Goal: Task Accomplishment & Management: Complete application form

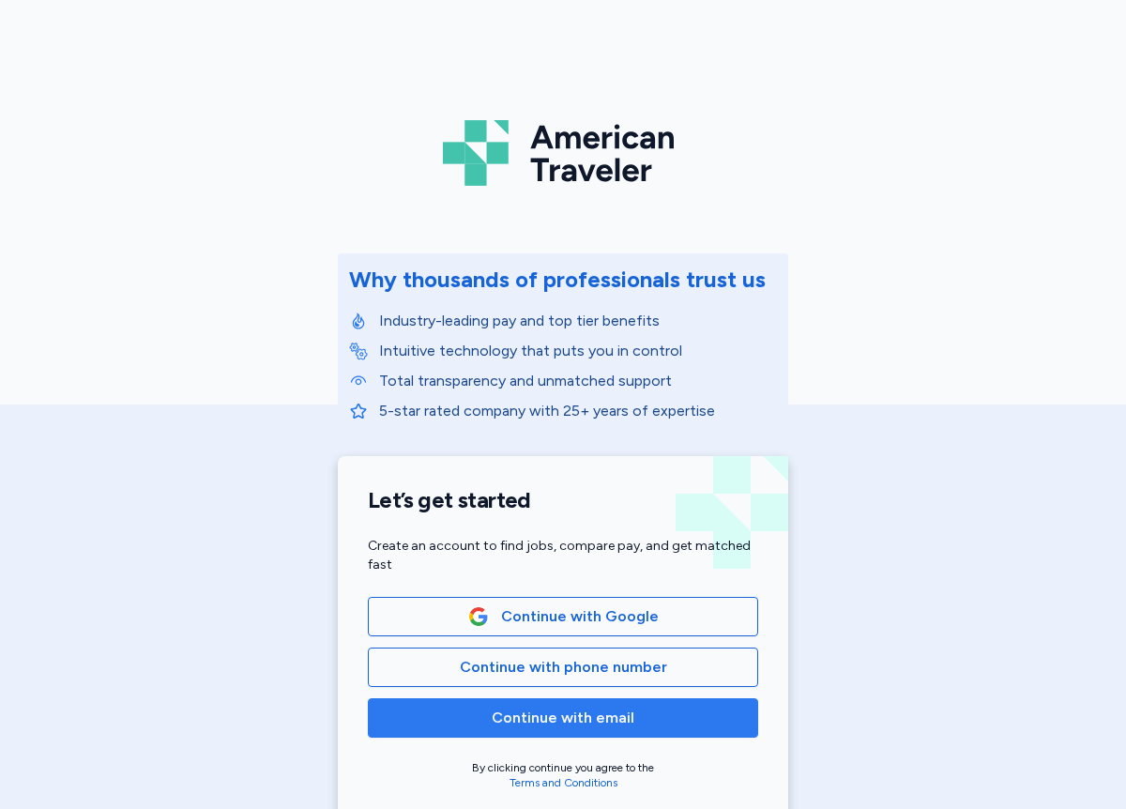
click at [589, 716] on span "Continue with email" at bounding box center [563, 718] width 143 height 23
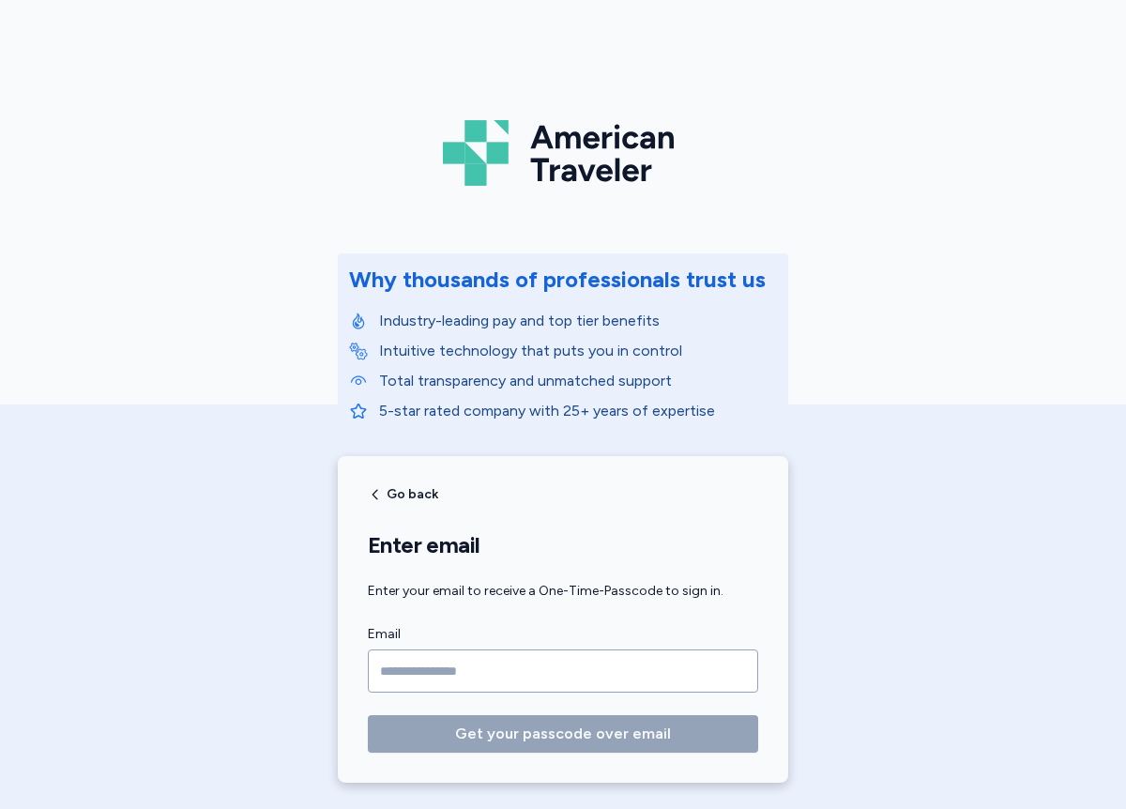
click at [411, 674] on input "Email" at bounding box center [563, 671] width 391 height 43
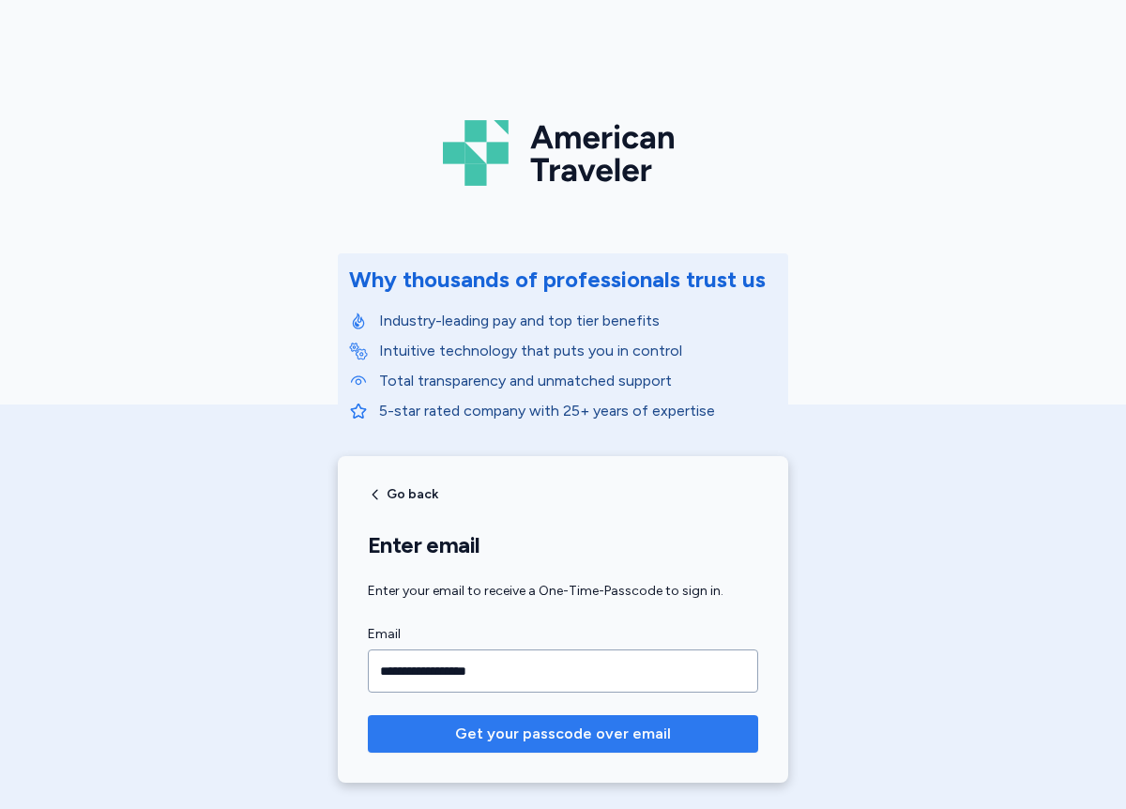
type input "**********"
click at [368, 715] on button "Get your passcode over email" at bounding box center [563, 734] width 391 height 38
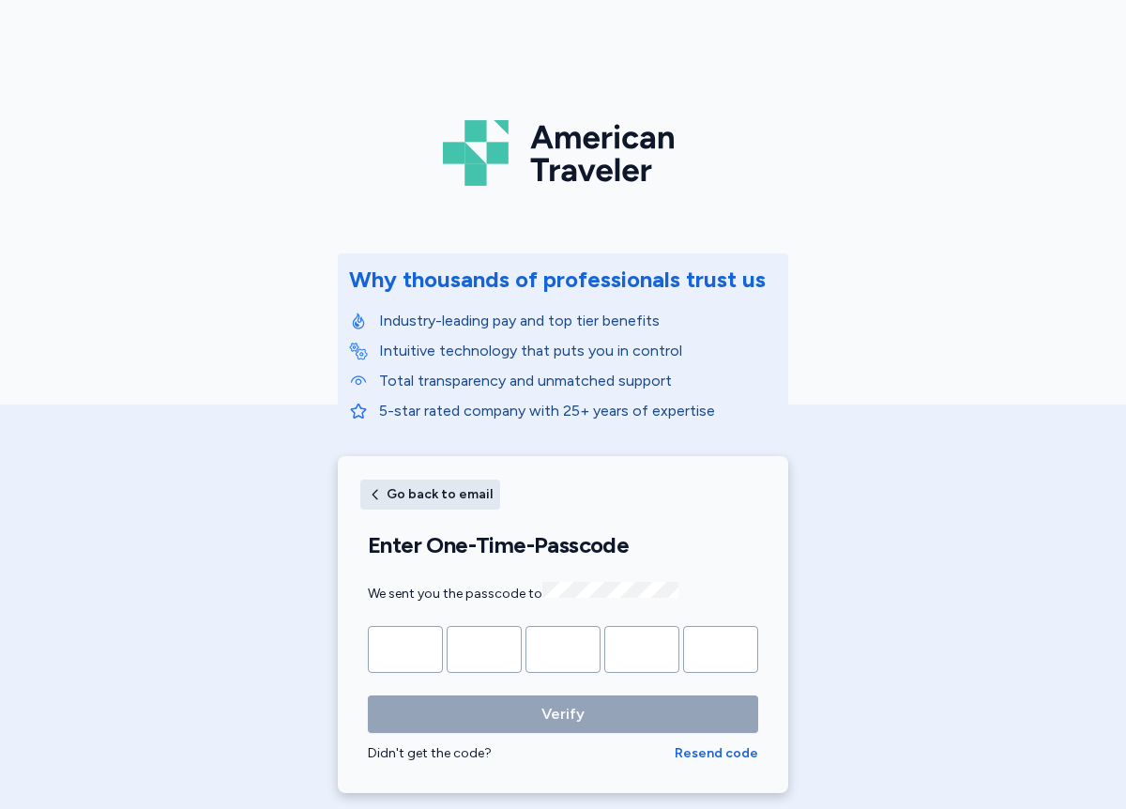
click at [455, 497] on span "Go back to email" at bounding box center [440, 494] width 106 height 13
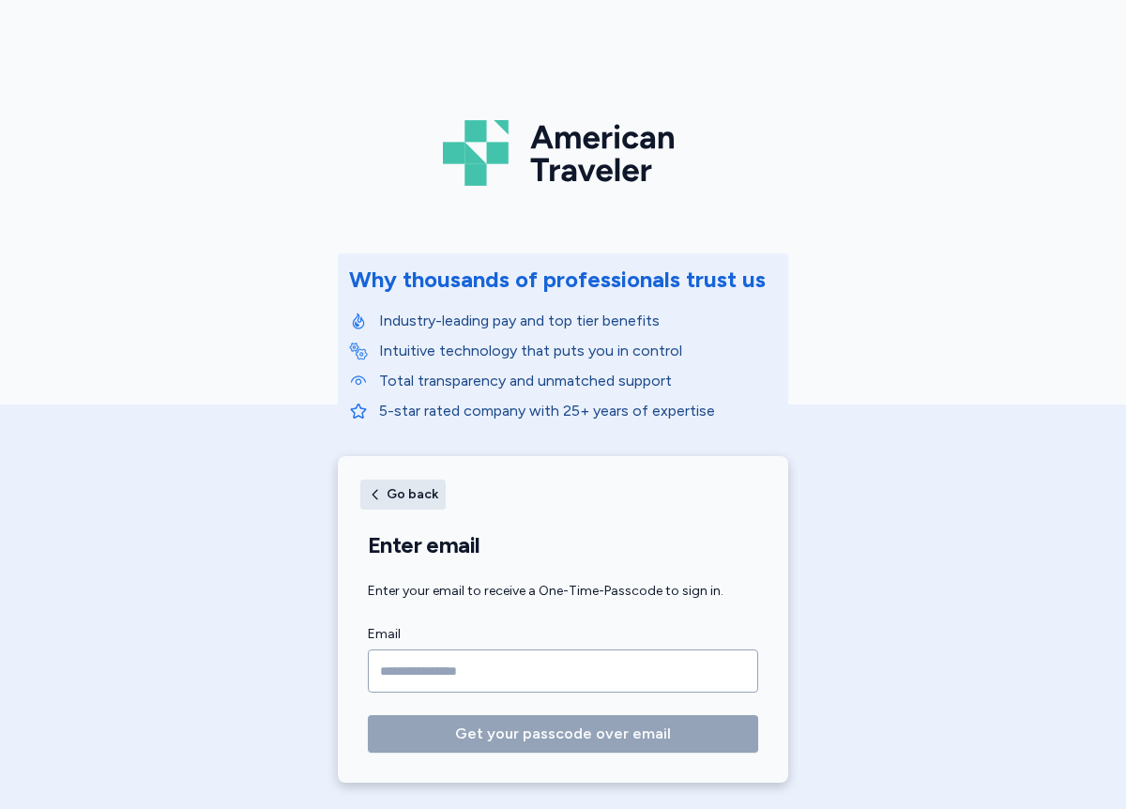
click at [378, 504] on button "Go back" at bounding box center [402, 495] width 85 height 30
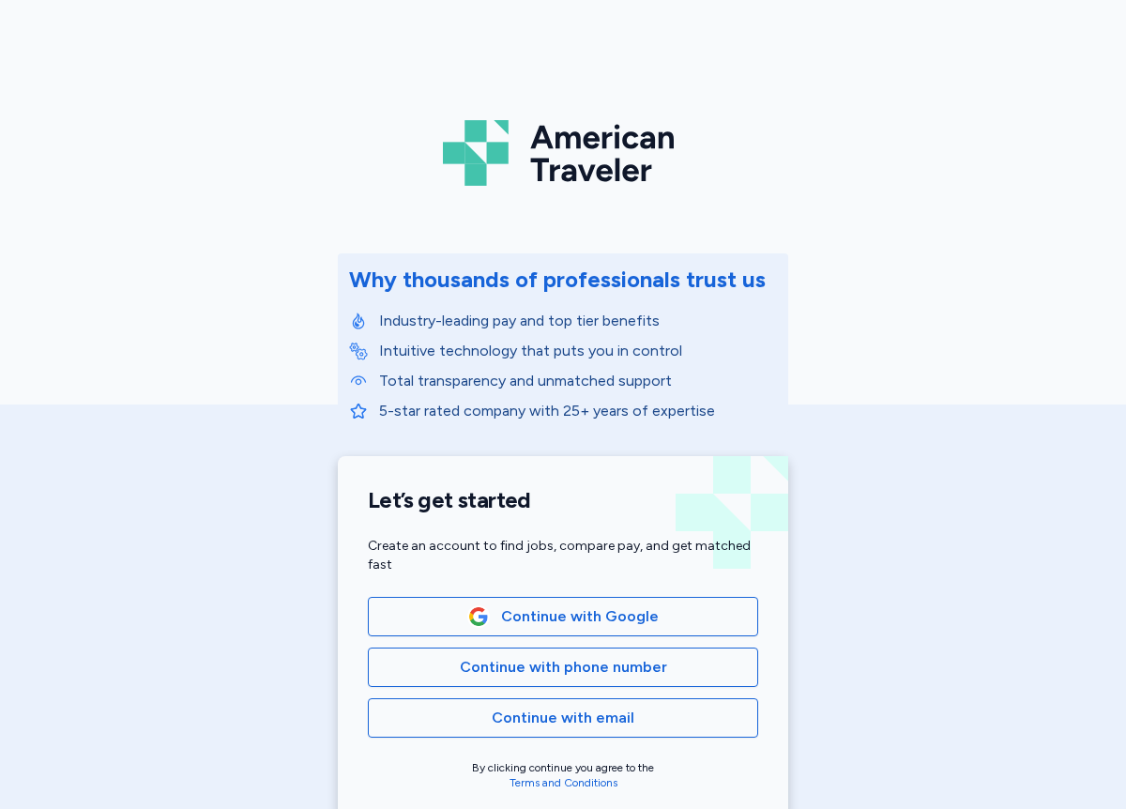
click at [377, 499] on h1 "Let’s get started" at bounding box center [563, 500] width 391 height 28
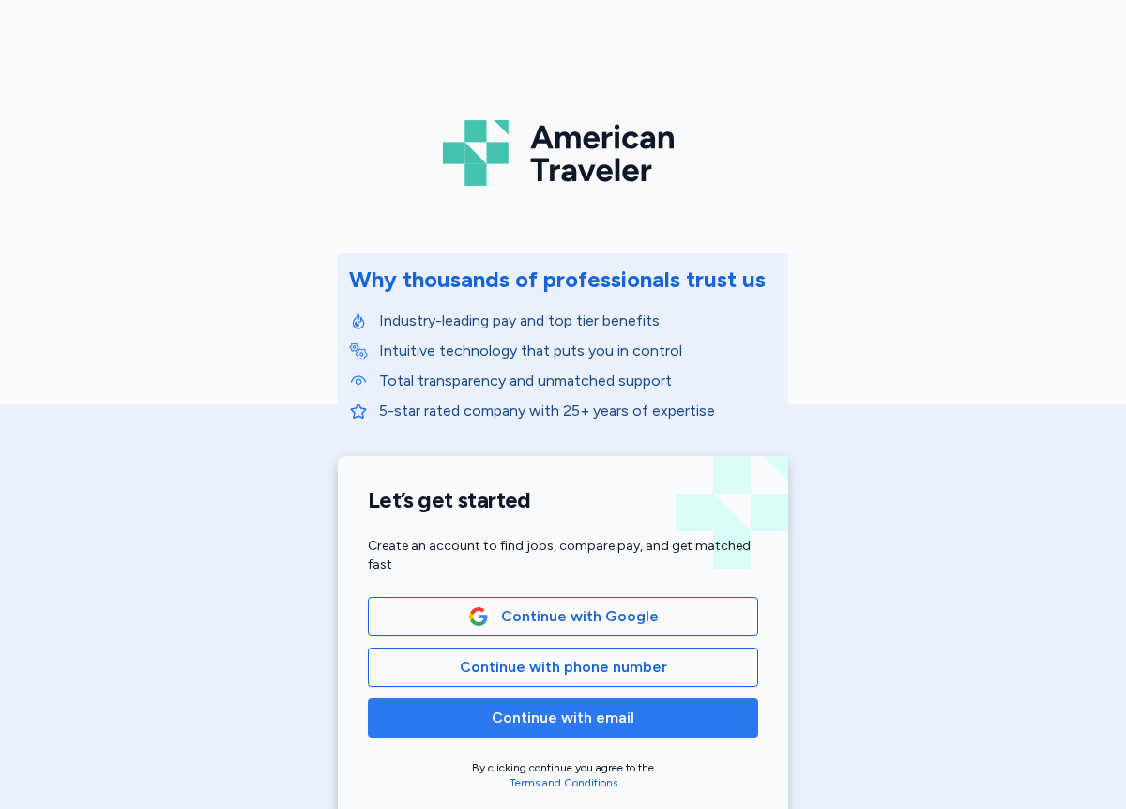
click at [624, 718] on span "Continue with email" at bounding box center [563, 718] width 143 height 23
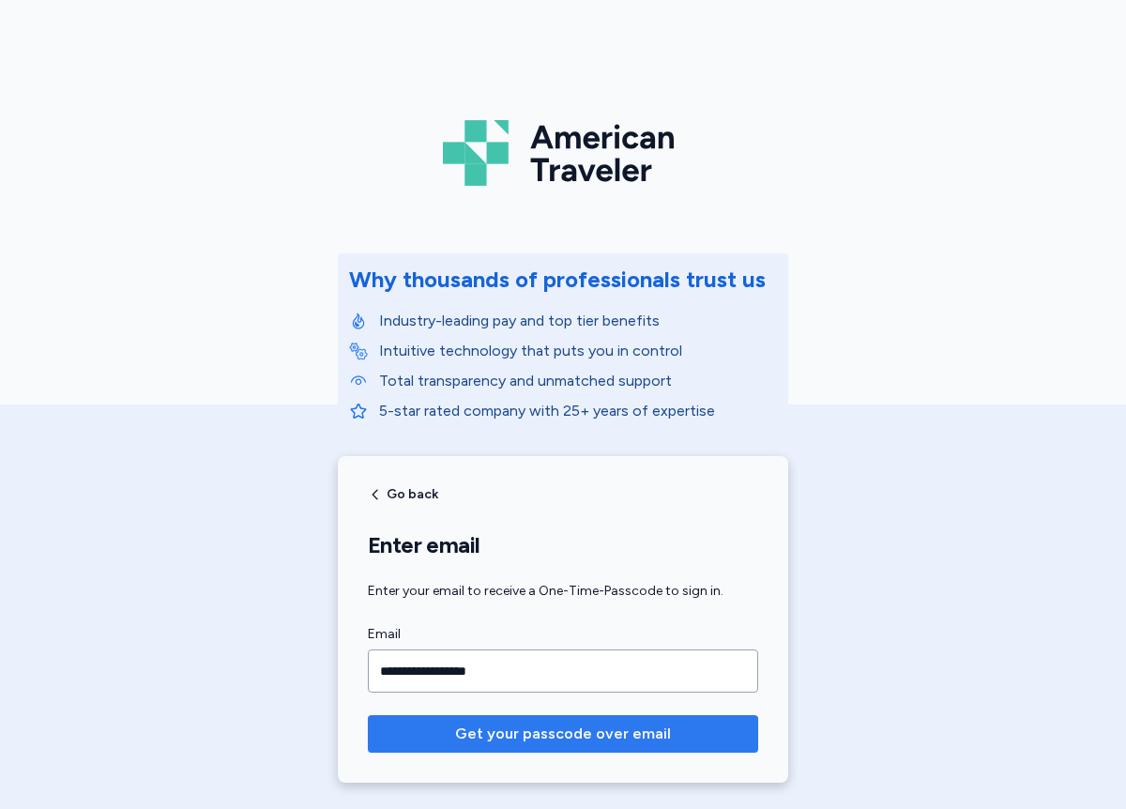
type input "**********"
click at [605, 736] on span "Get your passcode over email" at bounding box center [563, 734] width 216 height 23
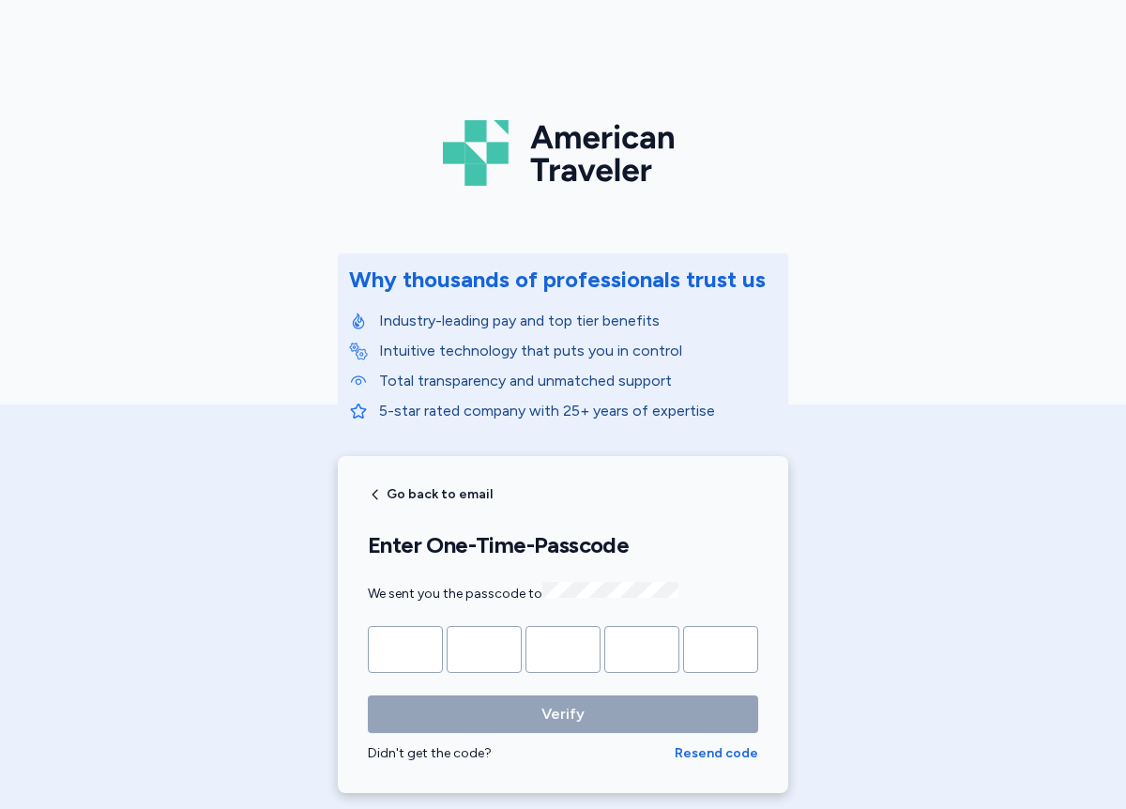
type input "*"
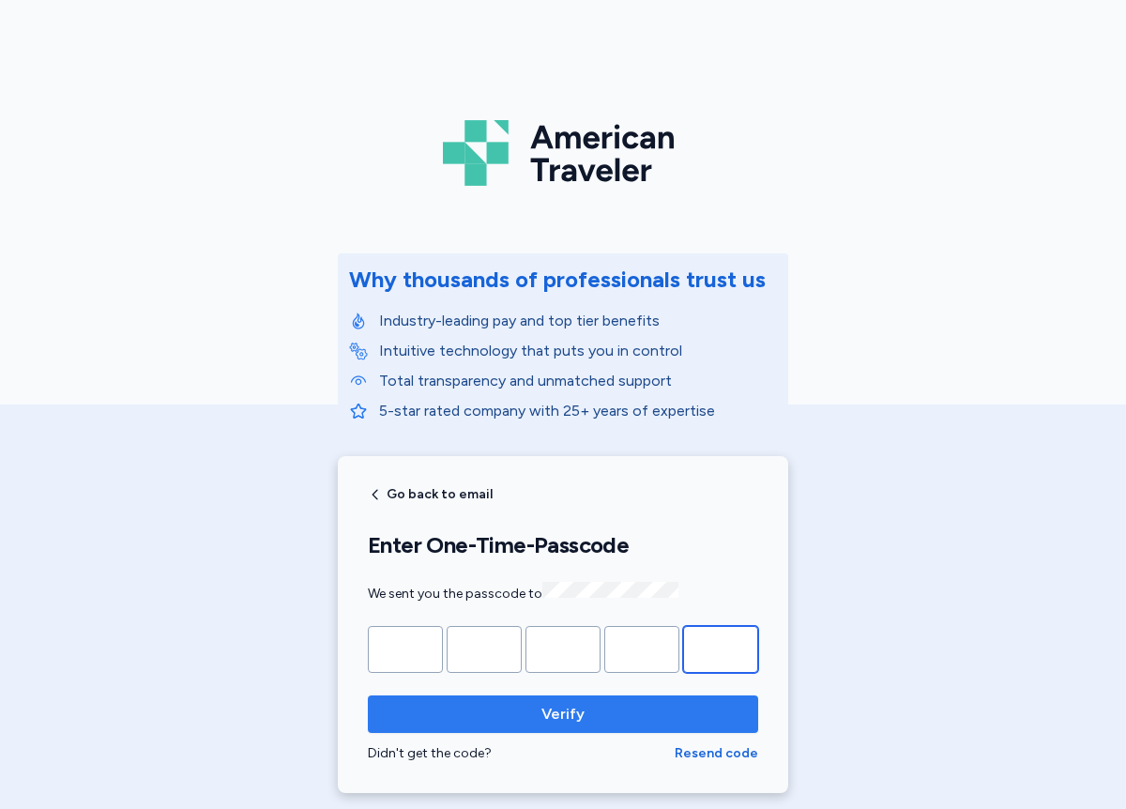
type input "*"
click at [588, 711] on span "Verify" at bounding box center [563, 714] width 360 height 23
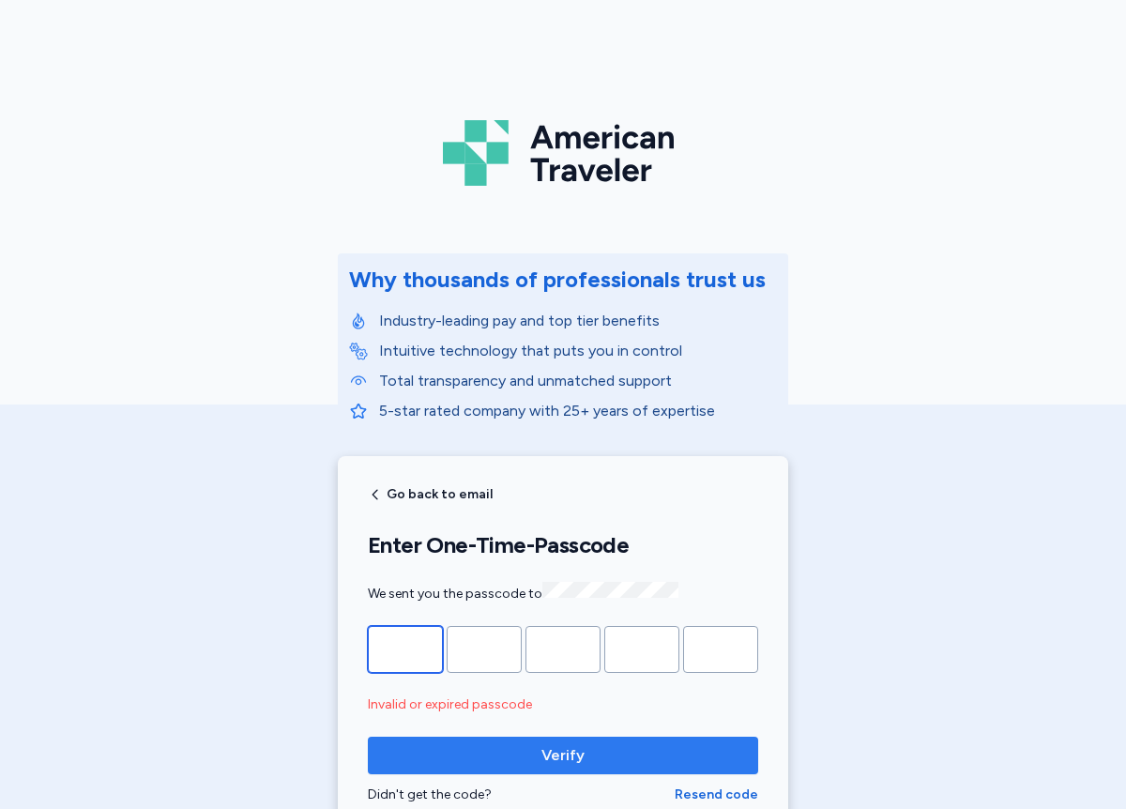
click at [417, 664] on input "*" at bounding box center [405, 649] width 75 height 47
type input "*"
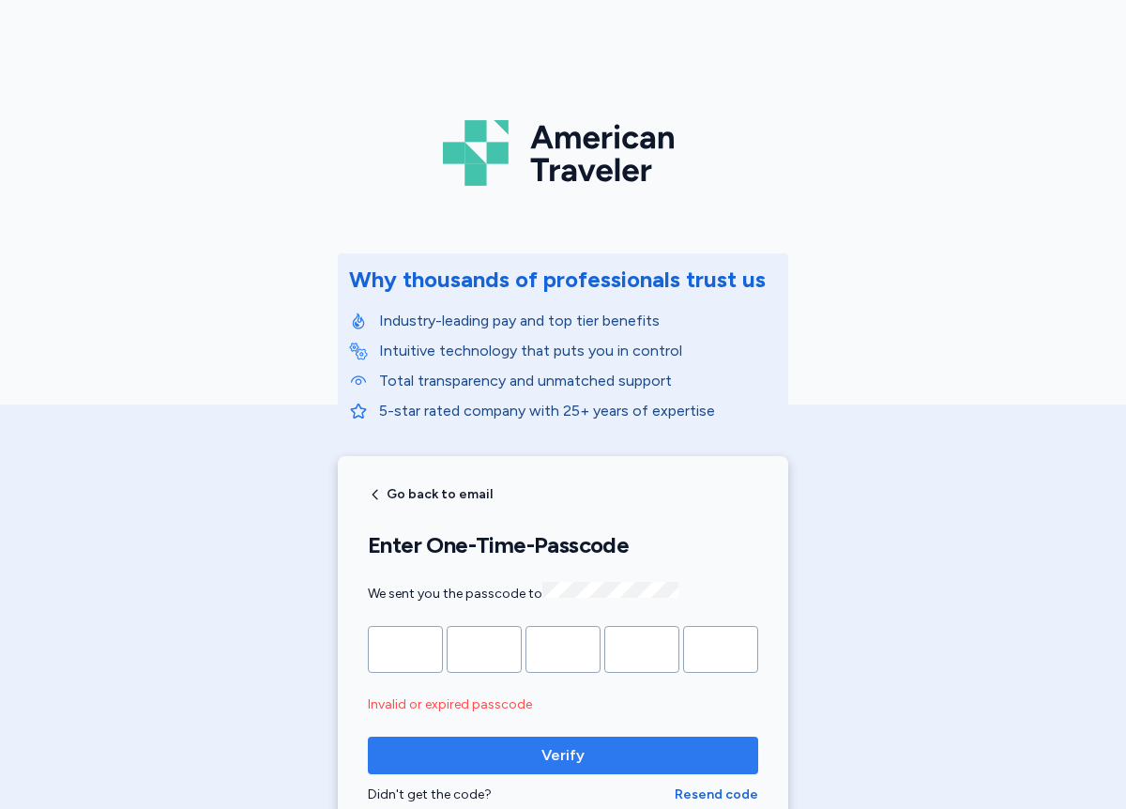
click at [522, 759] on span "Verify" at bounding box center [563, 755] width 360 height 23
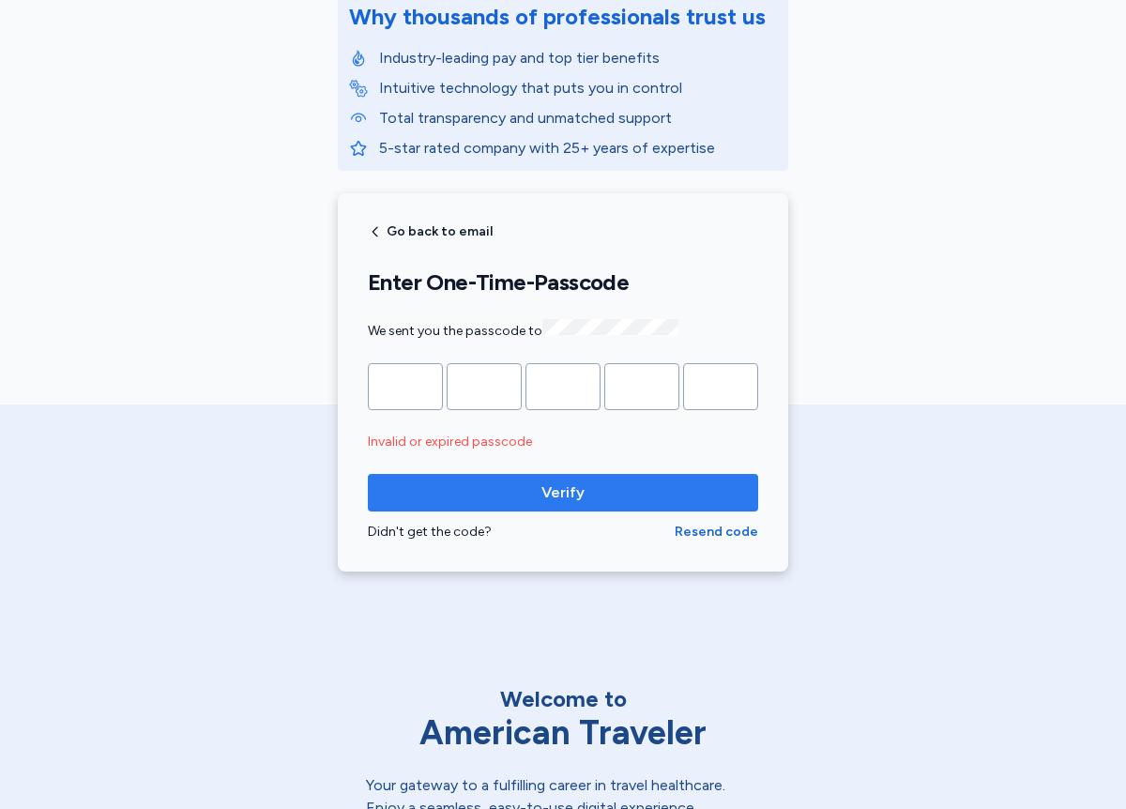
scroll to position [225, 0]
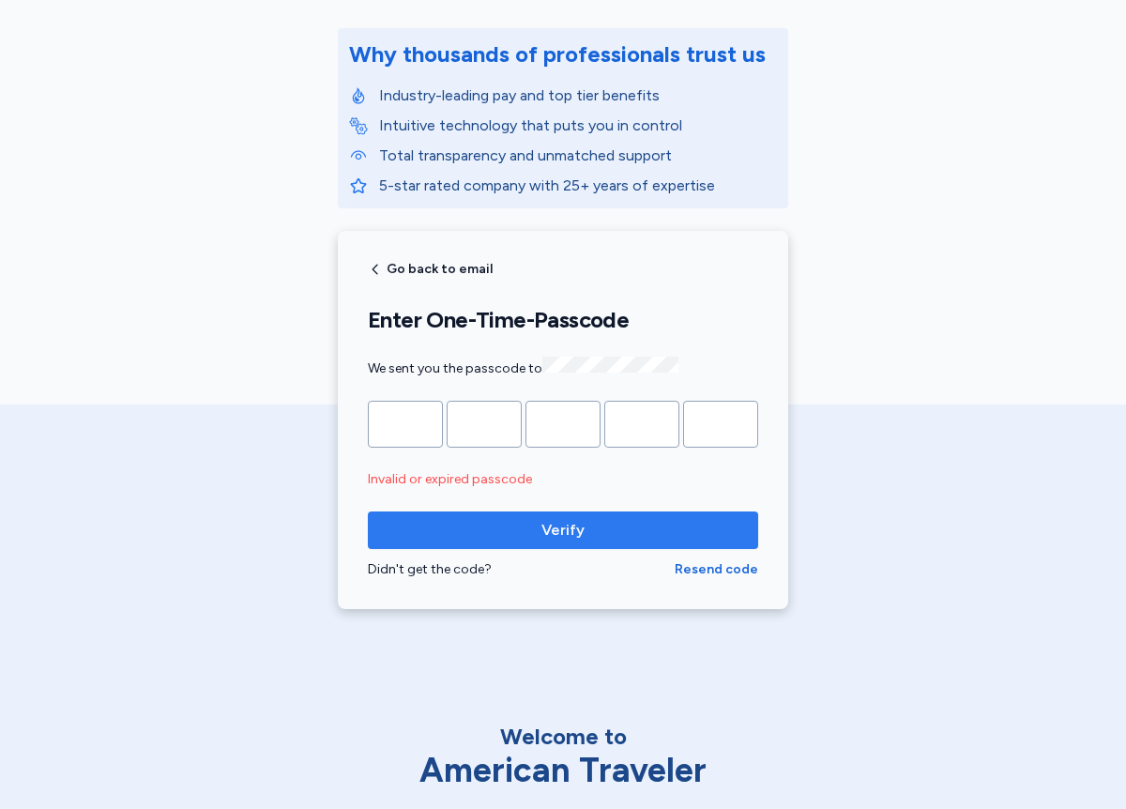
click at [532, 522] on span "Verify" at bounding box center [563, 530] width 360 height 23
click at [422, 414] on input "*" at bounding box center [405, 424] width 75 height 47
type input "*"
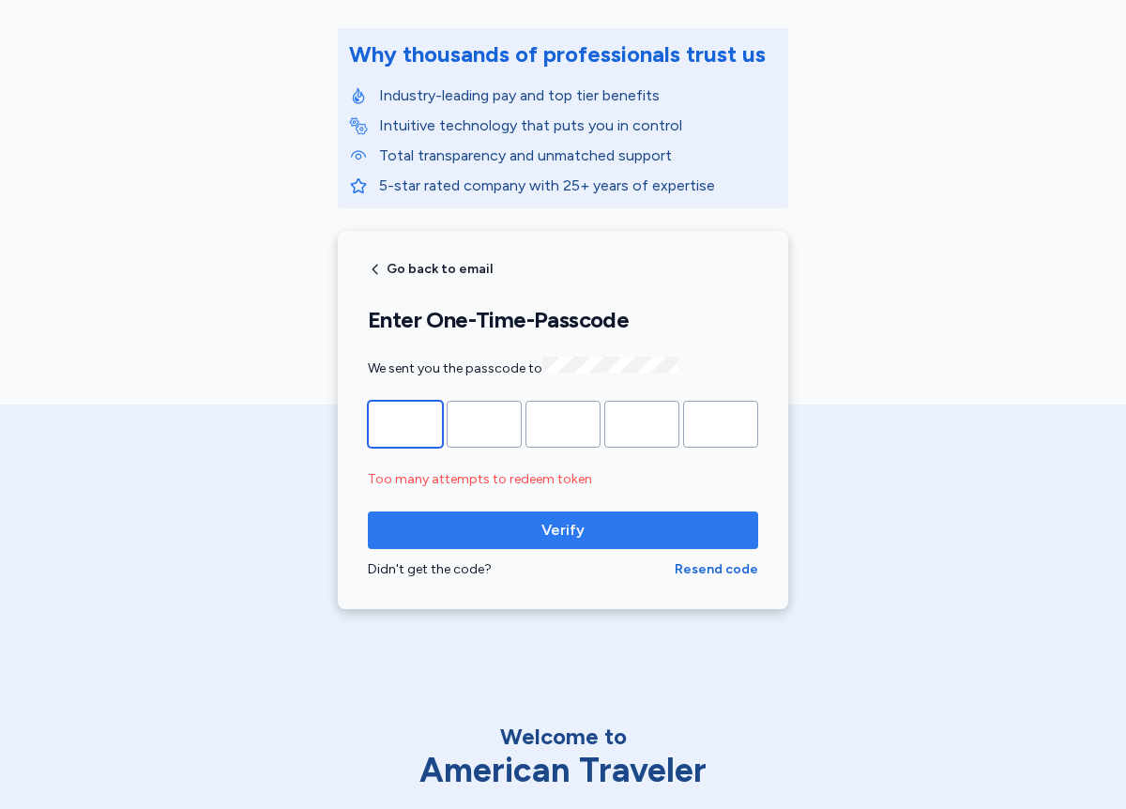
type input "*"
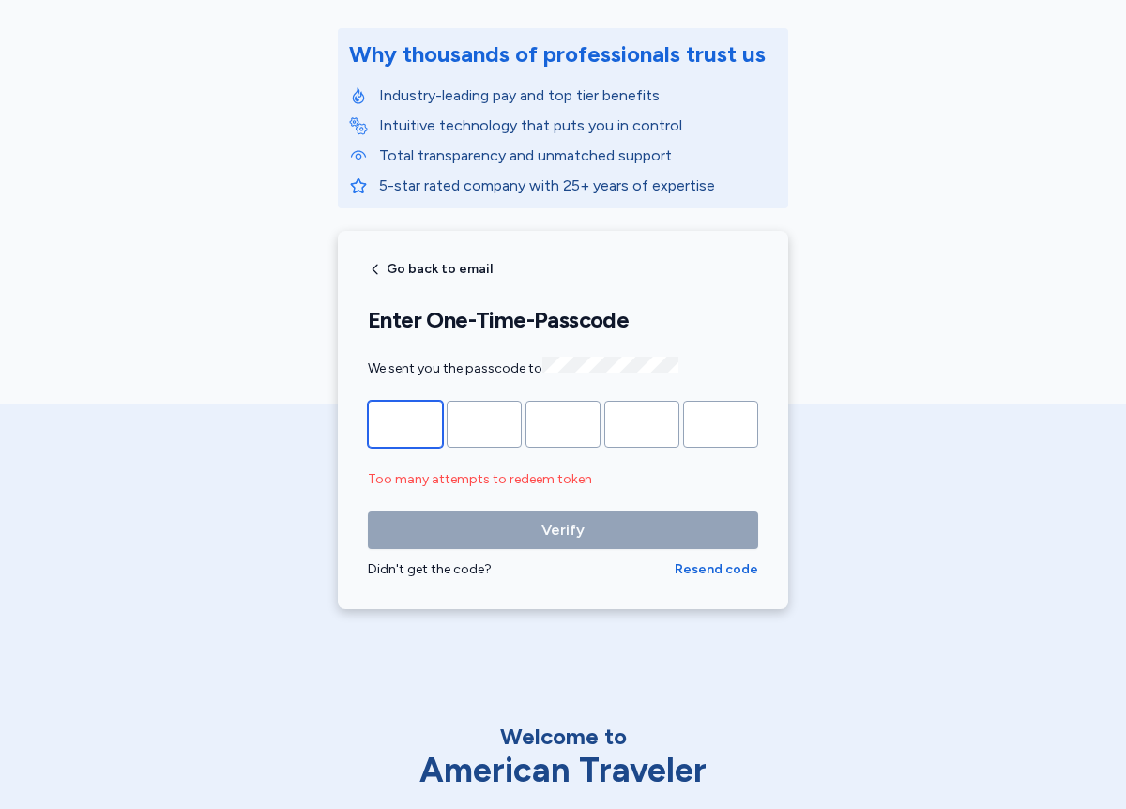
type input "*"
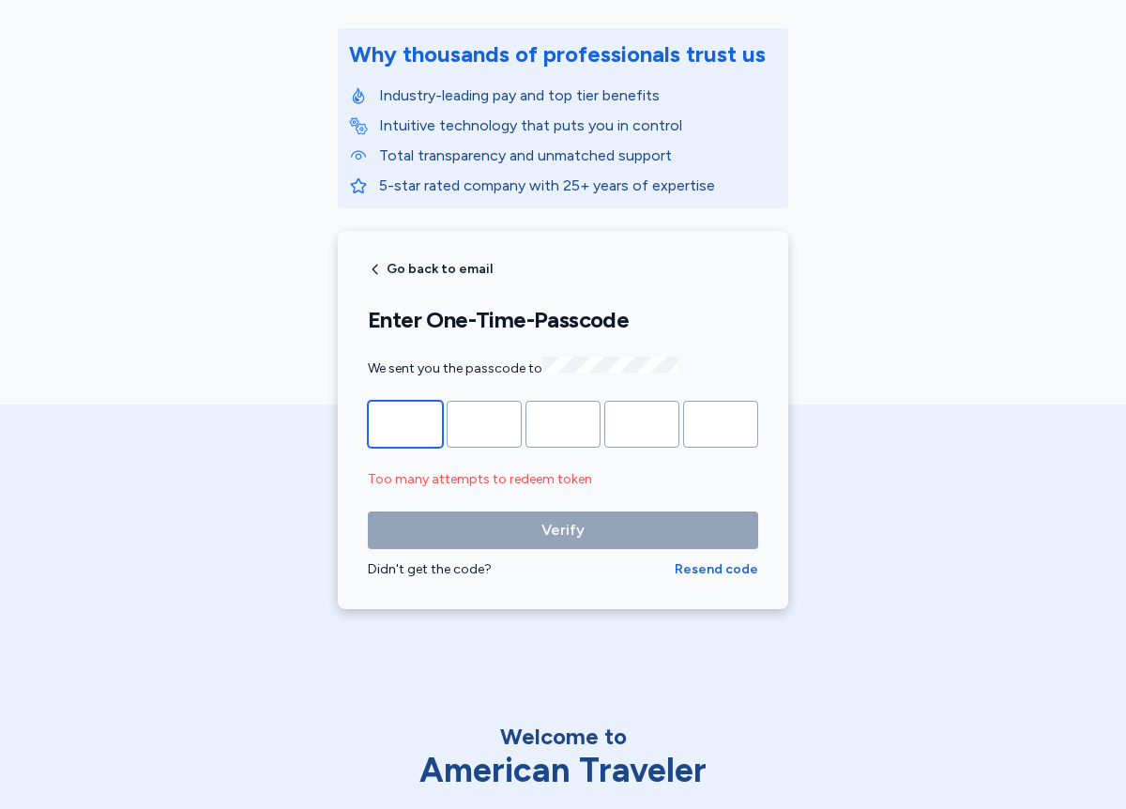
type input "*"
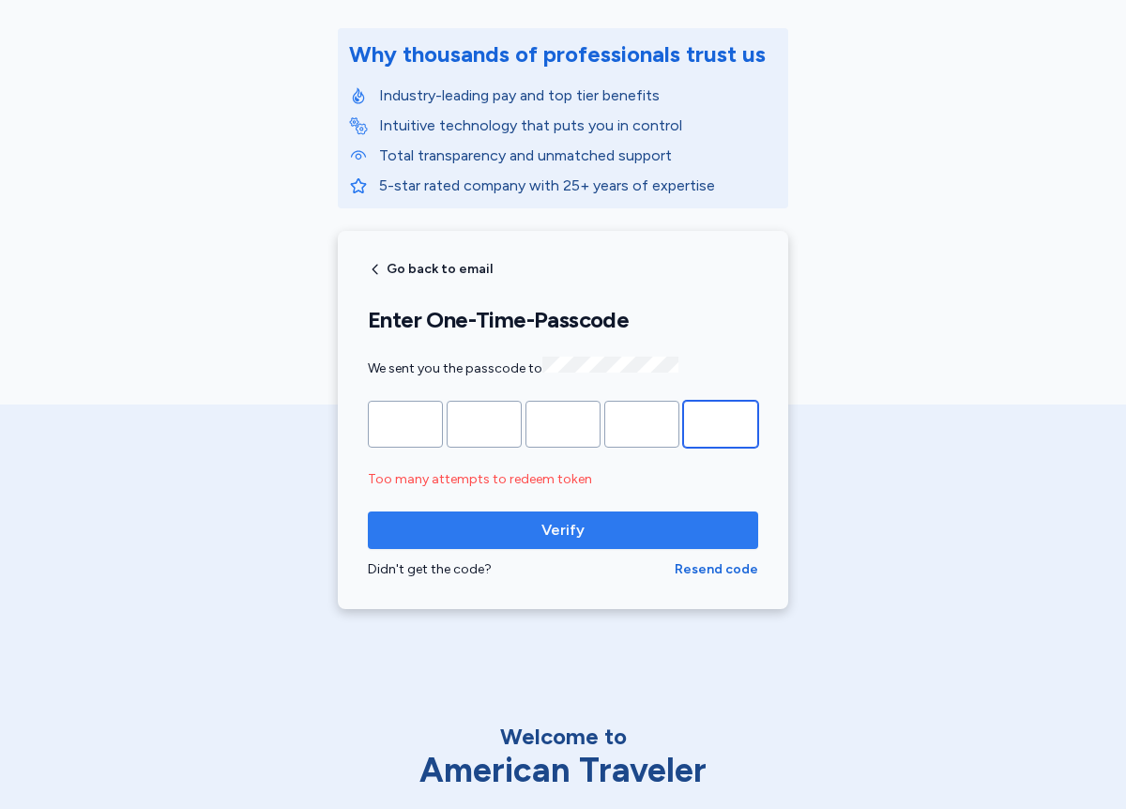
type input "*"
click at [490, 522] on span "Verify" at bounding box center [563, 530] width 360 height 23
click at [707, 563] on span "Resend code" at bounding box center [717, 569] width 84 height 19
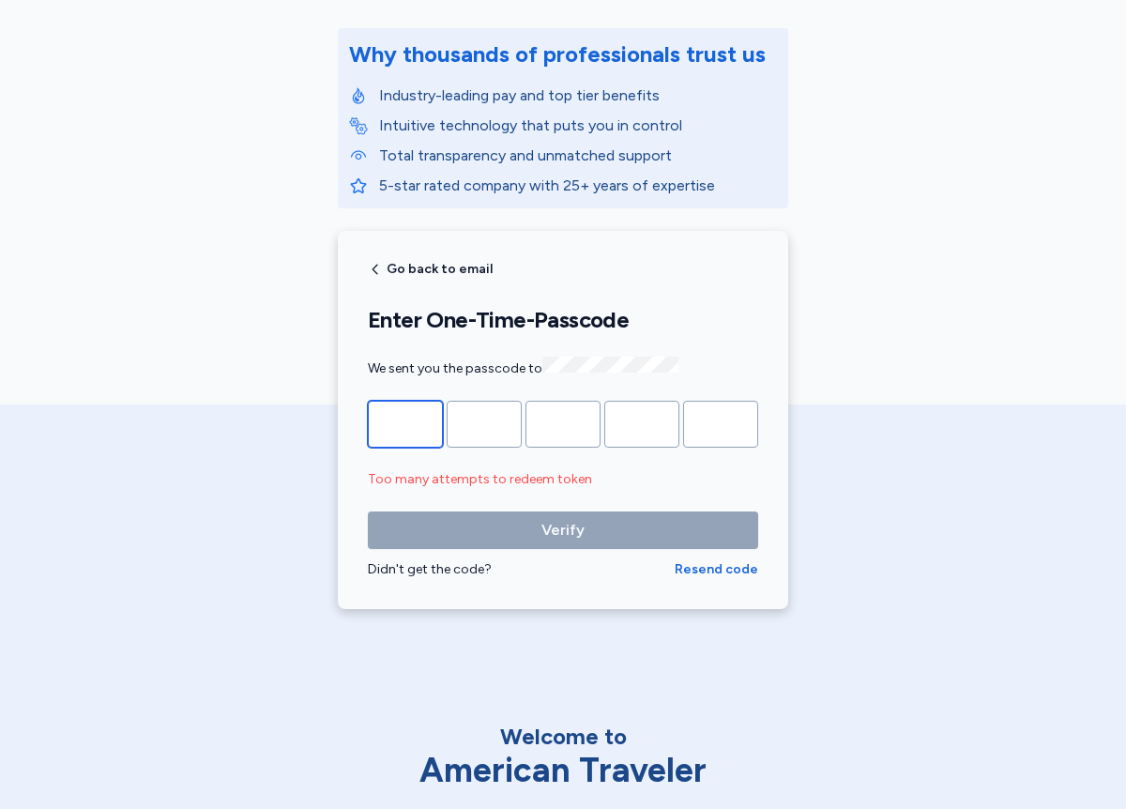
click at [390, 418] on input "Please enter OTP character 1" at bounding box center [405, 424] width 75 height 47
type input "*"
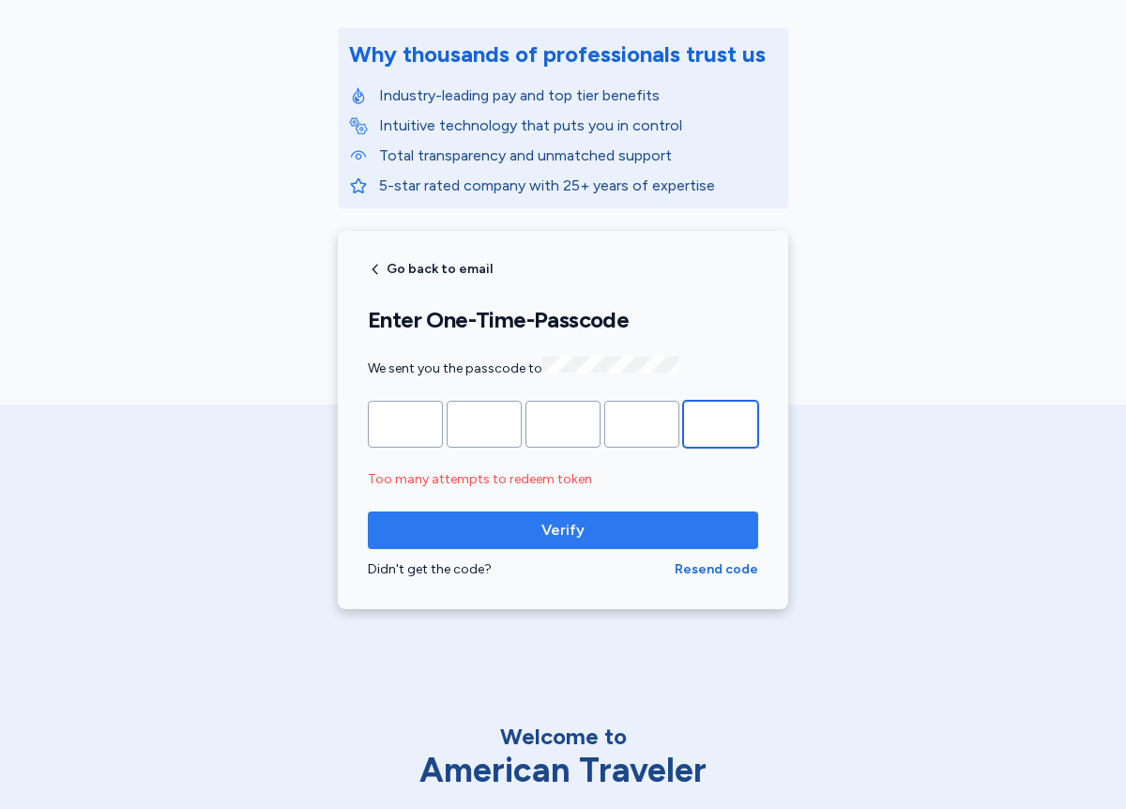
type input "*"
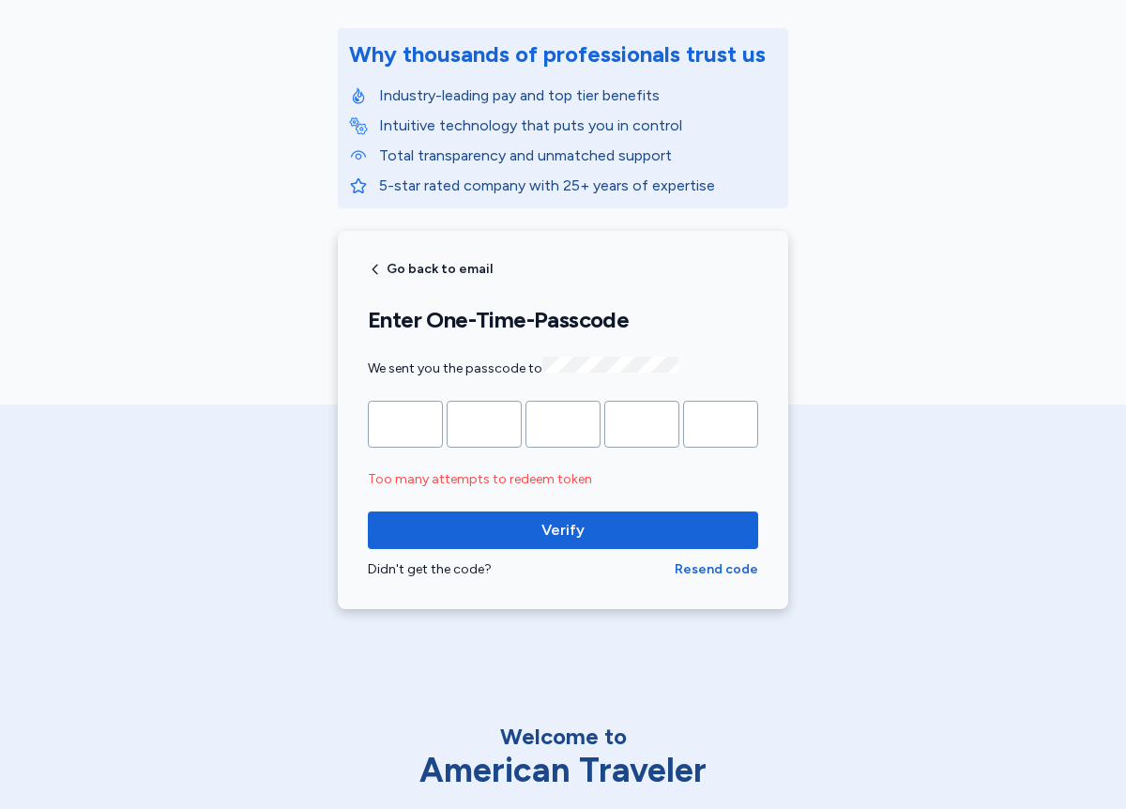
click at [465, 519] on span "Verify" at bounding box center [563, 530] width 360 height 23
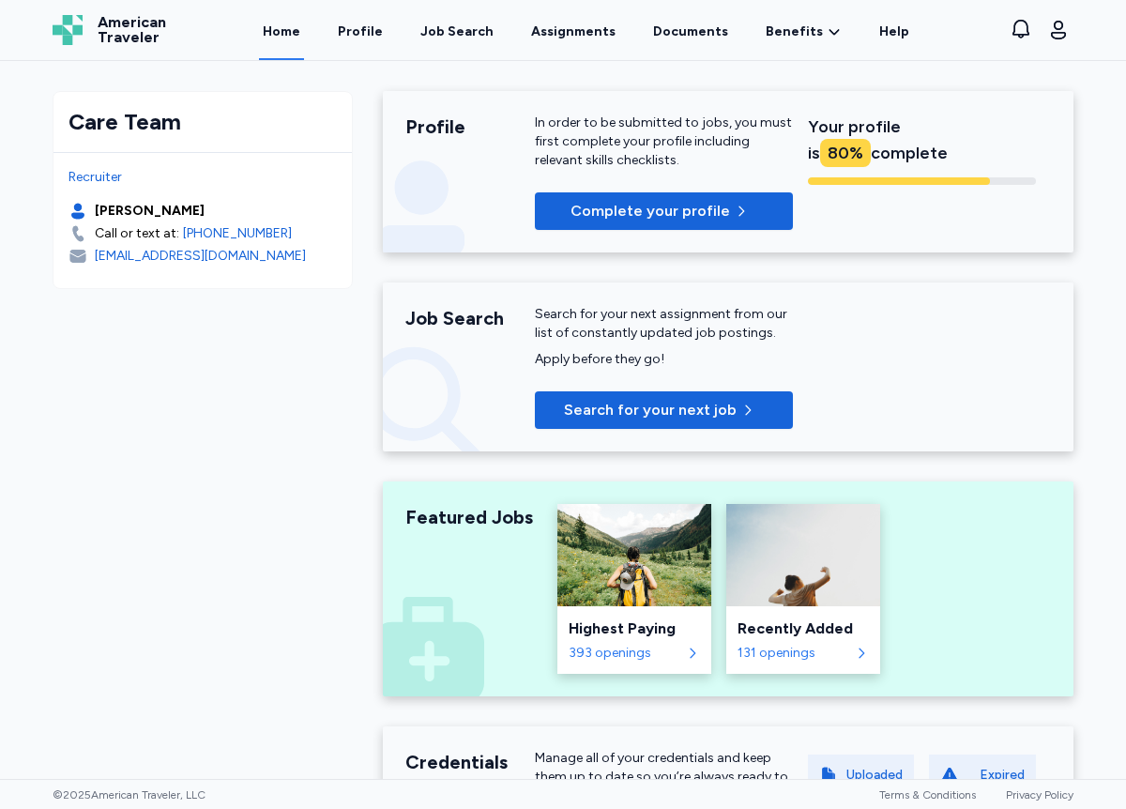
click at [1097, 472] on div "Care Team Recruiter [PERSON_NAME] Call or text at: [PHONE_NUMBER] [EMAIL_ADDRES…" at bounding box center [563, 420] width 1126 height 718
click at [697, 213] on span "Complete your profile" at bounding box center [651, 211] width 160 height 23
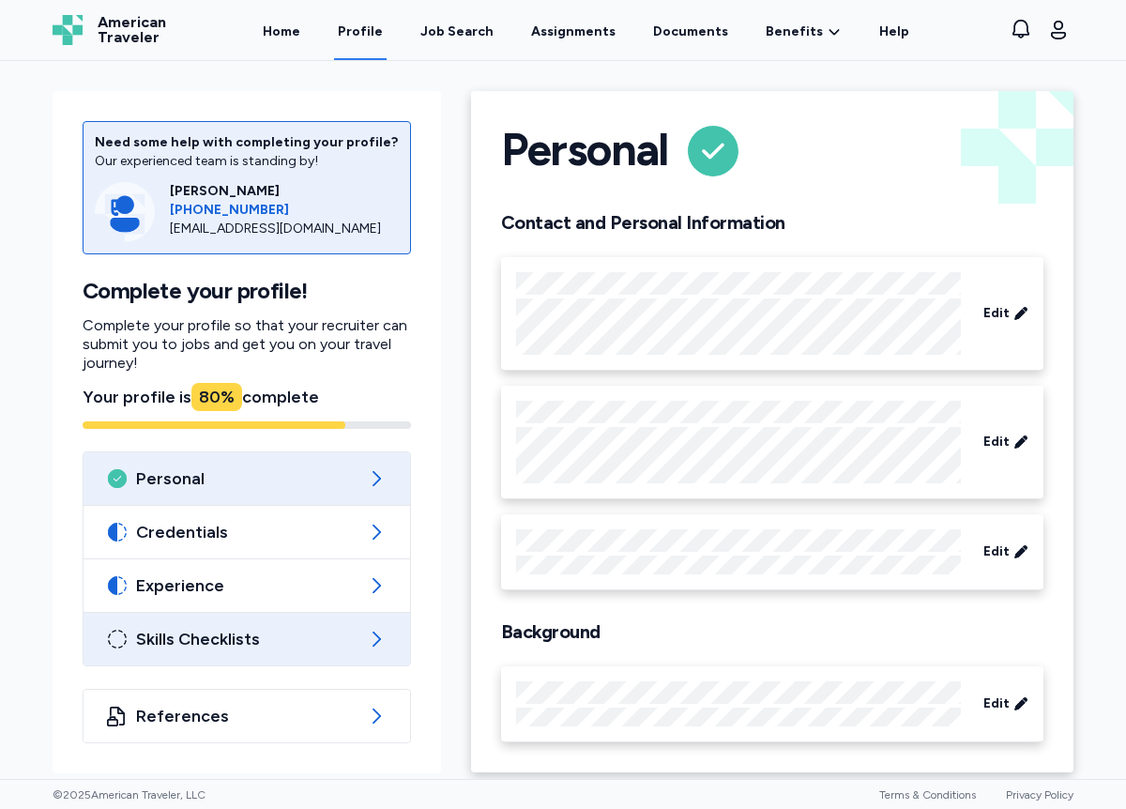
click at [222, 633] on span "Skills Checklists" at bounding box center [247, 639] width 222 height 23
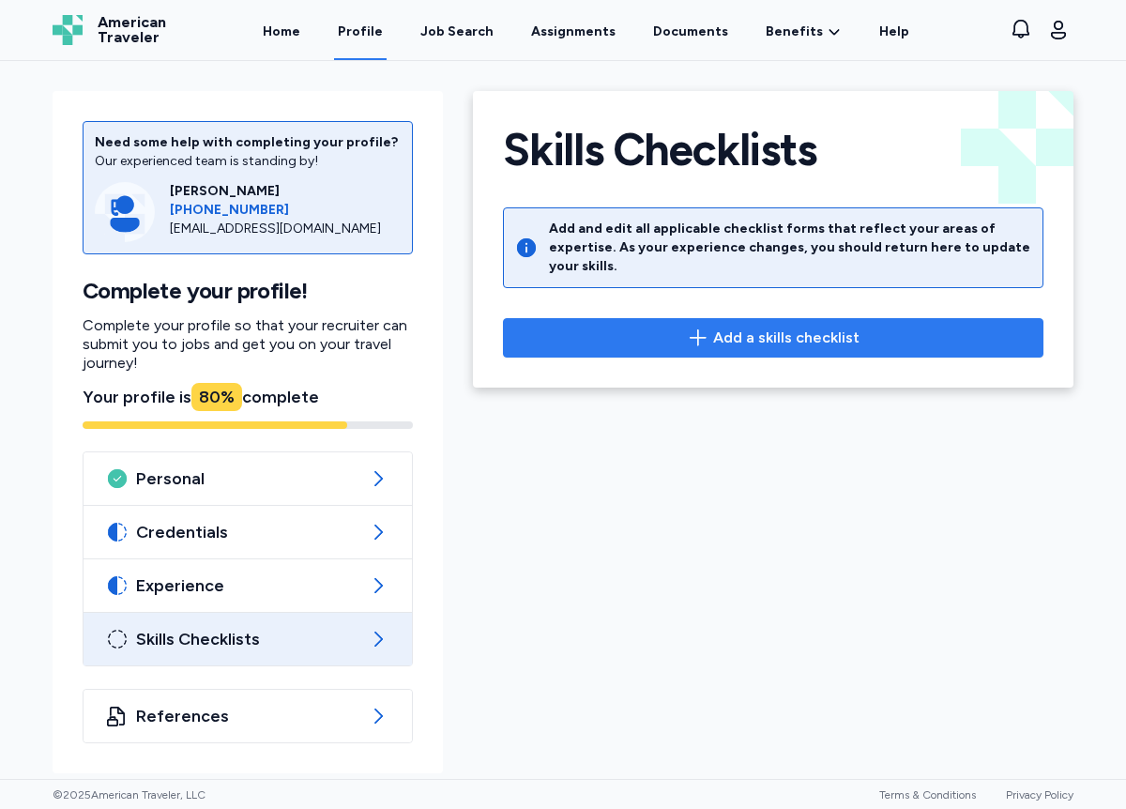
click at [780, 327] on span "Add a skills checklist" at bounding box center [786, 338] width 146 height 23
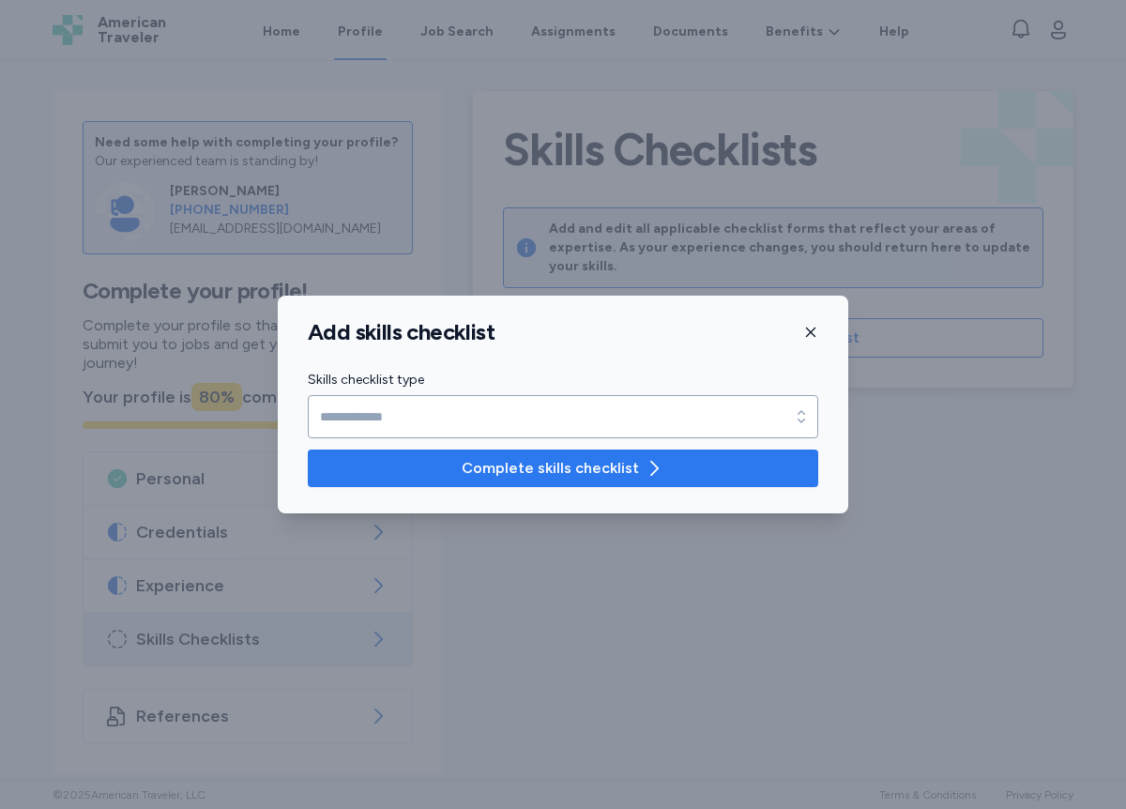
click at [573, 470] on span "Complete skills checklist" at bounding box center [550, 468] width 177 height 23
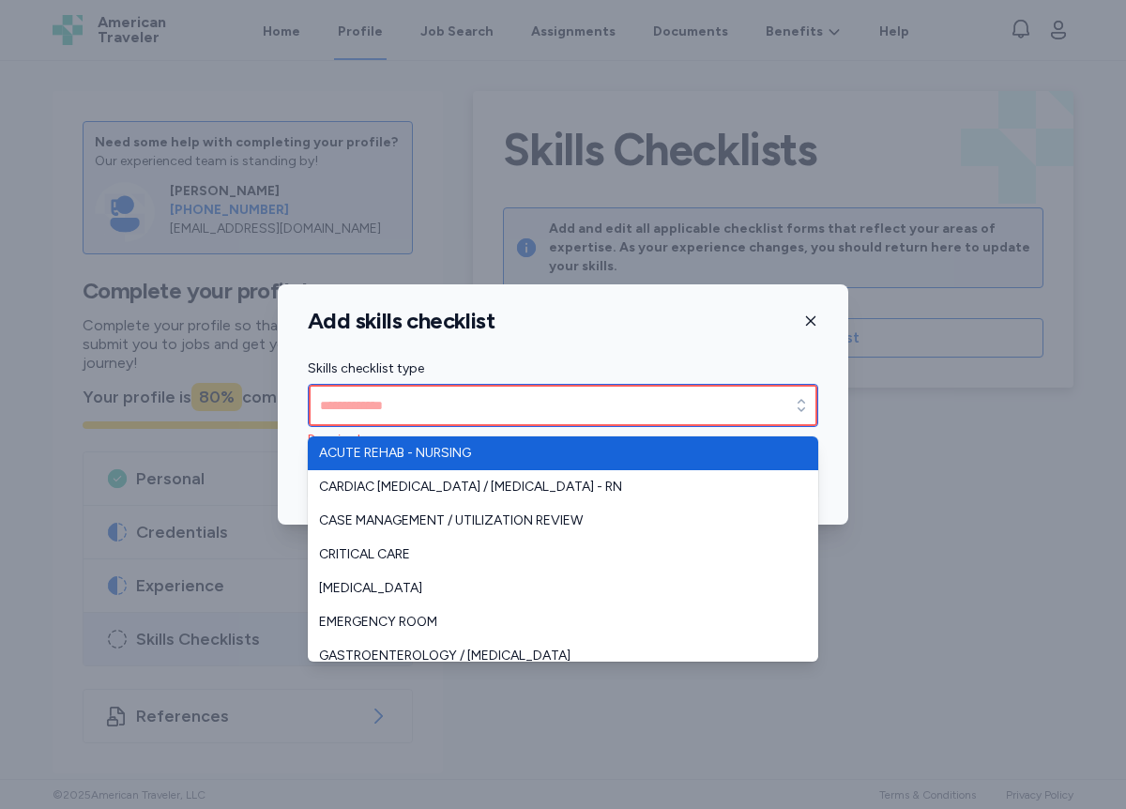
click at [370, 407] on input "Skills checklist type" at bounding box center [563, 405] width 511 height 43
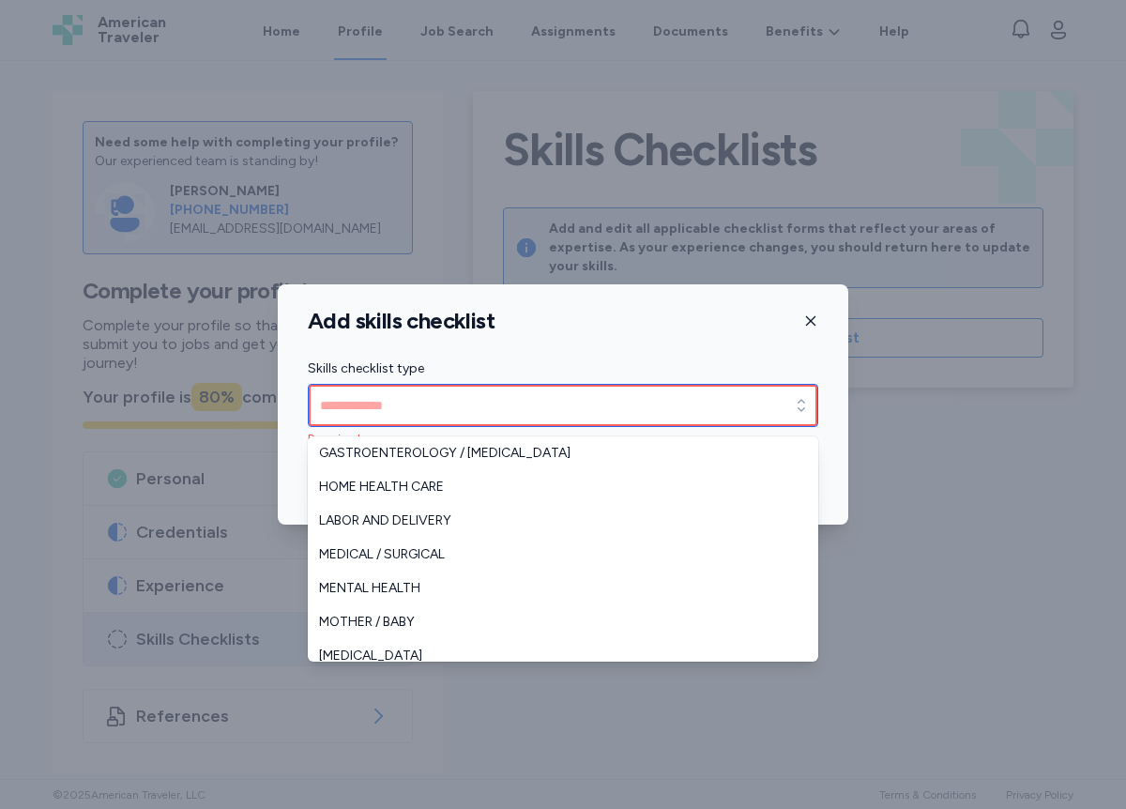
scroll to position [169, 0]
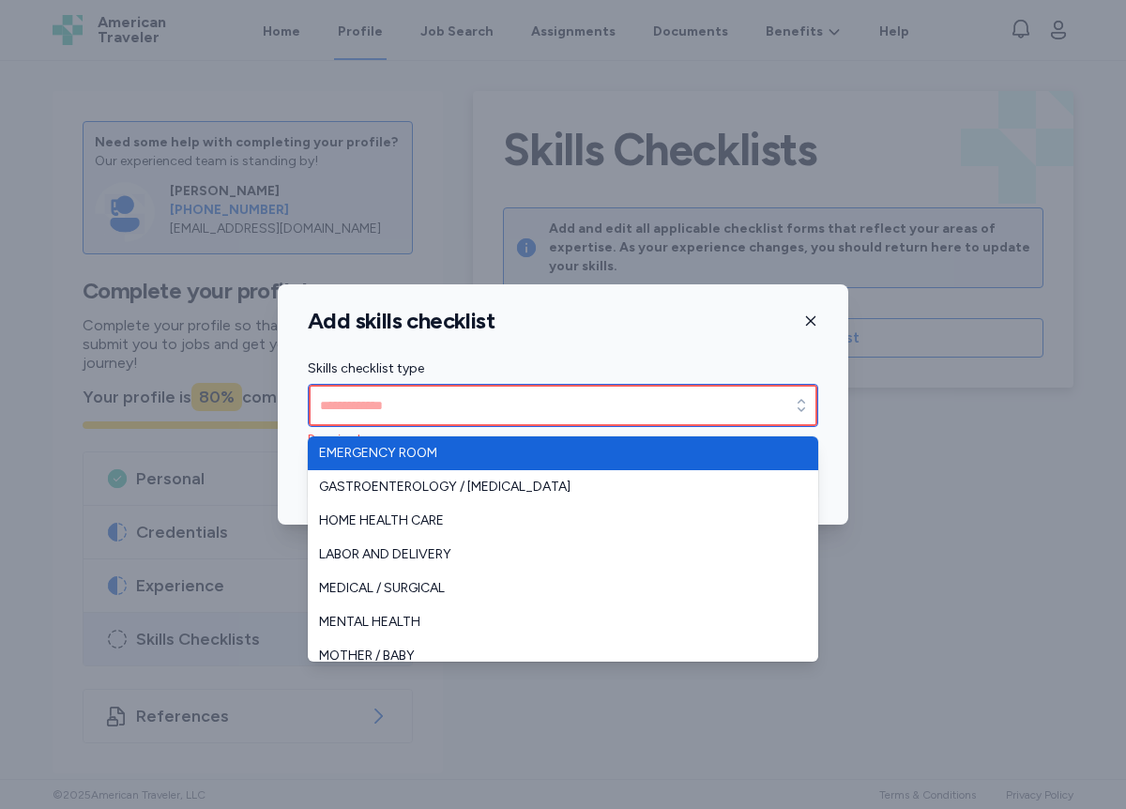
type input "**********"
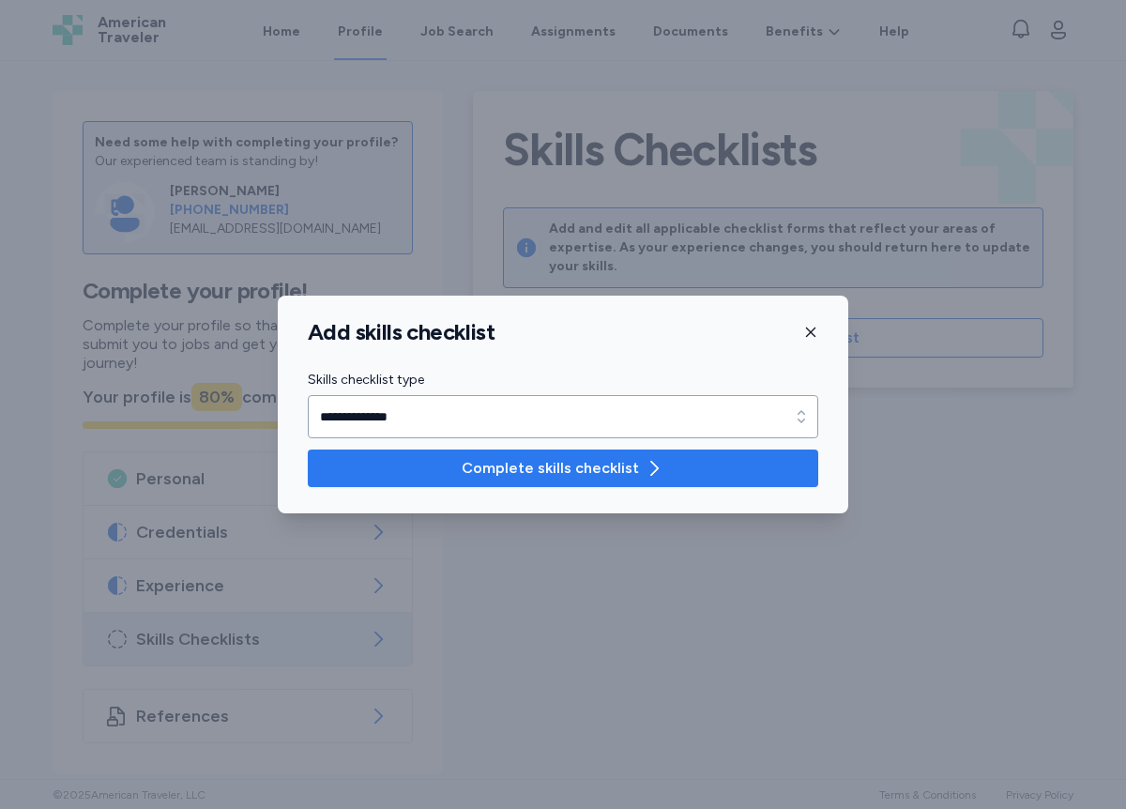
click at [474, 465] on span "Complete skills checklist" at bounding box center [550, 468] width 177 height 23
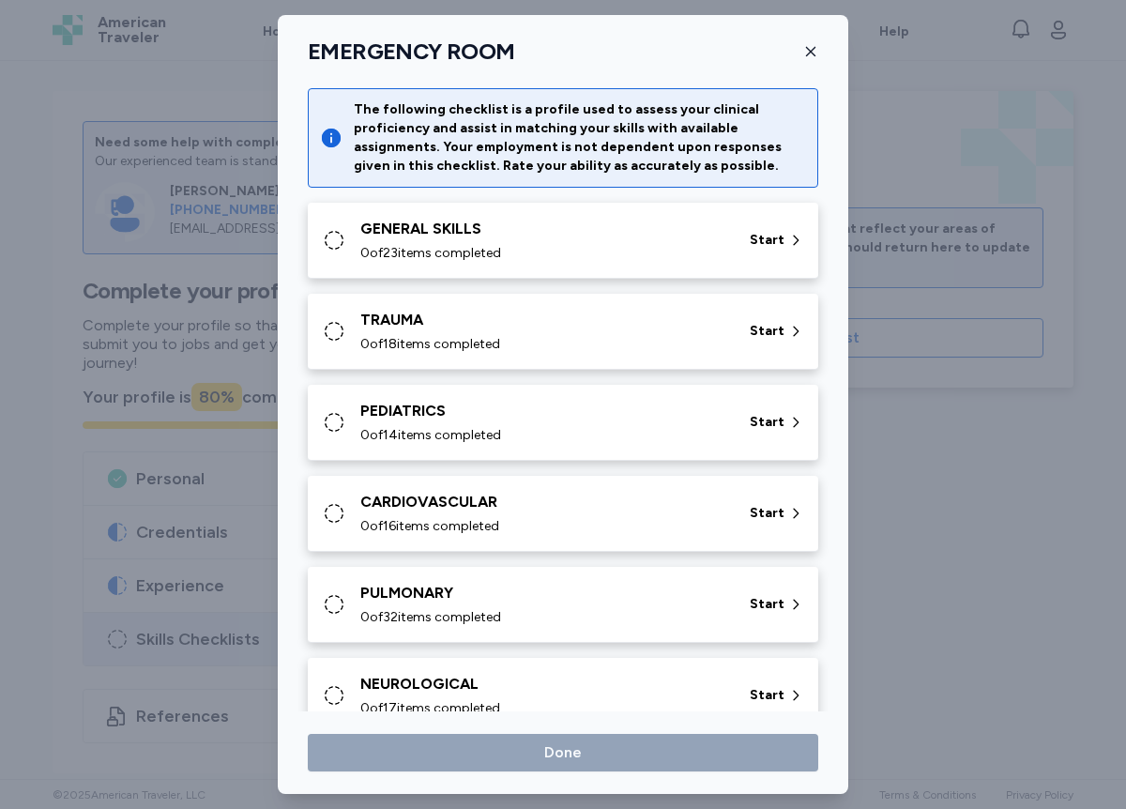
click at [336, 248] on icon at bounding box center [334, 240] width 18 height 18
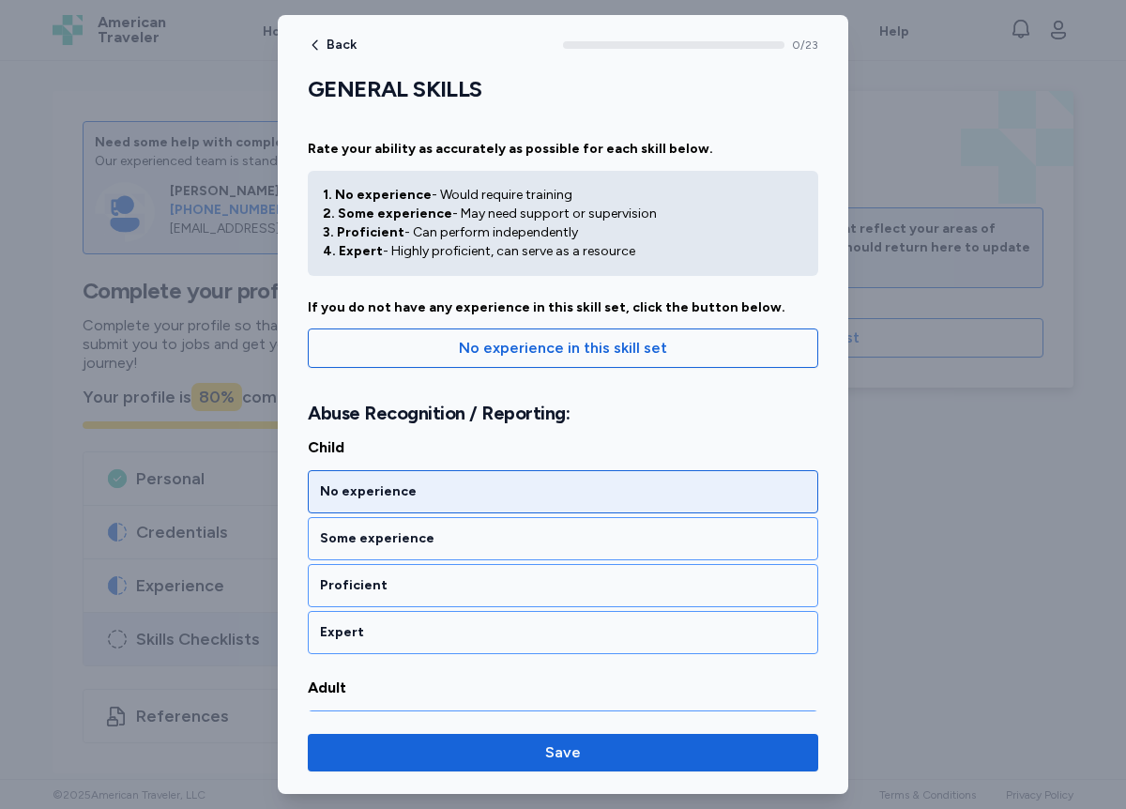
click at [382, 485] on div "No experience" at bounding box center [563, 491] width 486 height 19
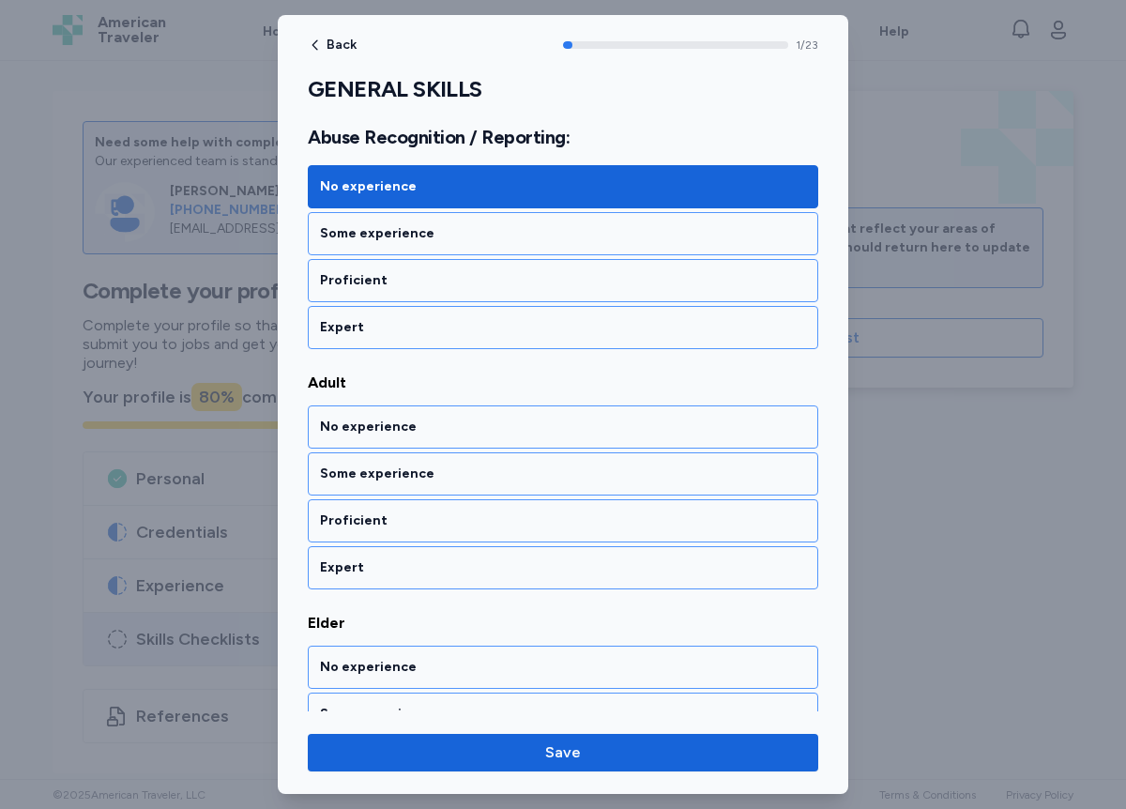
scroll to position [349, 0]
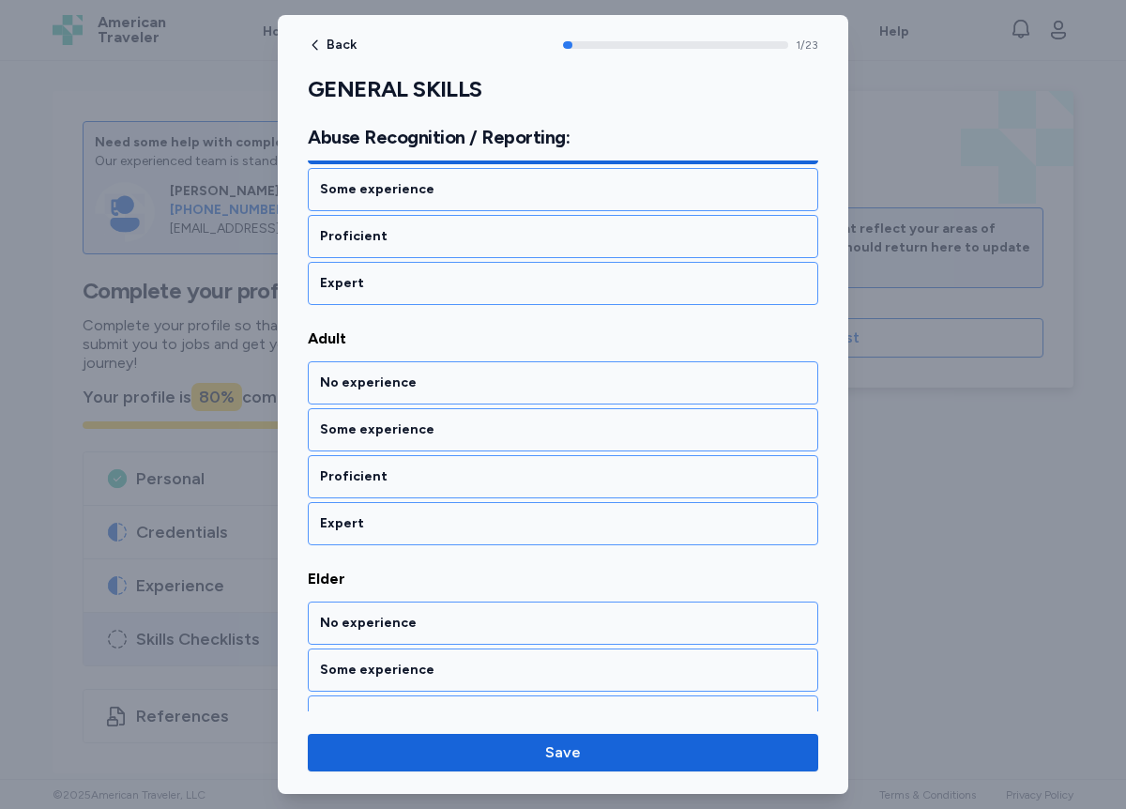
click at [317, 44] on icon "button" at bounding box center [315, 45] width 15 height 15
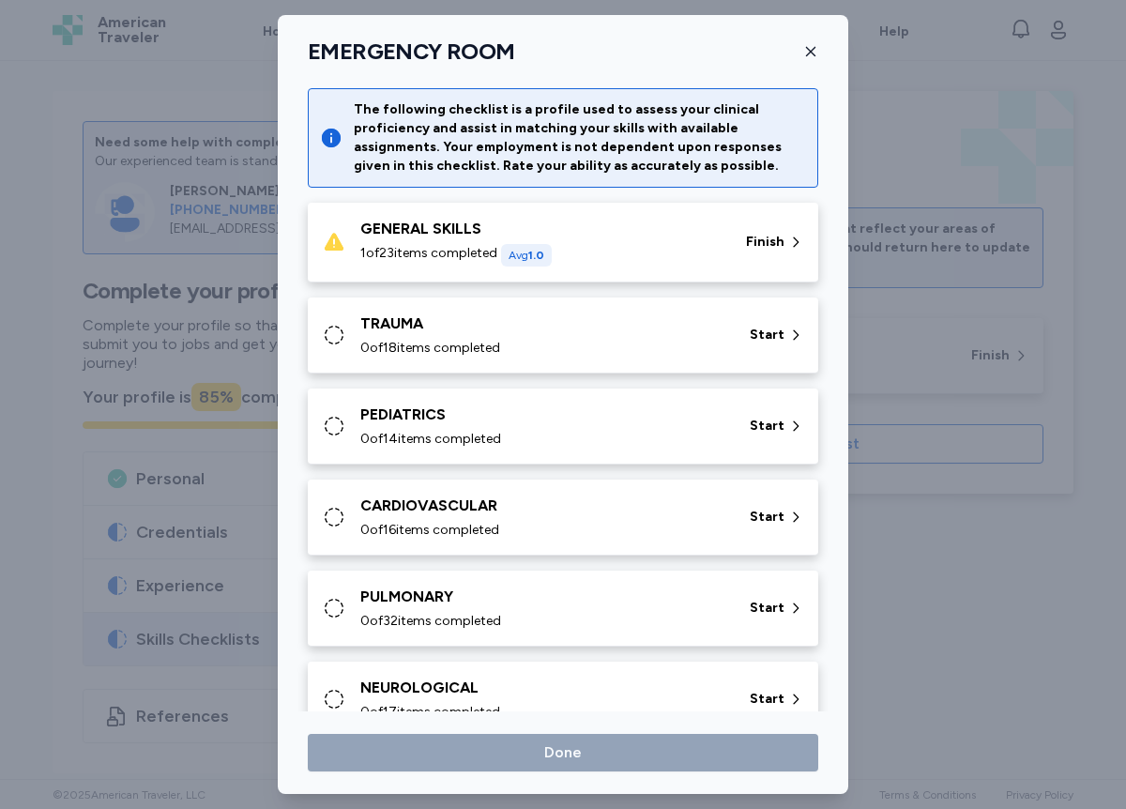
click at [447, 232] on div "GENERAL SKILLS" at bounding box center [541, 229] width 363 height 23
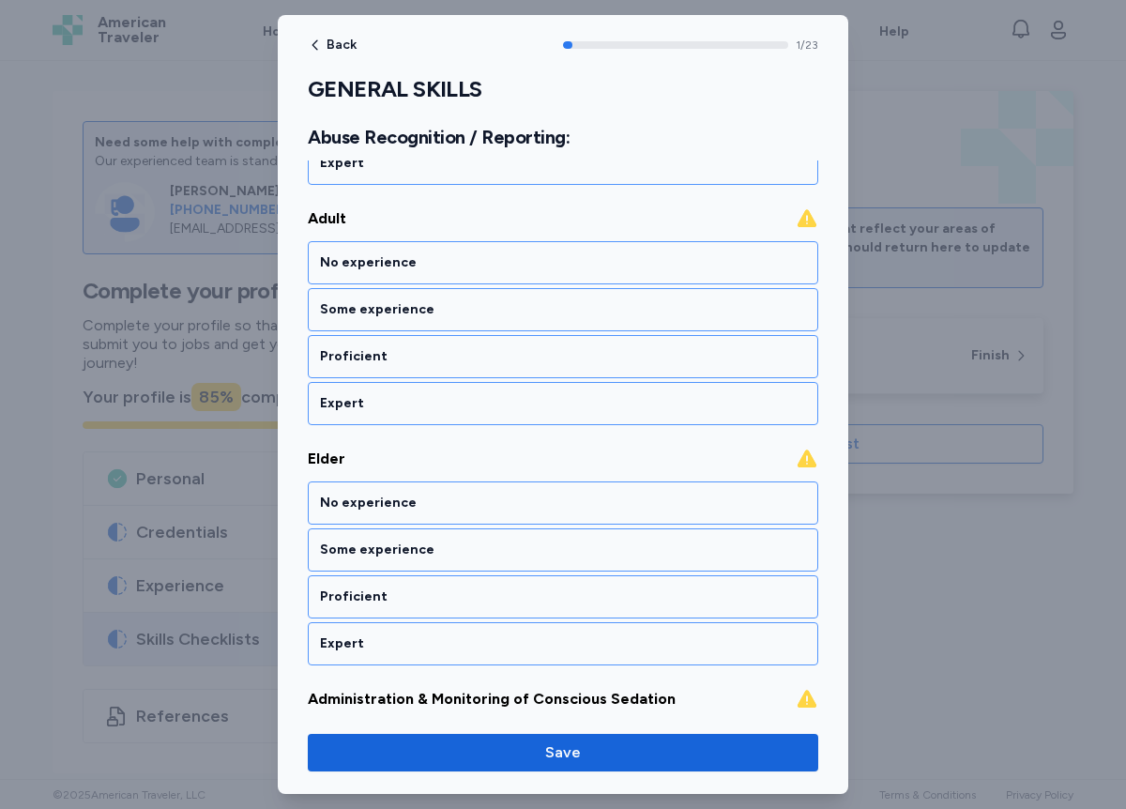
scroll to position [516, 0]
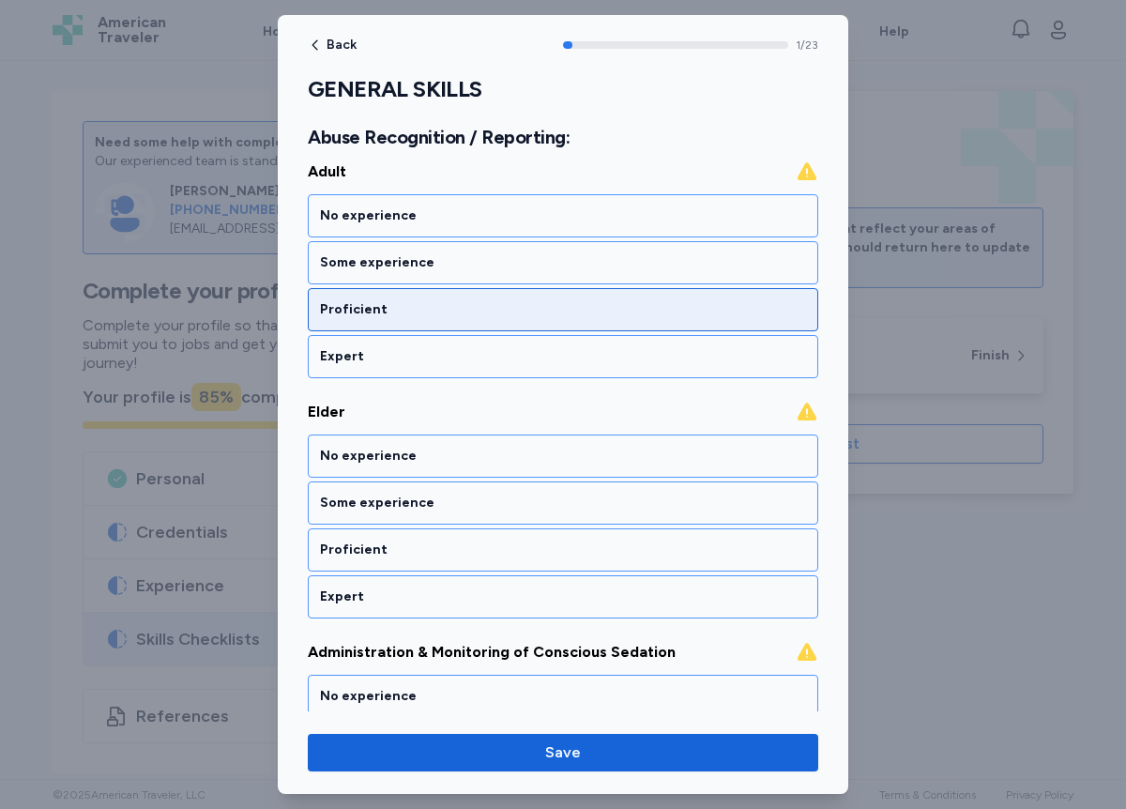
click at [430, 309] on div "Proficient" at bounding box center [563, 309] width 486 height 19
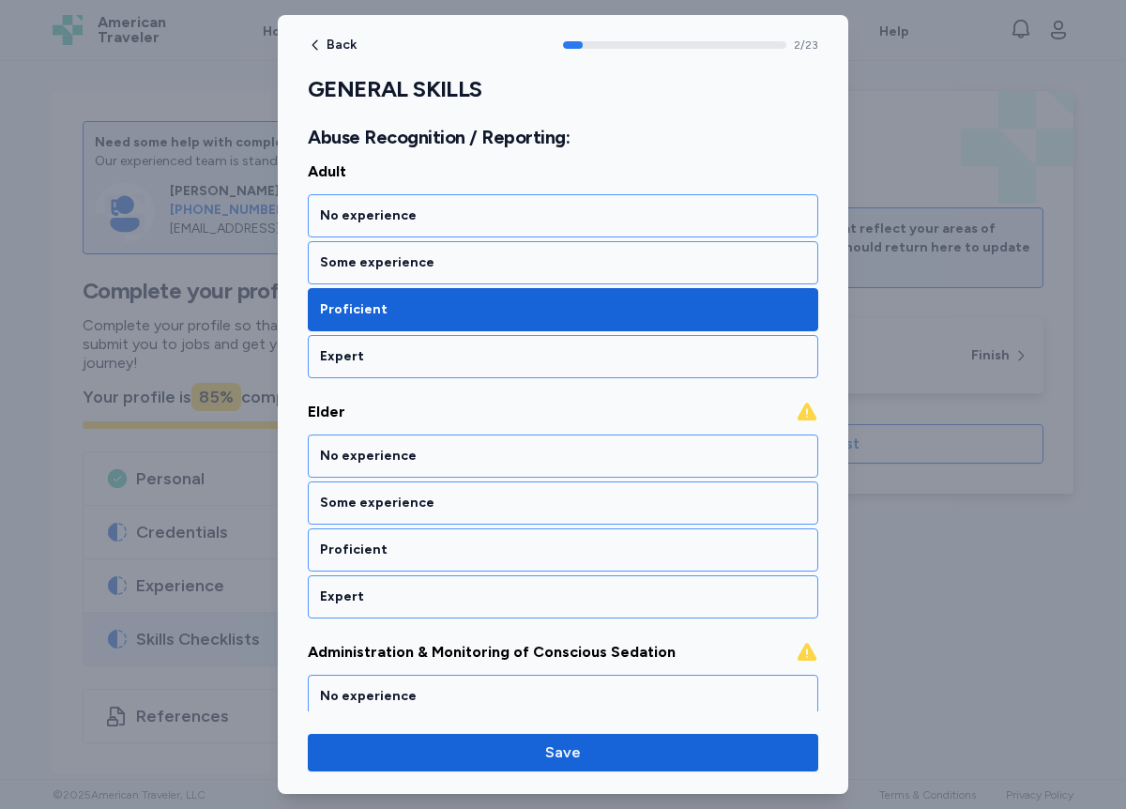
scroll to position [590, 0]
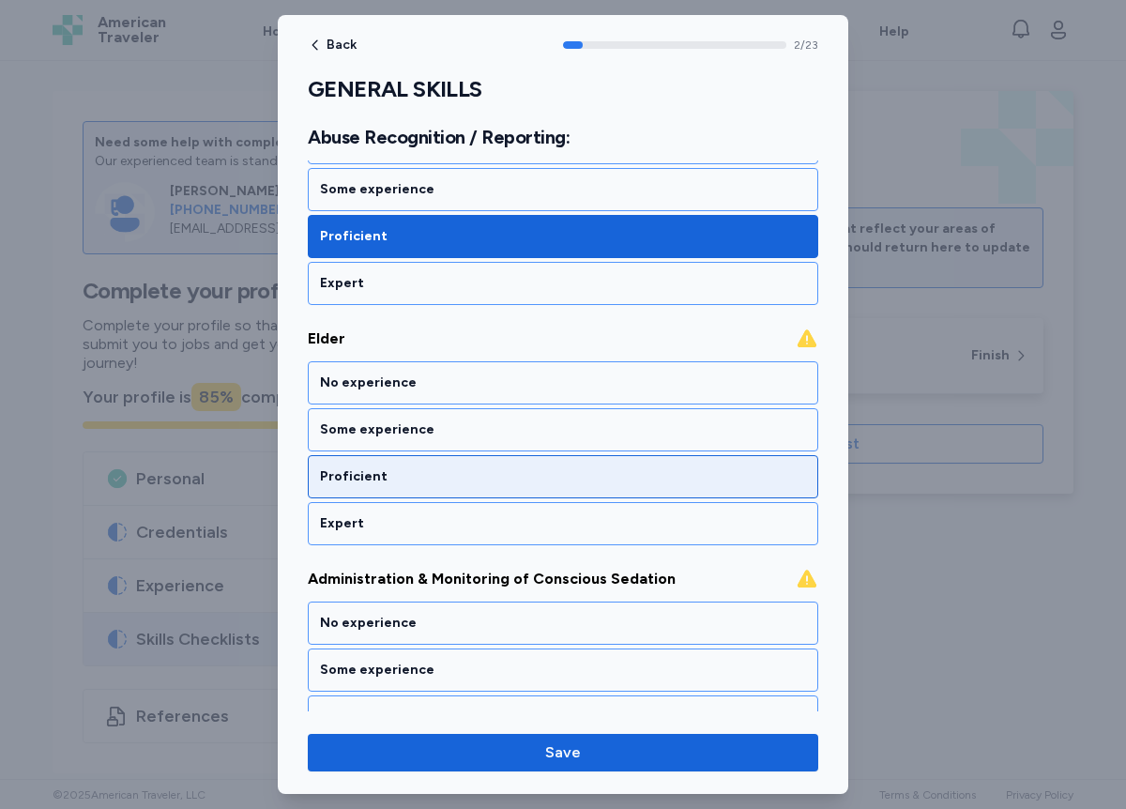
click at [391, 474] on div "Proficient" at bounding box center [563, 476] width 486 height 19
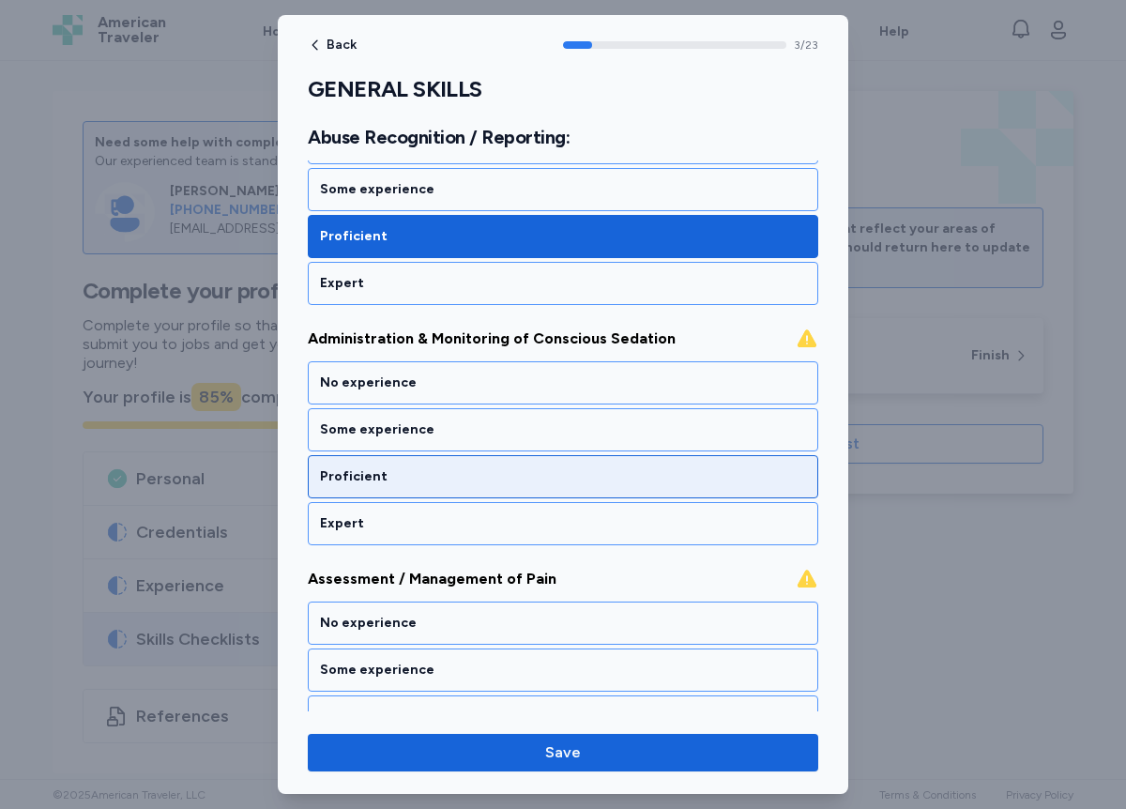
scroll to position [830, 0]
click at [393, 478] on div "Proficient" at bounding box center [563, 476] width 486 height 19
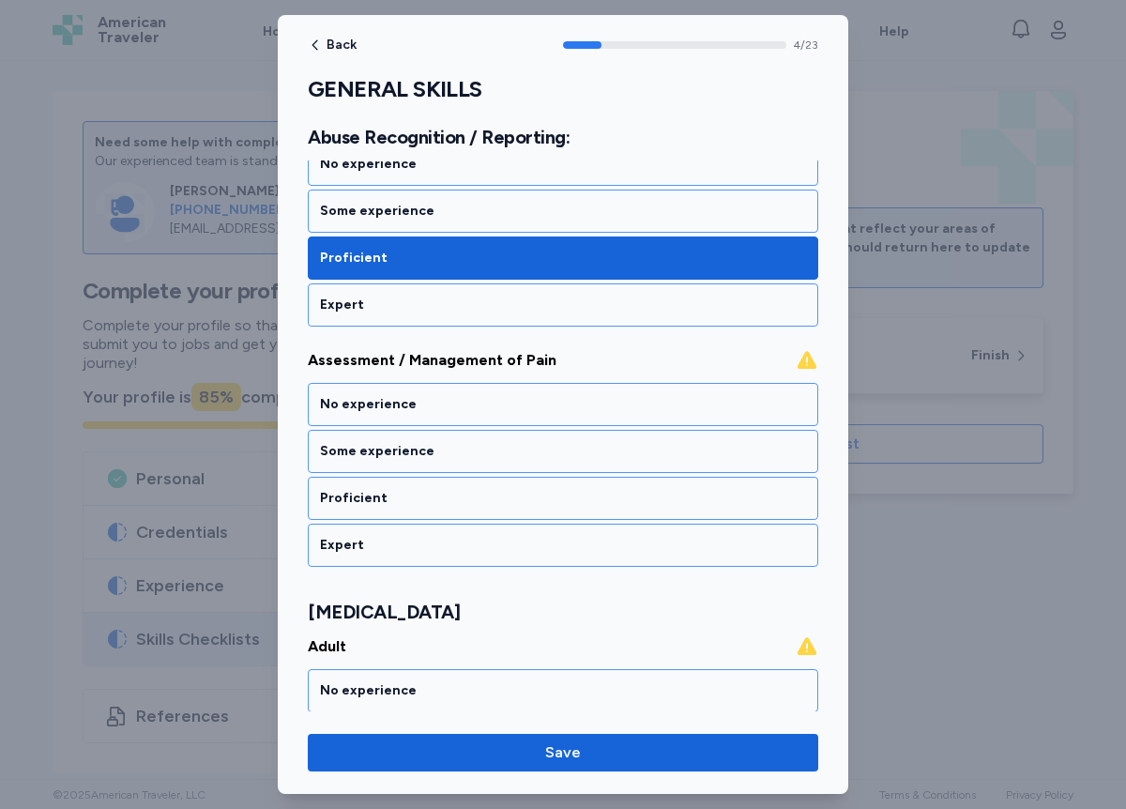
scroll to position [1070, 0]
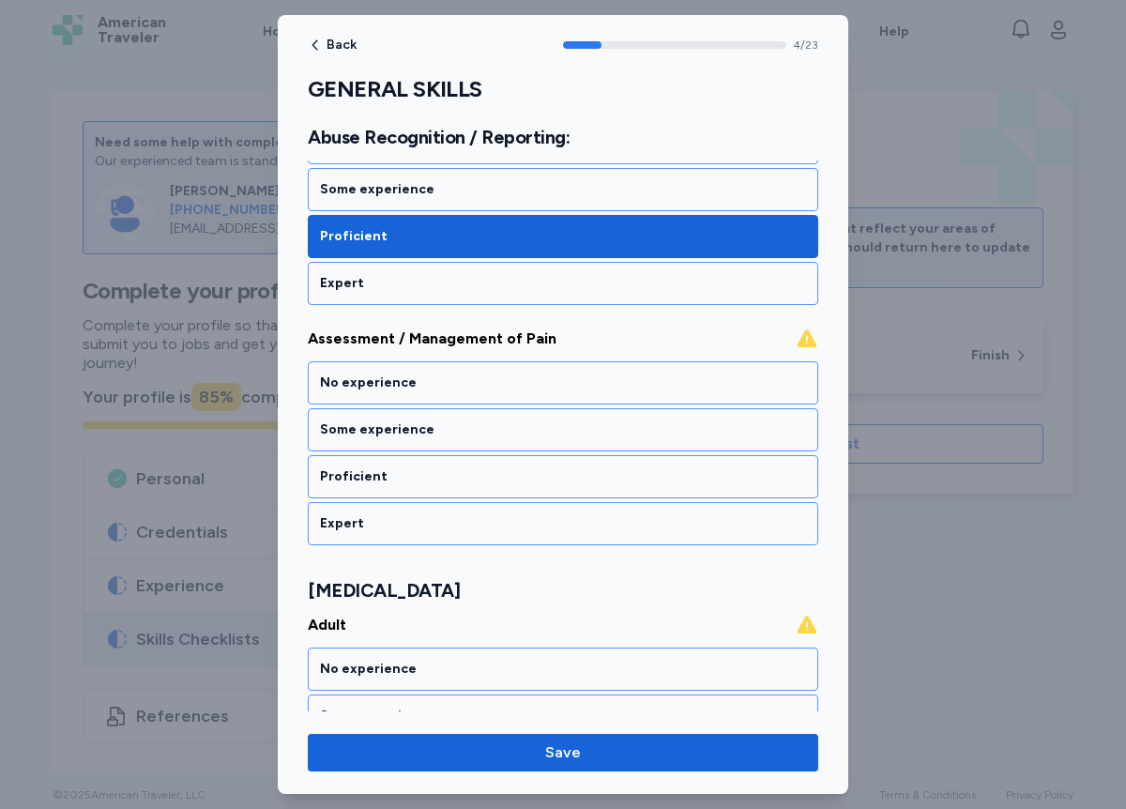
click at [393, 478] on div "Proficient" at bounding box center [563, 476] width 486 height 19
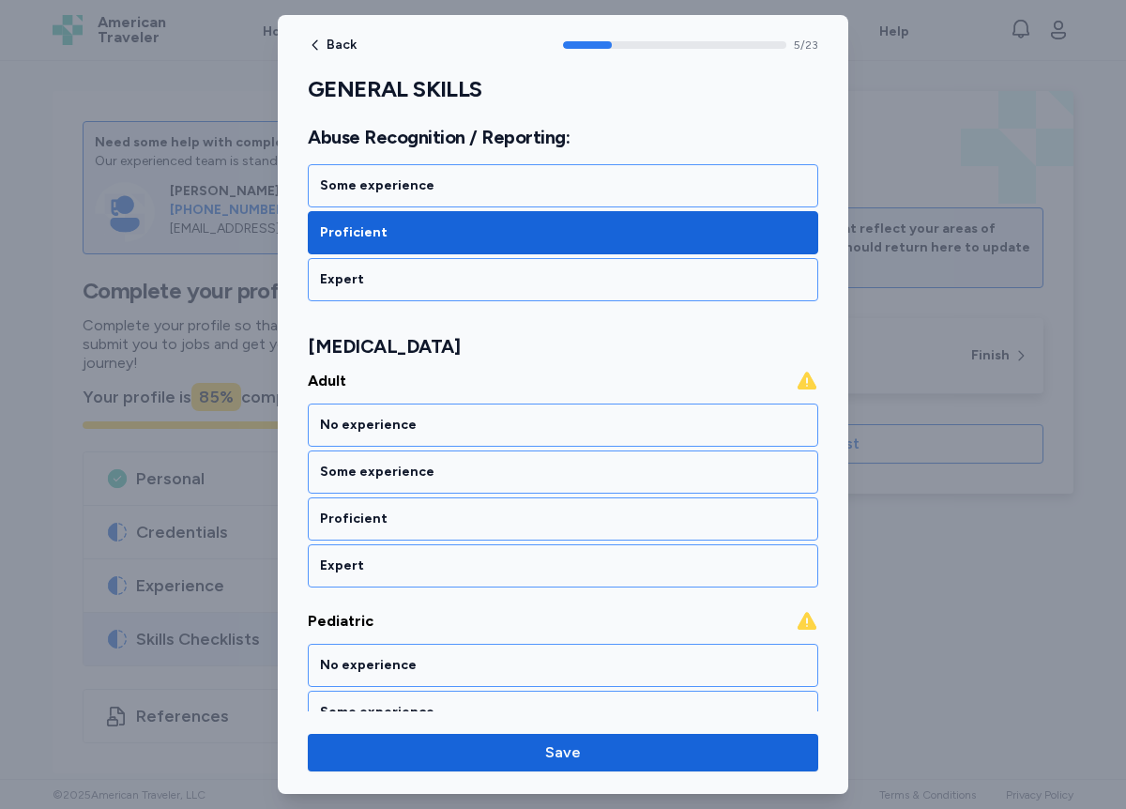
scroll to position [1356, 0]
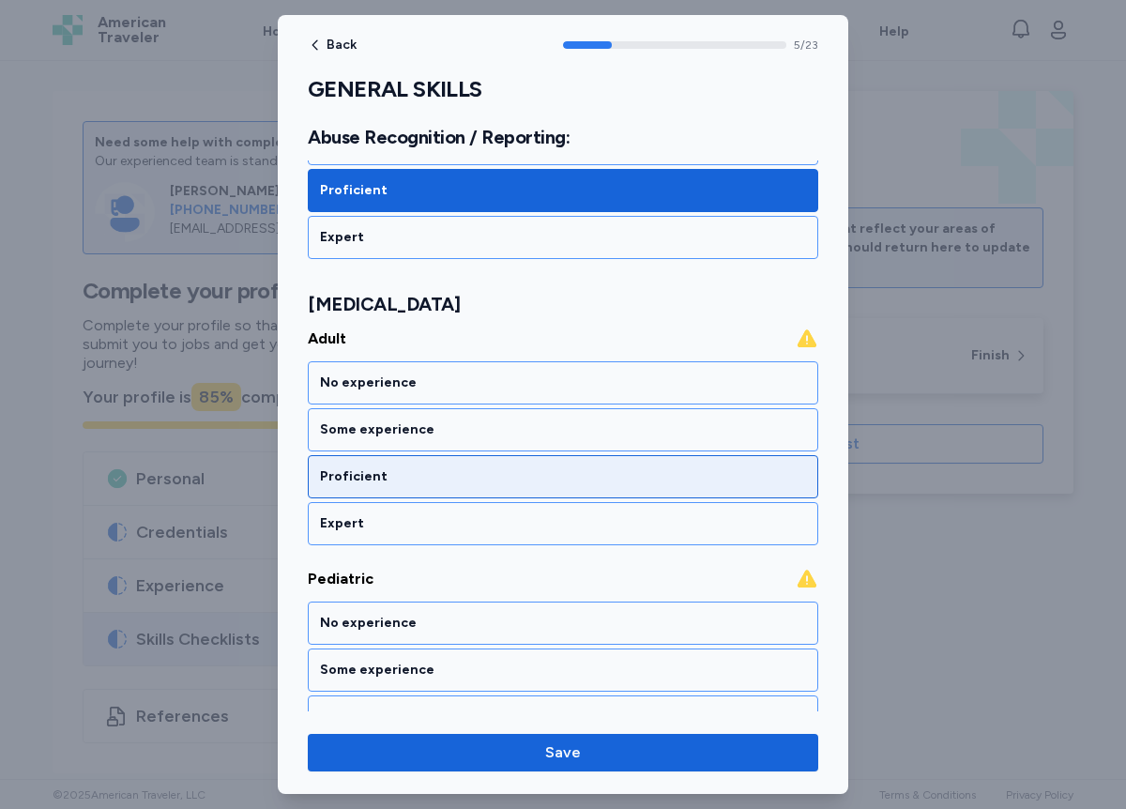
click at [366, 477] on div "Proficient" at bounding box center [563, 476] width 486 height 19
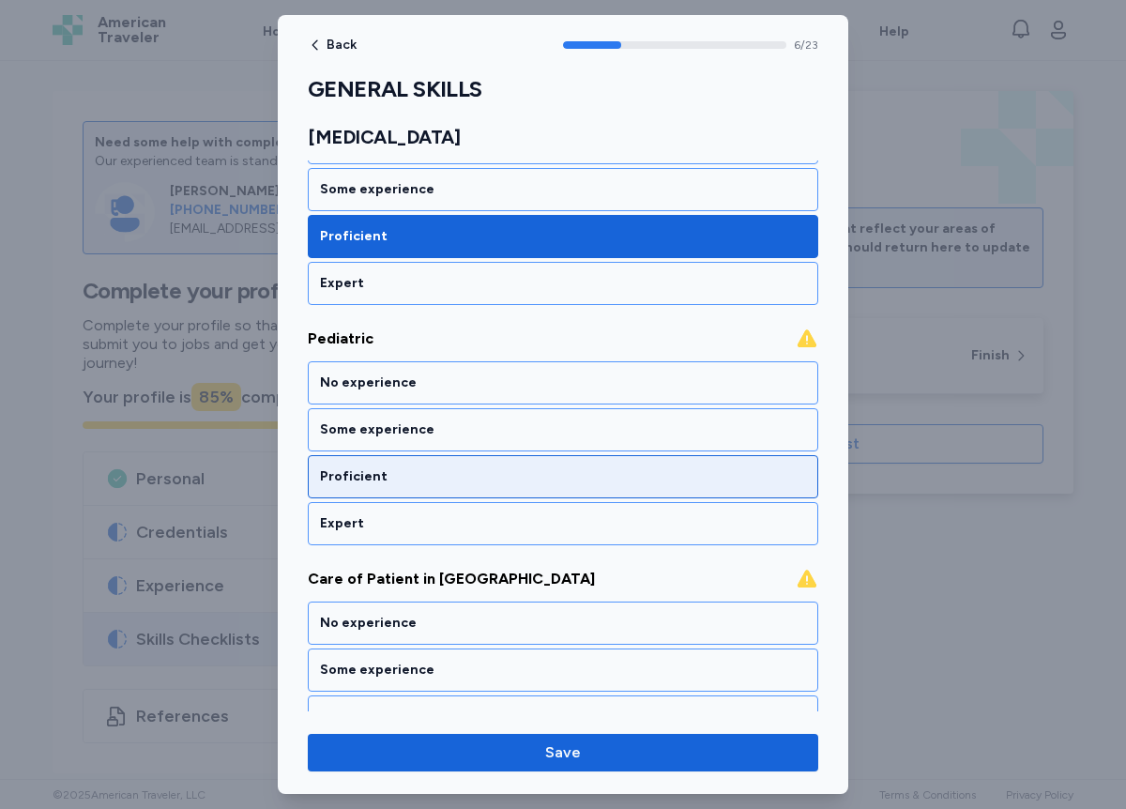
scroll to position [1597, 0]
click at [372, 481] on div "Proficient" at bounding box center [563, 476] width 486 height 19
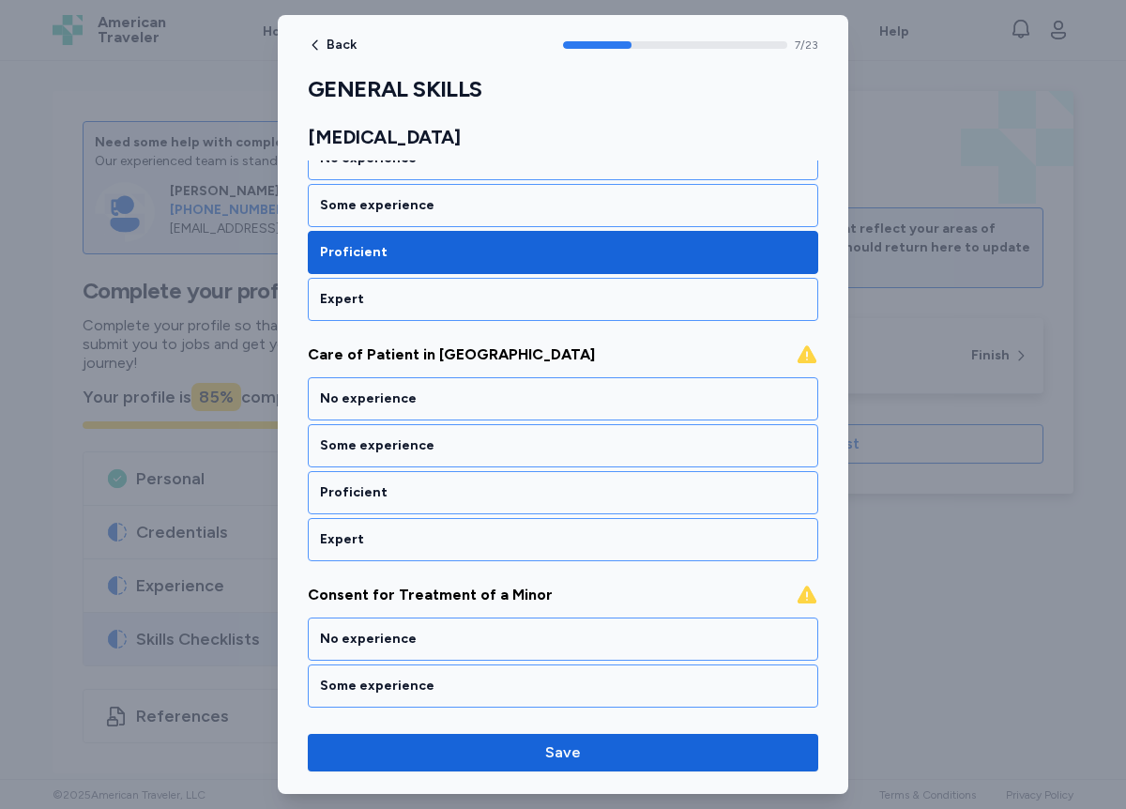
scroll to position [1837, 0]
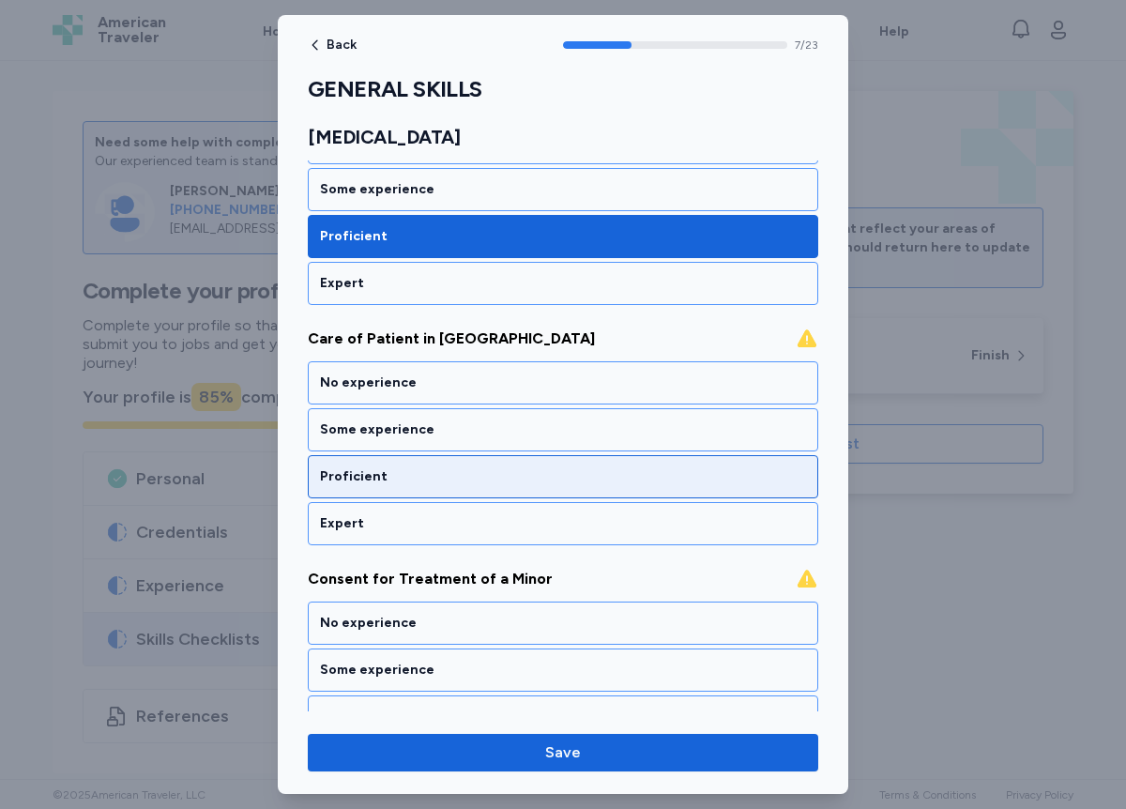
click at [382, 480] on div "Proficient" at bounding box center [563, 476] width 486 height 19
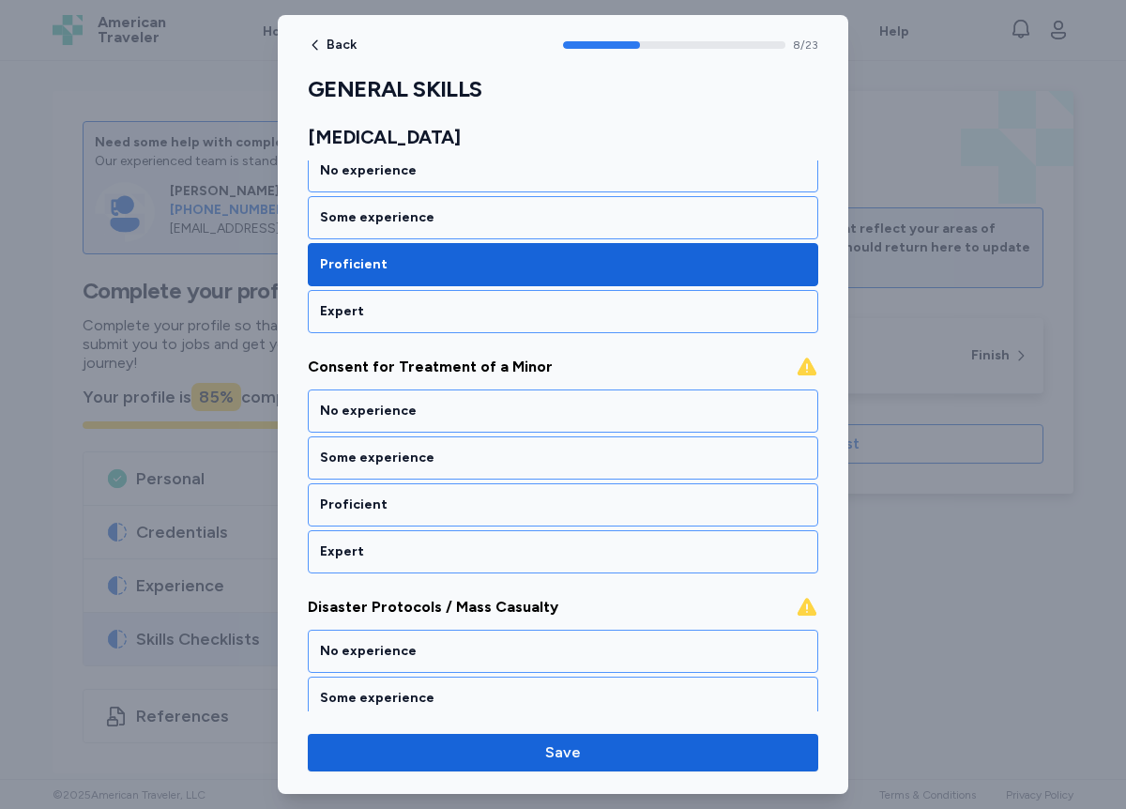
scroll to position [2077, 0]
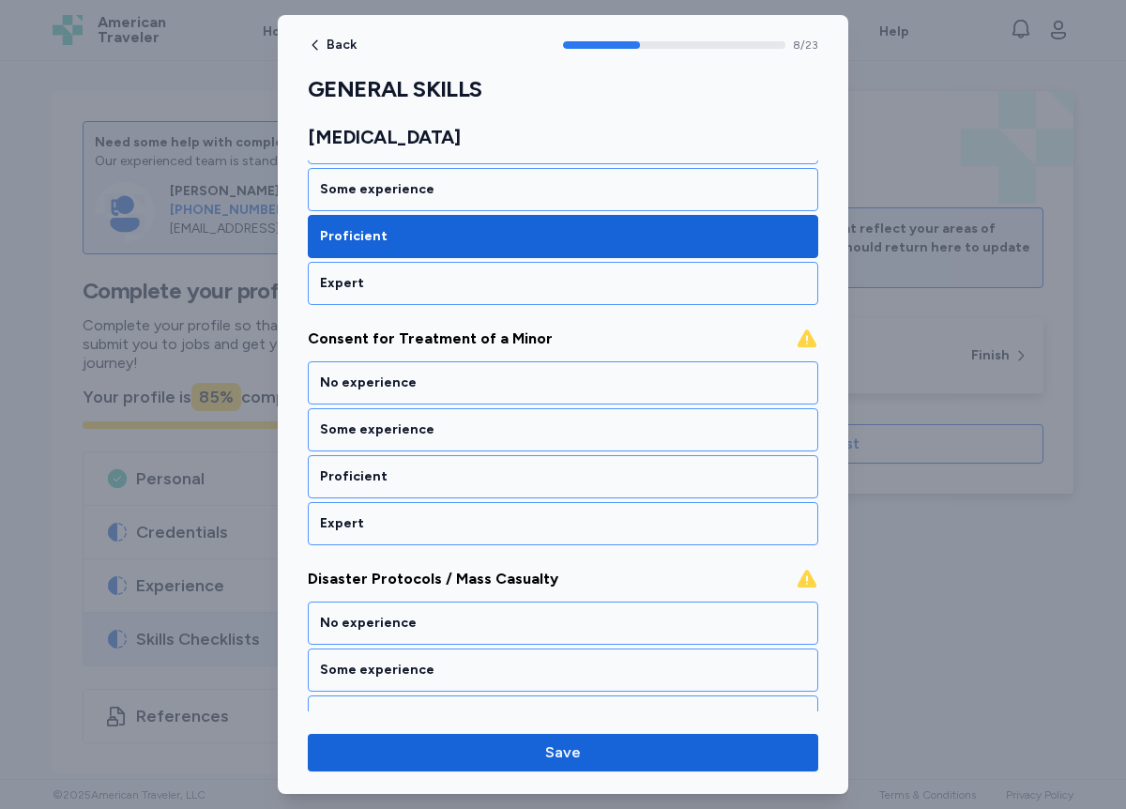
click at [382, 480] on div "Proficient" at bounding box center [563, 476] width 486 height 19
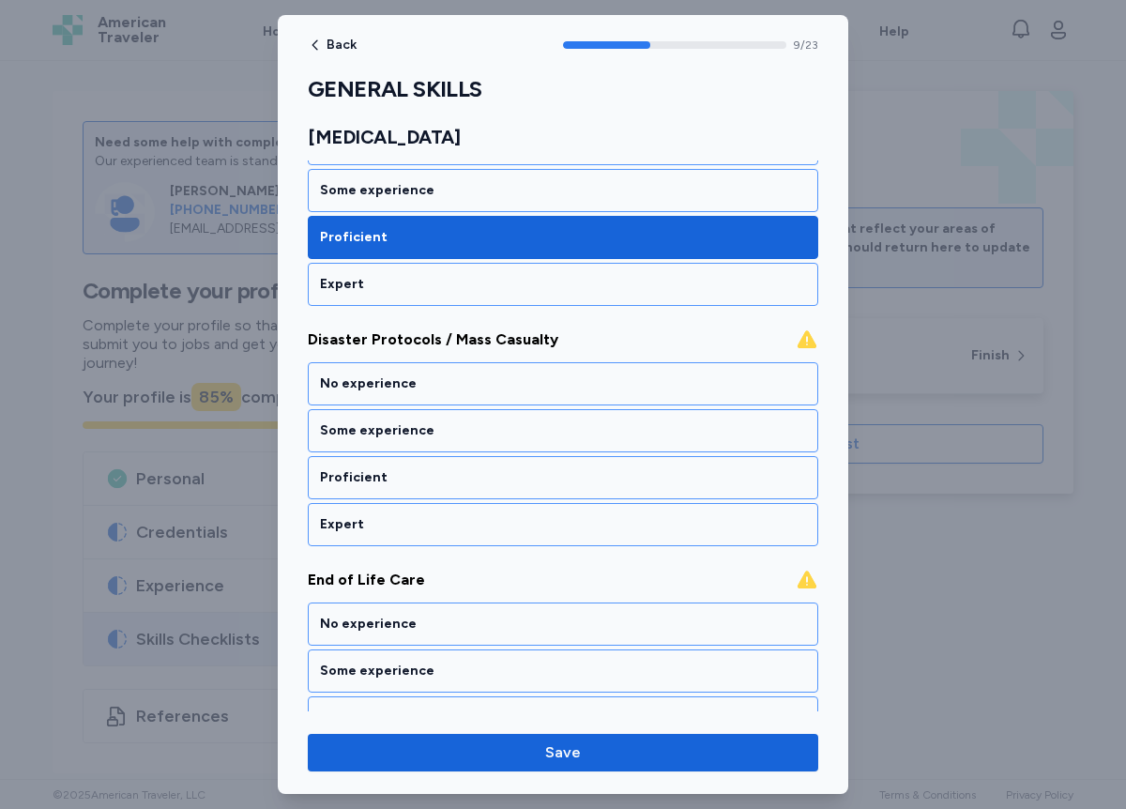
scroll to position [2318, 0]
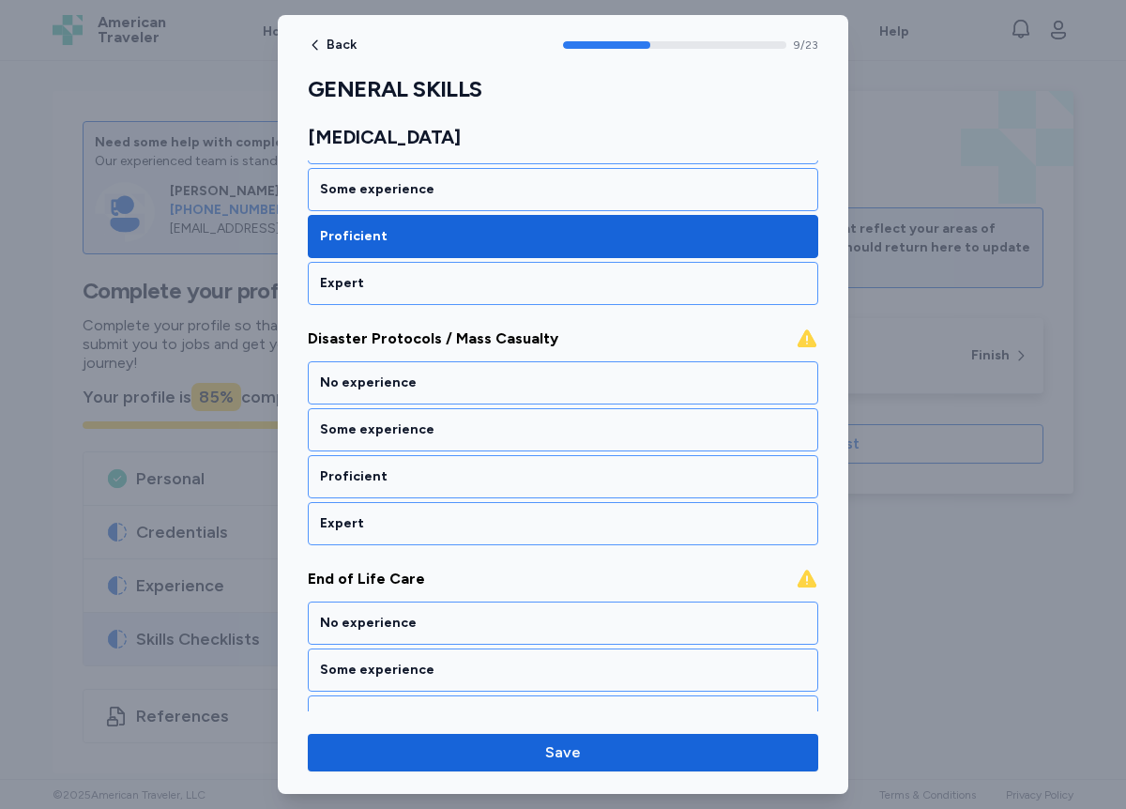
click at [382, 480] on div "Proficient" at bounding box center [563, 476] width 486 height 19
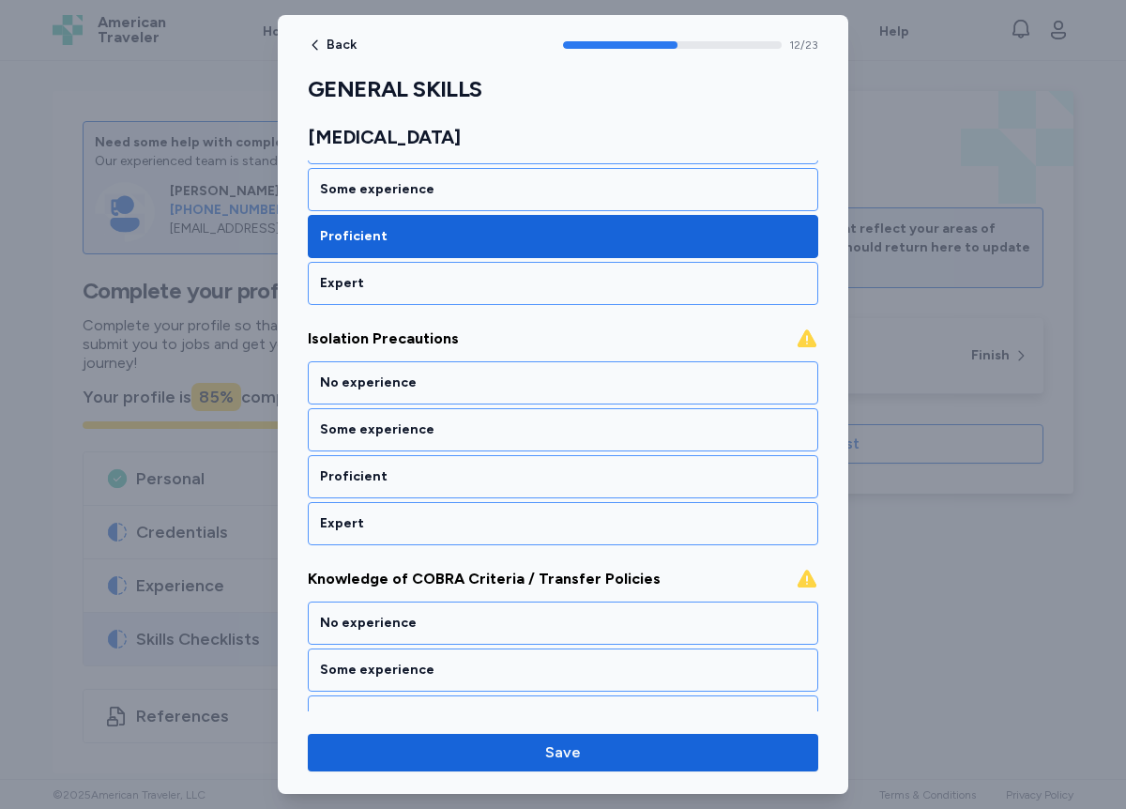
scroll to position [3039, 0]
click at [382, 480] on div "Proficient" at bounding box center [563, 476] width 486 height 19
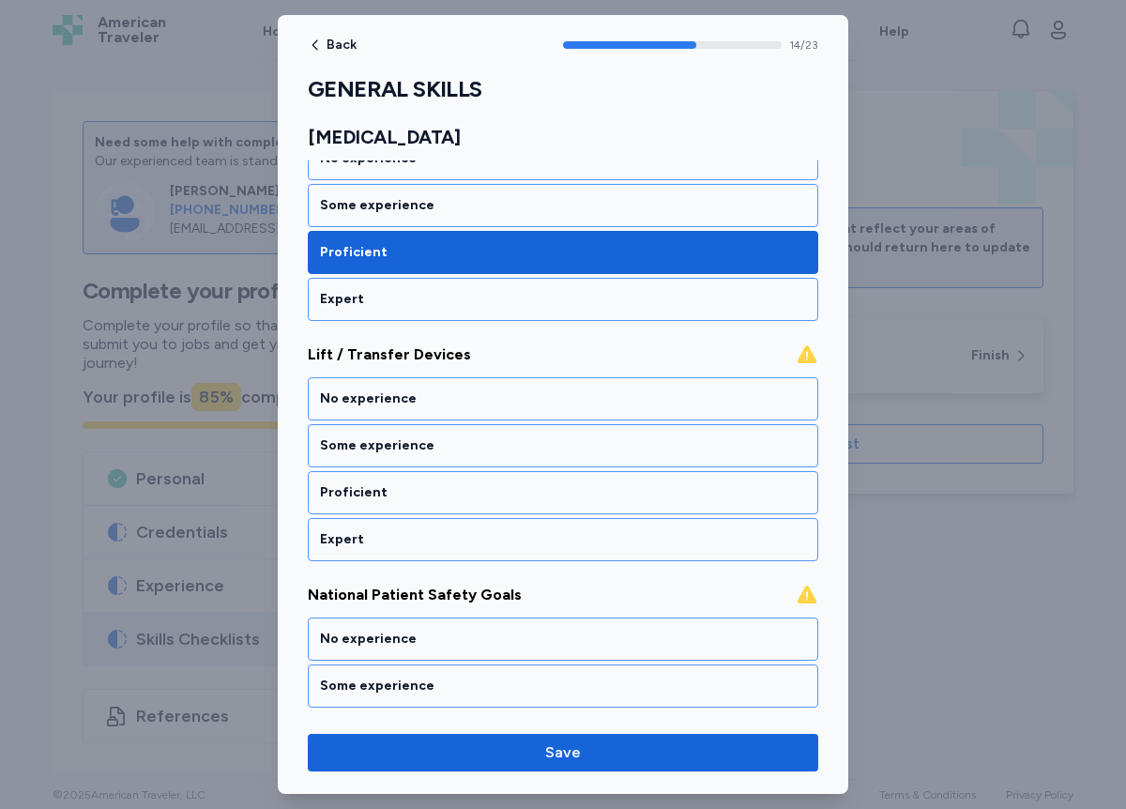
scroll to position [3519, 0]
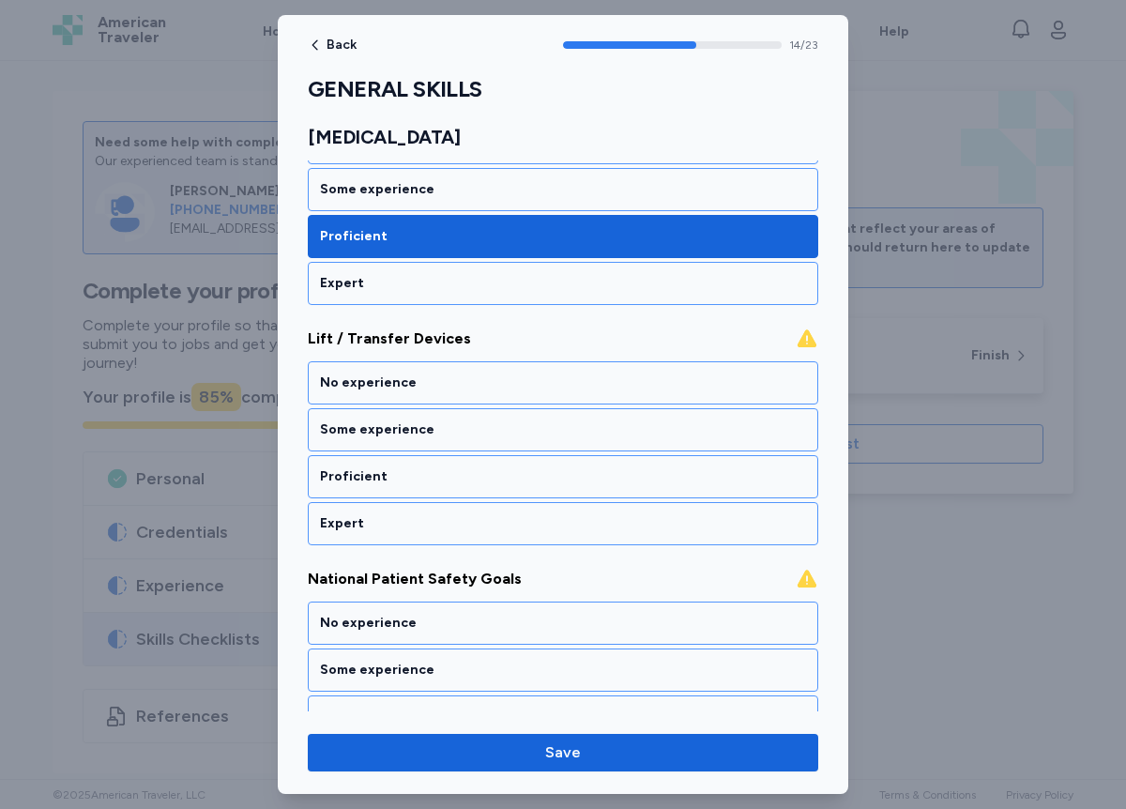
click at [382, 480] on div "Proficient" at bounding box center [563, 476] width 486 height 19
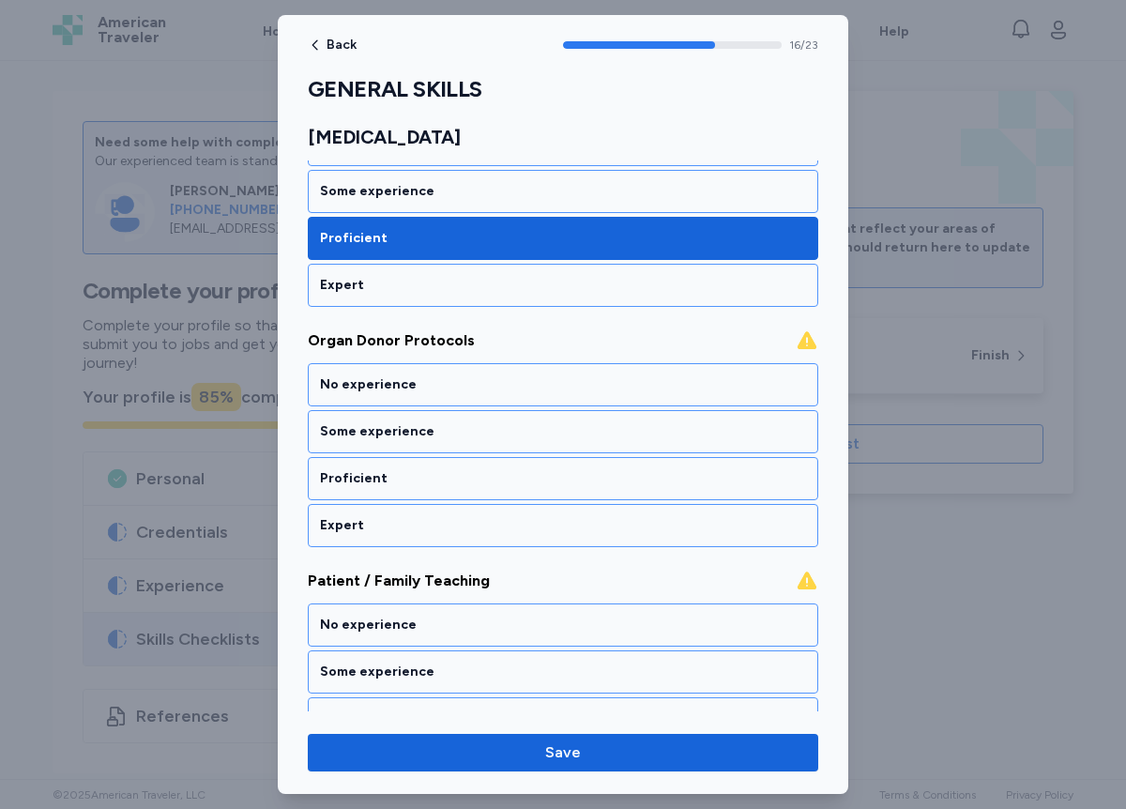
scroll to position [4000, 0]
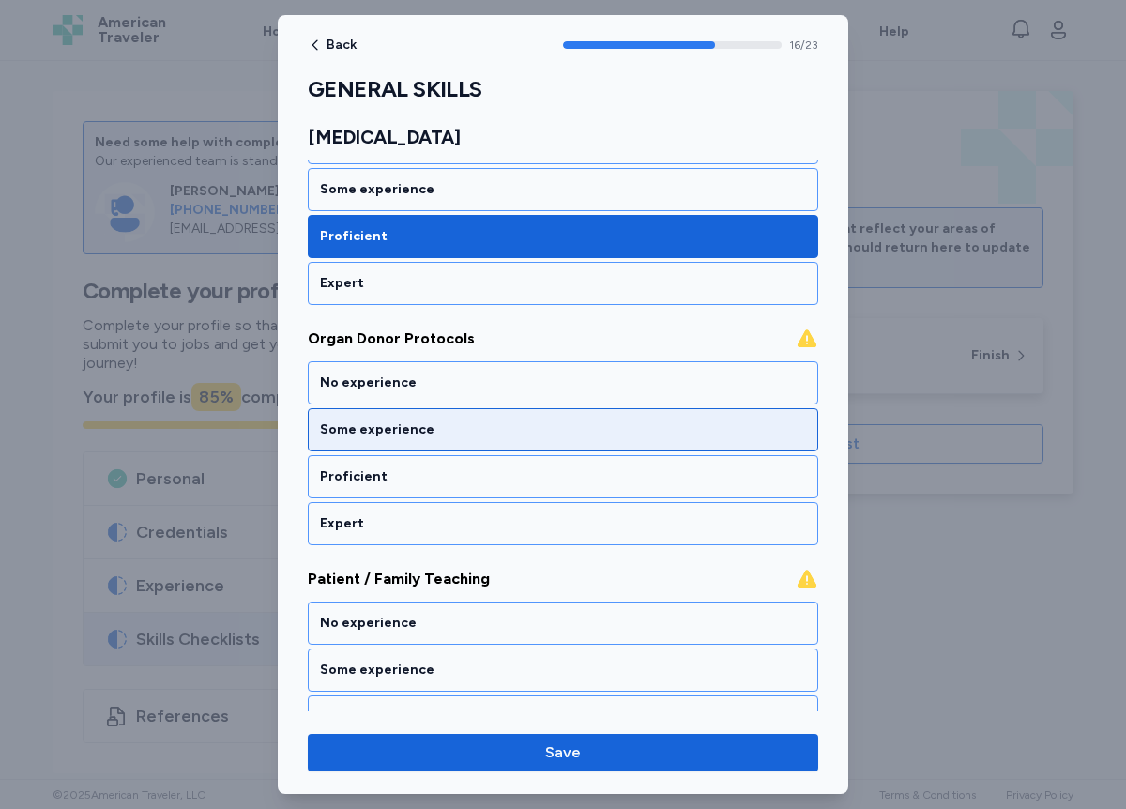
click at [391, 435] on div "Some experience" at bounding box center [563, 430] width 486 height 19
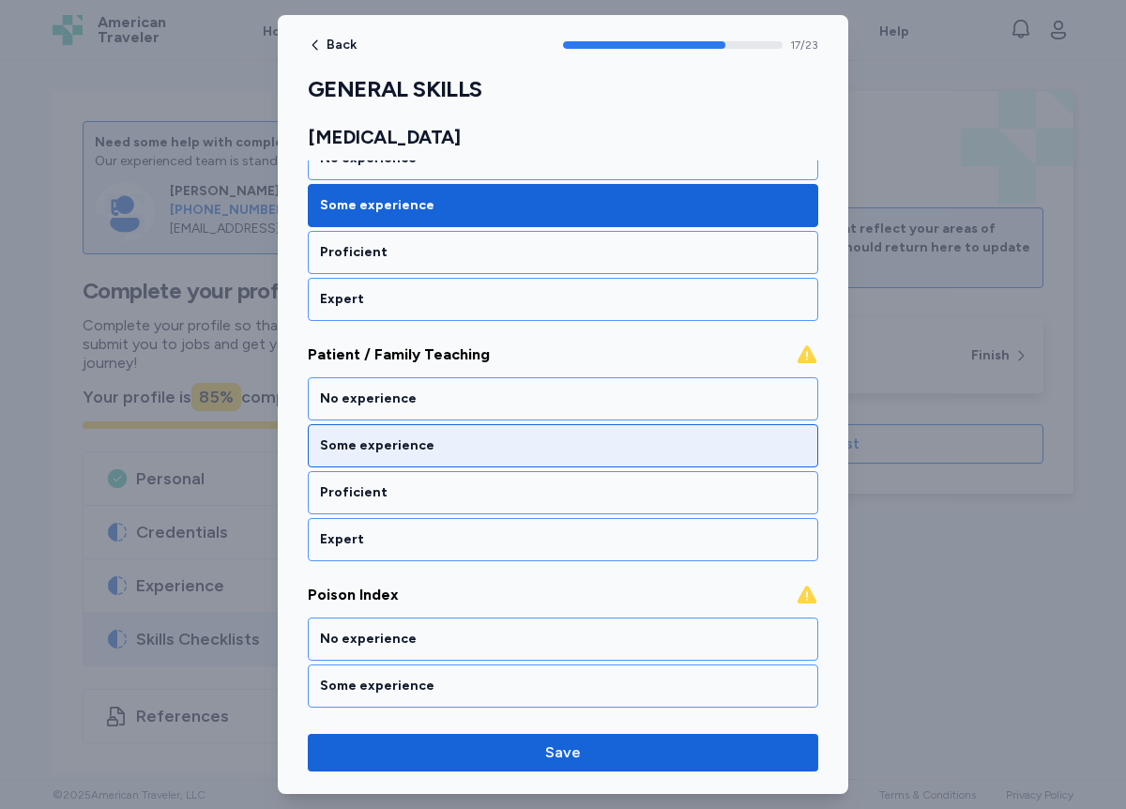
scroll to position [4240, 0]
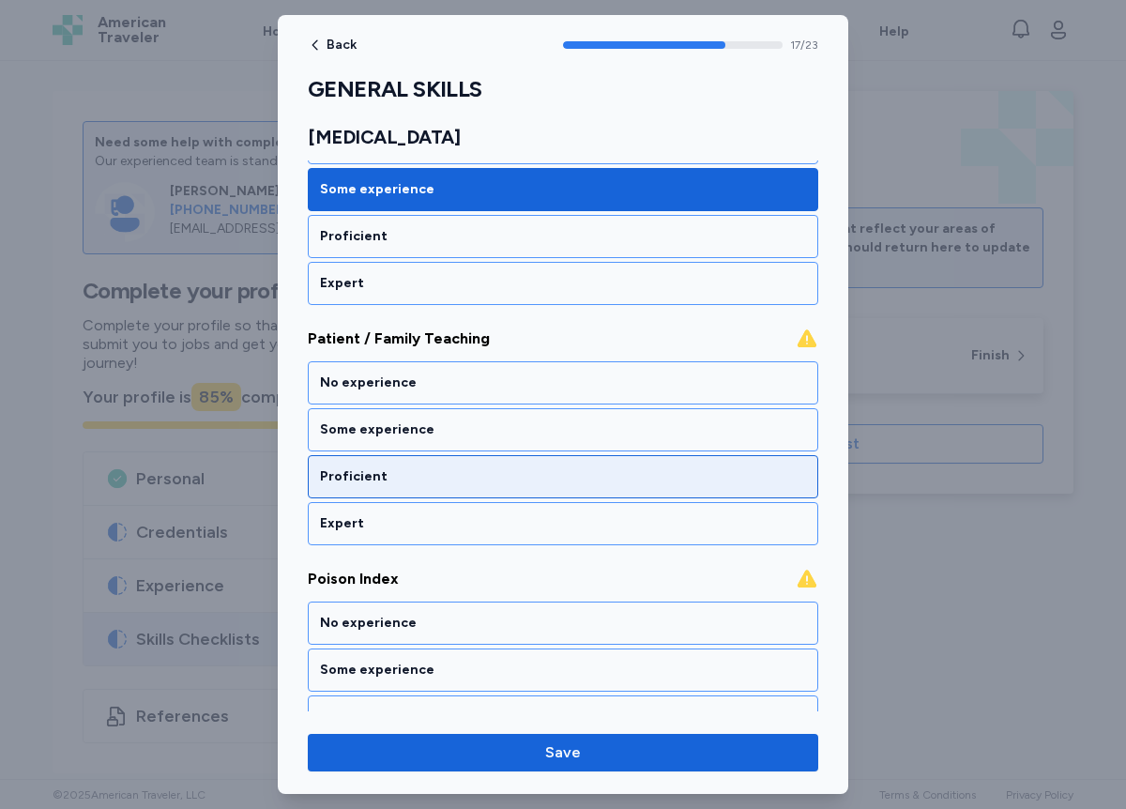
click at [391, 470] on div "Proficient" at bounding box center [563, 476] width 486 height 19
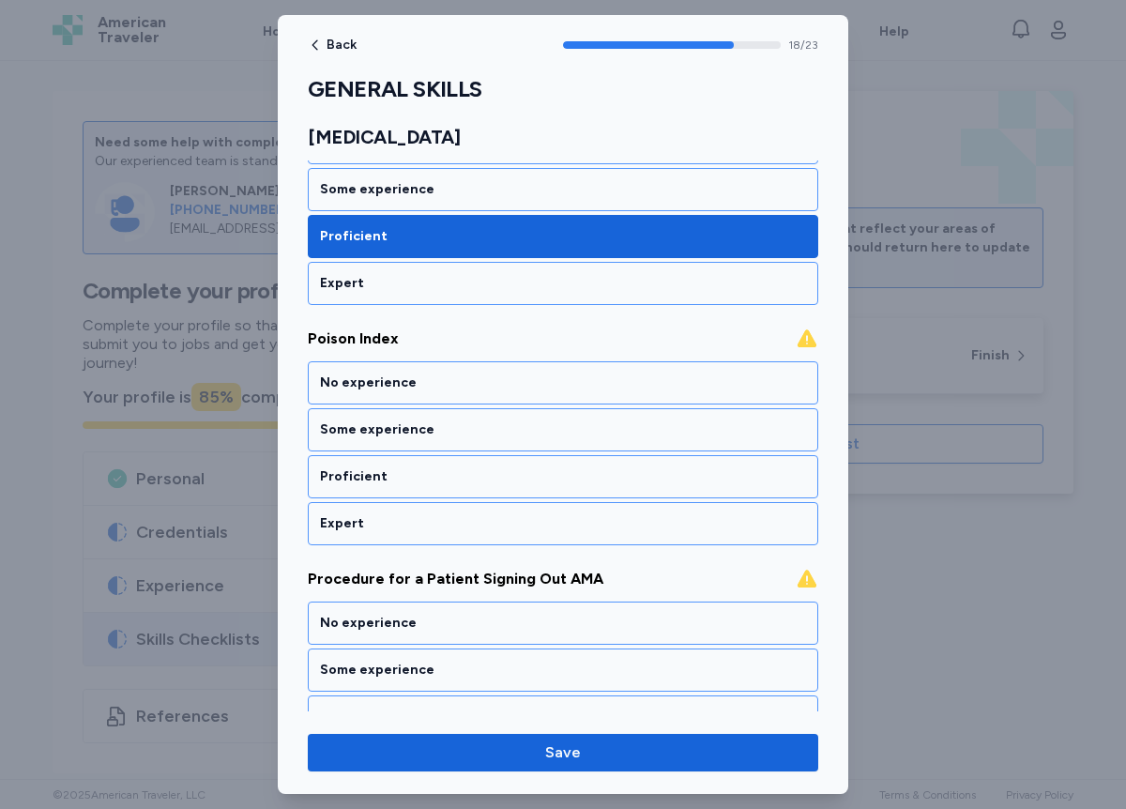
scroll to position [4480, 0]
click at [391, 470] on div "Proficient" at bounding box center [563, 476] width 486 height 19
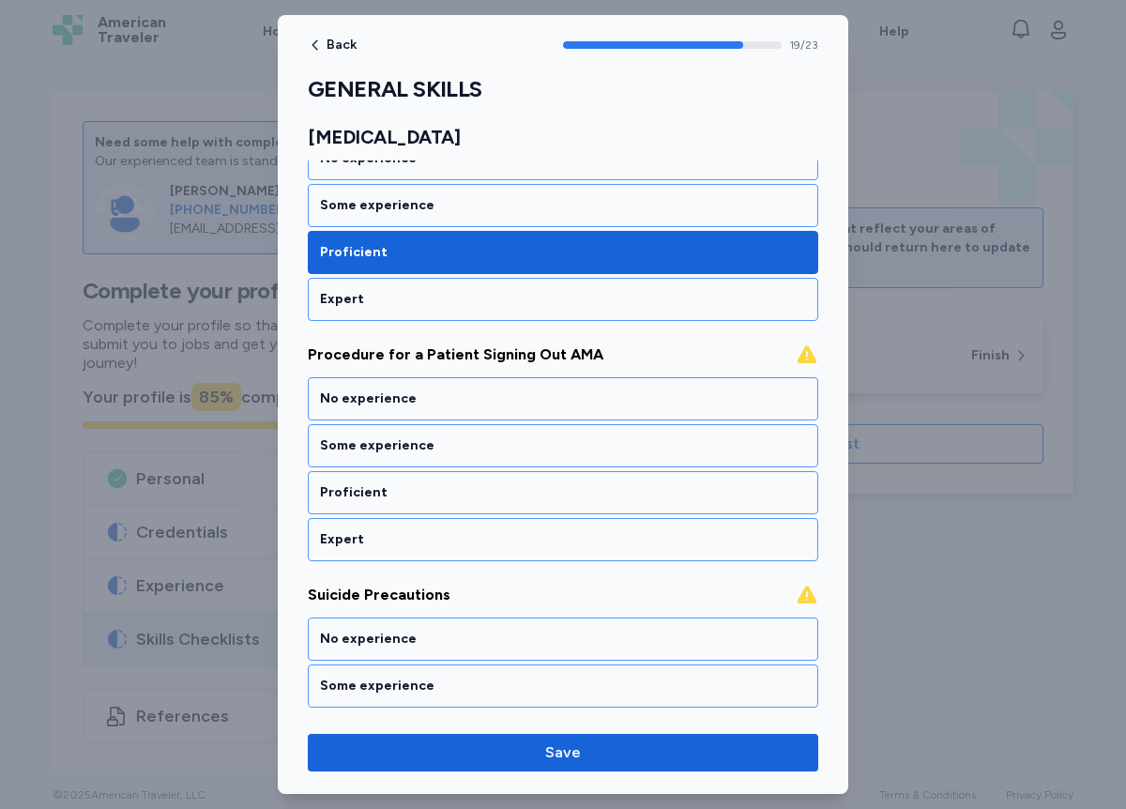
scroll to position [4721, 0]
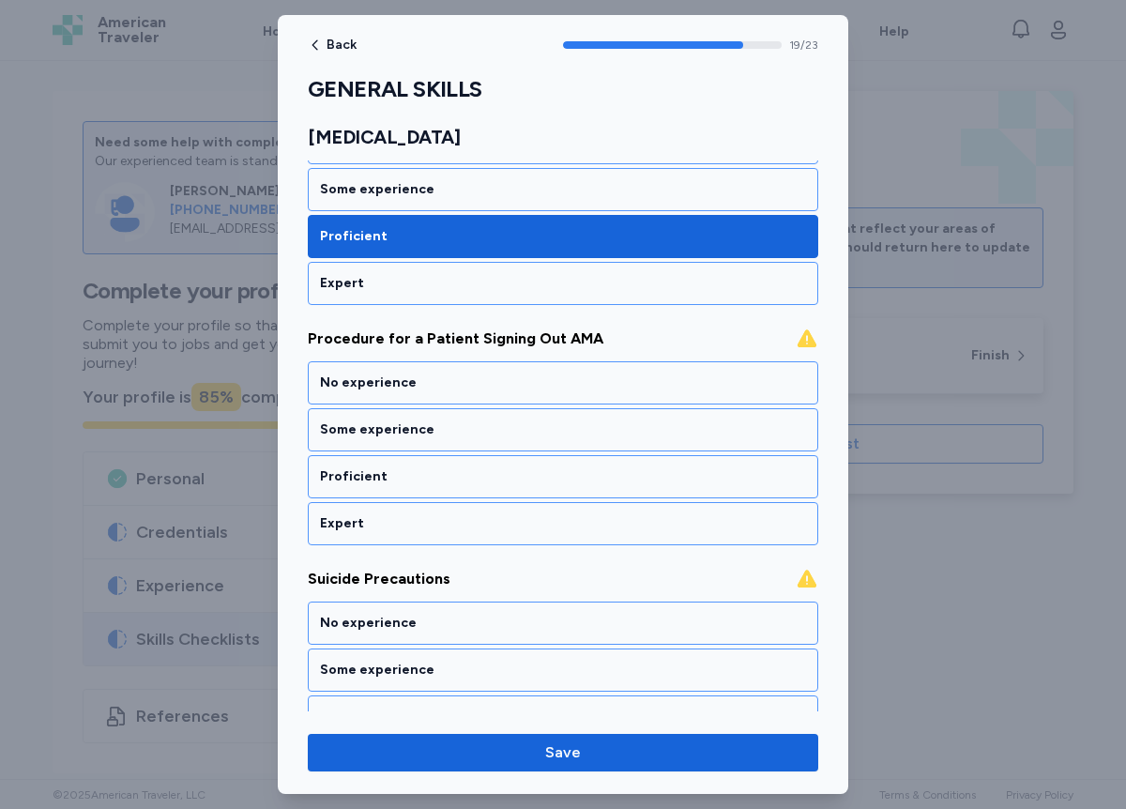
click at [391, 470] on div "Proficient" at bounding box center [563, 476] width 486 height 19
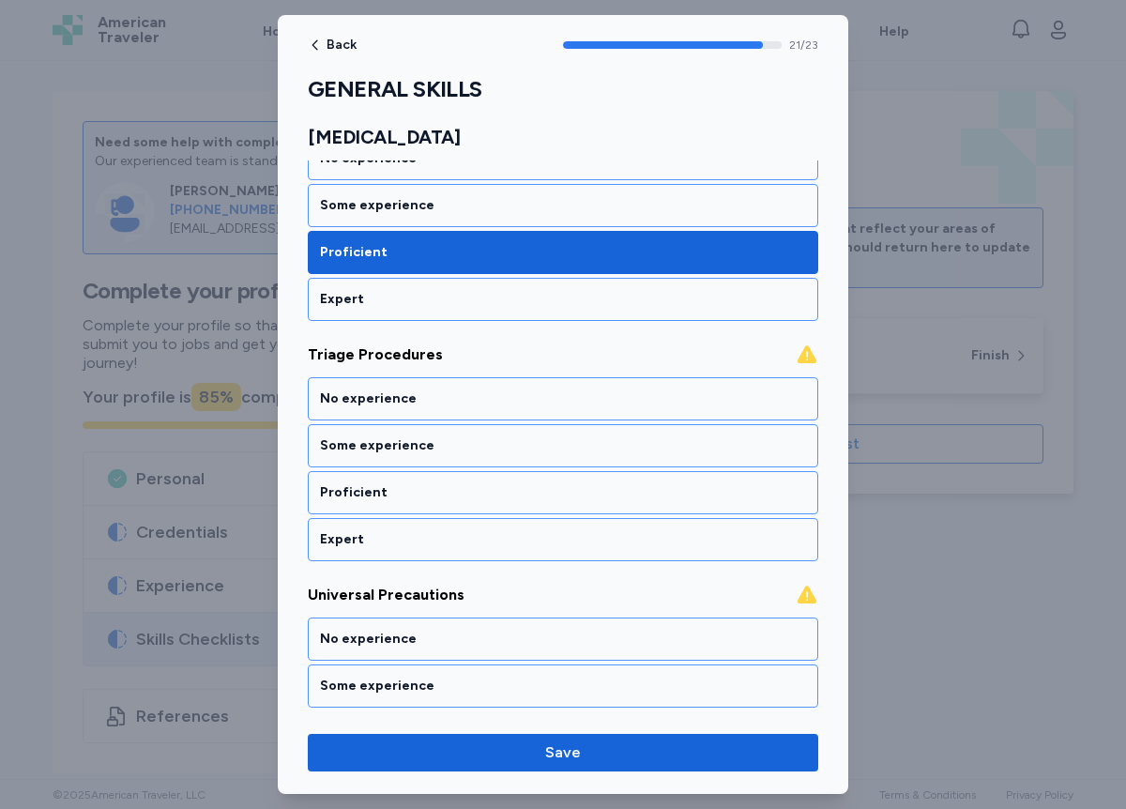
scroll to position [5201, 0]
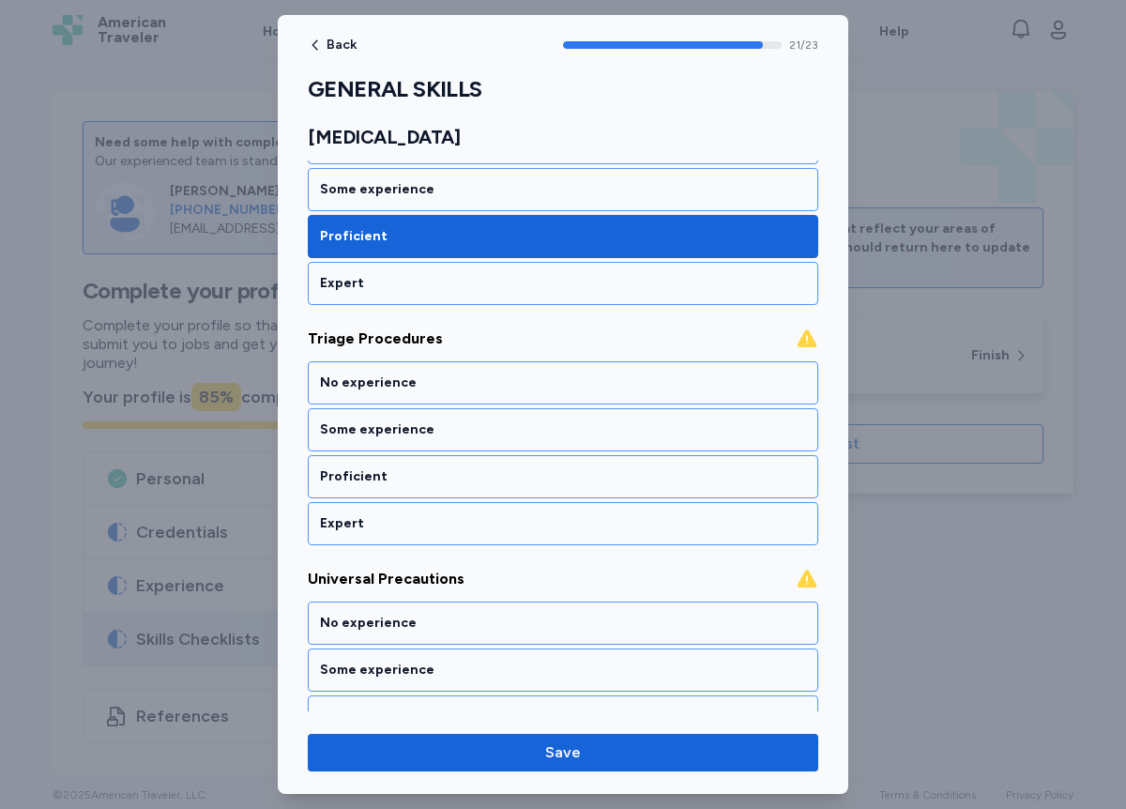
click at [391, 470] on div "Proficient" at bounding box center [563, 476] width 486 height 19
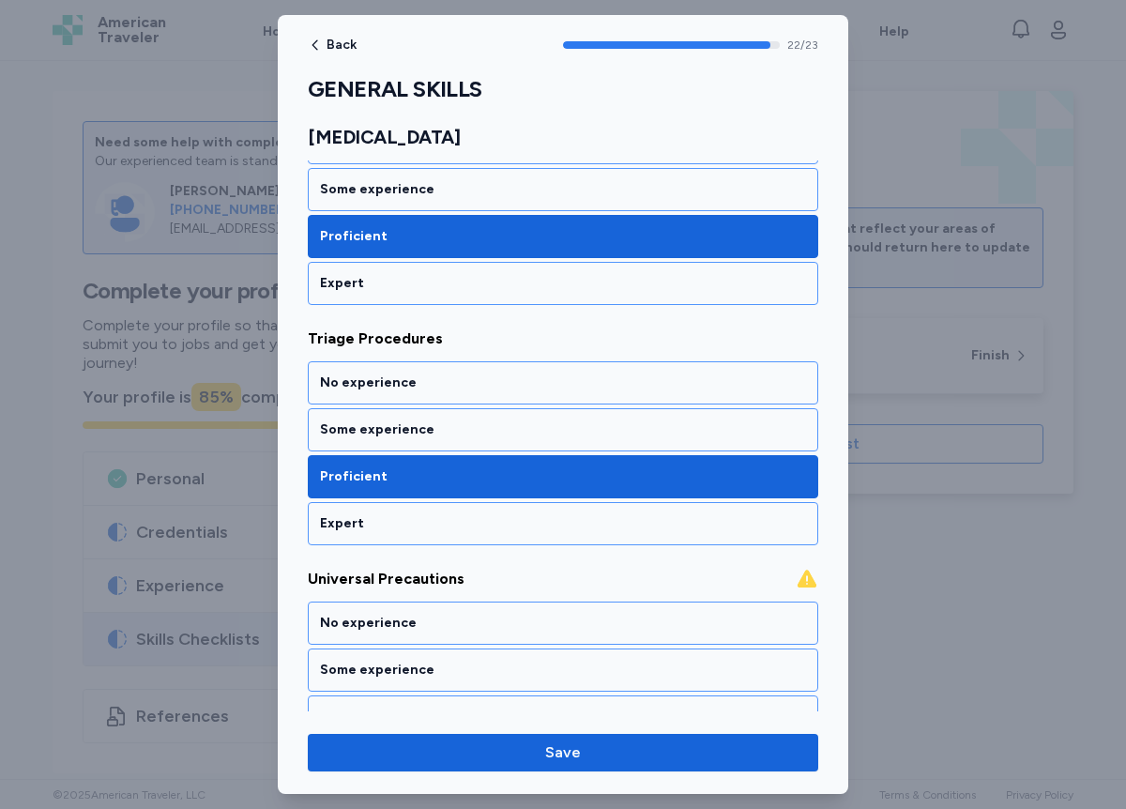
scroll to position [5279, 0]
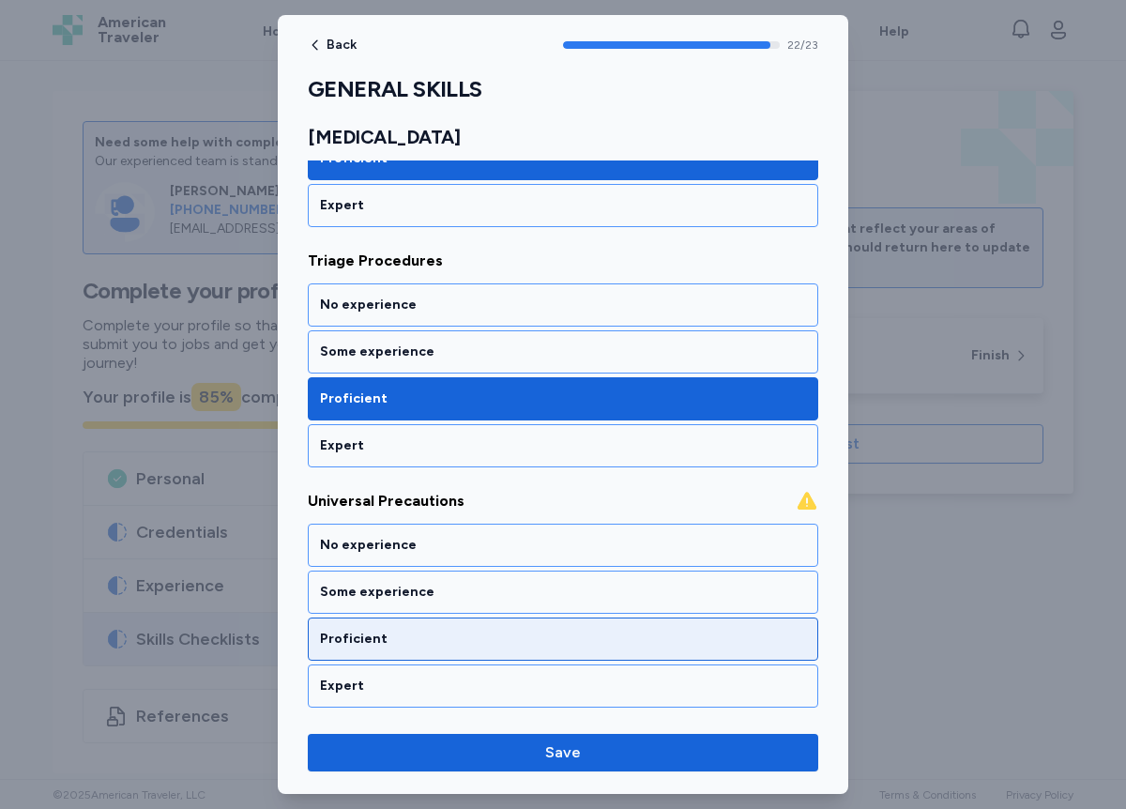
click at [393, 636] on div "Proficient" at bounding box center [563, 639] width 486 height 19
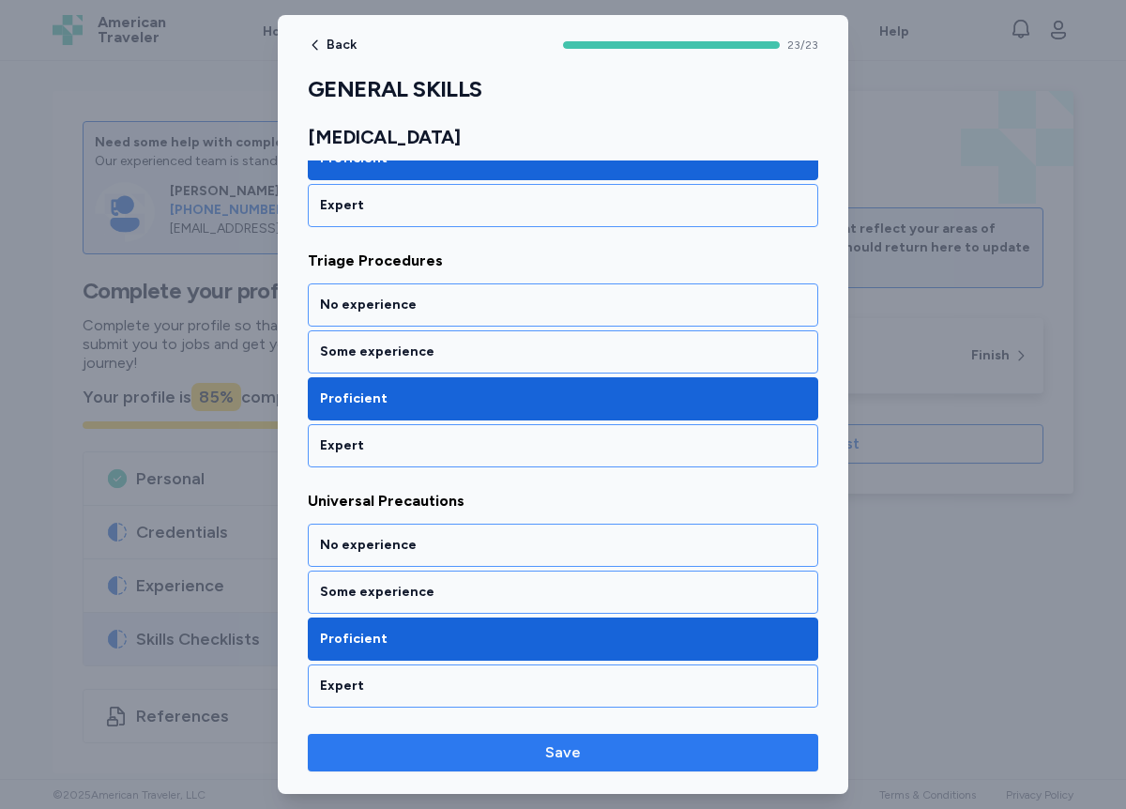
click at [564, 758] on span "Save" at bounding box center [563, 753] width 36 height 23
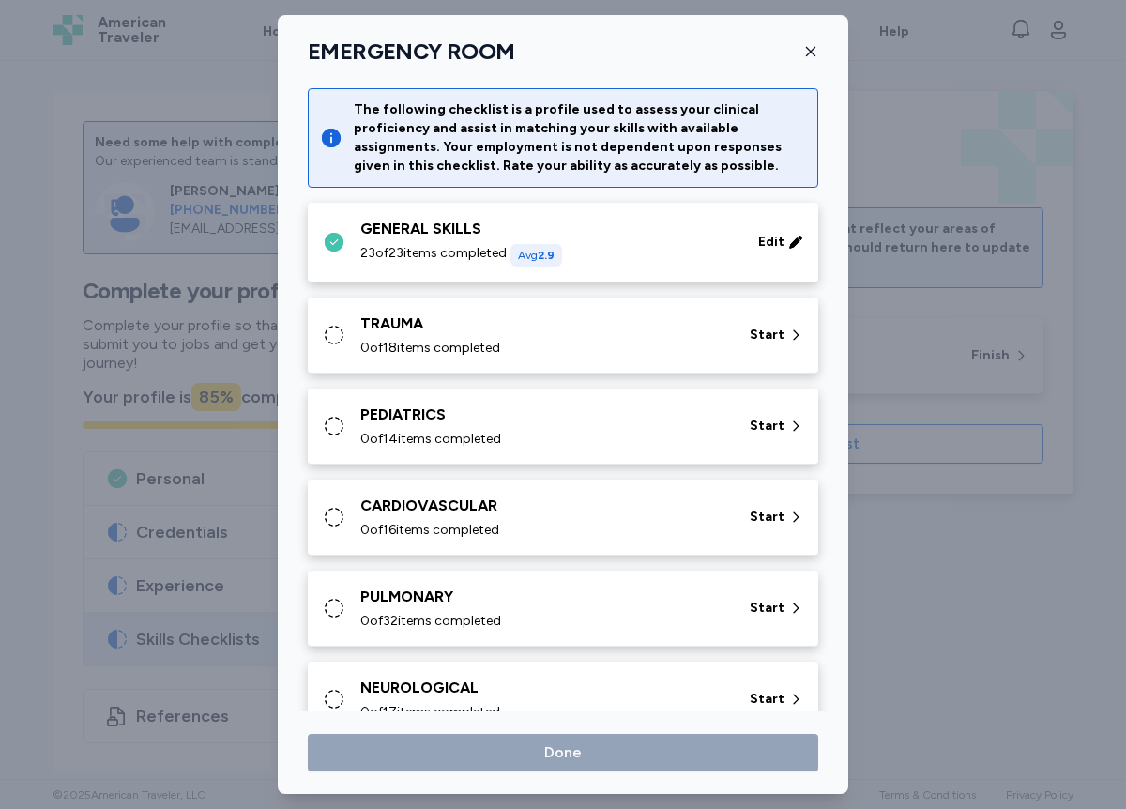
click at [340, 332] on icon at bounding box center [334, 335] width 23 height 23
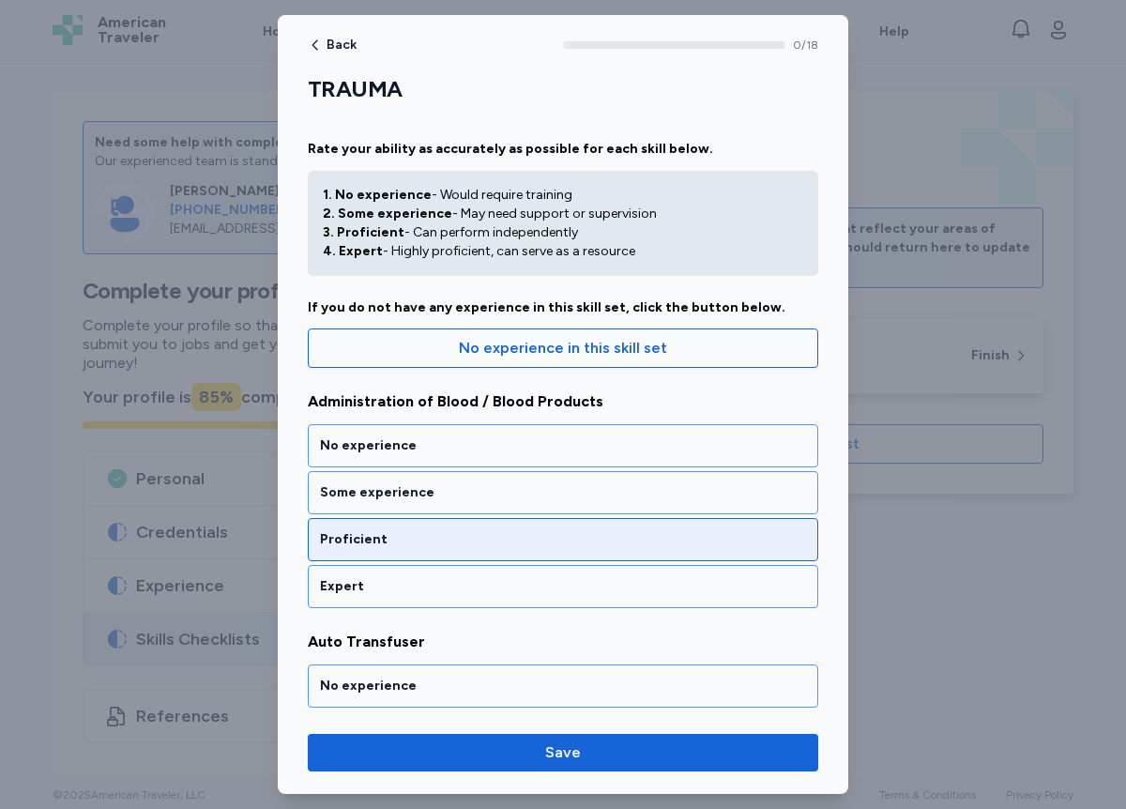
click at [389, 535] on div "Proficient" at bounding box center [563, 539] width 486 height 19
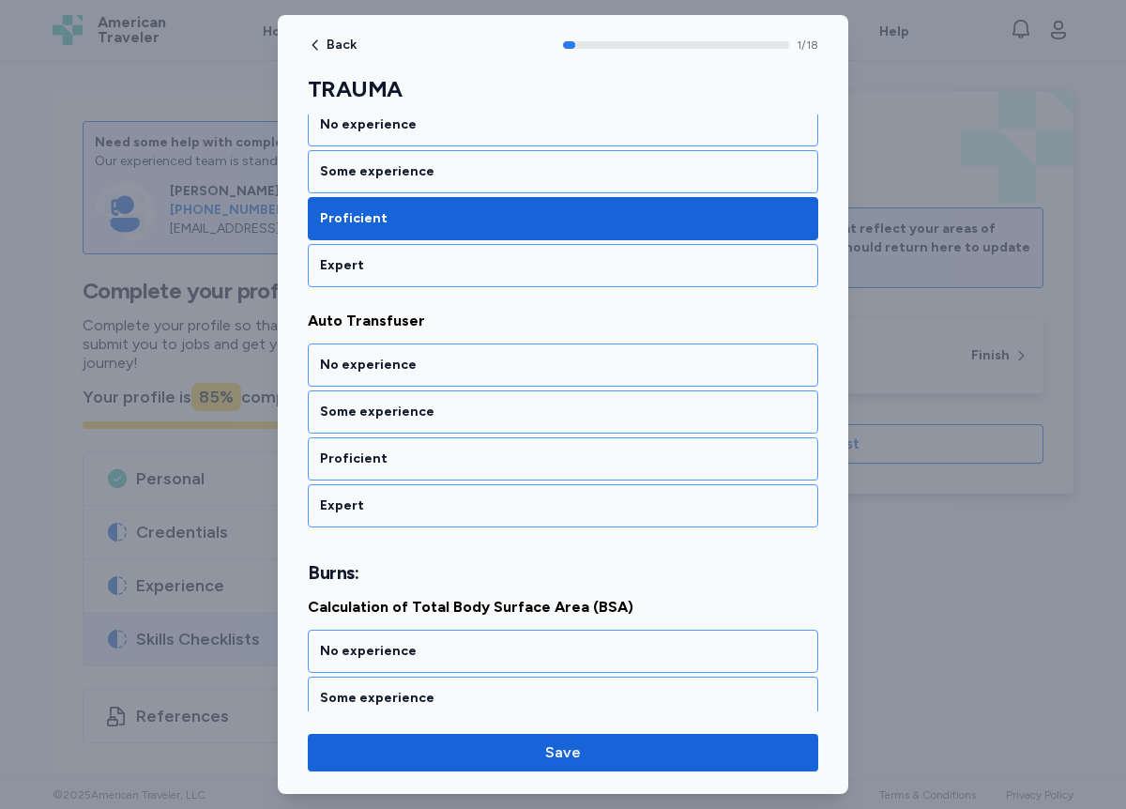
scroll to position [327, 0]
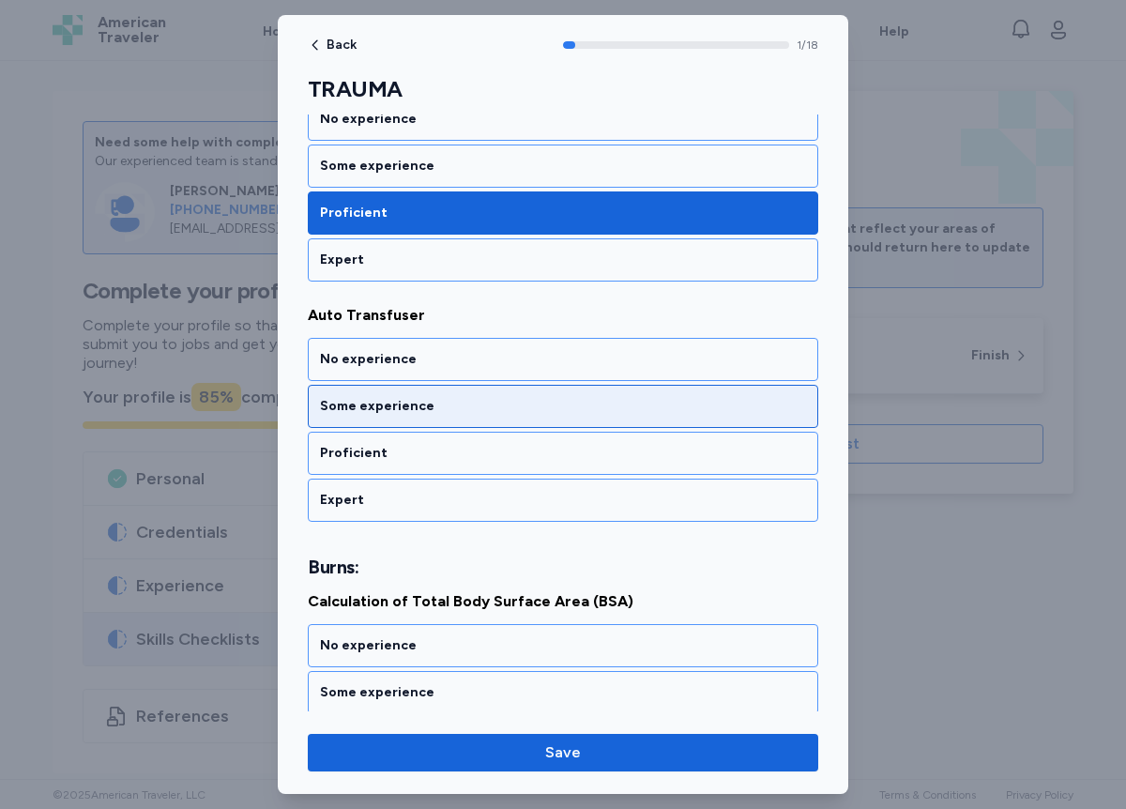
click at [402, 405] on div "Some experience" at bounding box center [563, 406] width 486 height 19
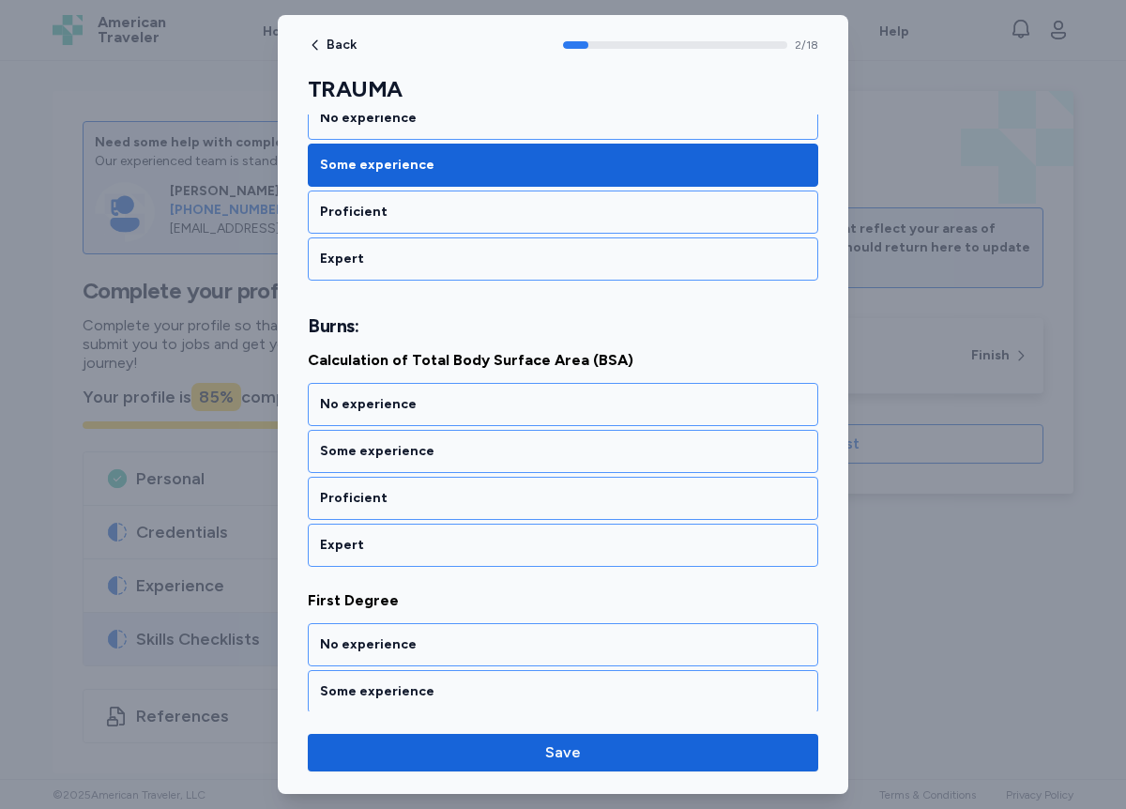
scroll to position [590, 0]
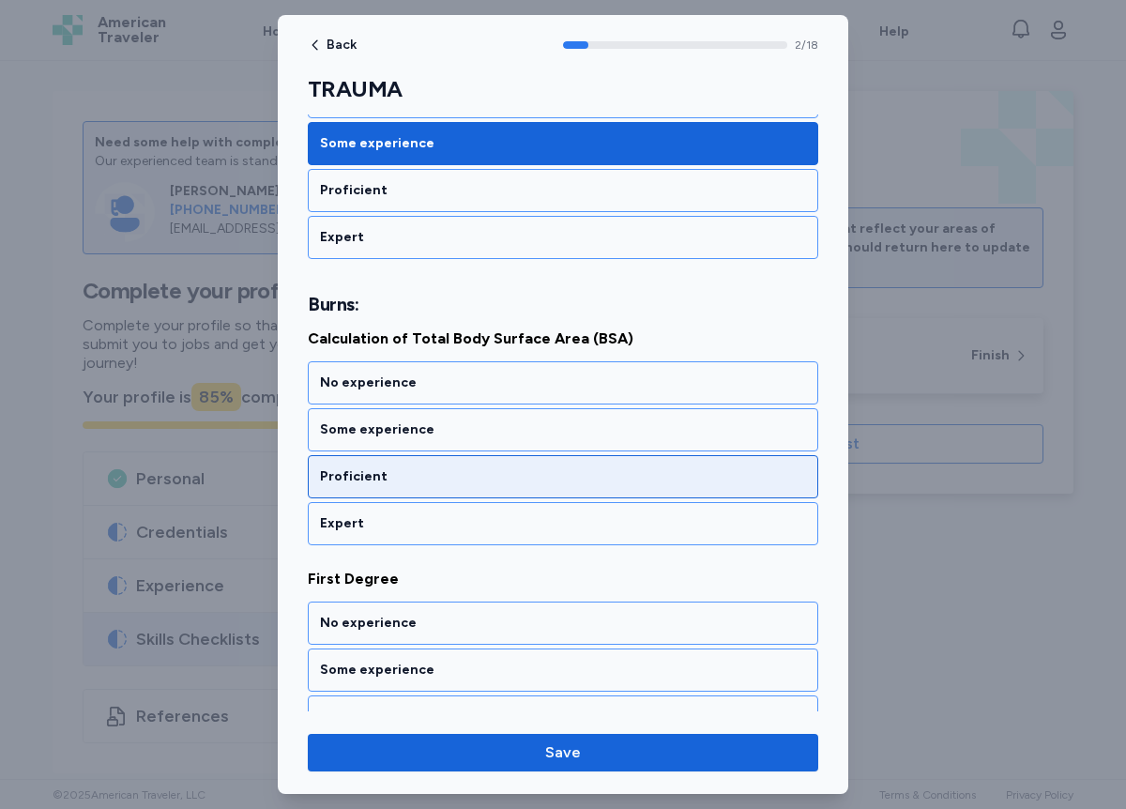
click at [399, 474] on div "Proficient" at bounding box center [563, 476] width 486 height 19
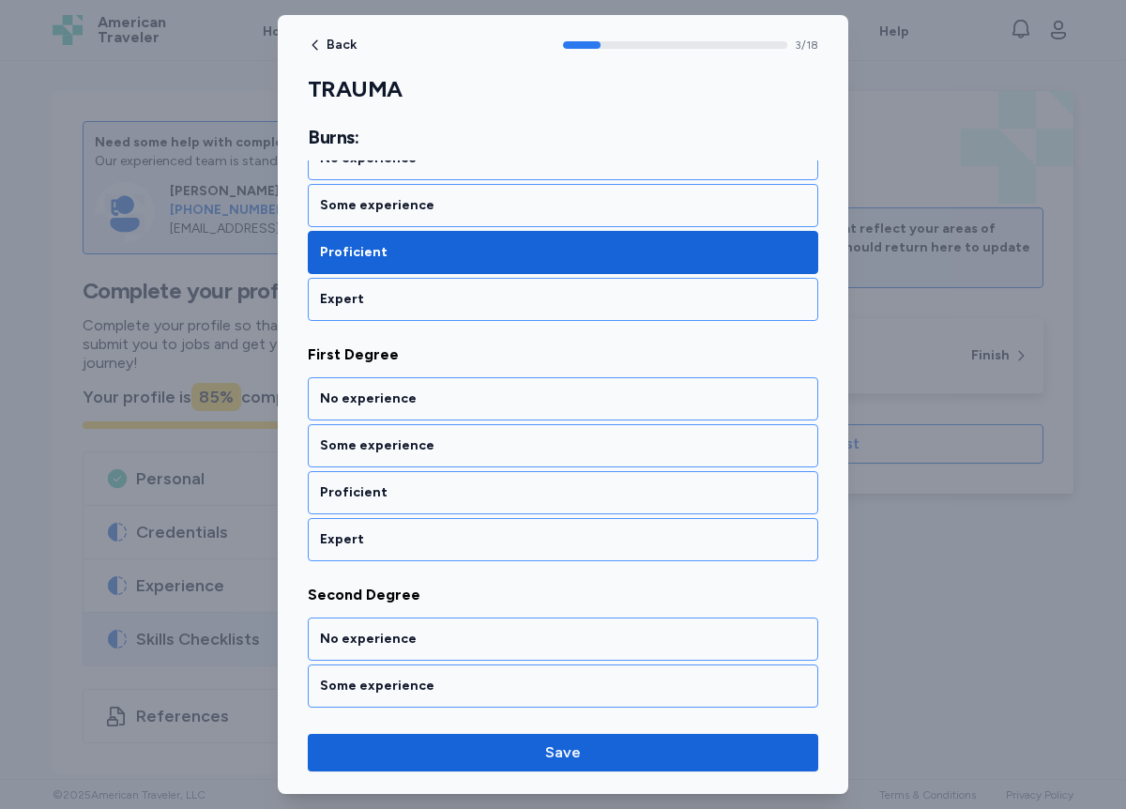
scroll to position [830, 0]
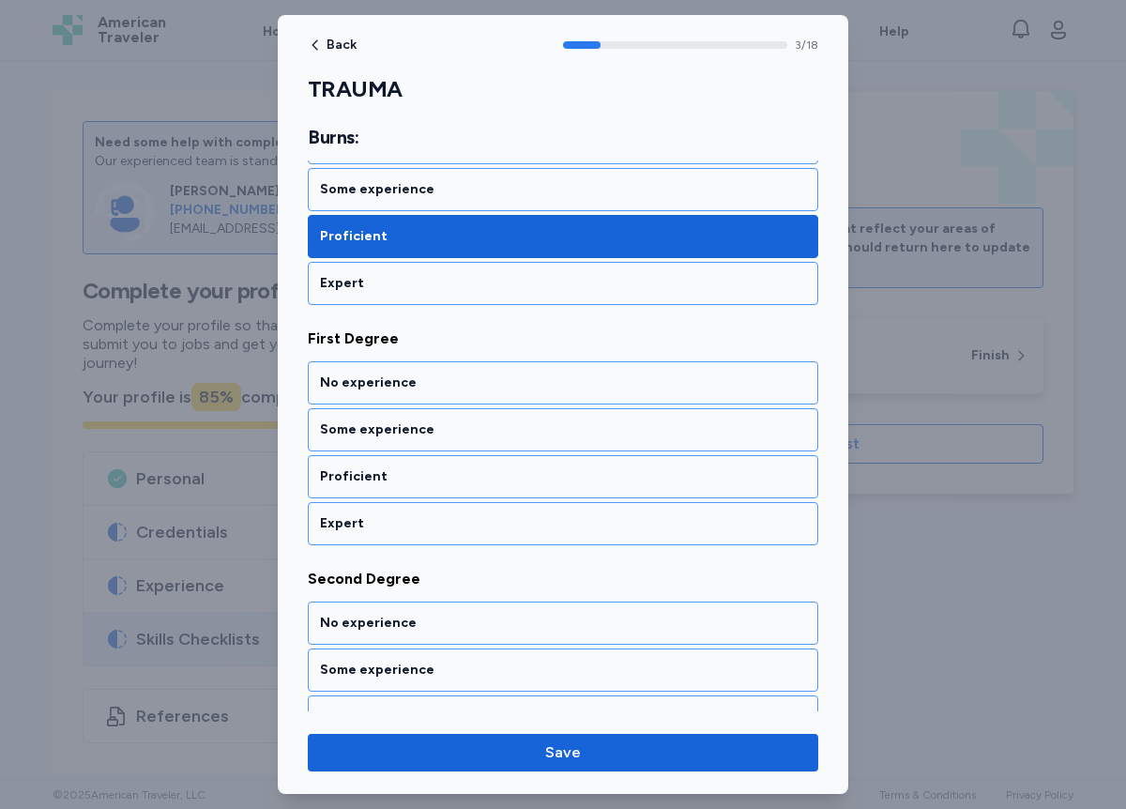
click at [399, 474] on div "Proficient" at bounding box center [563, 476] width 486 height 19
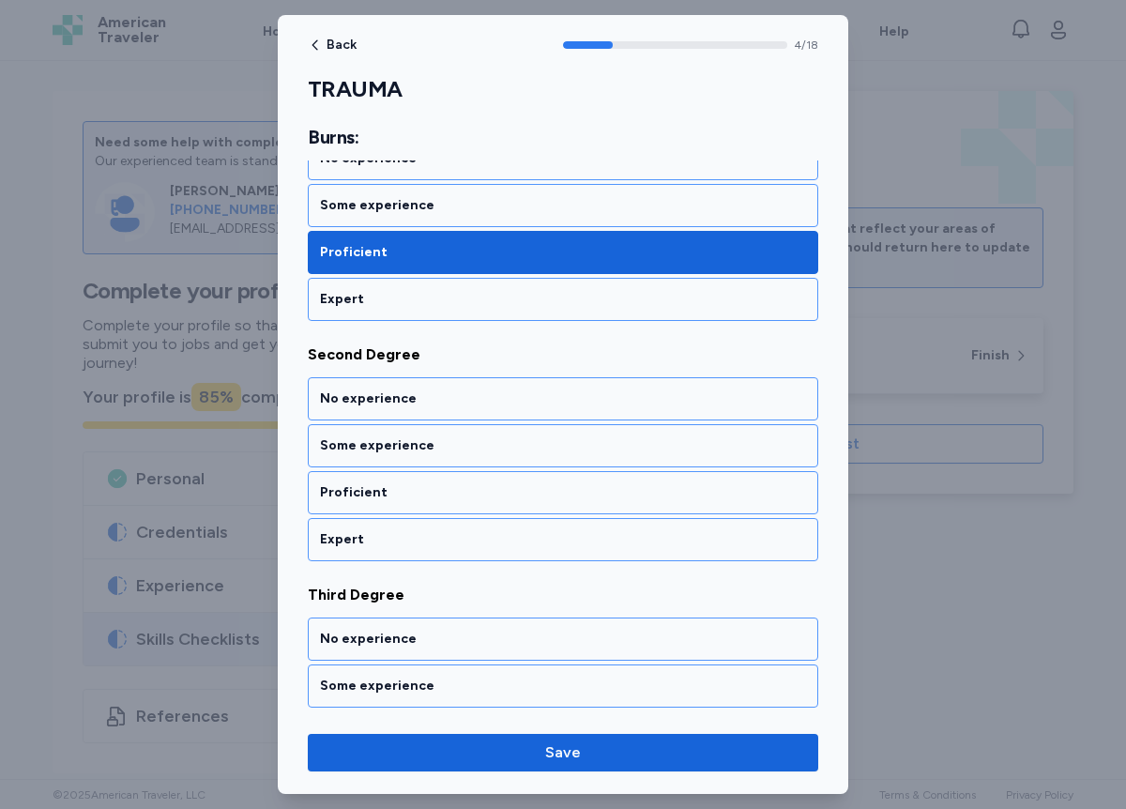
scroll to position [1070, 0]
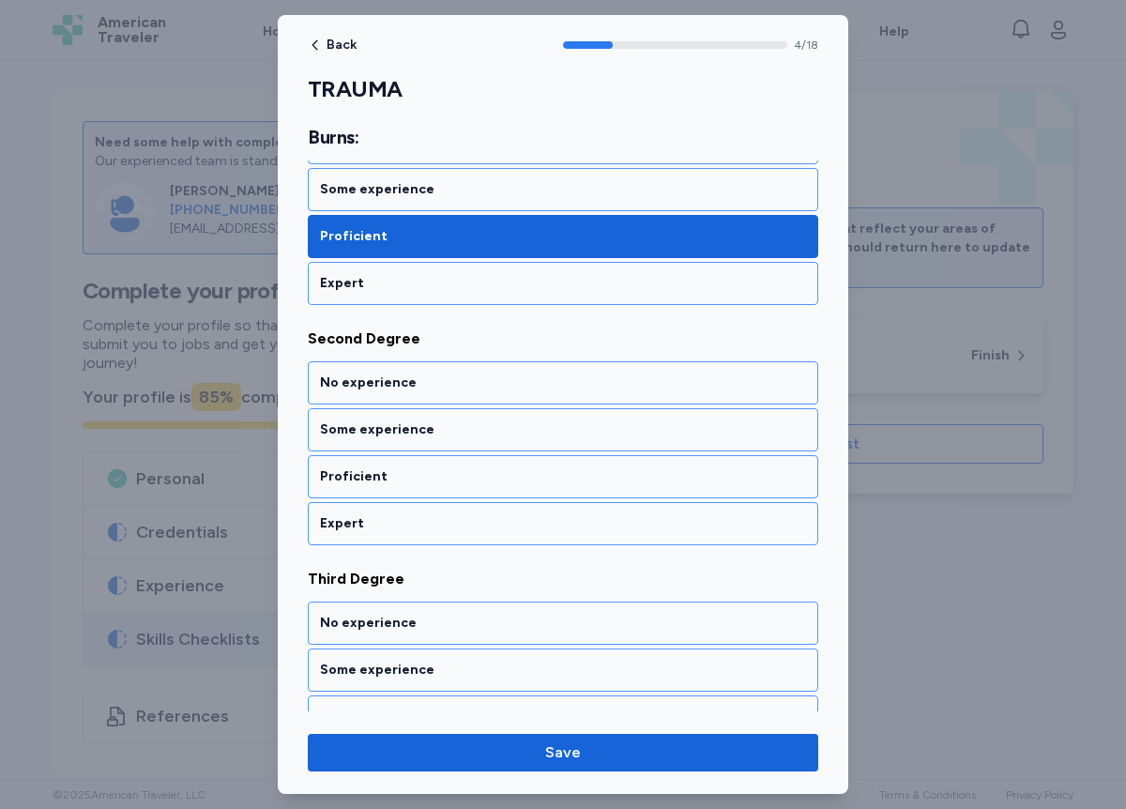
click at [399, 474] on div "Proficient" at bounding box center [563, 476] width 486 height 19
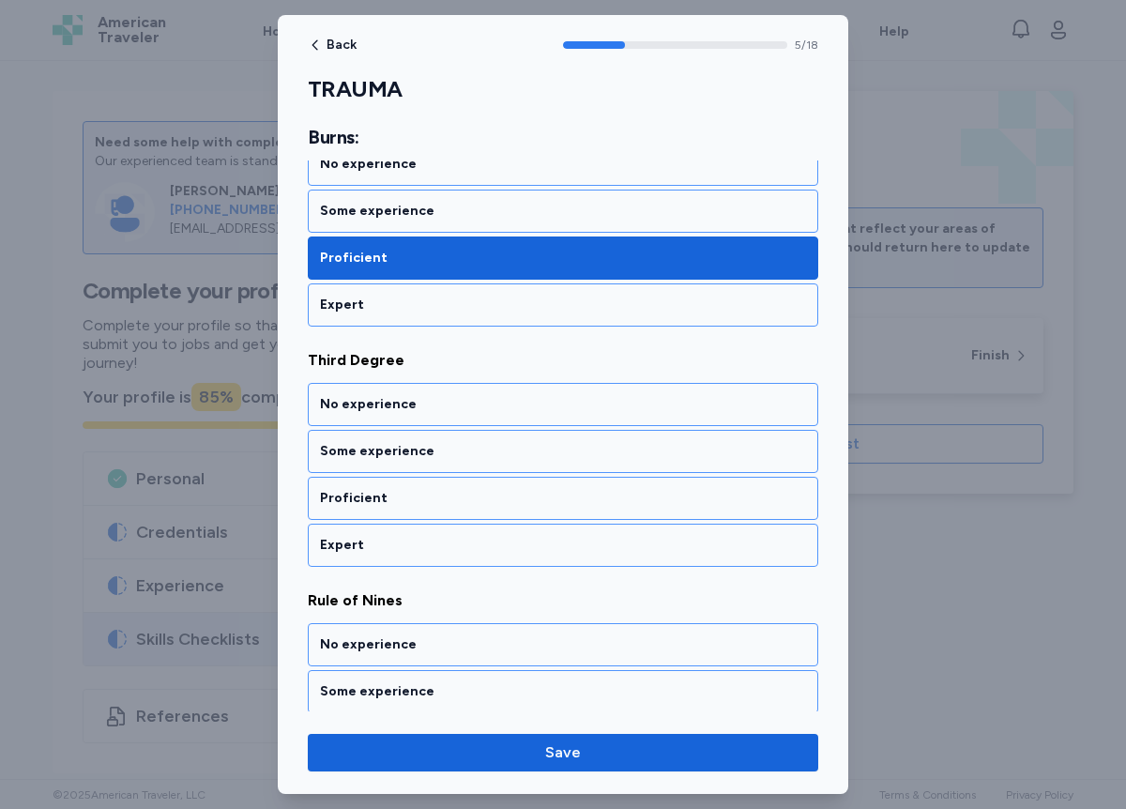
scroll to position [1310, 0]
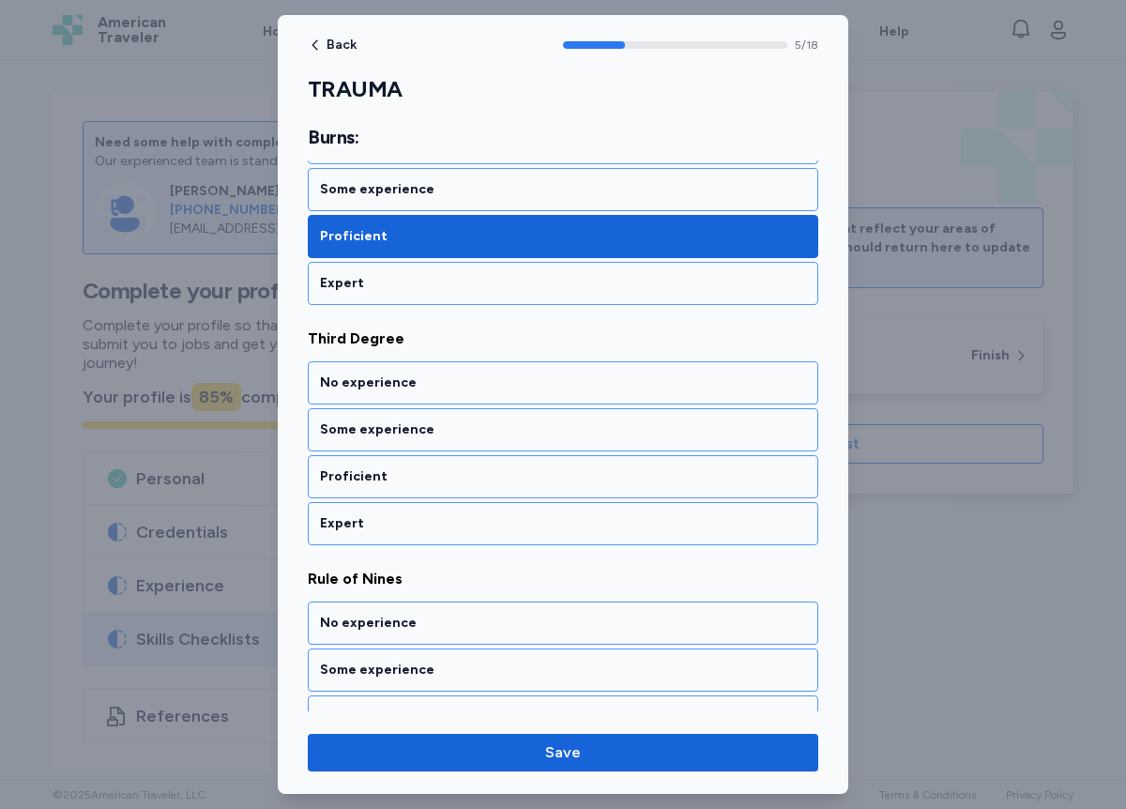
click at [399, 474] on div "Proficient" at bounding box center [563, 476] width 486 height 19
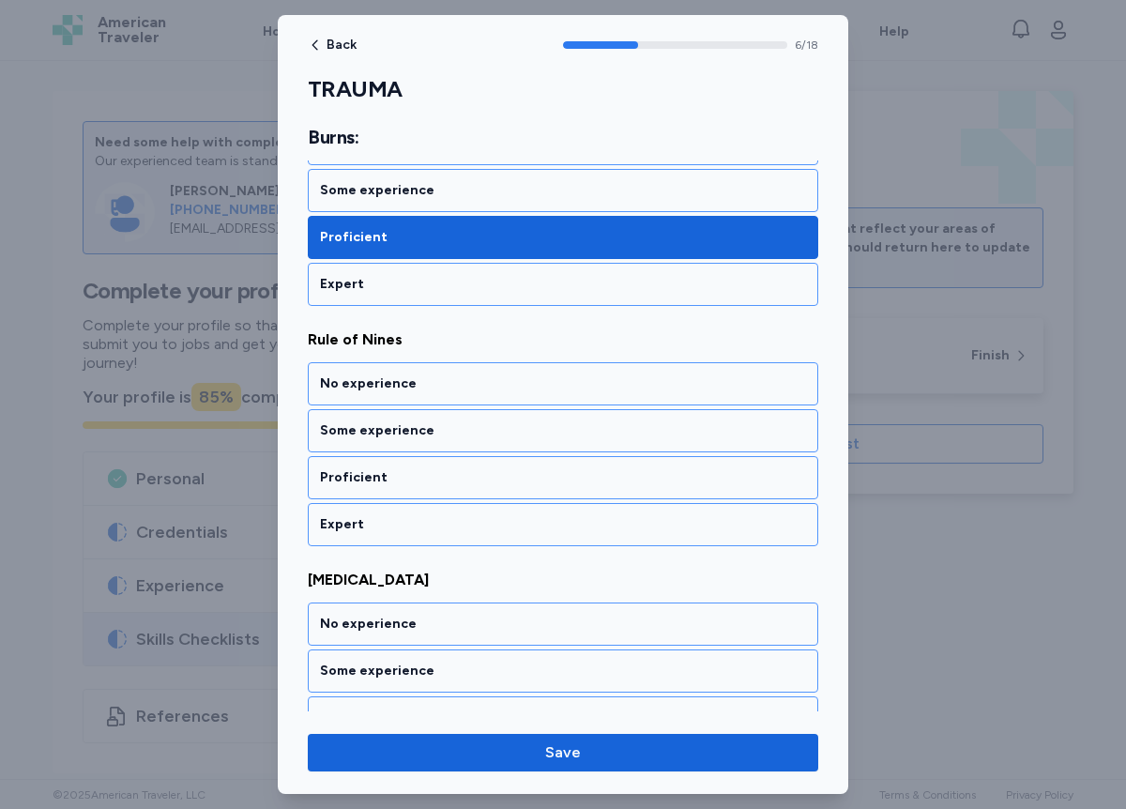
scroll to position [1551, 0]
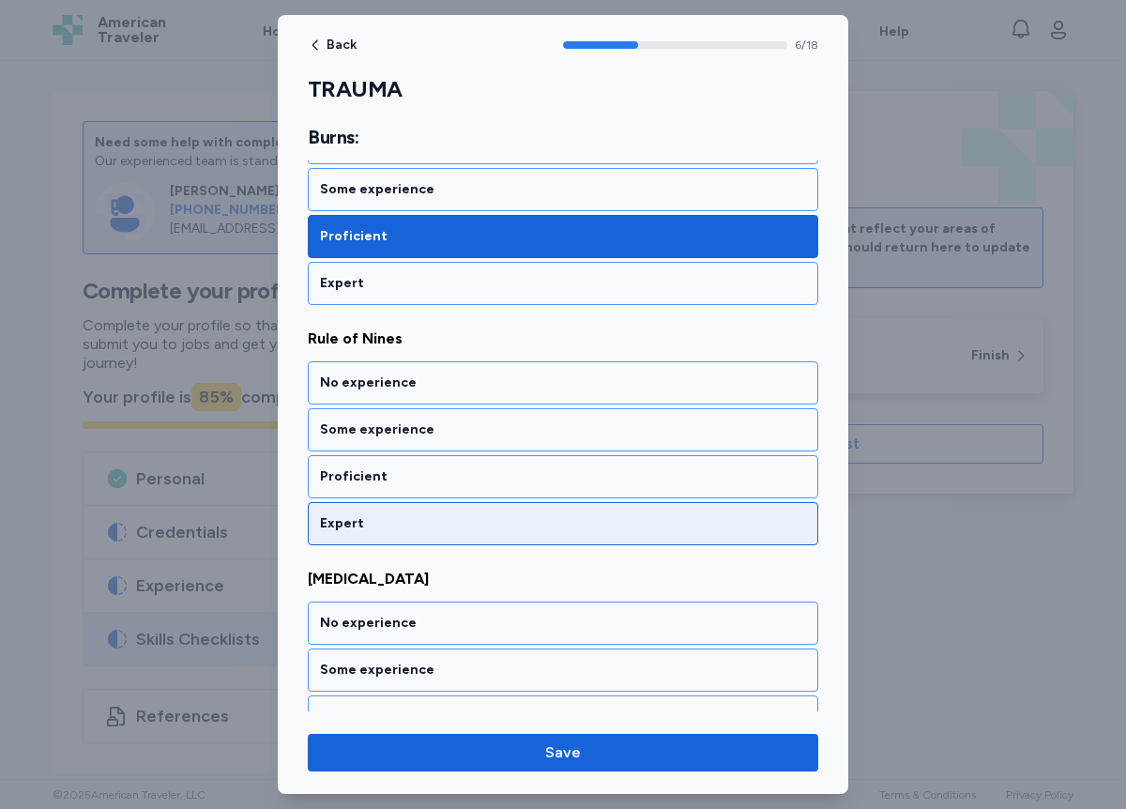
click at [390, 513] on div "Expert" at bounding box center [563, 523] width 511 height 43
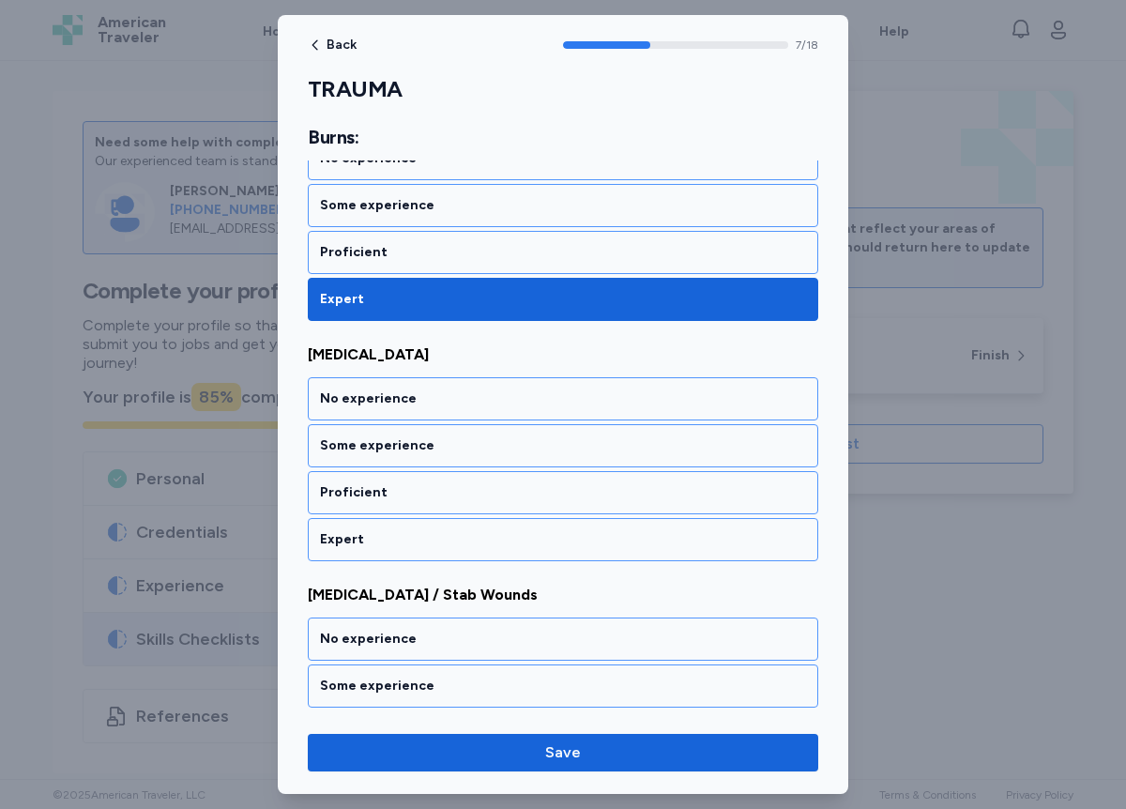
scroll to position [1791, 0]
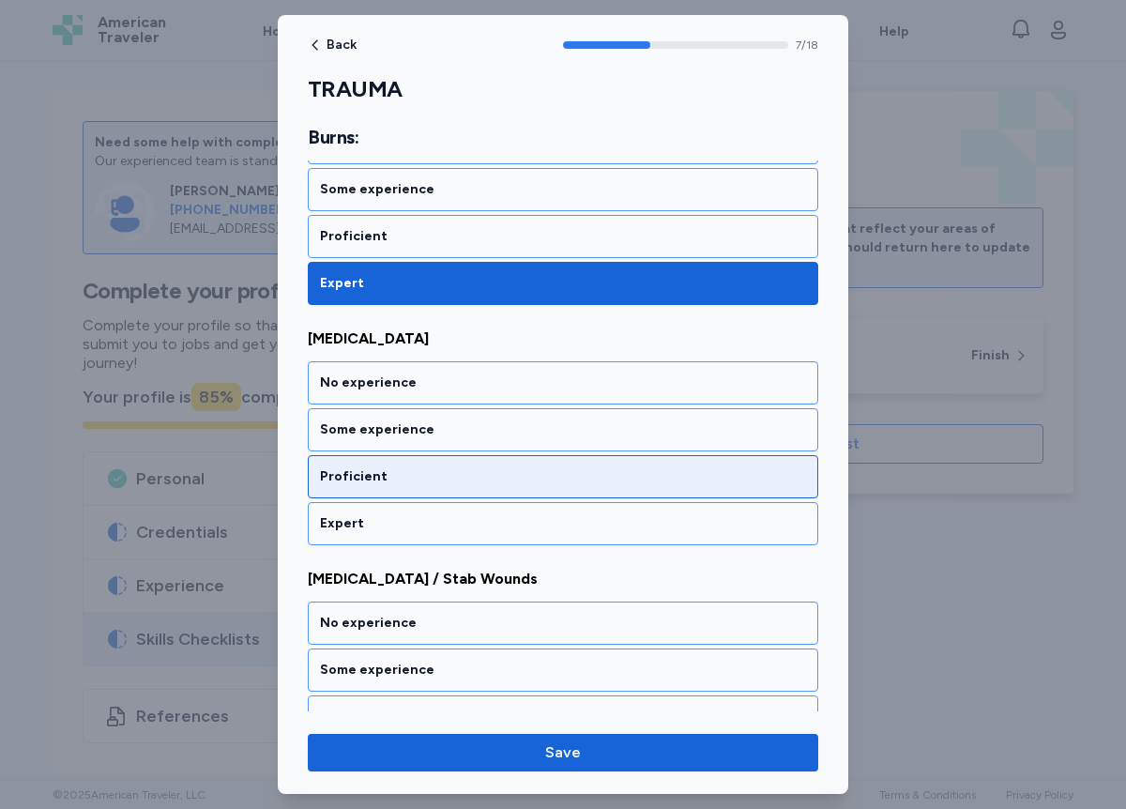
click at [395, 481] on div "Proficient" at bounding box center [563, 476] width 486 height 19
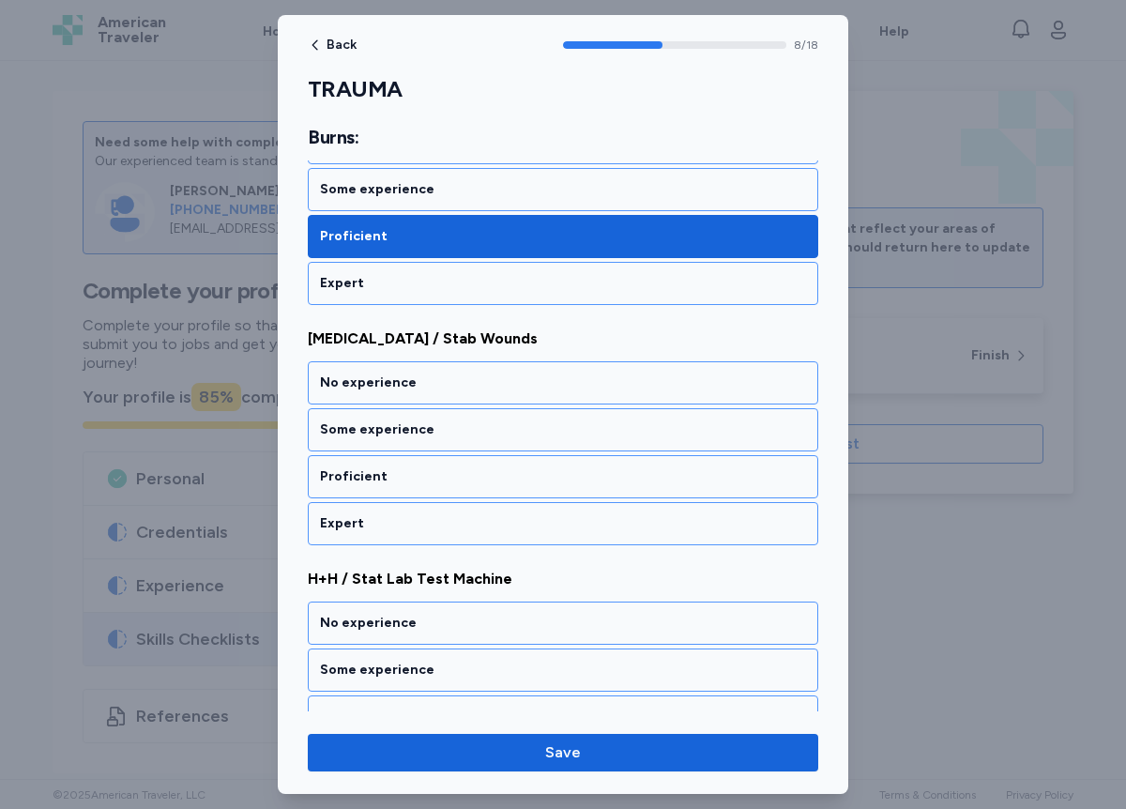
scroll to position [2031, 0]
click at [395, 481] on div "Proficient" at bounding box center [563, 476] width 486 height 19
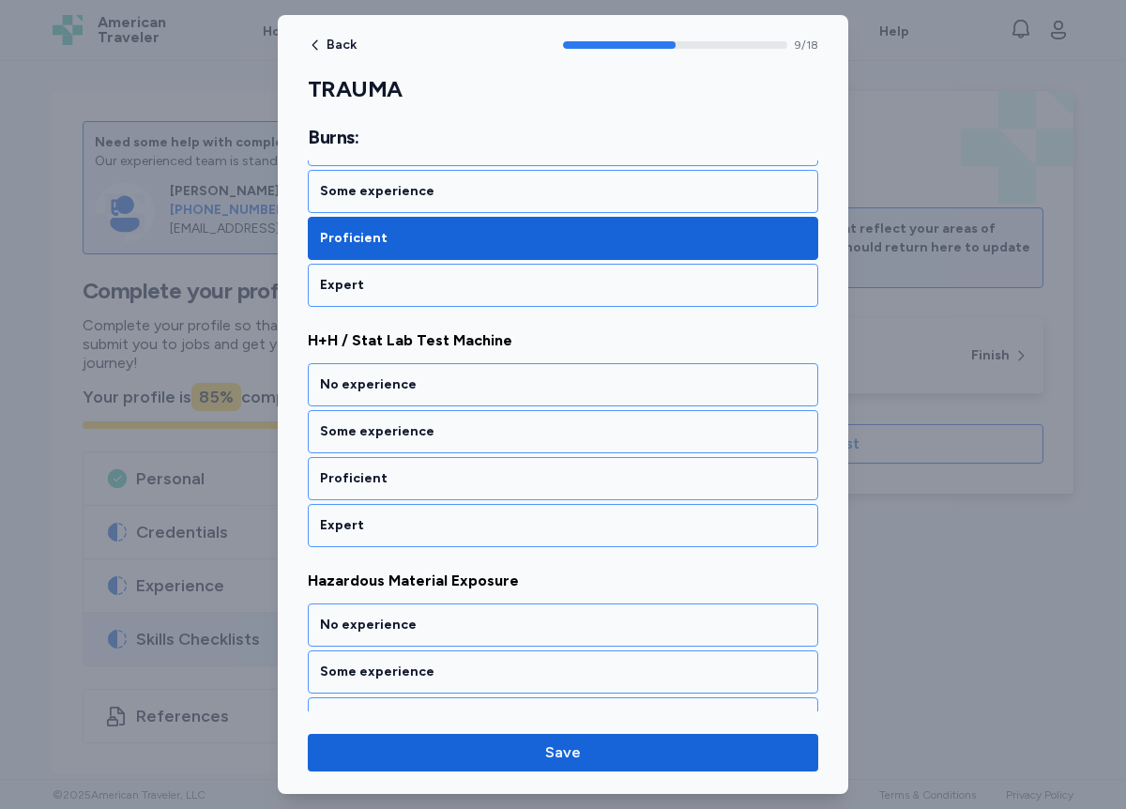
scroll to position [2272, 0]
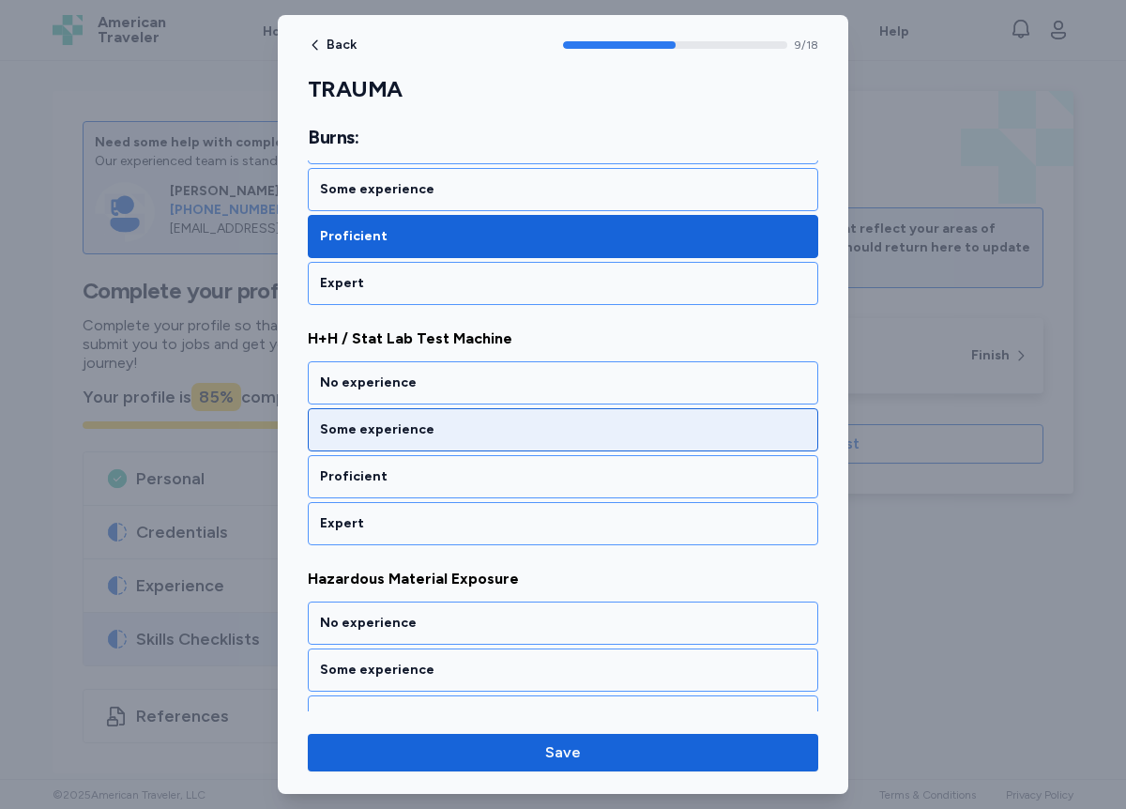
click at [409, 428] on div "Some experience" at bounding box center [563, 430] width 486 height 19
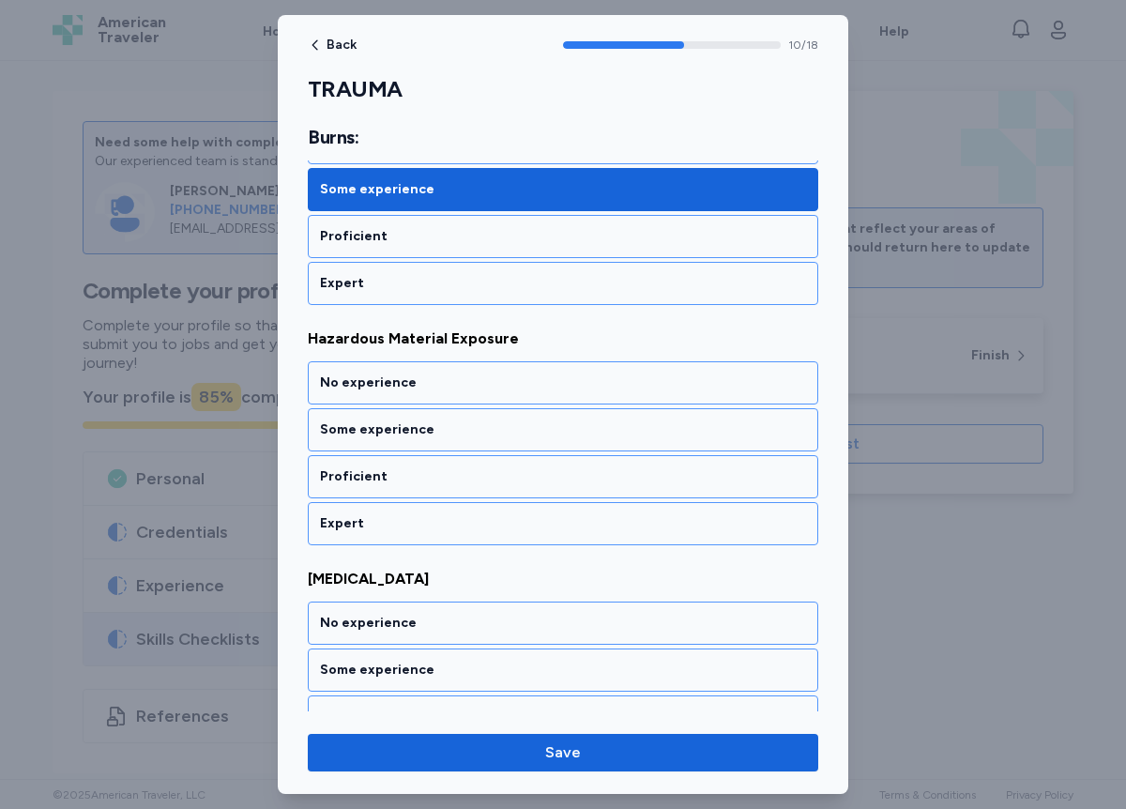
scroll to position [2512, 0]
click at [243, 450] on div at bounding box center [563, 404] width 1126 height 809
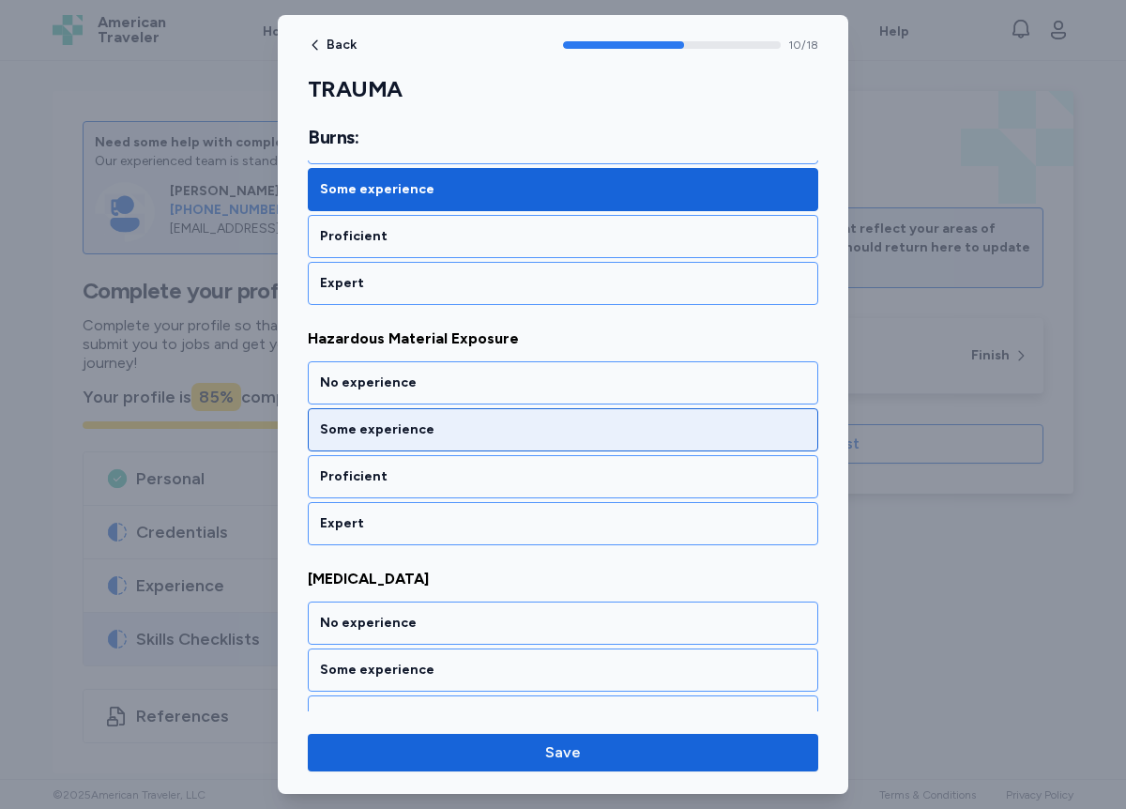
click at [416, 427] on div "Some experience" at bounding box center [563, 430] width 486 height 19
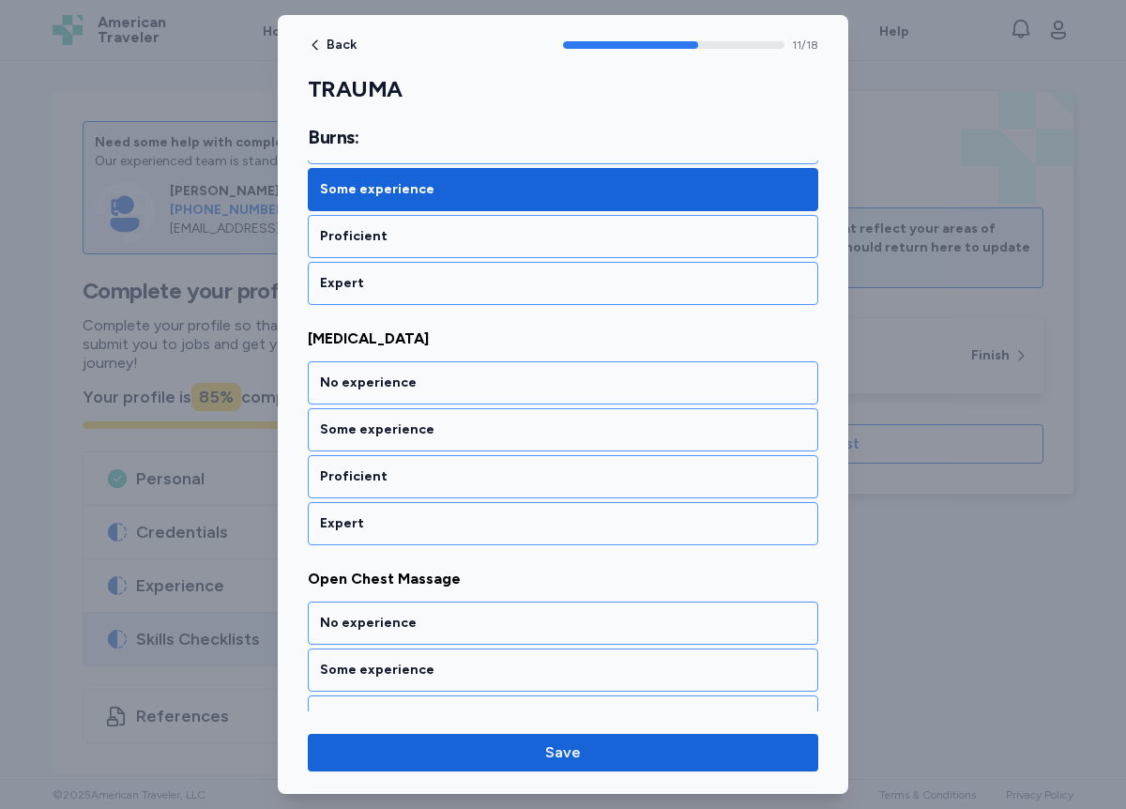
scroll to position [2752, 0]
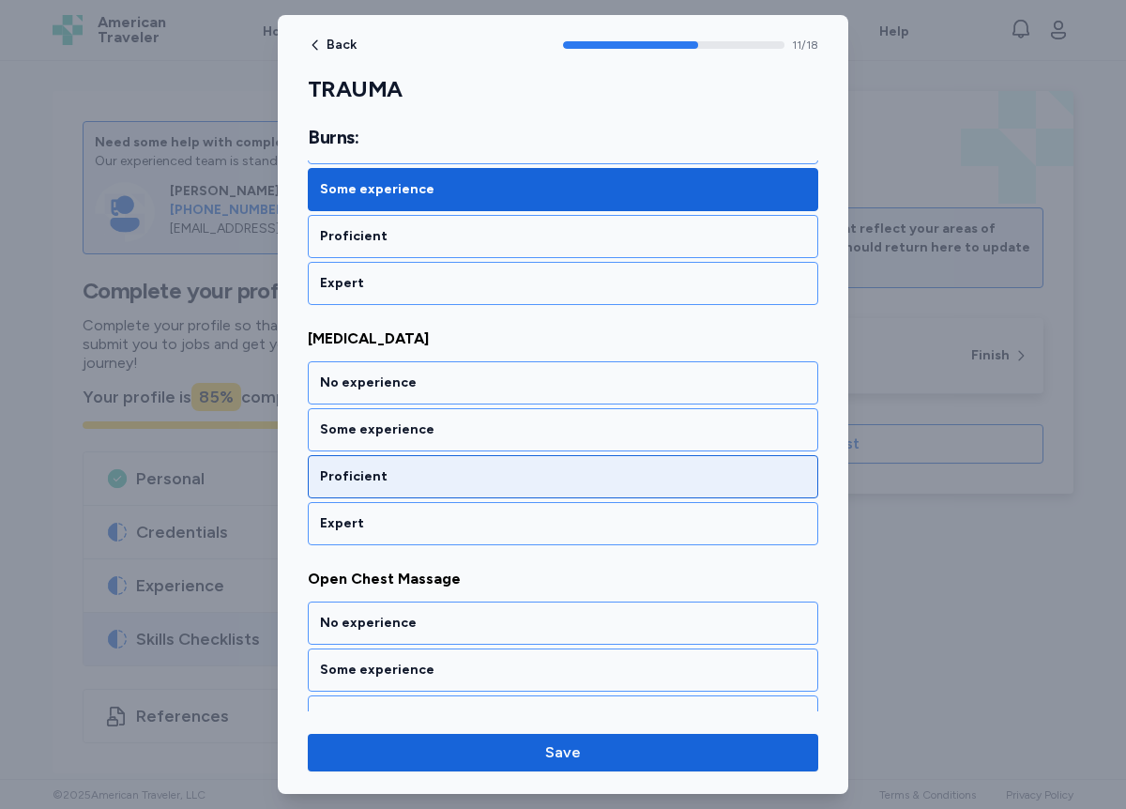
click at [406, 478] on div "Proficient" at bounding box center [563, 476] width 486 height 19
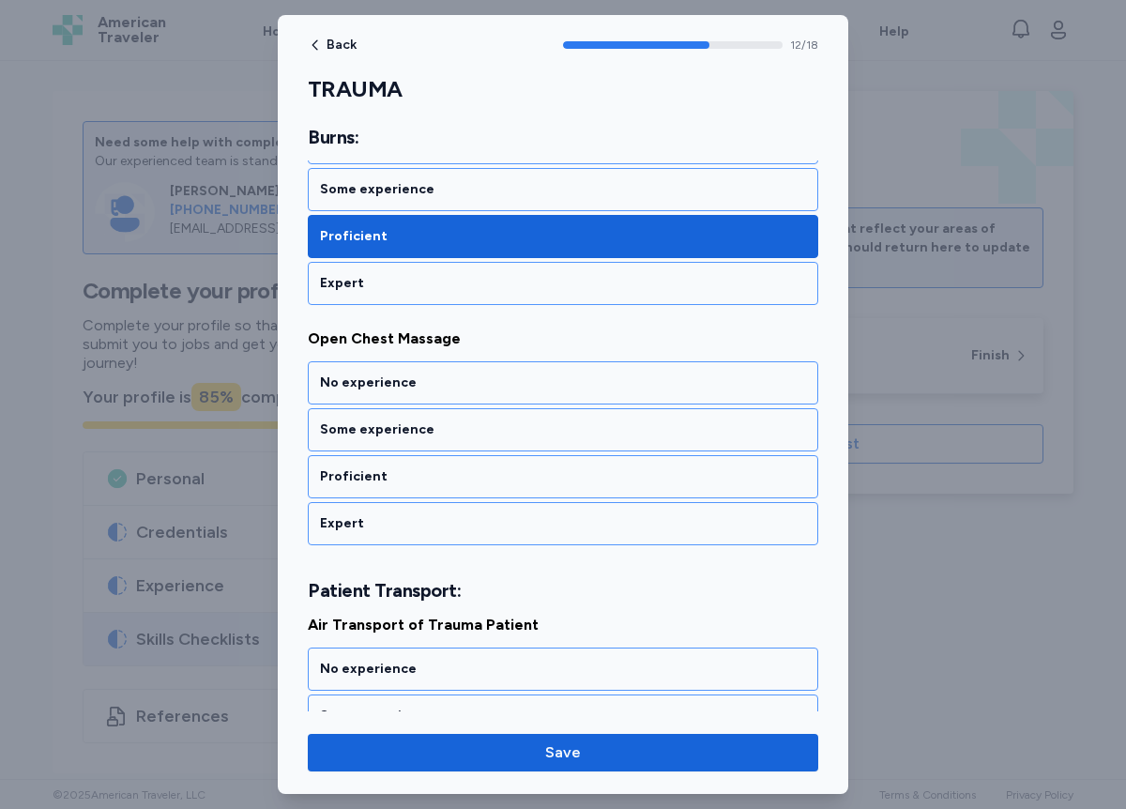
scroll to position [2993, 0]
click at [406, 478] on div "Proficient" at bounding box center [563, 476] width 486 height 19
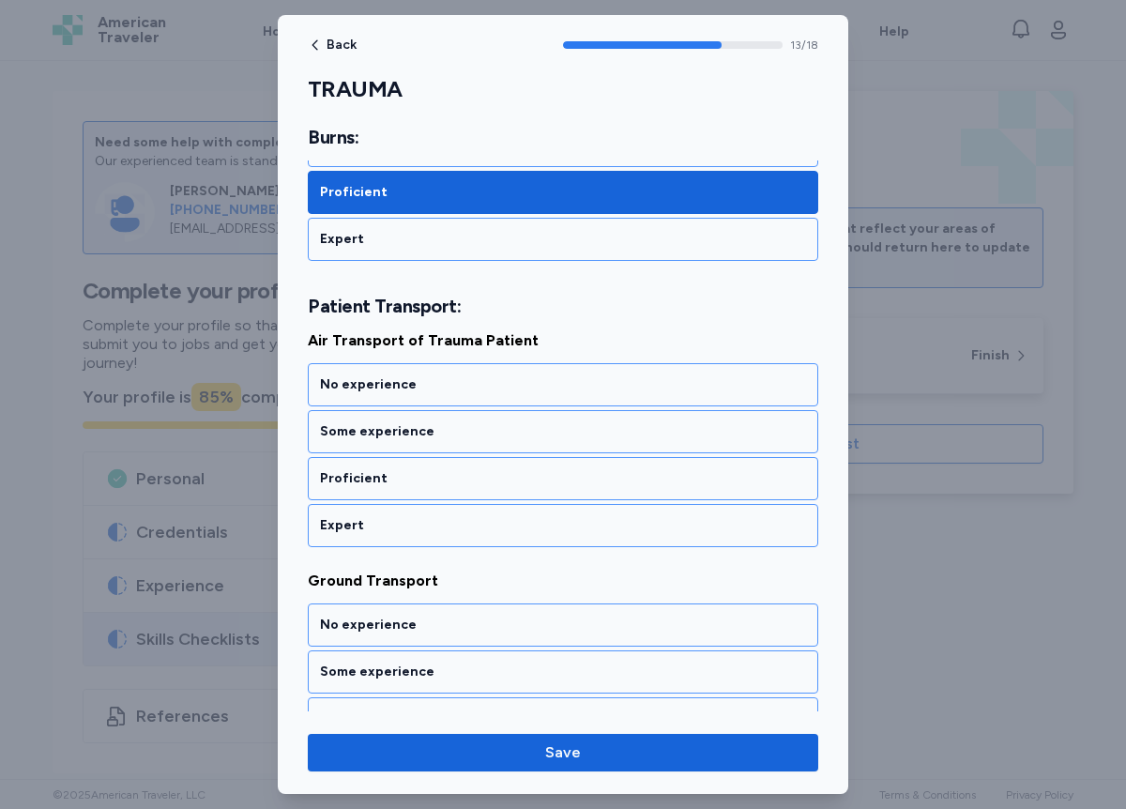
scroll to position [3279, 0]
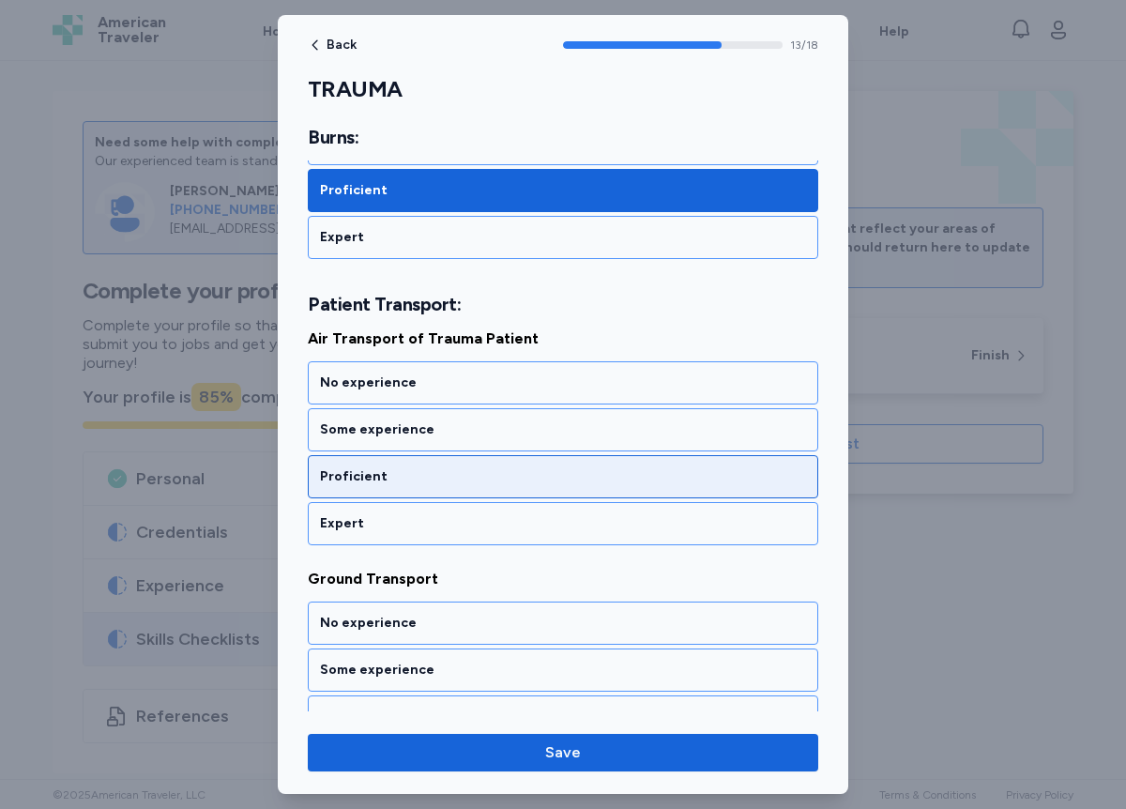
click at [406, 477] on div "Proficient" at bounding box center [563, 476] width 486 height 19
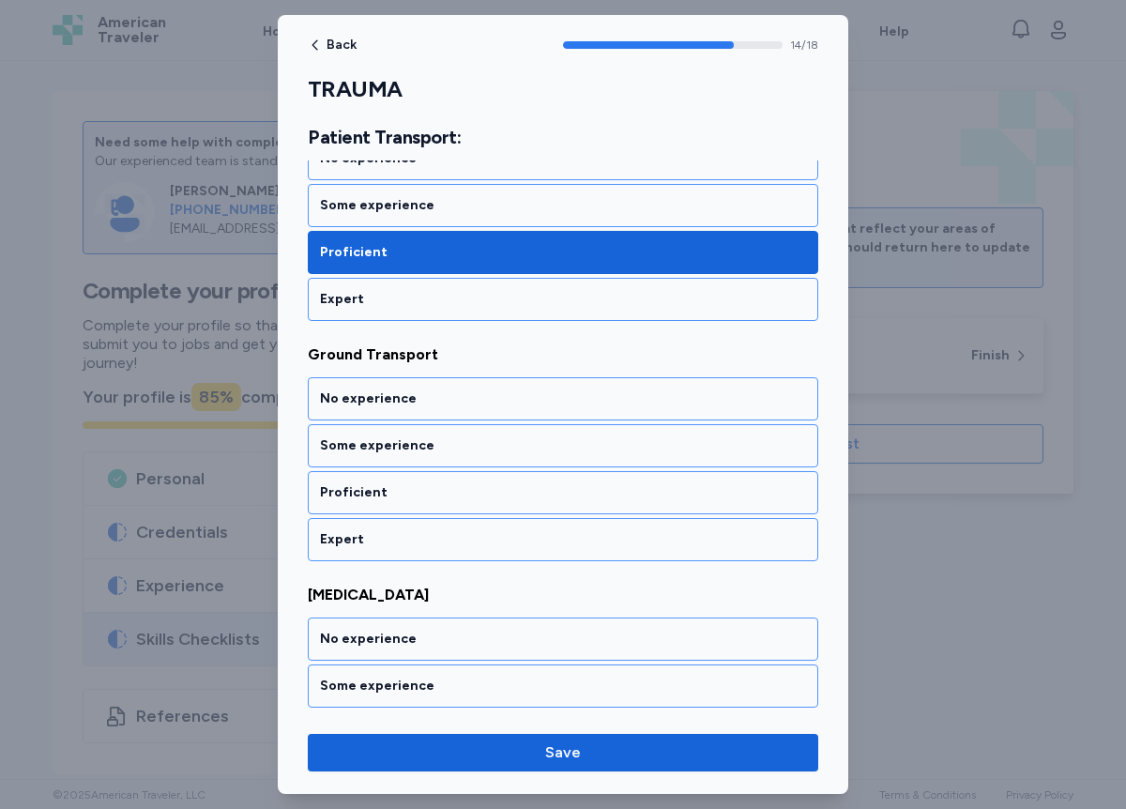
scroll to position [3519, 0]
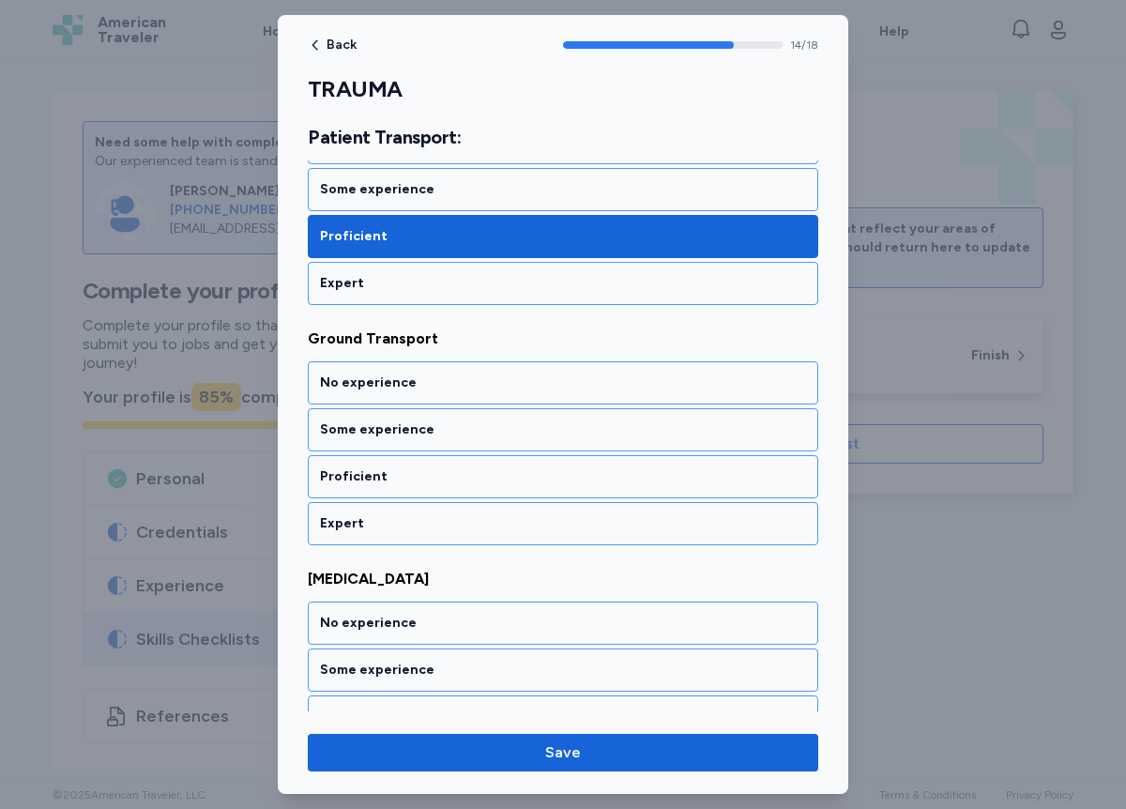
click at [406, 477] on div "Proficient" at bounding box center [563, 476] width 486 height 19
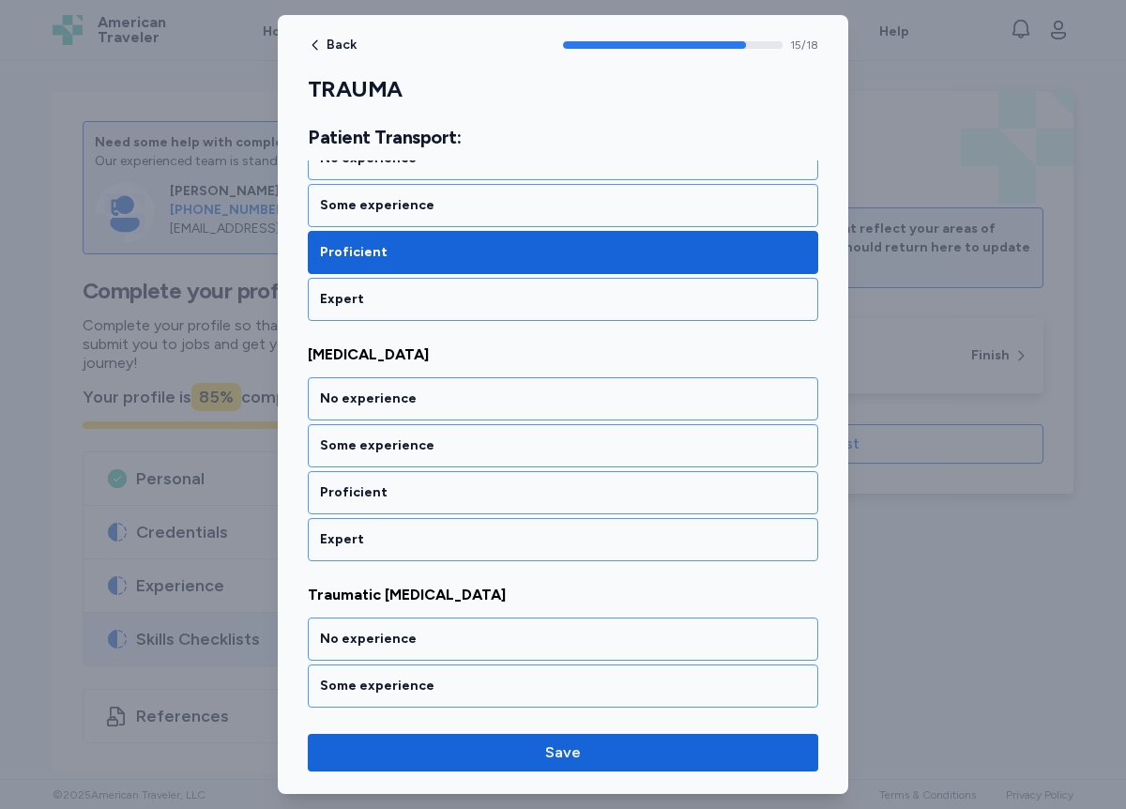
scroll to position [3760, 0]
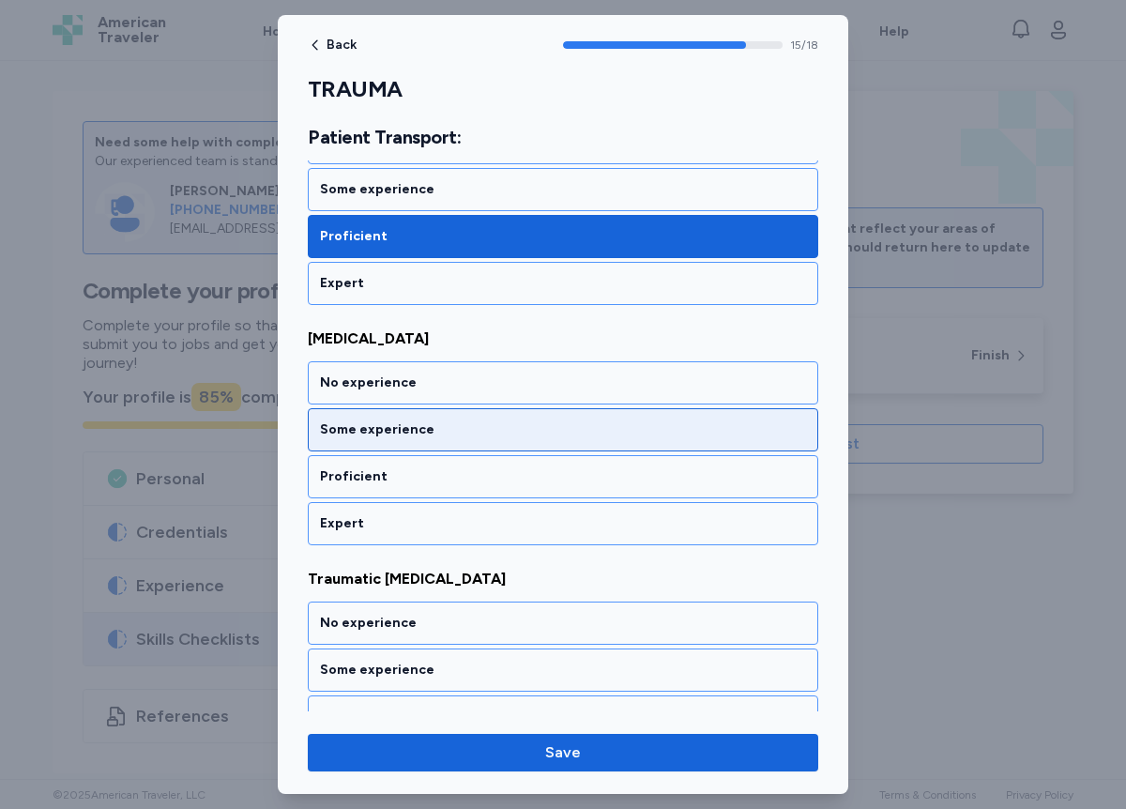
click at [424, 436] on div "Some experience" at bounding box center [563, 430] width 486 height 19
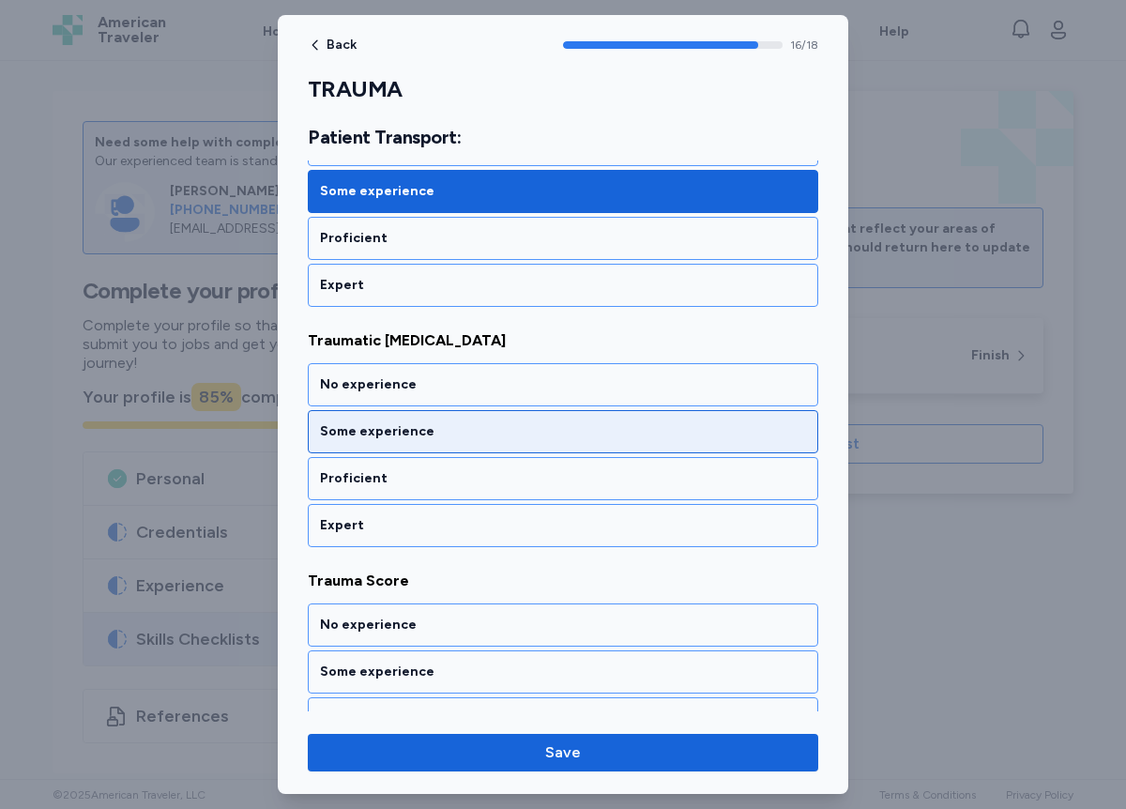
scroll to position [4000, 0]
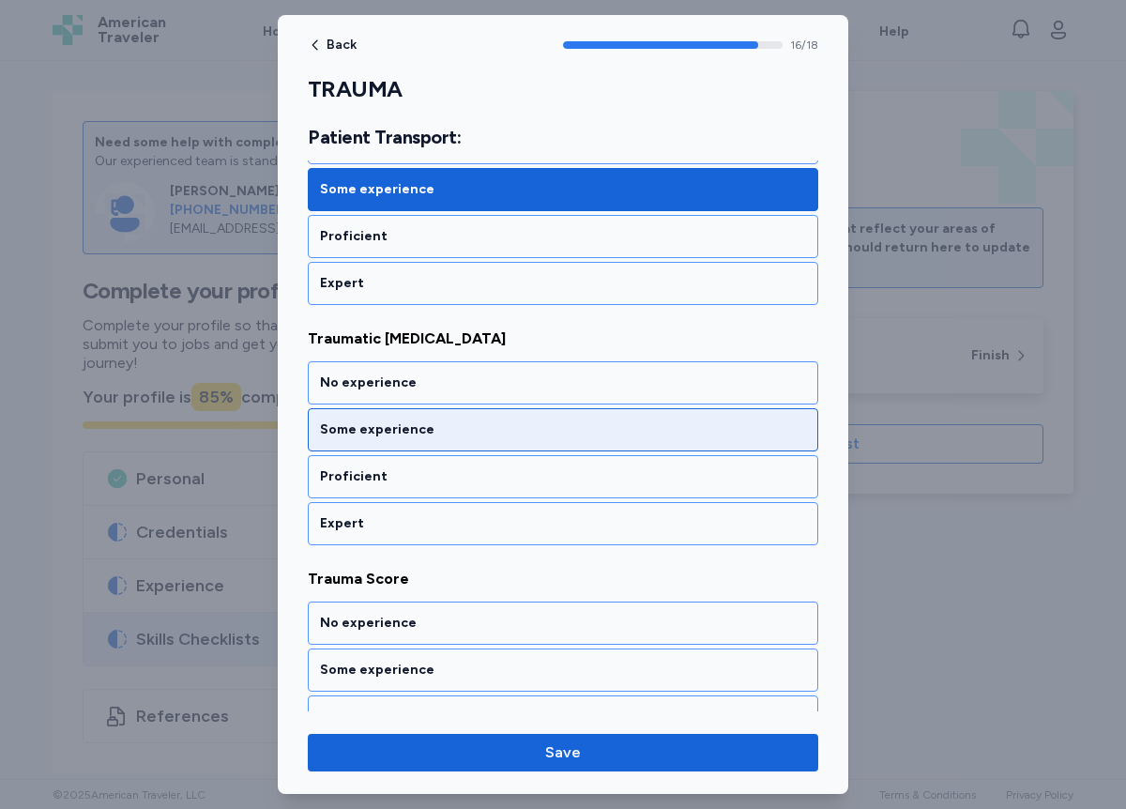
click at [425, 436] on div "Some experience" at bounding box center [563, 430] width 486 height 19
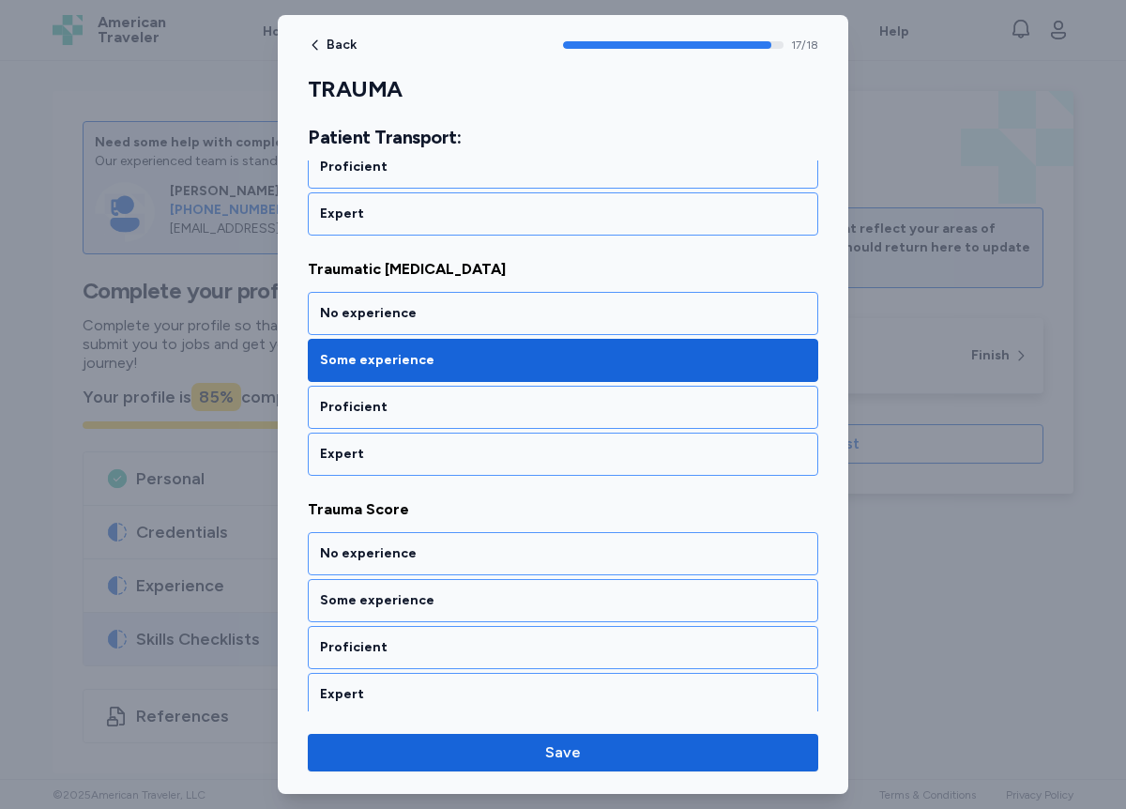
scroll to position [4078, 0]
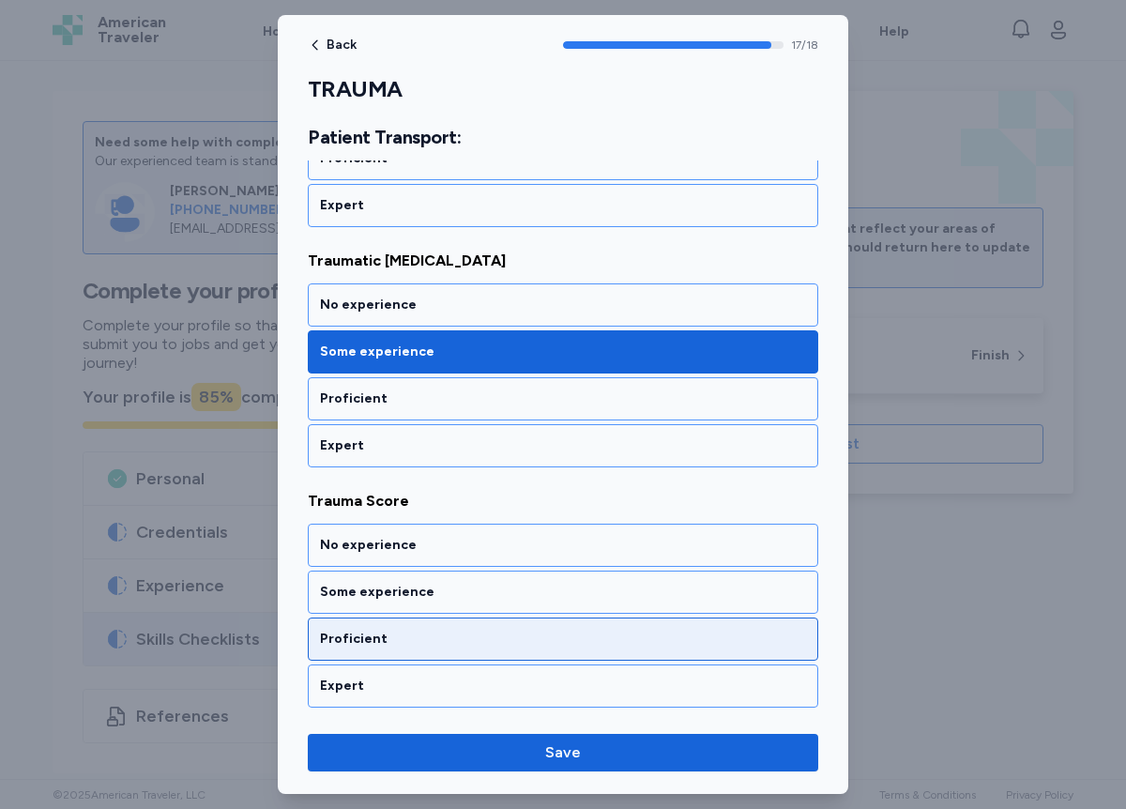
click at [444, 638] on div "Proficient" at bounding box center [563, 639] width 486 height 19
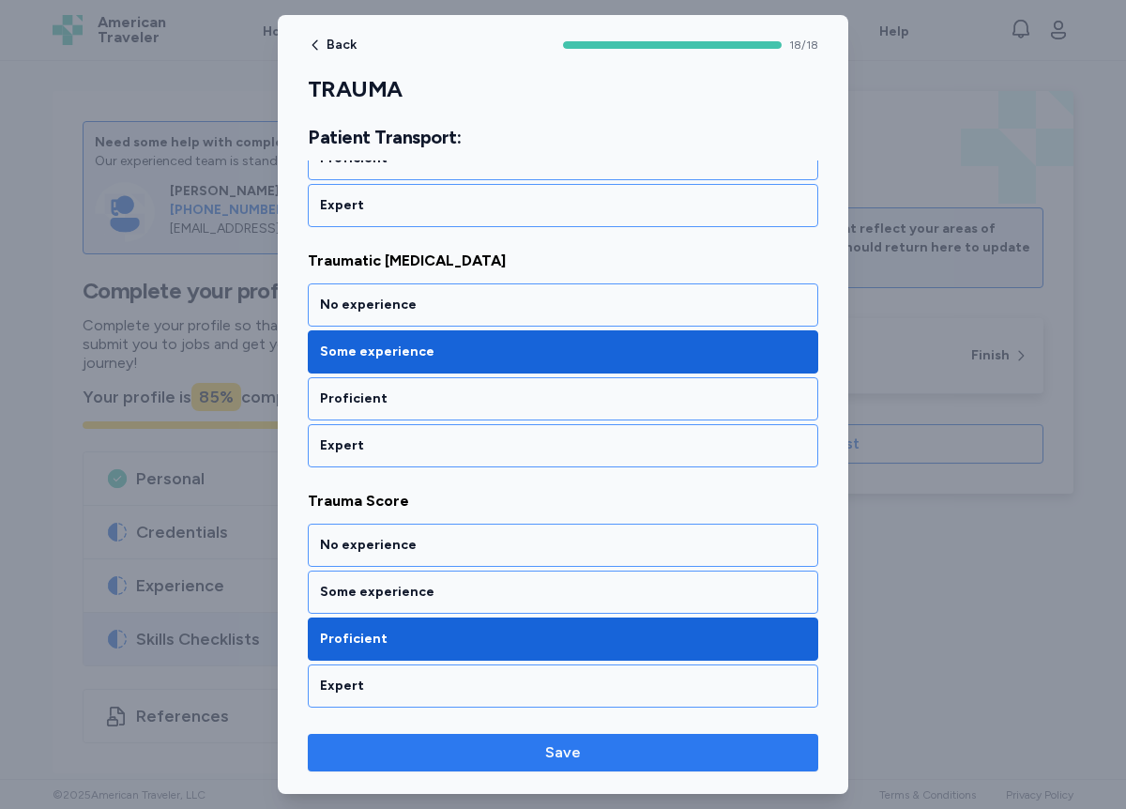
click at [560, 756] on span "Save" at bounding box center [563, 753] width 36 height 23
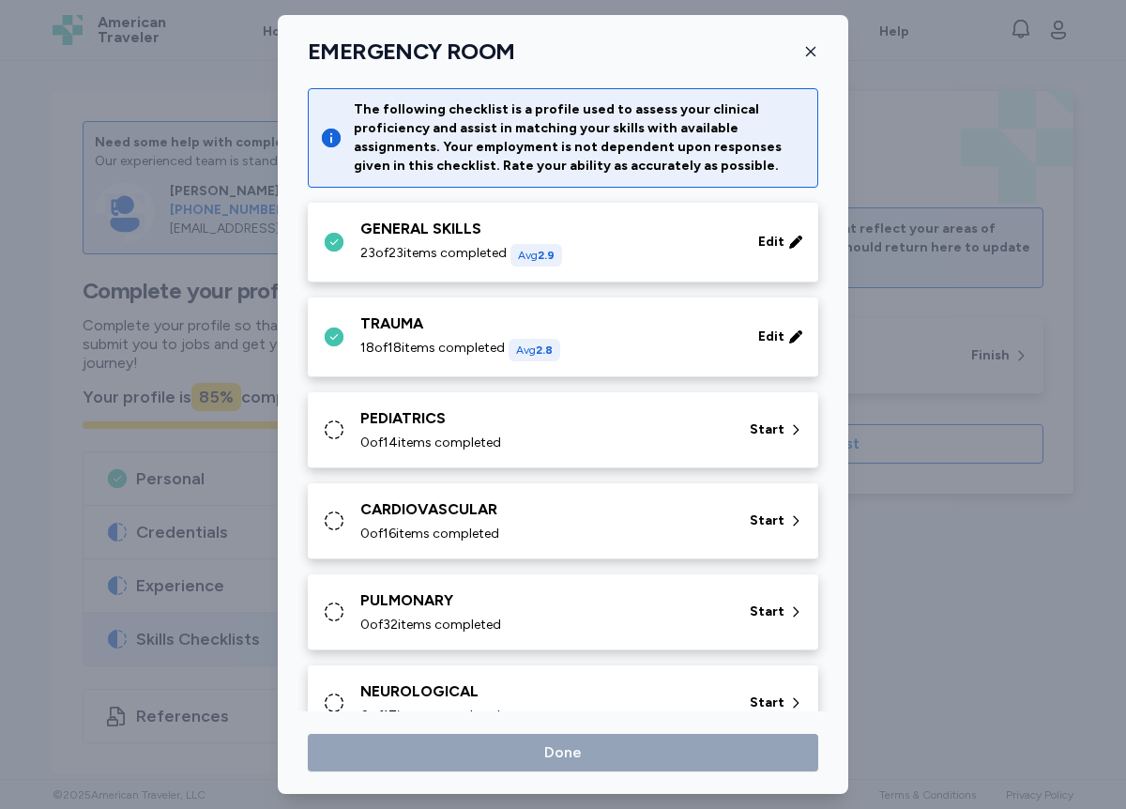
click at [329, 428] on icon at bounding box center [334, 430] width 23 height 23
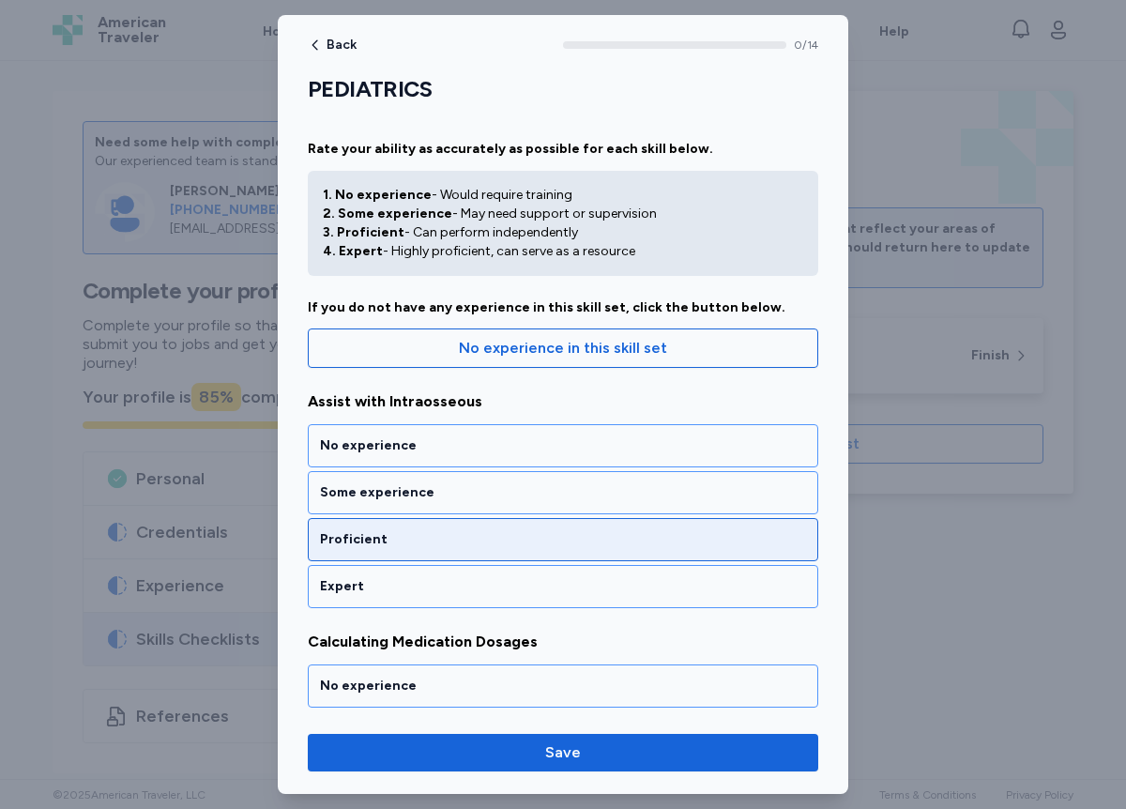
click at [394, 536] on div "Proficient" at bounding box center [563, 539] width 486 height 19
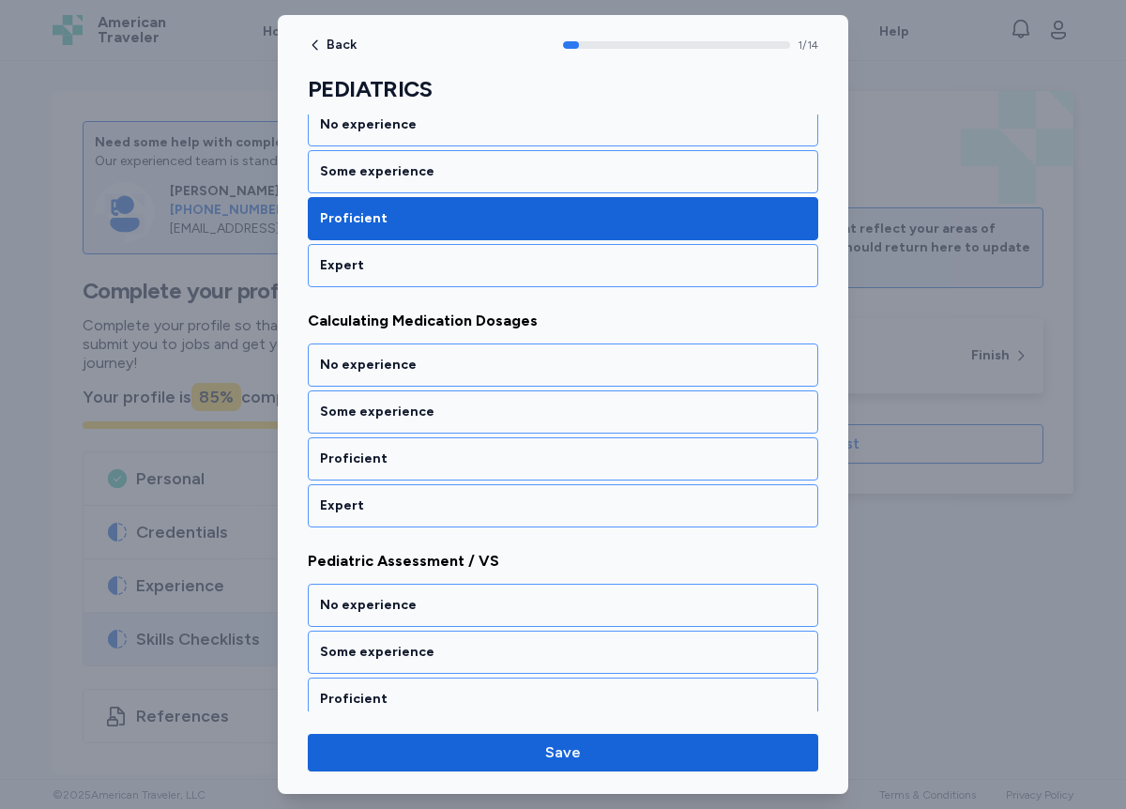
scroll to position [327, 0]
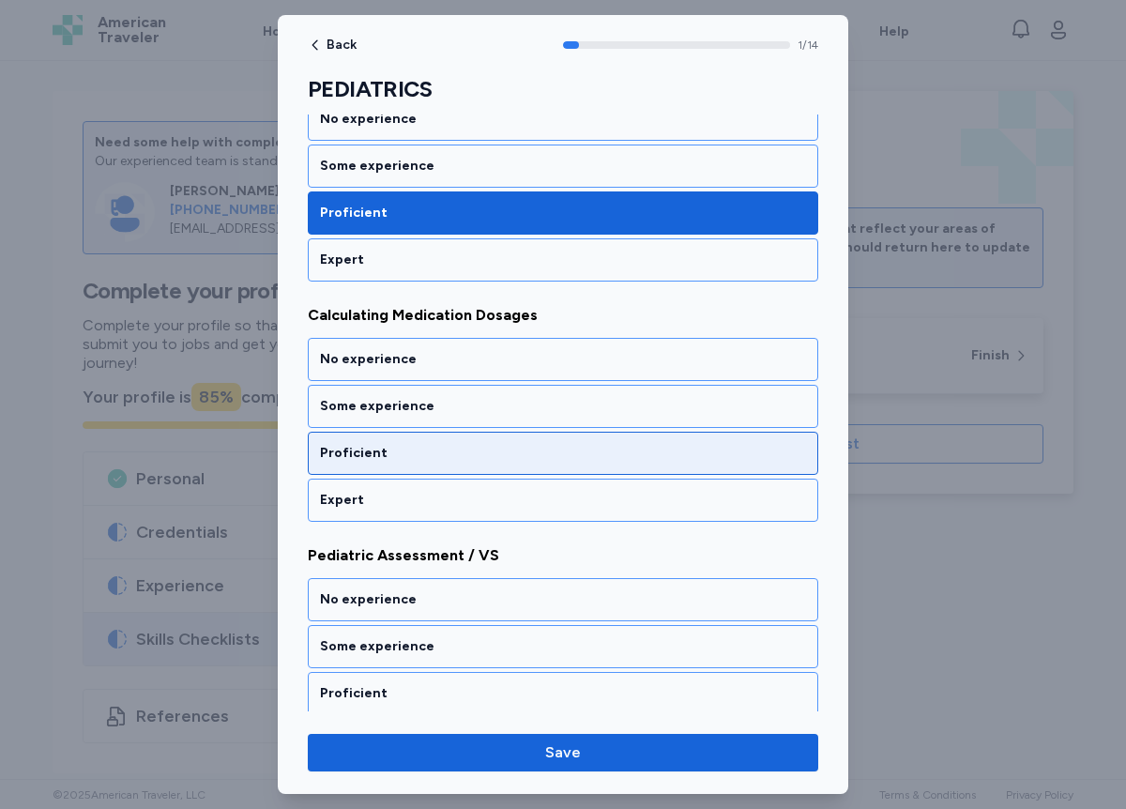
click at [402, 444] on div "Proficient" at bounding box center [563, 453] width 486 height 19
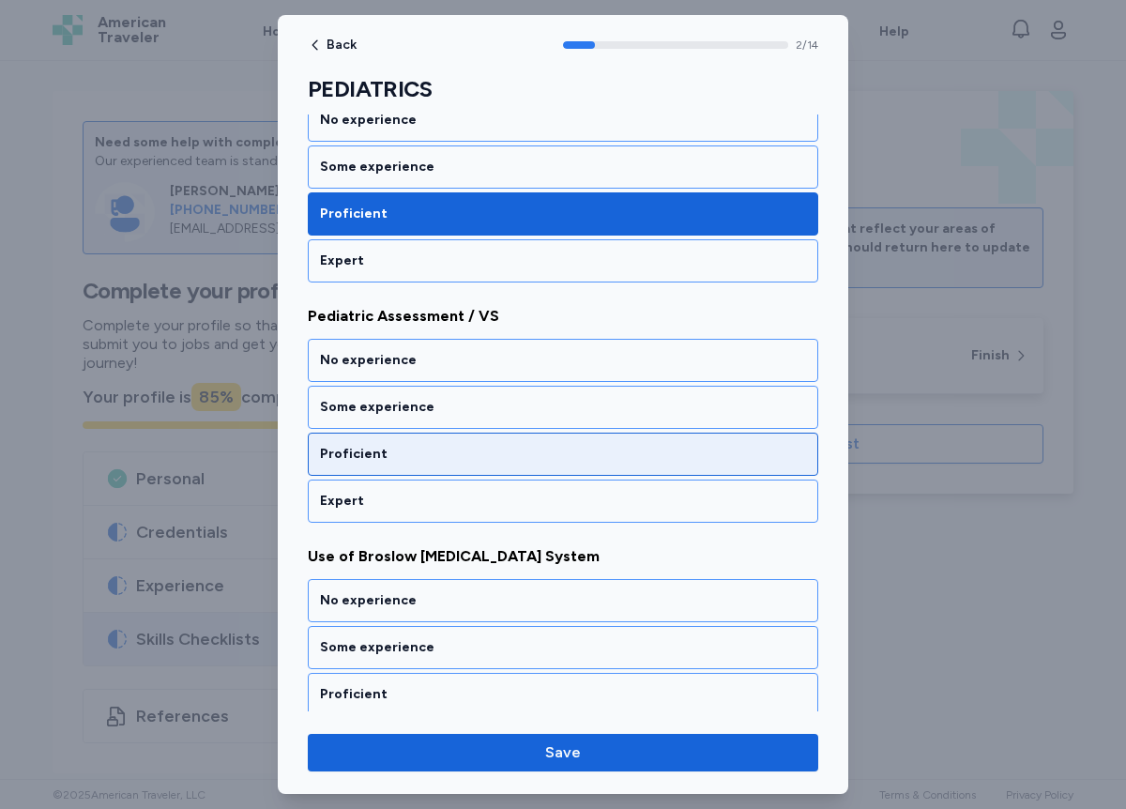
scroll to position [567, 0]
click at [415, 454] on div "Proficient" at bounding box center [563, 453] width 486 height 19
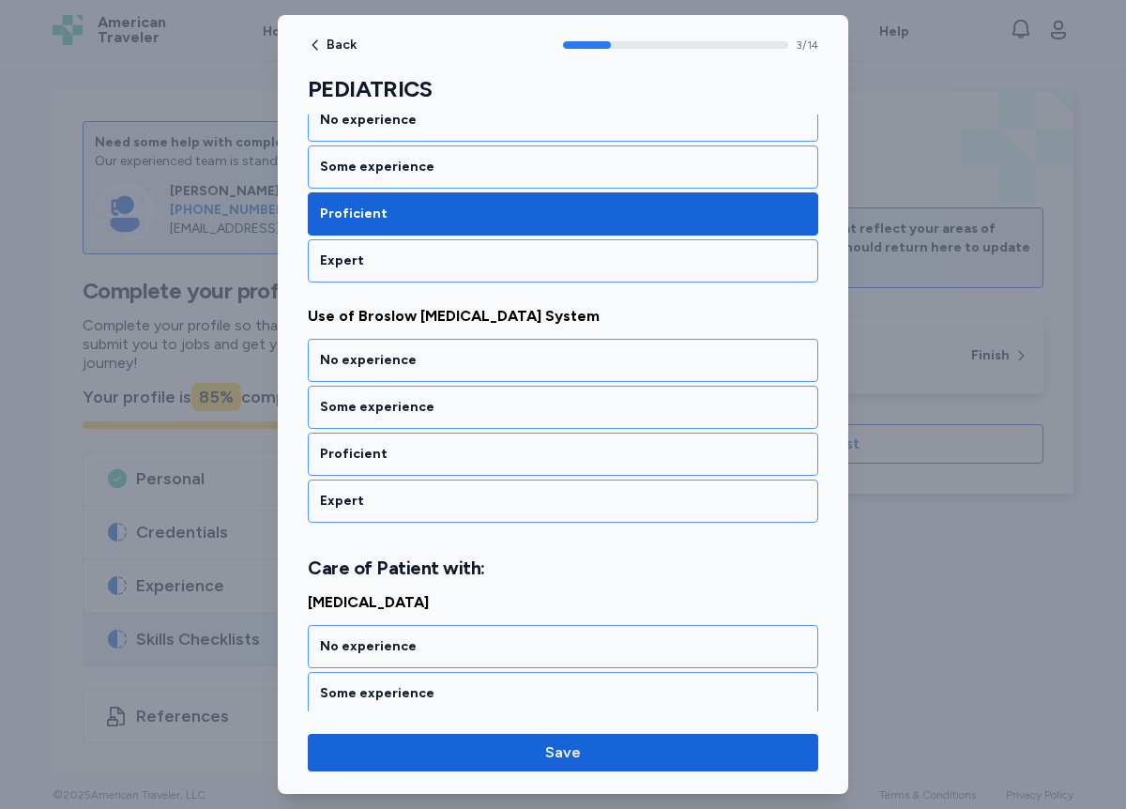
scroll to position [807, 0]
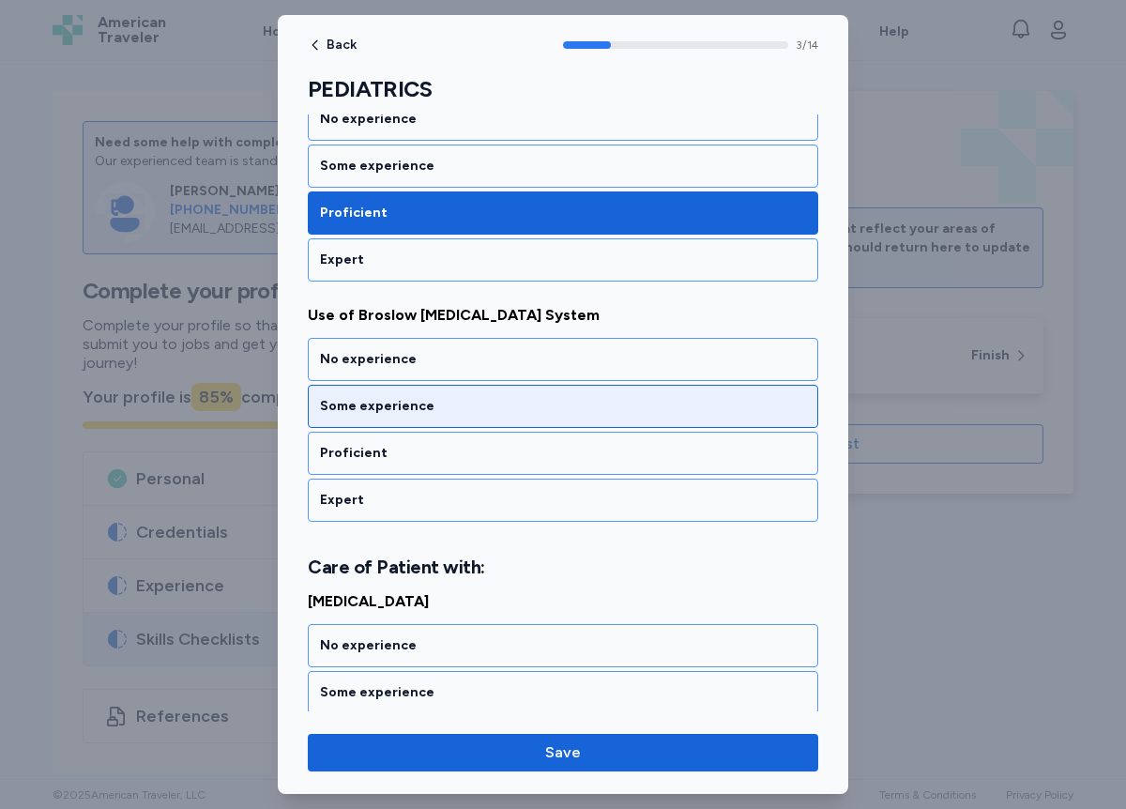
click at [413, 416] on div "Some experience" at bounding box center [563, 406] width 511 height 43
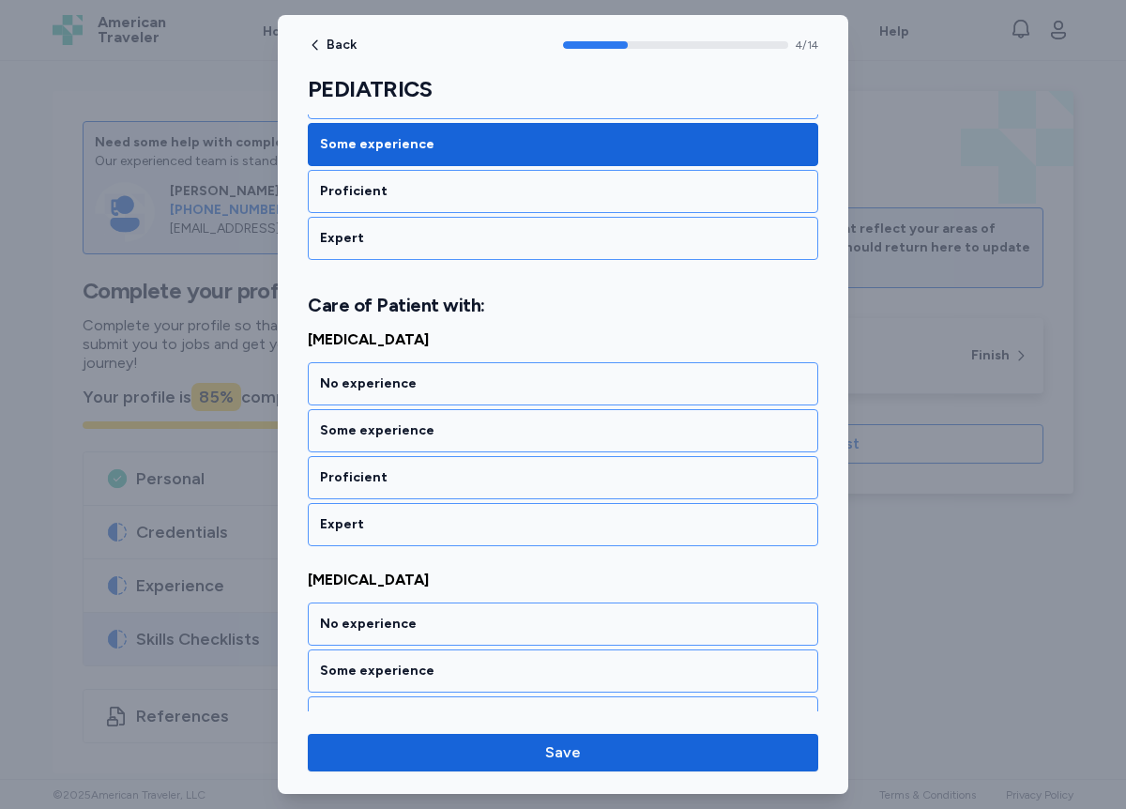
scroll to position [1070, 0]
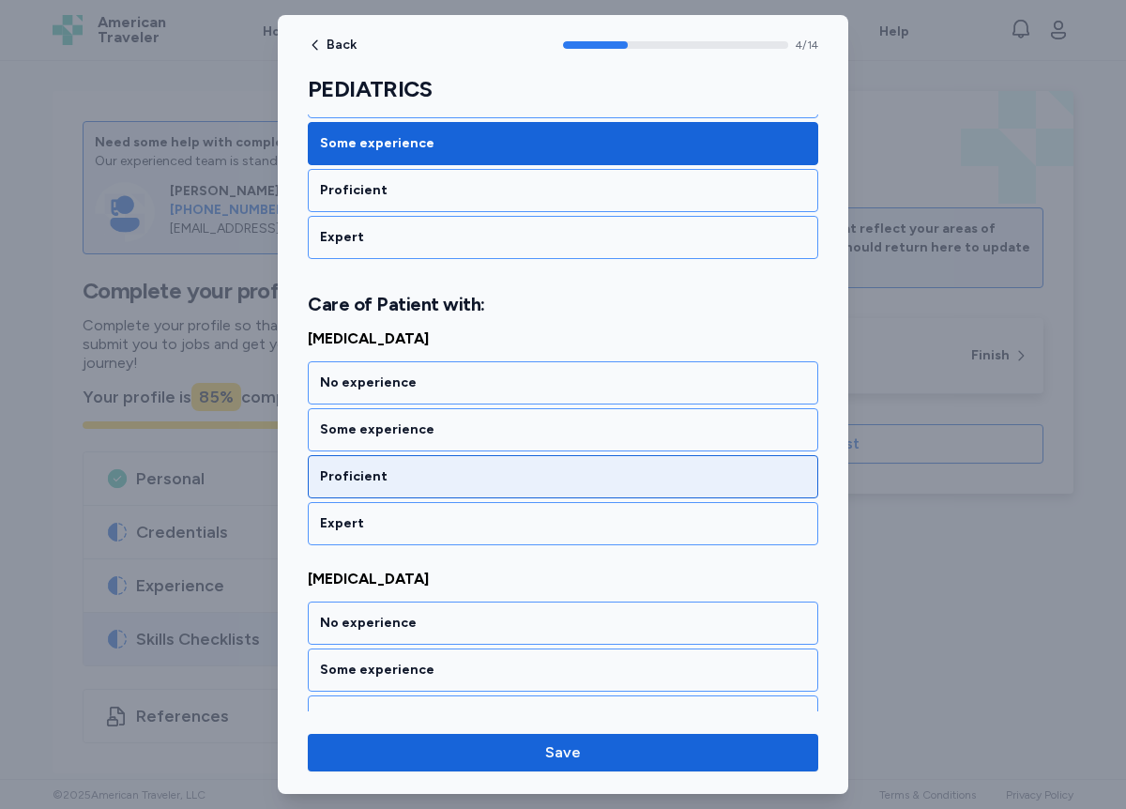
click at [413, 478] on div "Proficient" at bounding box center [563, 476] width 486 height 19
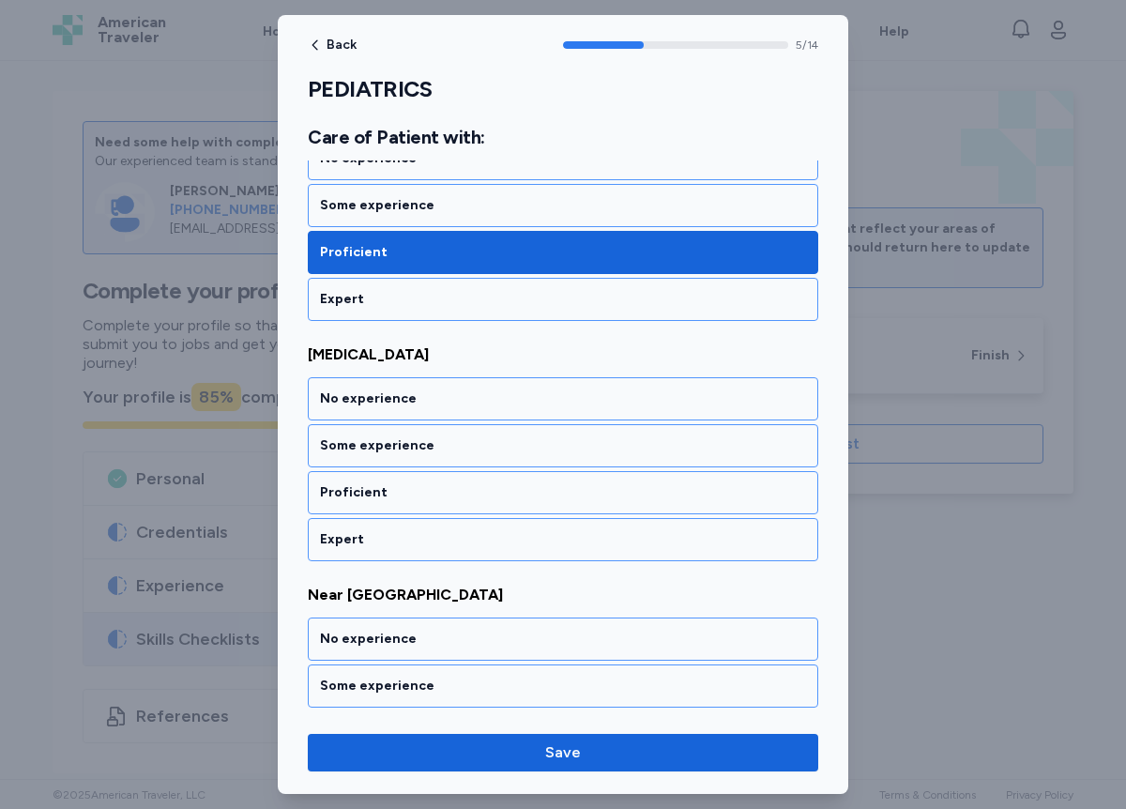
scroll to position [1310, 0]
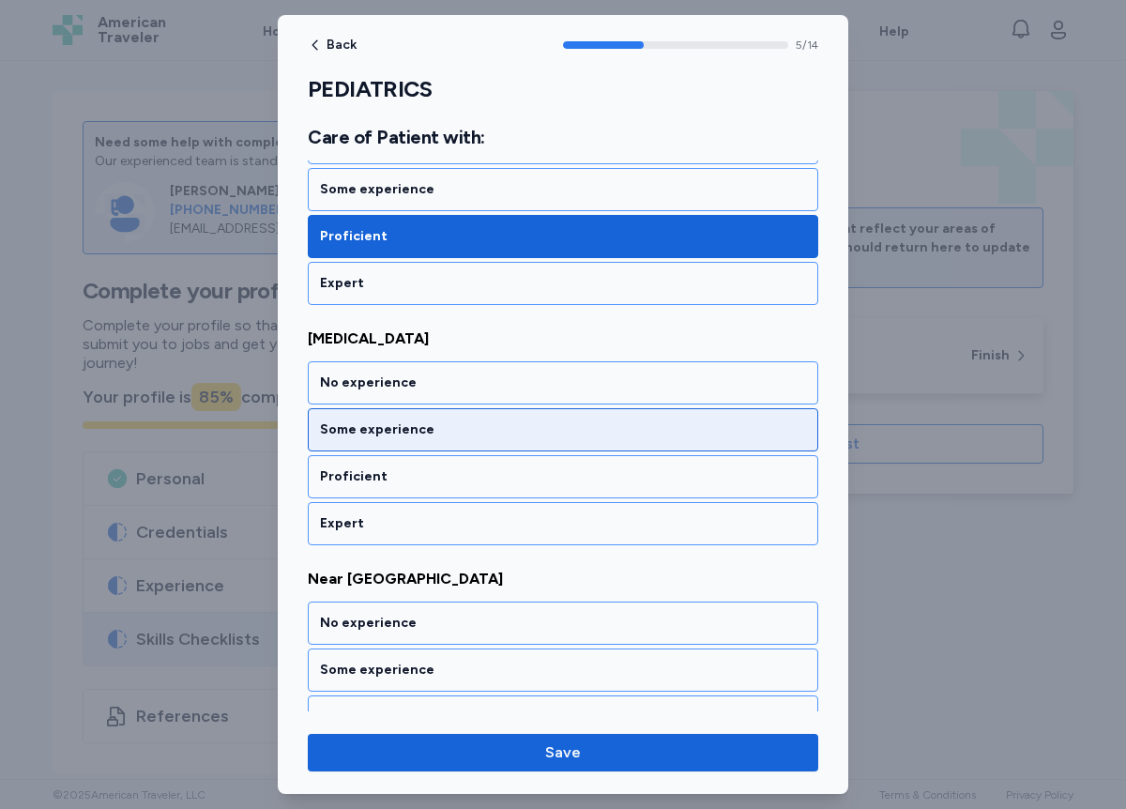
click at [410, 439] on div "Some experience" at bounding box center [563, 429] width 511 height 43
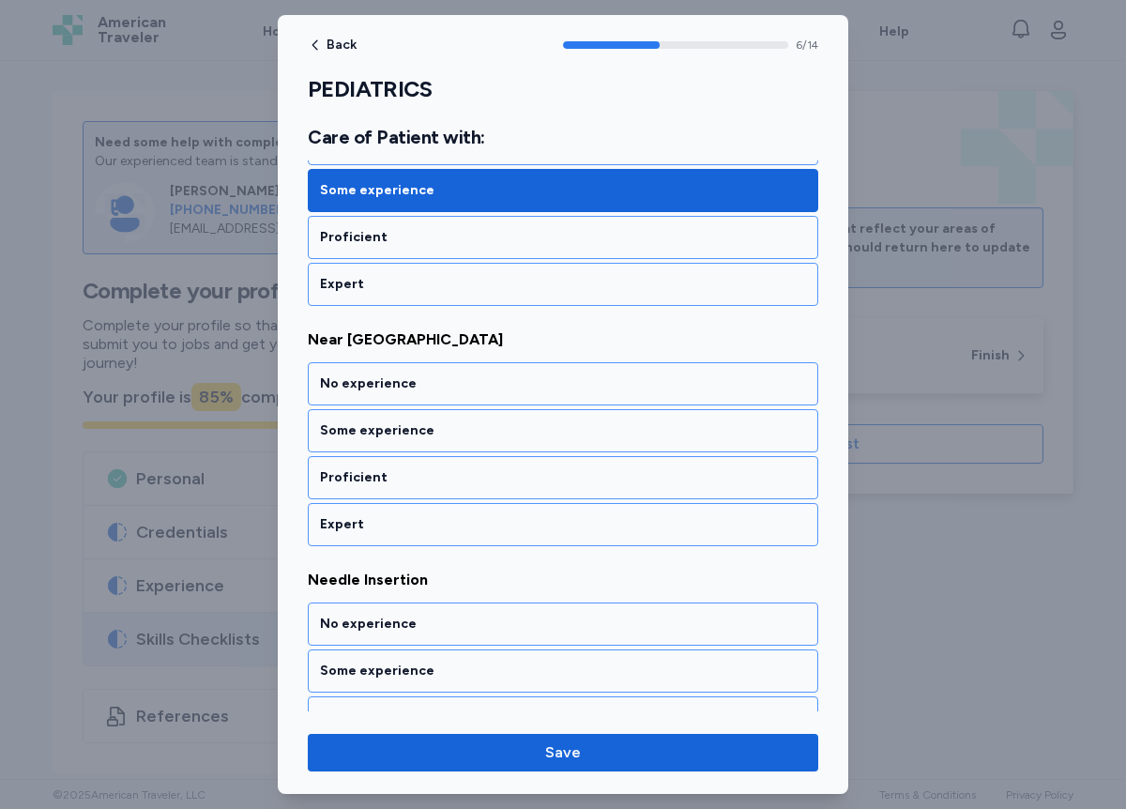
scroll to position [1551, 0]
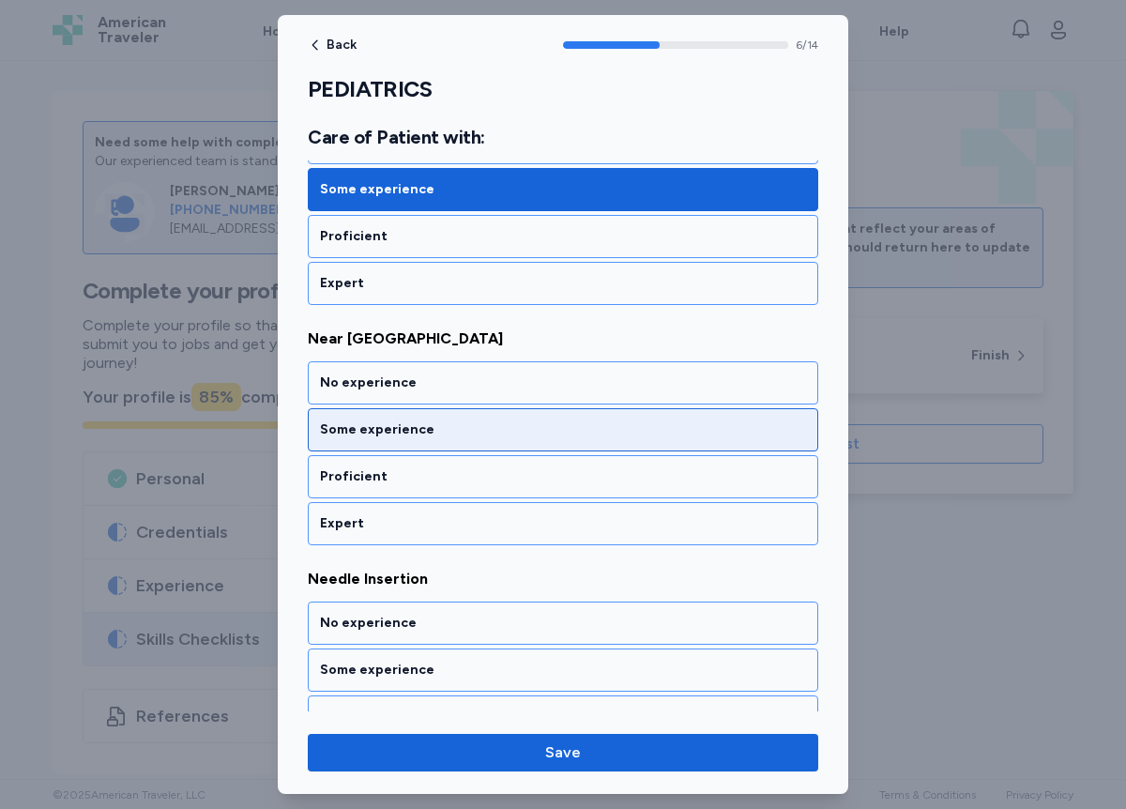
click at [414, 432] on div "Some experience" at bounding box center [563, 430] width 486 height 19
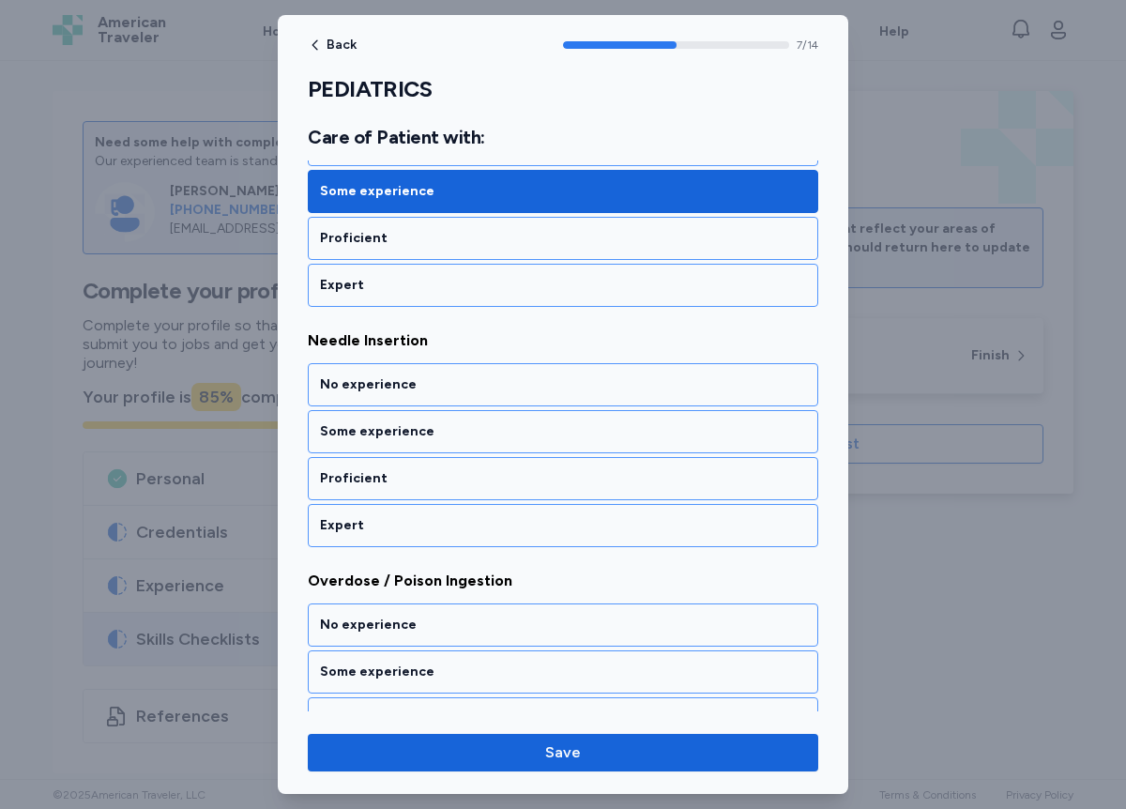
scroll to position [1791, 0]
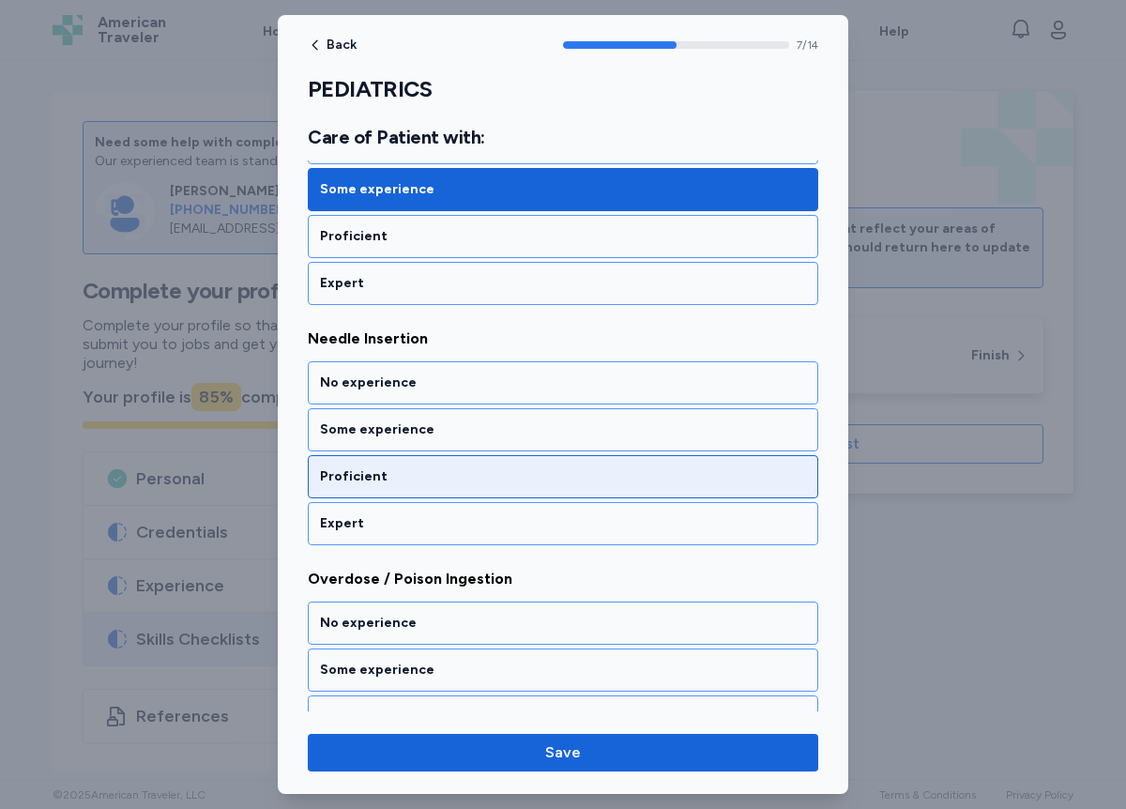
click at [415, 474] on div "Proficient" at bounding box center [563, 476] width 486 height 19
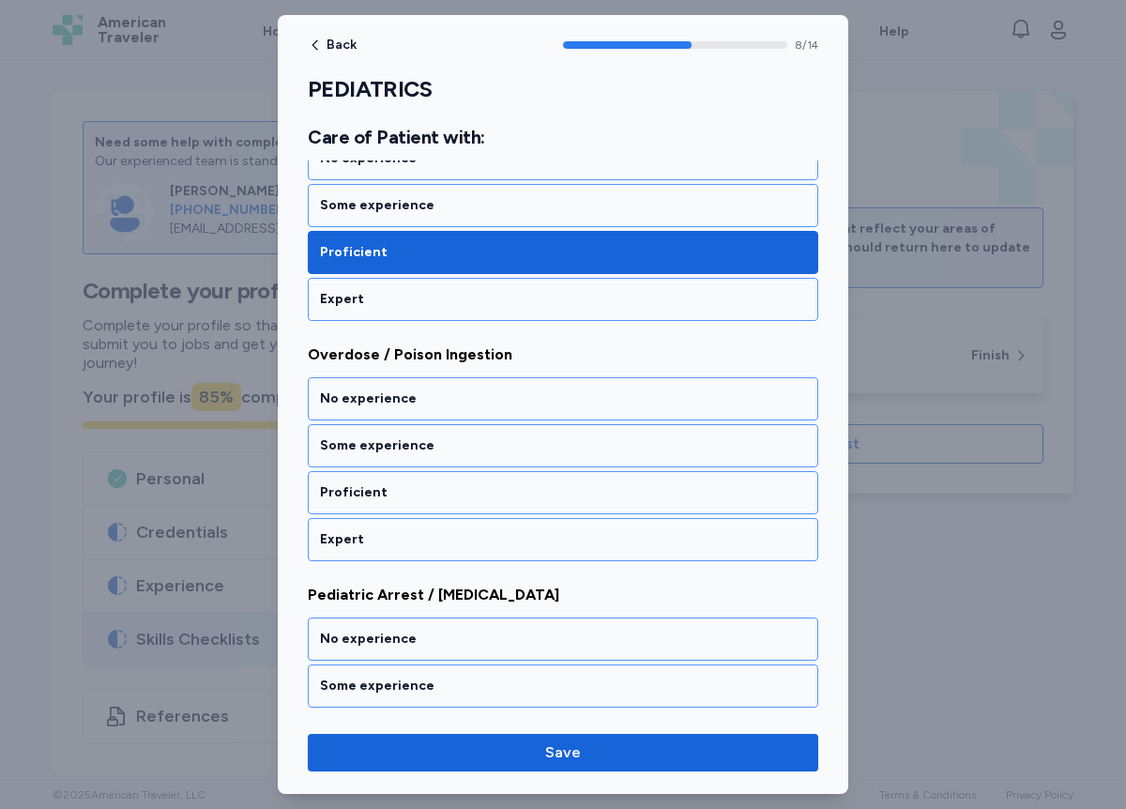
scroll to position [2031, 0]
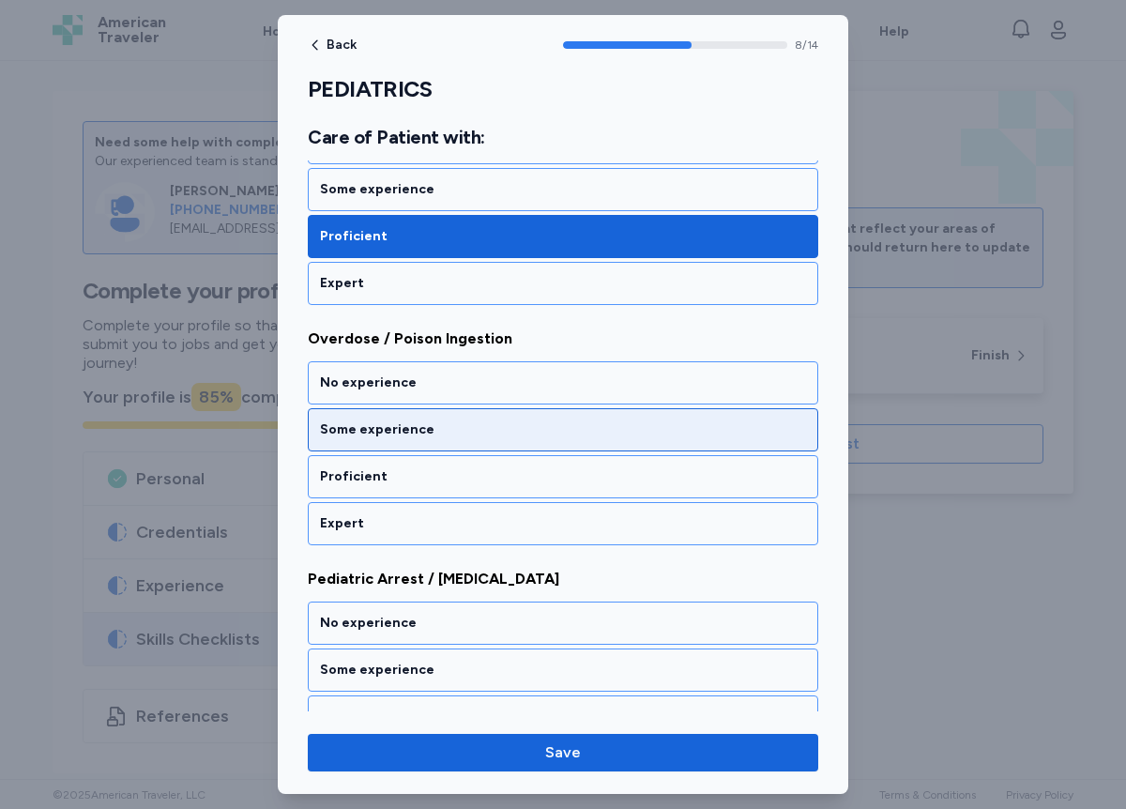
click at [400, 433] on div "Some experience" at bounding box center [563, 430] width 486 height 19
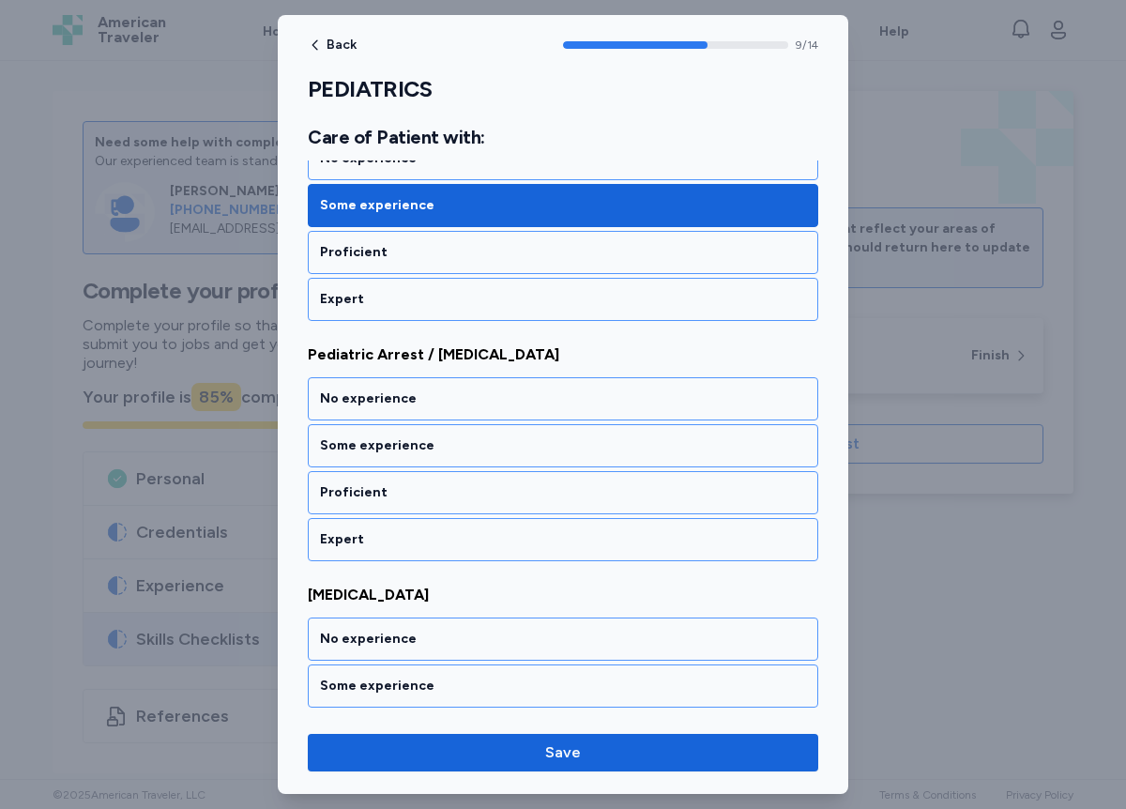
scroll to position [2272, 0]
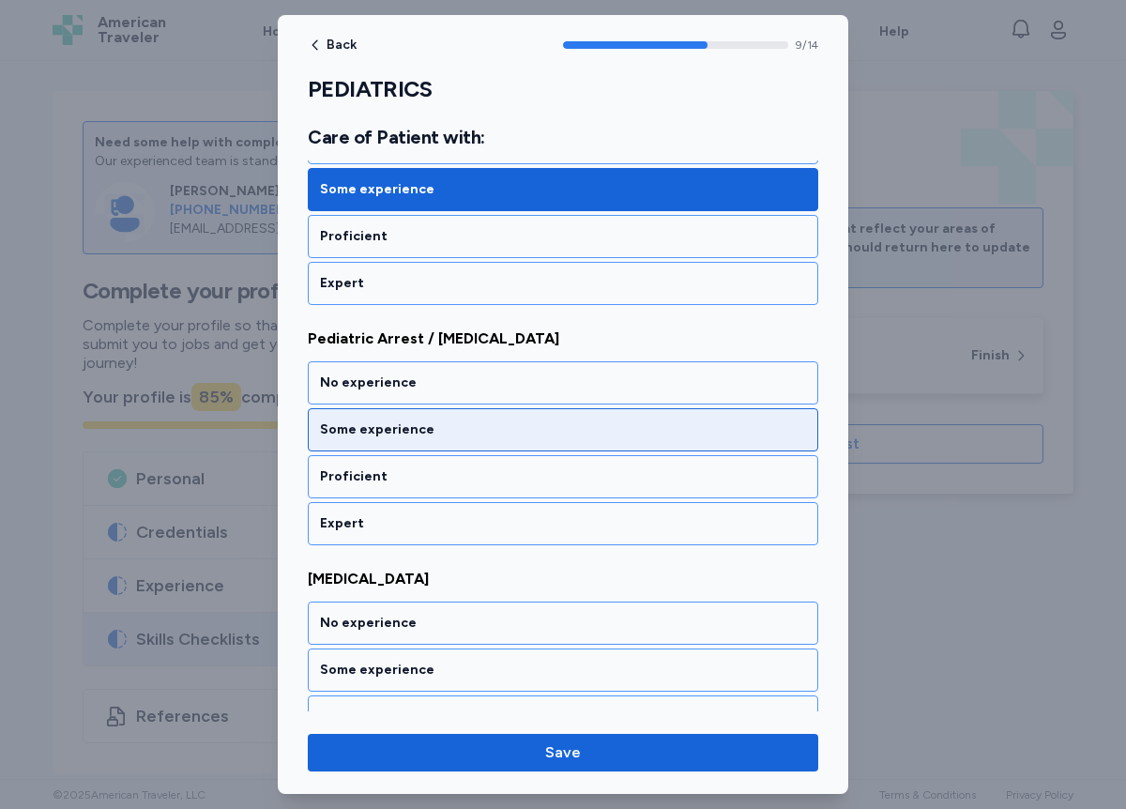
click at [400, 434] on div "Some experience" at bounding box center [563, 430] width 486 height 19
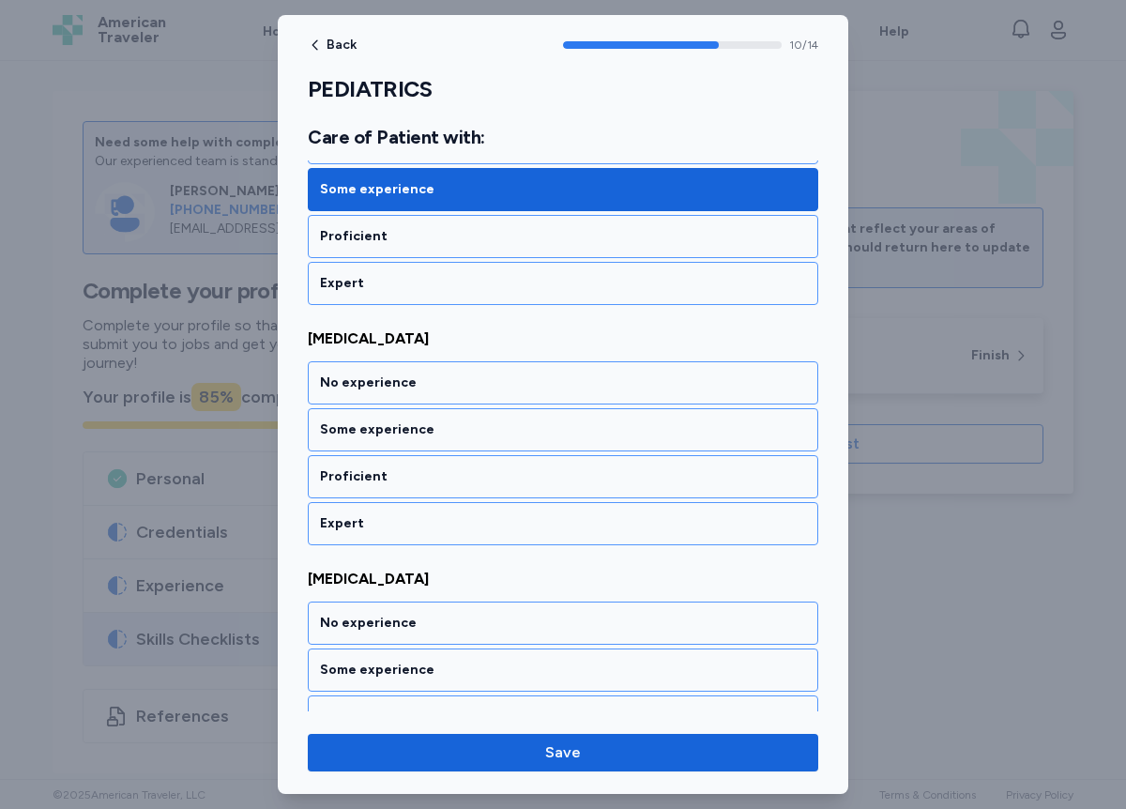
scroll to position [2512, 0]
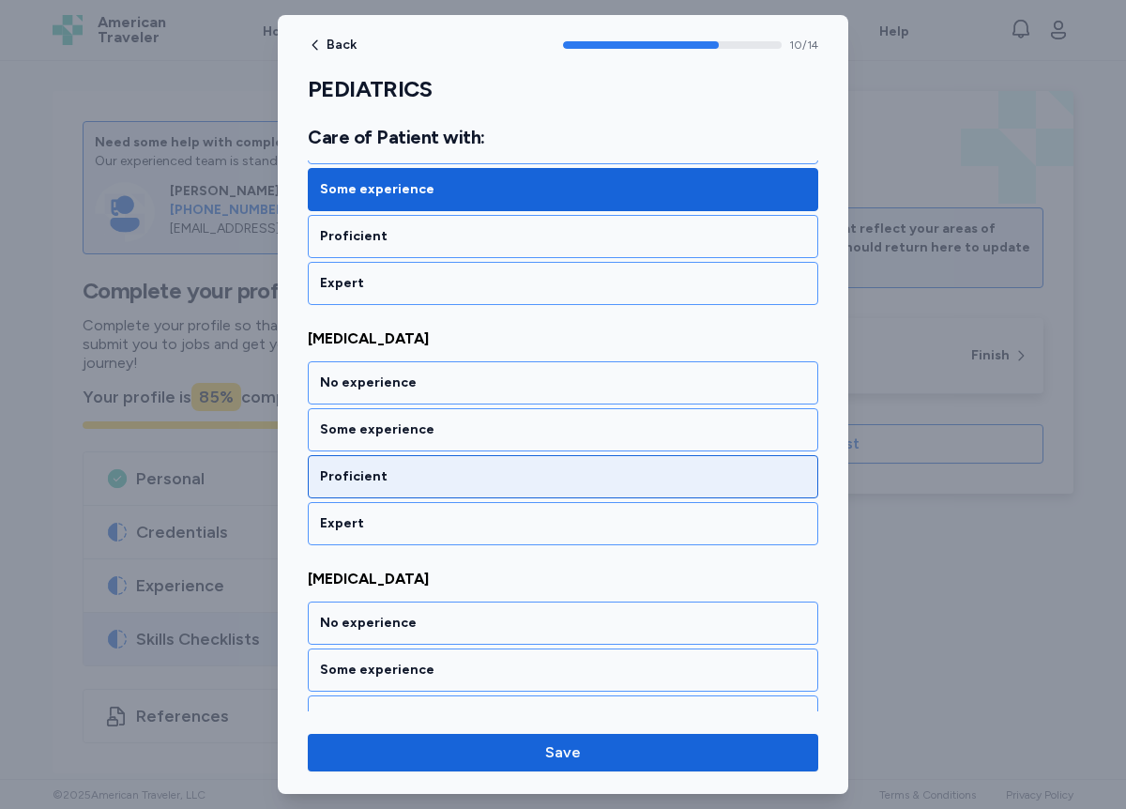
click at [411, 475] on div "Proficient" at bounding box center [563, 476] width 486 height 19
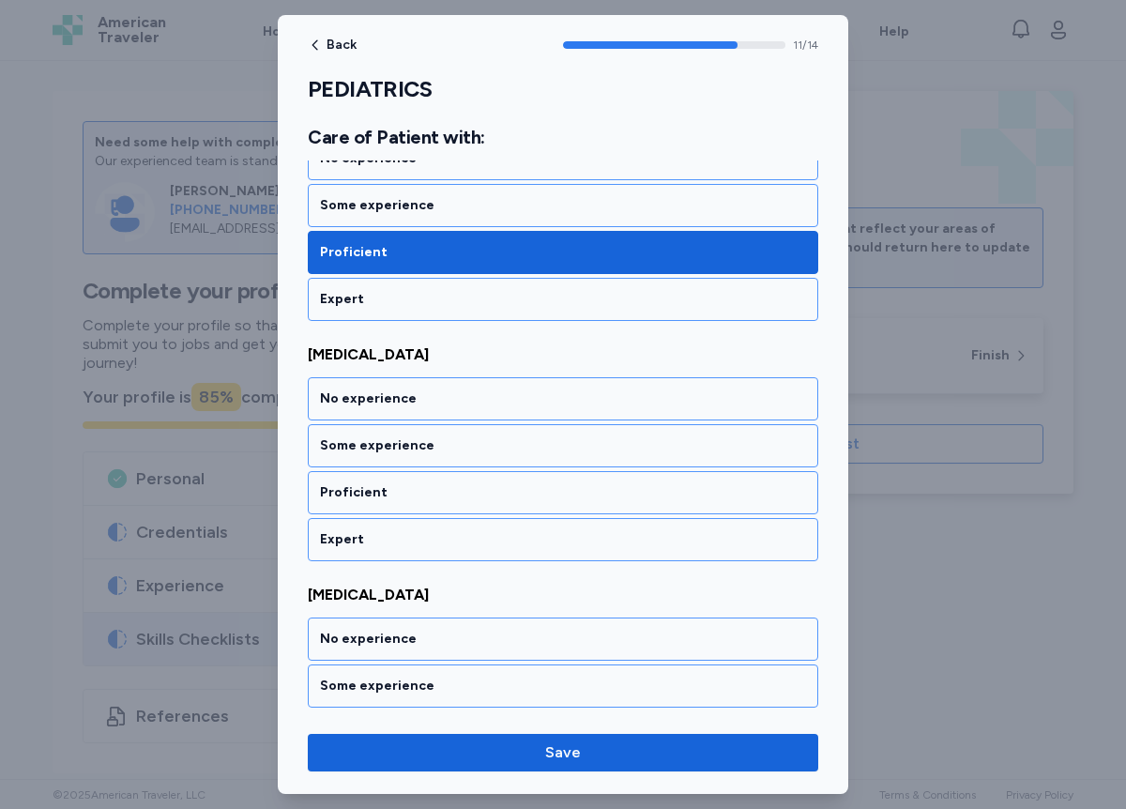
scroll to position [2752, 0]
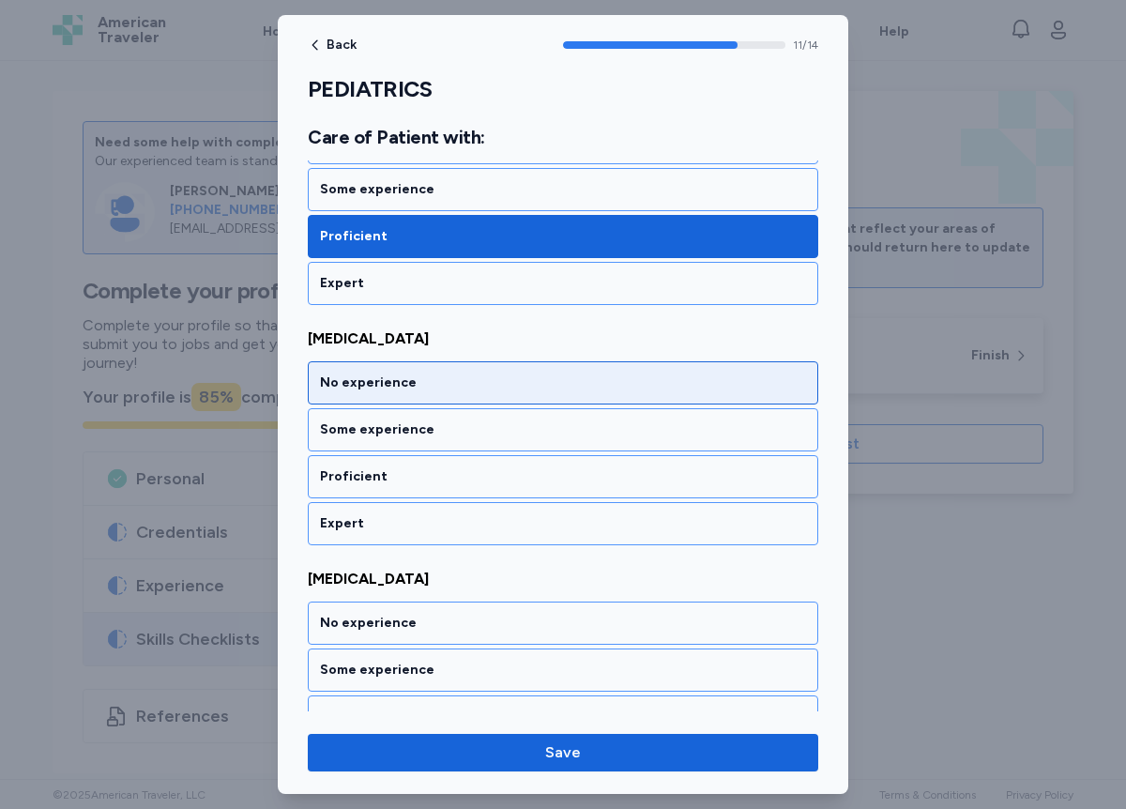
click at [411, 386] on div "No experience" at bounding box center [563, 383] width 486 height 19
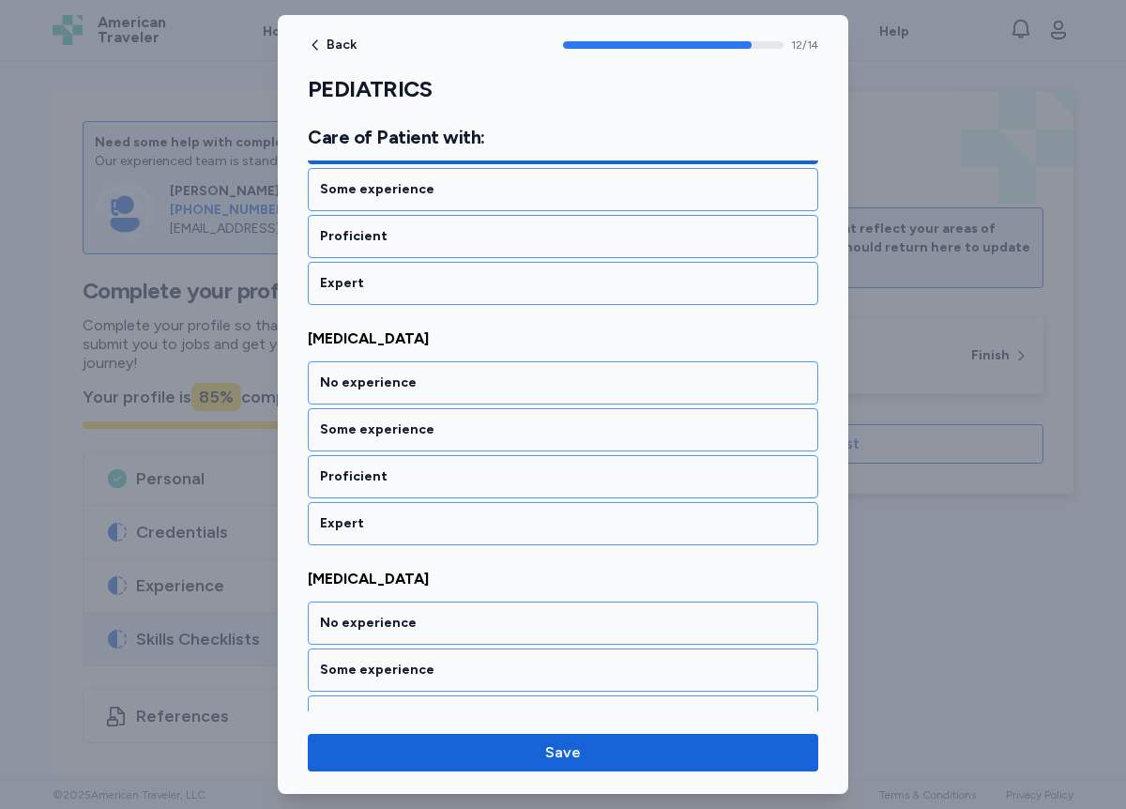
scroll to position [2993, 0]
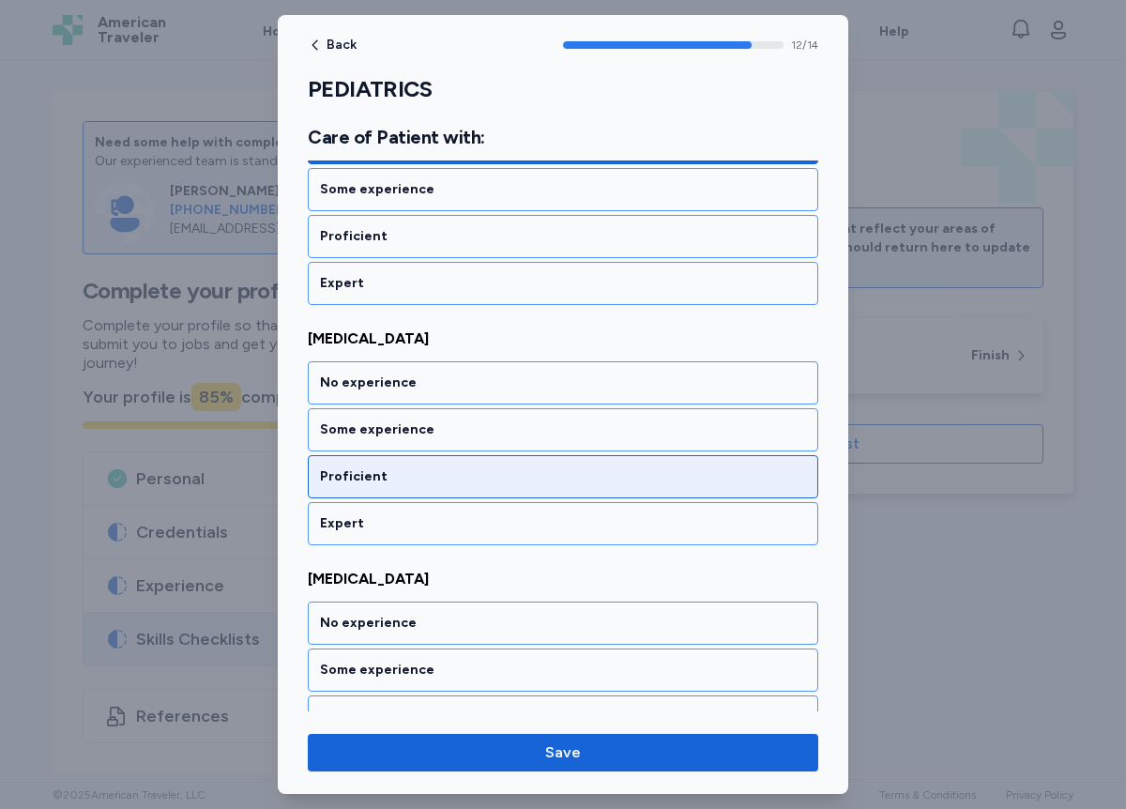
click at [406, 470] on div "Proficient" at bounding box center [563, 476] width 486 height 19
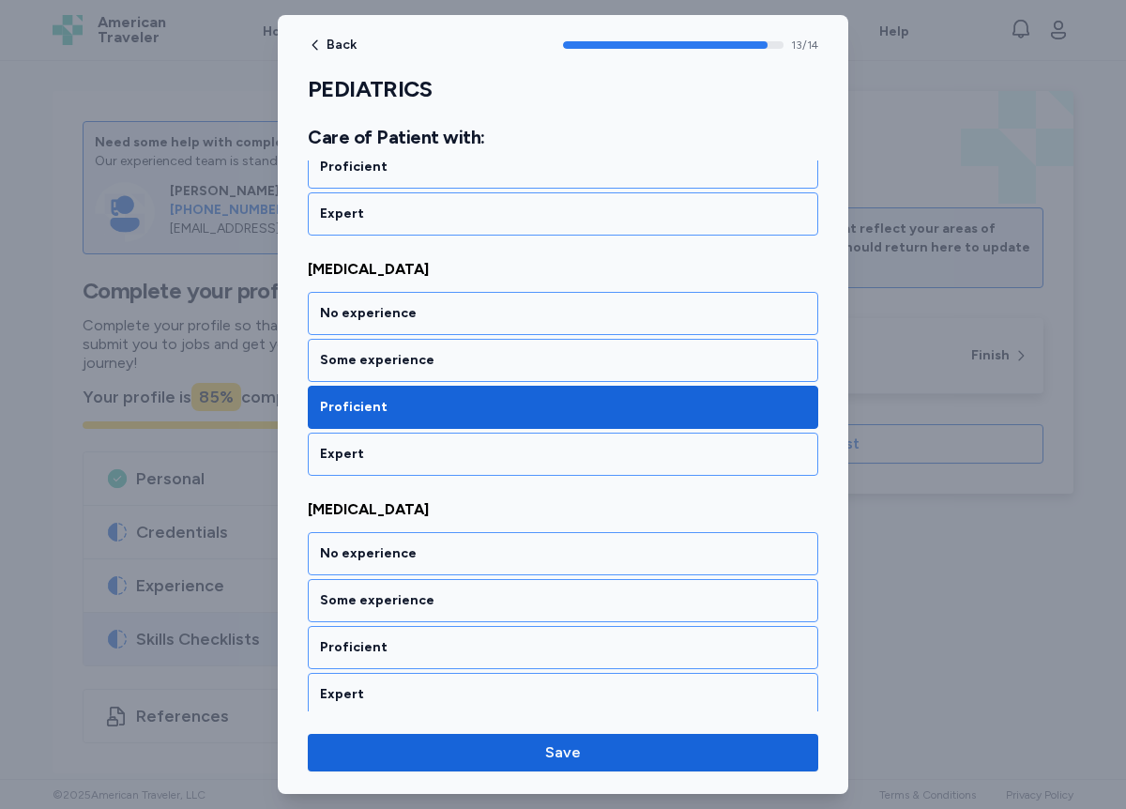
scroll to position [3071, 0]
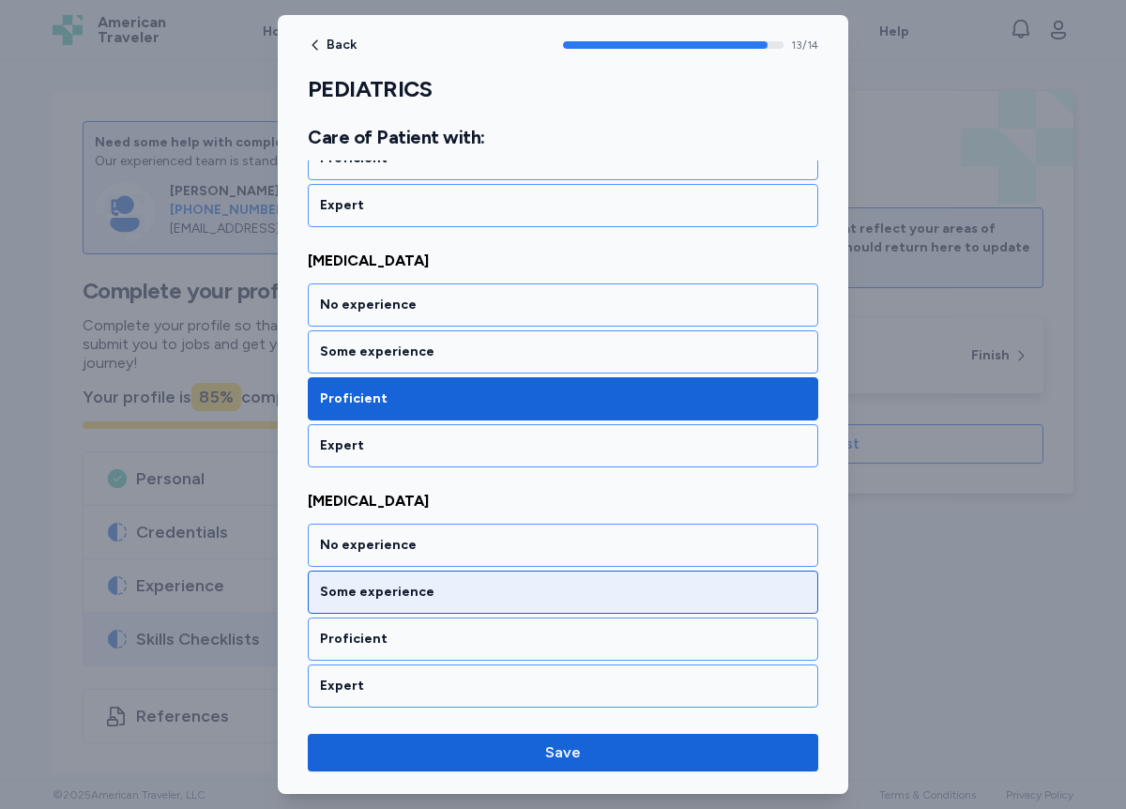
click at [409, 596] on div "Some experience" at bounding box center [563, 592] width 486 height 19
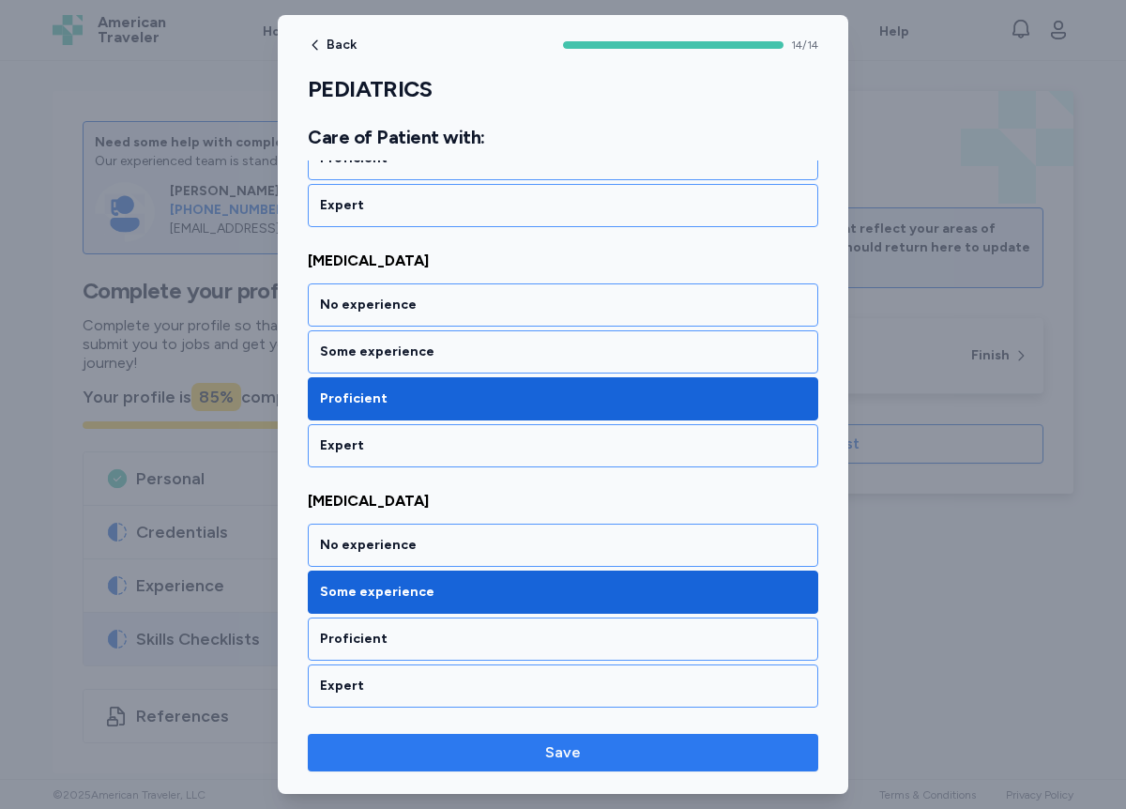
click at [519, 743] on span "Save" at bounding box center [563, 753] width 481 height 23
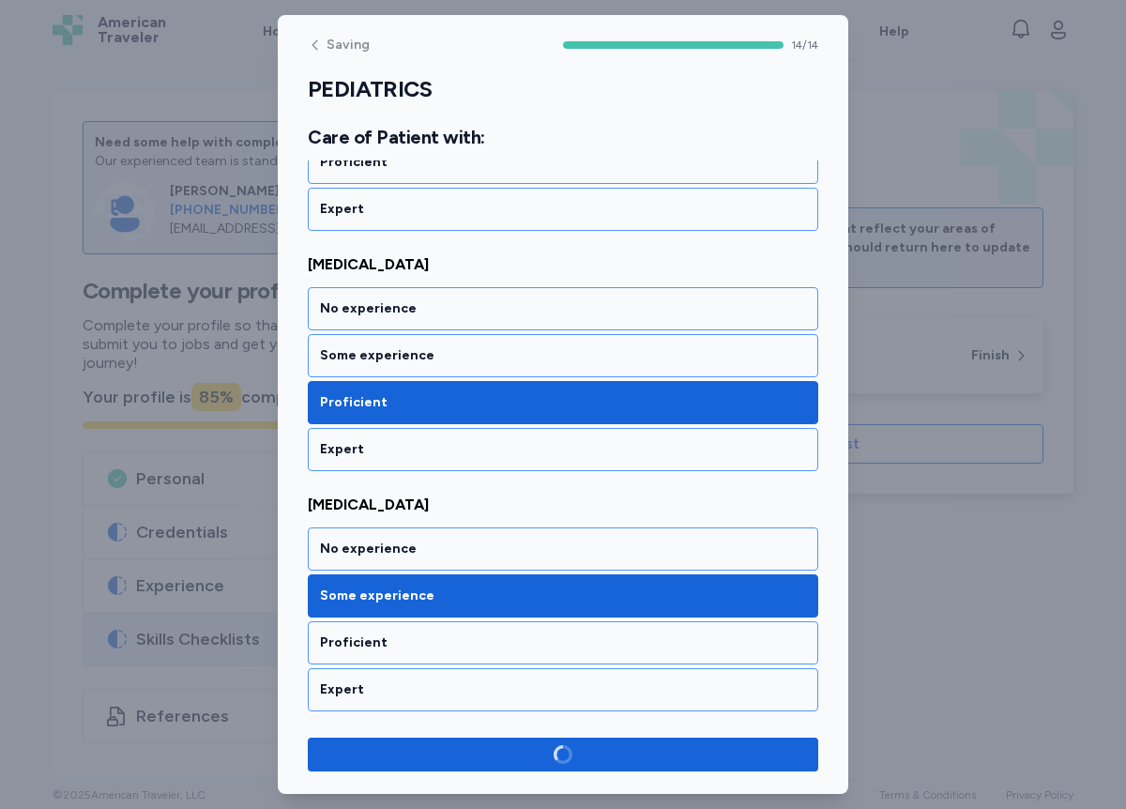
scroll to position [3067, 0]
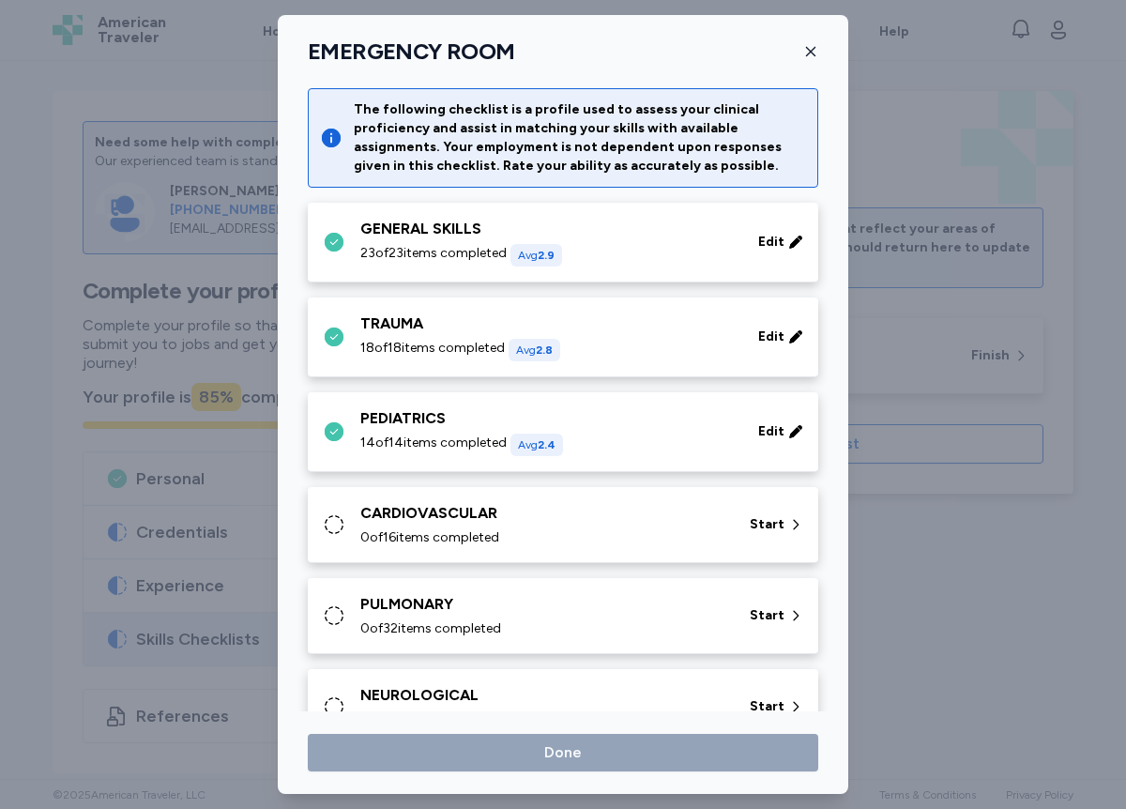
click at [346, 521] on div "CARDIOVASCULAR 0 of 16 items completed Start" at bounding box center [567, 524] width 488 height 45
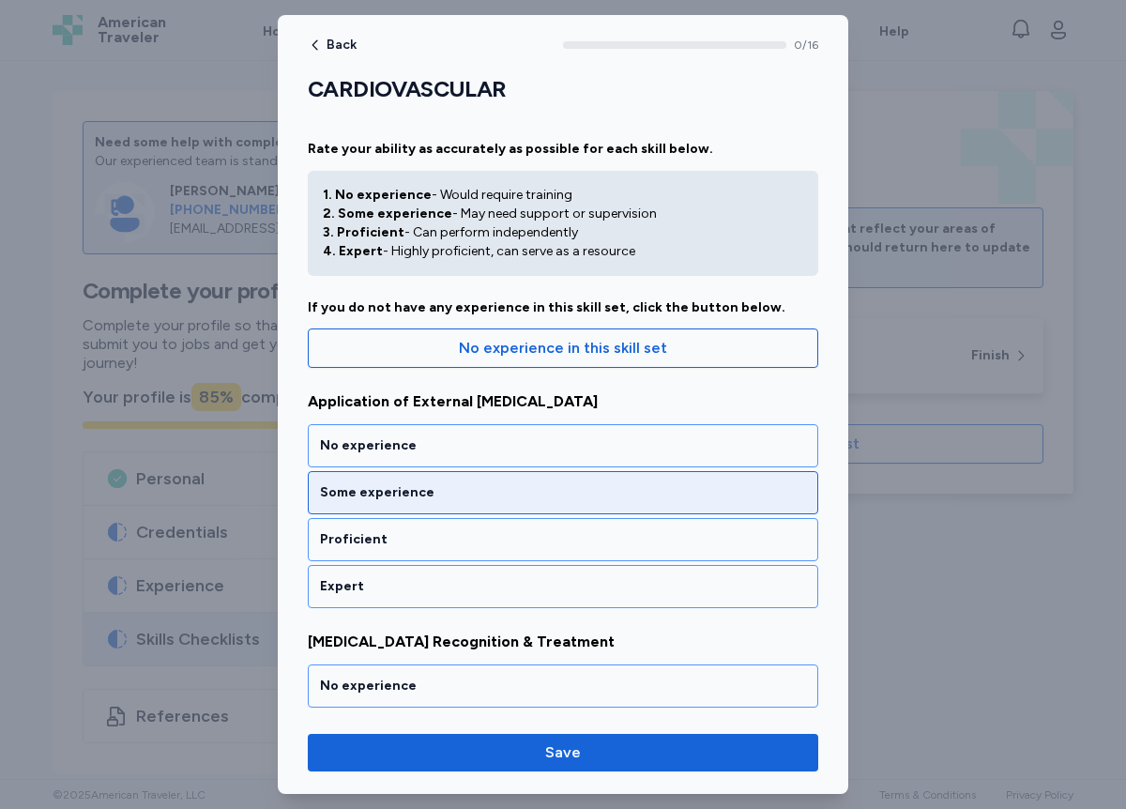
click at [378, 498] on div "Some experience" at bounding box center [563, 492] width 486 height 19
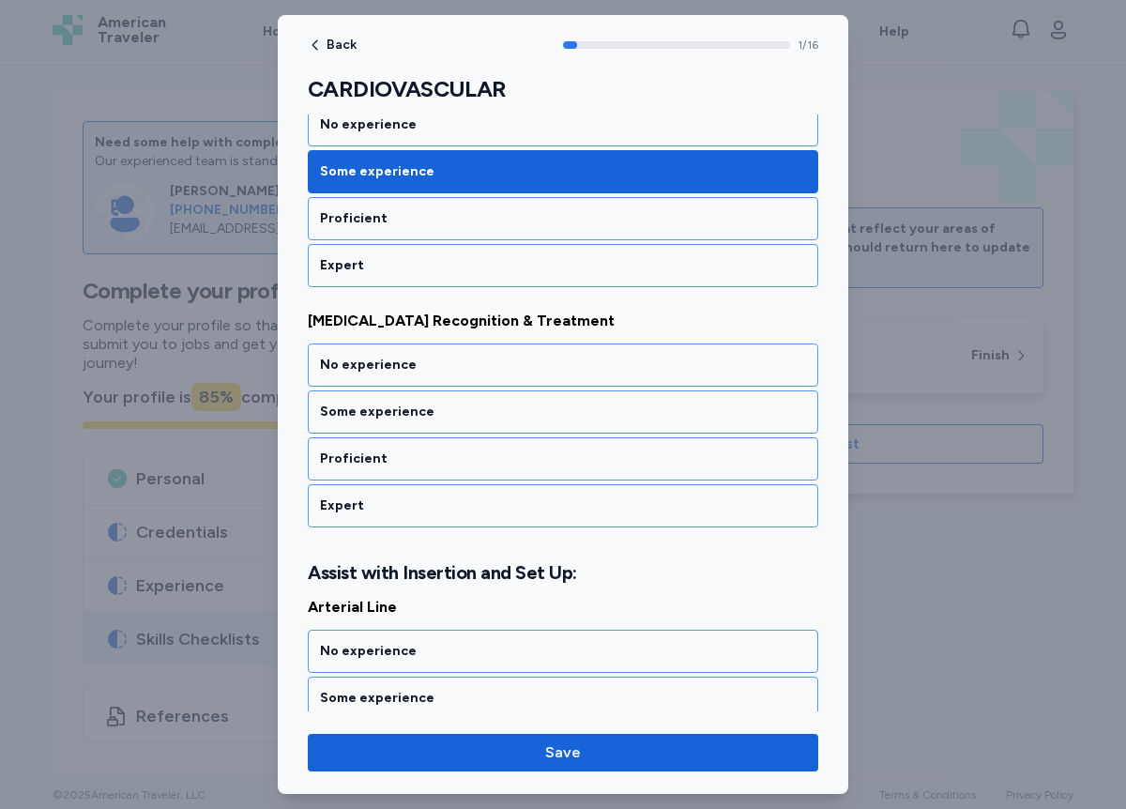
scroll to position [327, 0]
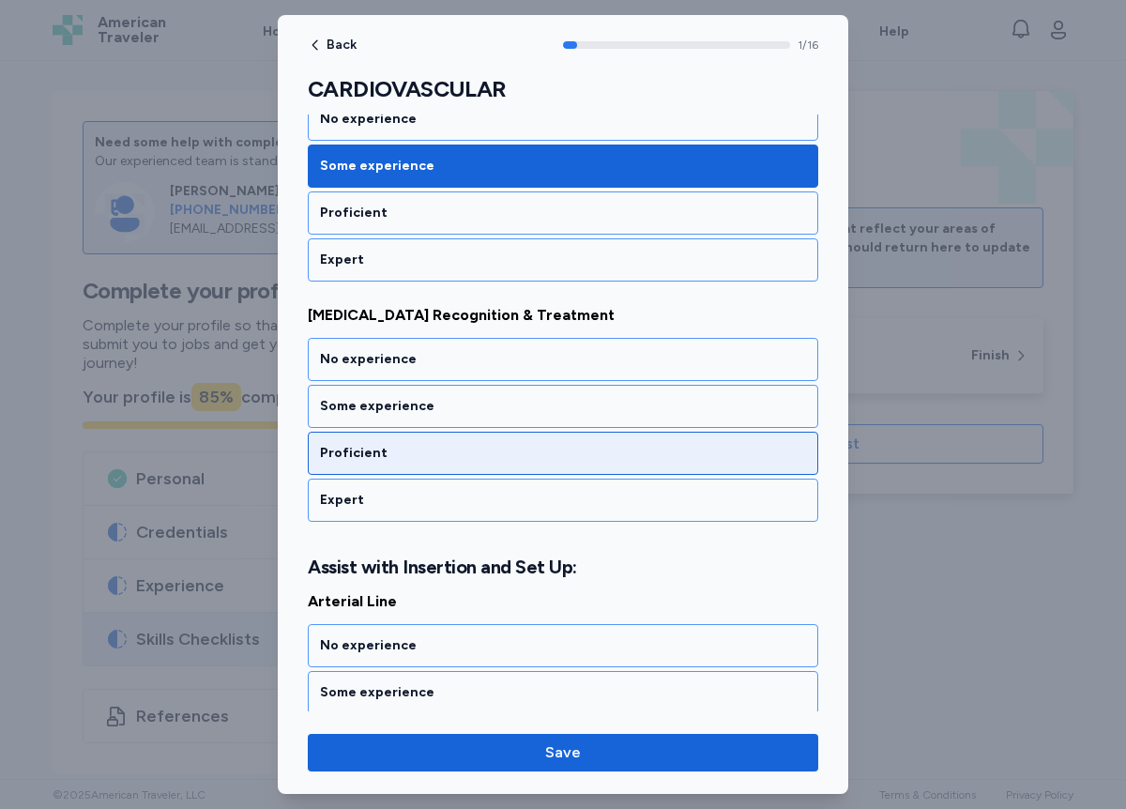
click at [382, 452] on div "Proficient" at bounding box center [563, 453] width 486 height 19
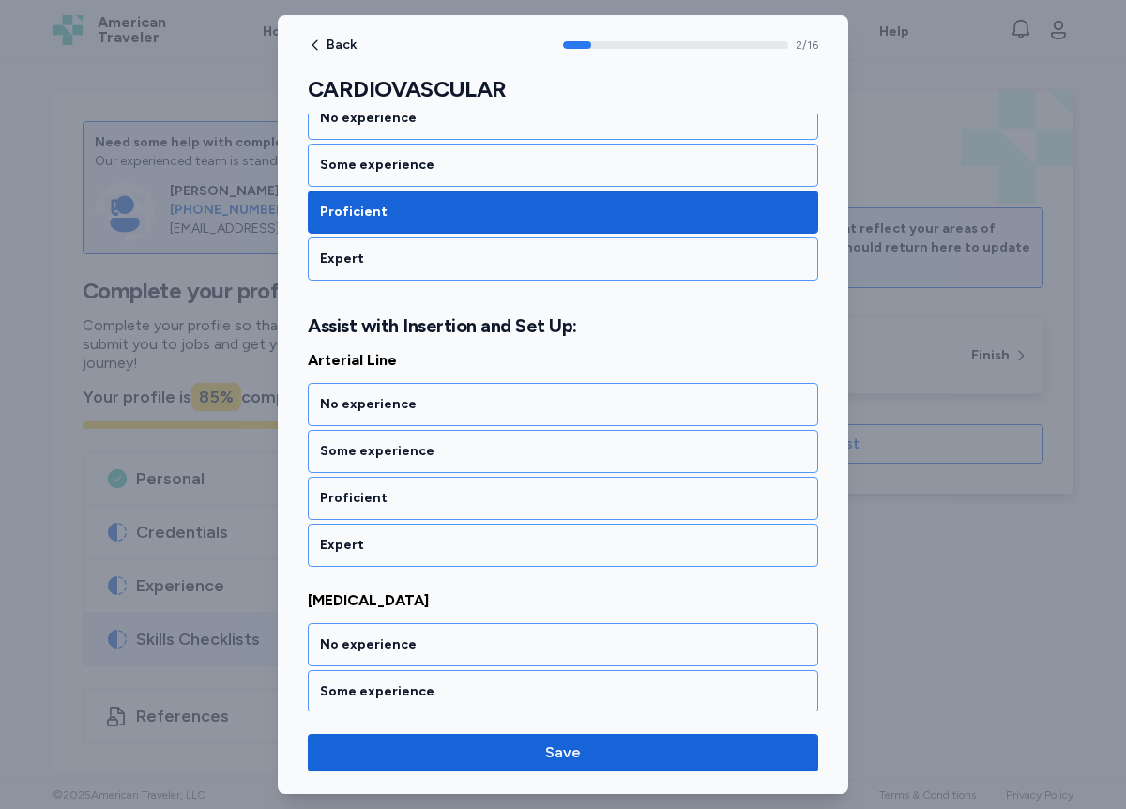
scroll to position [590, 0]
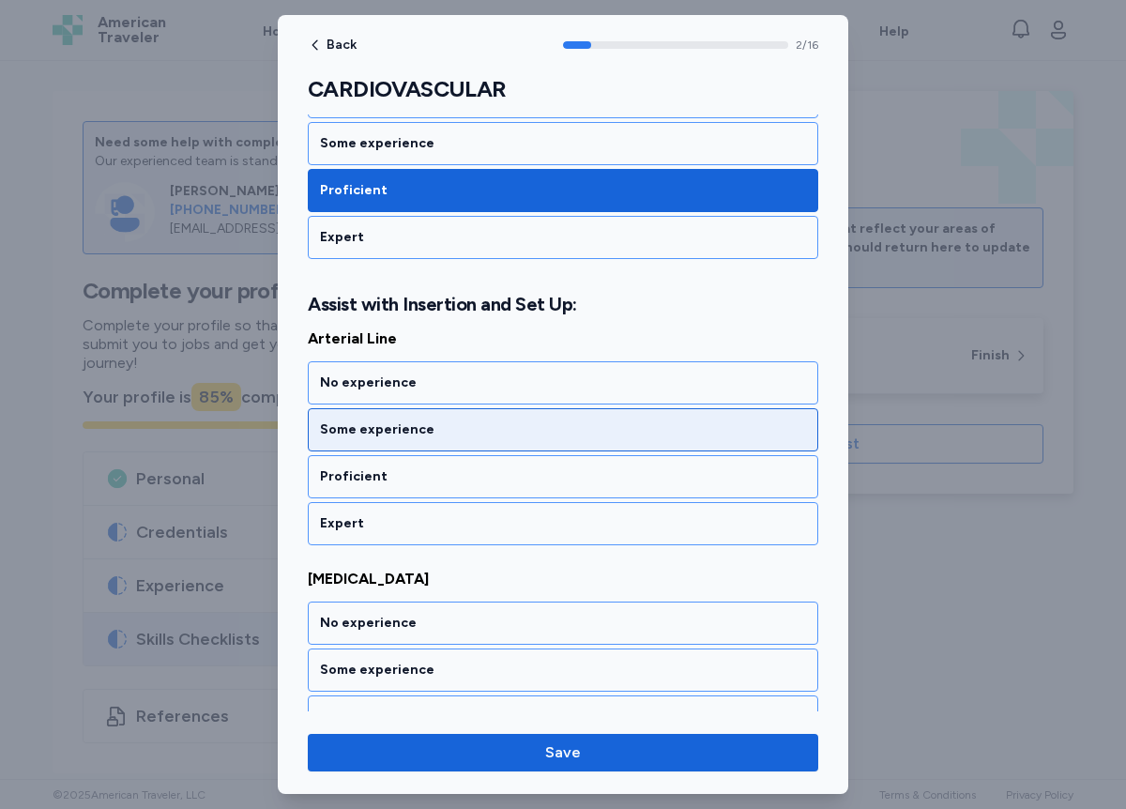
click at [399, 435] on div "Some experience" at bounding box center [563, 430] width 486 height 19
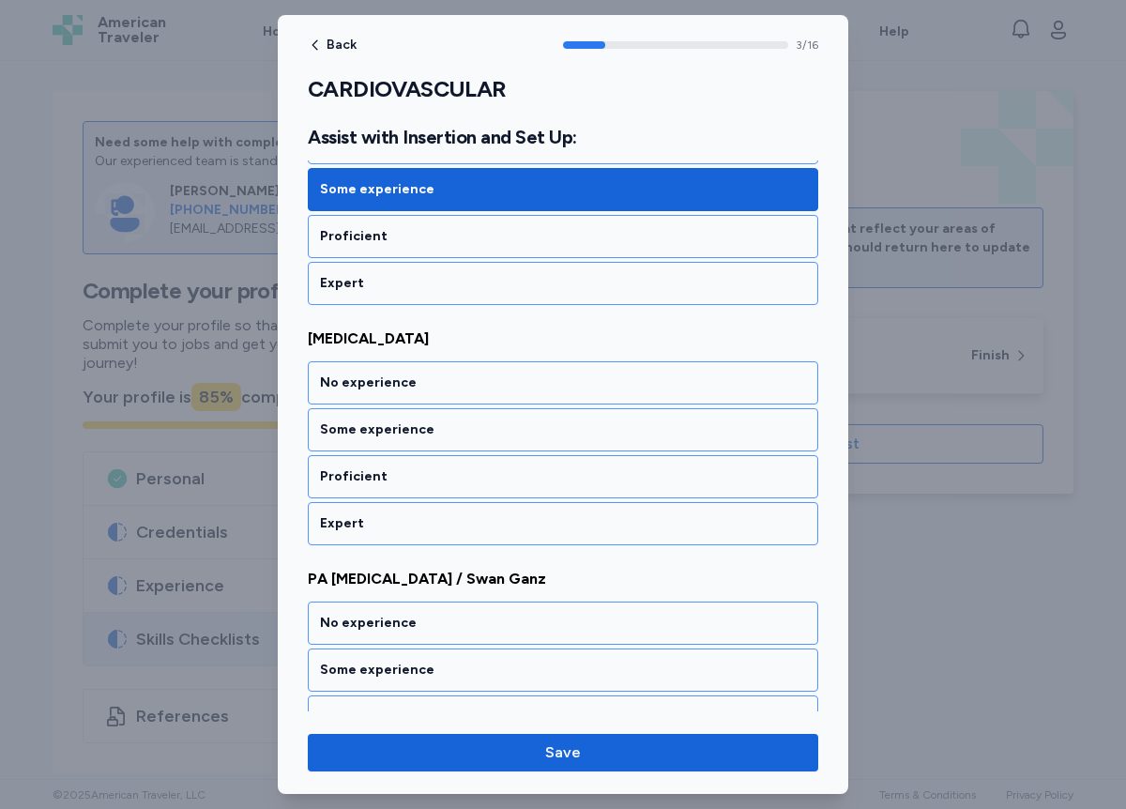
scroll to position [830, 0]
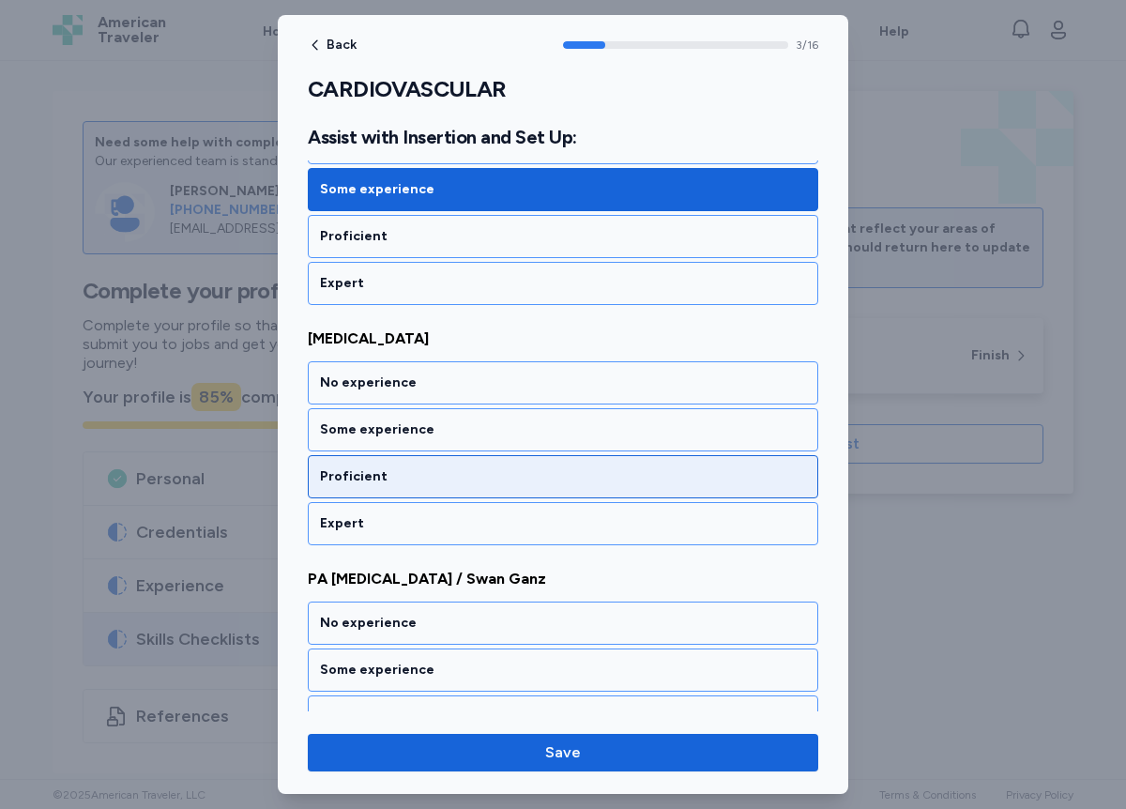
click at [389, 477] on div "Proficient" at bounding box center [563, 476] width 486 height 19
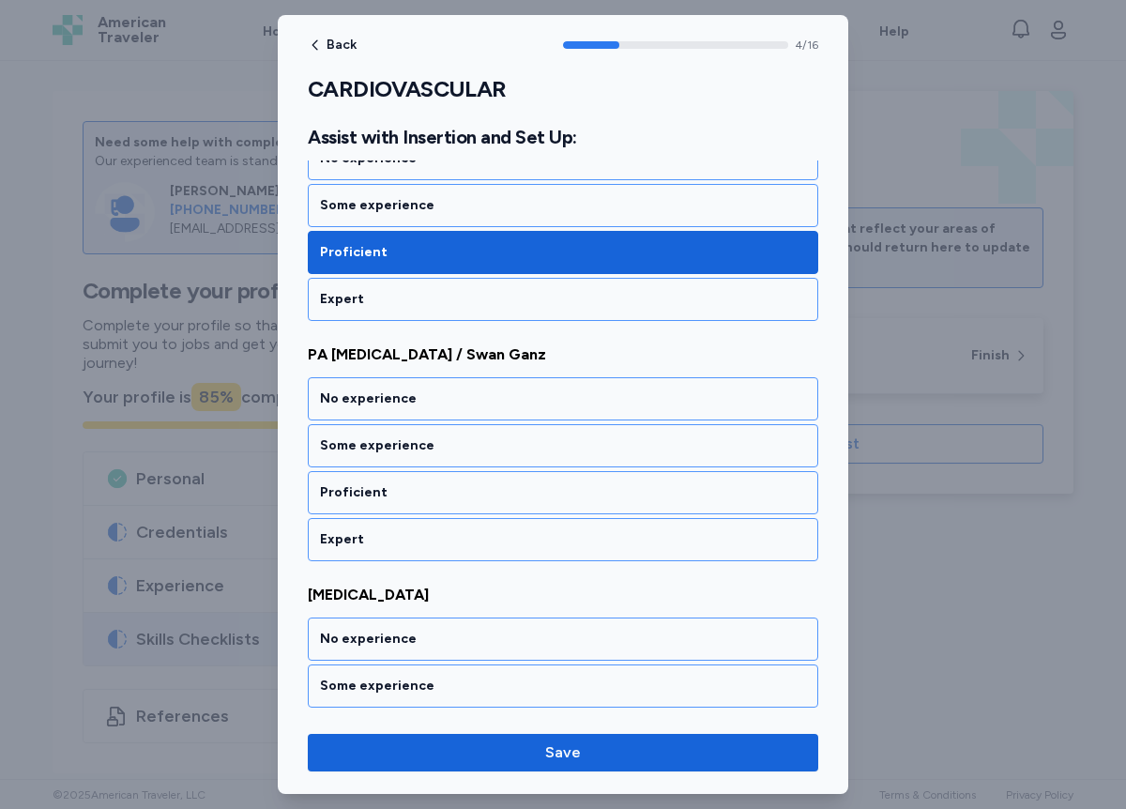
scroll to position [1070, 0]
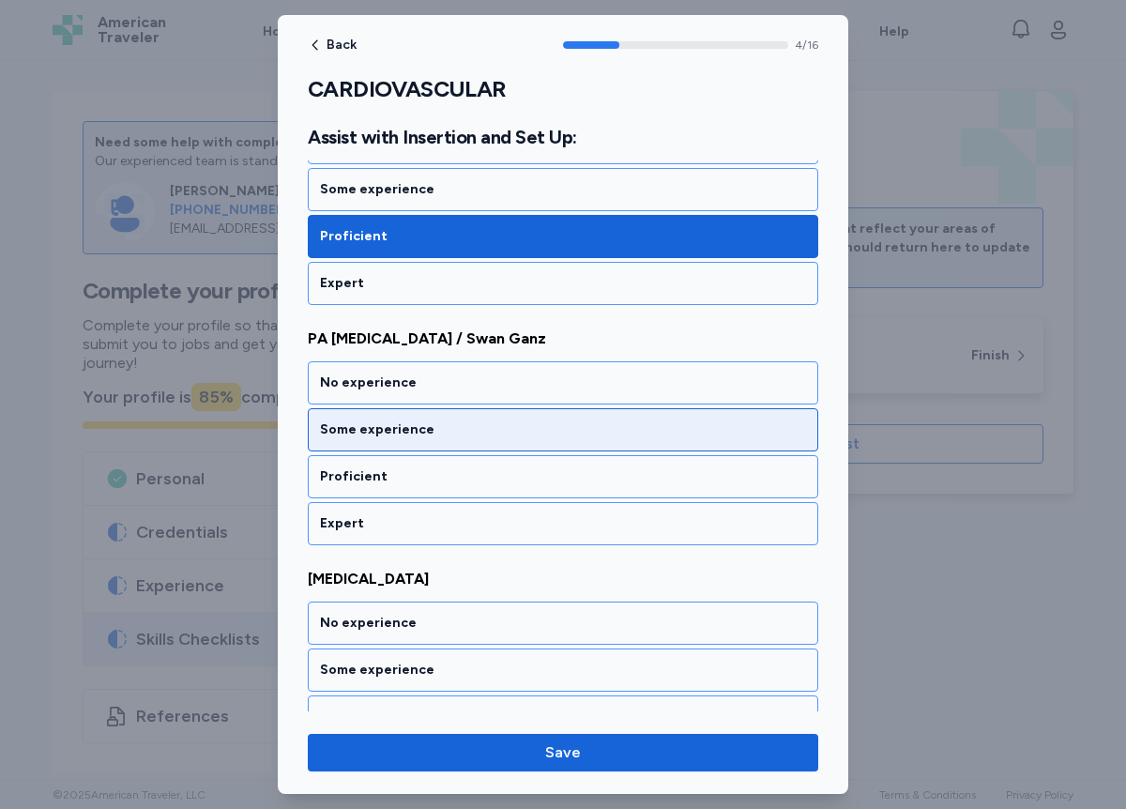
click at [392, 433] on div "Some experience" at bounding box center [563, 430] width 486 height 19
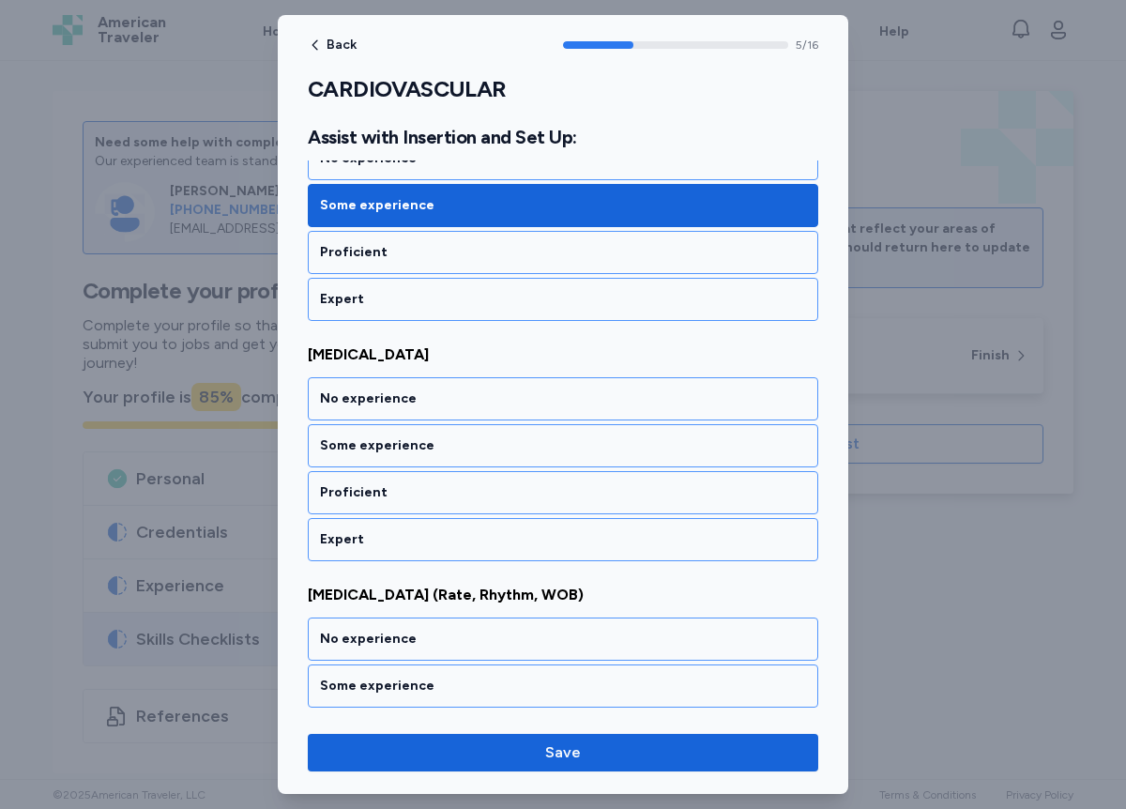
scroll to position [1310, 0]
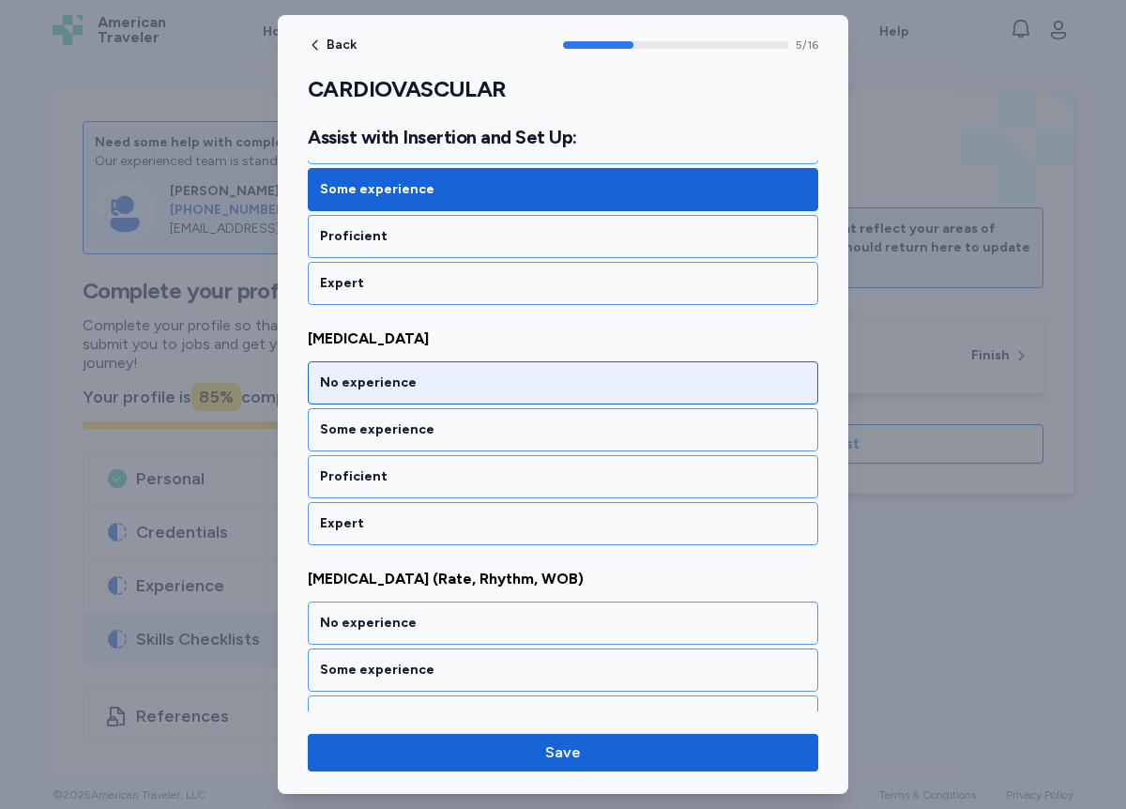
click at [390, 390] on div "No experience" at bounding box center [563, 383] width 486 height 19
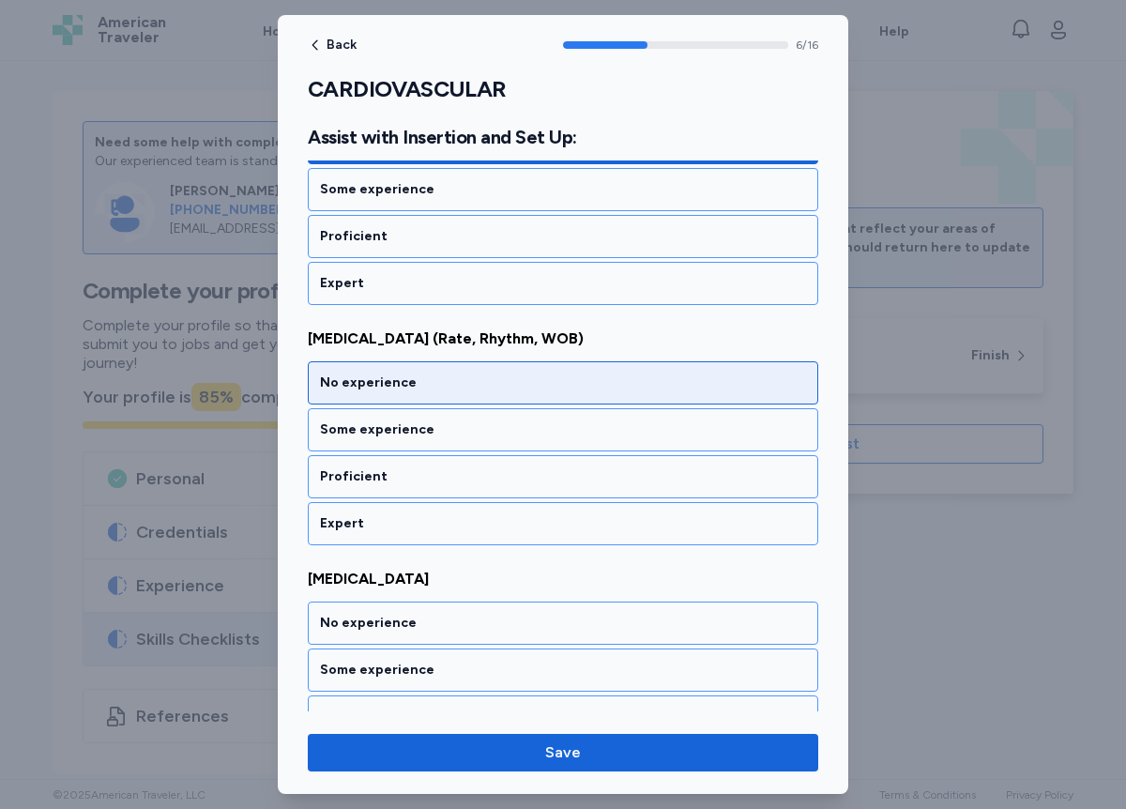
scroll to position [1551, 0]
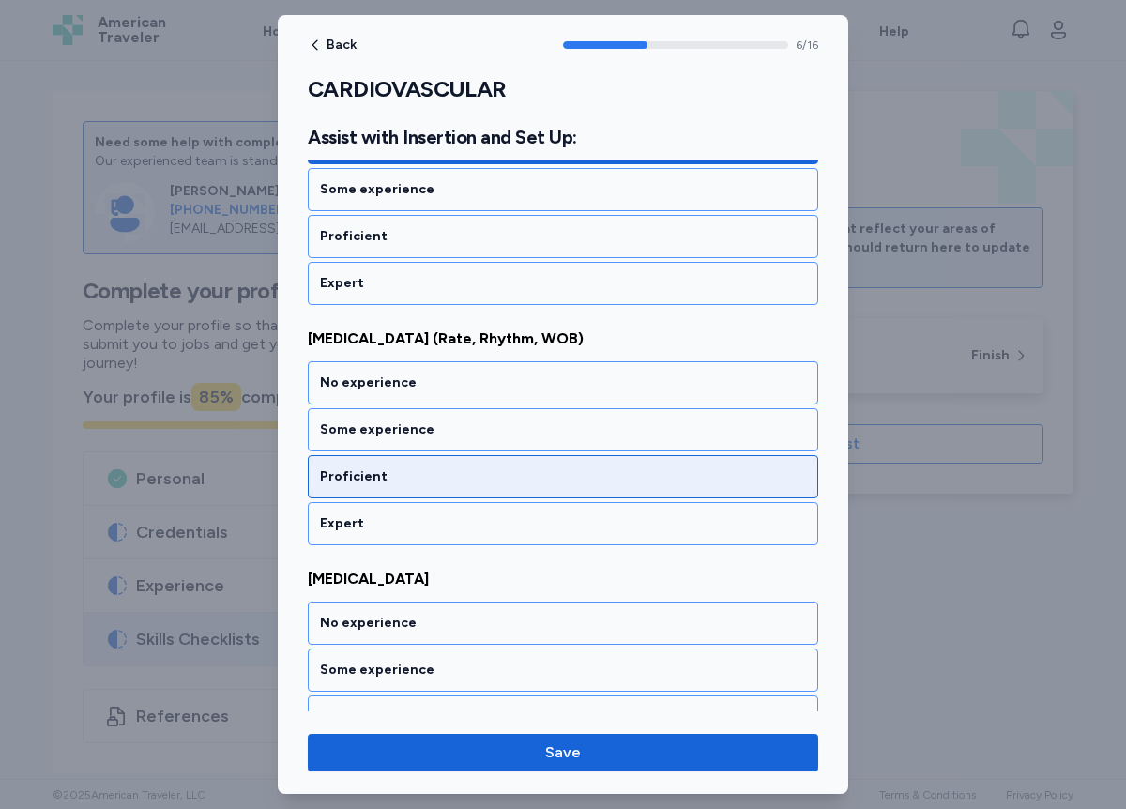
click at [397, 473] on div "Proficient" at bounding box center [563, 476] width 486 height 19
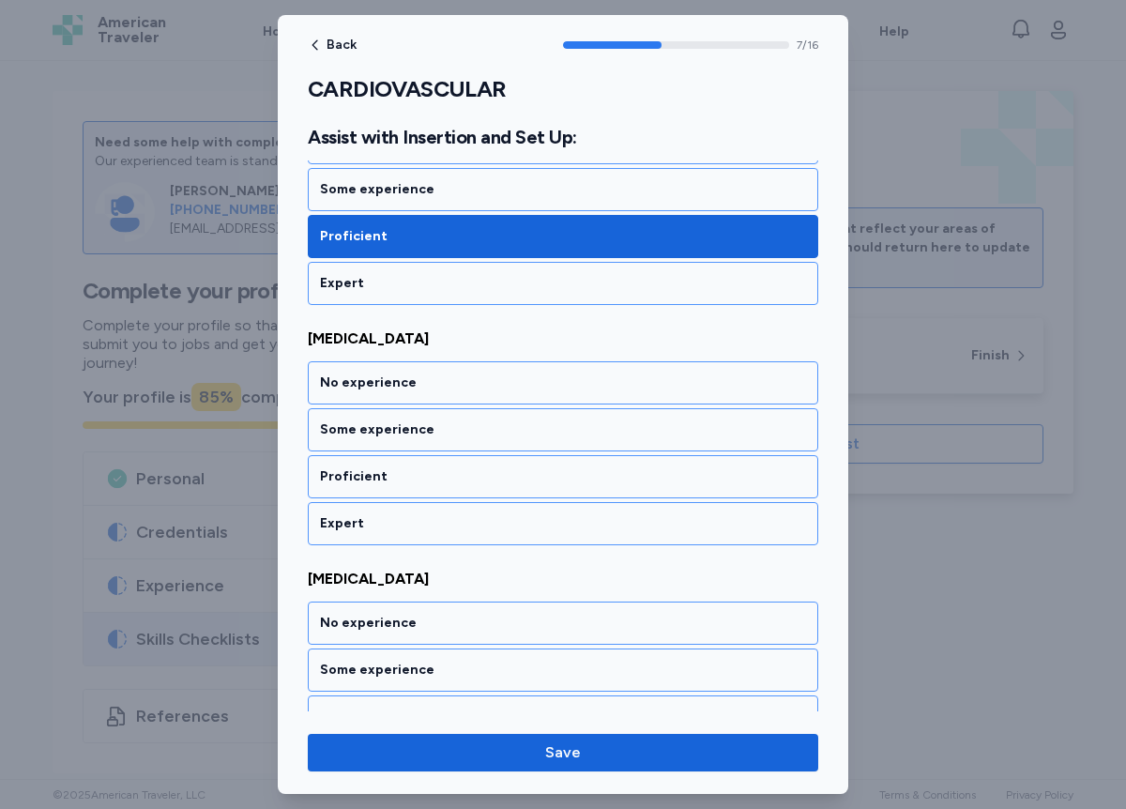
scroll to position [1791, 0]
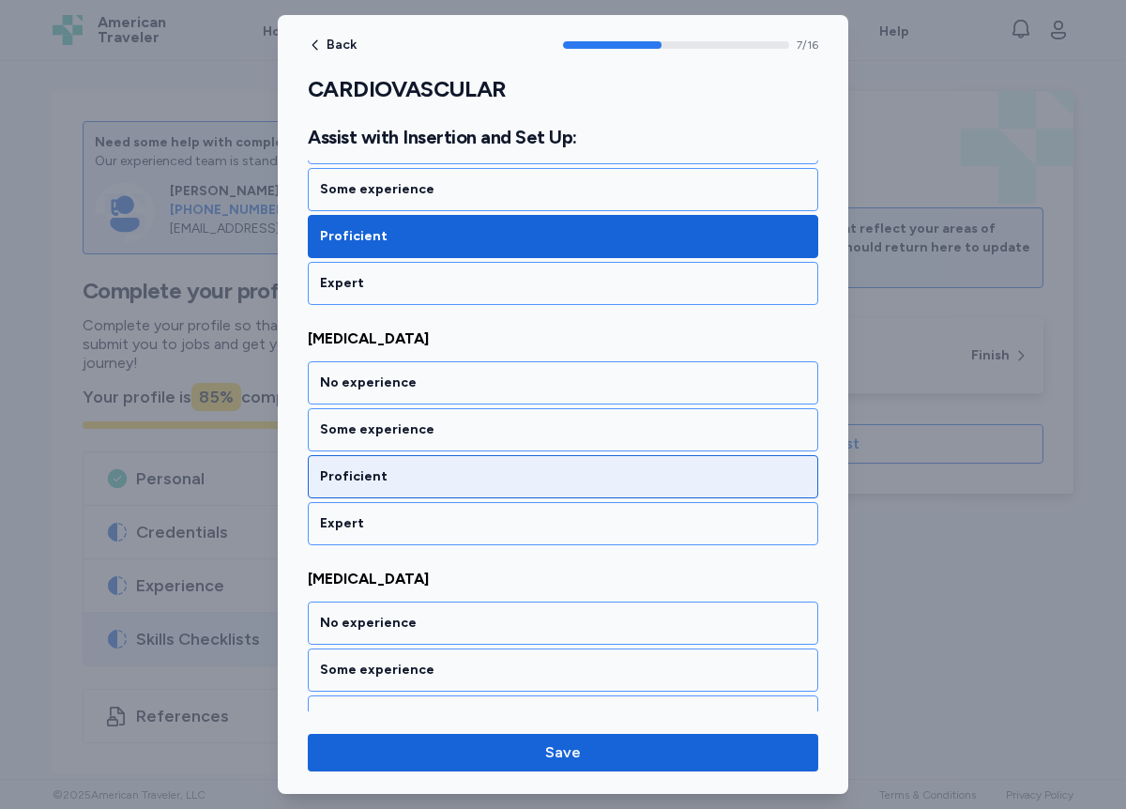
click at [396, 472] on div "Proficient" at bounding box center [563, 476] width 486 height 19
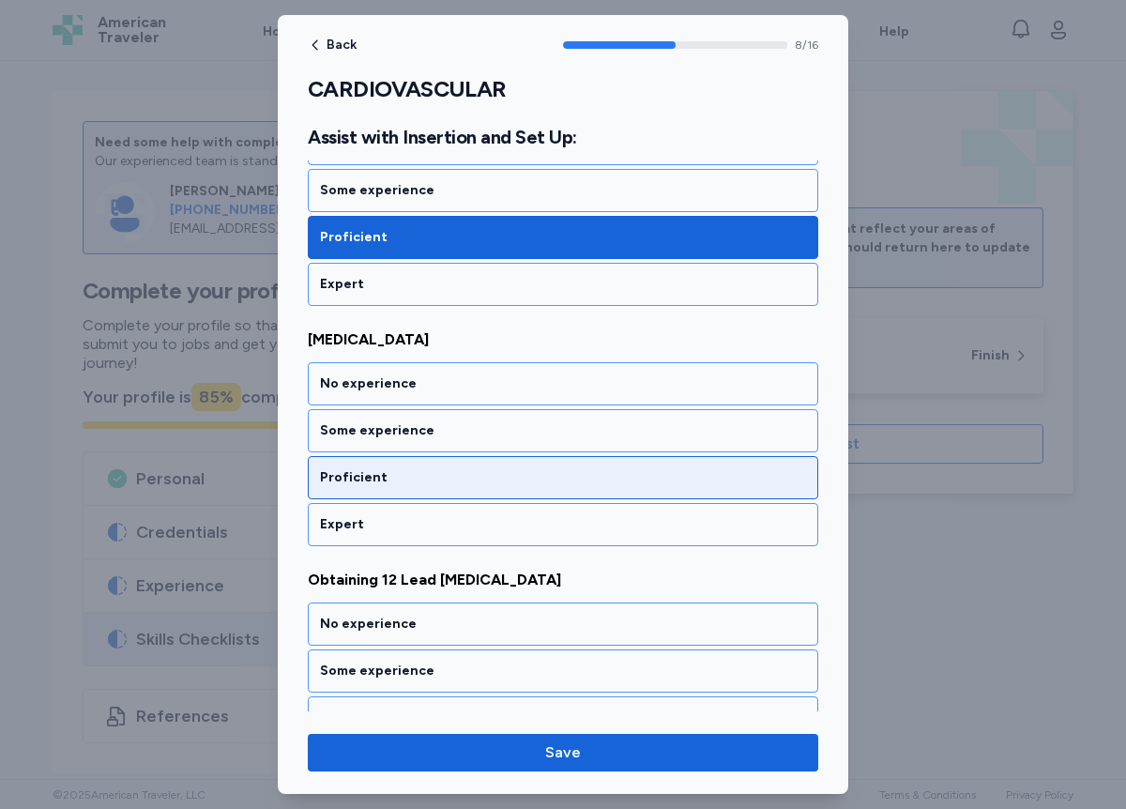
scroll to position [2031, 0]
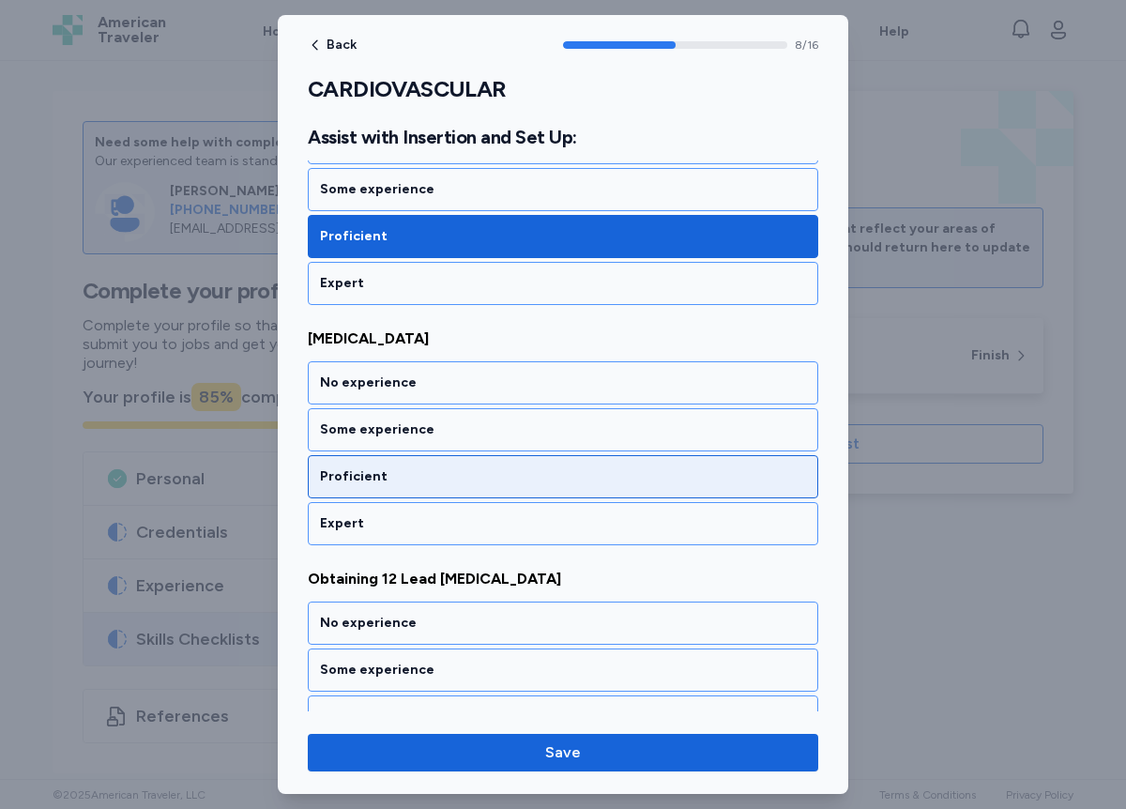
click at [397, 472] on div "Proficient" at bounding box center [563, 476] width 486 height 19
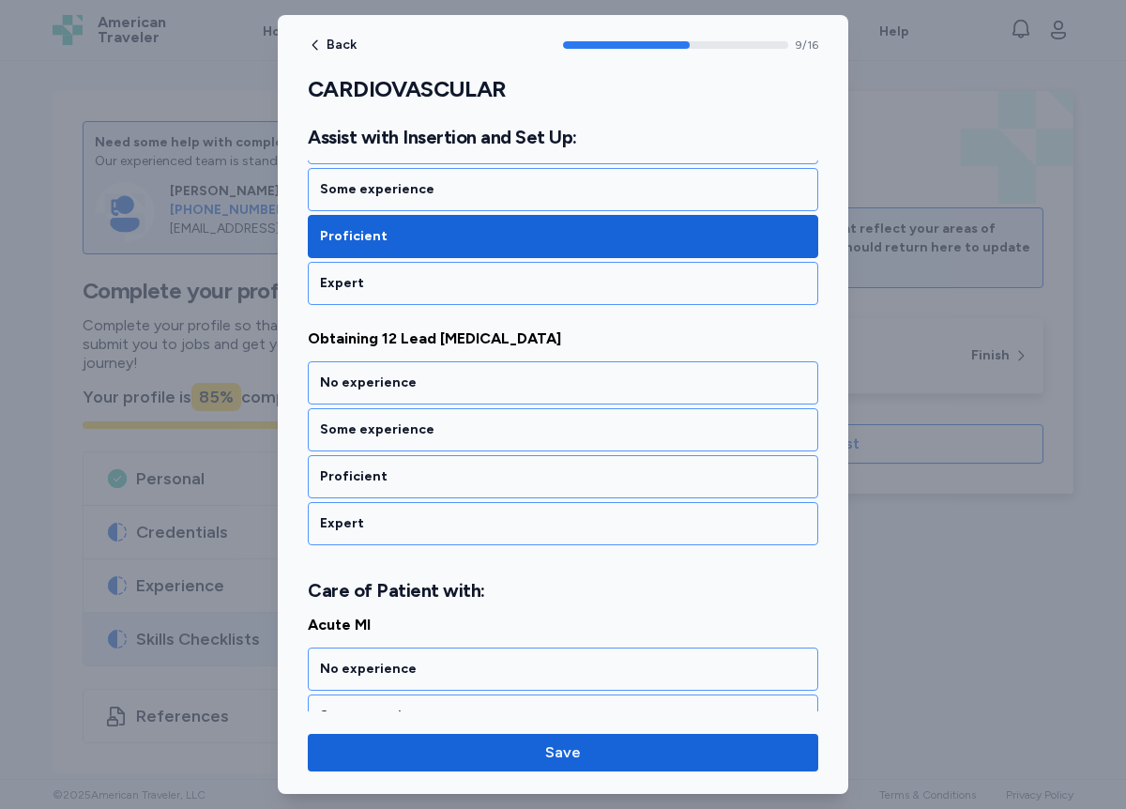
scroll to position [2272, 0]
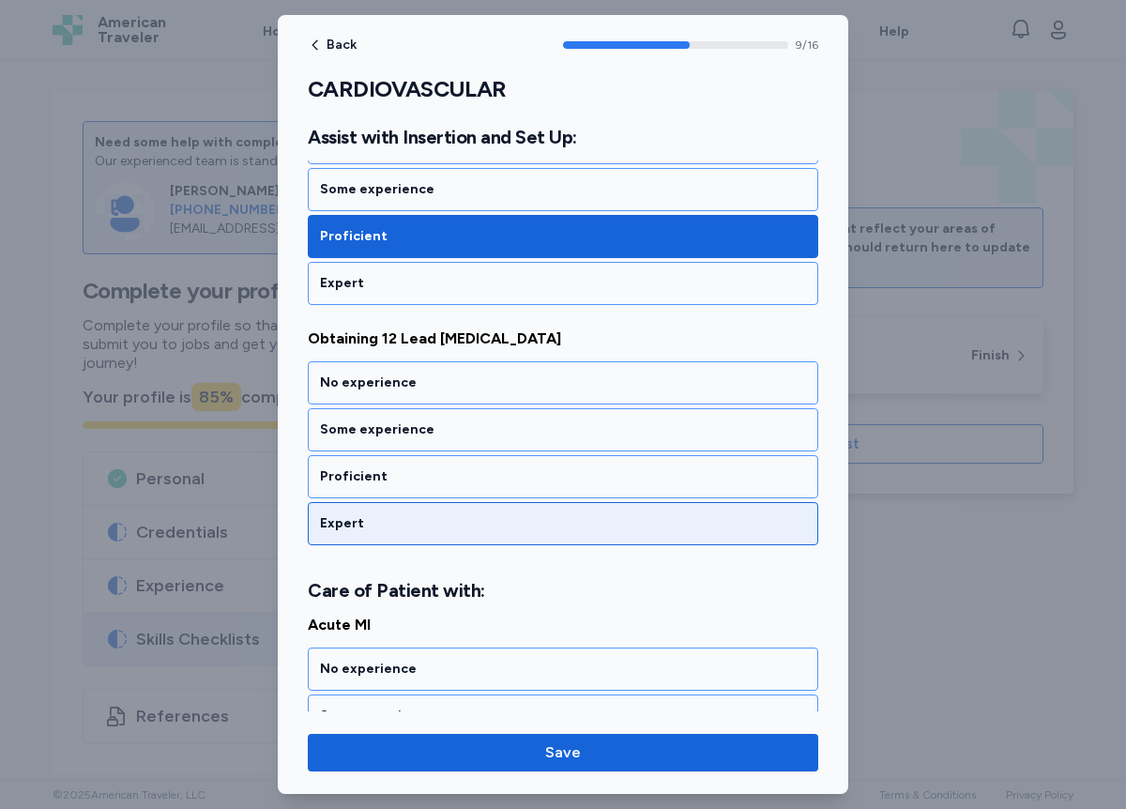
click at [366, 521] on div "Expert" at bounding box center [563, 523] width 486 height 19
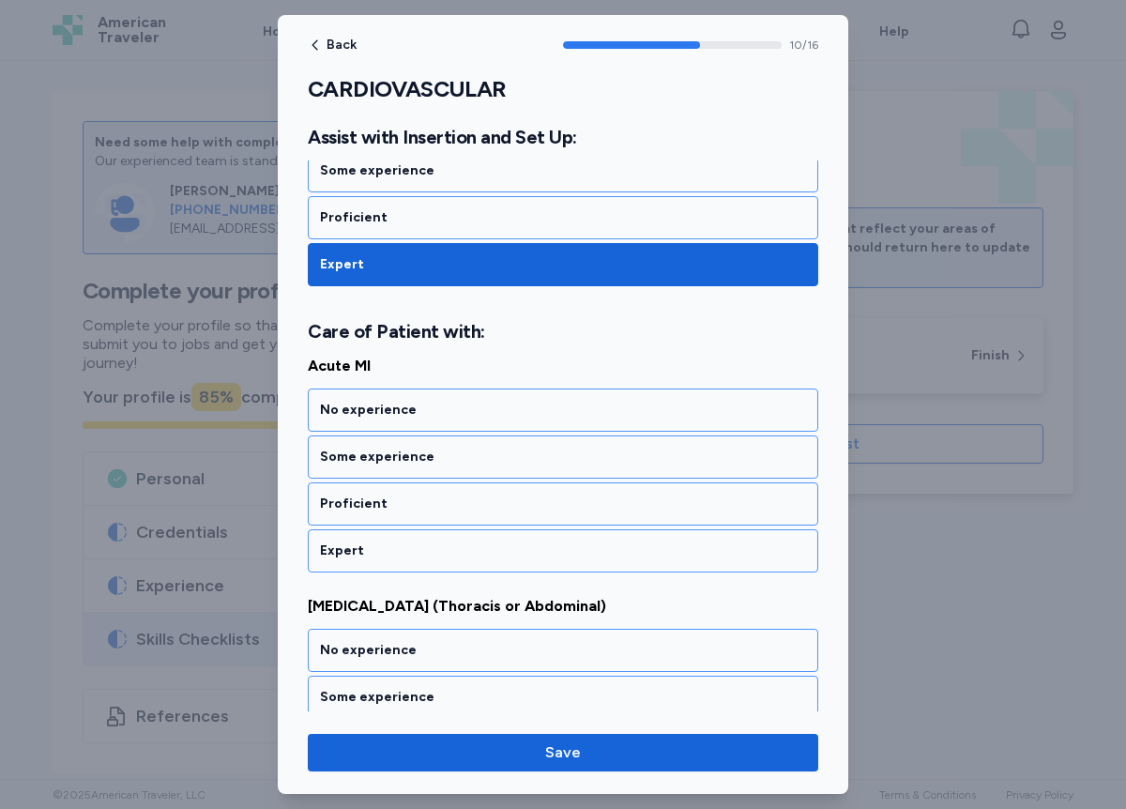
scroll to position [2558, 0]
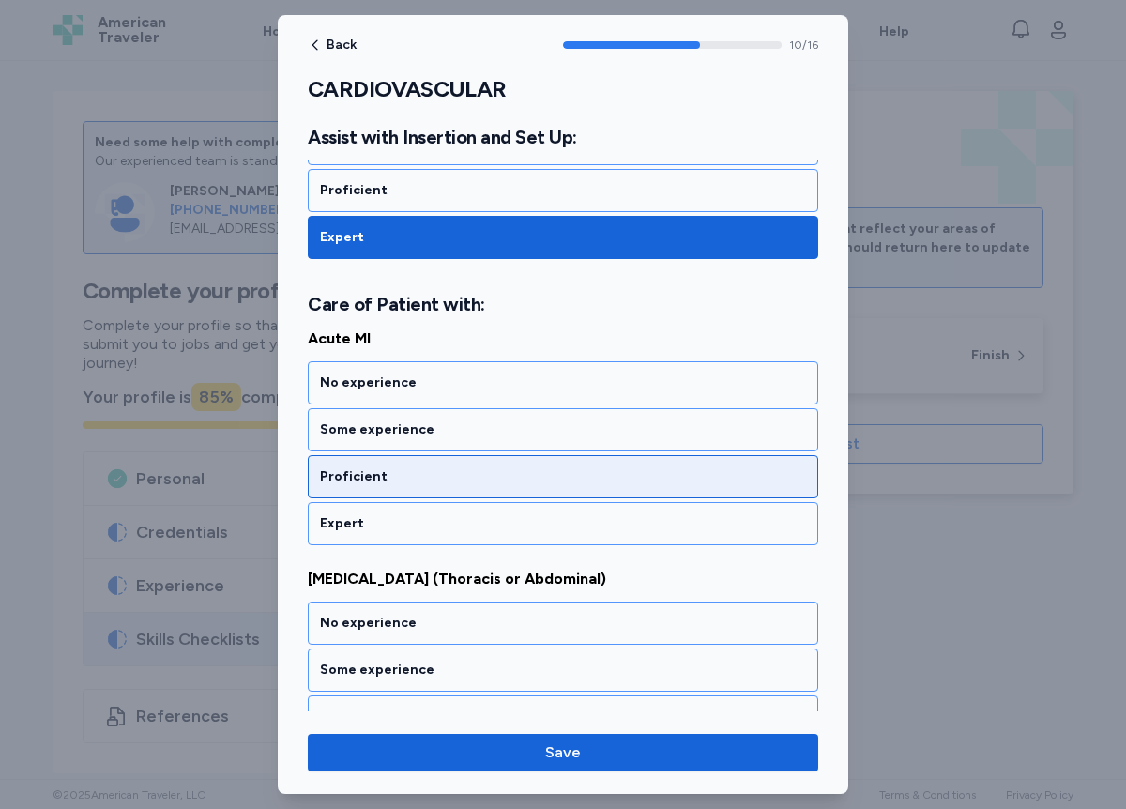
click at [377, 482] on div "Proficient" at bounding box center [563, 476] width 486 height 19
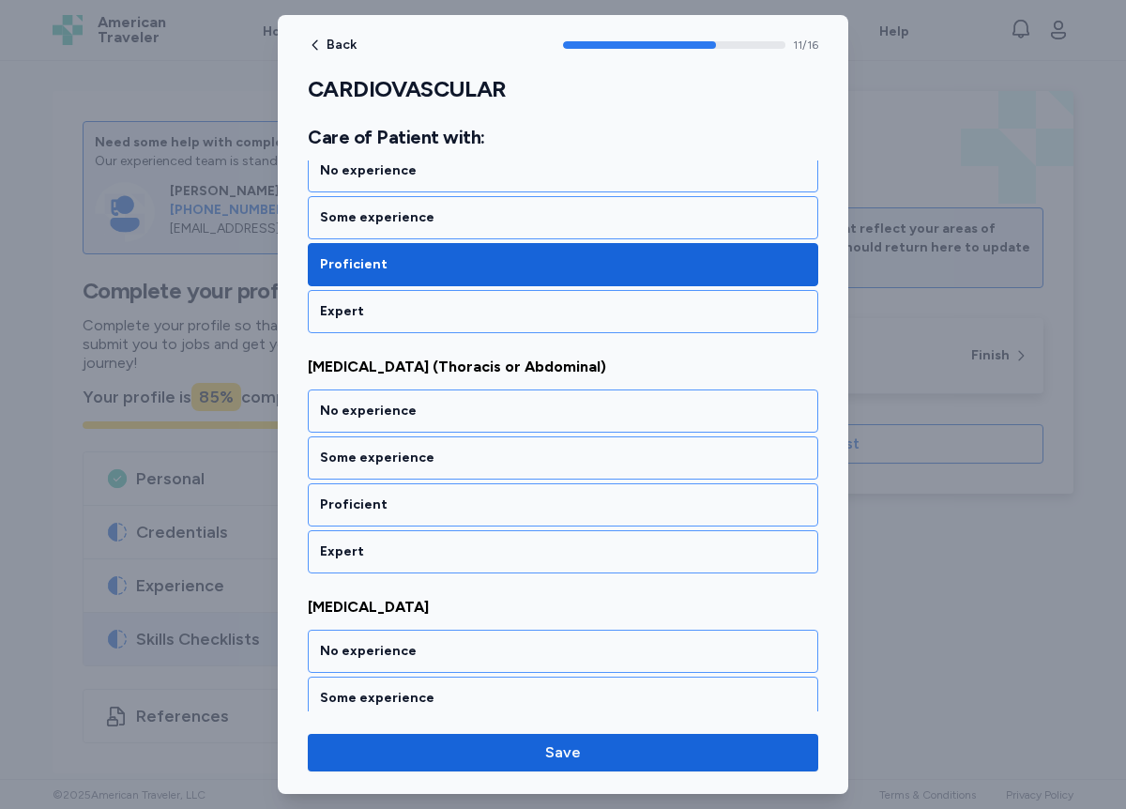
scroll to position [2798, 0]
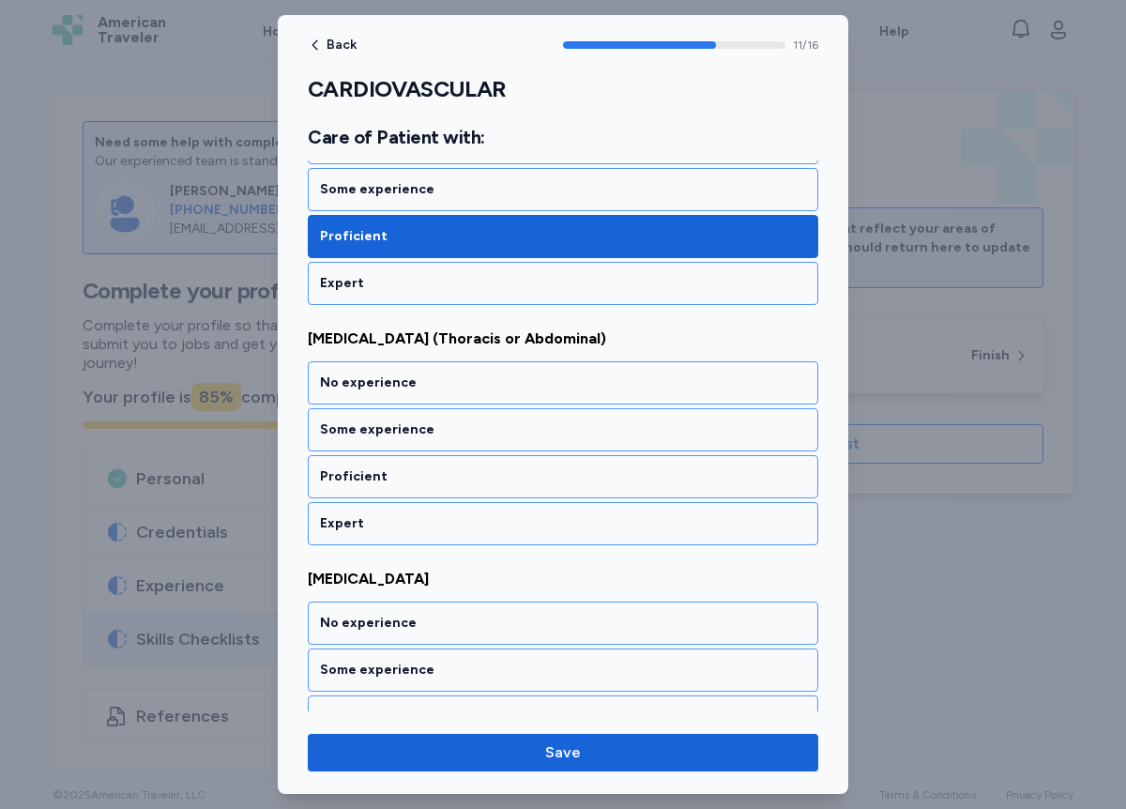
click at [358, 434] on div "Some experience" at bounding box center [563, 430] width 486 height 19
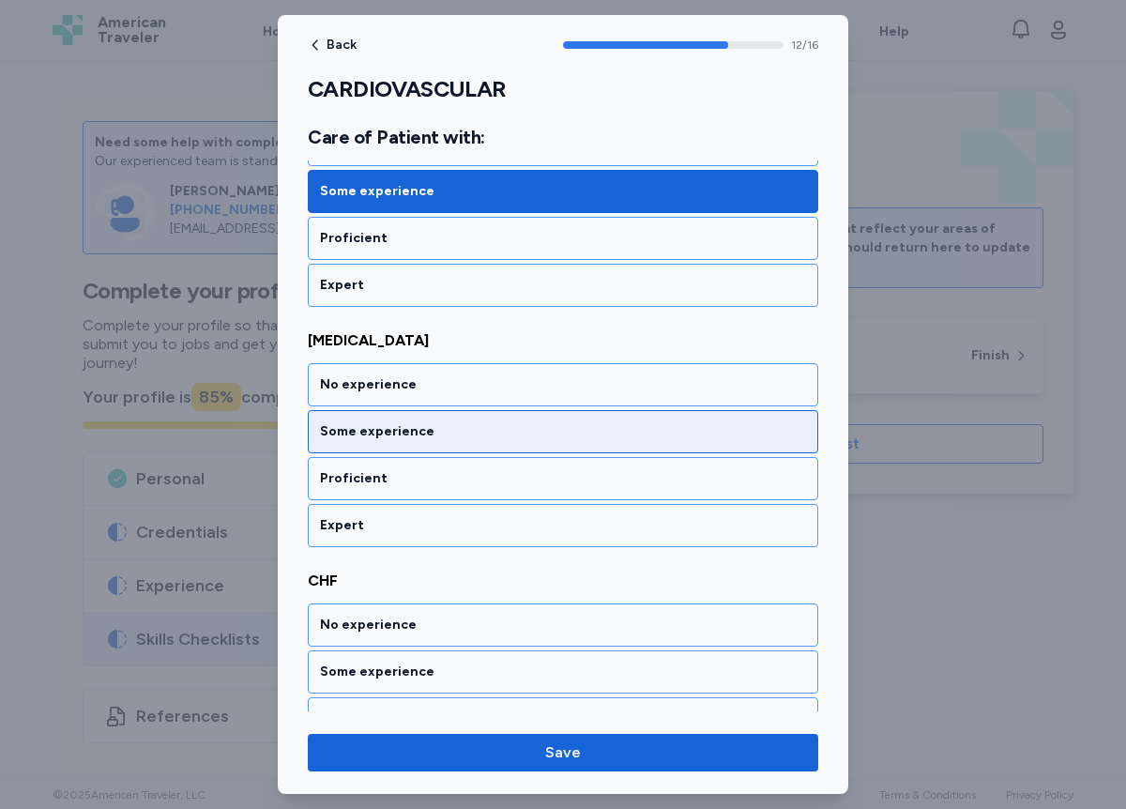
scroll to position [3039, 0]
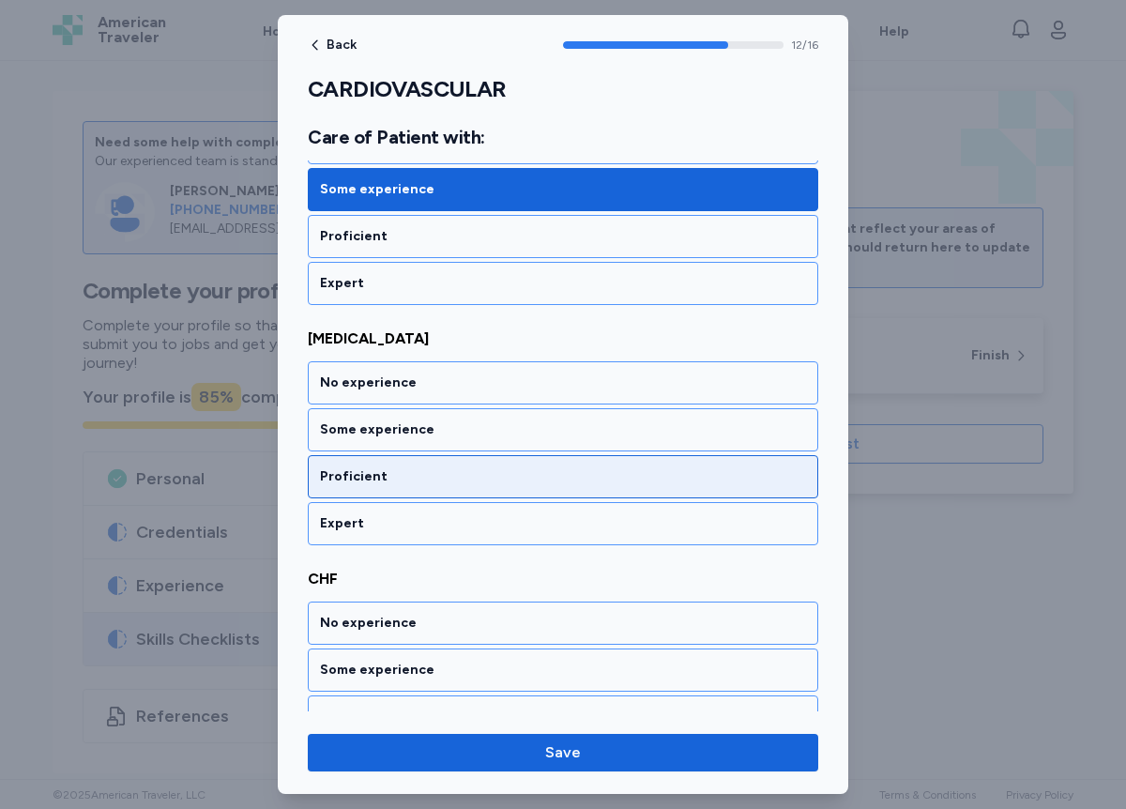
click at [362, 478] on div "Proficient" at bounding box center [563, 476] width 486 height 19
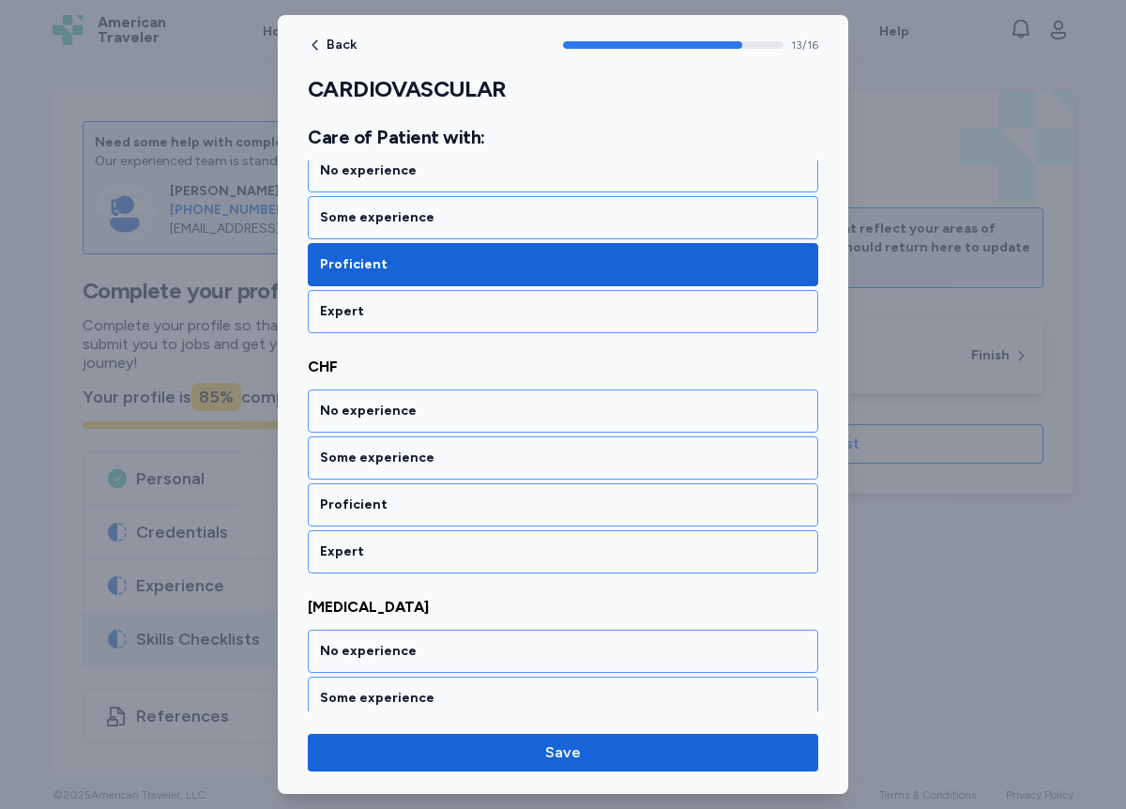
scroll to position [3279, 0]
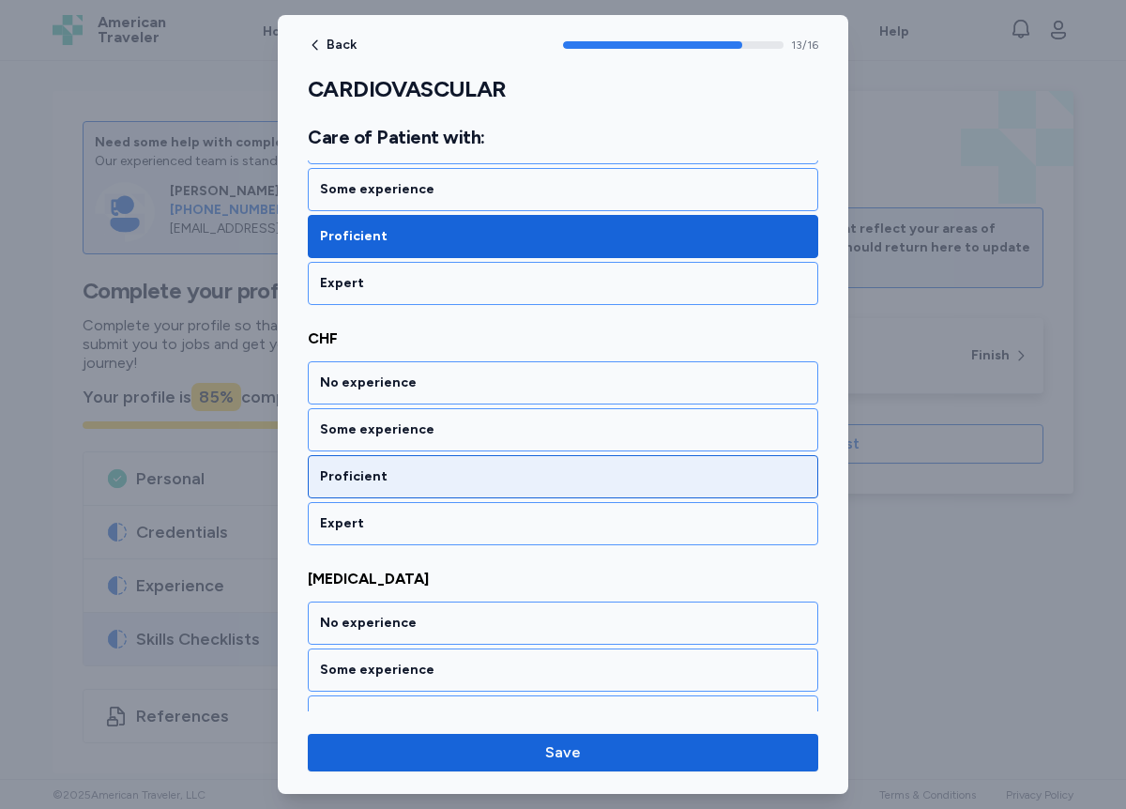
click at [379, 480] on div "Proficient" at bounding box center [563, 476] width 486 height 19
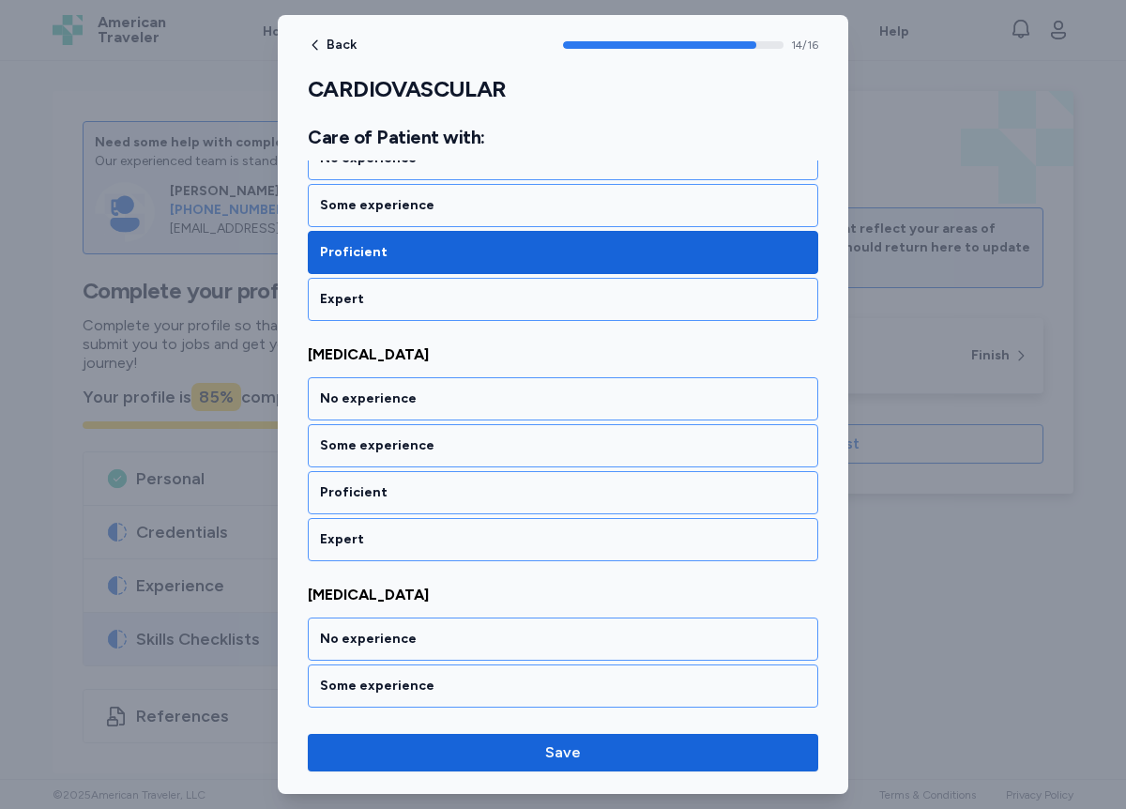
scroll to position [3519, 0]
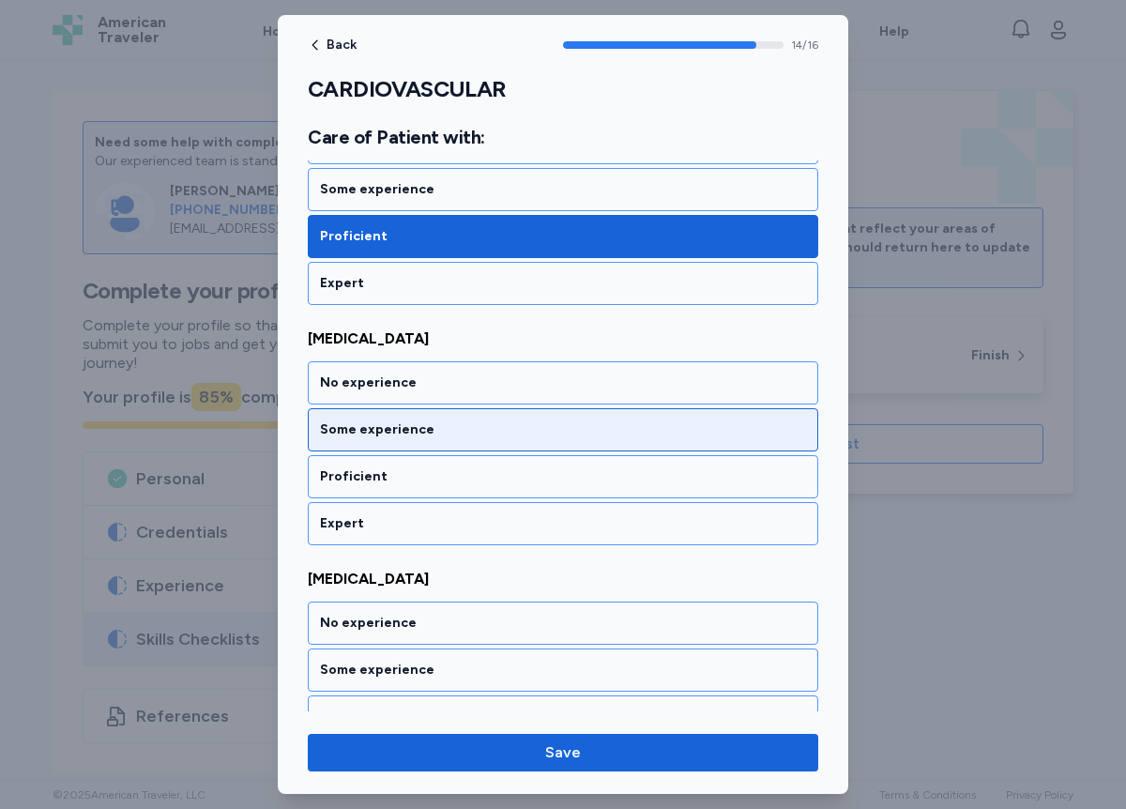
click at [397, 433] on div "Some experience" at bounding box center [563, 430] width 486 height 19
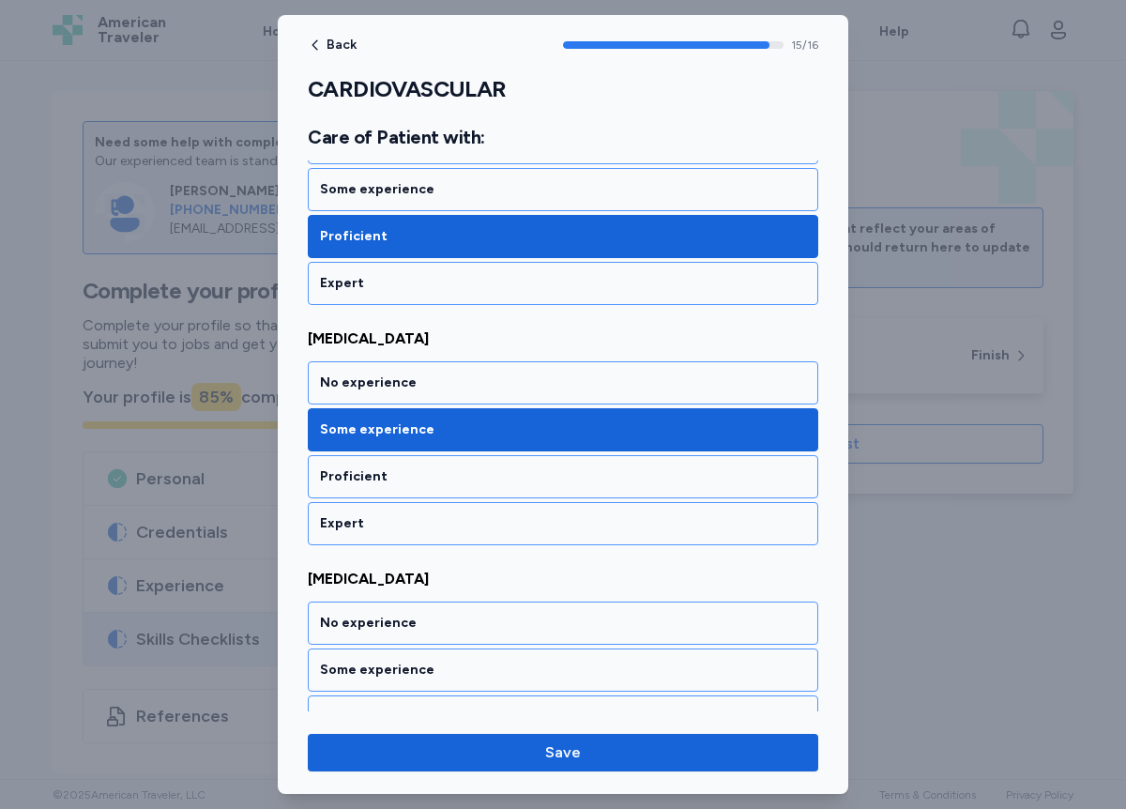
scroll to position [3597, 0]
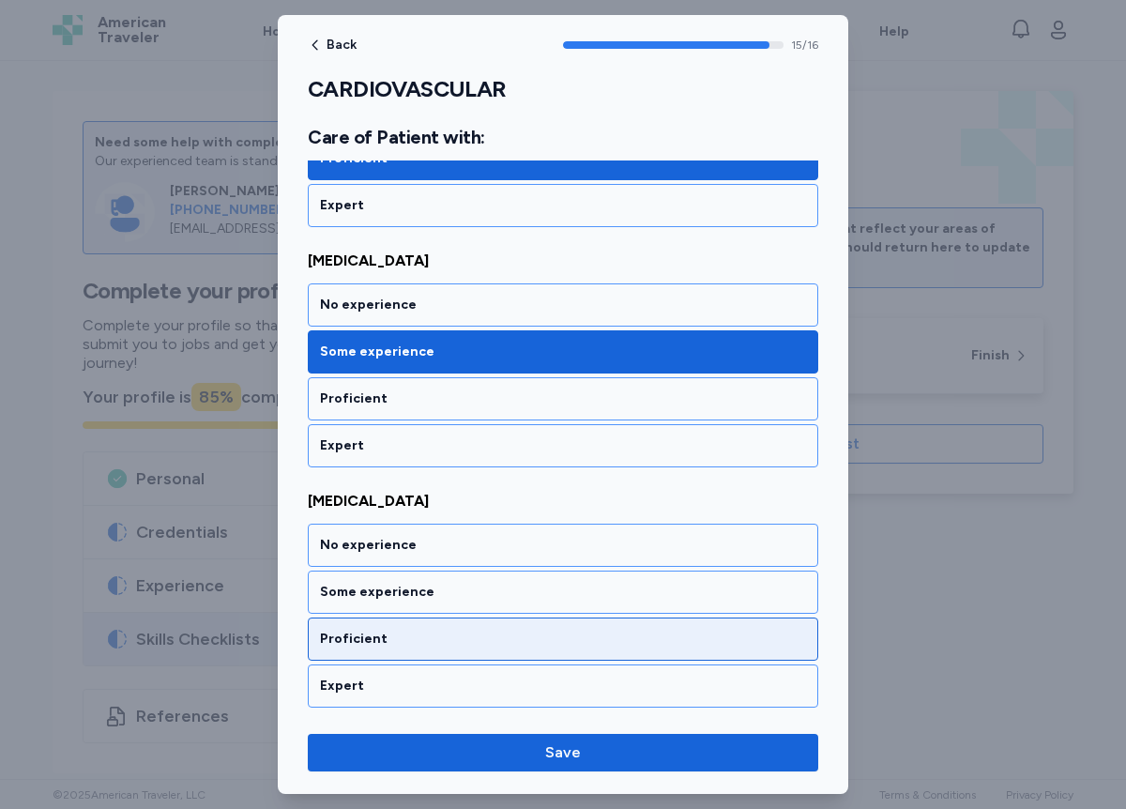
click at [378, 640] on div "Proficient" at bounding box center [563, 639] width 486 height 19
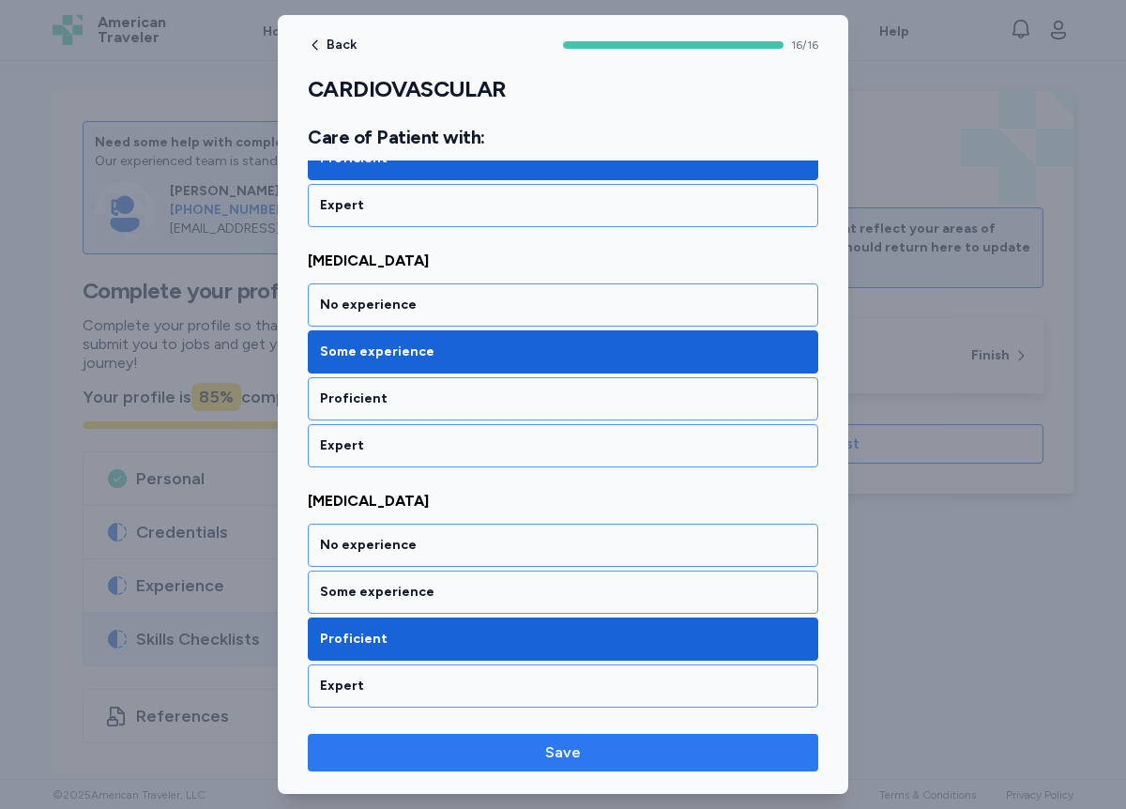
click at [561, 758] on span "Save" at bounding box center [563, 753] width 36 height 23
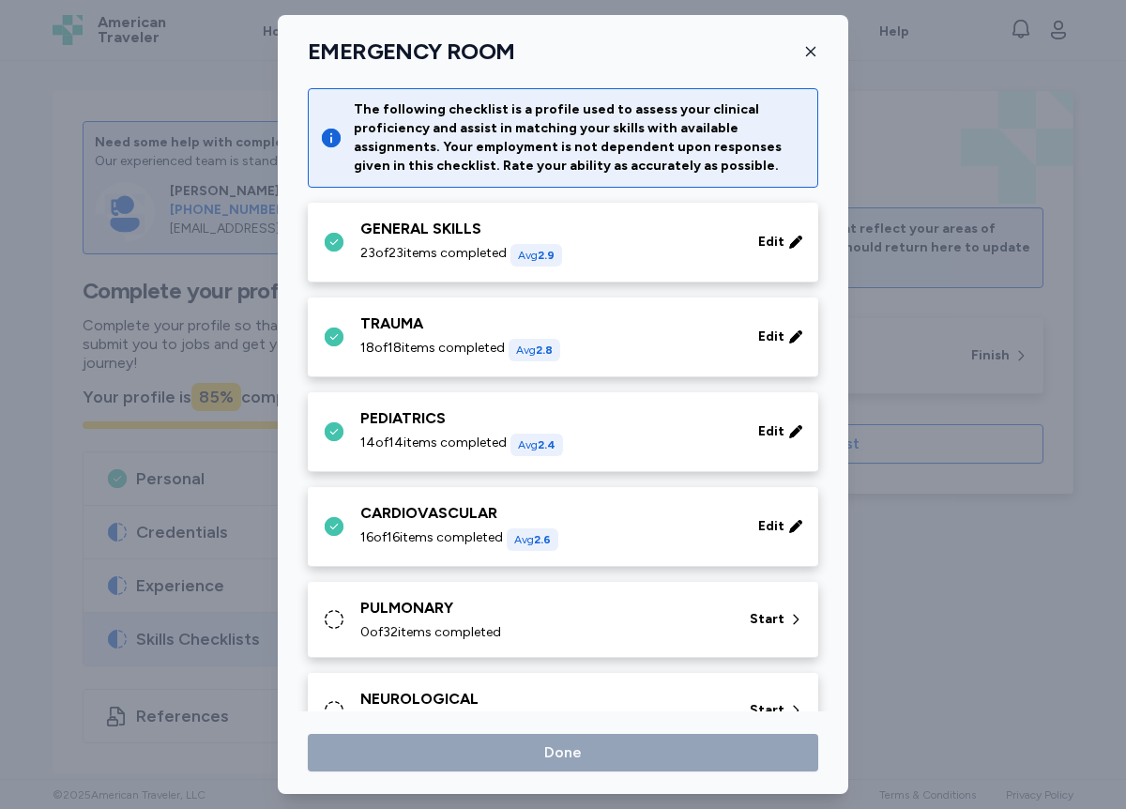
click at [339, 616] on icon at bounding box center [334, 619] width 23 height 23
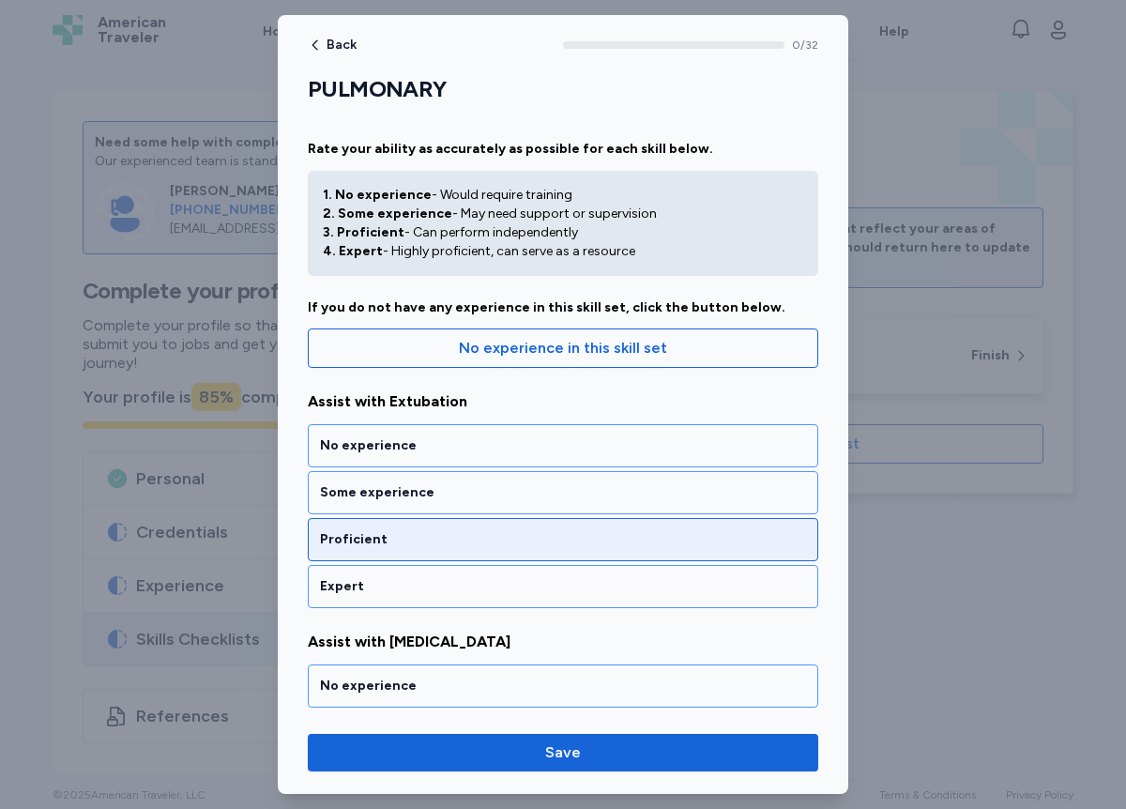
click at [378, 539] on div "Proficient" at bounding box center [563, 539] width 486 height 19
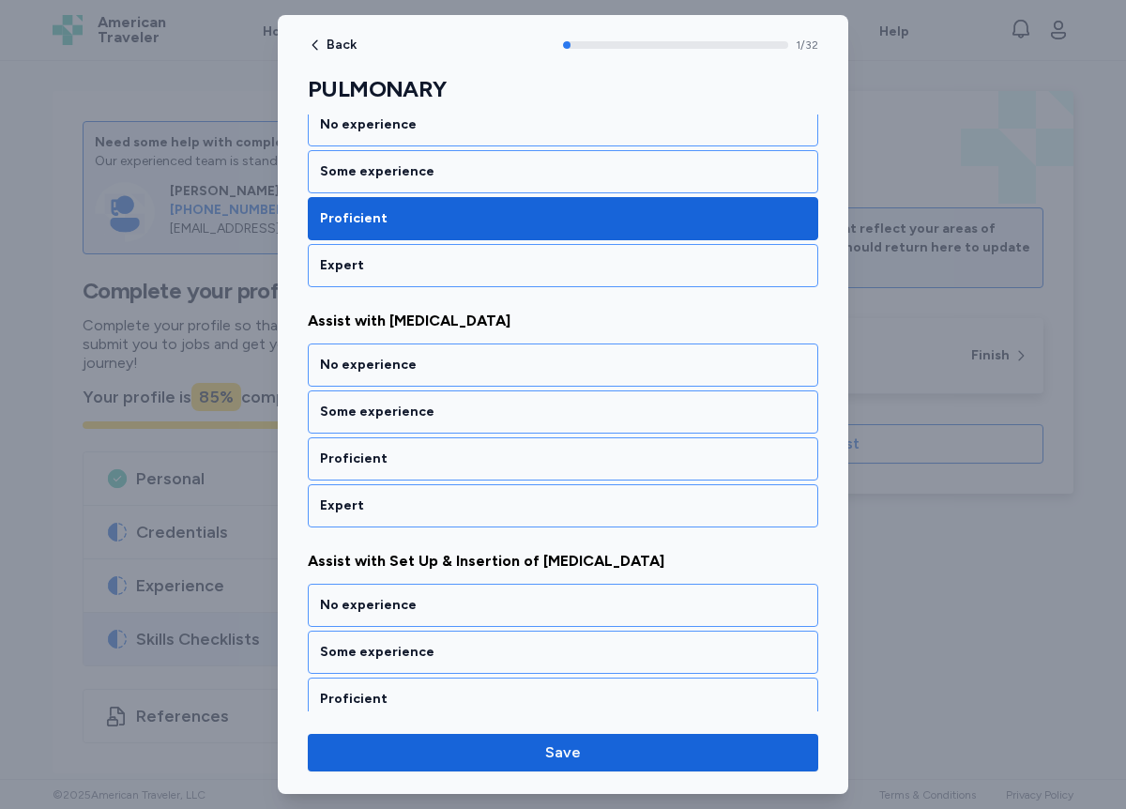
scroll to position [327, 0]
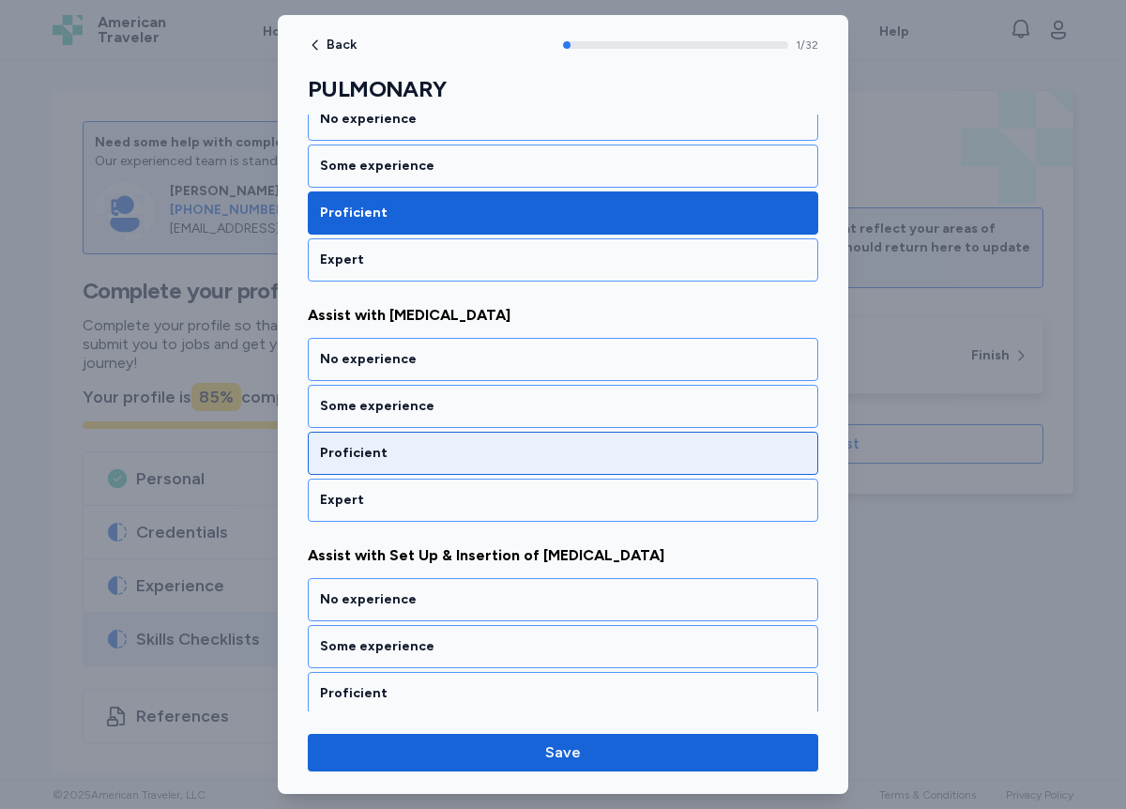
click at [401, 457] on div "Proficient" at bounding box center [563, 453] width 486 height 19
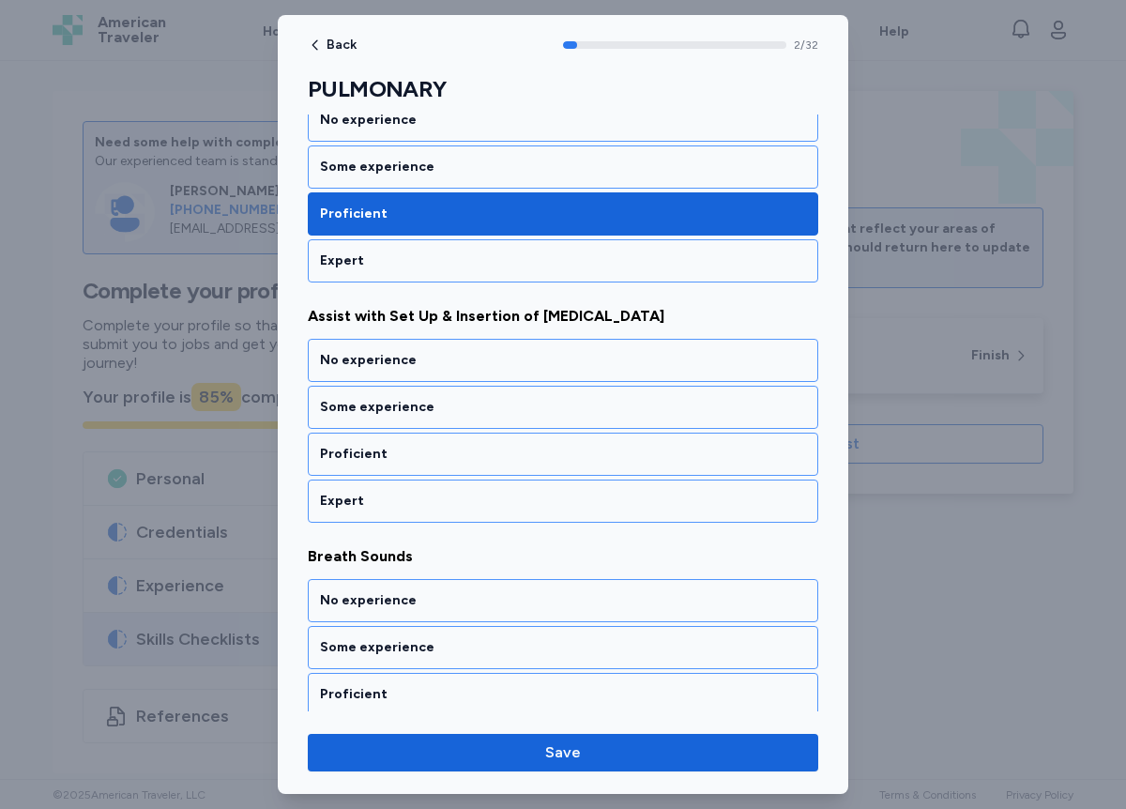
scroll to position [567, 0]
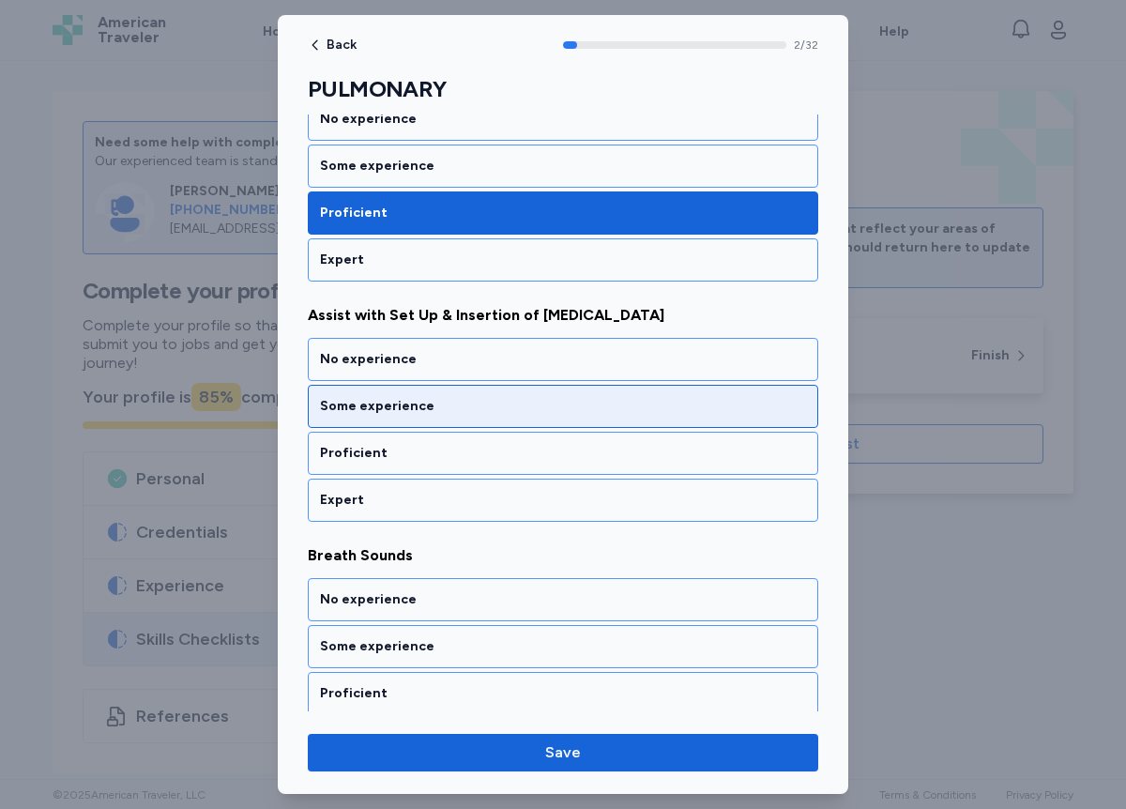
click at [410, 405] on div "Some experience" at bounding box center [563, 406] width 486 height 19
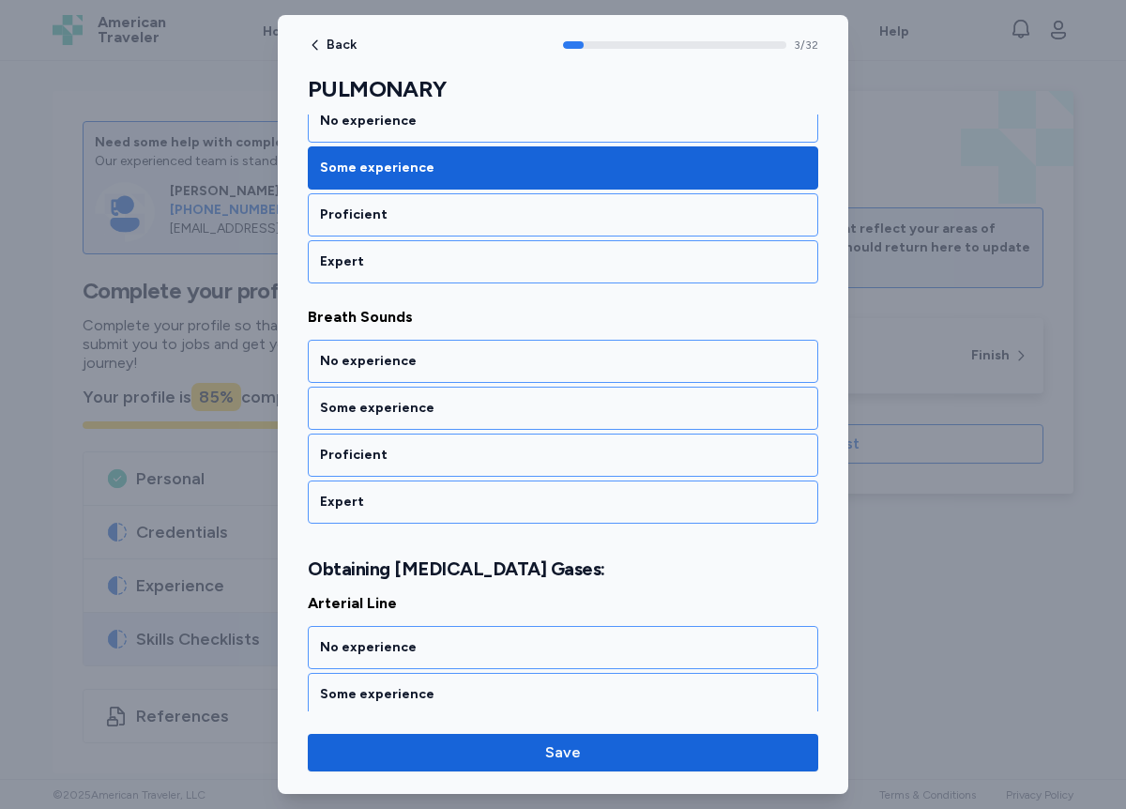
scroll to position [807, 0]
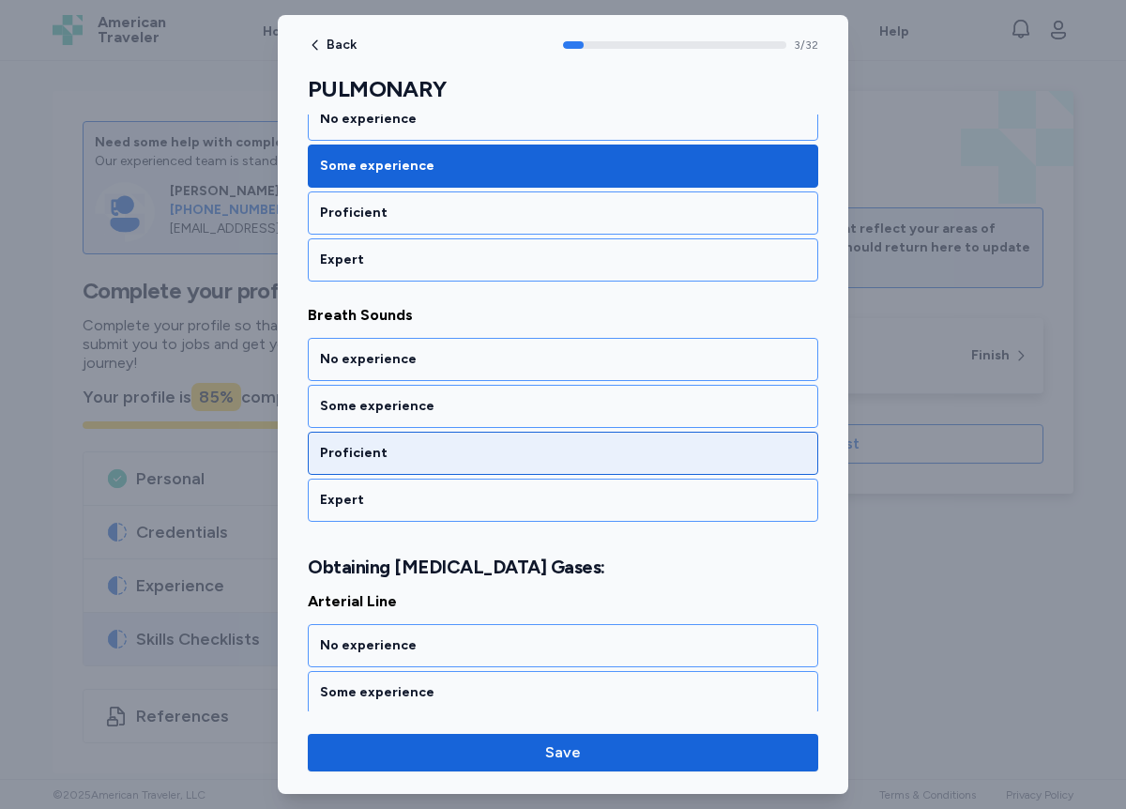
click at [397, 449] on div "Proficient" at bounding box center [563, 453] width 486 height 19
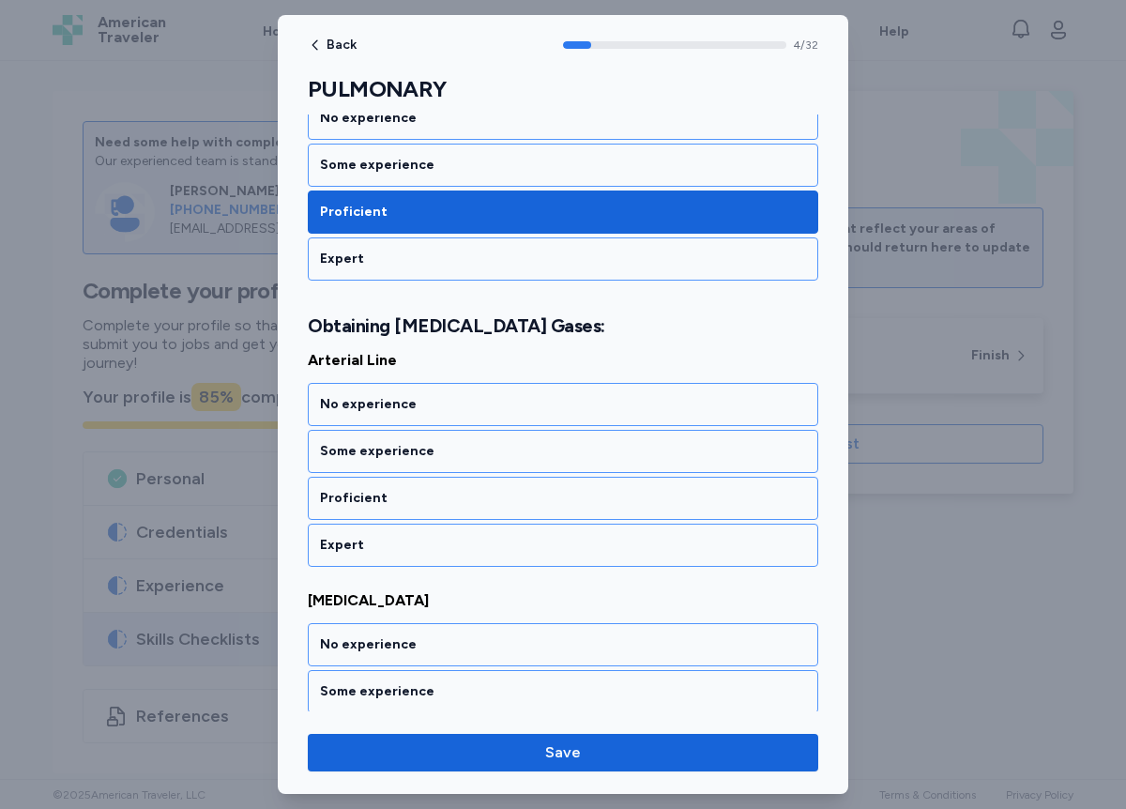
scroll to position [1070, 0]
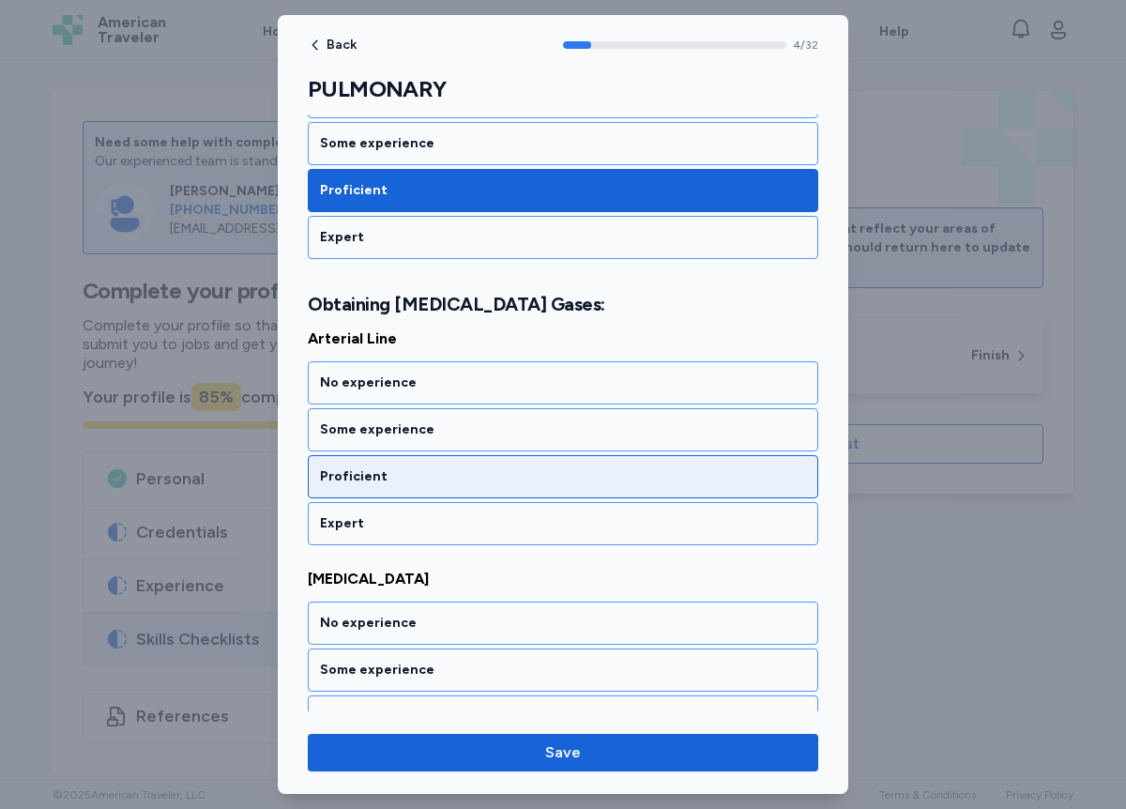
click at [397, 470] on div "Proficient" at bounding box center [563, 476] width 486 height 19
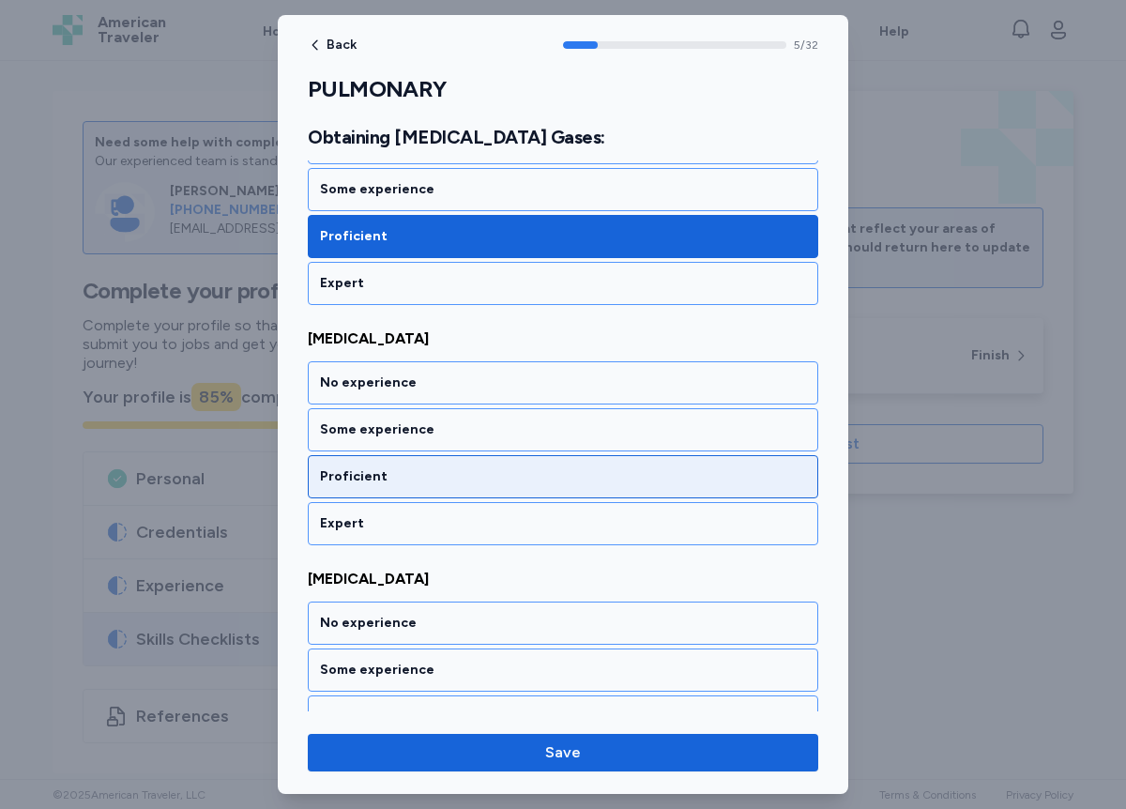
scroll to position [1310, 0]
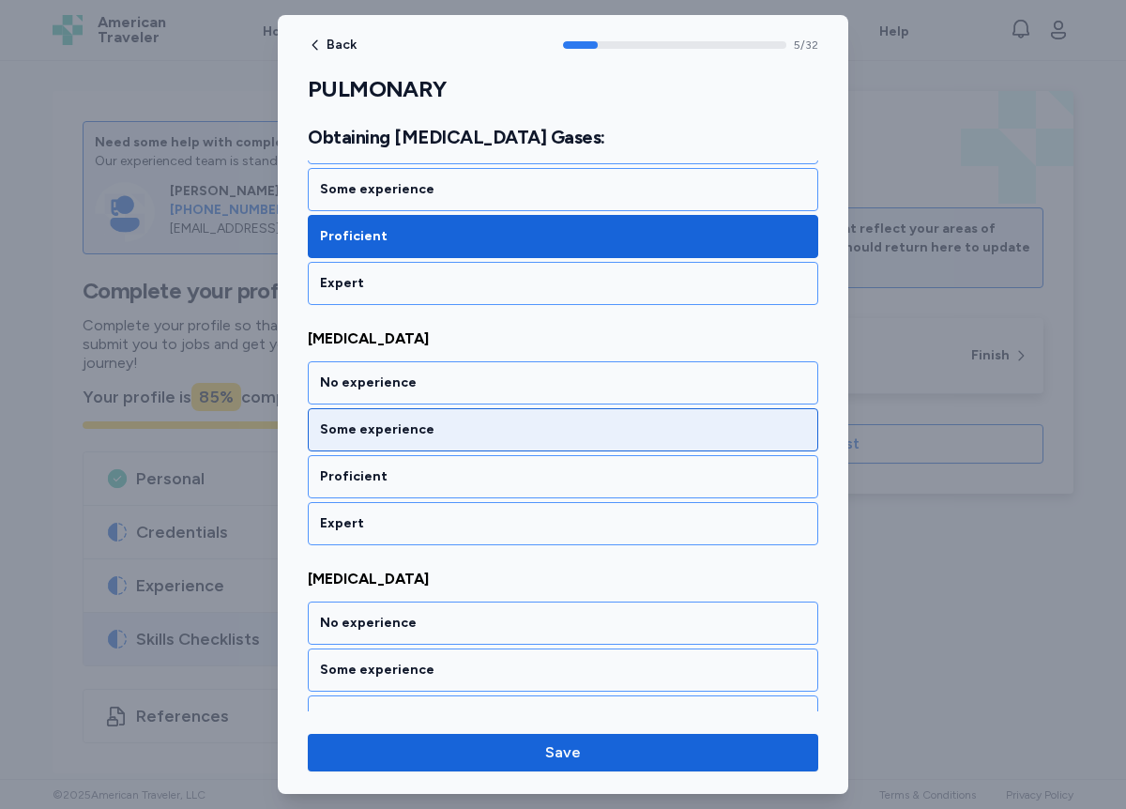
click at [404, 434] on div "Some experience" at bounding box center [563, 430] width 486 height 19
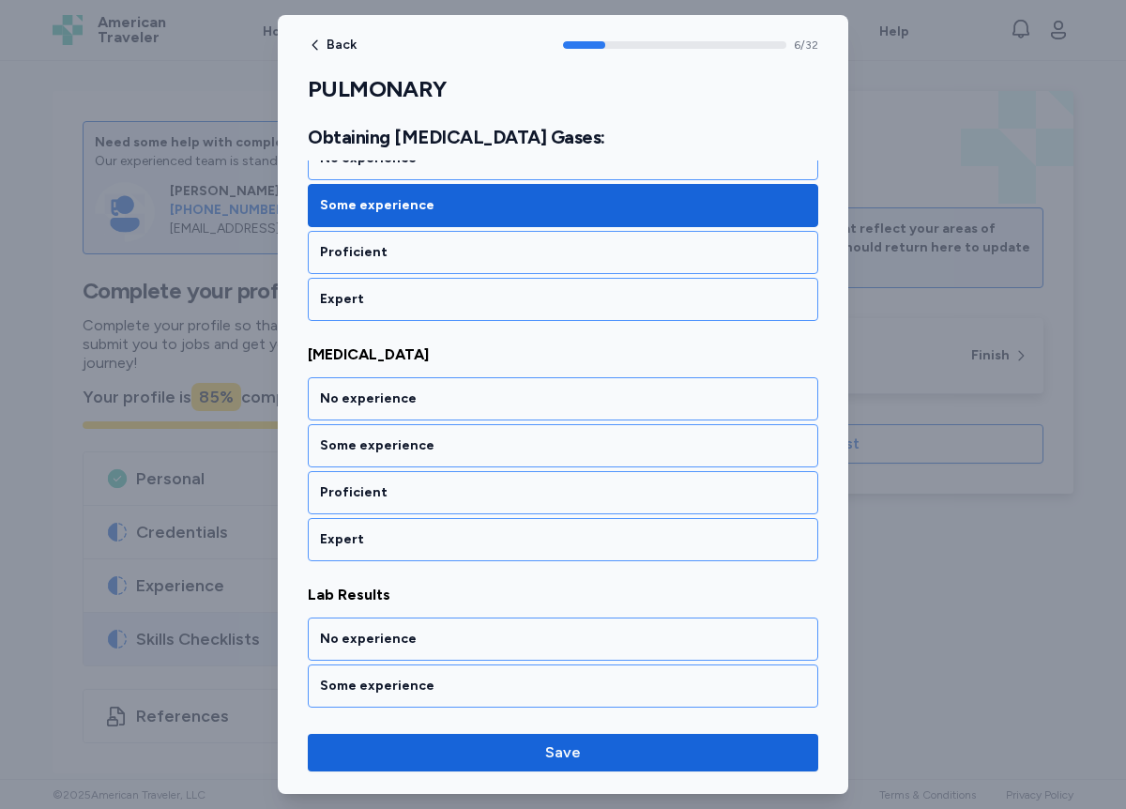
scroll to position [1551, 0]
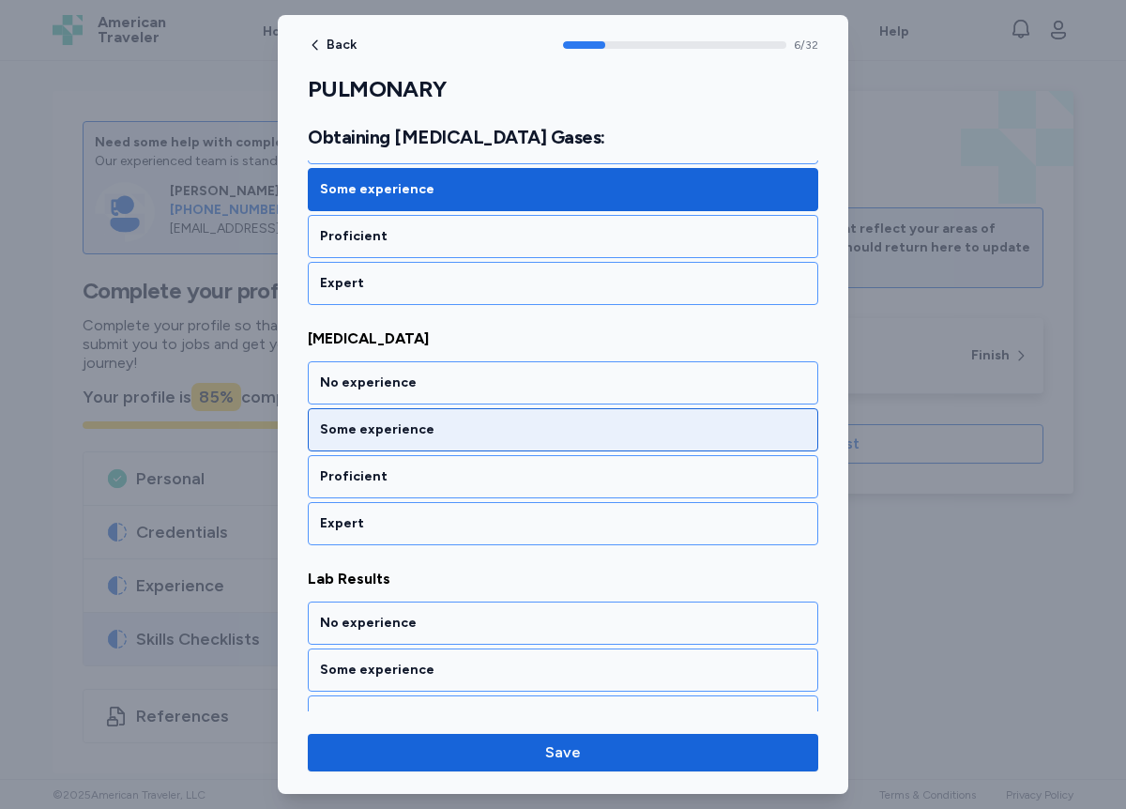
click at [391, 426] on div "Some experience" at bounding box center [563, 430] width 486 height 19
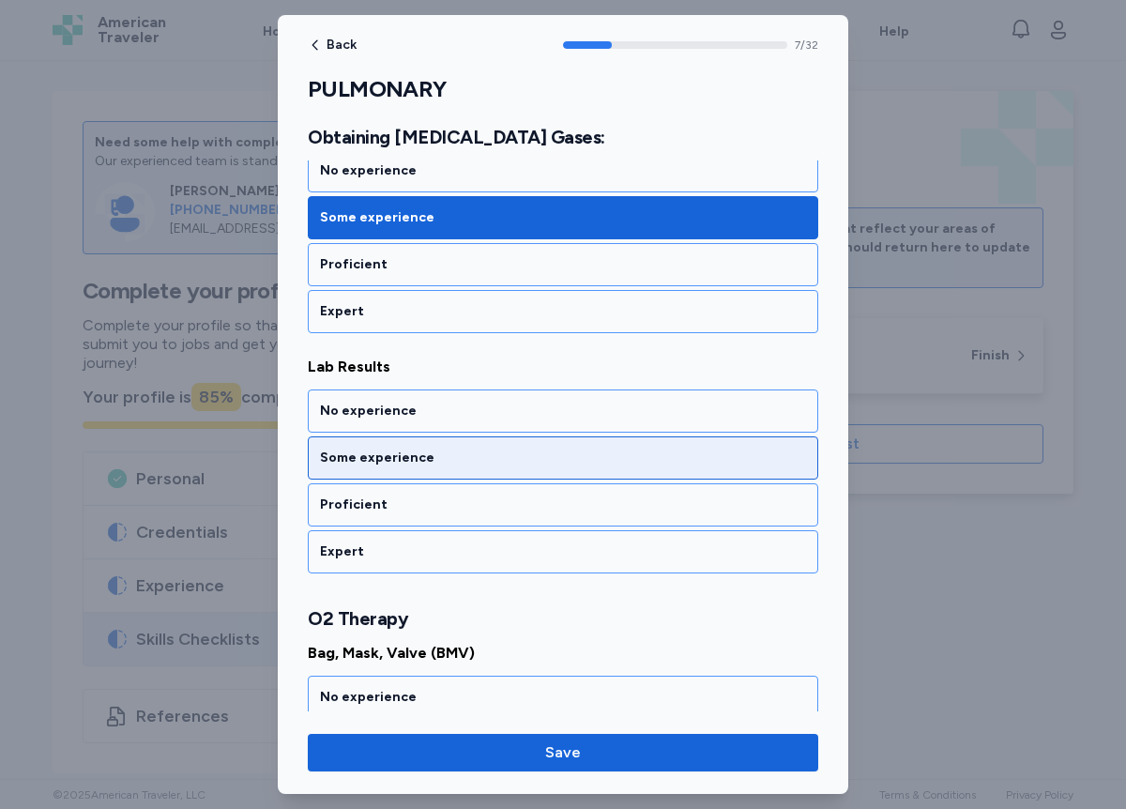
scroll to position [1791, 0]
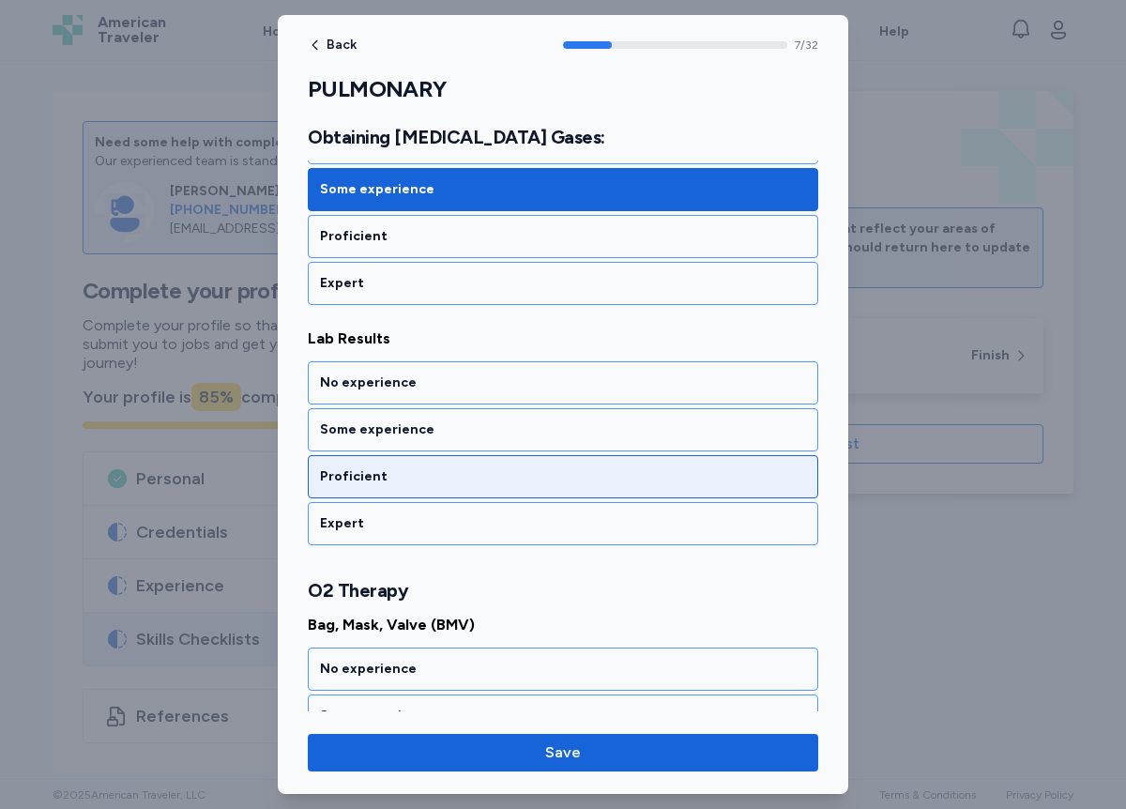
click at [391, 473] on div "Proficient" at bounding box center [563, 476] width 486 height 19
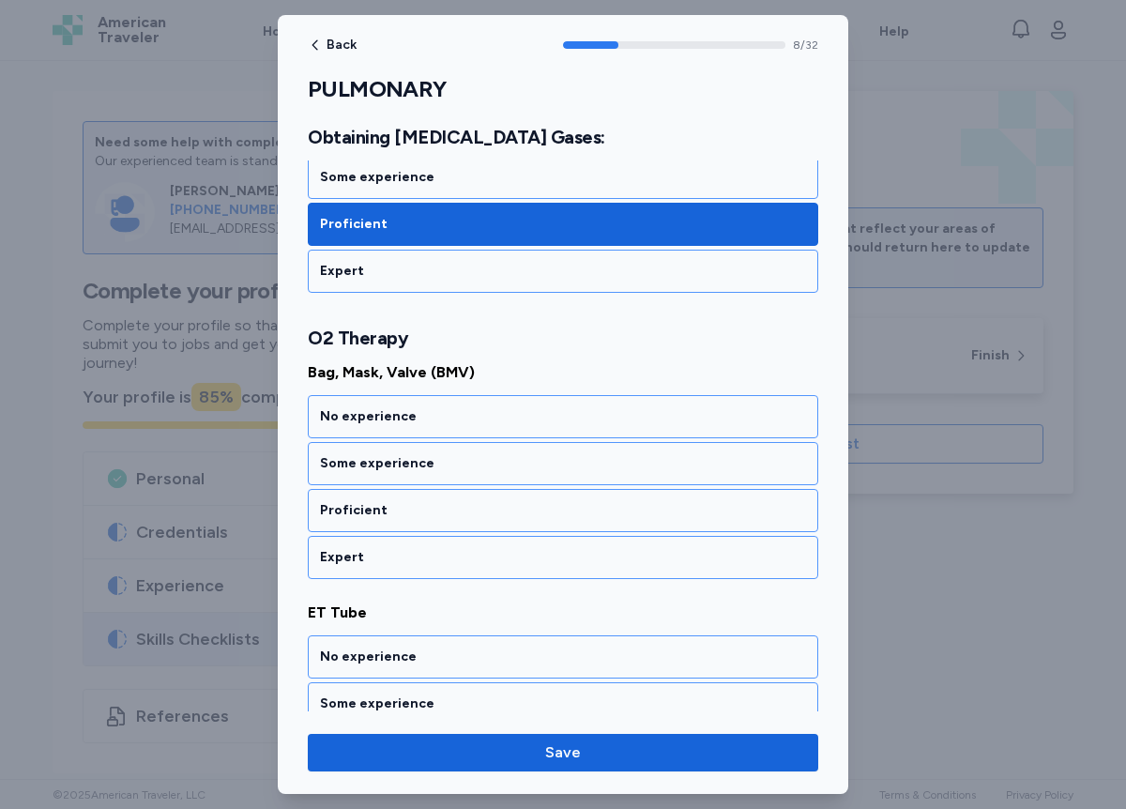
scroll to position [2077, 0]
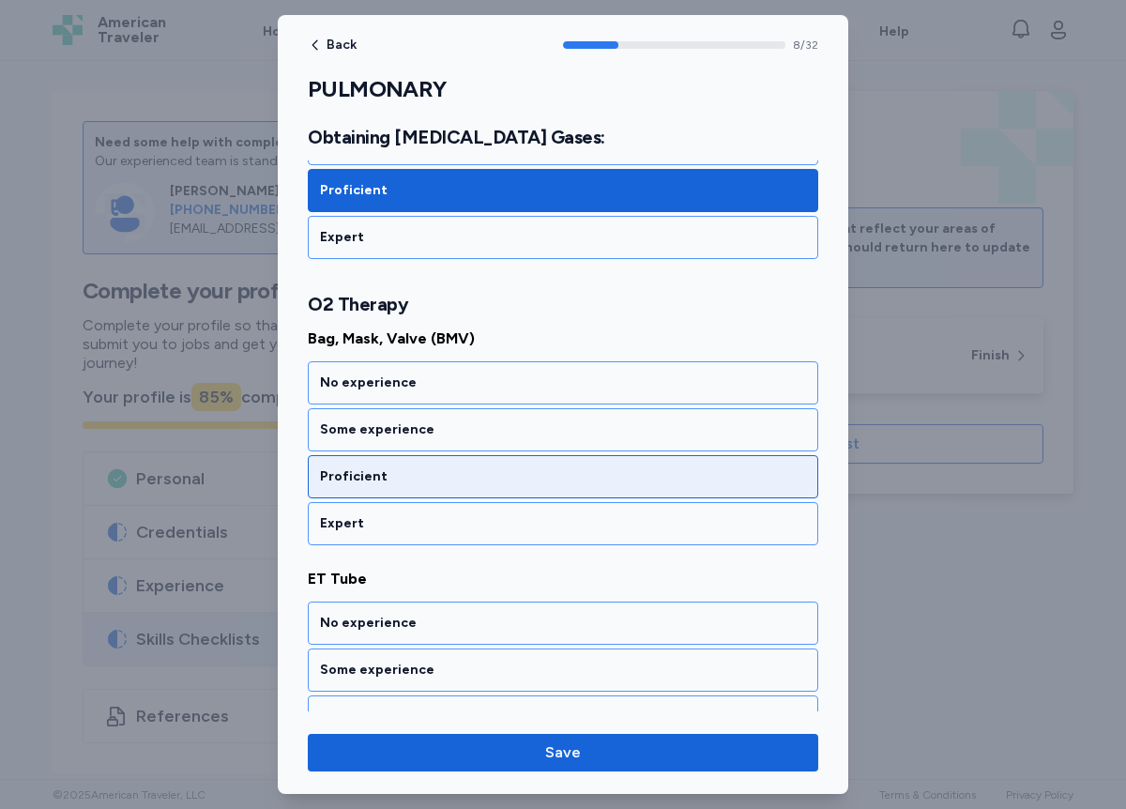
click at [391, 473] on div "Proficient" at bounding box center [563, 476] width 486 height 19
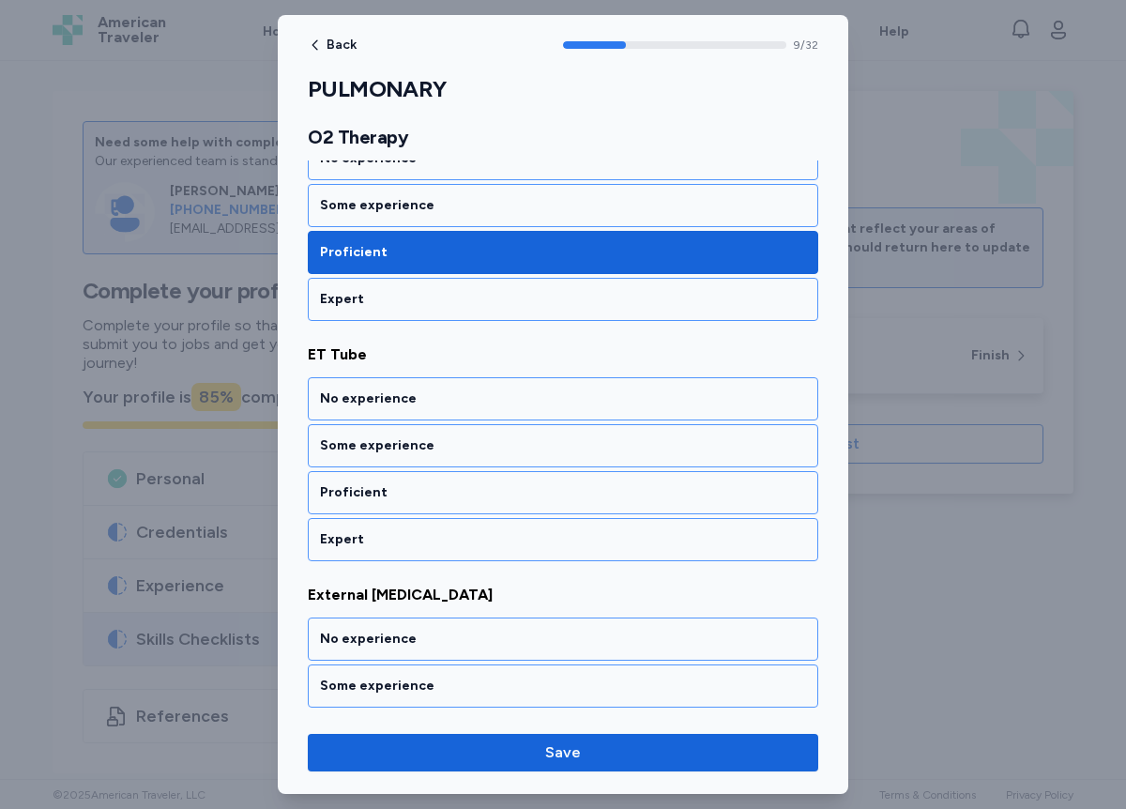
scroll to position [2318, 0]
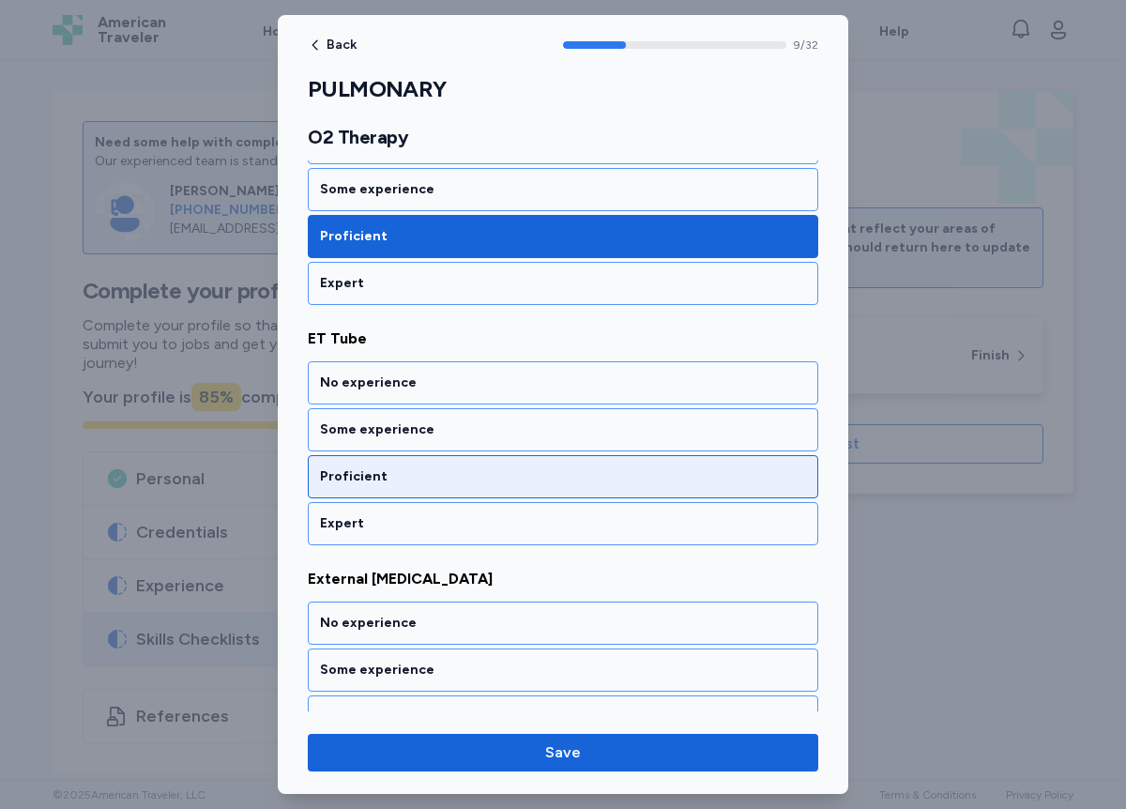
click at [394, 474] on div "Proficient" at bounding box center [563, 476] width 486 height 19
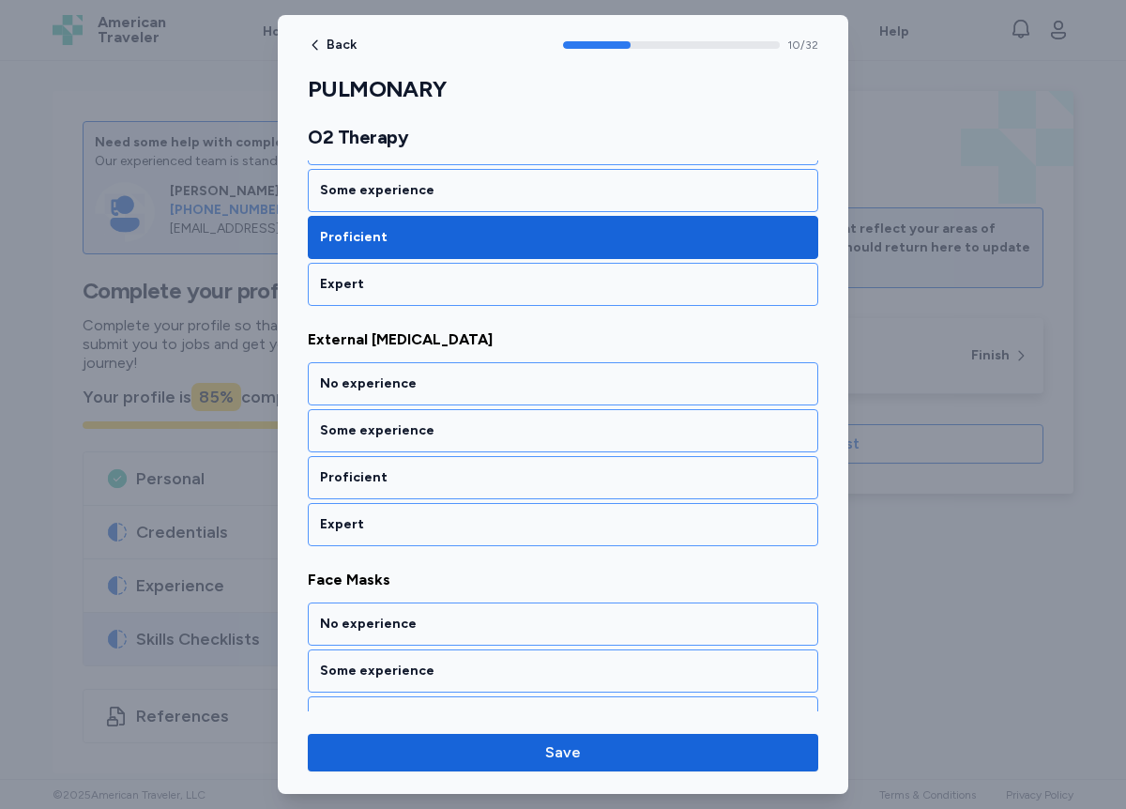
scroll to position [2558, 0]
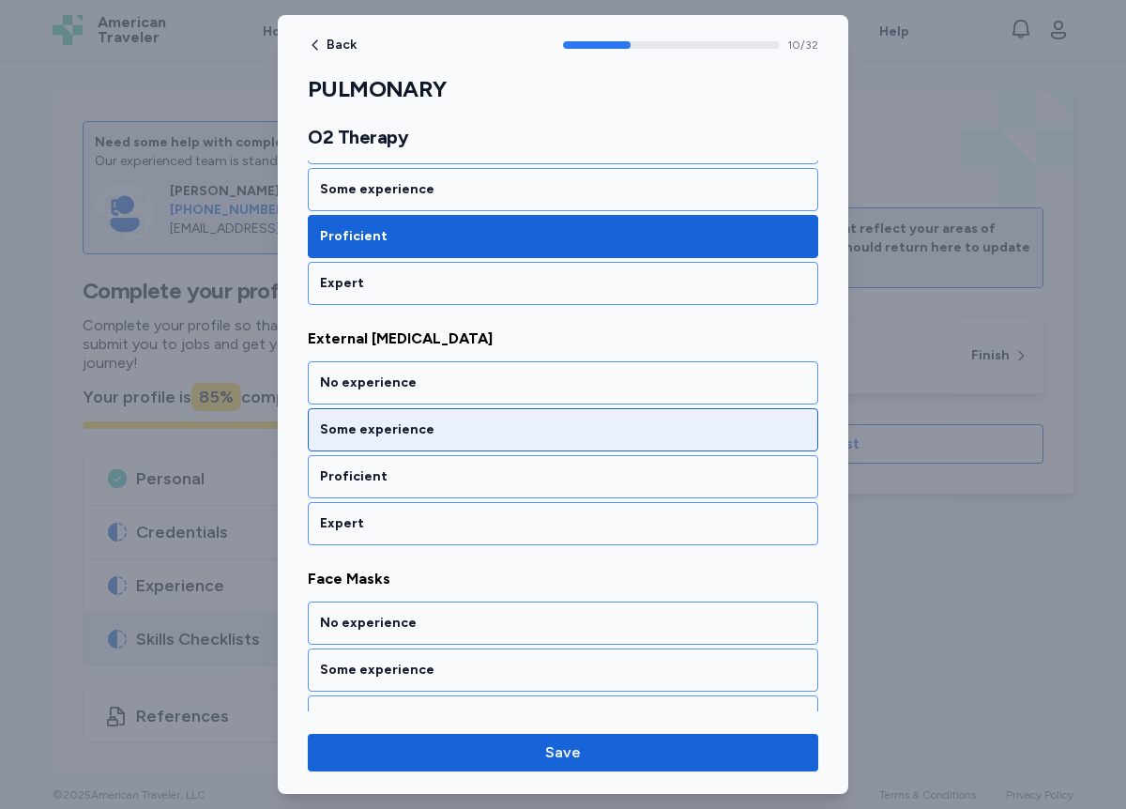
click at [406, 424] on div "Some experience" at bounding box center [563, 430] width 486 height 19
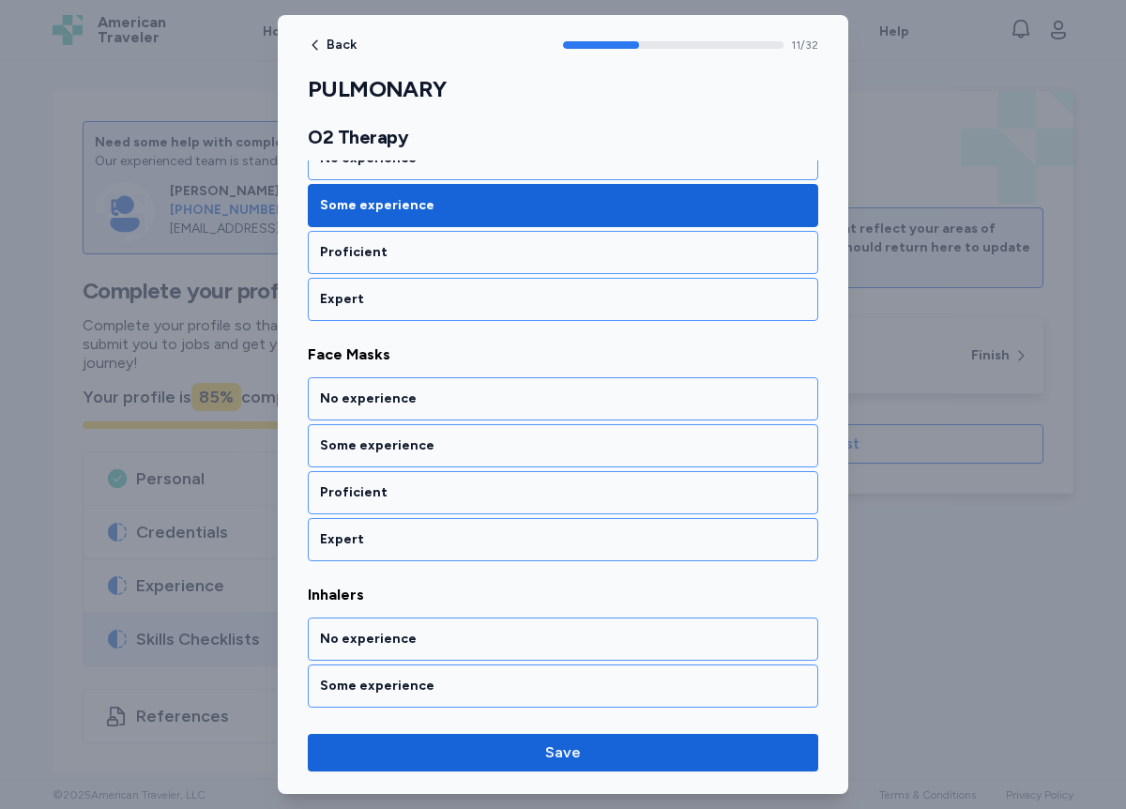
scroll to position [2798, 0]
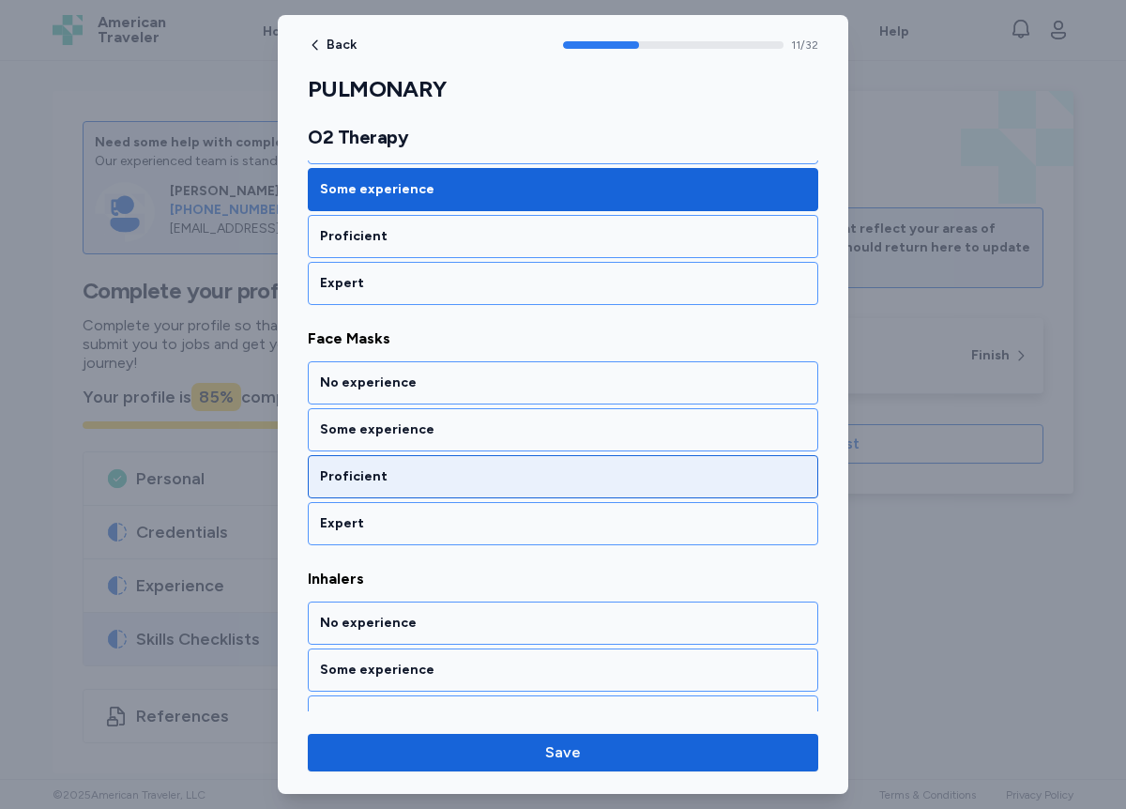
click at [379, 476] on div "Proficient" at bounding box center [563, 476] width 486 height 19
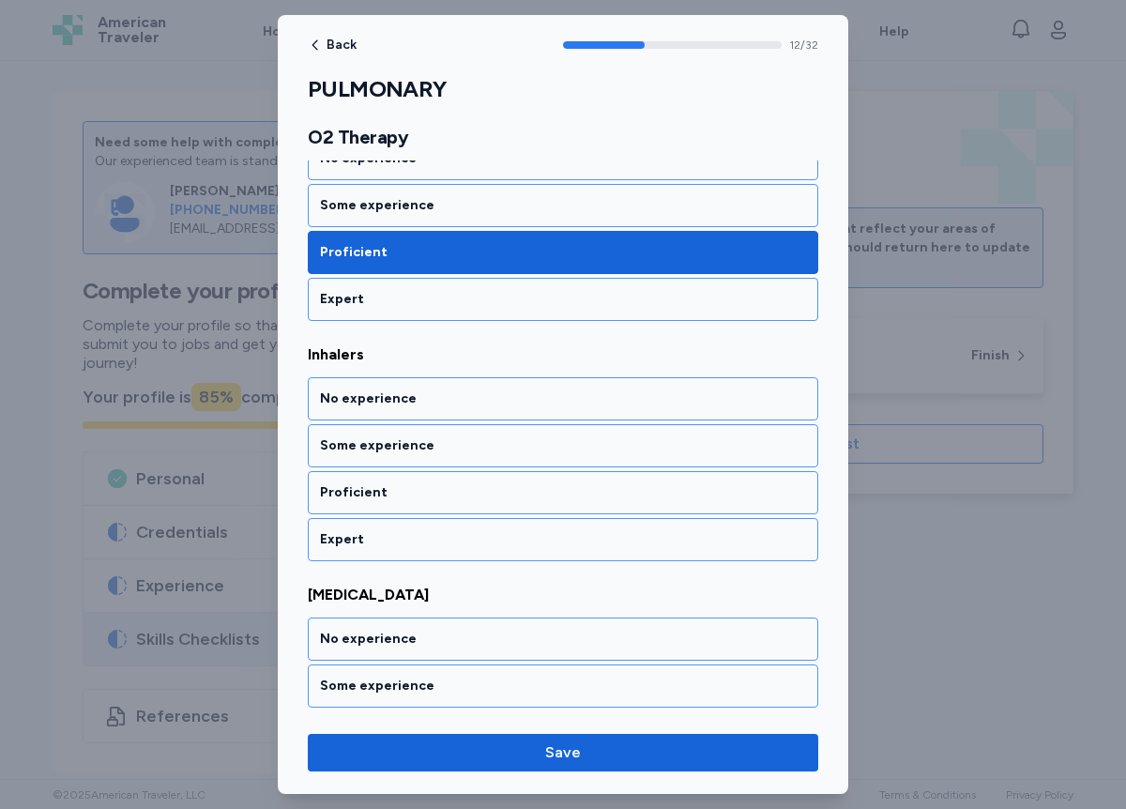
scroll to position [3039, 0]
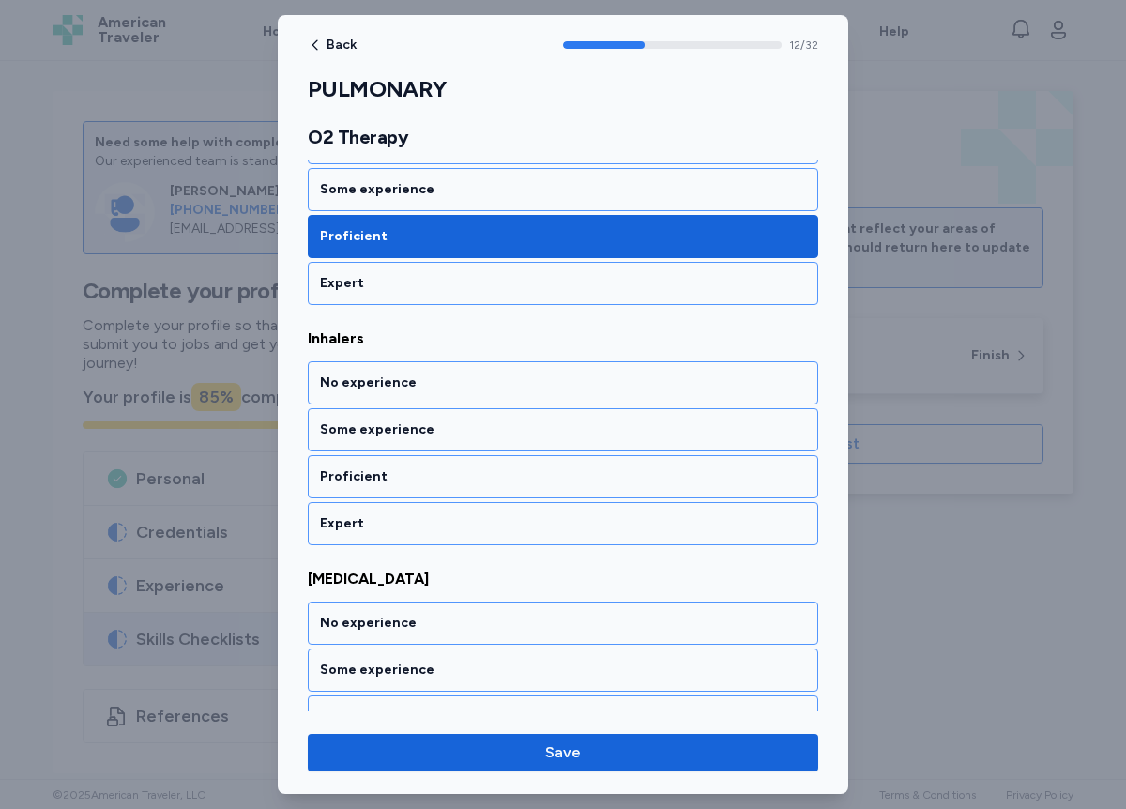
click at [379, 476] on div "Proficient" at bounding box center [563, 476] width 486 height 19
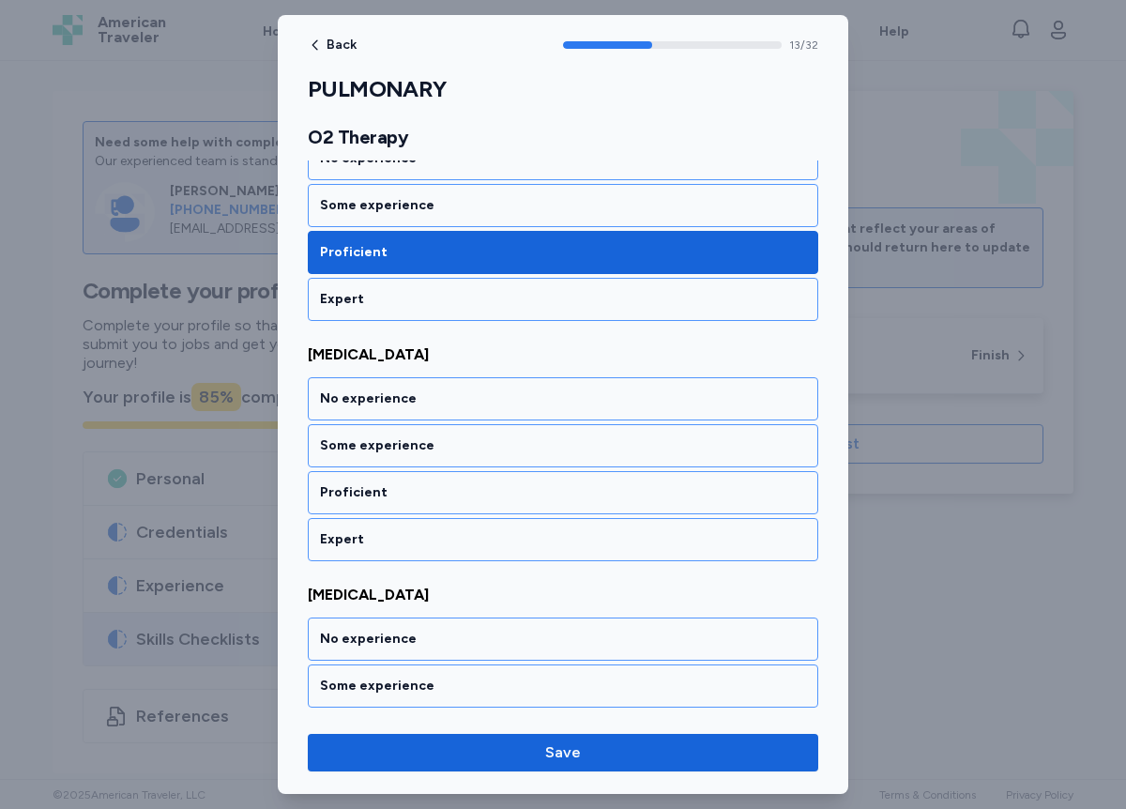
scroll to position [3279, 0]
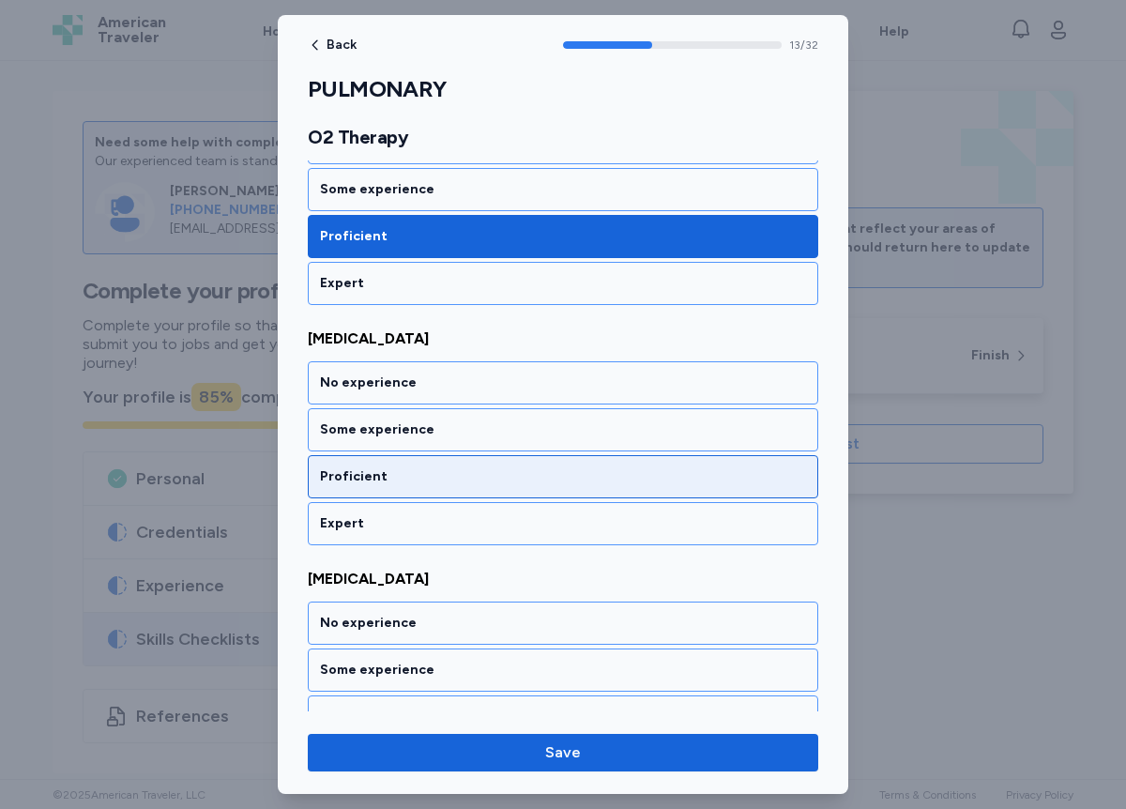
click at [378, 478] on div "Proficient" at bounding box center [563, 476] width 486 height 19
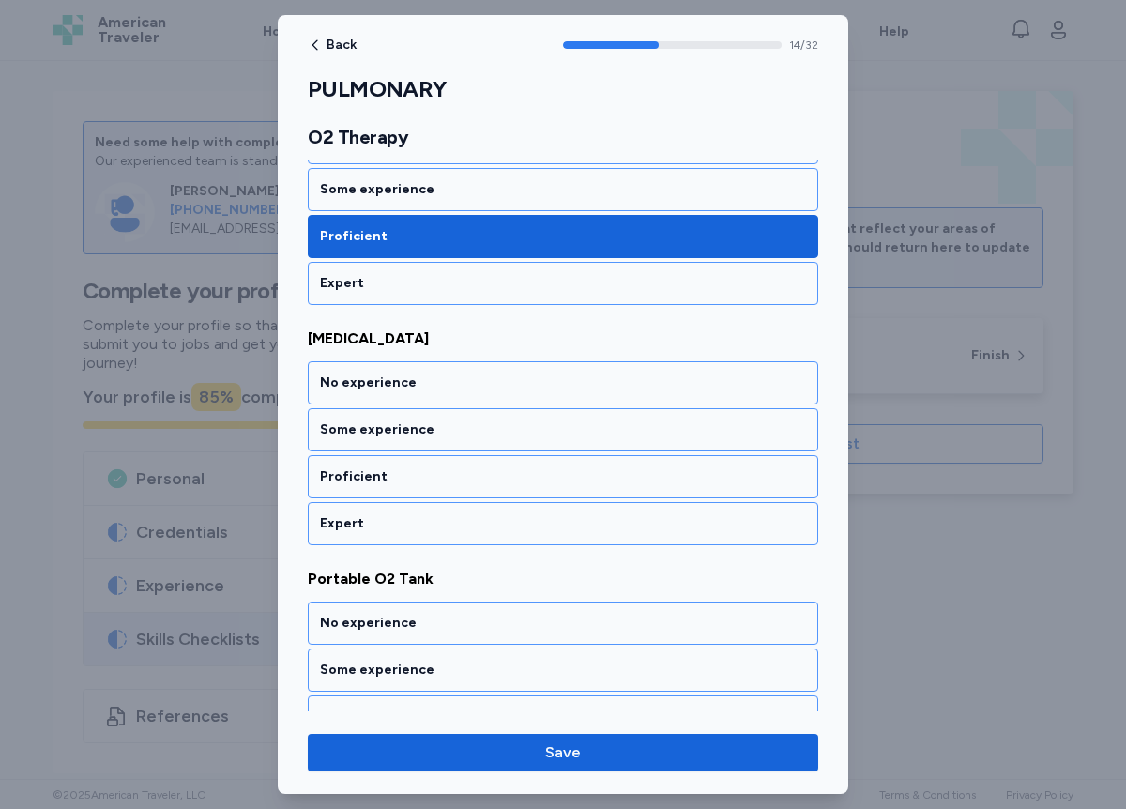
click at [378, 478] on div "Proficient" at bounding box center [563, 476] width 486 height 19
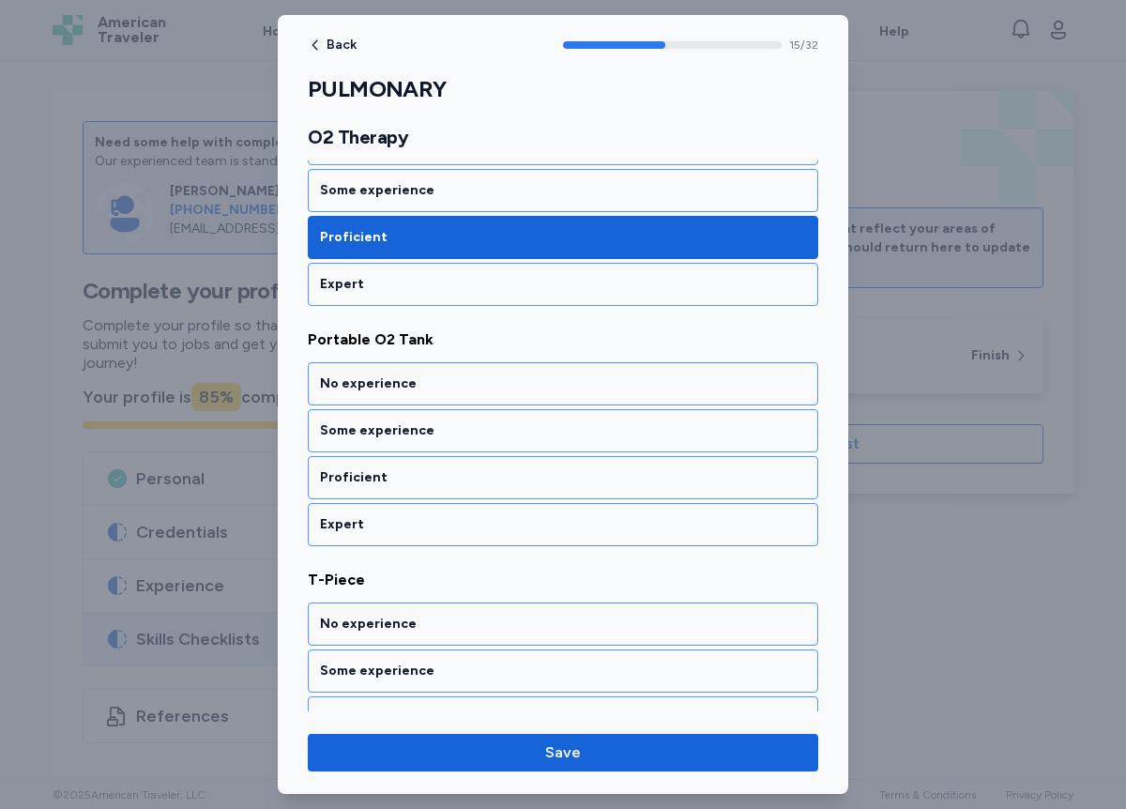
scroll to position [3760, 0]
click at [378, 478] on div "Proficient" at bounding box center [563, 476] width 486 height 19
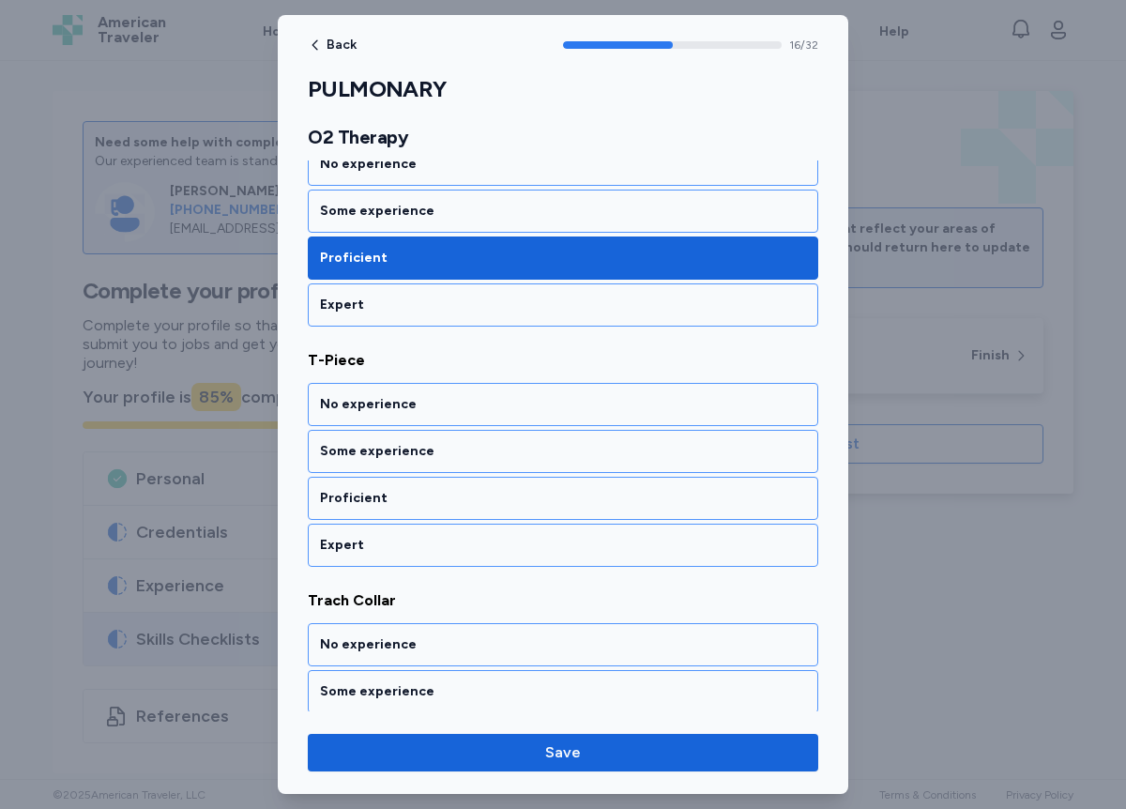
scroll to position [4000, 0]
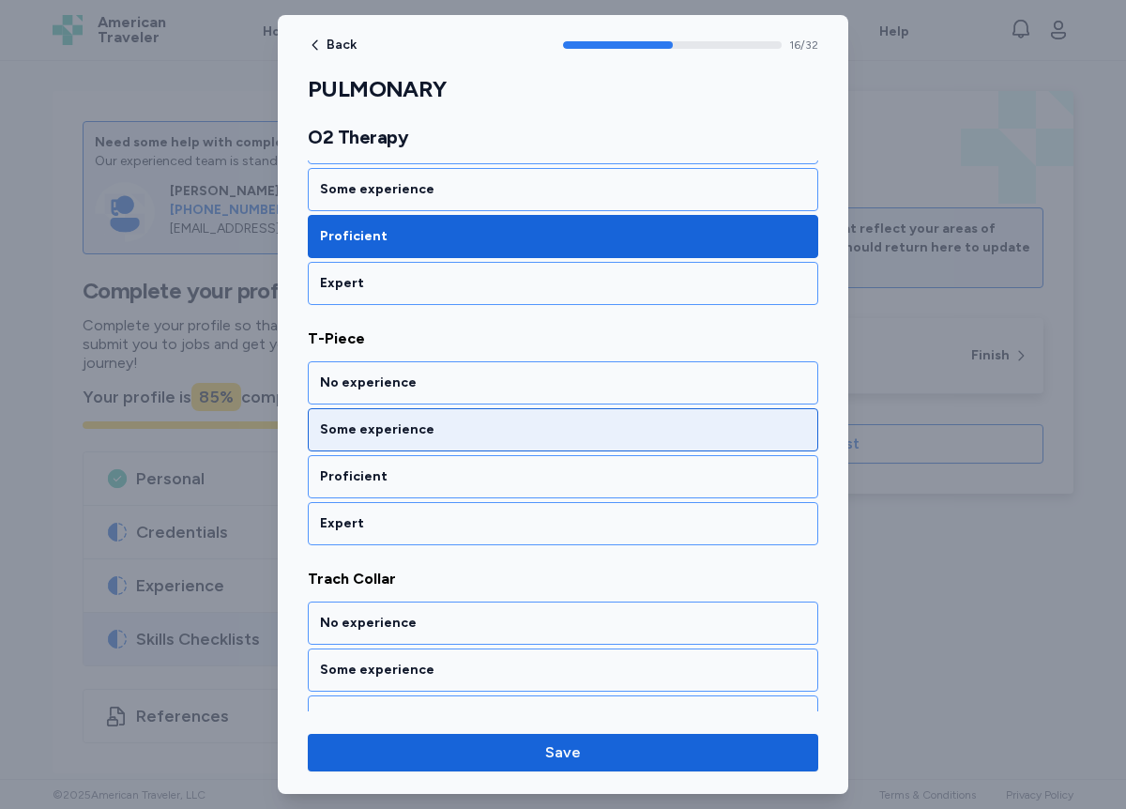
click at [390, 432] on div "Some experience" at bounding box center [563, 430] width 486 height 19
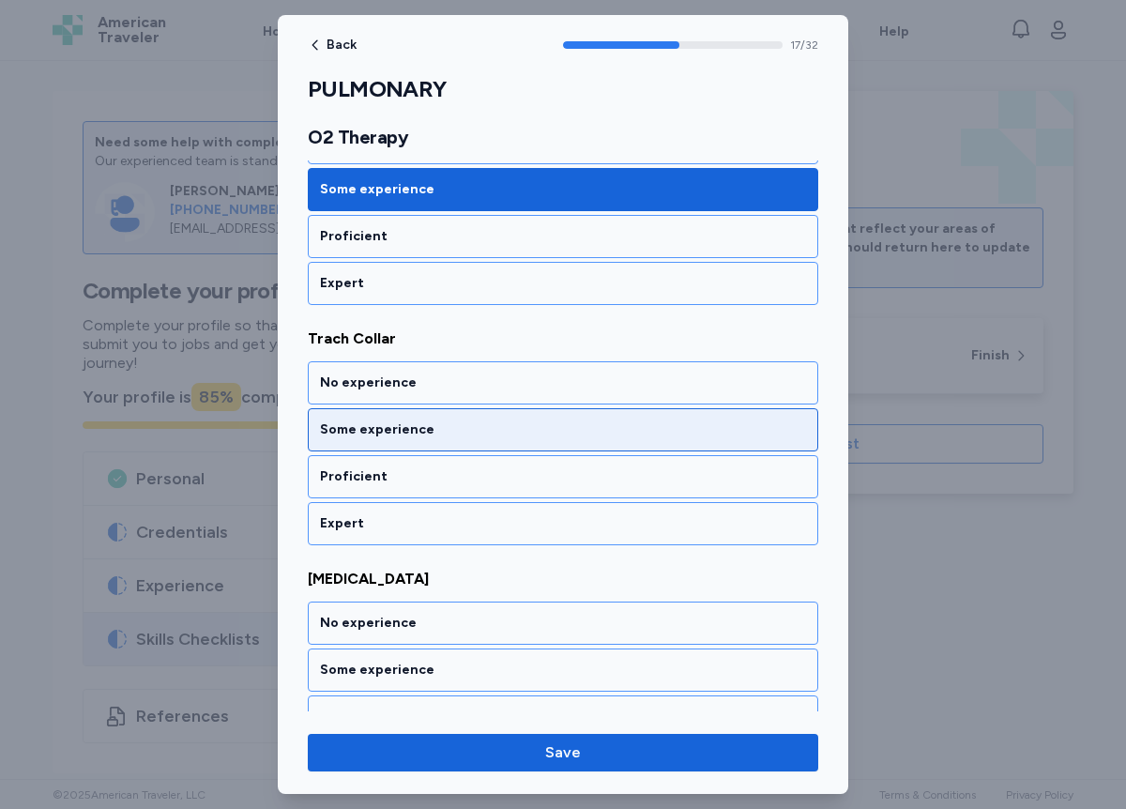
scroll to position [4240, 0]
click at [391, 421] on div "Some experience" at bounding box center [563, 430] width 486 height 19
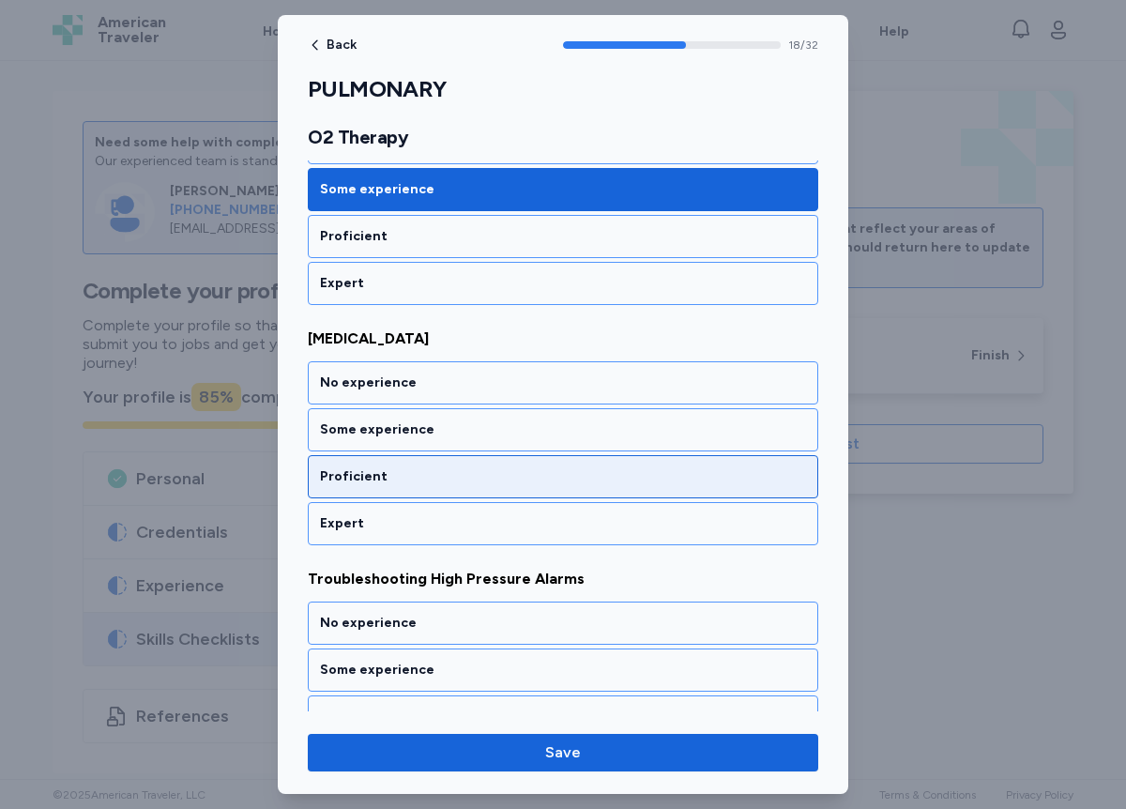
click at [376, 473] on div "Proficient" at bounding box center [563, 476] width 486 height 19
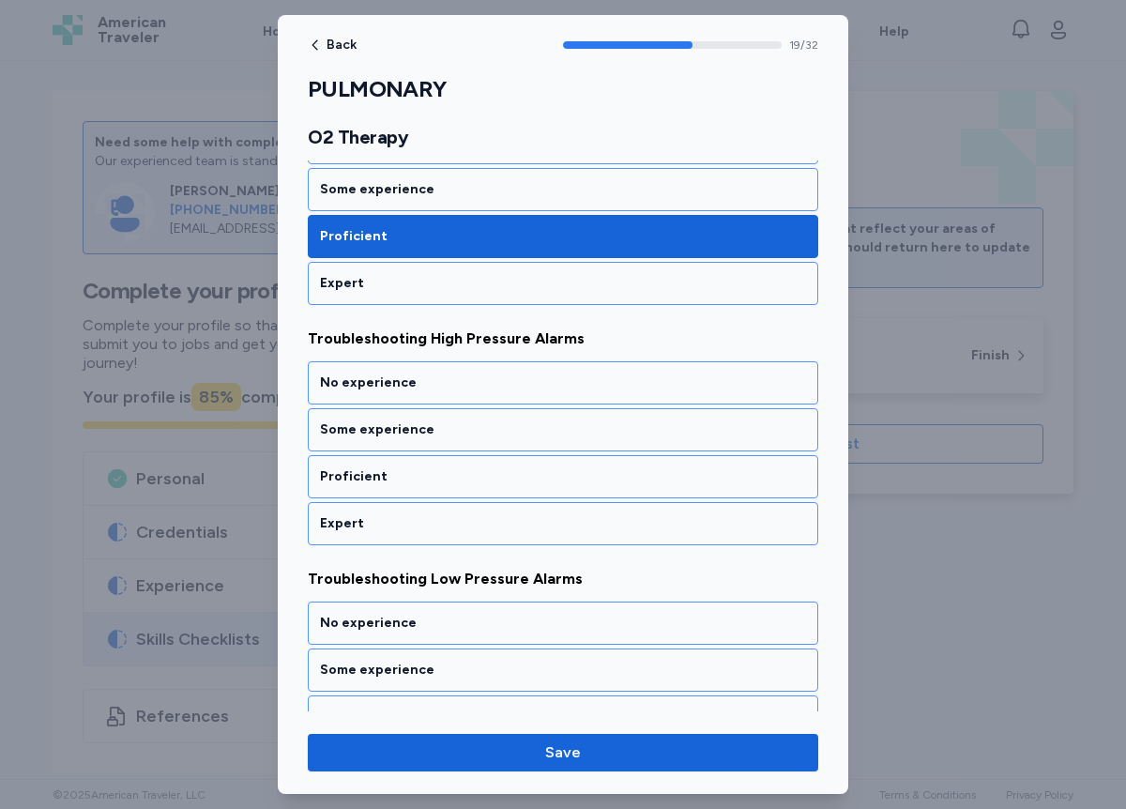
scroll to position [4721, 0]
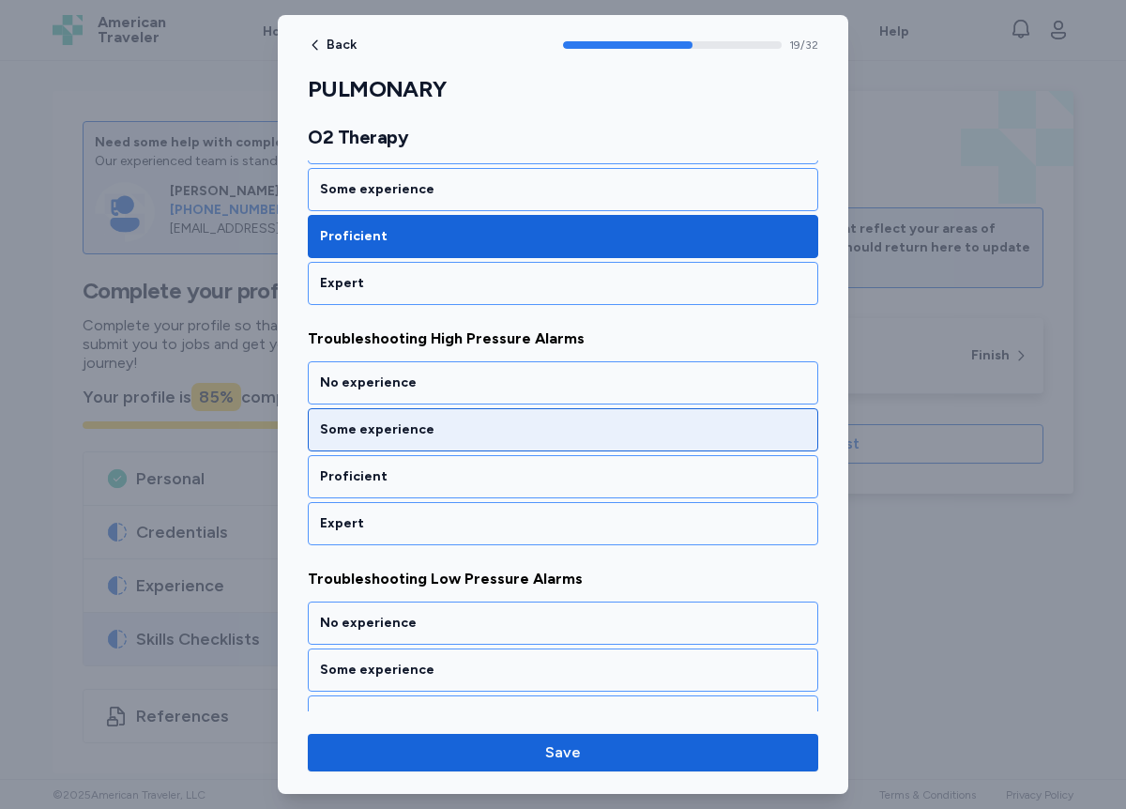
click at [383, 424] on div "Some experience" at bounding box center [563, 430] width 486 height 19
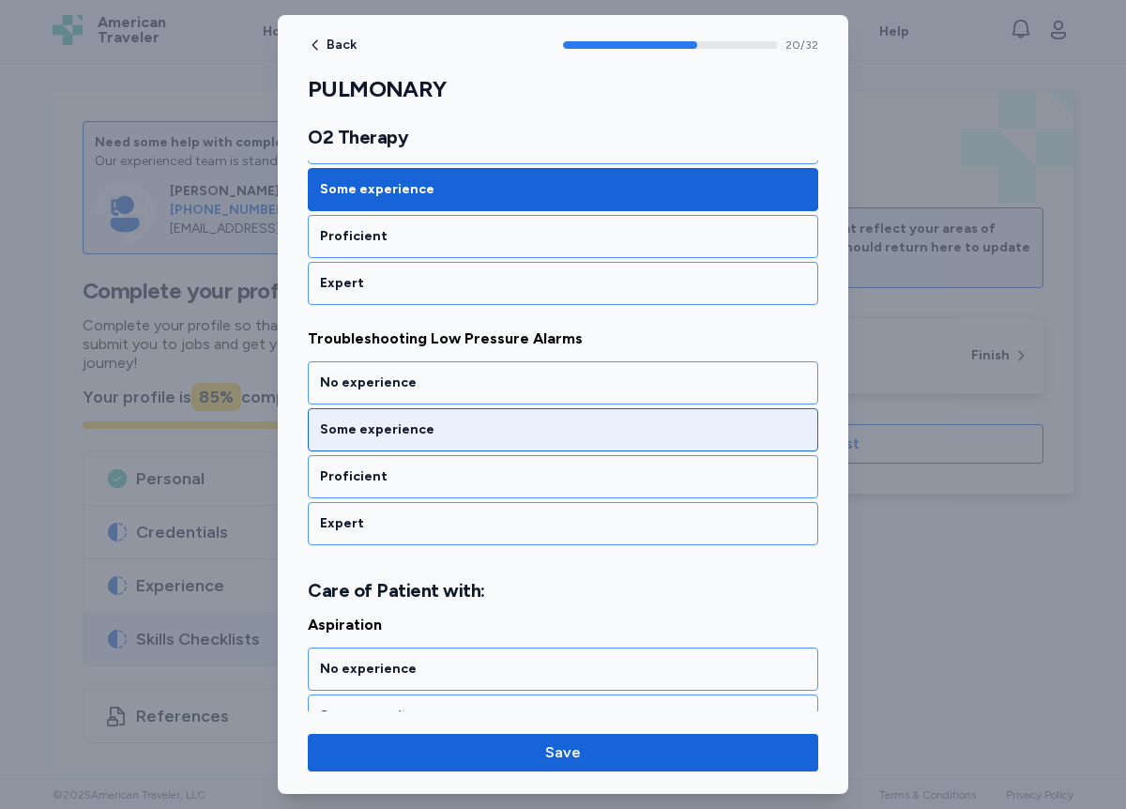
scroll to position [4961, 0]
click at [377, 429] on div "Some experience" at bounding box center [563, 430] width 486 height 19
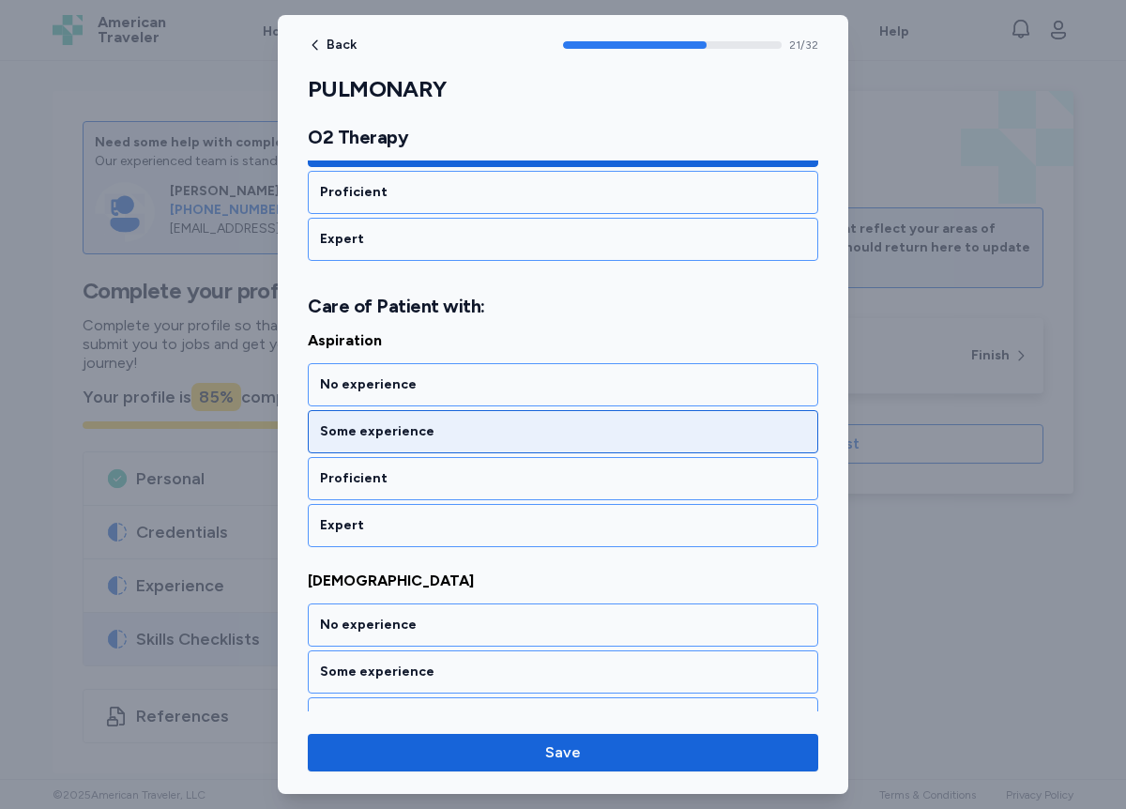
scroll to position [5247, 0]
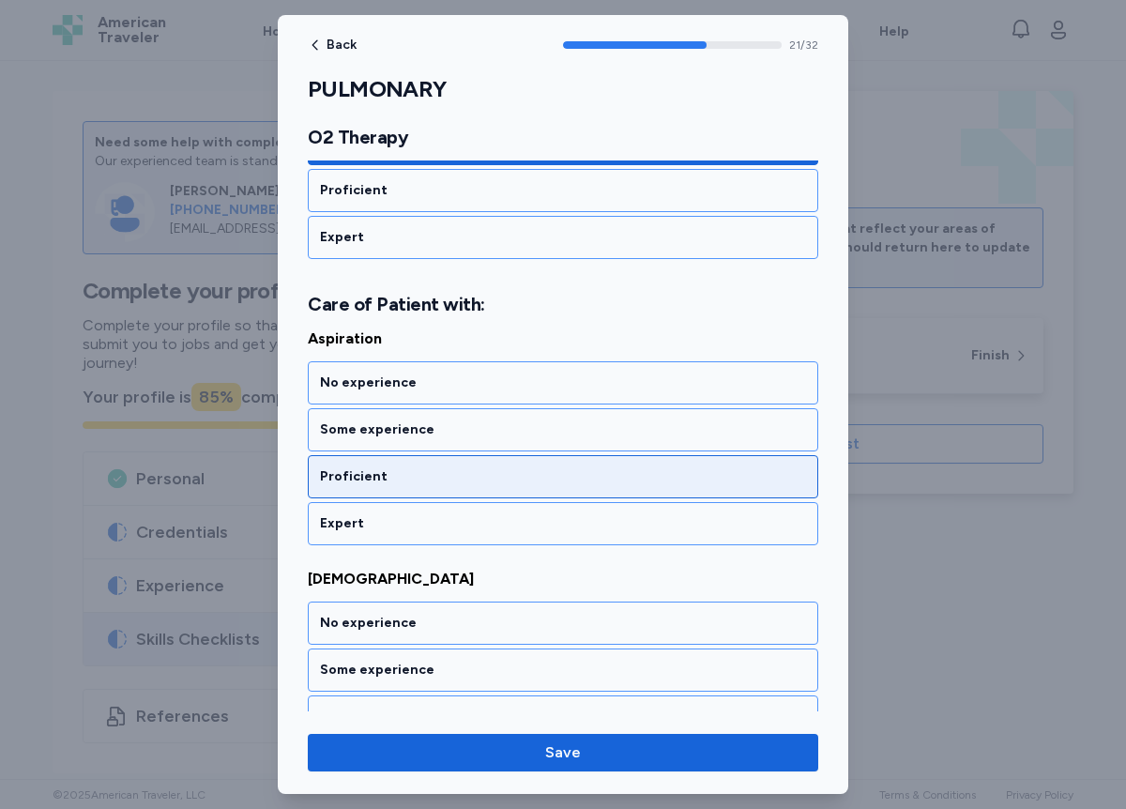
click at [382, 467] on div "Proficient" at bounding box center [563, 476] width 486 height 19
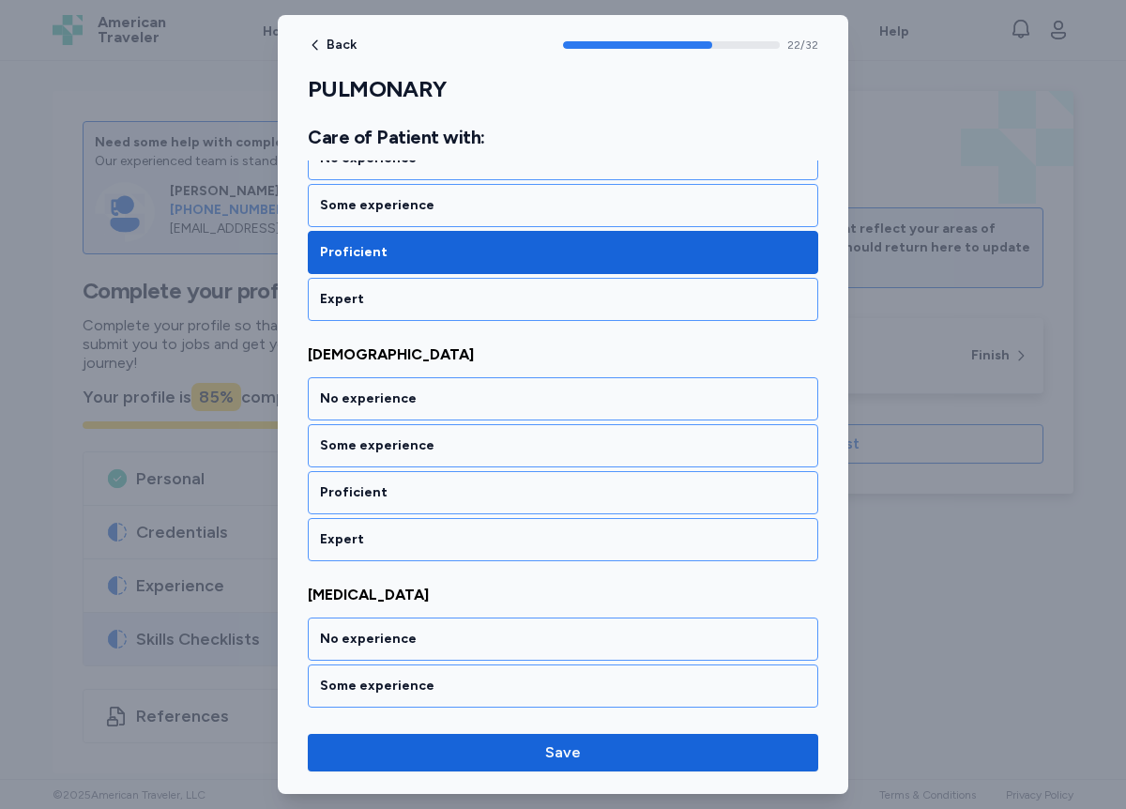
scroll to position [5488, 0]
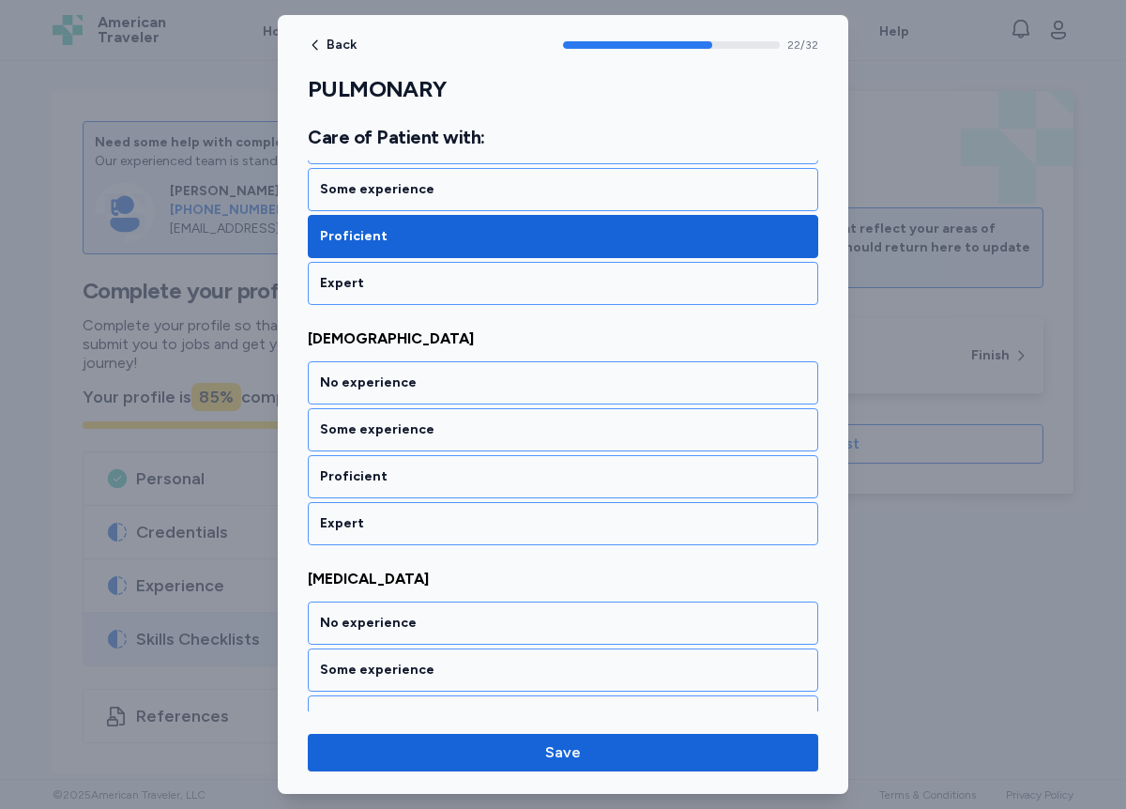
click at [382, 467] on div "Proficient" at bounding box center [563, 476] width 486 height 19
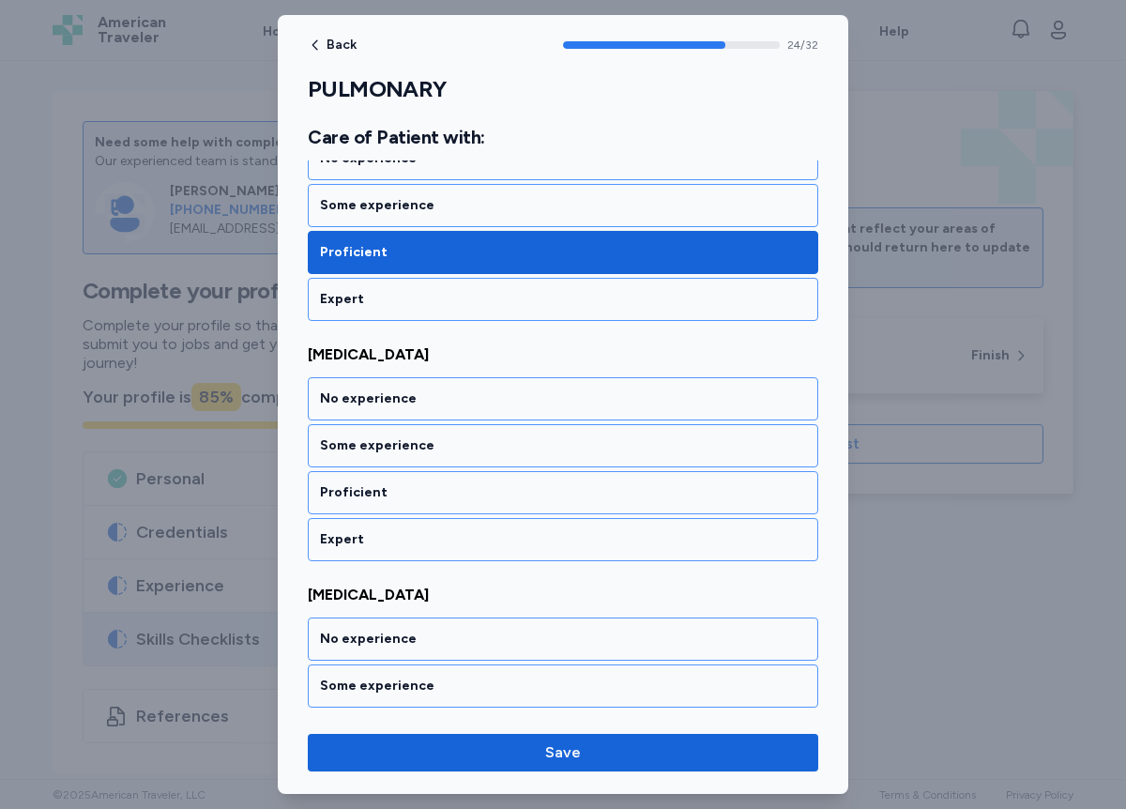
scroll to position [5968, 0]
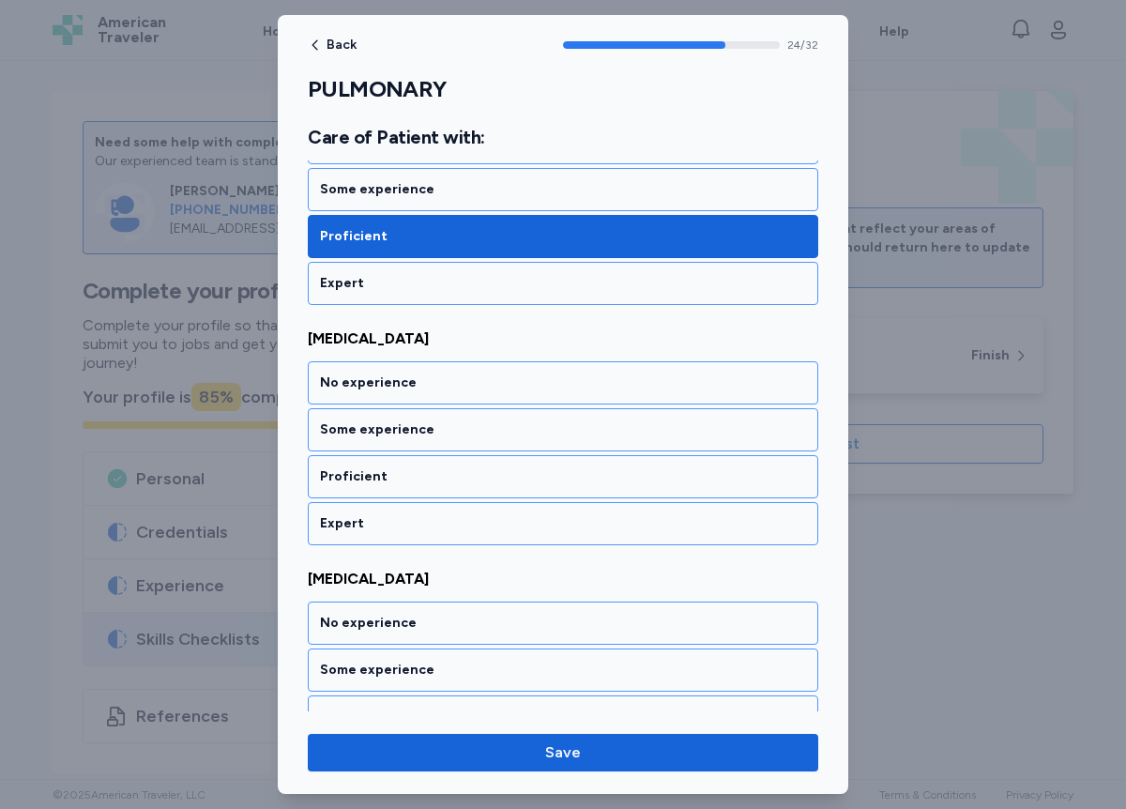
click at [382, 467] on div "Proficient" at bounding box center [563, 476] width 486 height 19
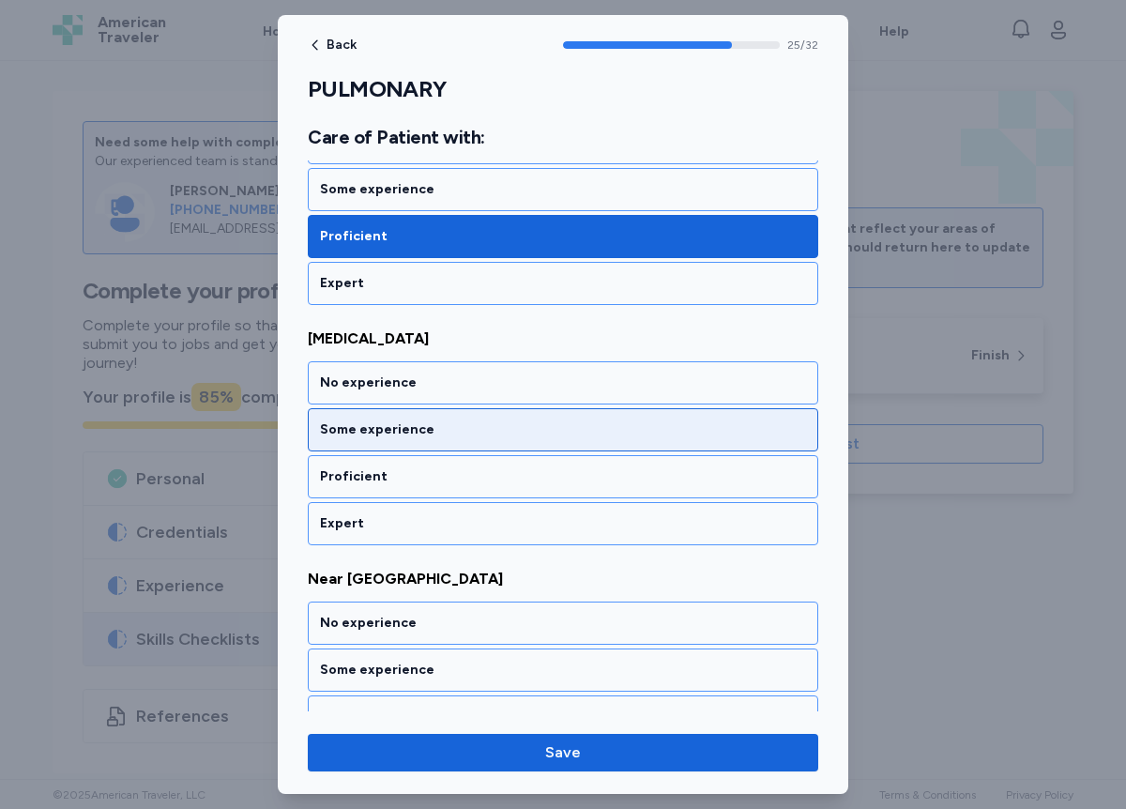
click at [385, 433] on div "Some experience" at bounding box center [563, 430] width 486 height 19
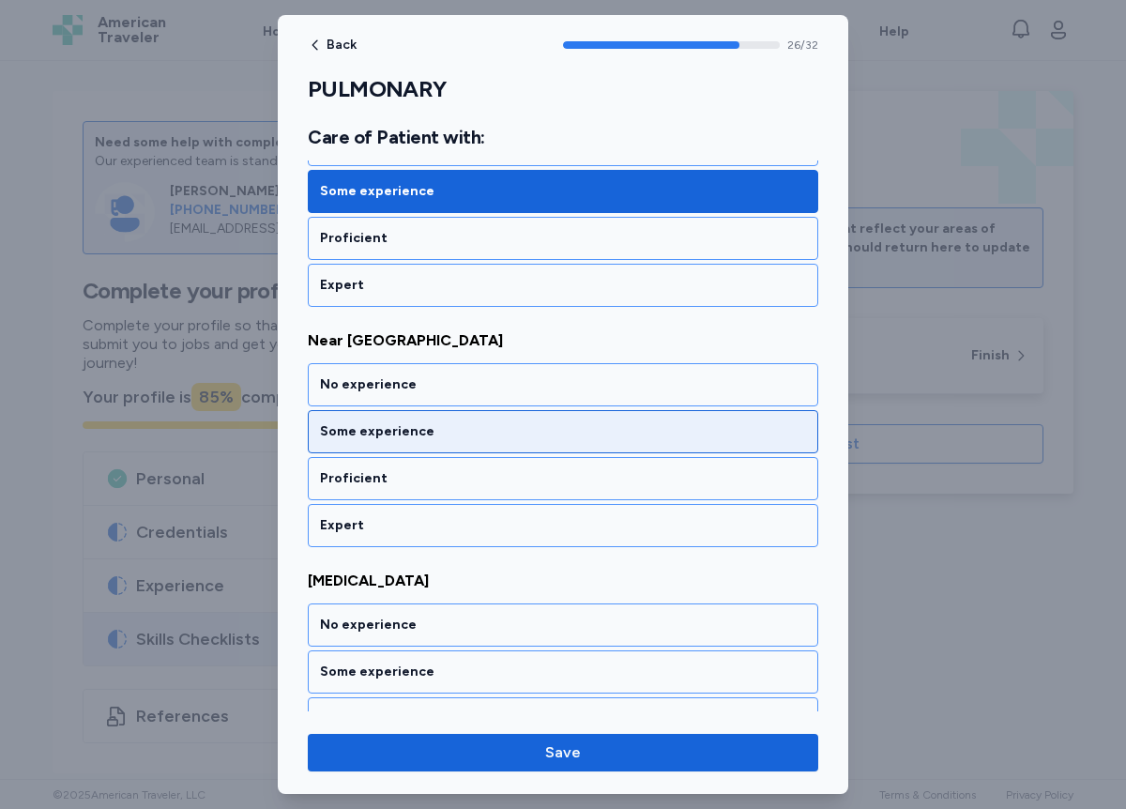
scroll to position [6449, 0]
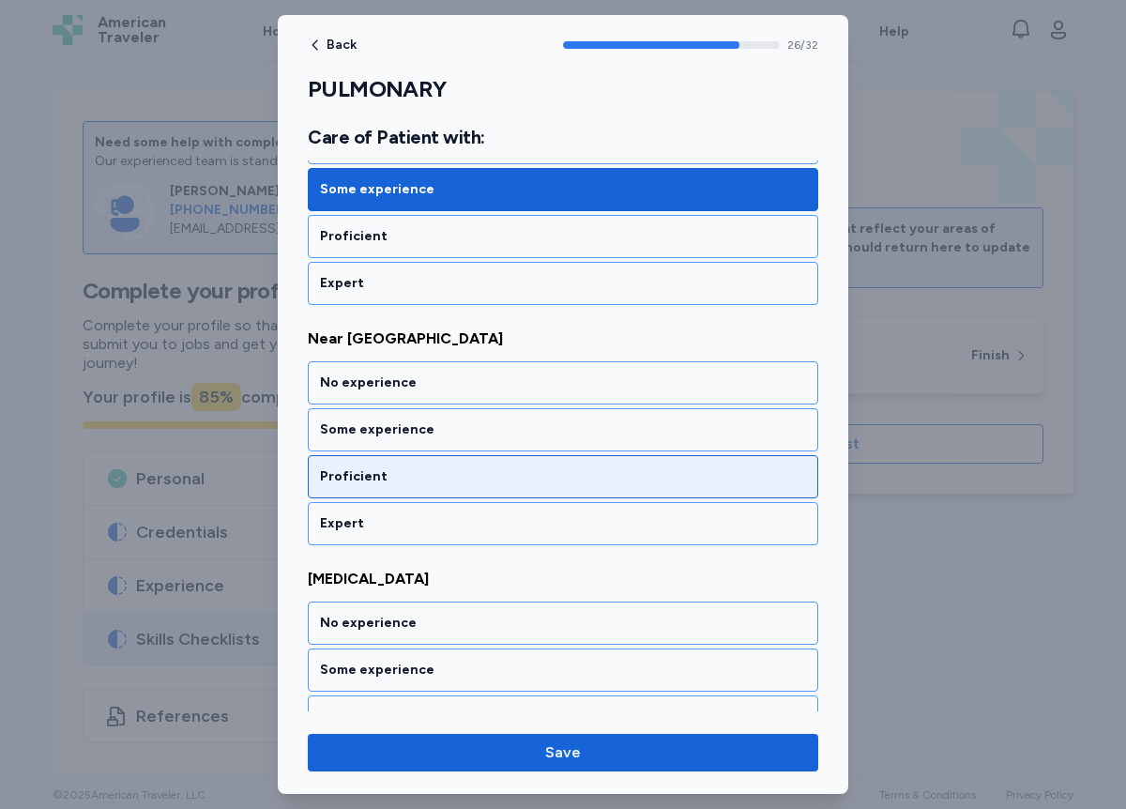
click at [387, 469] on div "Proficient" at bounding box center [563, 476] width 486 height 19
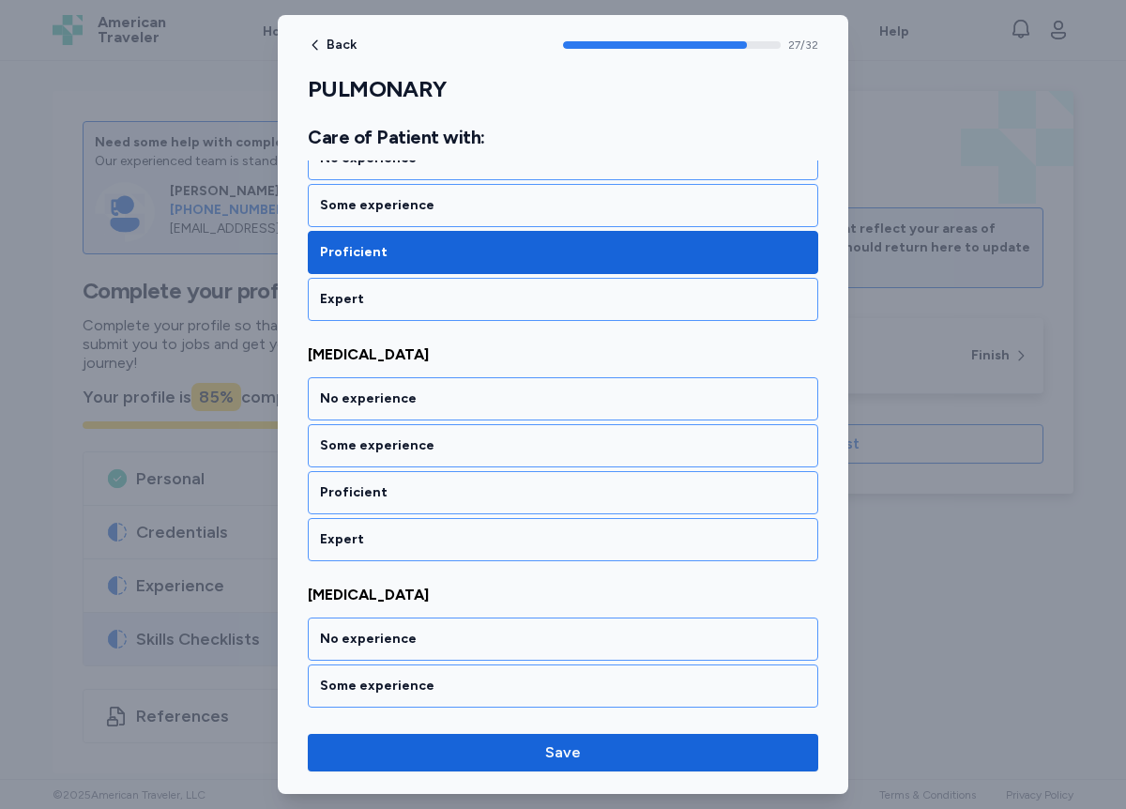
scroll to position [6689, 0]
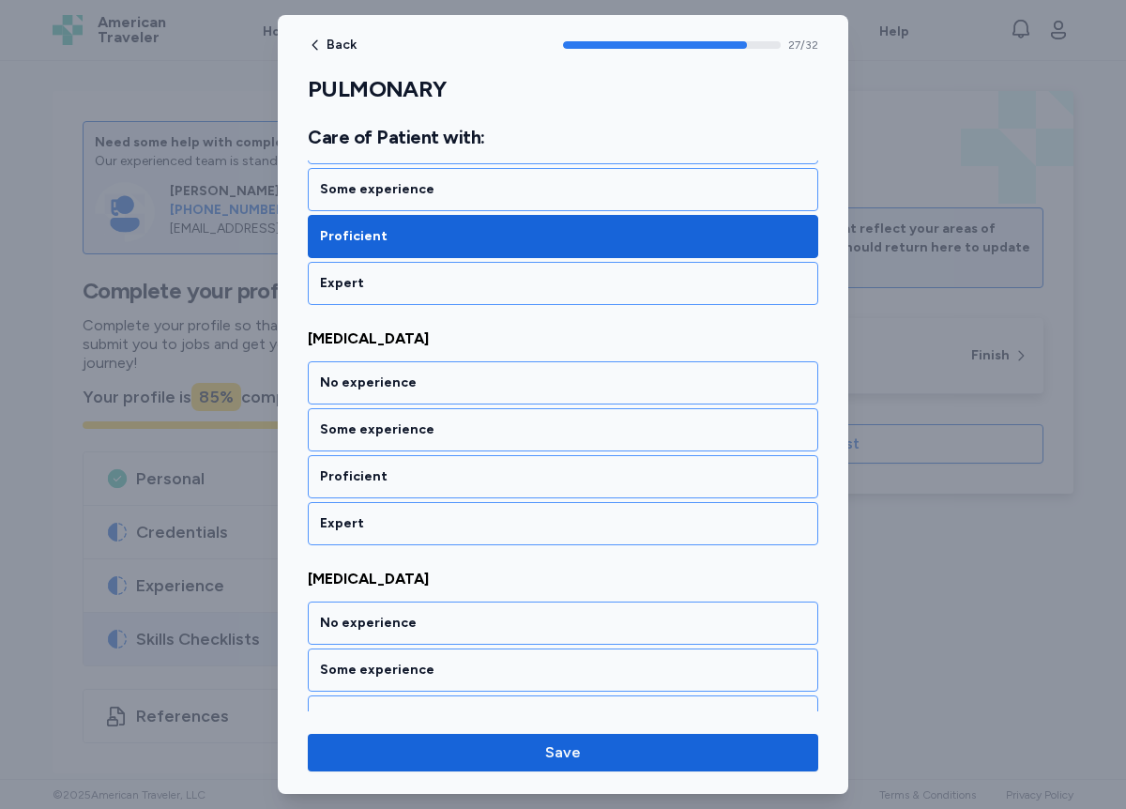
click at [387, 469] on div "Proficient" at bounding box center [563, 476] width 486 height 19
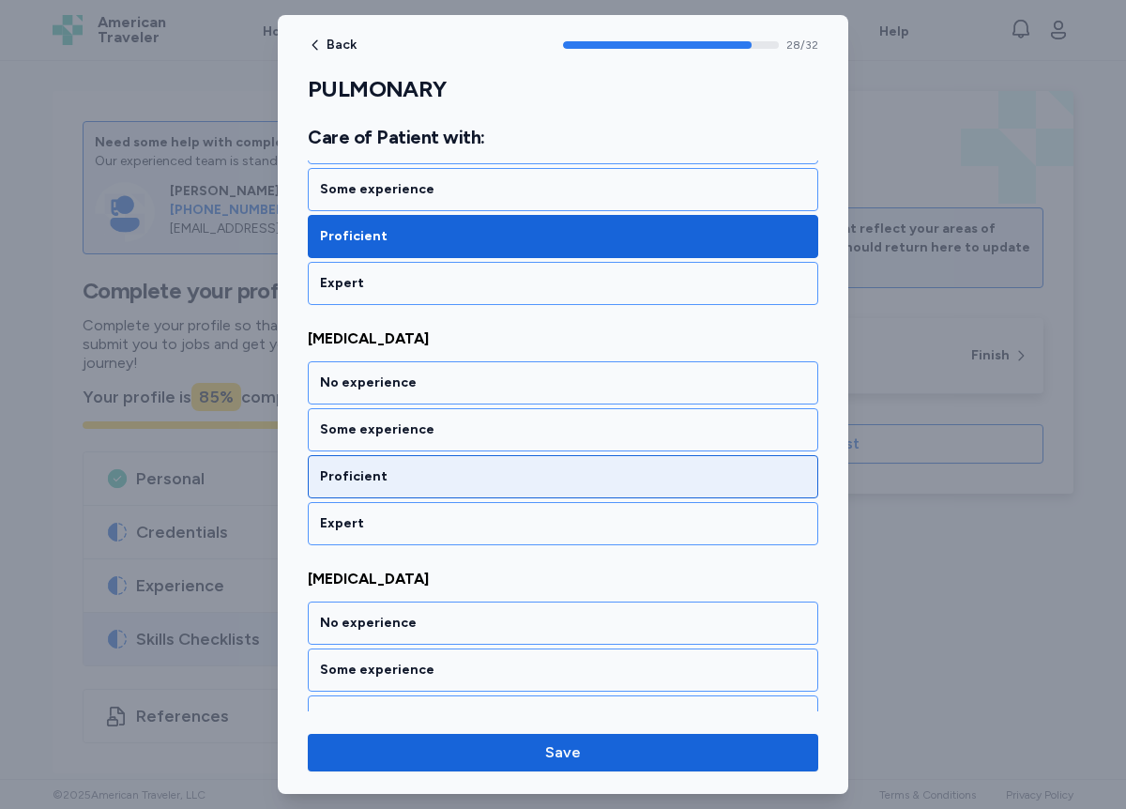
click at [390, 477] on div "Proficient" at bounding box center [563, 476] width 486 height 19
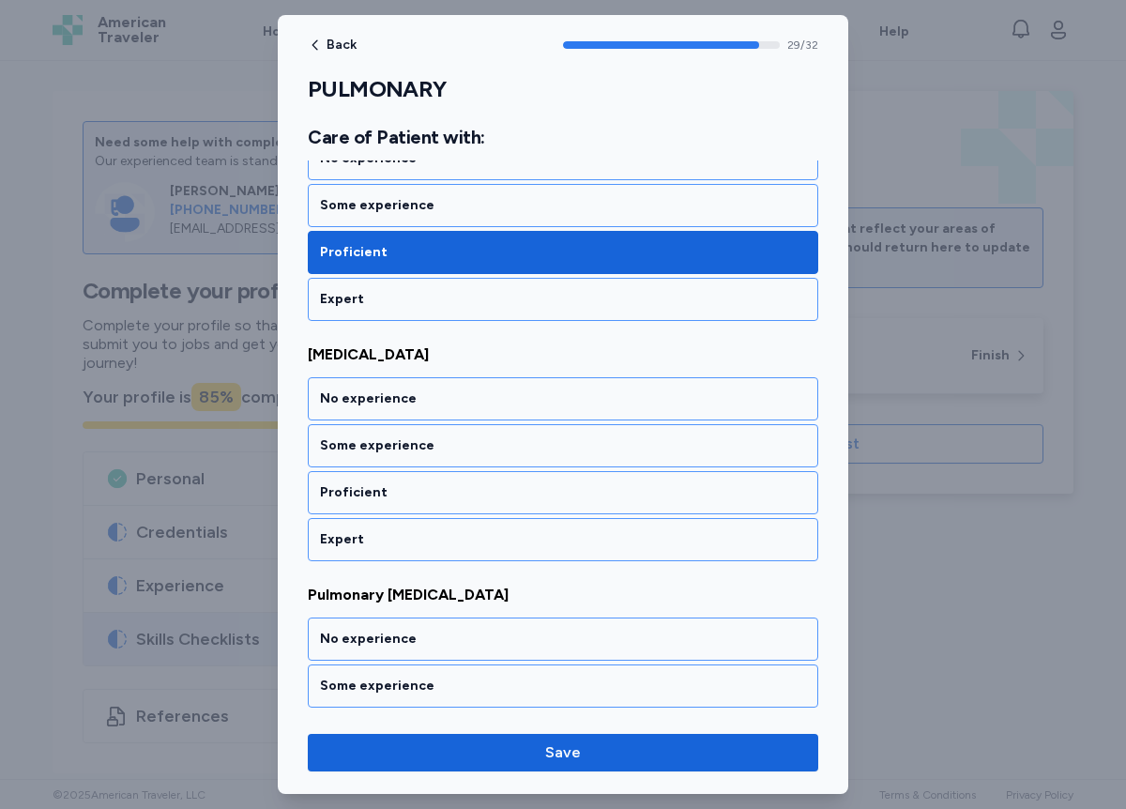
scroll to position [7170, 0]
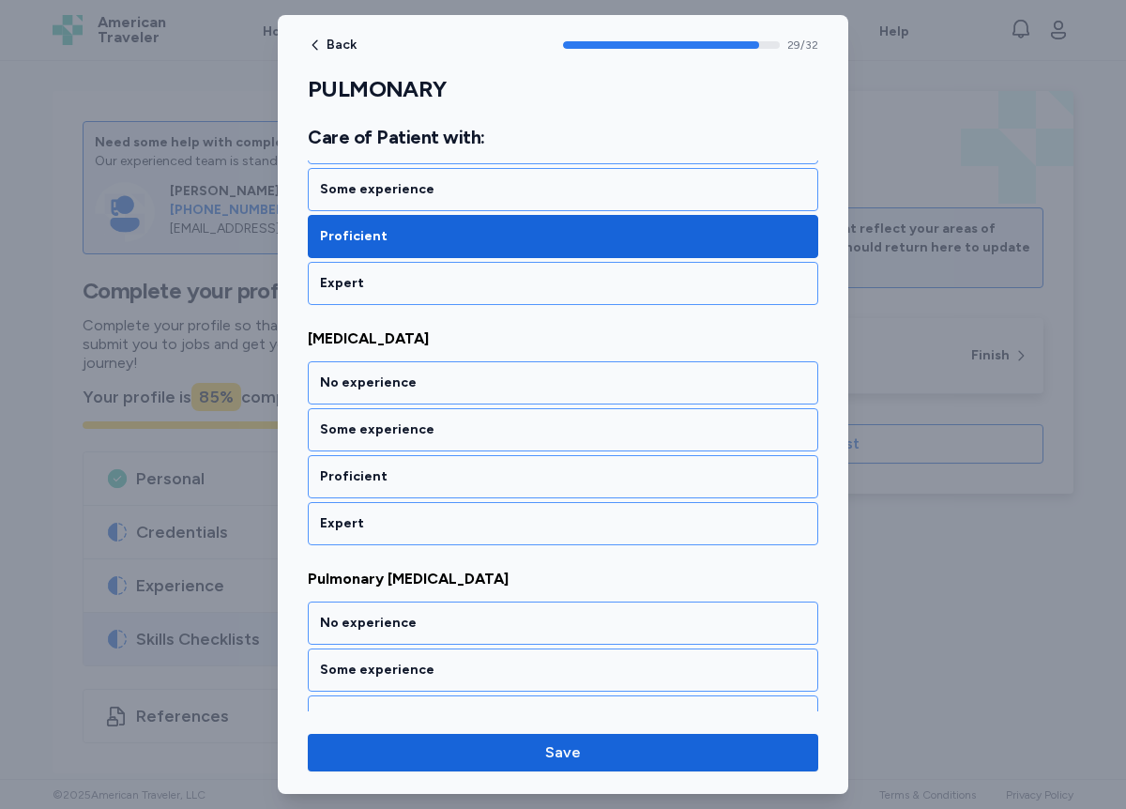
click at [390, 477] on div "Proficient" at bounding box center [563, 476] width 486 height 19
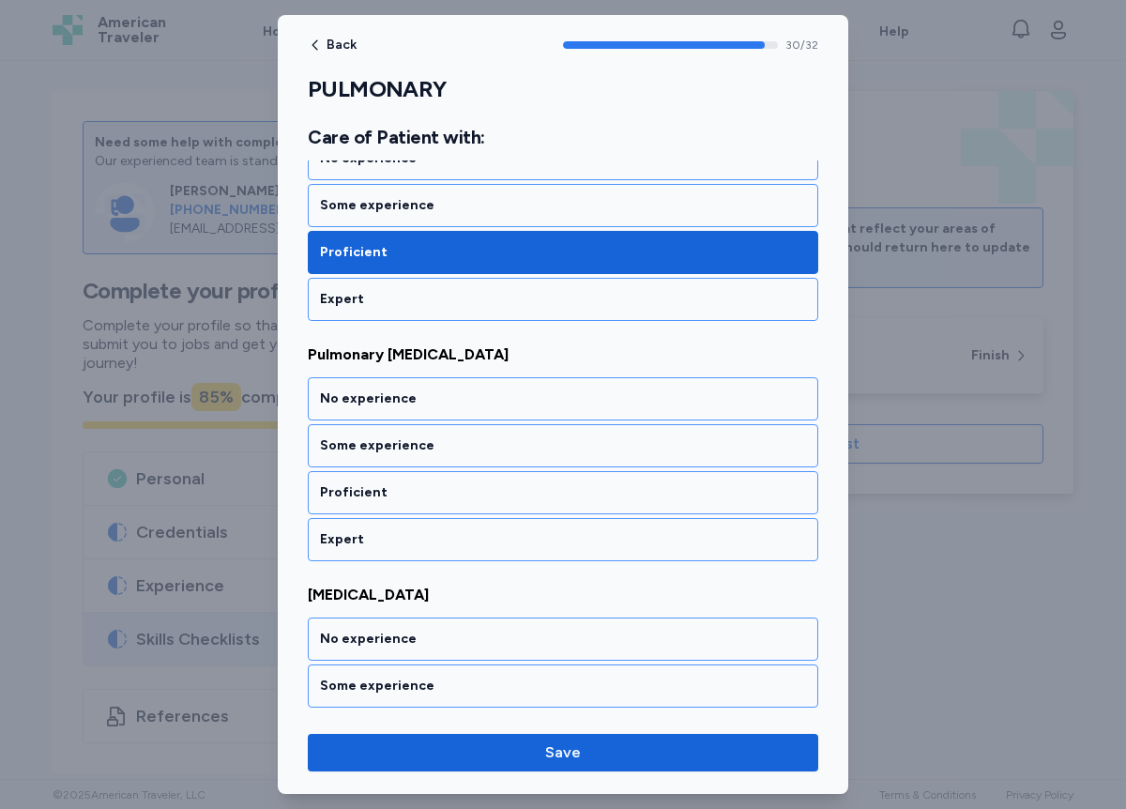
scroll to position [7410, 0]
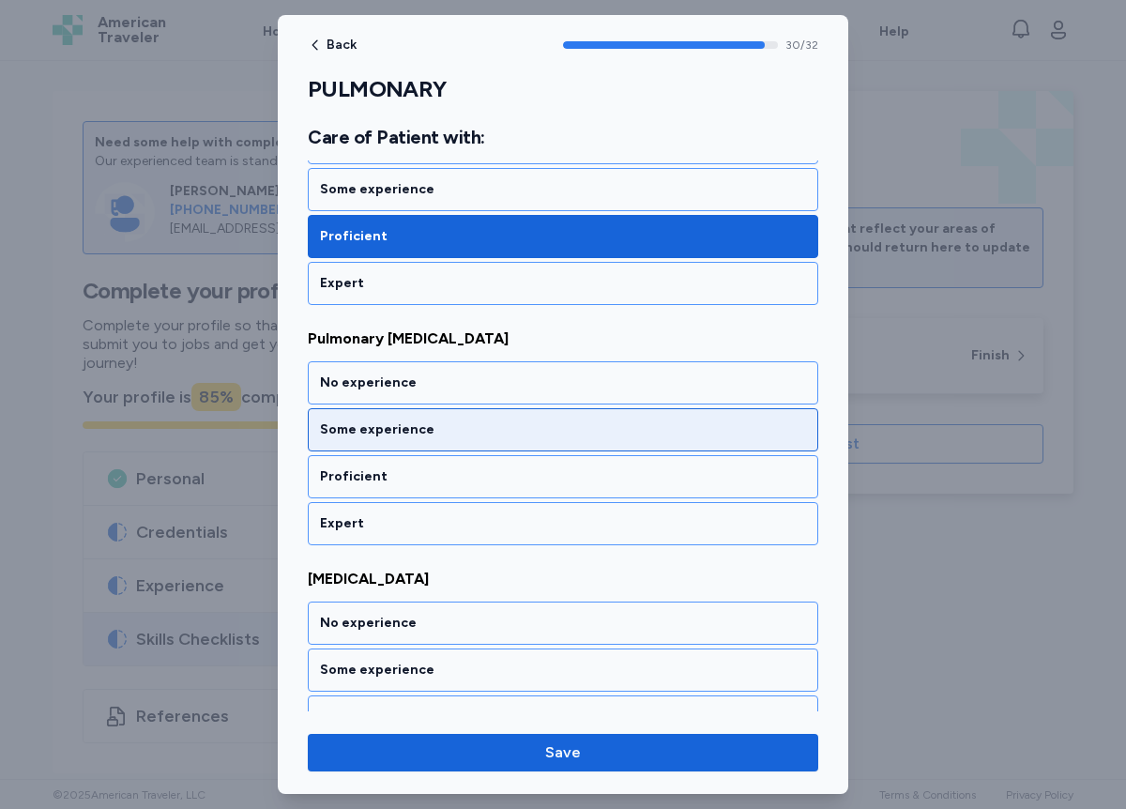
click at [388, 428] on div "Some experience" at bounding box center [563, 430] width 486 height 19
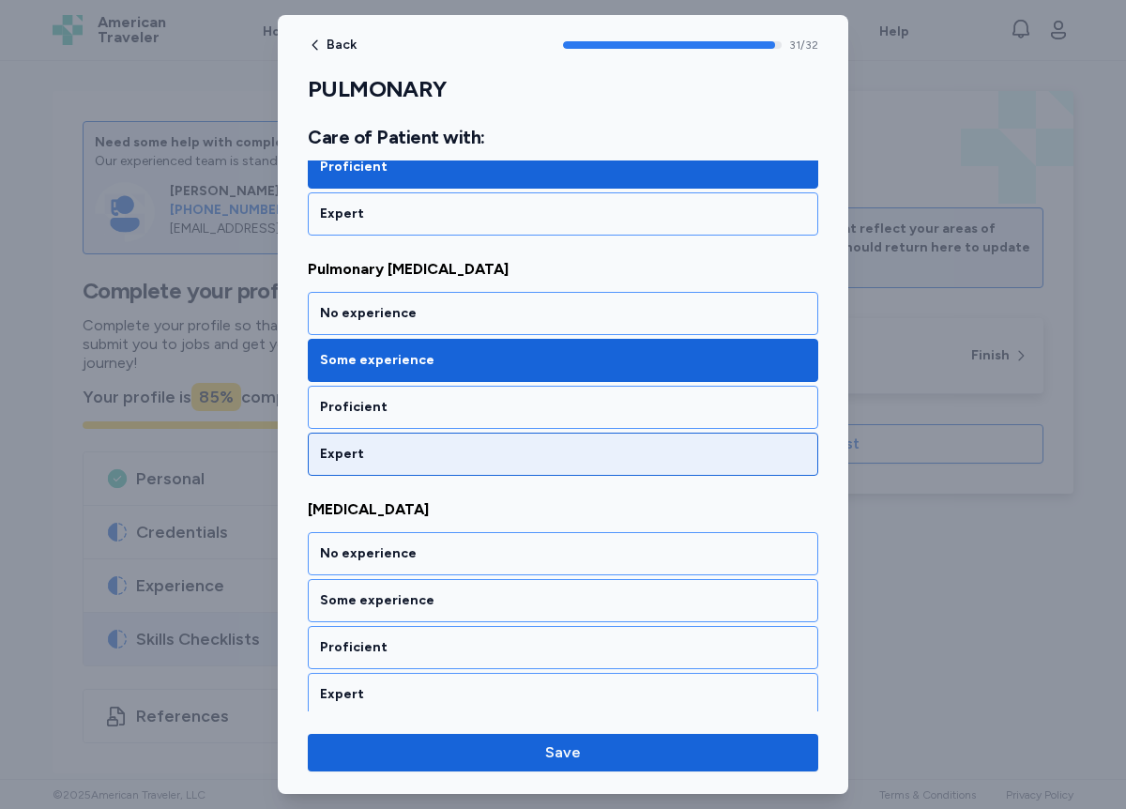
scroll to position [7488, 0]
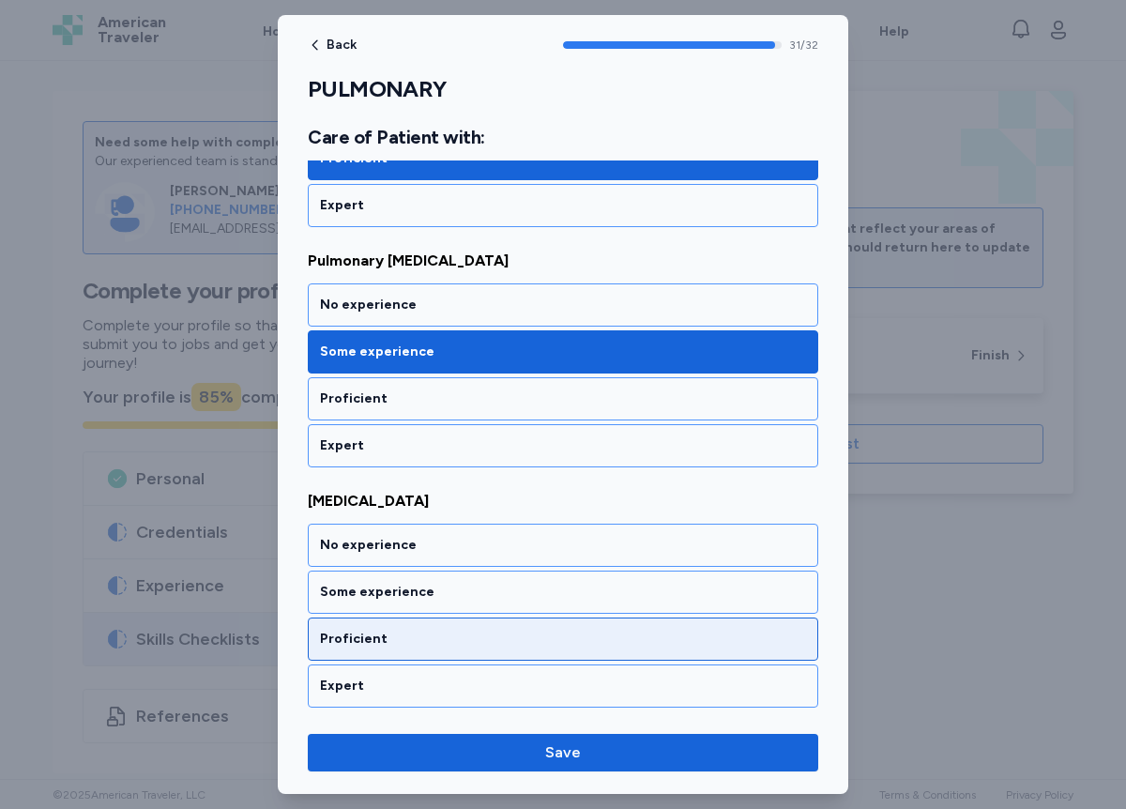
click at [394, 635] on div "Proficient" at bounding box center [563, 639] width 486 height 19
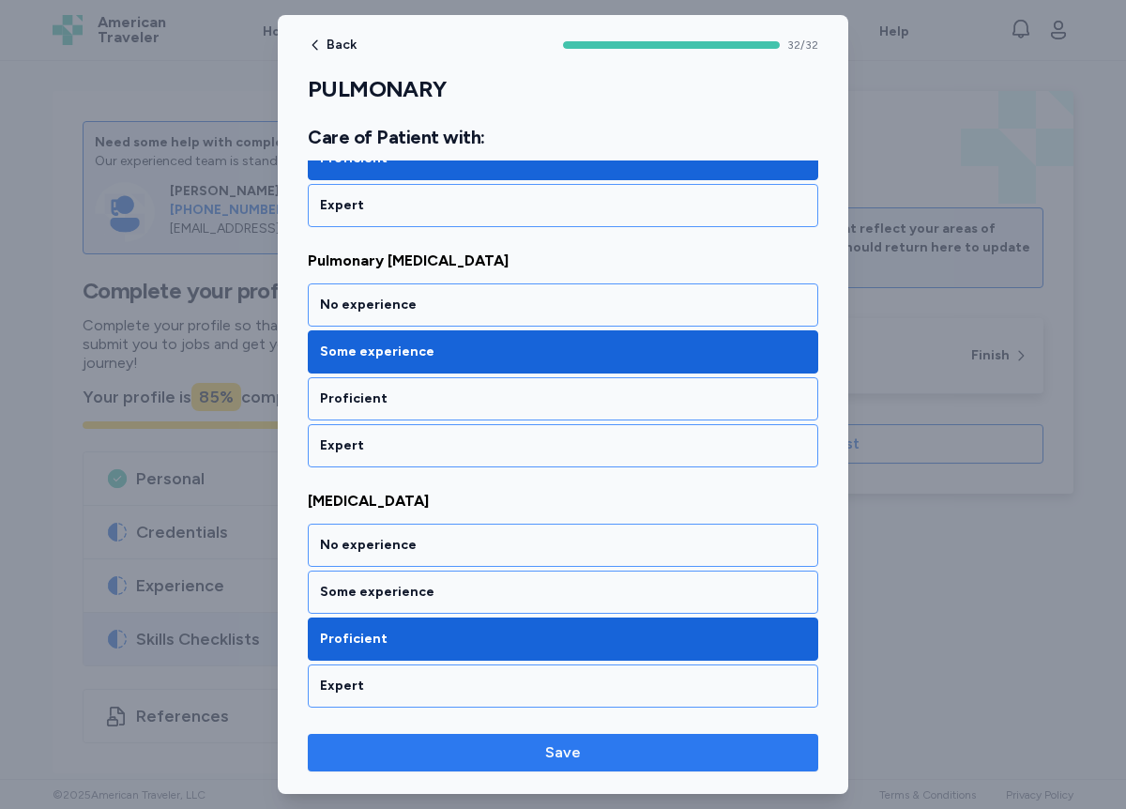
click at [552, 749] on span "Save" at bounding box center [563, 753] width 36 height 23
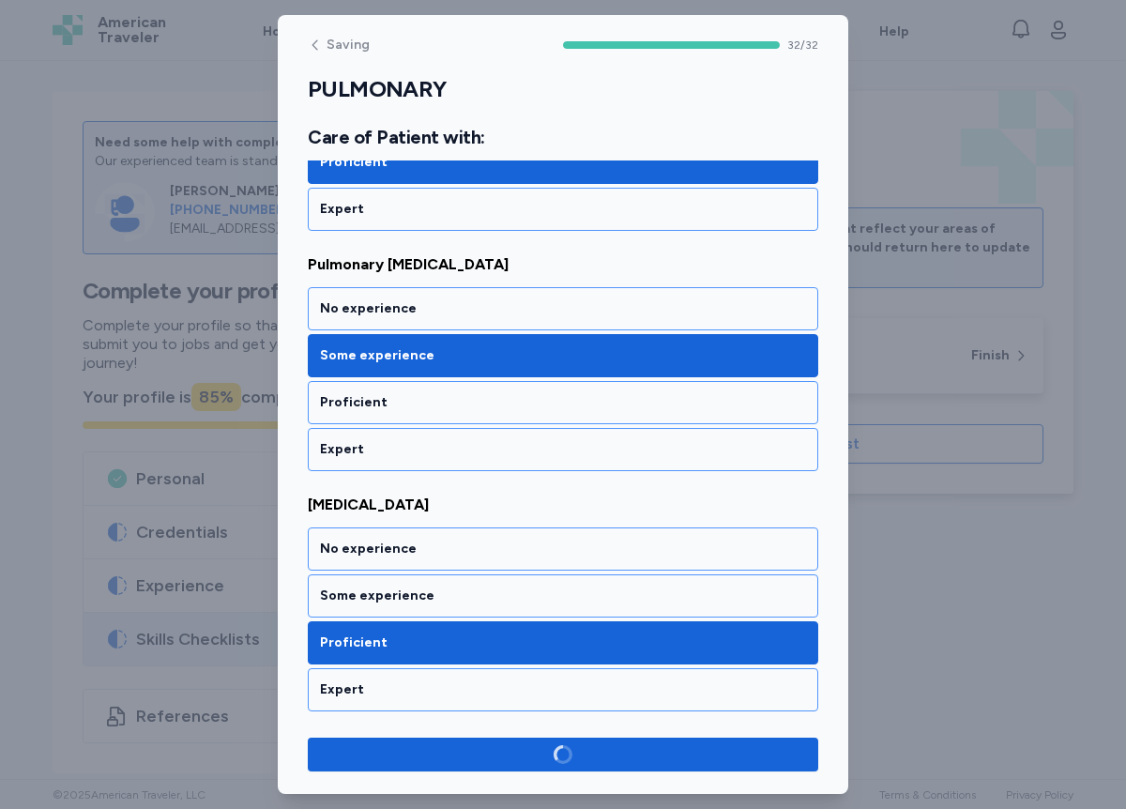
scroll to position [7484, 0]
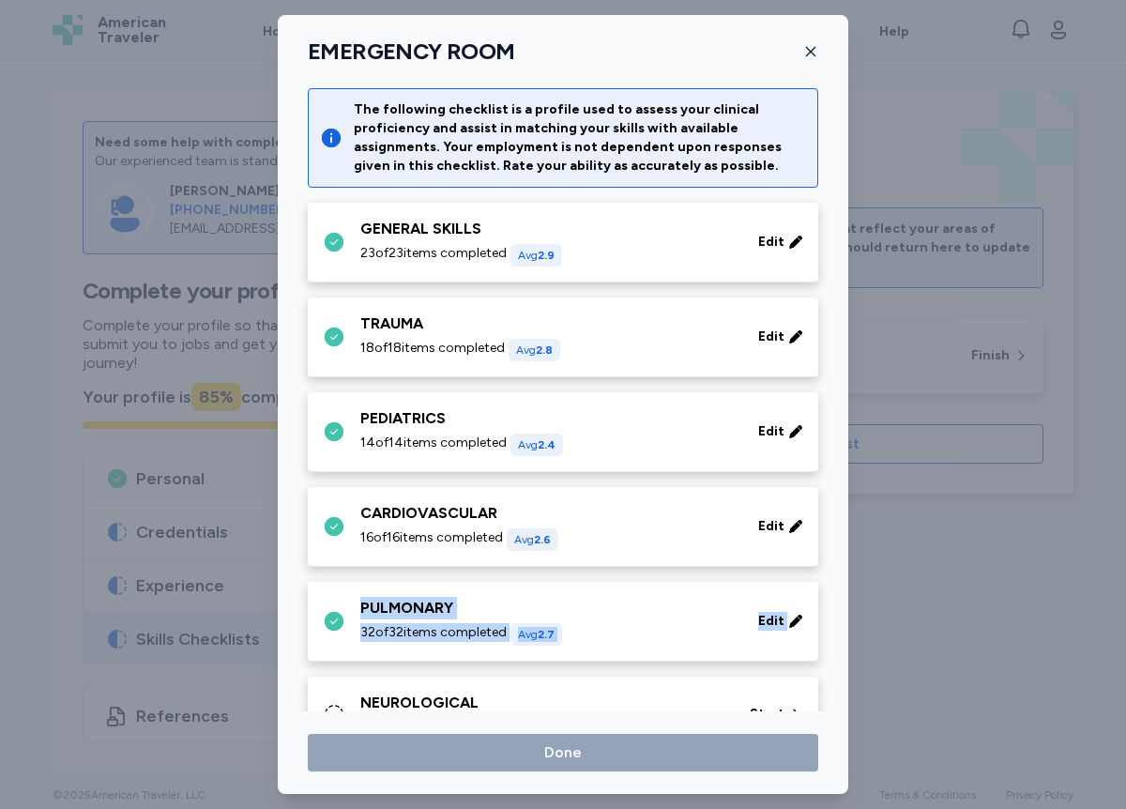
drag, startPoint x: 837, startPoint y: 534, endPoint x: 844, endPoint y: 603, distance: 68.8
click at [337, 708] on icon at bounding box center [334, 714] width 23 height 23
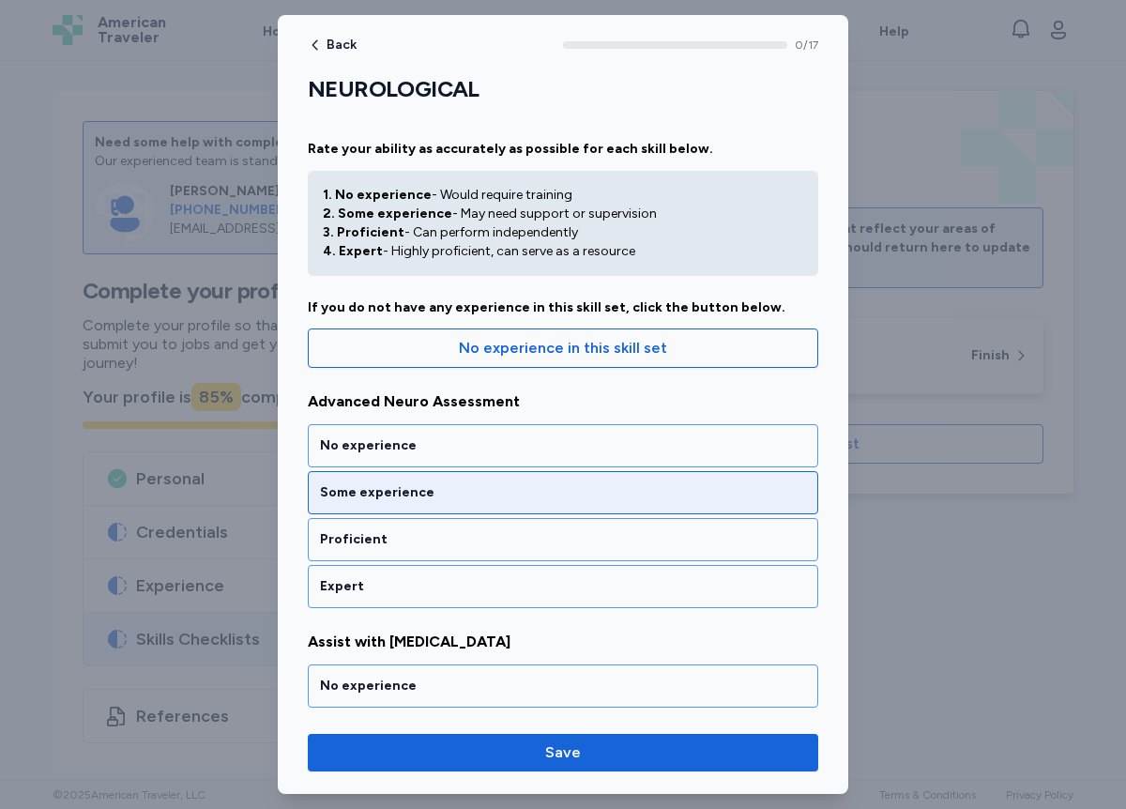
click at [412, 487] on div "Some experience" at bounding box center [563, 492] width 486 height 19
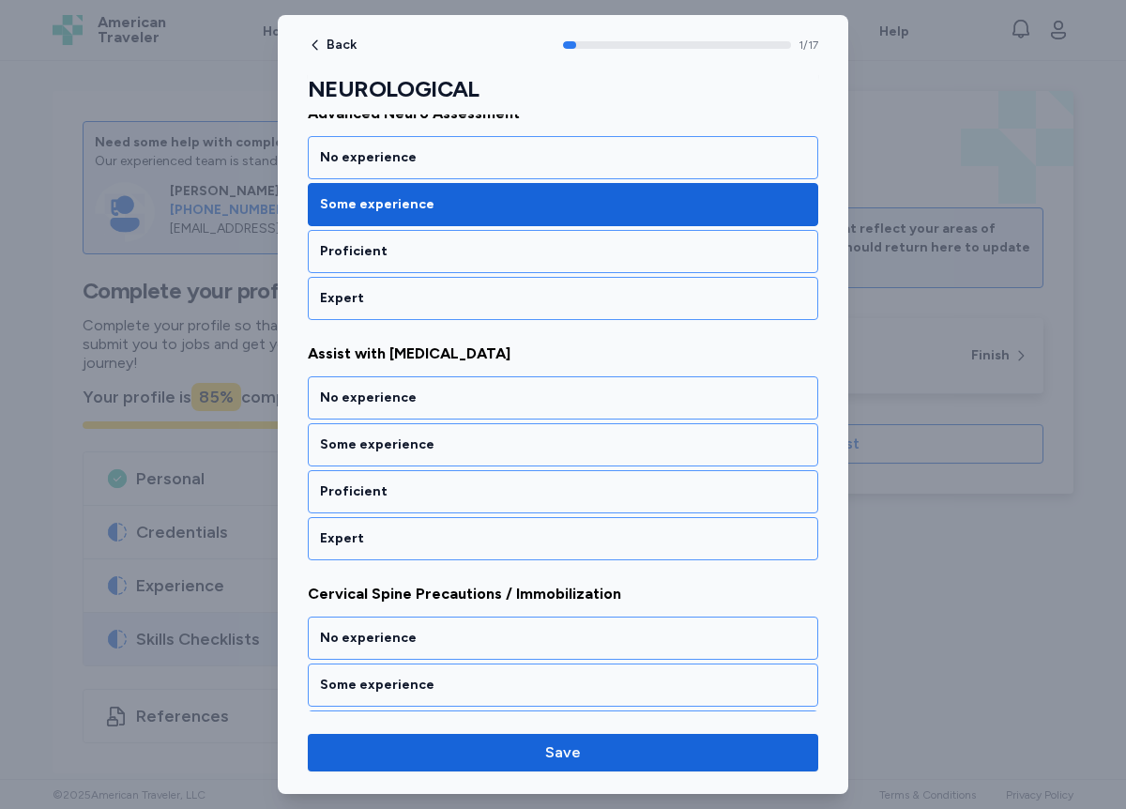
scroll to position [327, 0]
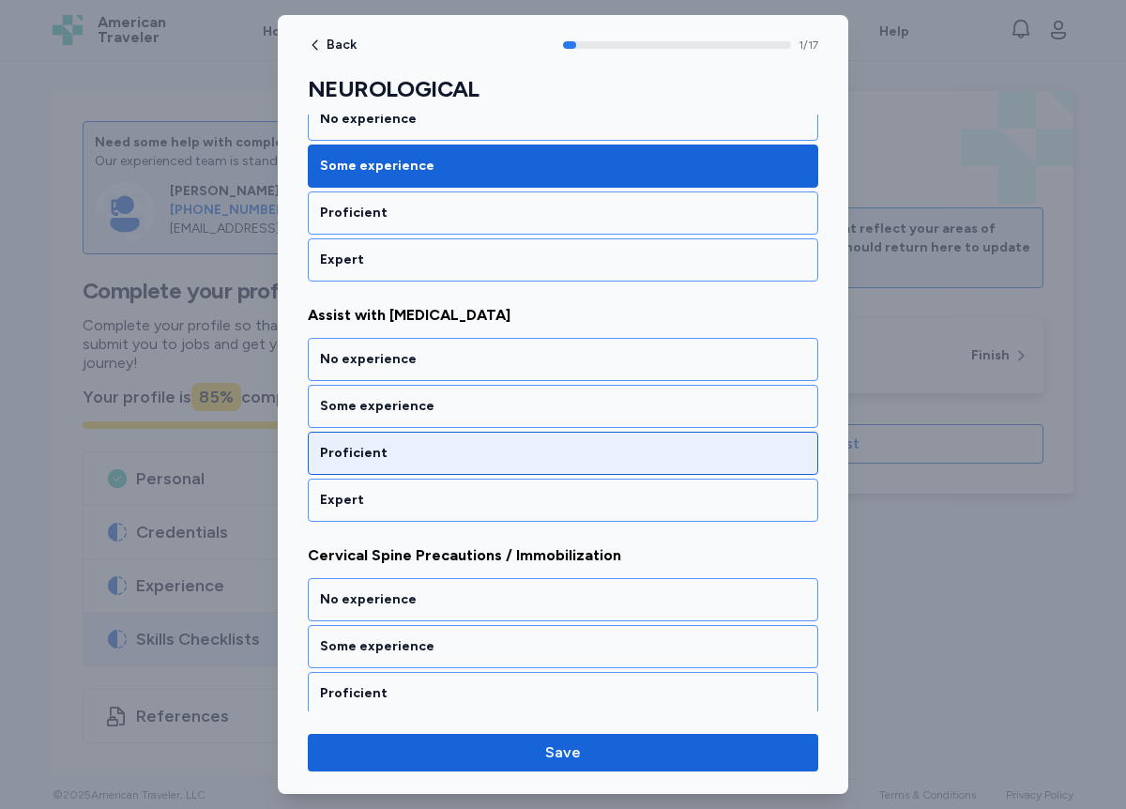
click at [390, 458] on div "Proficient" at bounding box center [563, 453] width 486 height 19
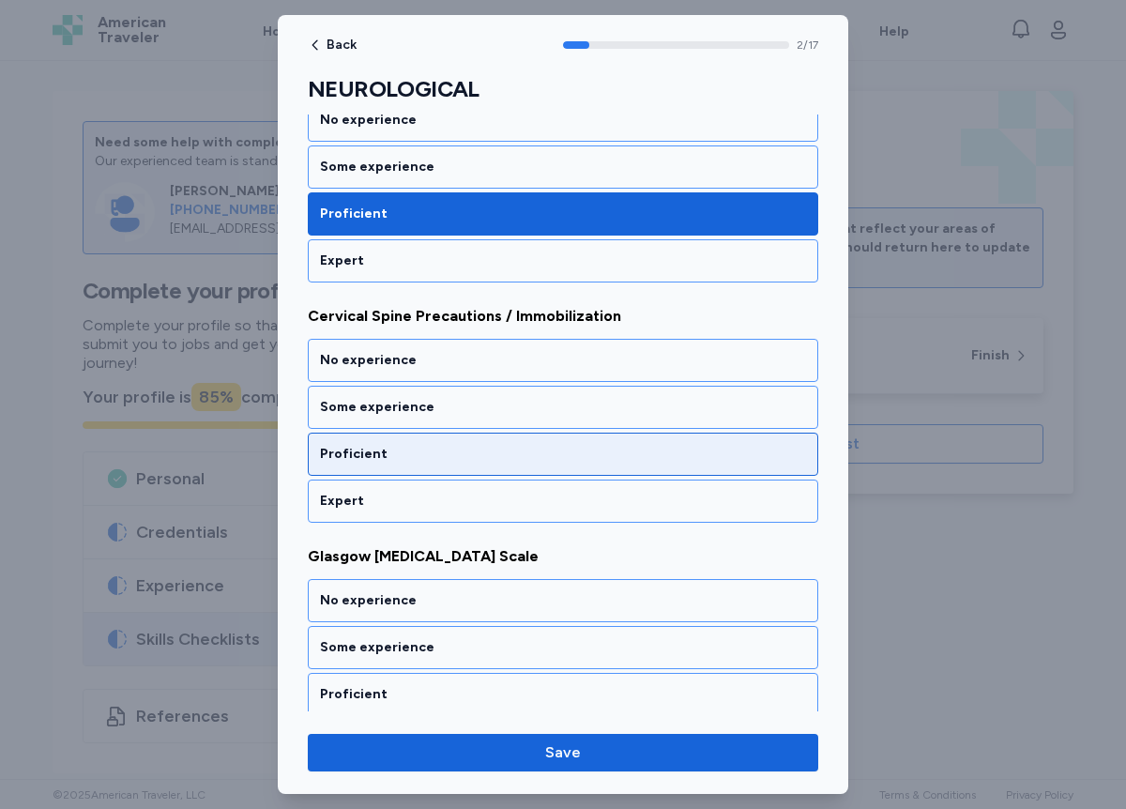
scroll to position [567, 0]
click at [371, 458] on div "Proficient" at bounding box center [563, 453] width 486 height 19
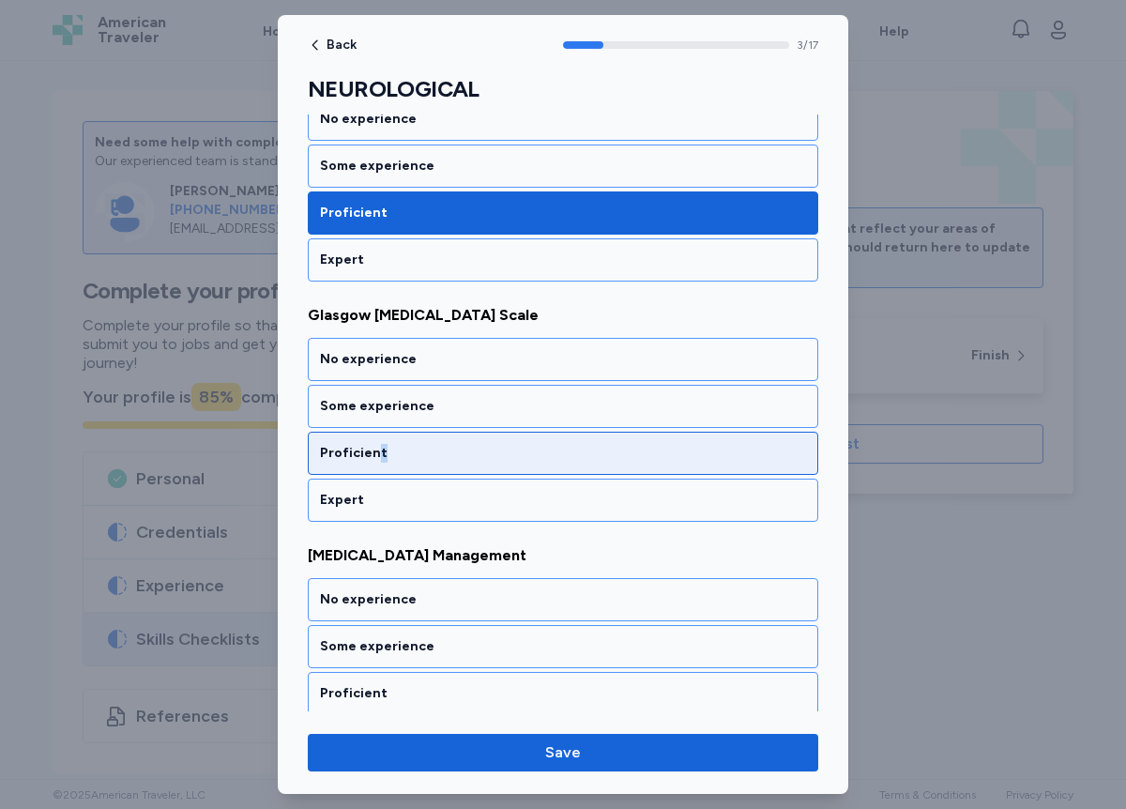
click at [374, 463] on div "Proficient" at bounding box center [563, 453] width 511 height 43
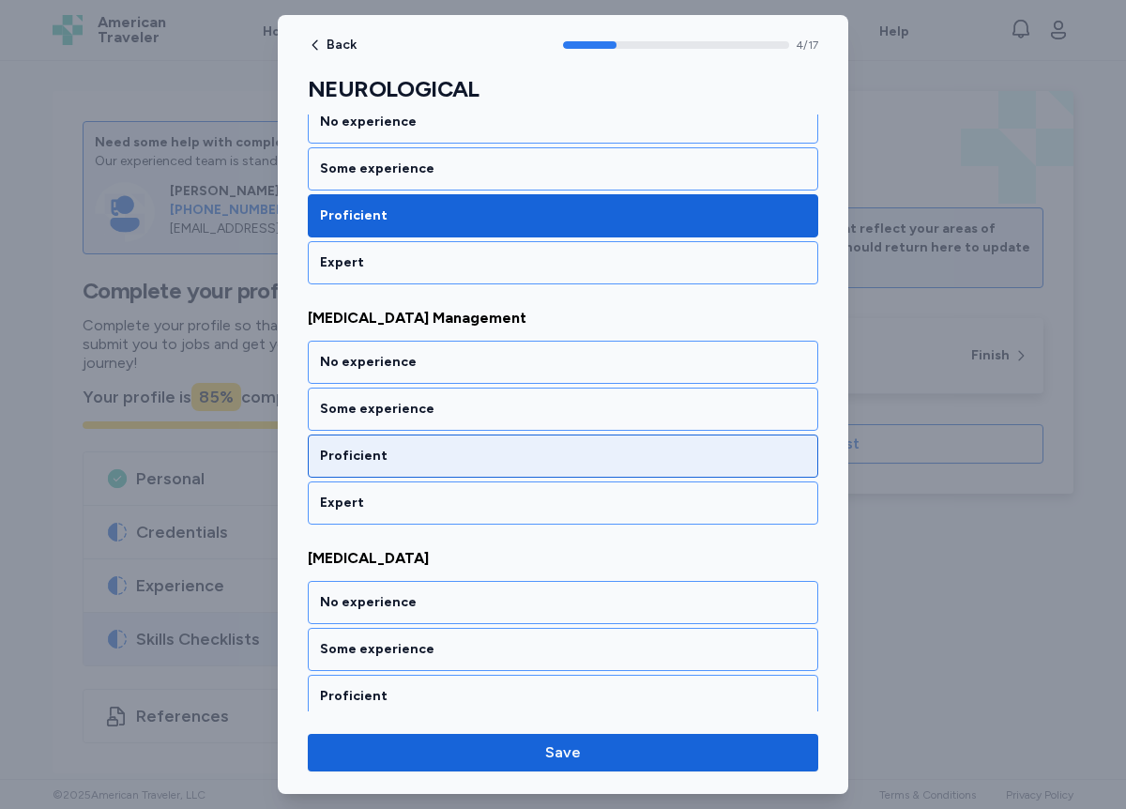
scroll to position [1048, 0]
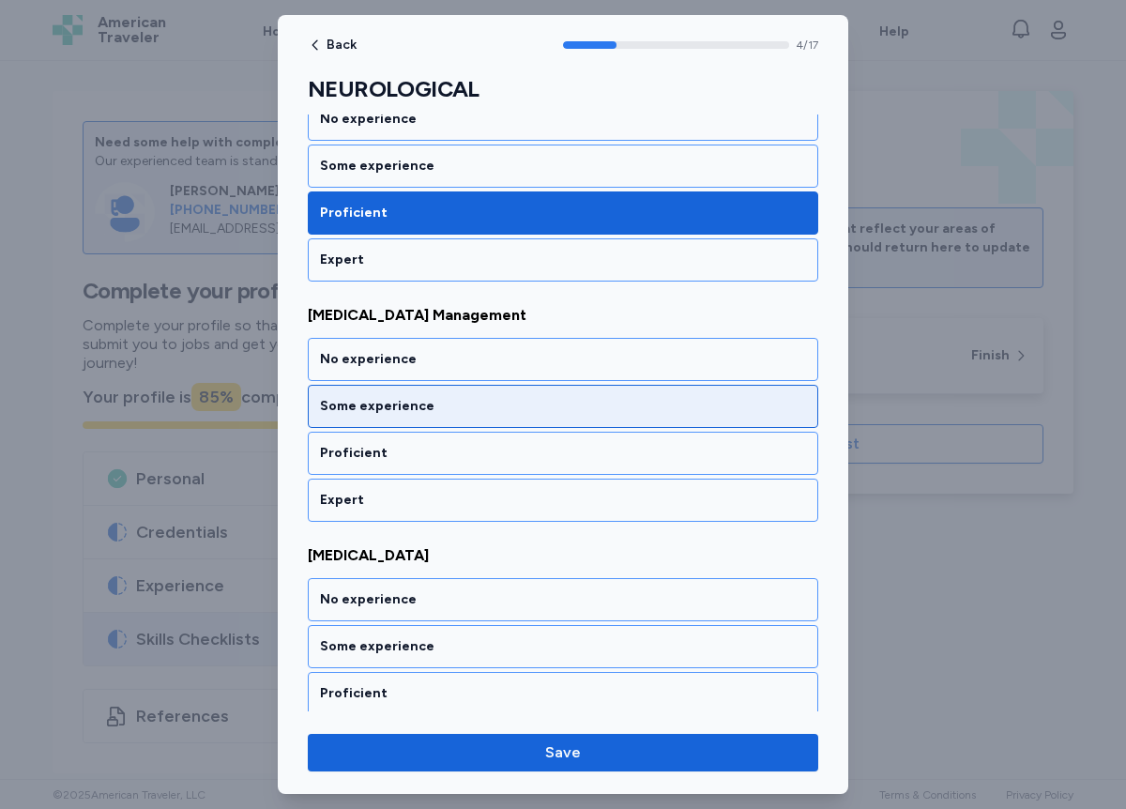
click at [433, 406] on div "Some experience" at bounding box center [563, 406] width 486 height 19
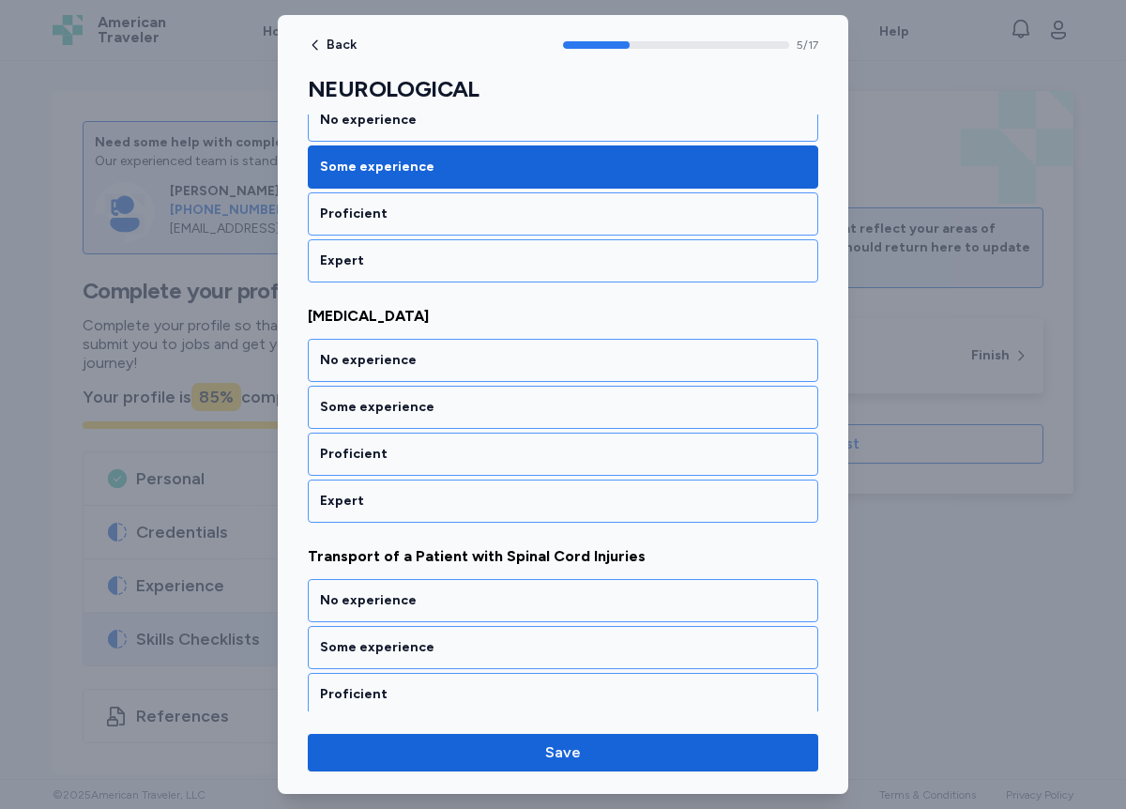
scroll to position [1288, 0]
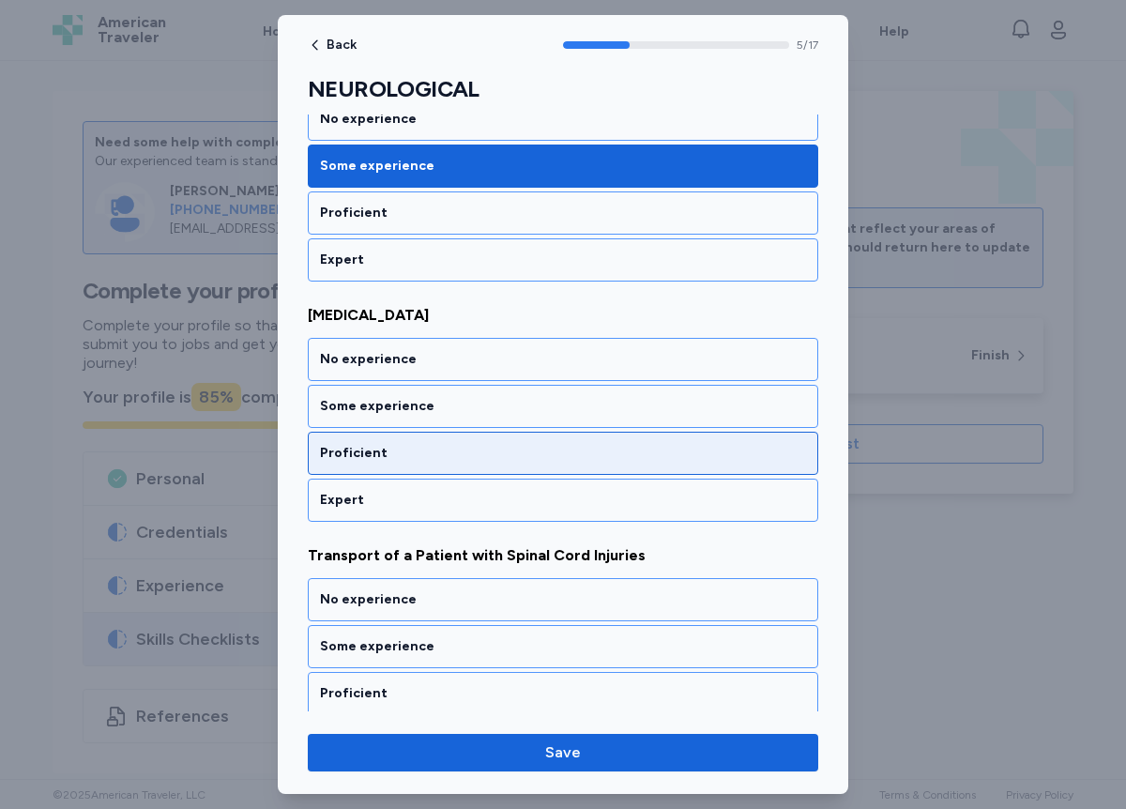
click at [391, 460] on div "Proficient" at bounding box center [563, 453] width 486 height 19
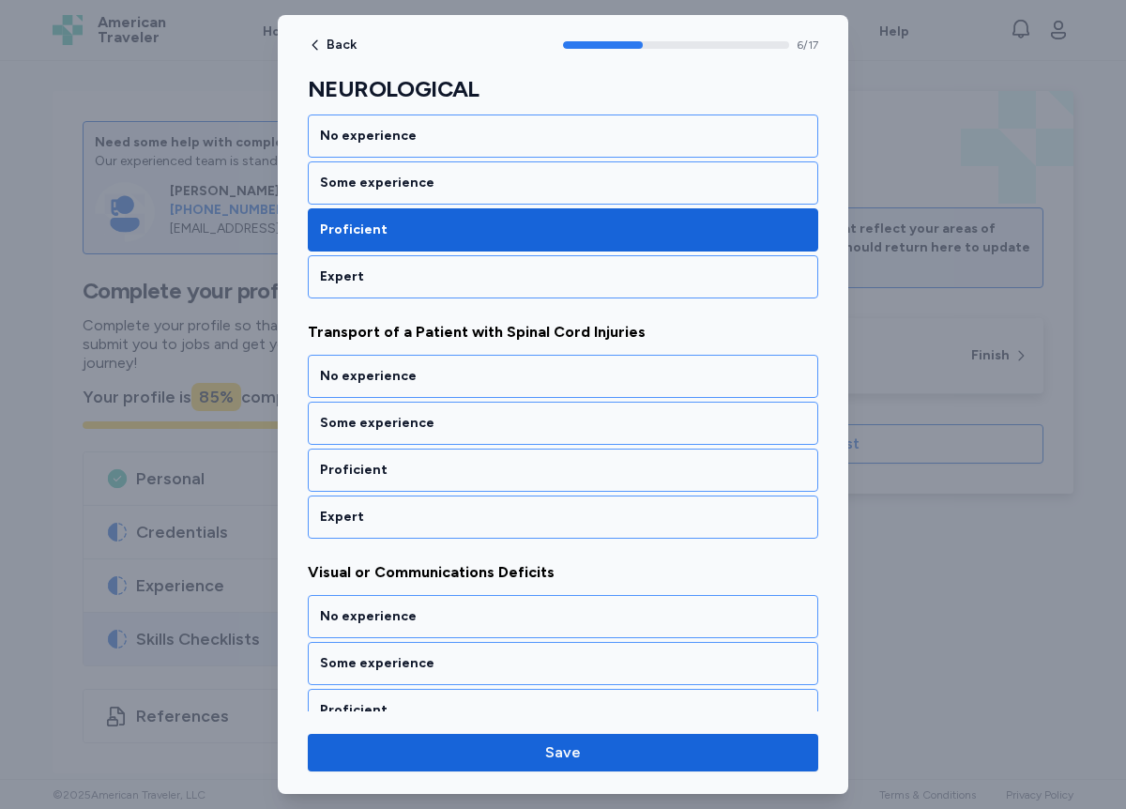
scroll to position [1528, 0]
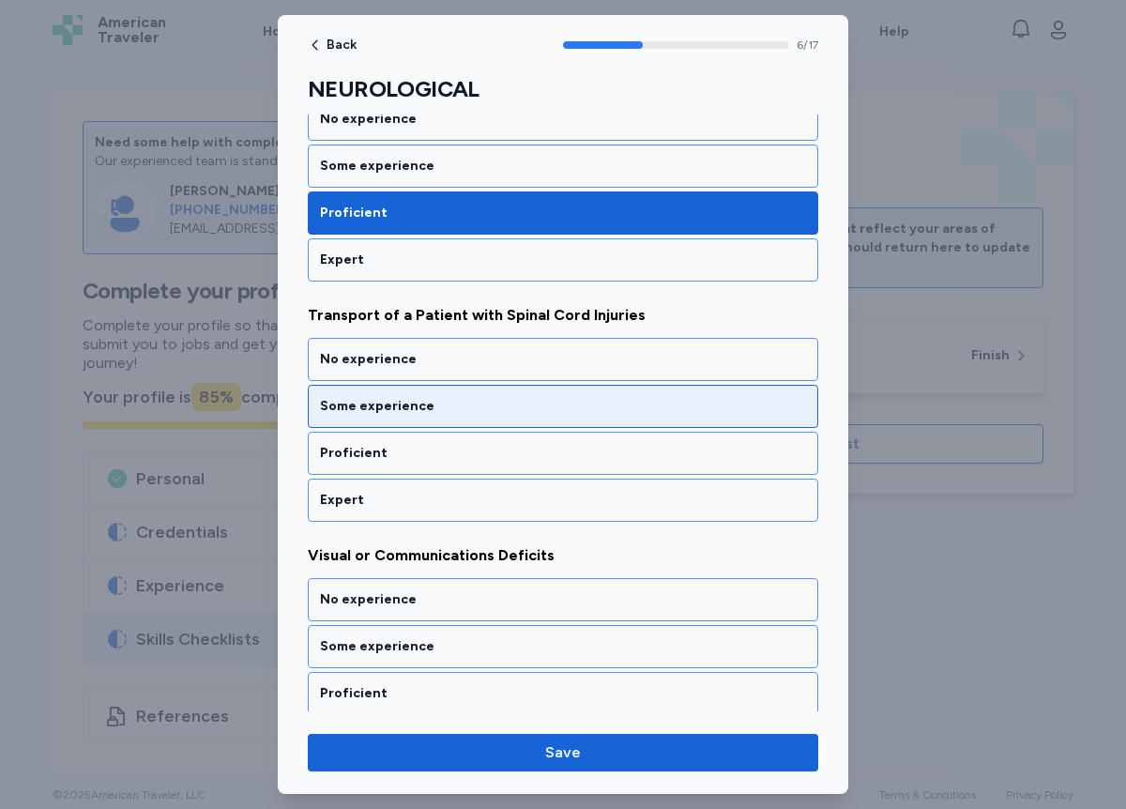
click at [422, 409] on div "Some experience" at bounding box center [563, 406] width 486 height 19
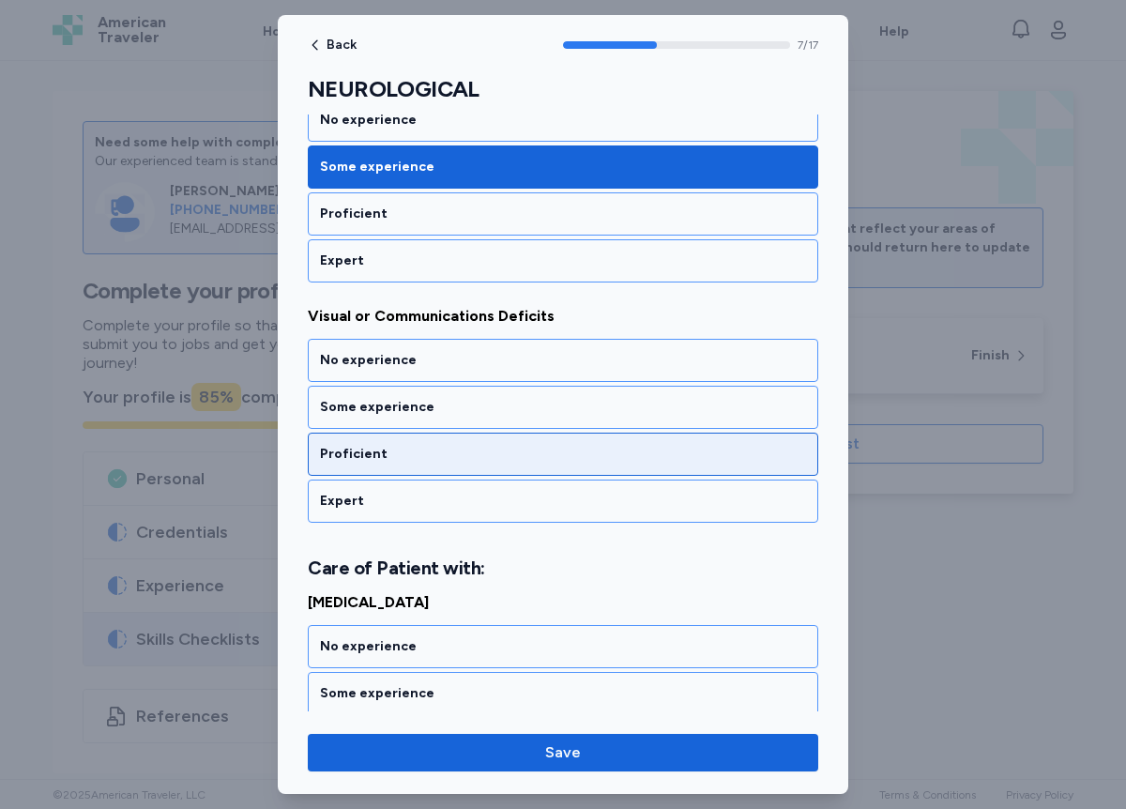
scroll to position [1769, 0]
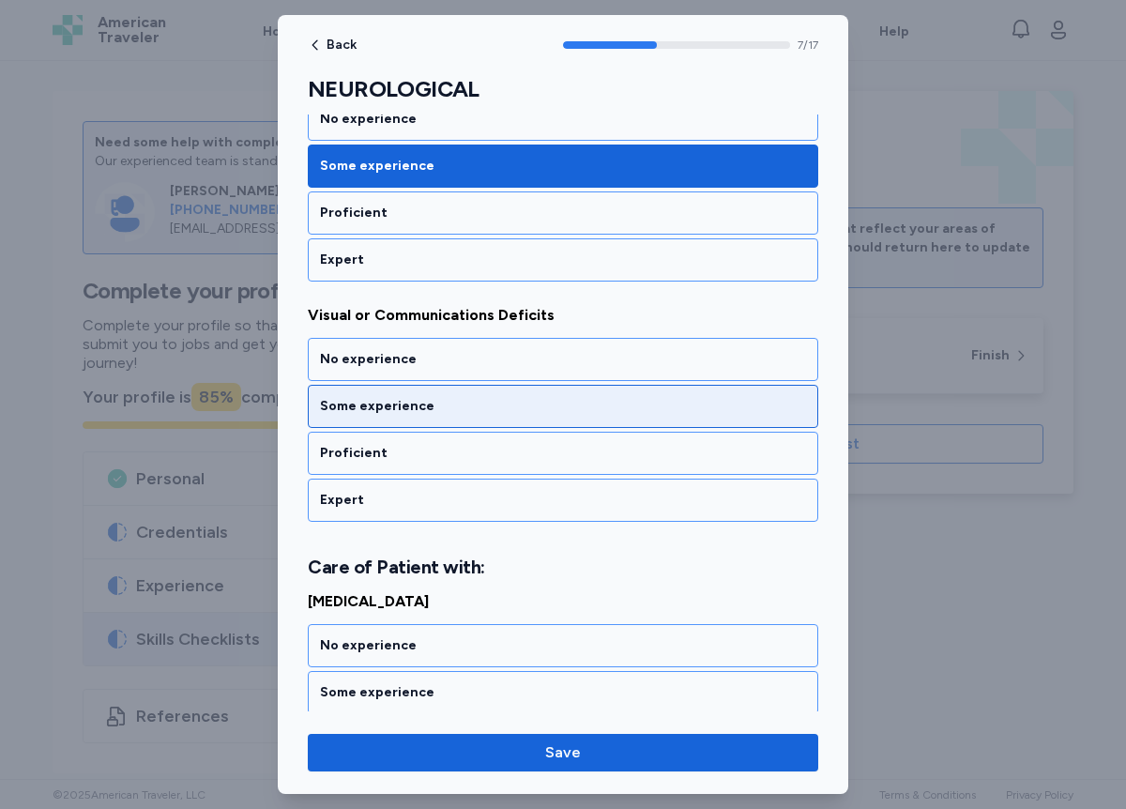
click at [415, 407] on div "Some experience" at bounding box center [563, 406] width 486 height 19
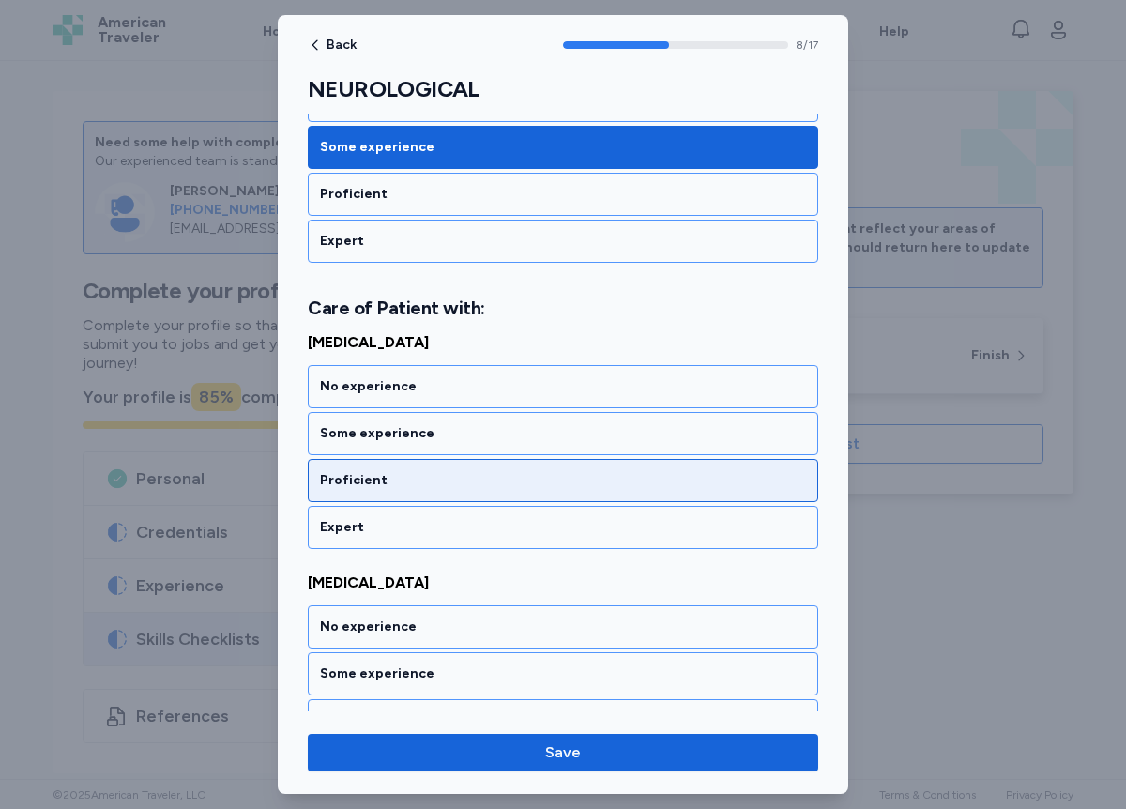
scroll to position [2031, 0]
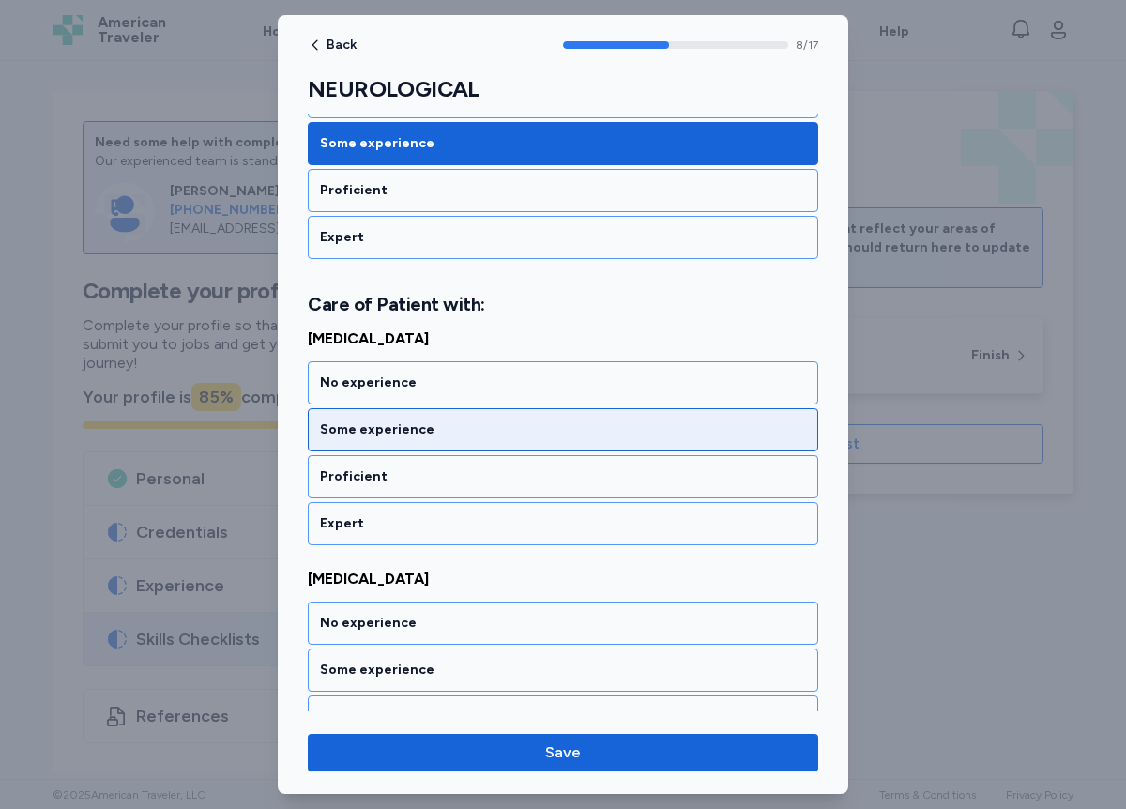
click at [413, 431] on div "Some experience" at bounding box center [563, 430] width 486 height 19
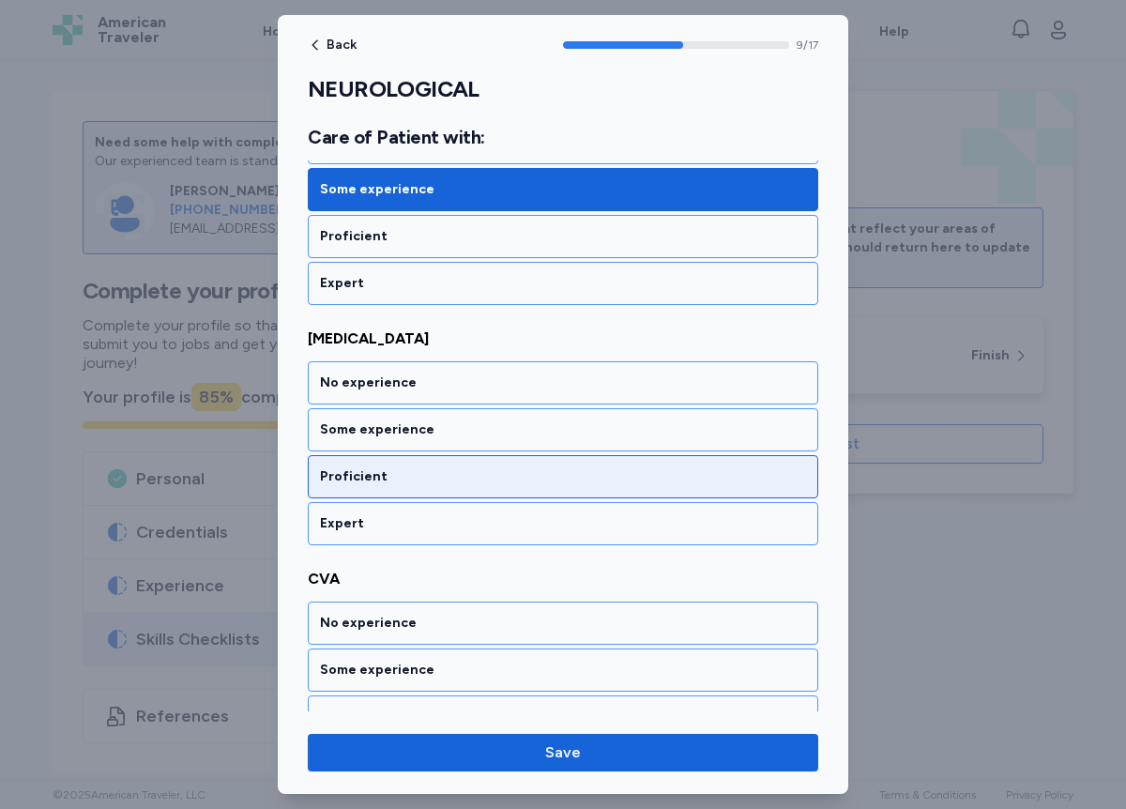
scroll to position [2272, 0]
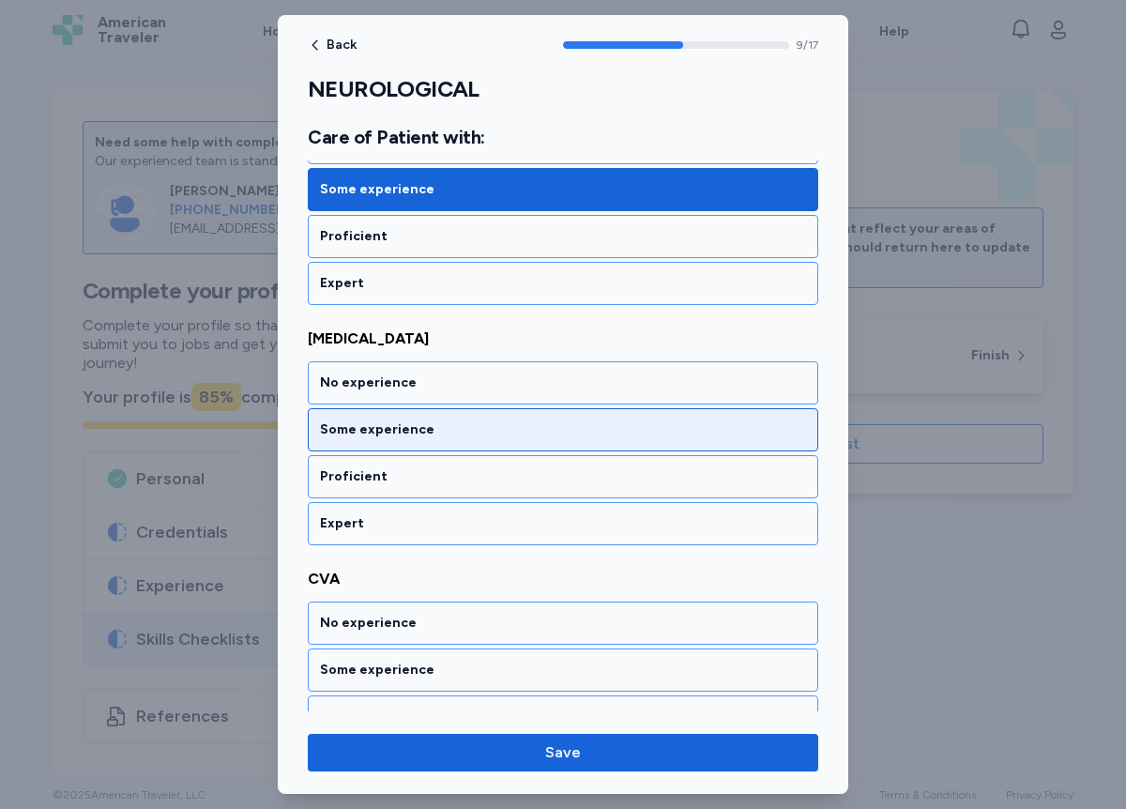
click at [408, 433] on div "Some experience" at bounding box center [563, 430] width 486 height 19
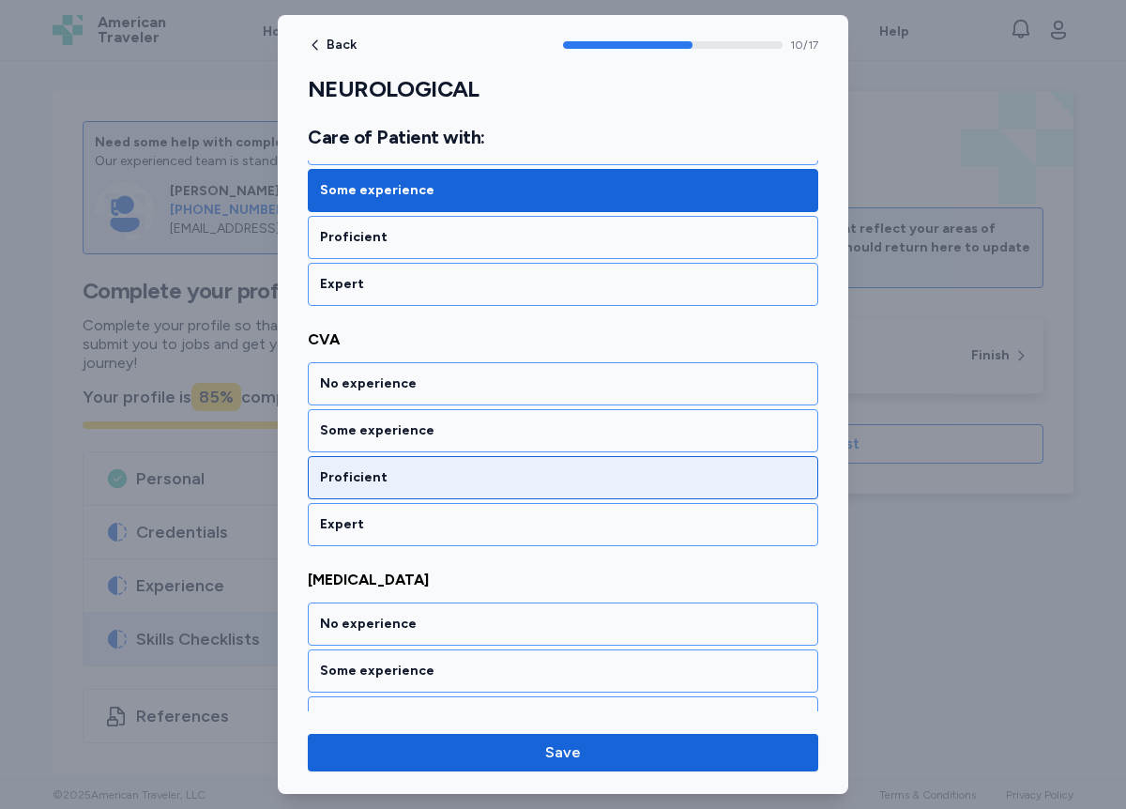
scroll to position [2512, 0]
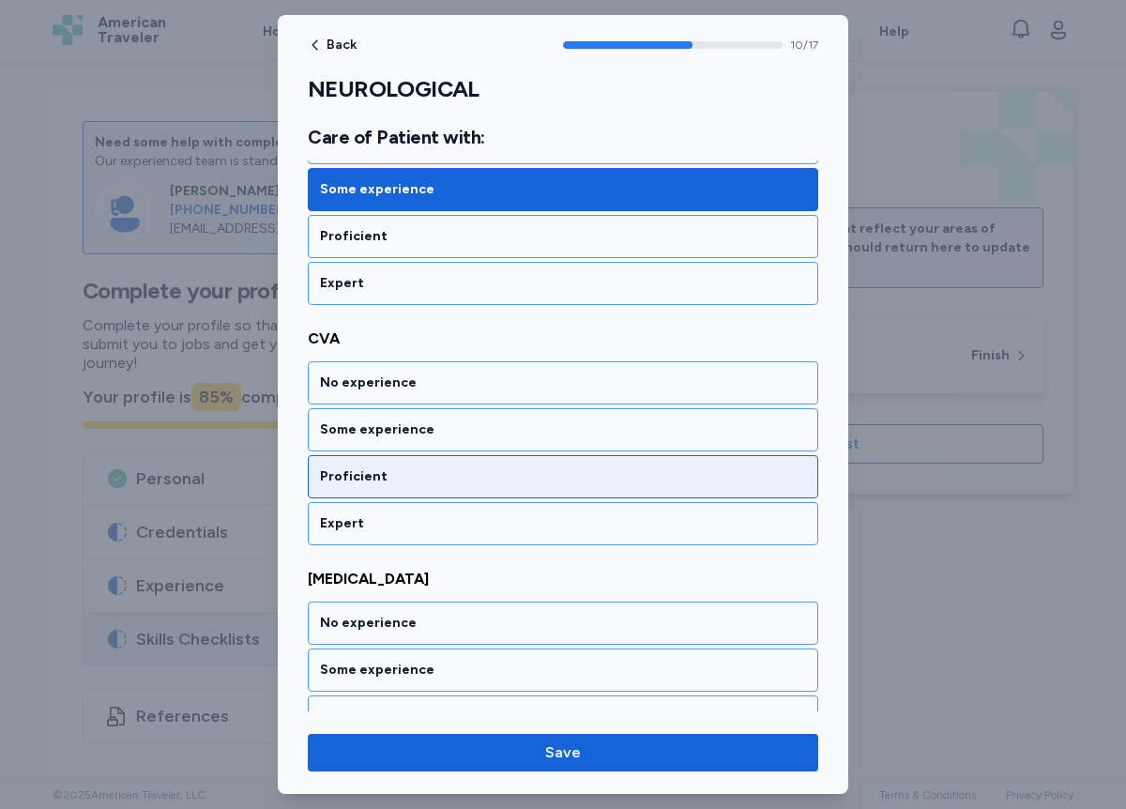
click at [387, 481] on div "Proficient" at bounding box center [563, 476] width 486 height 19
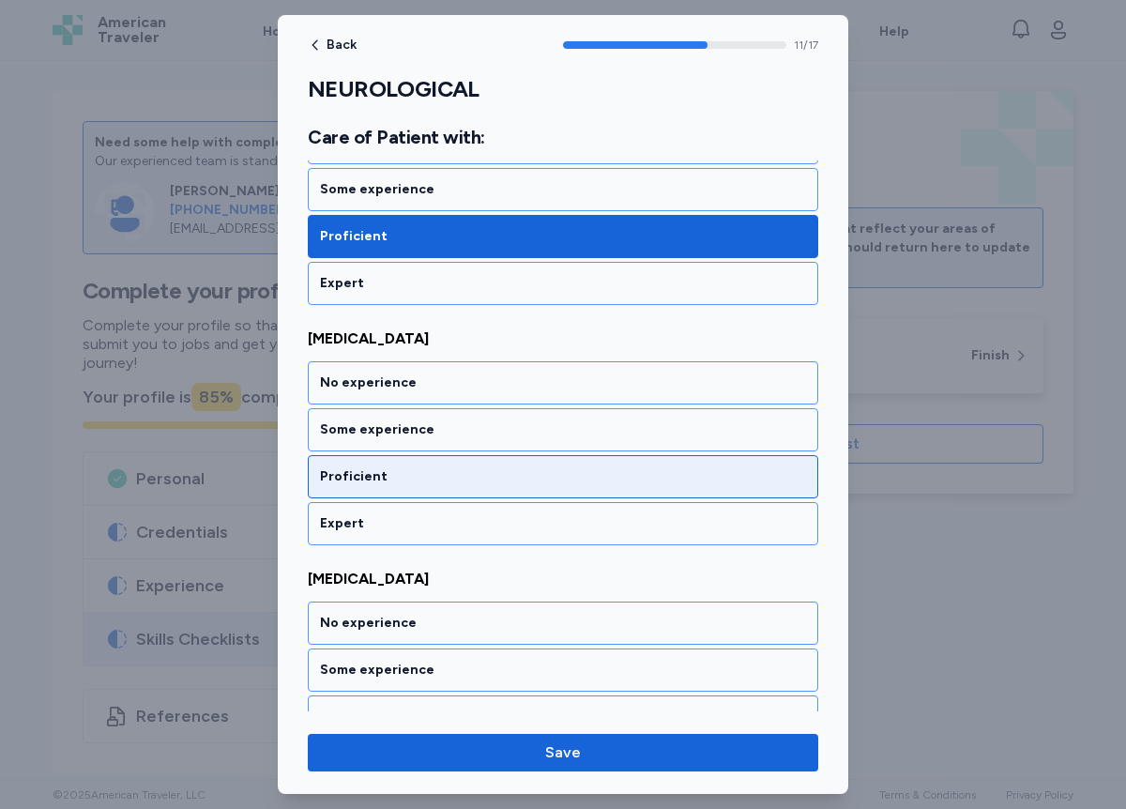
scroll to position [2752, 0]
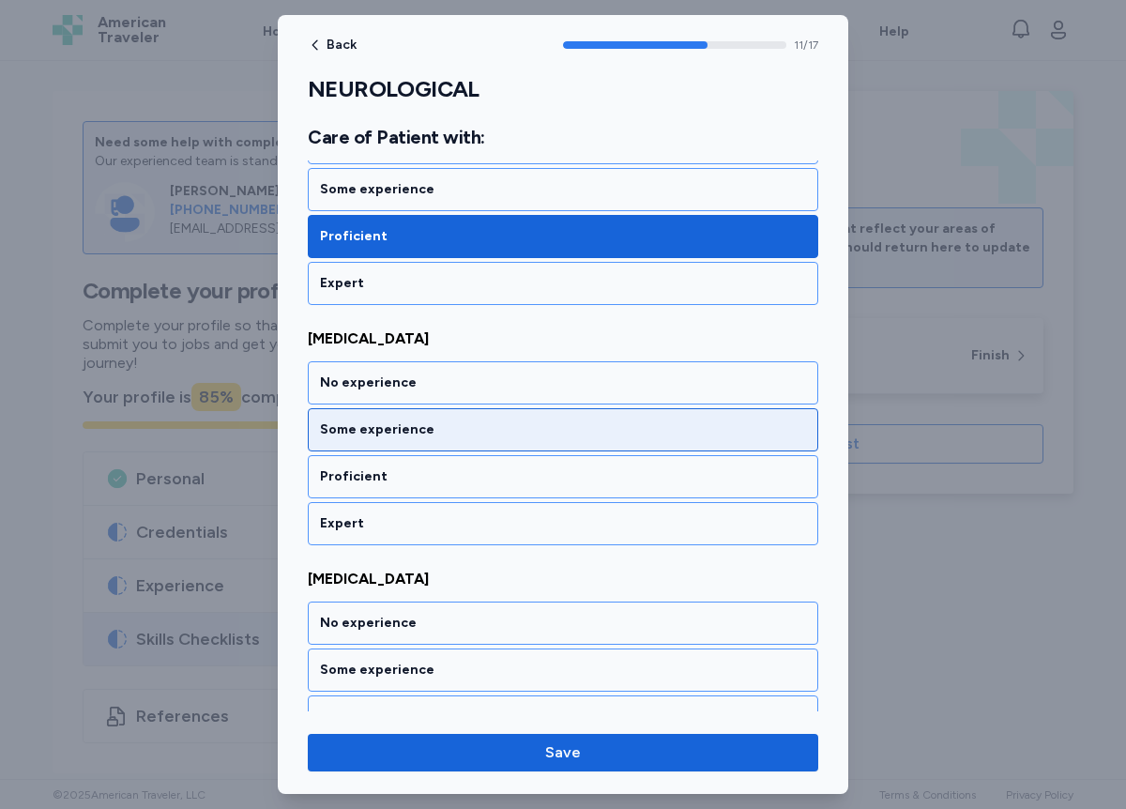
click at [405, 430] on div "Some experience" at bounding box center [563, 430] width 486 height 19
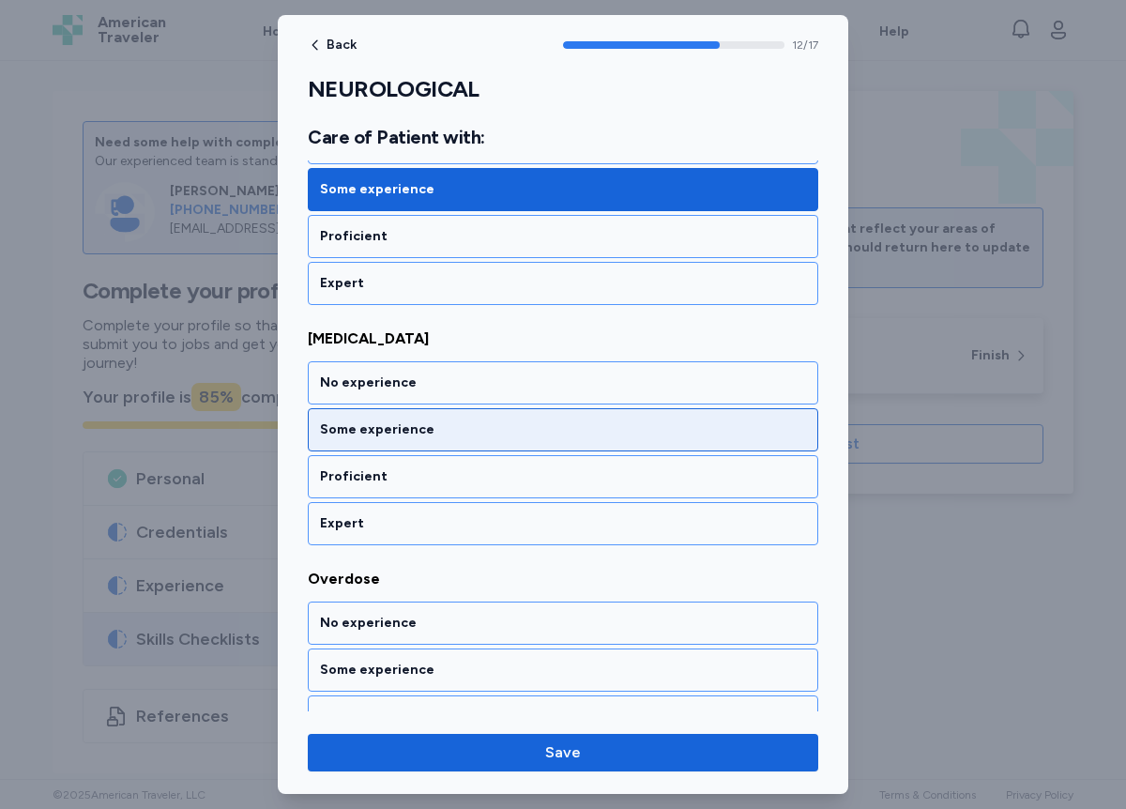
scroll to position [2993, 0]
click at [407, 438] on div "Some experience" at bounding box center [563, 430] width 486 height 19
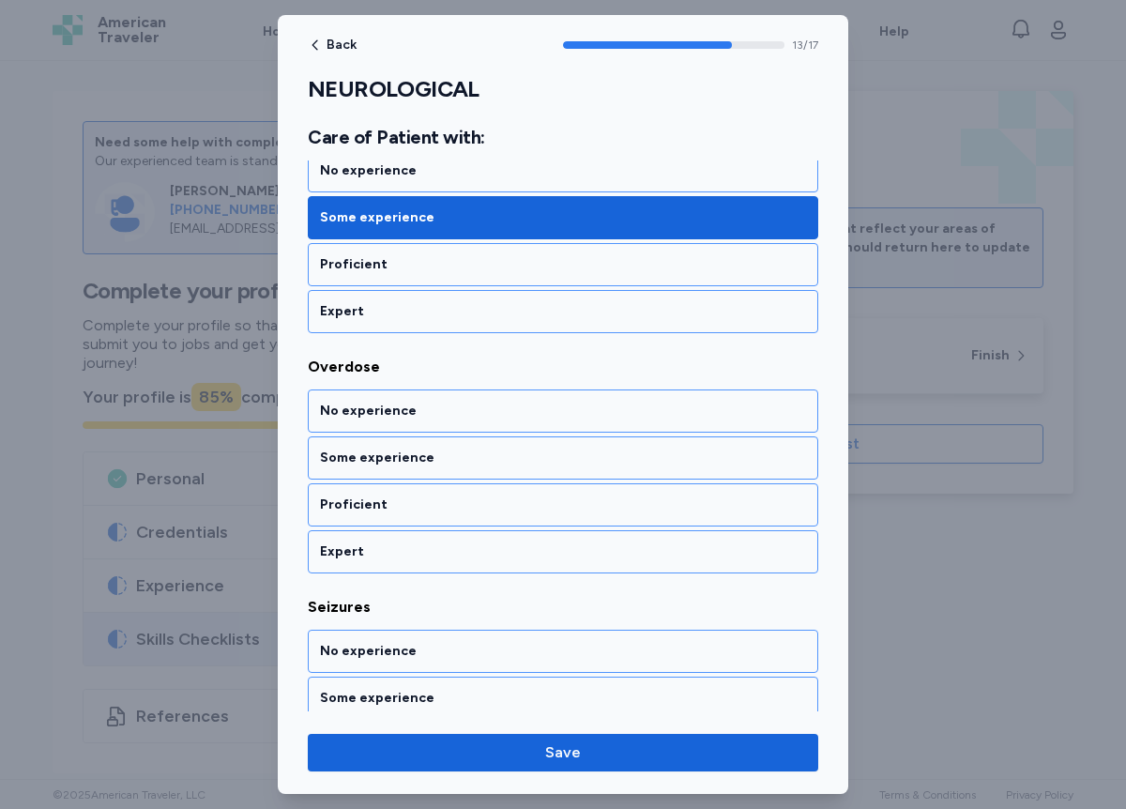
scroll to position [3233, 0]
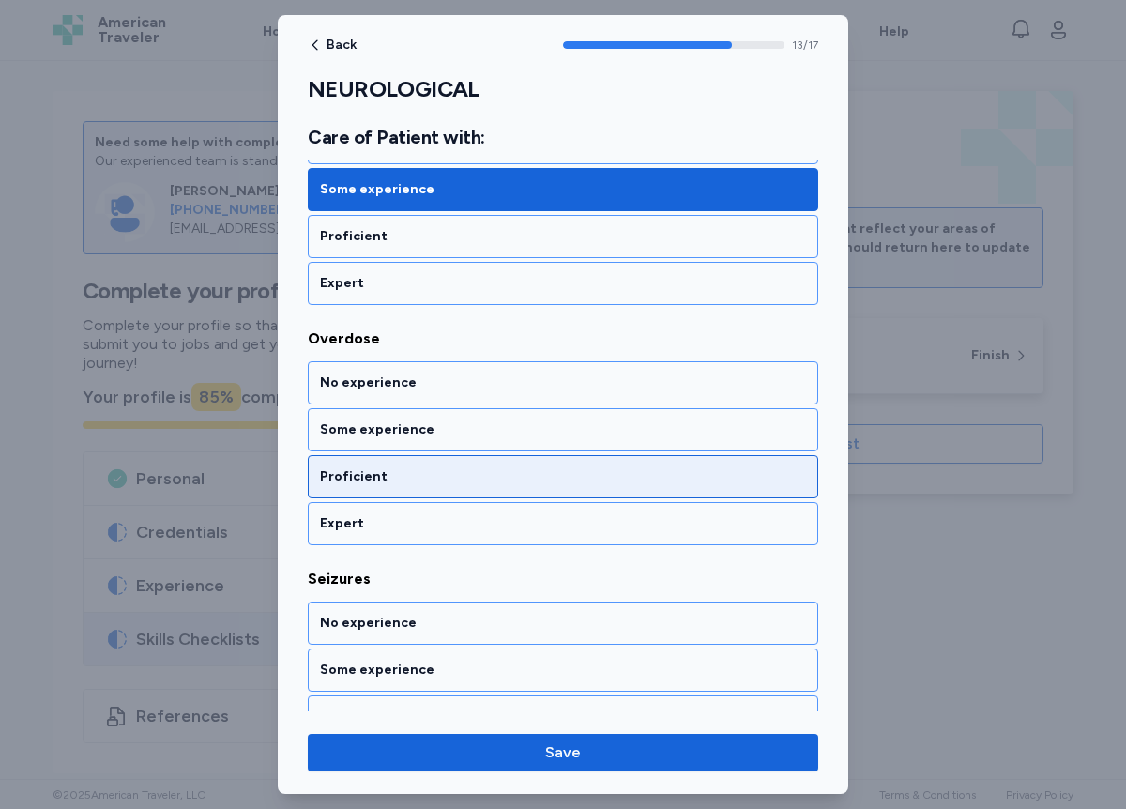
click at [374, 481] on div "Proficient" at bounding box center [563, 476] width 486 height 19
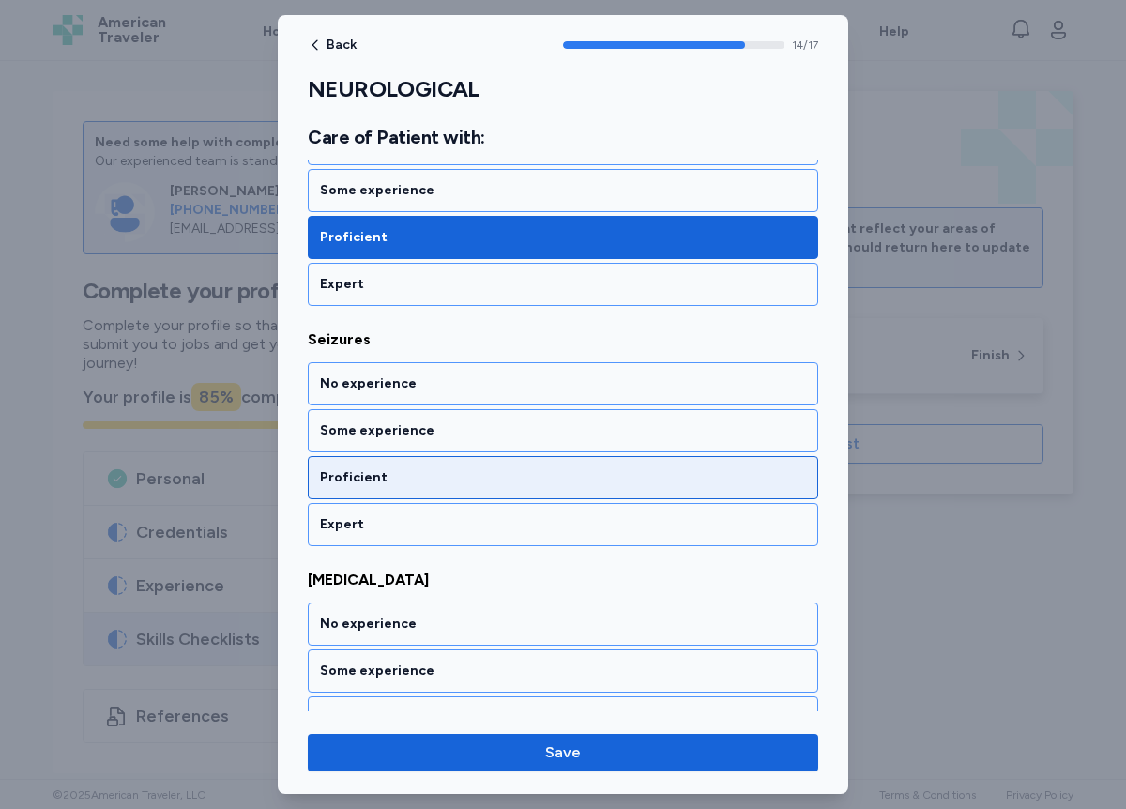
scroll to position [3473, 0]
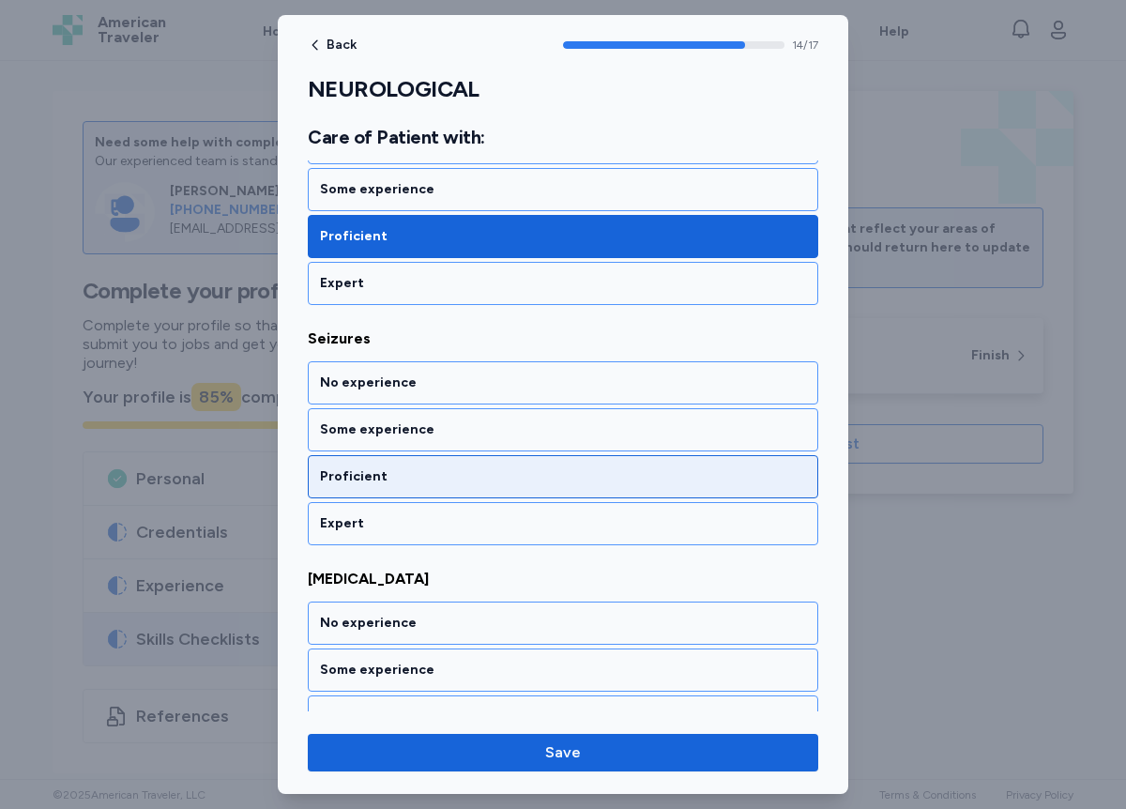
click at [374, 480] on div "Proficient" at bounding box center [563, 476] width 486 height 19
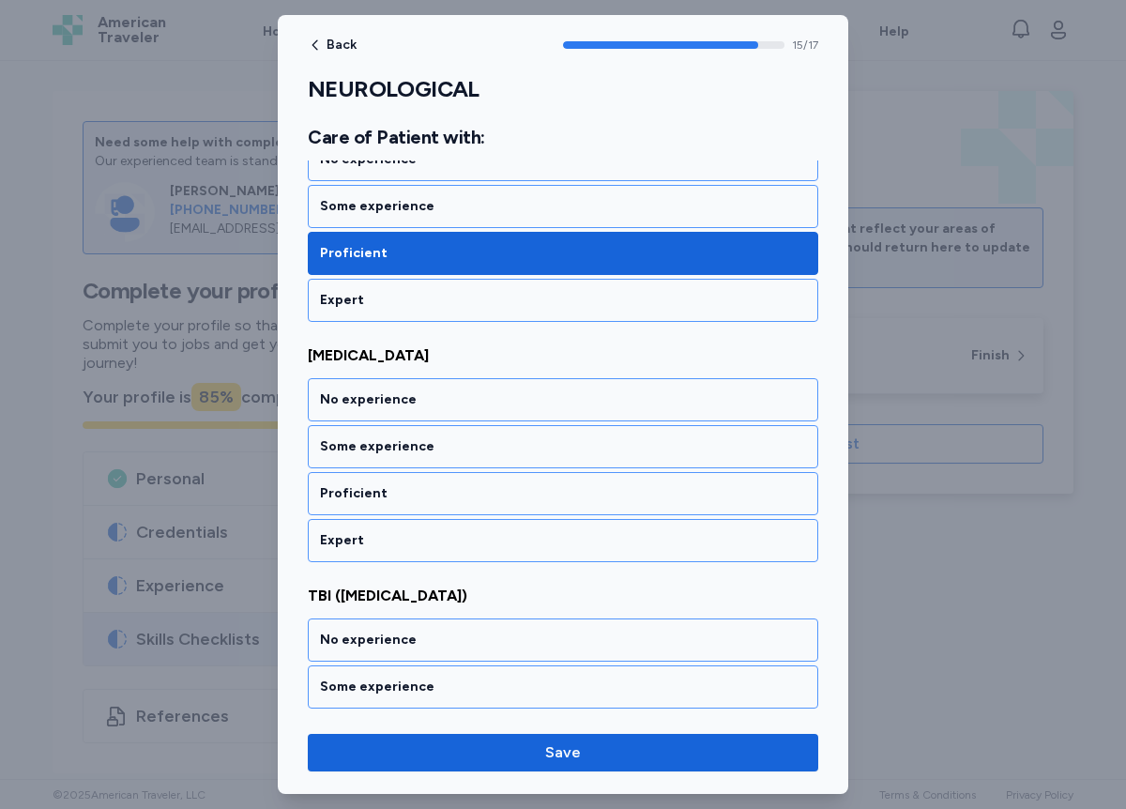
scroll to position [3714, 0]
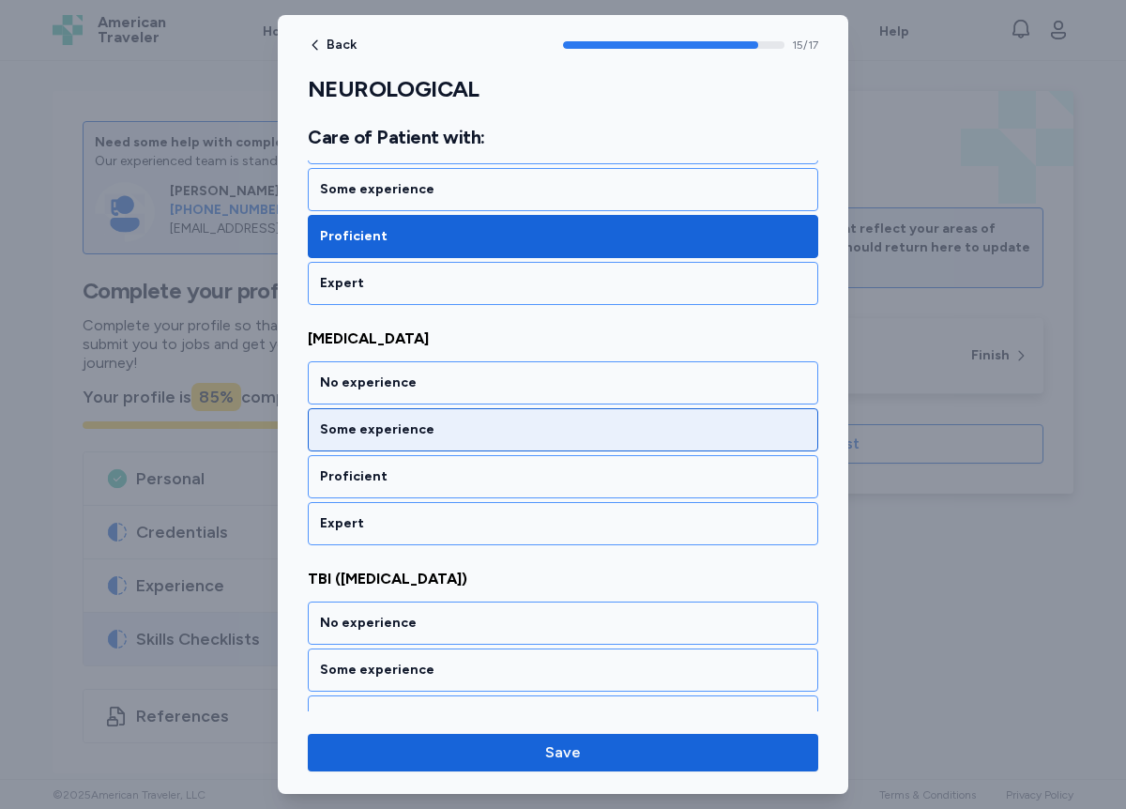
click at [386, 431] on div "Some experience" at bounding box center [563, 430] width 486 height 19
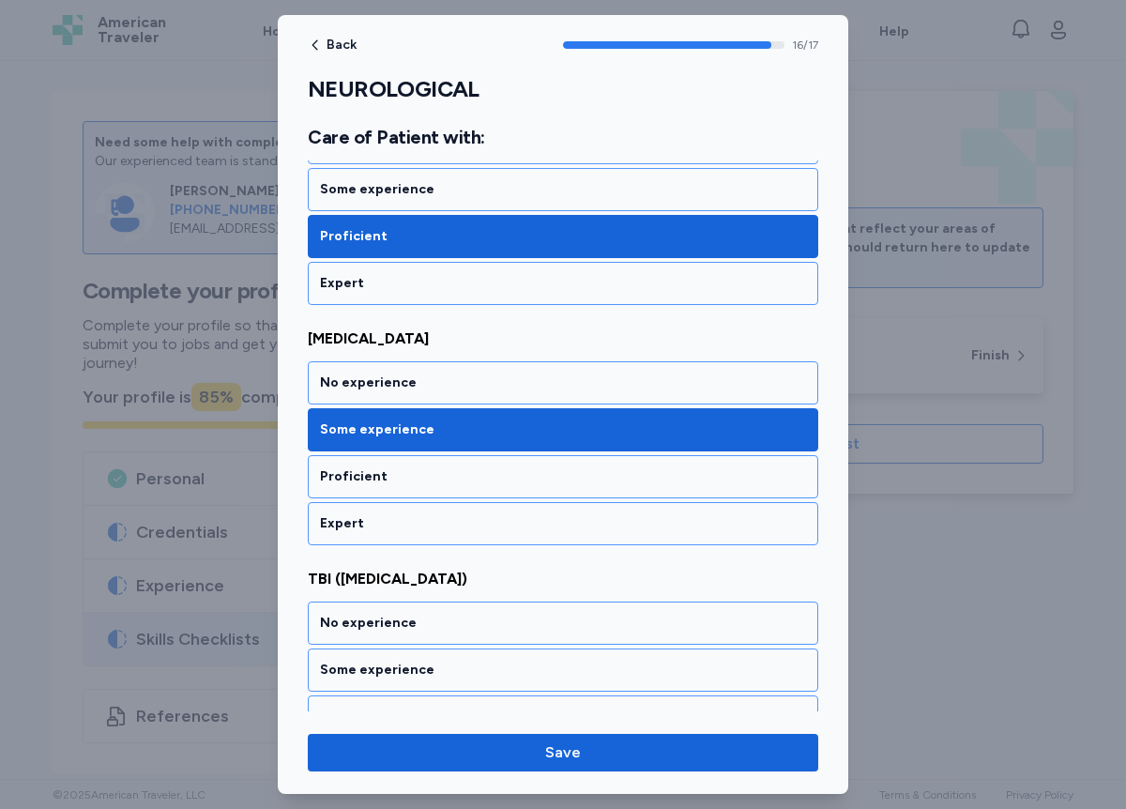
scroll to position [3791, 0]
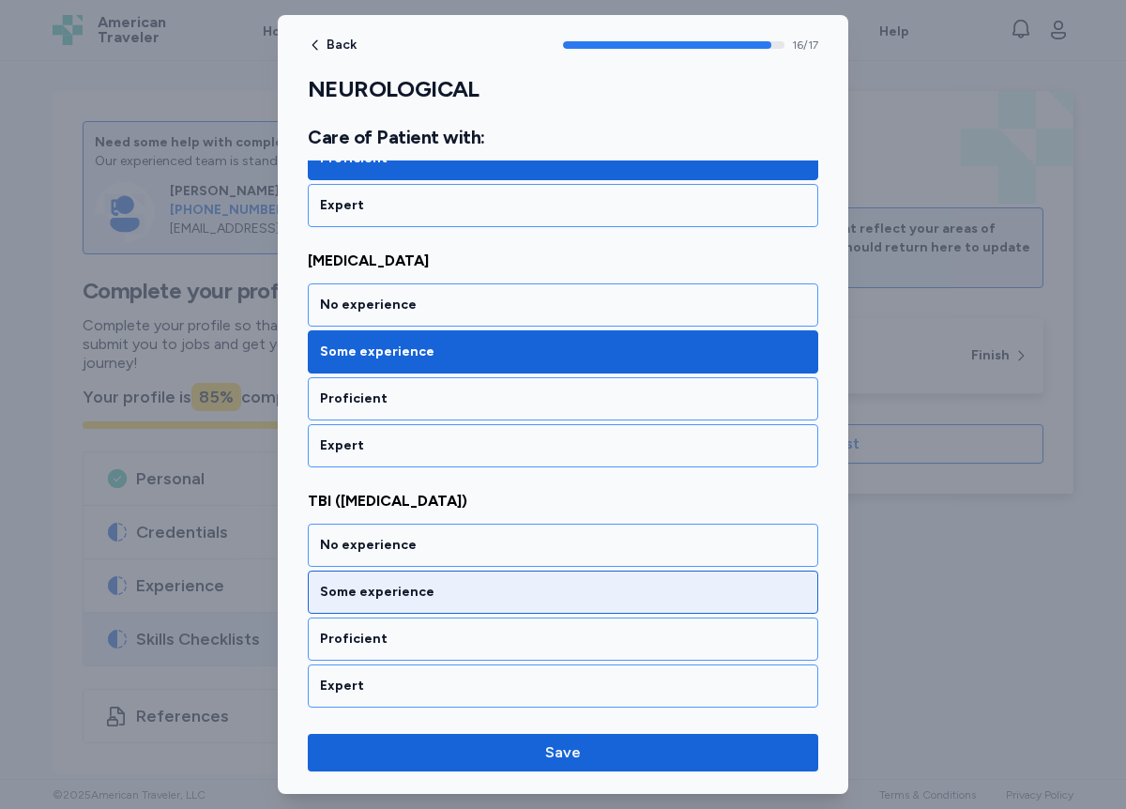
click at [376, 593] on div "Some experience" at bounding box center [563, 592] width 486 height 19
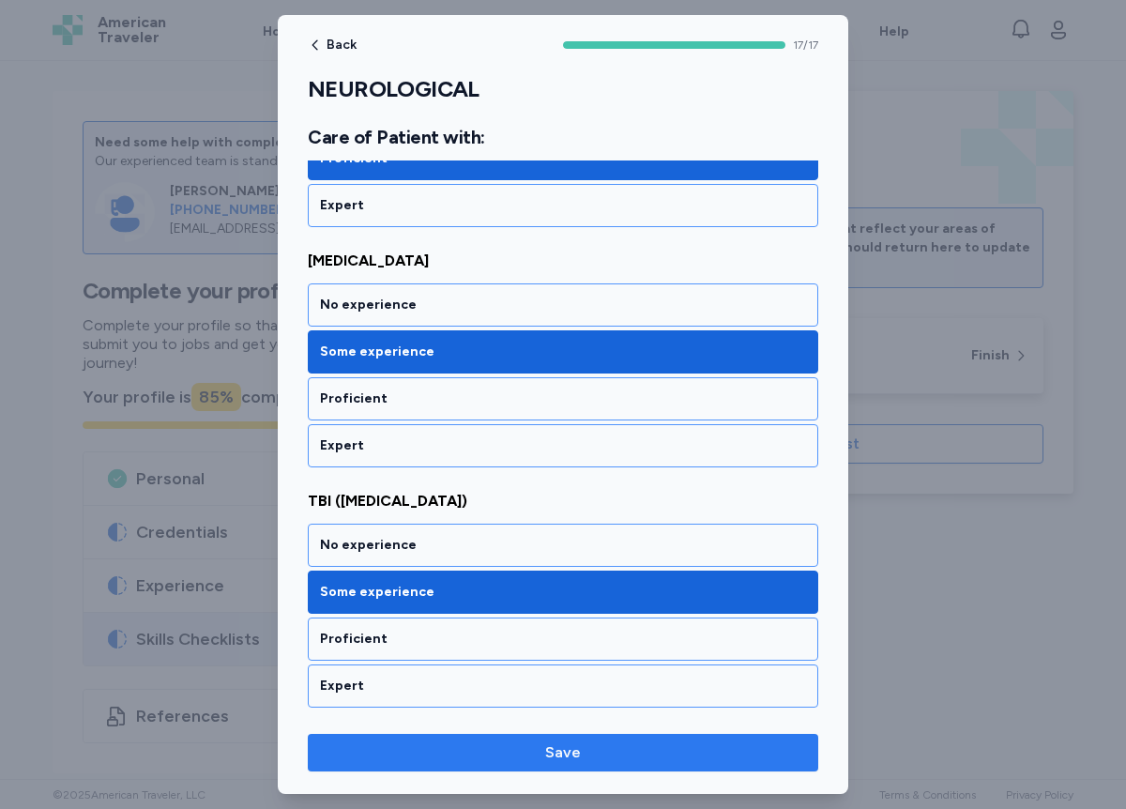
click at [508, 764] on button "Save" at bounding box center [563, 753] width 511 height 38
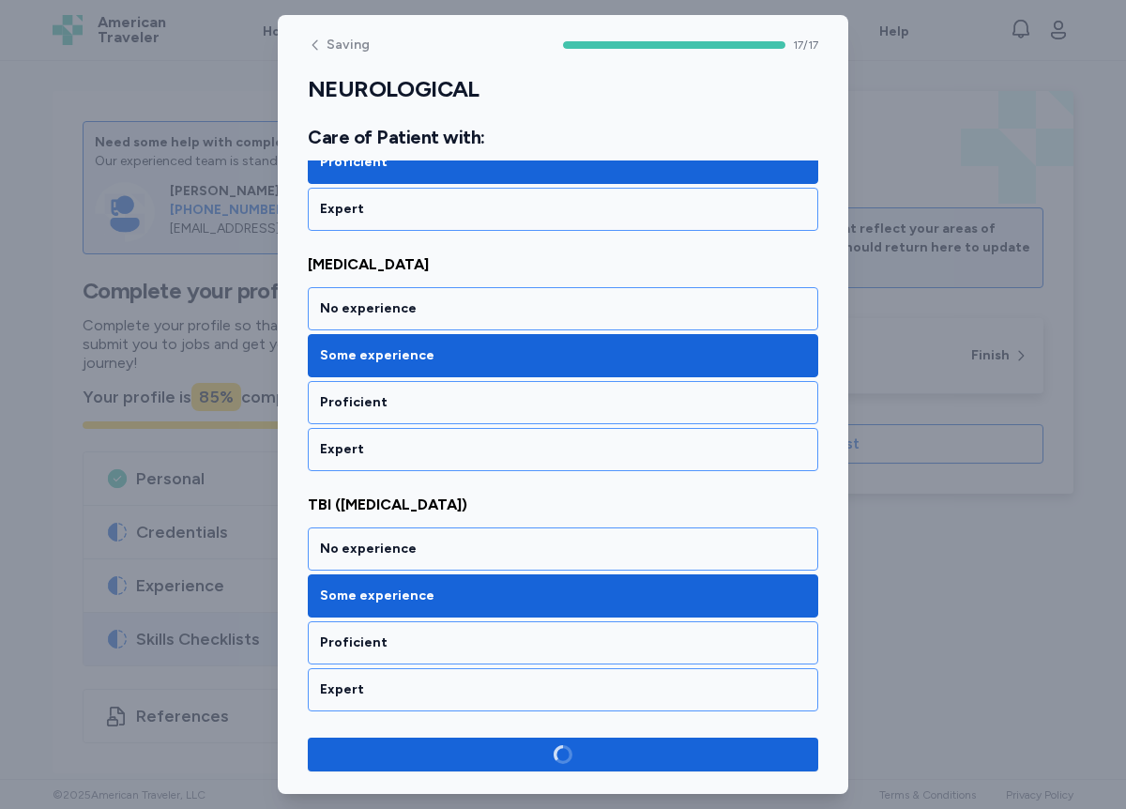
scroll to position [3788, 0]
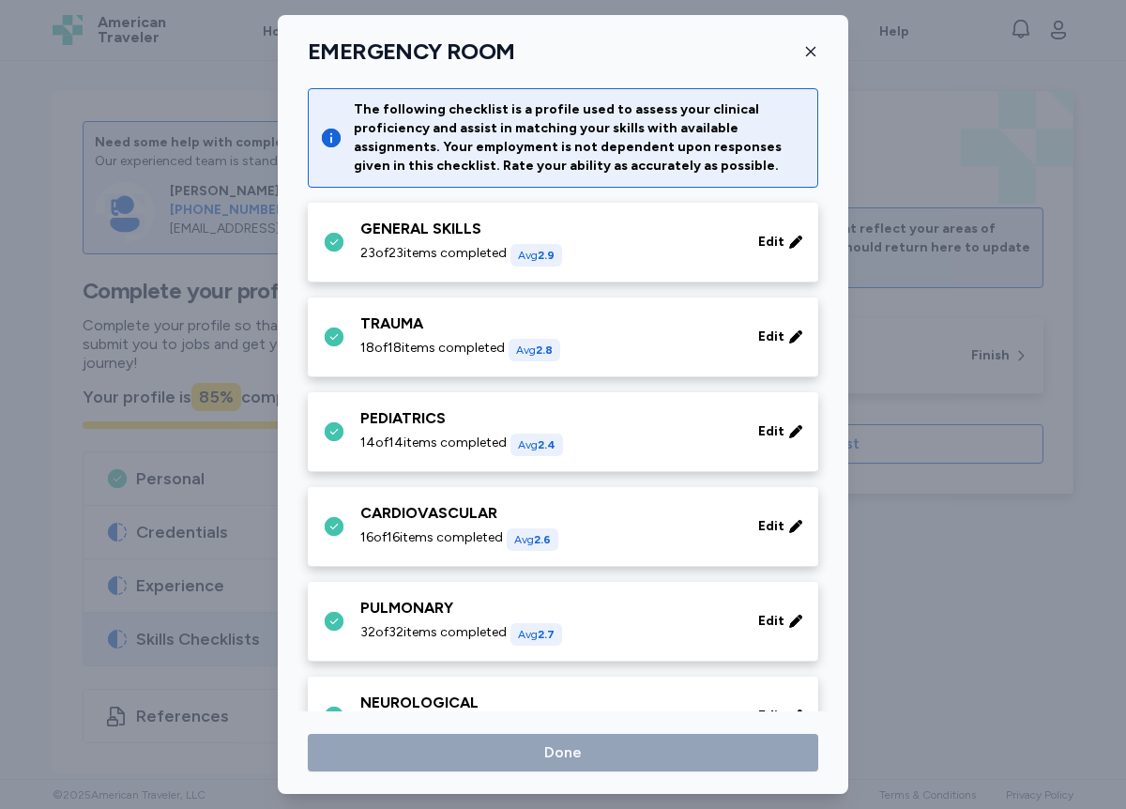
drag, startPoint x: 836, startPoint y: 361, endPoint x: 837, endPoint y: 336, distance: 25.4
click at [843, 734] on div "Done" at bounding box center [563, 753] width 571 height 38
click at [288, 779] on div "EMERGENCY ROOM The following checklist is a profile used to assess your clinica…" at bounding box center [563, 404] width 571 height 779
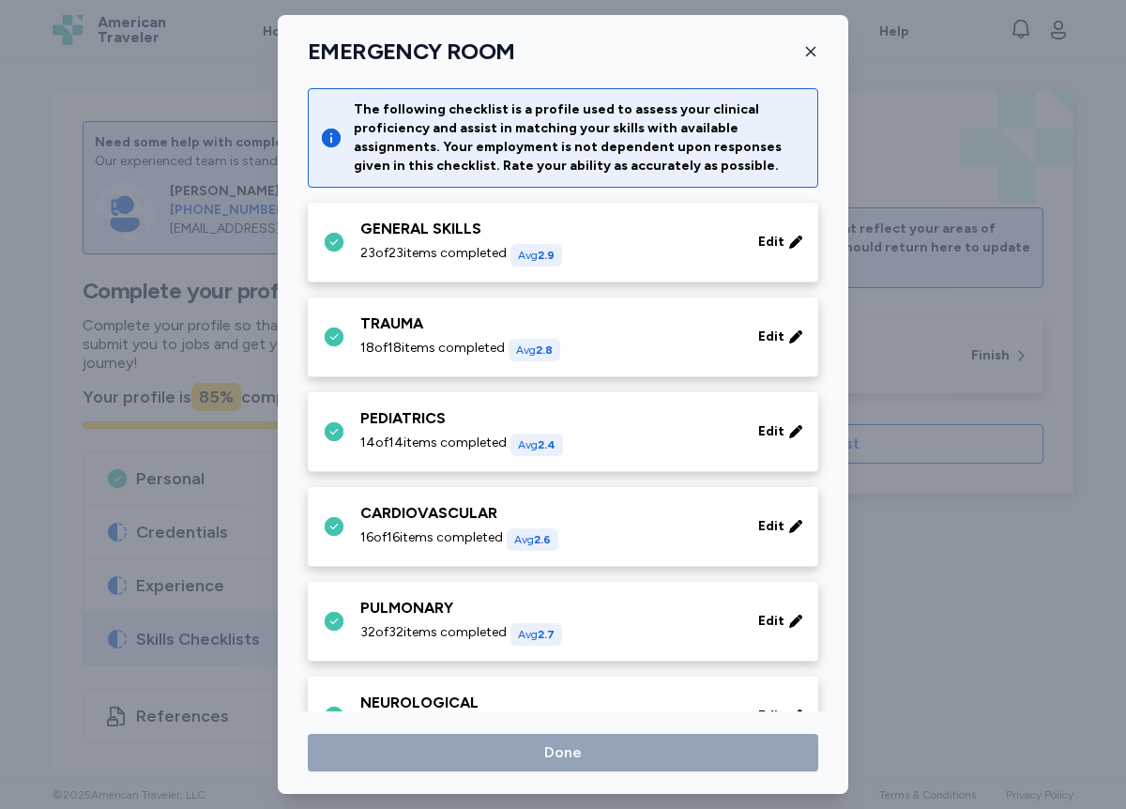
click at [813, 52] on icon "button" at bounding box center [811, 51] width 15 height 15
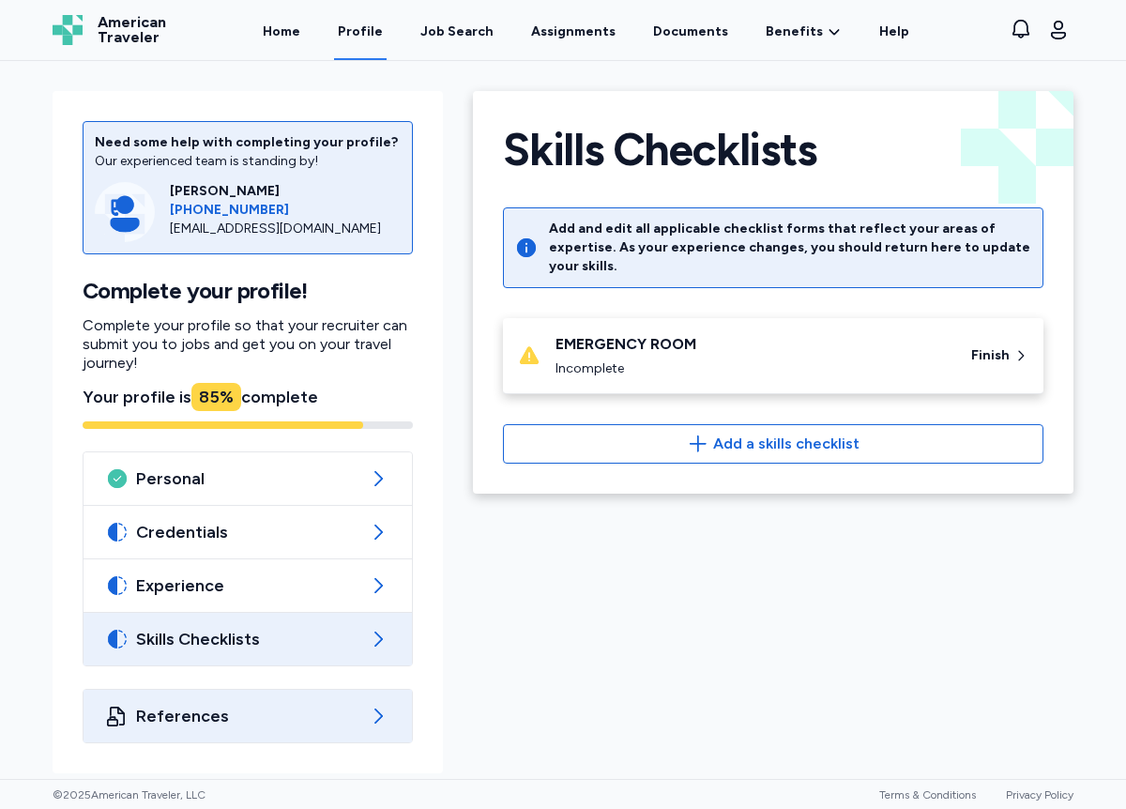
click at [219, 718] on span "References" at bounding box center [247, 716] width 223 height 23
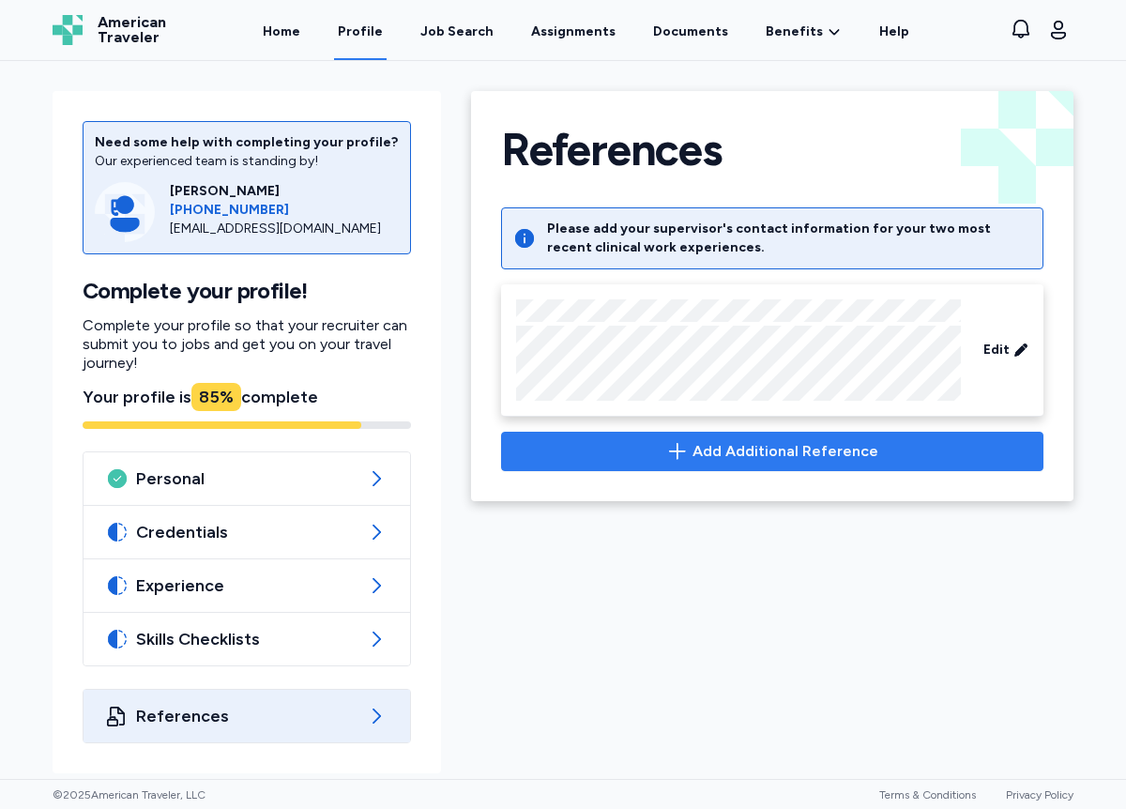
click at [802, 459] on span "Add Additional Reference" at bounding box center [786, 451] width 186 height 23
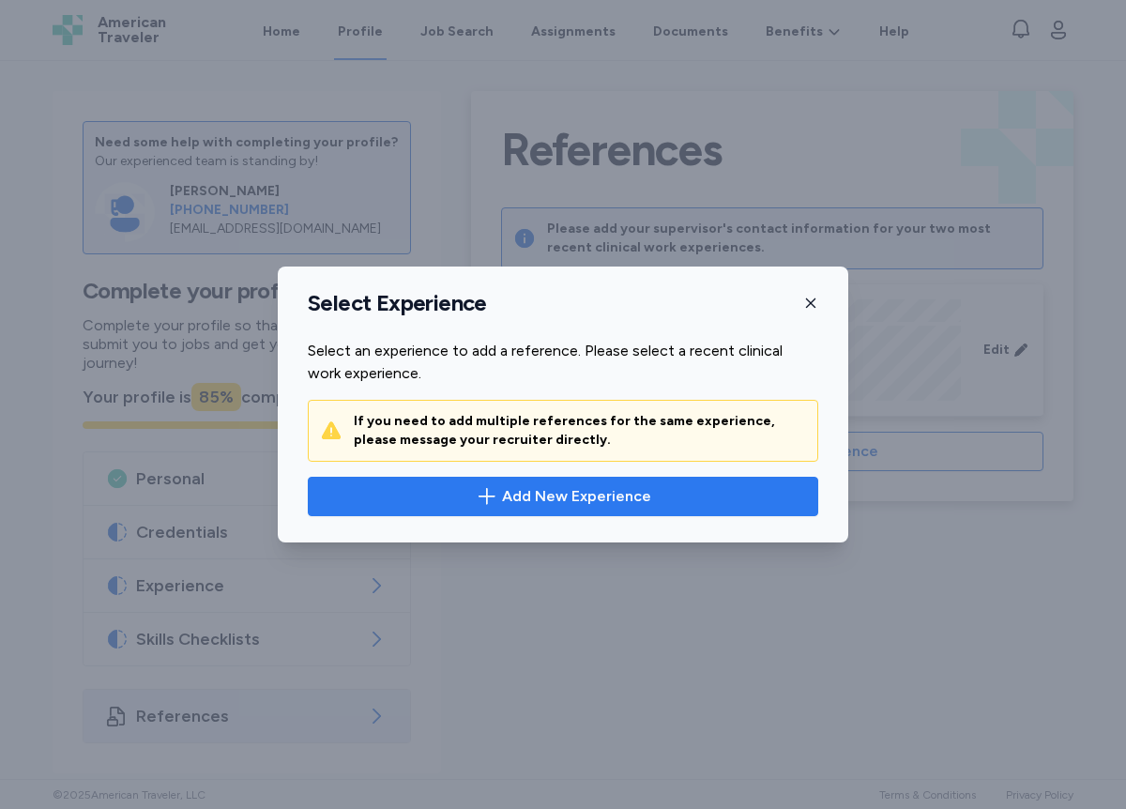
click at [631, 510] on button "Add New Experience" at bounding box center [563, 496] width 511 height 39
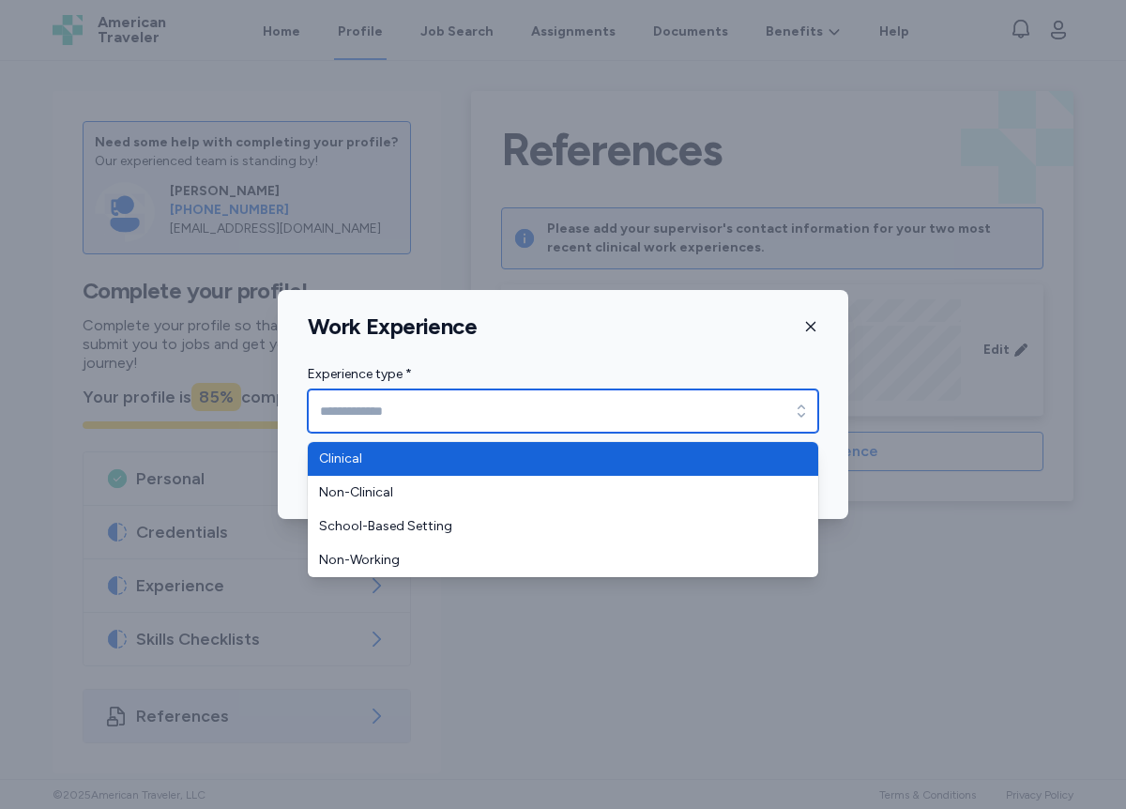
click at [804, 416] on icon "button" at bounding box center [801, 411] width 19 height 19
type input "********"
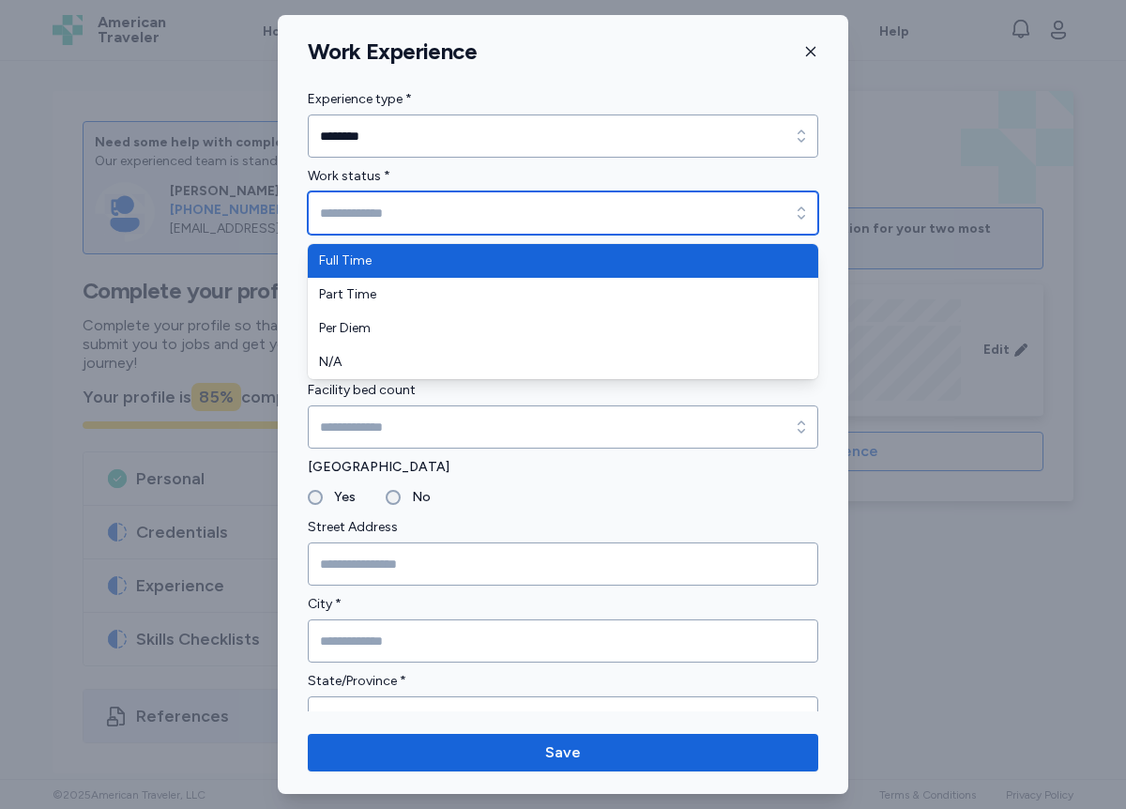
click at [396, 220] on input "Work status *" at bounding box center [563, 212] width 511 height 43
type input "*********"
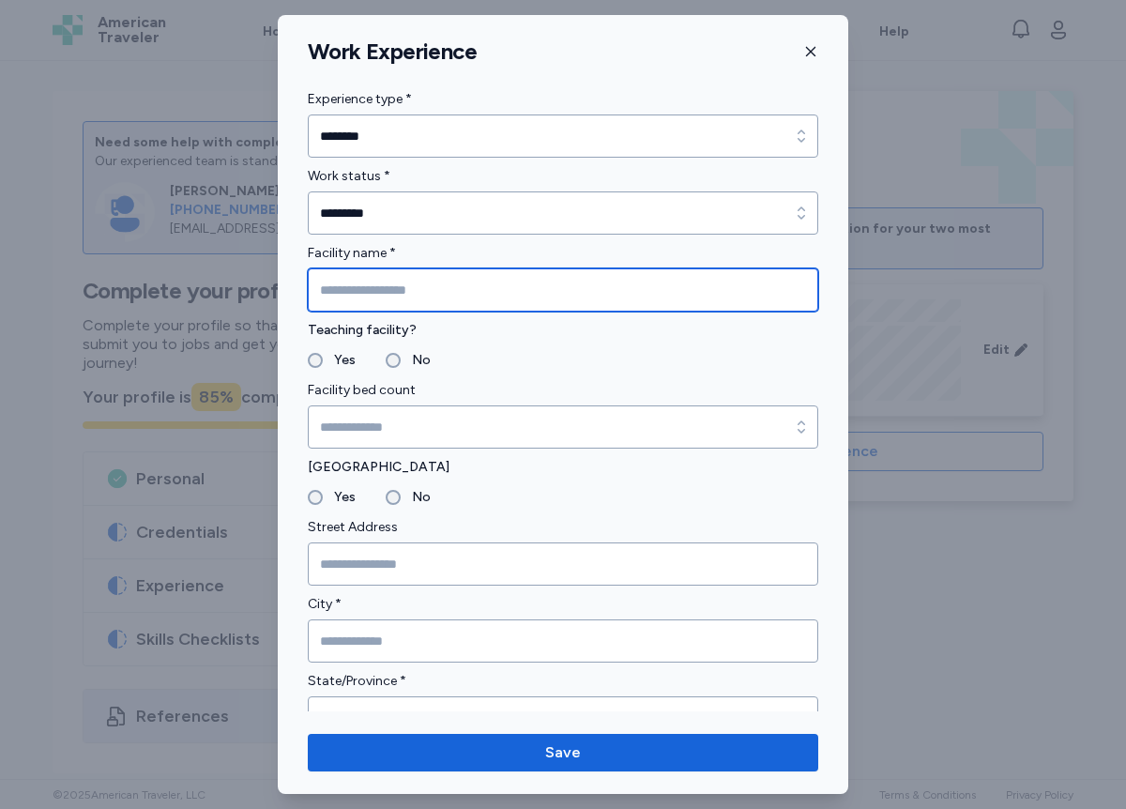
click at [401, 297] on input "Facility name *" at bounding box center [563, 289] width 511 height 43
type input "**********"
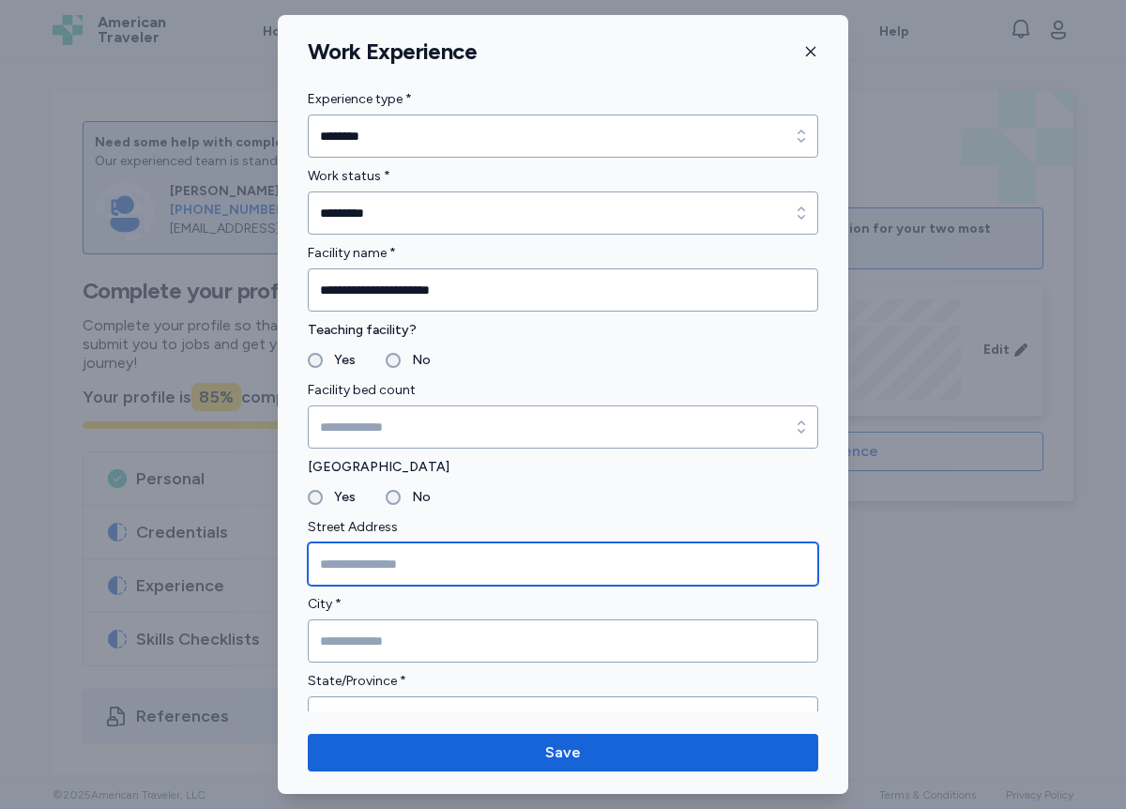
click at [375, 573] on input "Street Address" at bounding box center [563, 564] width 511 height 43
type input "**********"
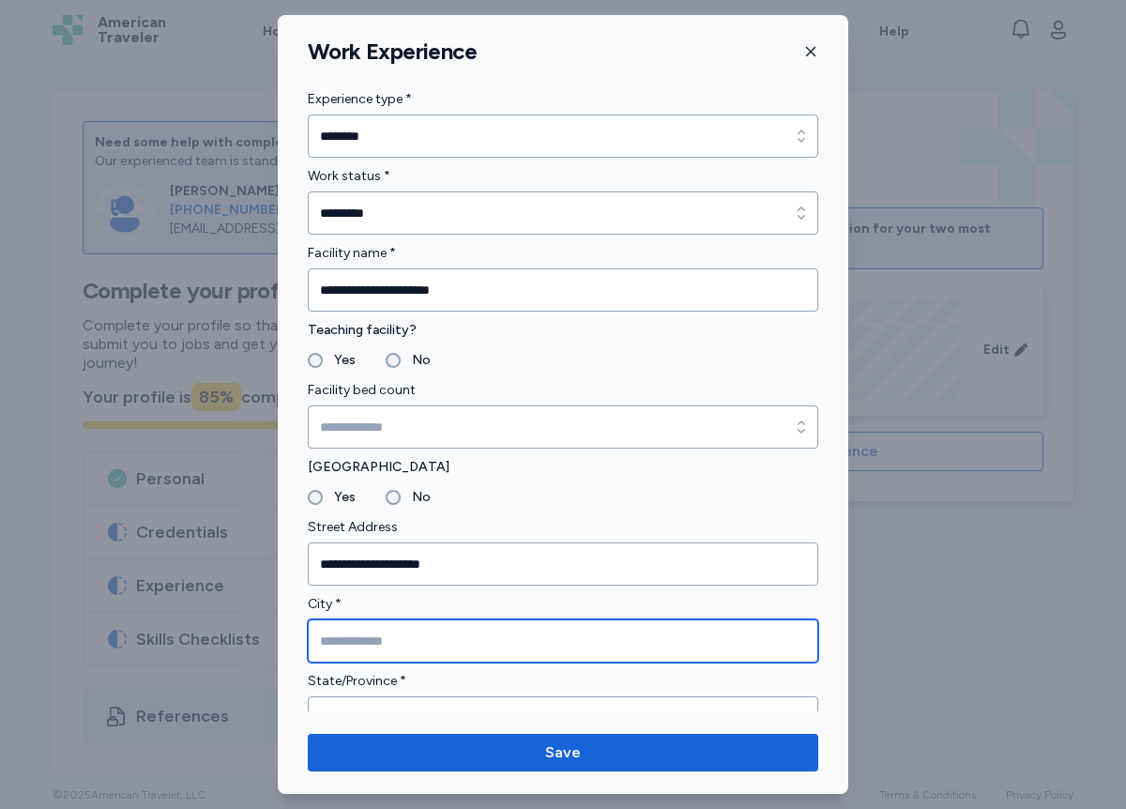
click at [322, 639] on input "City *" at bounding box center [563, 641] width 511 height 43
type input "*******"
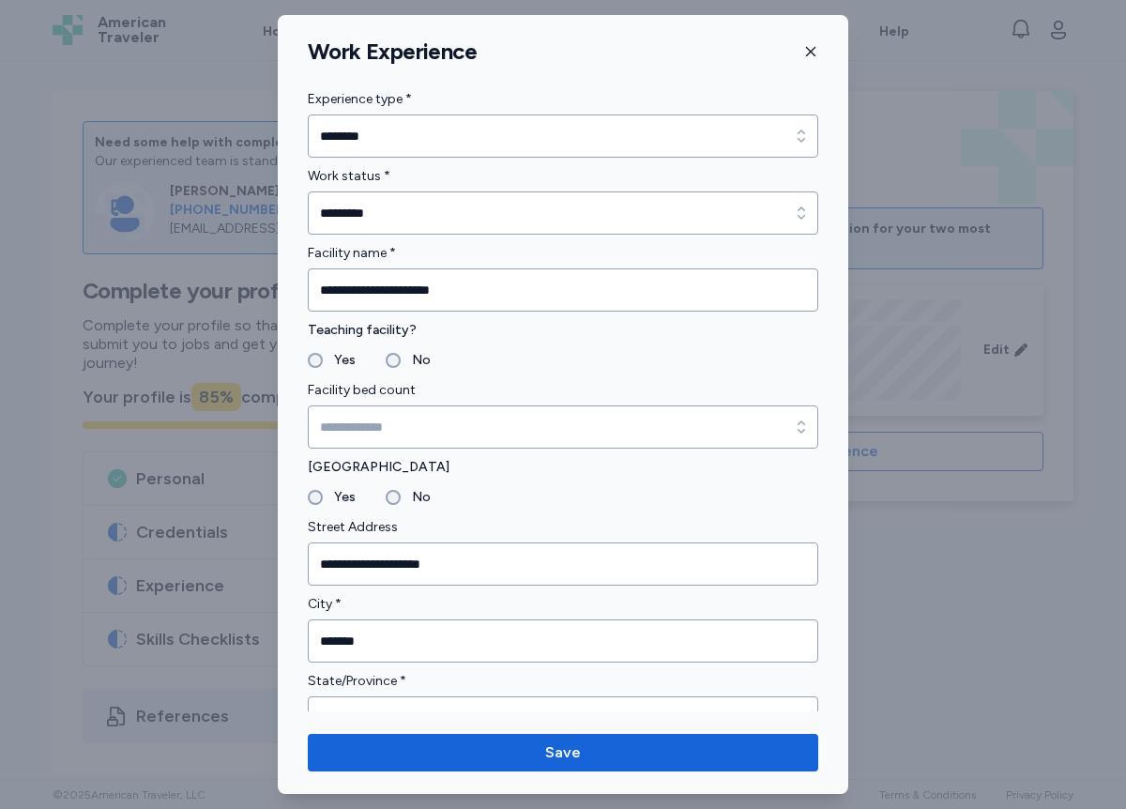
click at [419, 712] on div "**********" at bounding box center [563, 404] width 571 height 779
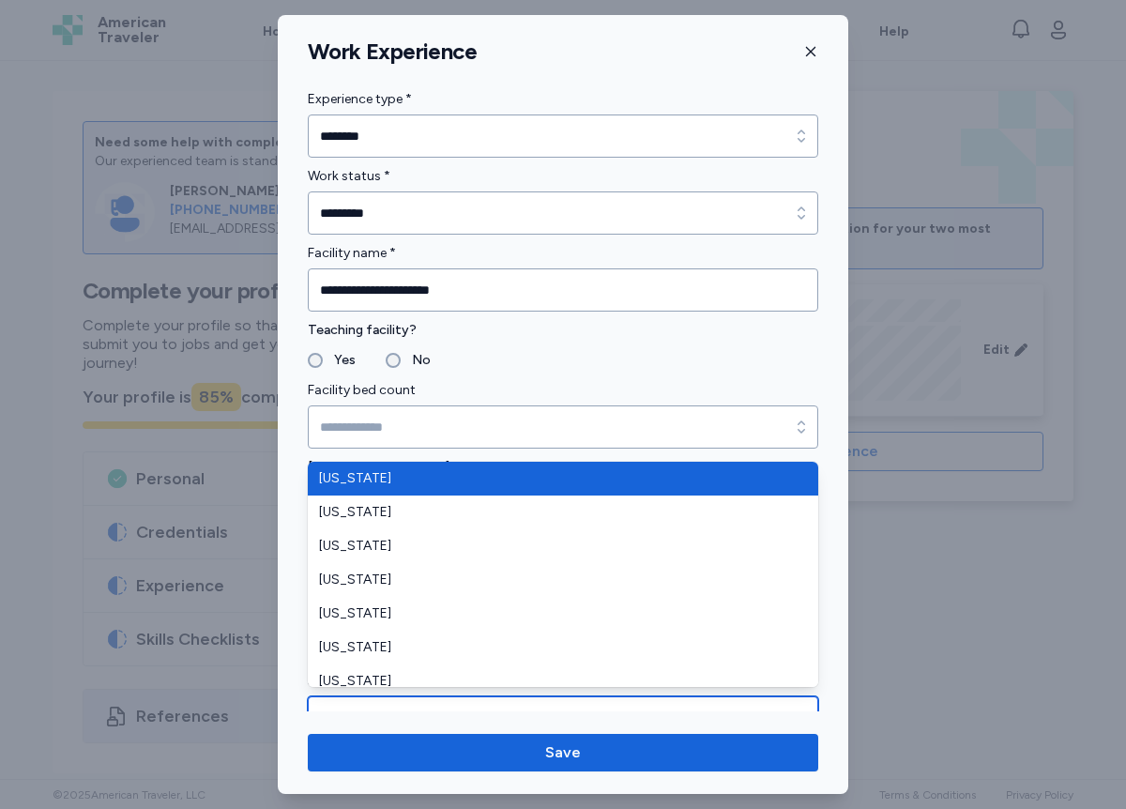
click at [343, 697] on input "State/Province *" at bounding box center [563, 718] width 511 height 43
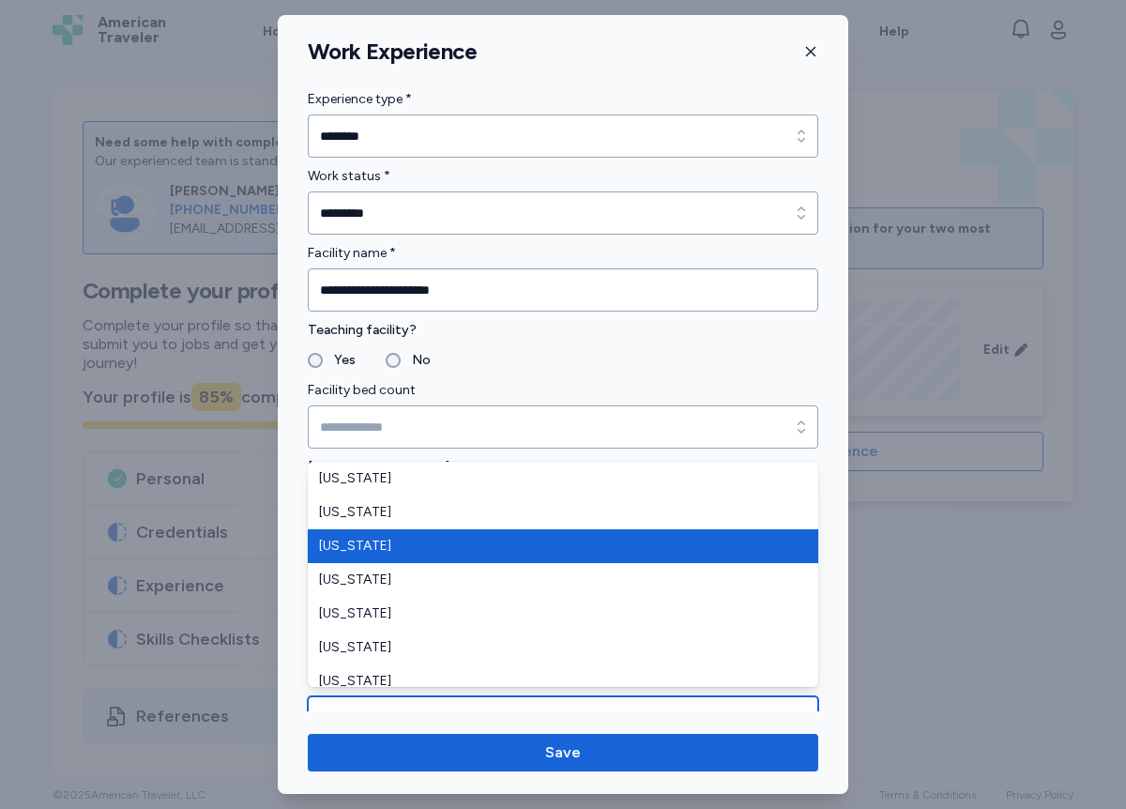
type input "*******"
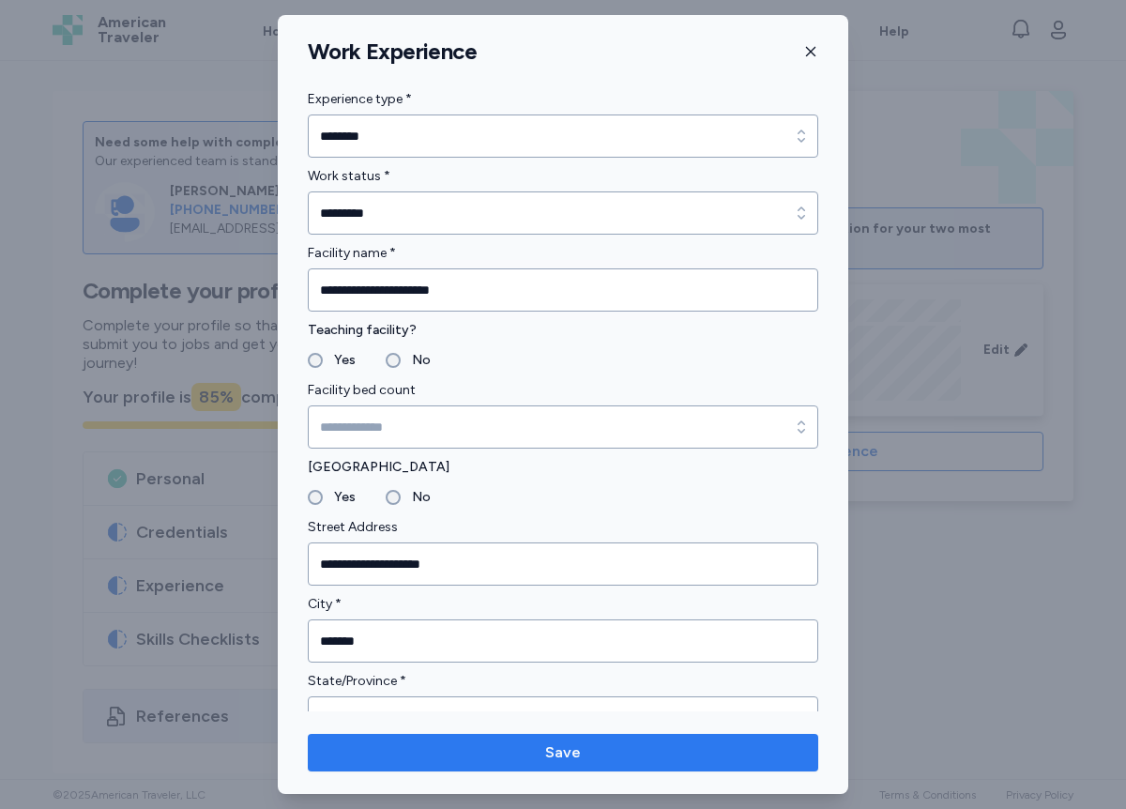
click at [559, 746] on span "Save" at bounding box center [563, 753] width 36 height 23
click at [567, 758] on span "Save" at bounding box center [563, 753] width 36 height 23
click at [575, 765] on button "Save" at bounding box center [563, 753] width 511 height 38
click at [570, 766] on button "Save" at bounding box center [563, 753] width 511 height 38
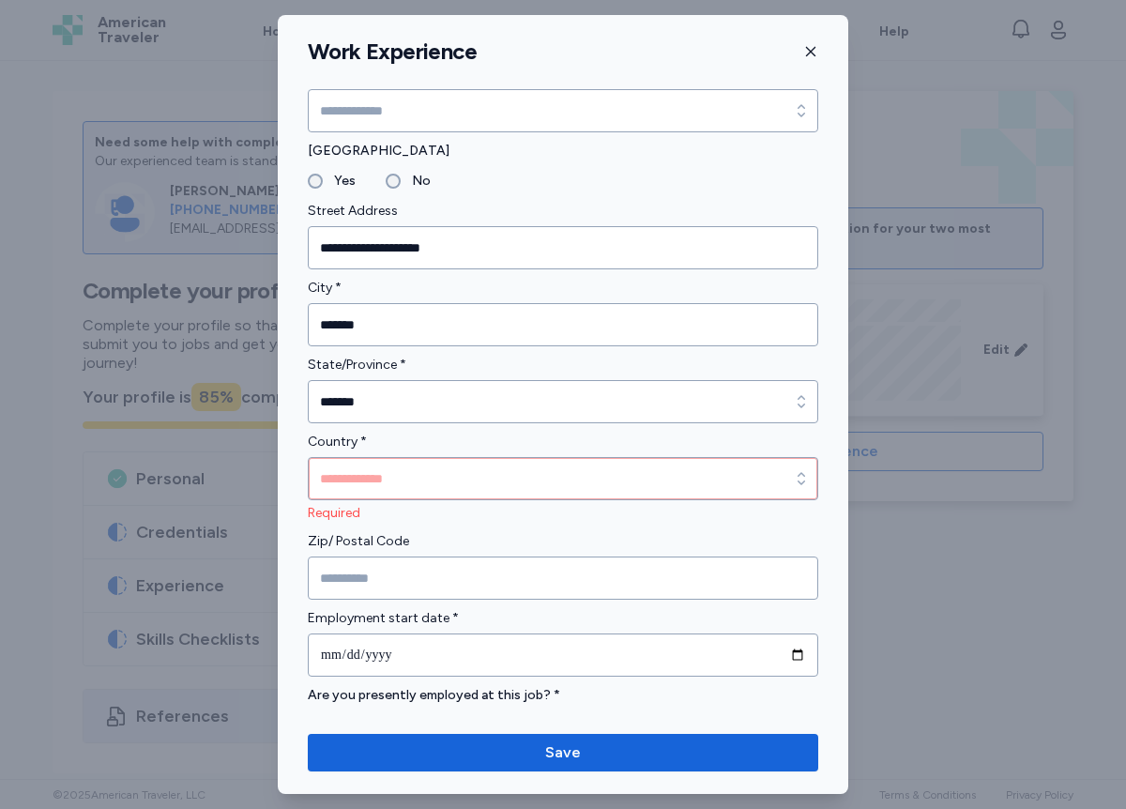
scroll to position [335, 0]
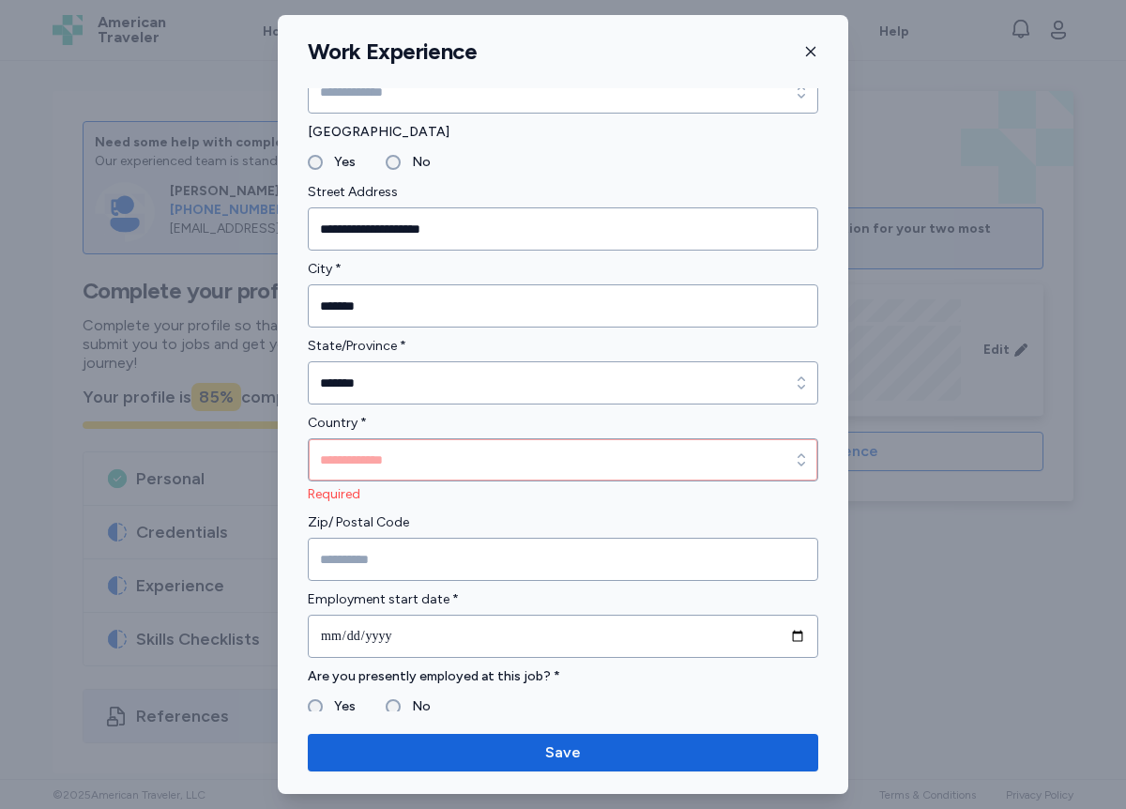
click at [712, 787] on div "**********" at bounding box center [563, 404] width 571 height 779
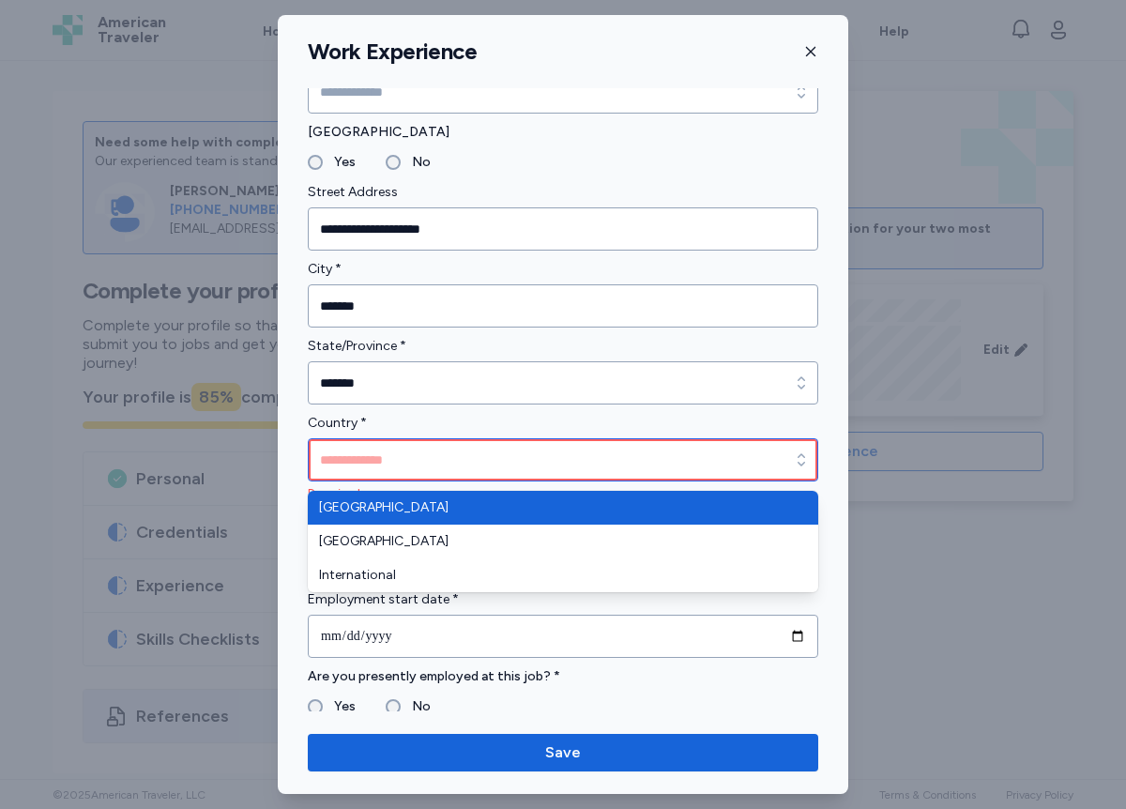
click at [802, 454] on icon "button" at bounding box center [802, 459] width 8 height 12
type input "**********"
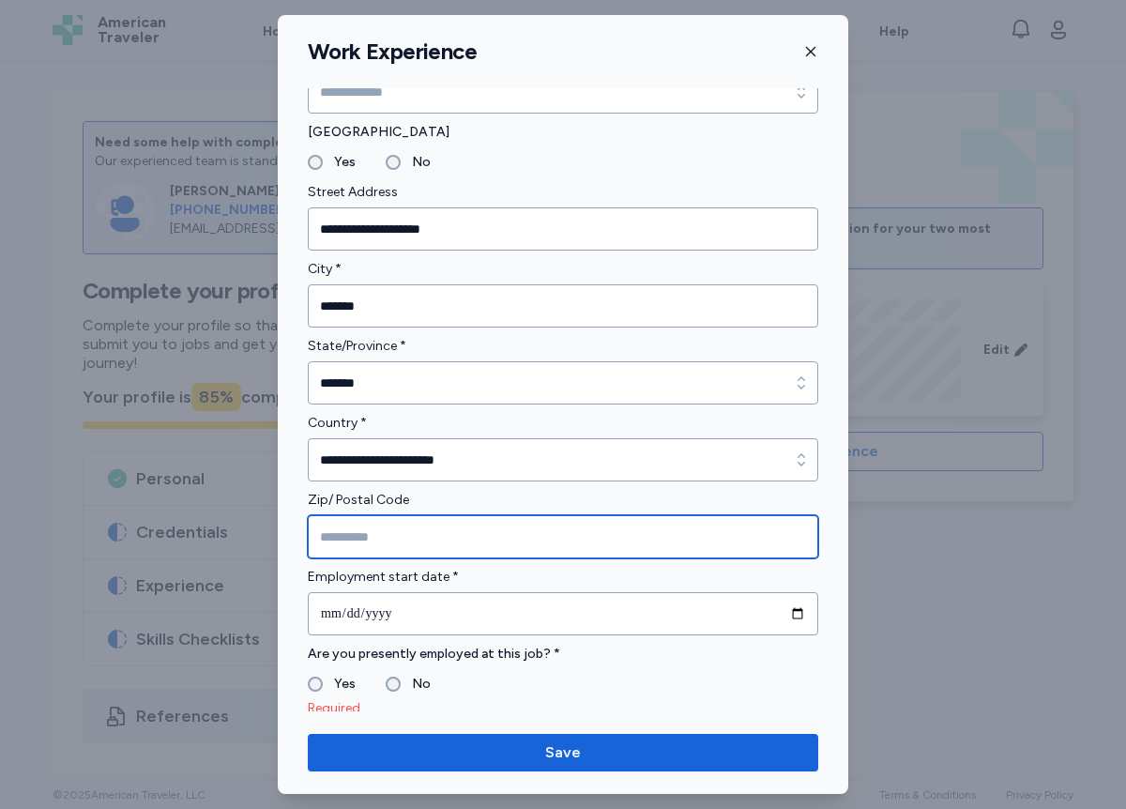
click at [382, 547] on input "Zip/ Postal Code" at bounding box center [563, 536] width 511 height 43
type input "*****"
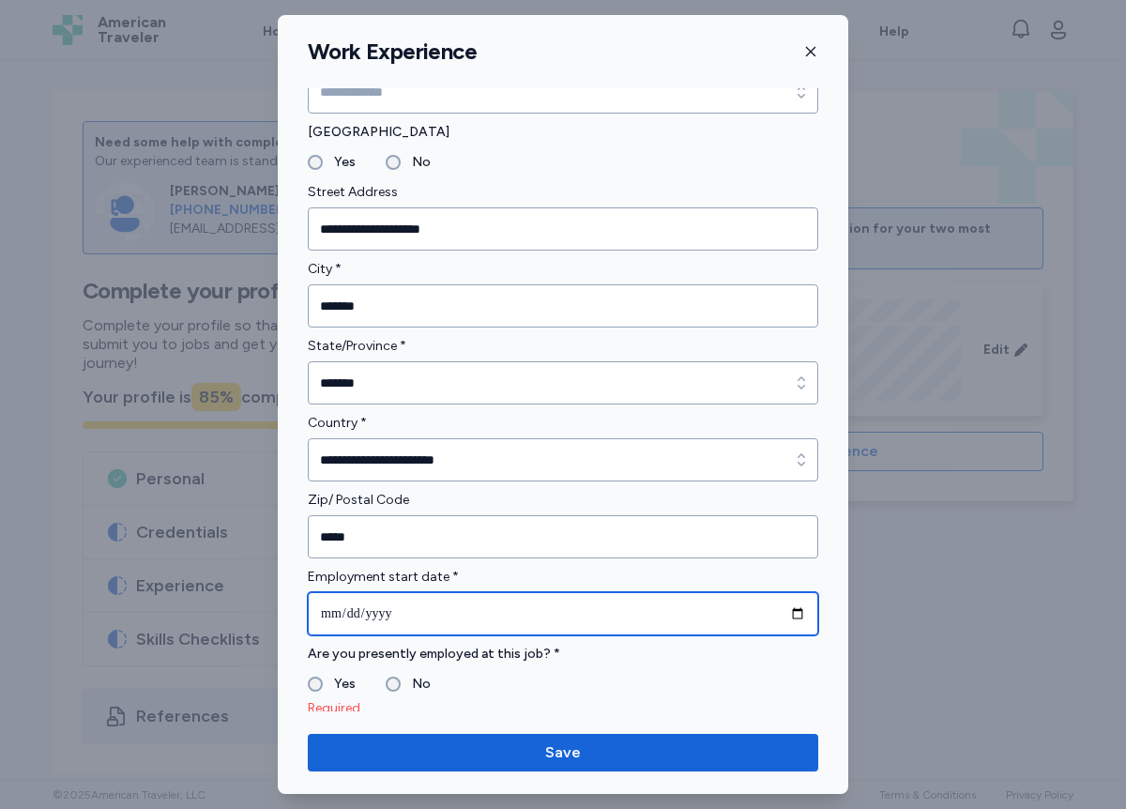
click at [340, 620] on input "date" at bounding box center [563, 613] width 511 height 43
type input "**********"
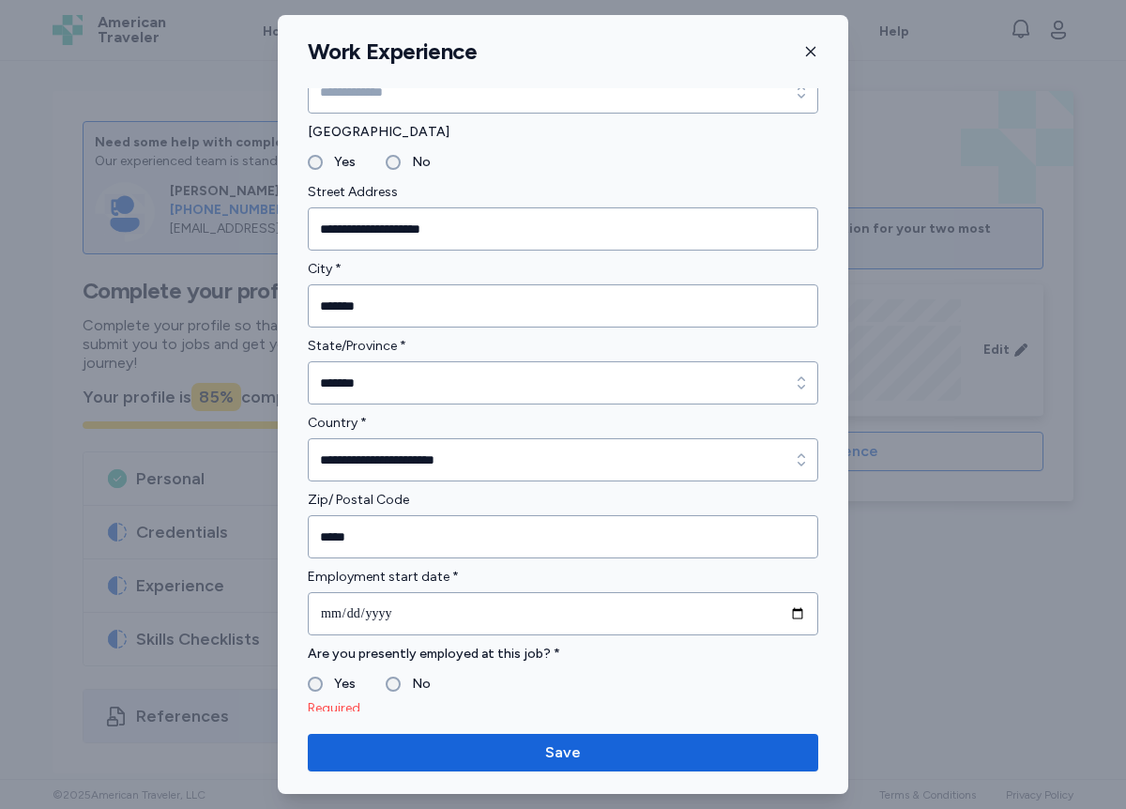
click at [401, 682] on label "No" at bounding box center [416, 684] width 30 height 23
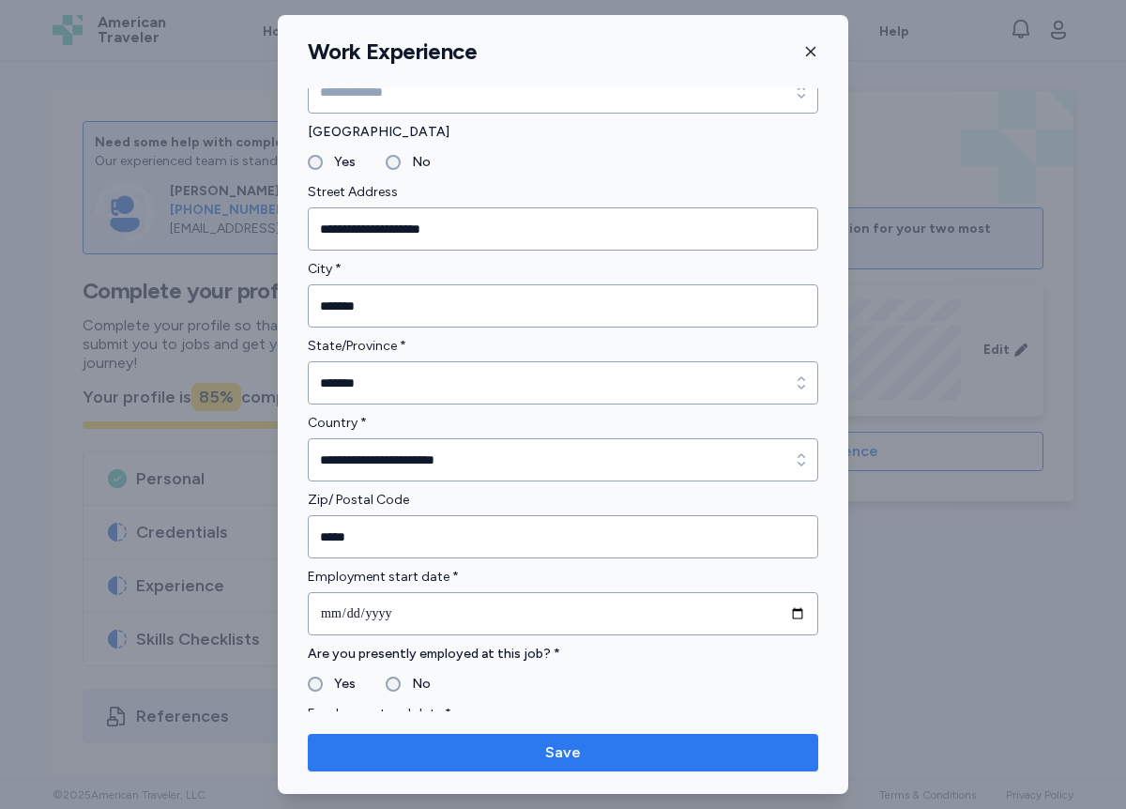
click at [575, 752] on span "Save" at bounding box center [563, 753] width 36 height 23
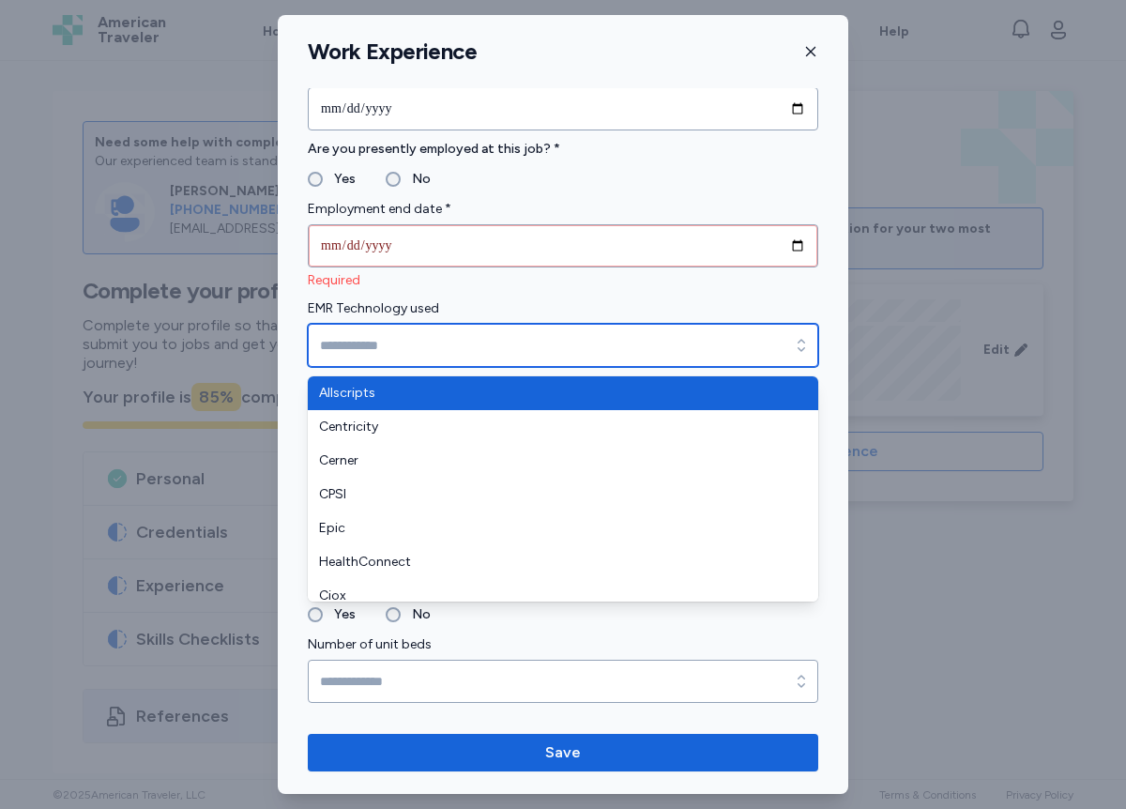
click at [805, 339] on icon "button" at bounding box center [801, 345] width 19 height 19
click at [364, 340] on input "EMR Technology used" at bounding box center [563, 345] width 511 height 43
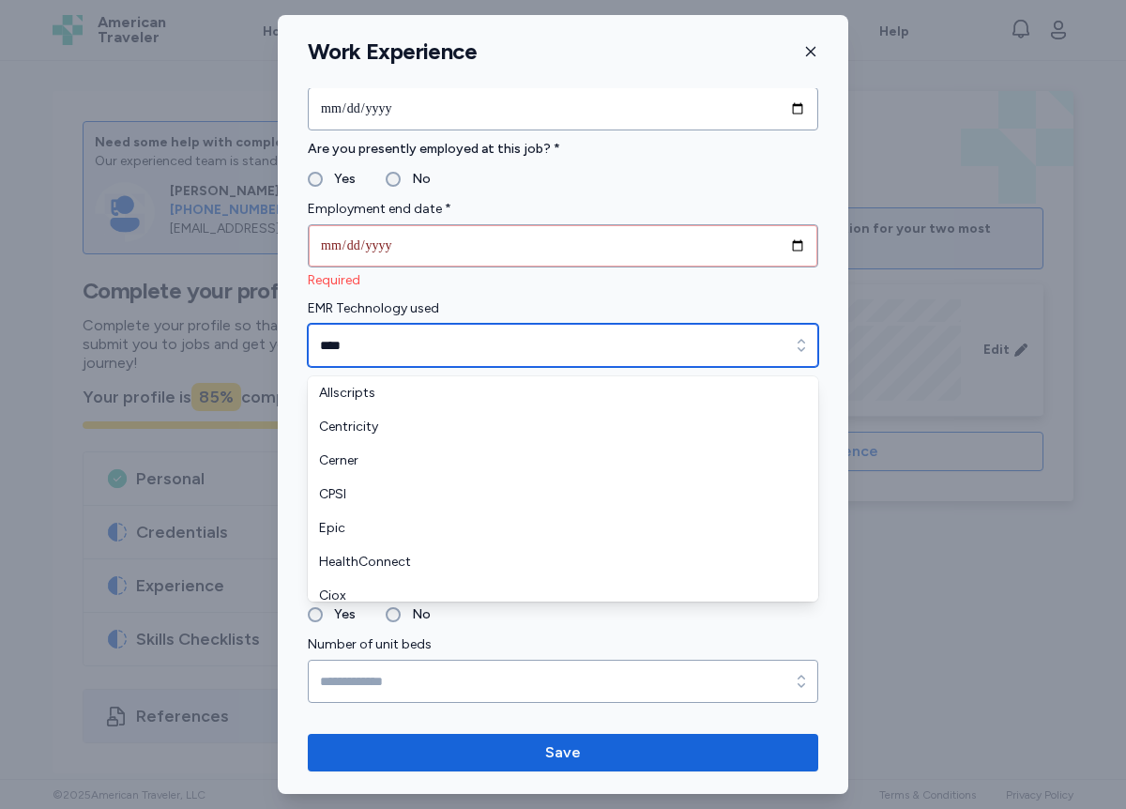
type input "****"
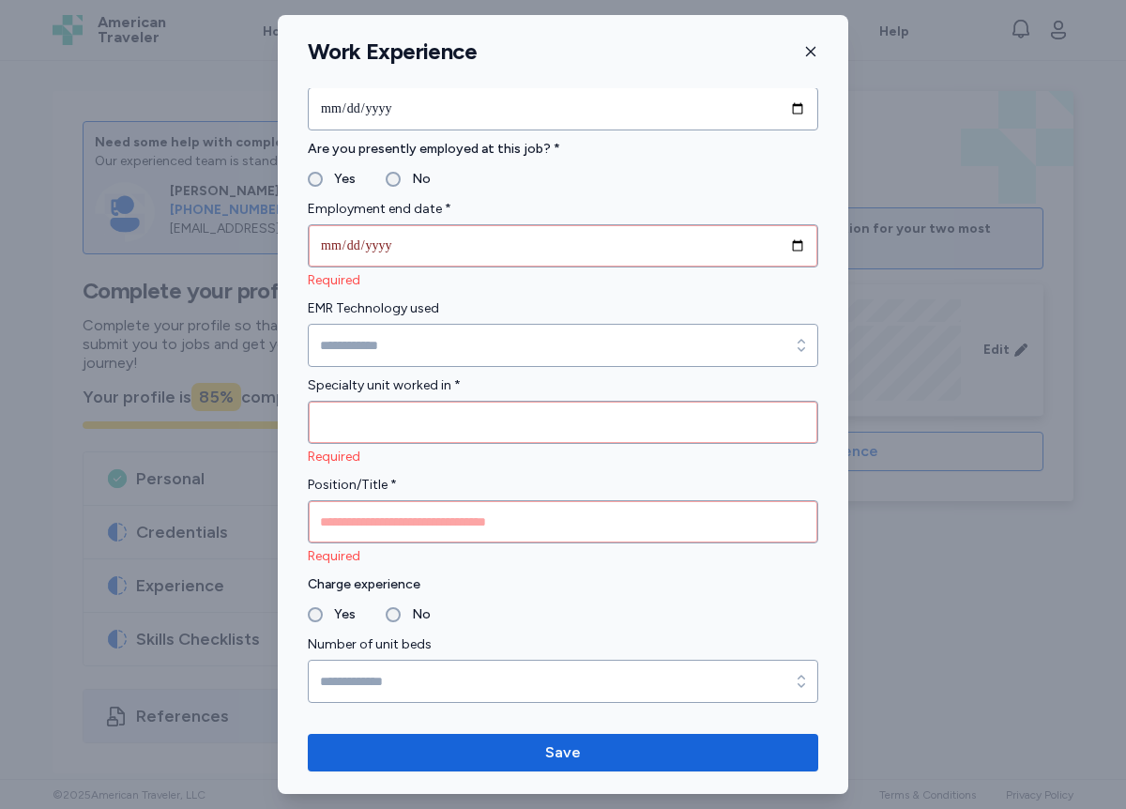
click at [806, 674] on form "**********" at bounding box center [563, 572] width 511 height 2495
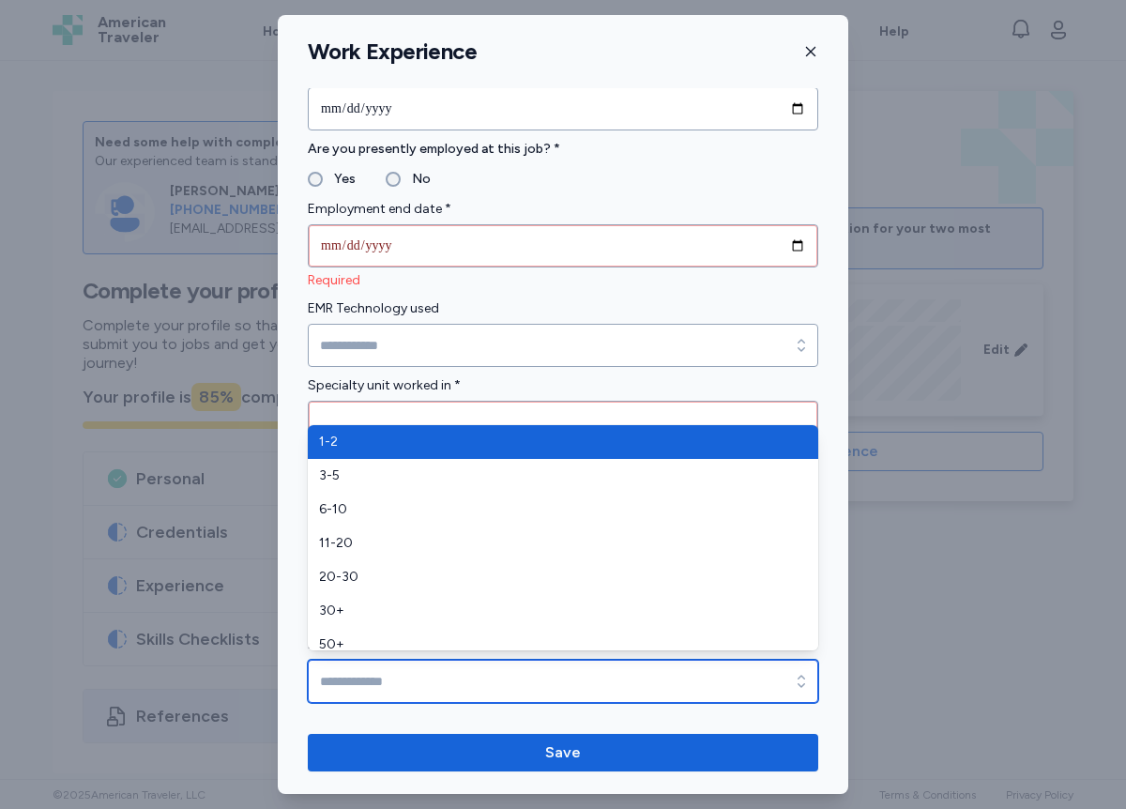
click at [382, 673] on input "Number of unit beds" at bounding box center [563, 681] width 511 height 43
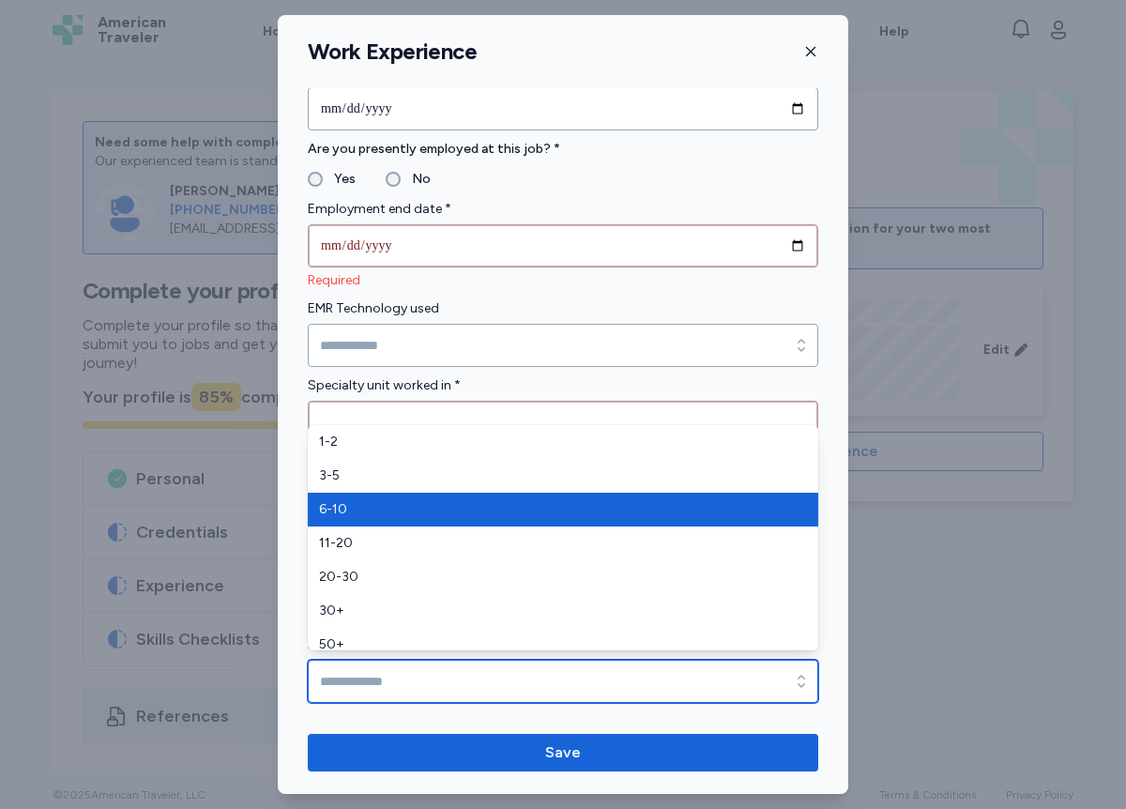
type input "****"
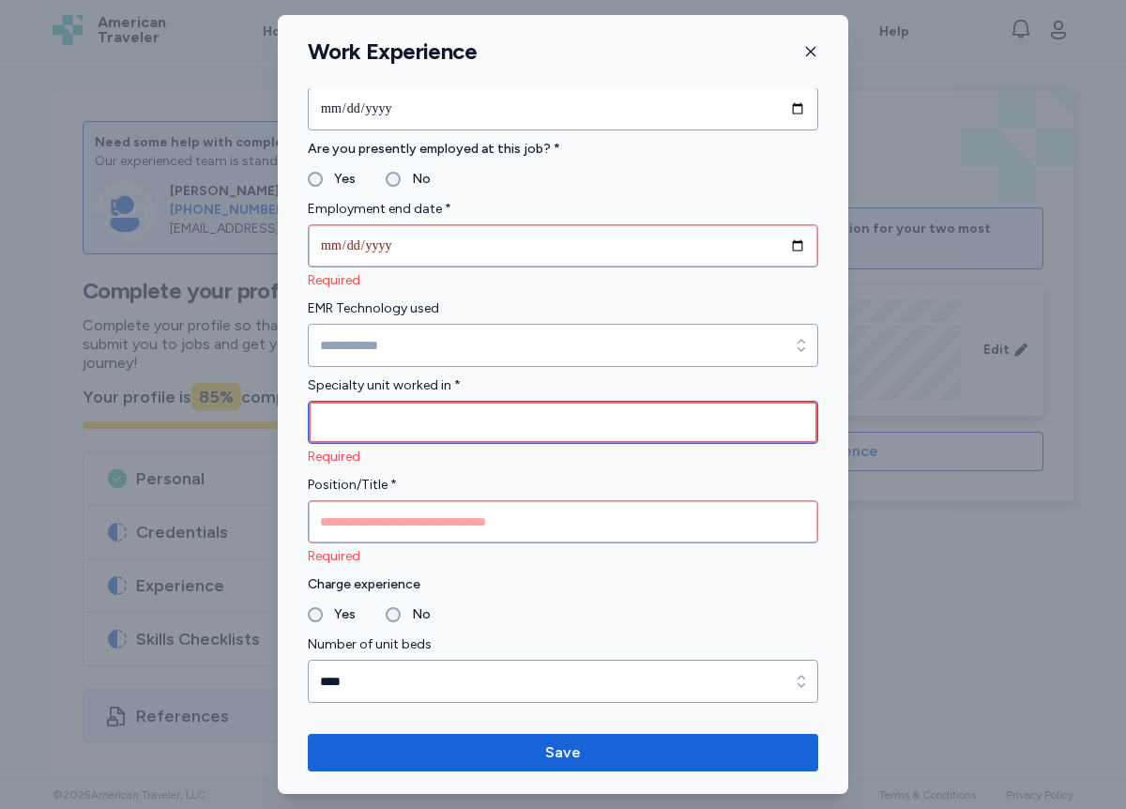
click at [352, 421] on input "Specialty unit worked in *" at bounding box center [563, 422] width 511 height 43
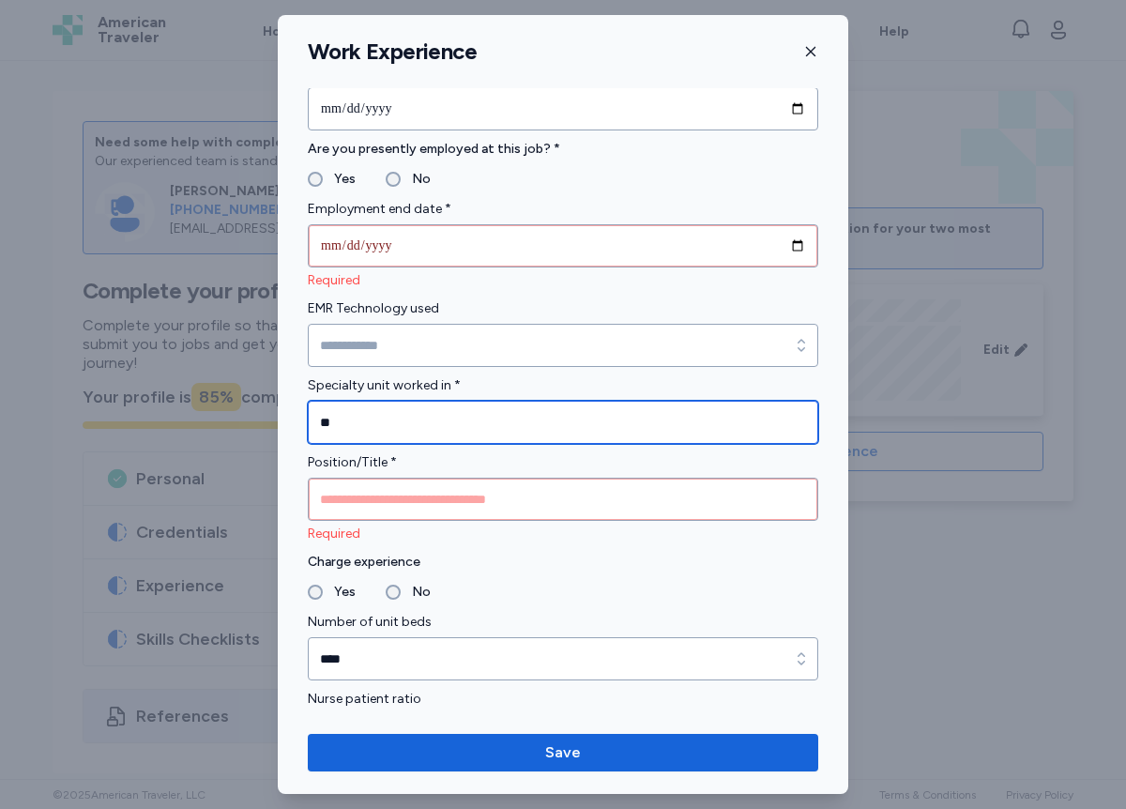
type input "**"
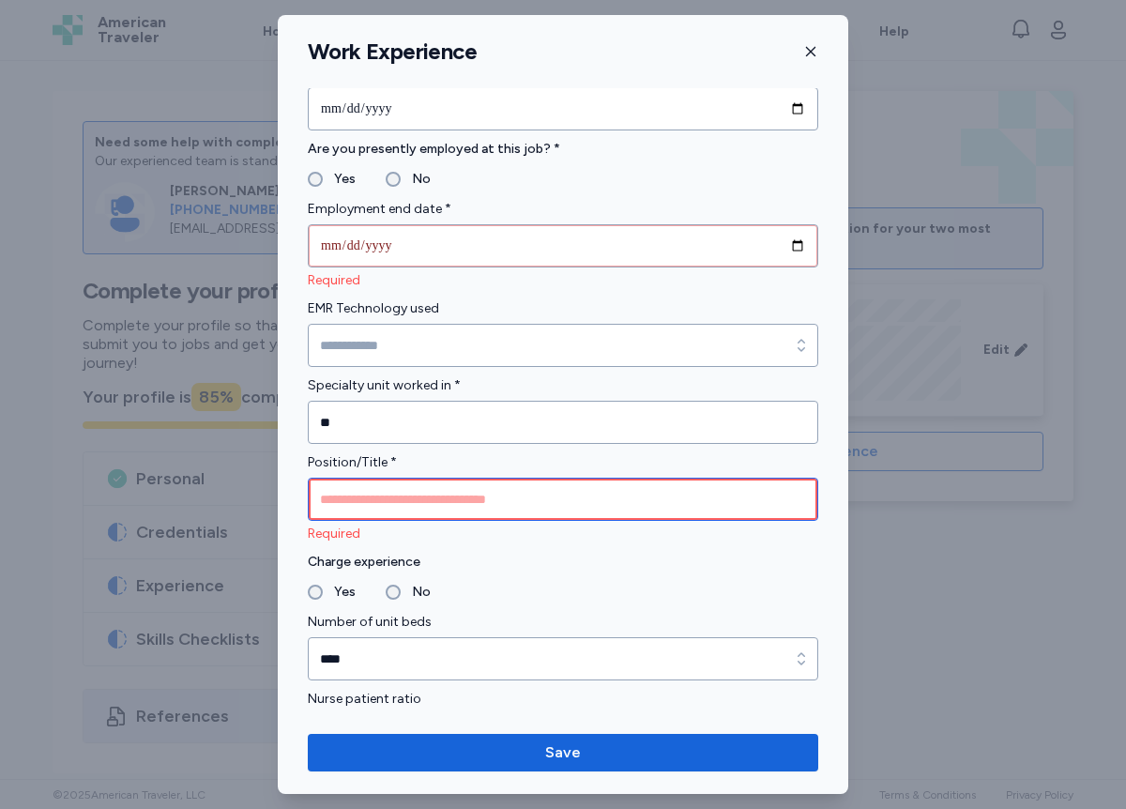
click at [422, 507] on input "Position/Title *" at bounding box center [563, 499] width 511 height 43
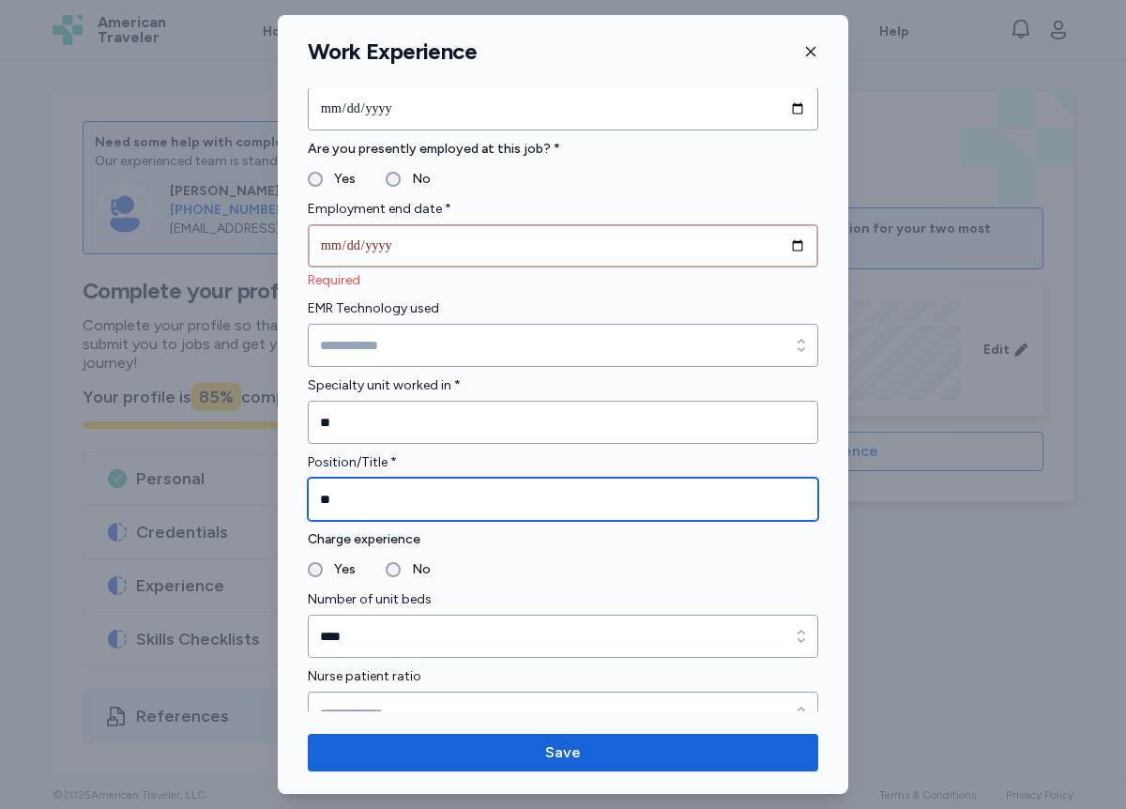
type input "**"
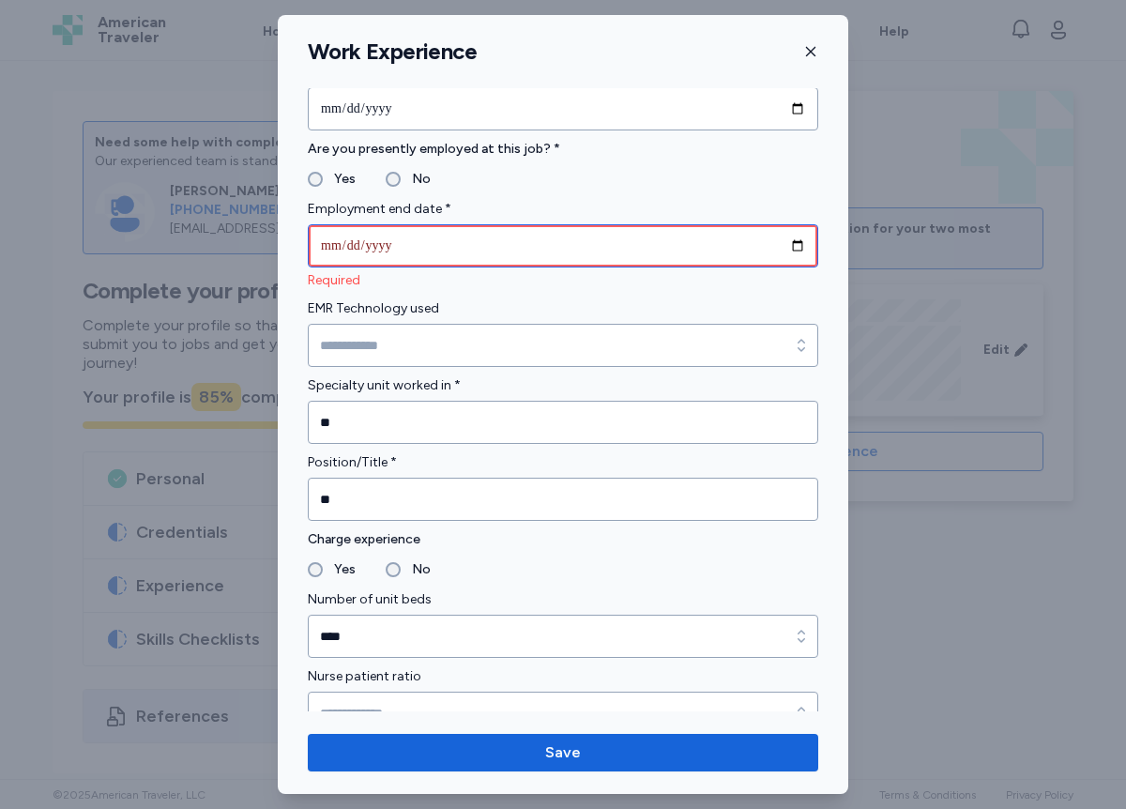
click at [337, 248] on input "date" at bounding box center [563, 245] width 511 height 43
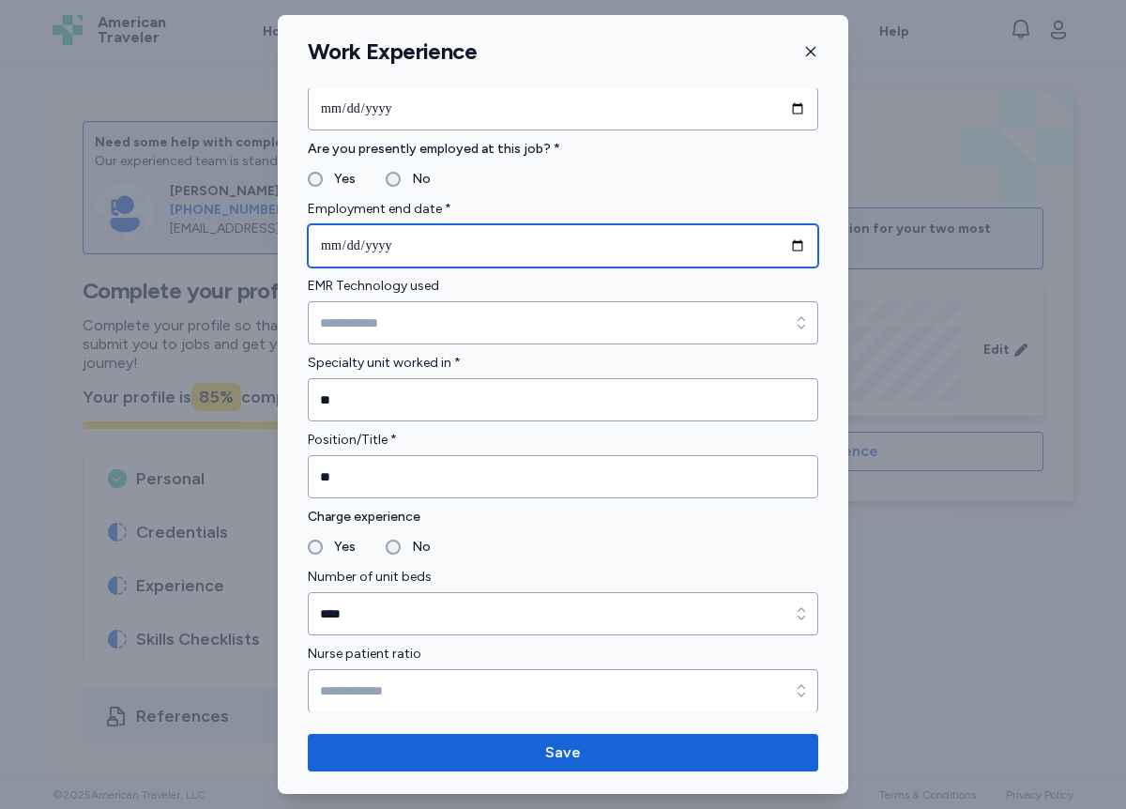
type input "**********"
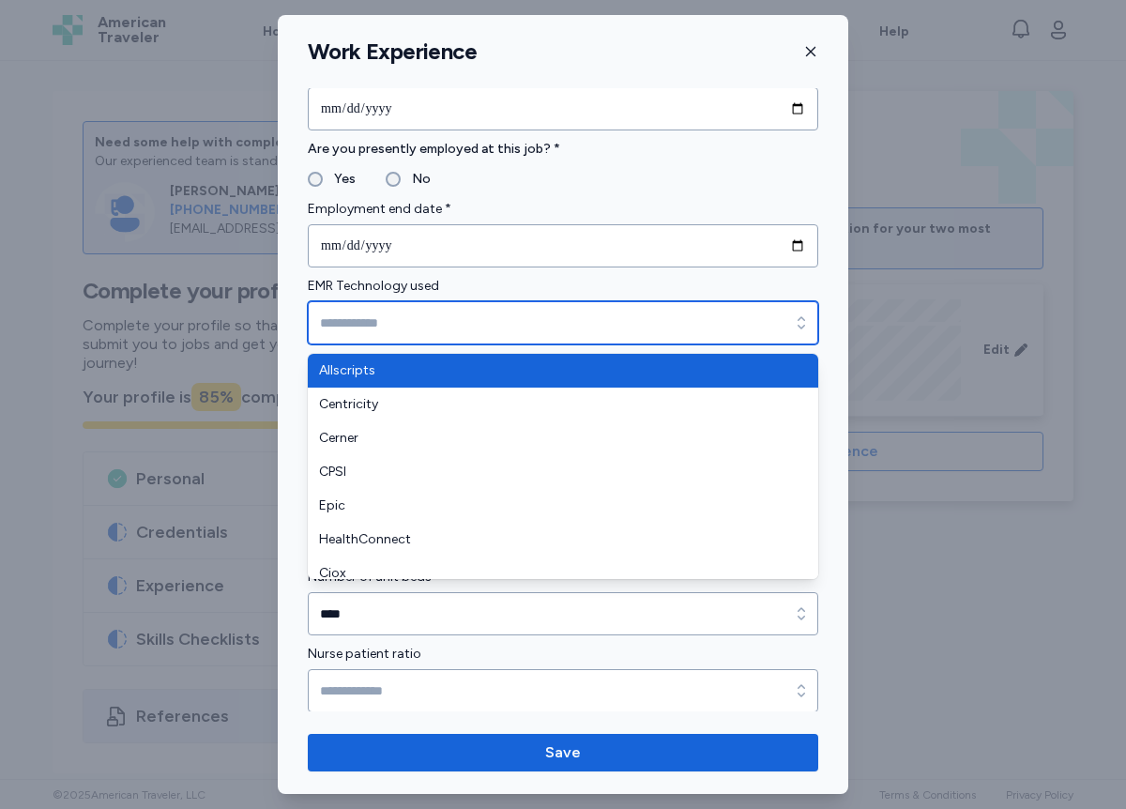
click at [370, 330] on input "EMR Technology used" at bounding box center [563, 322] width 511 height 43
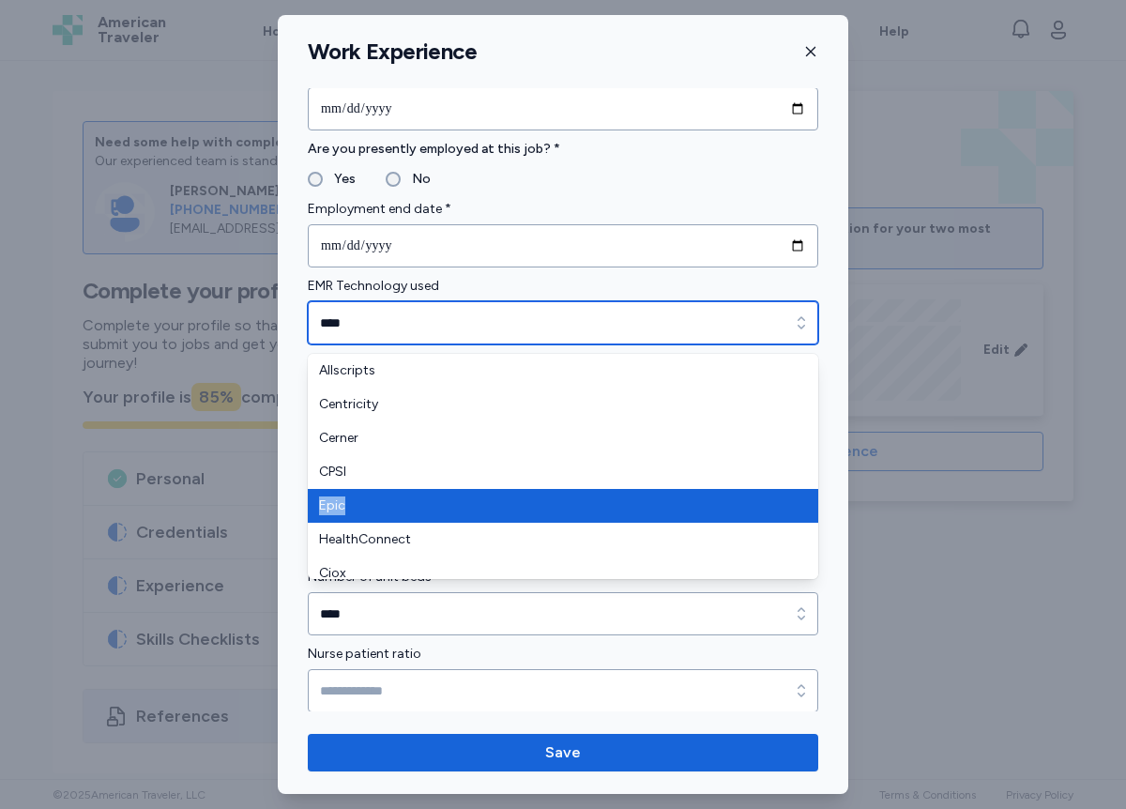
click at [539, 419] on div "Allscripts Centricity Cerner CPSI Epic HealthConnect Ciox Iatric MedConnect MED…" at bounding box center [563, 624] width 511 height 541
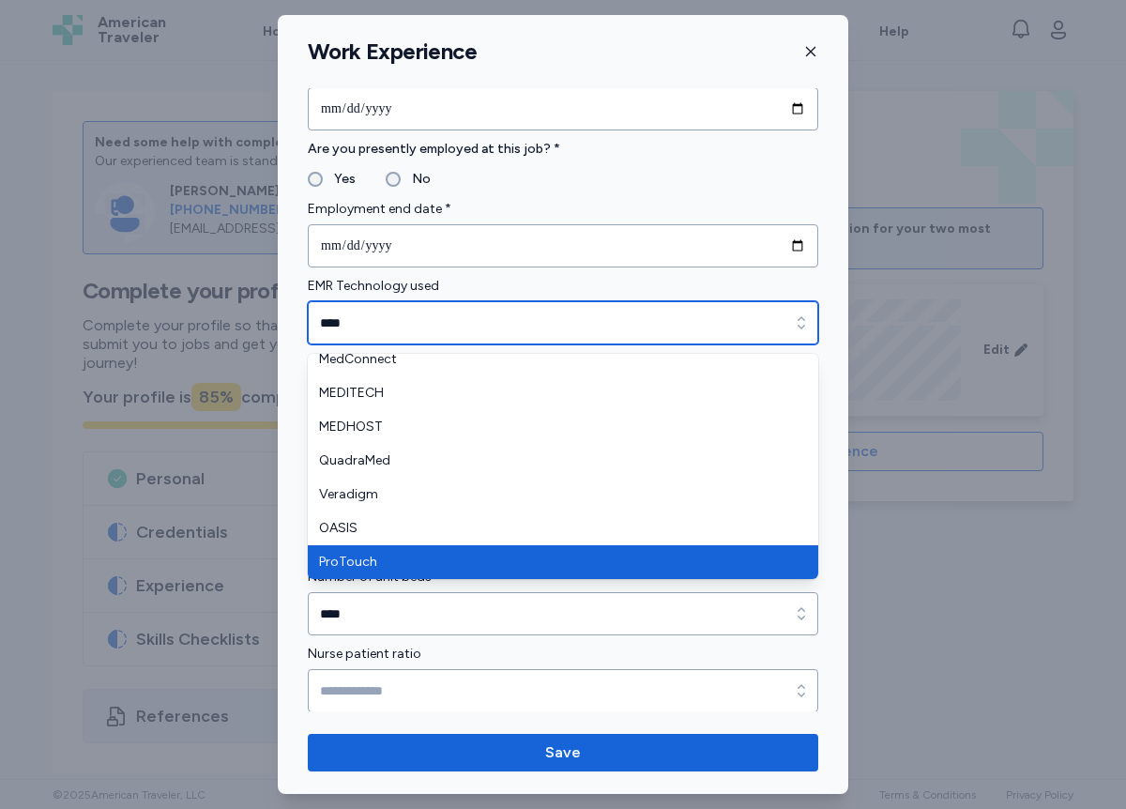
scroll to position [315, 0]
type input "****"
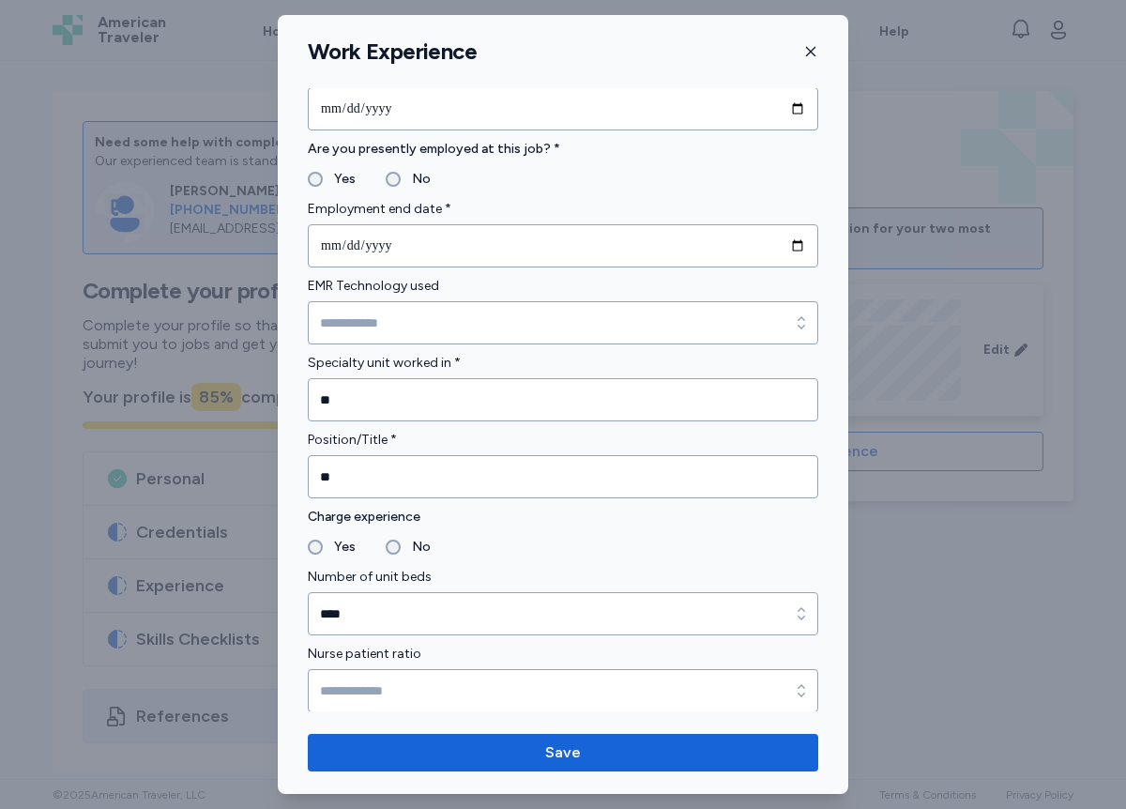
click at [366, 701] on form "**********" at bounding box center [563, 539] width 511 height 2428
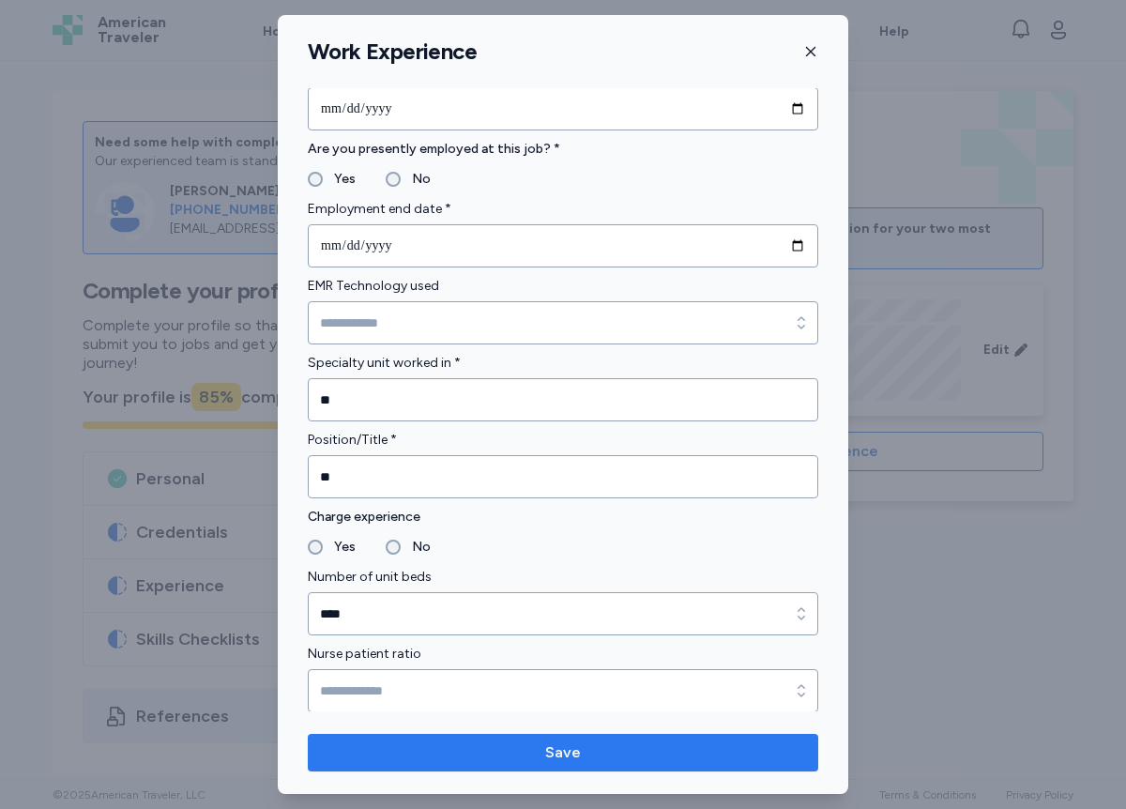
click at [629, 749] on span "Save" at bounding box center [563, 753] width 481 height 23
click at [572, 755] on span "Save" at bounding box center [563, 753] width 36 height 23
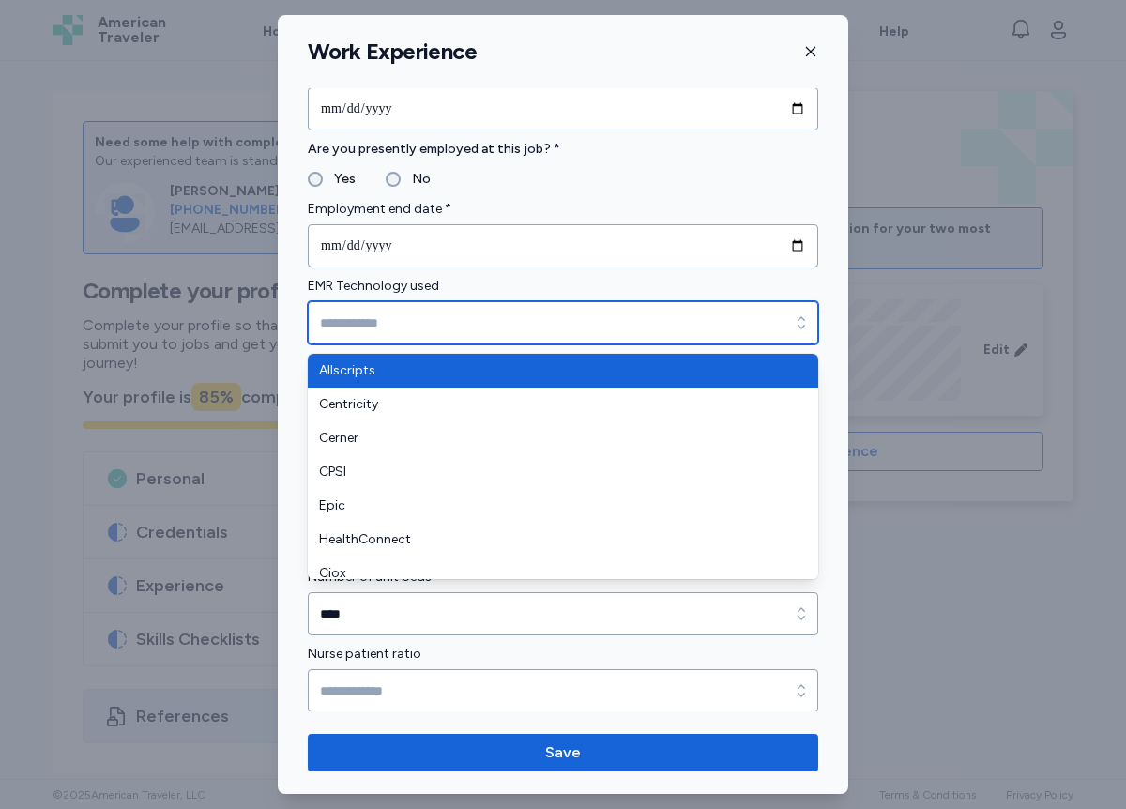
click at [800, 333] on div "button" at bounding box center [802, 322] width 34 height 43
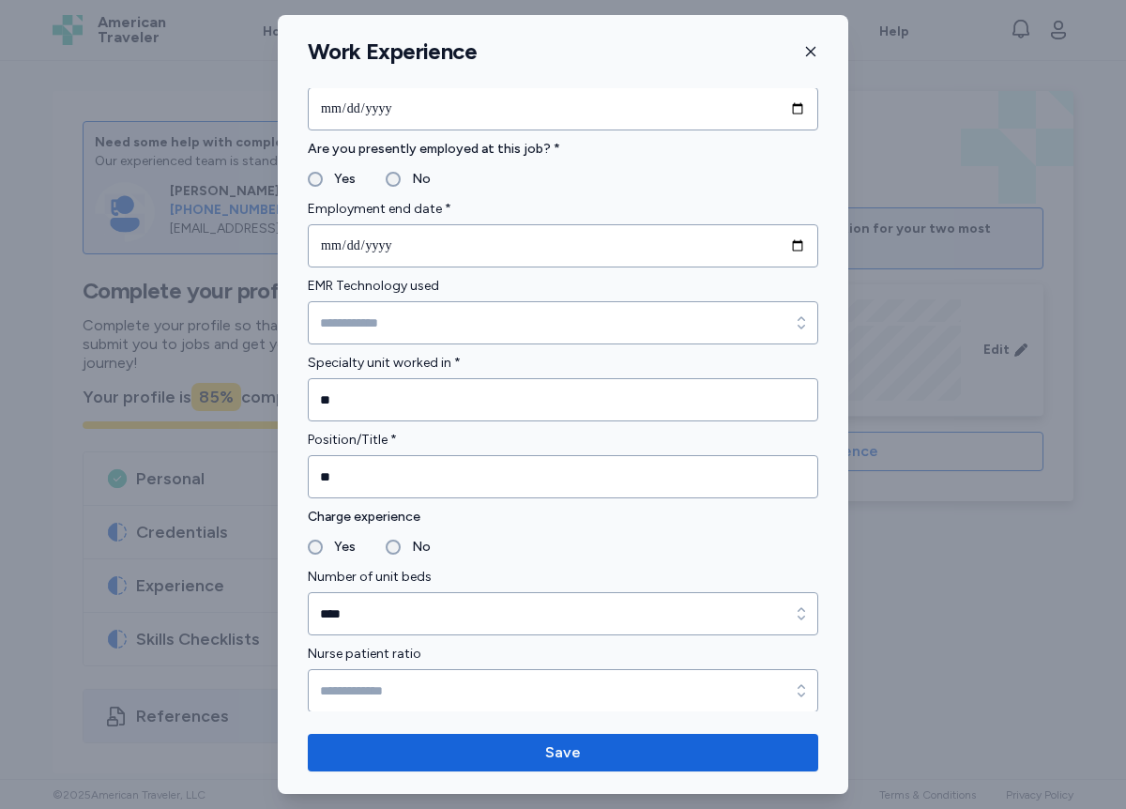
click at [539, 768] on div "**********" at bounding box center [563, 404] width 571 height 779
click at [539, 768] on button "Save" at bounding box center [563, 753] width 511 height 38
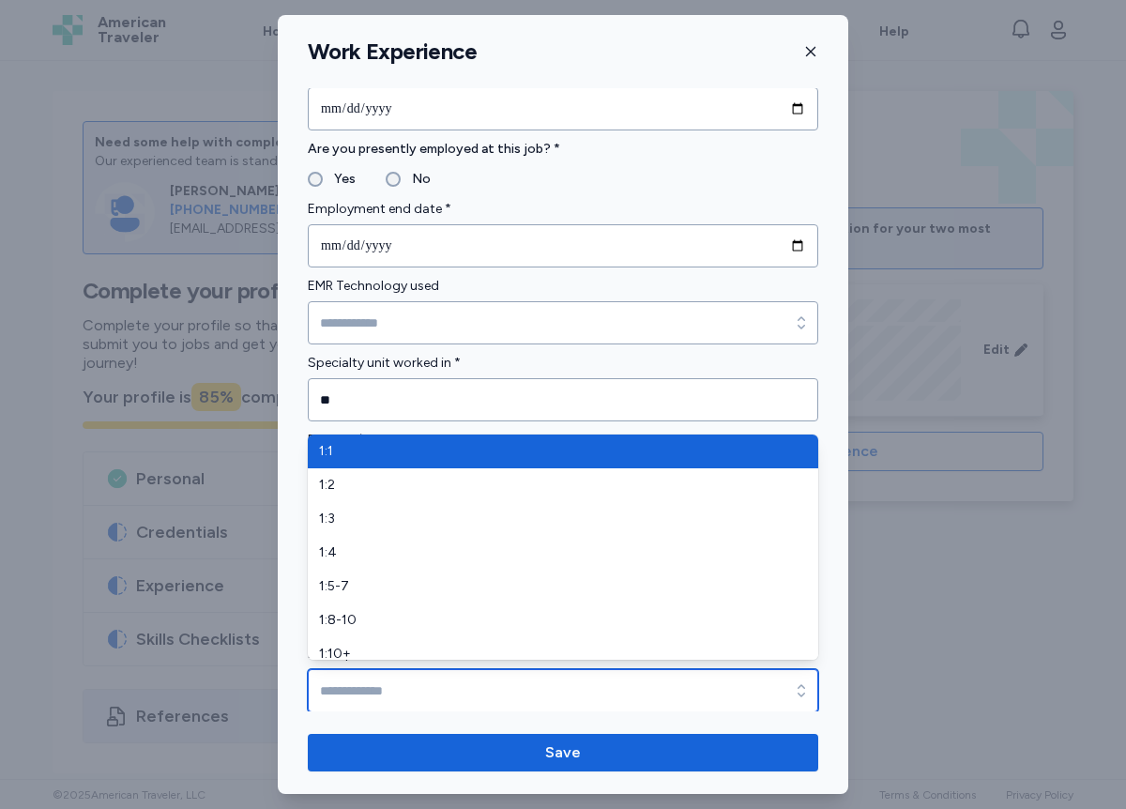
click at [805, 694] on icon "button" at bounding box center [801, 691] width 19 height 19
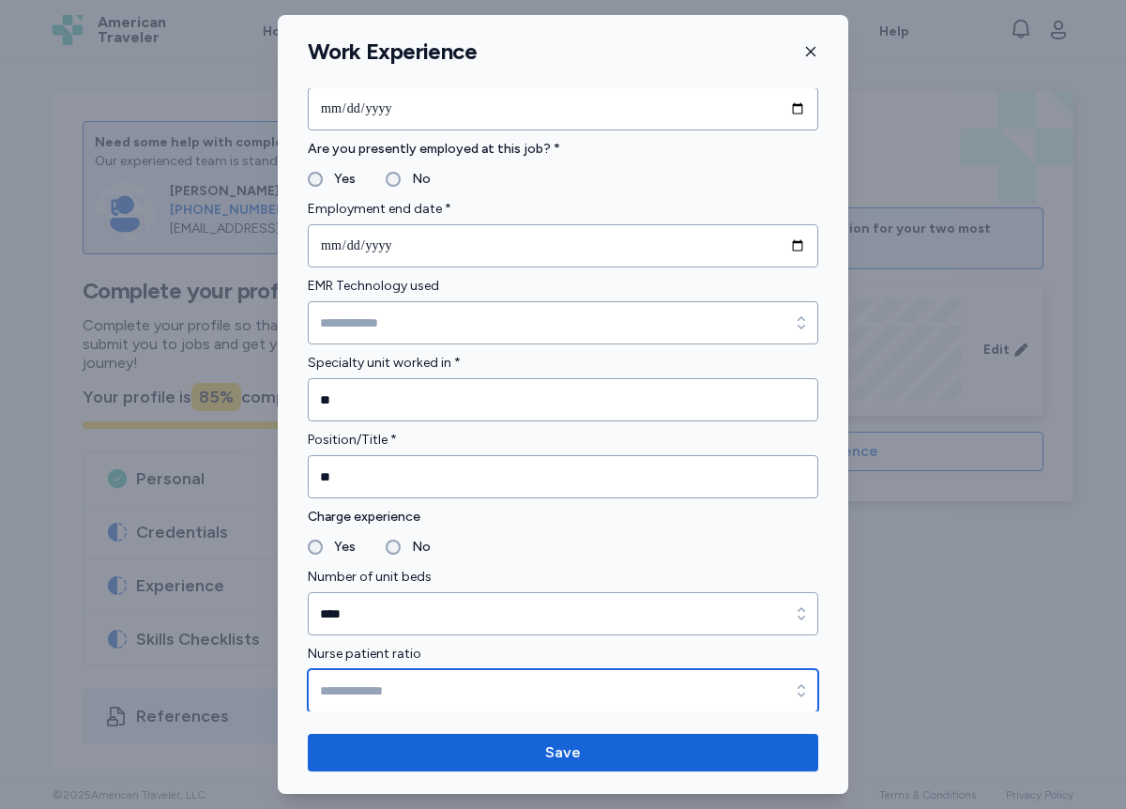
click at [803, 690] on icon "button" at bounding box center [801, 691] width 19 height 19
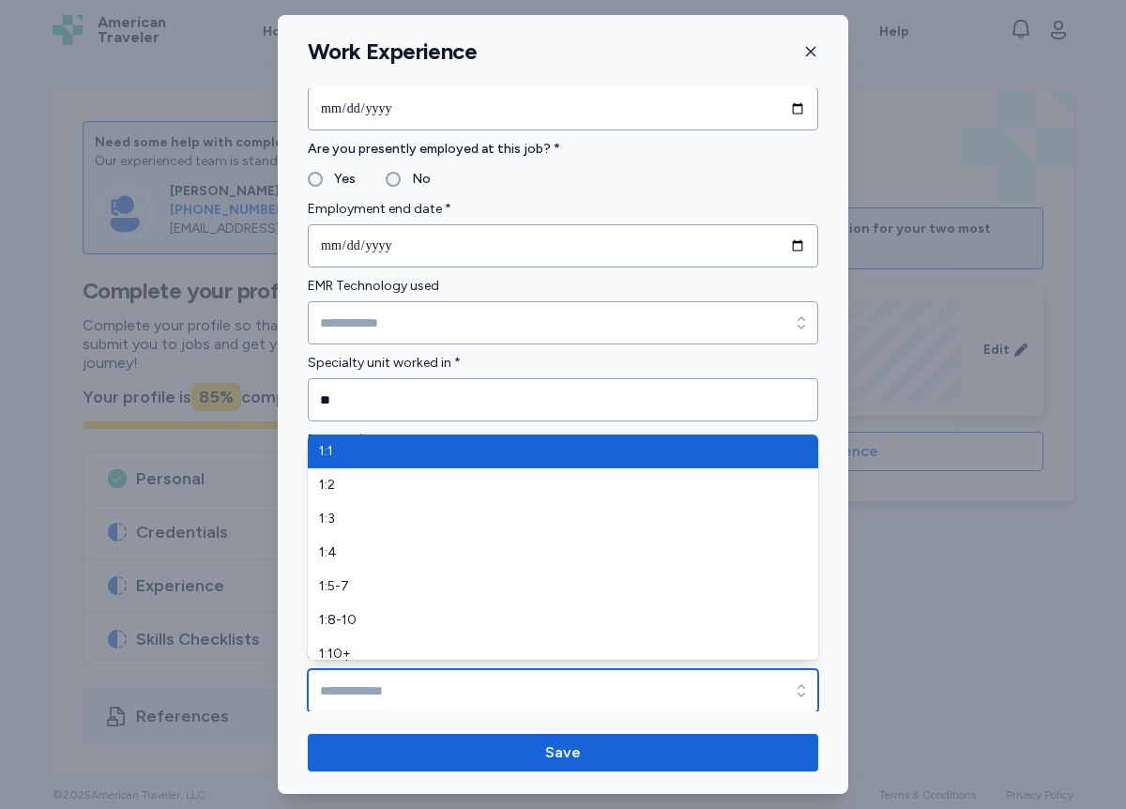
click at [802, 699] on icon "button" at bounding box center [801, 691] width 19 height 19
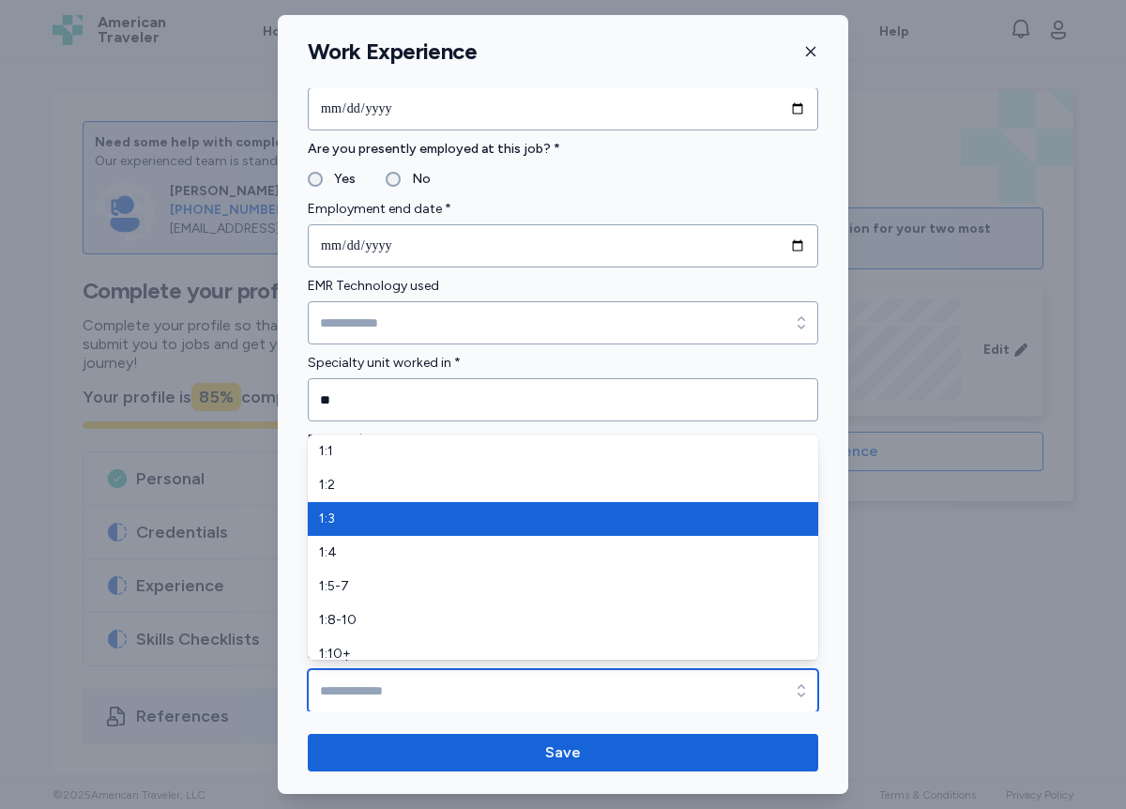
type input "***"
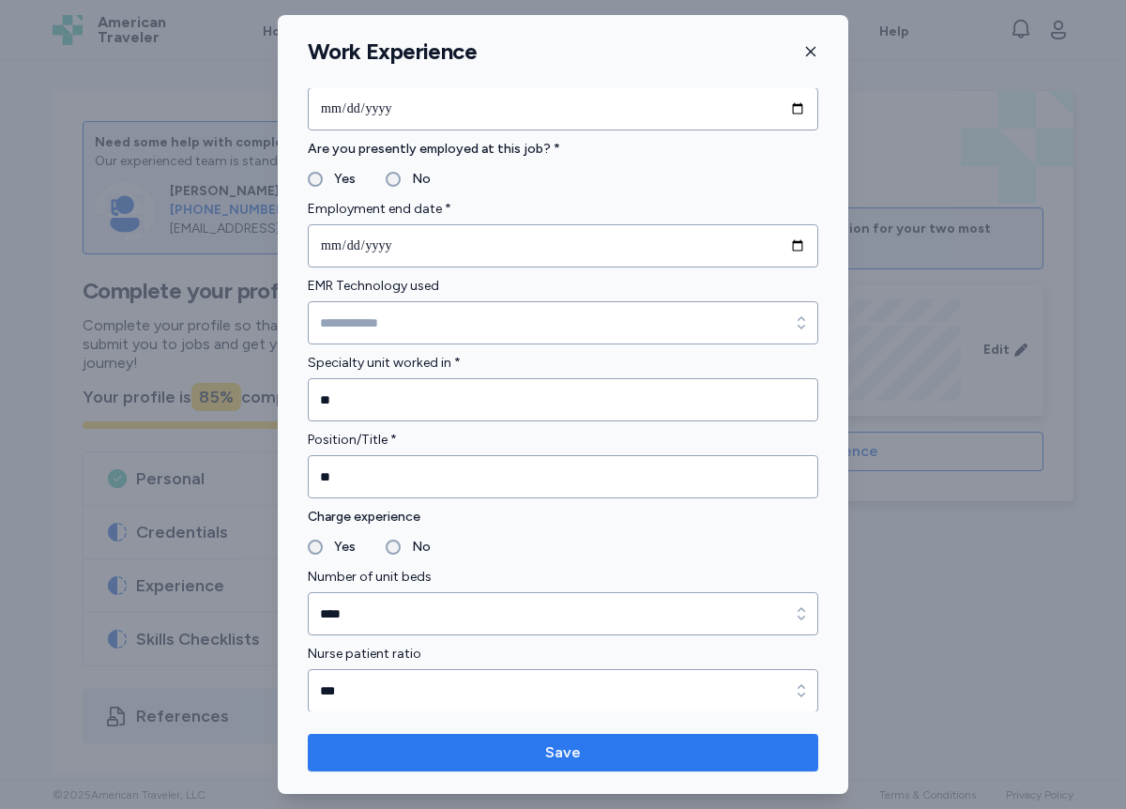
click at [652, 751] on span "Save" at bounding box center [563, 753] width 481 height 23
click at [572, 751] on span "Save" at bounding box center [563, 753] width 36 height 23
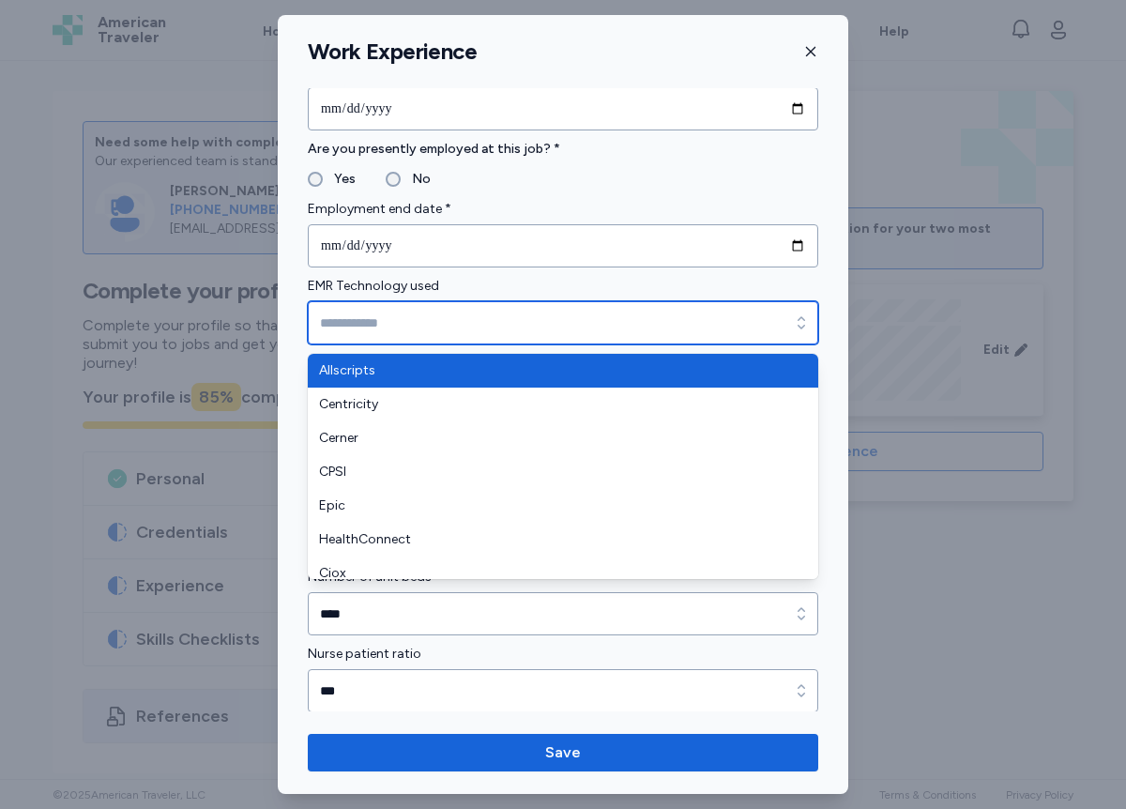
click at [806, 325] on icon "button" at bounding box center [801, 323] width 19 height 19
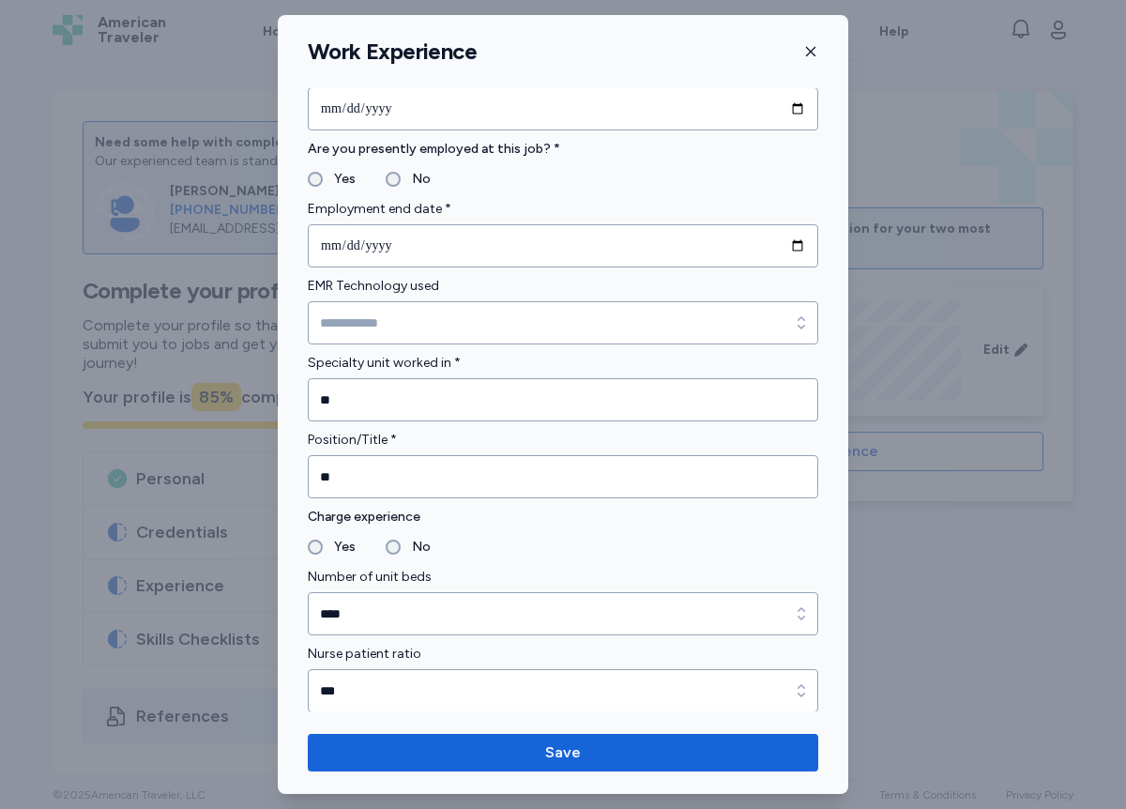
click at [607, 754] on div "**********" at bounding box center [563, 404] width 571 height 779
click at [607, 754] on span "Save" at bounding box center [563, 753] width 481 height 23
click at [811, 54] on icon "button" at bounding box center [811, 51] width 15 height 15
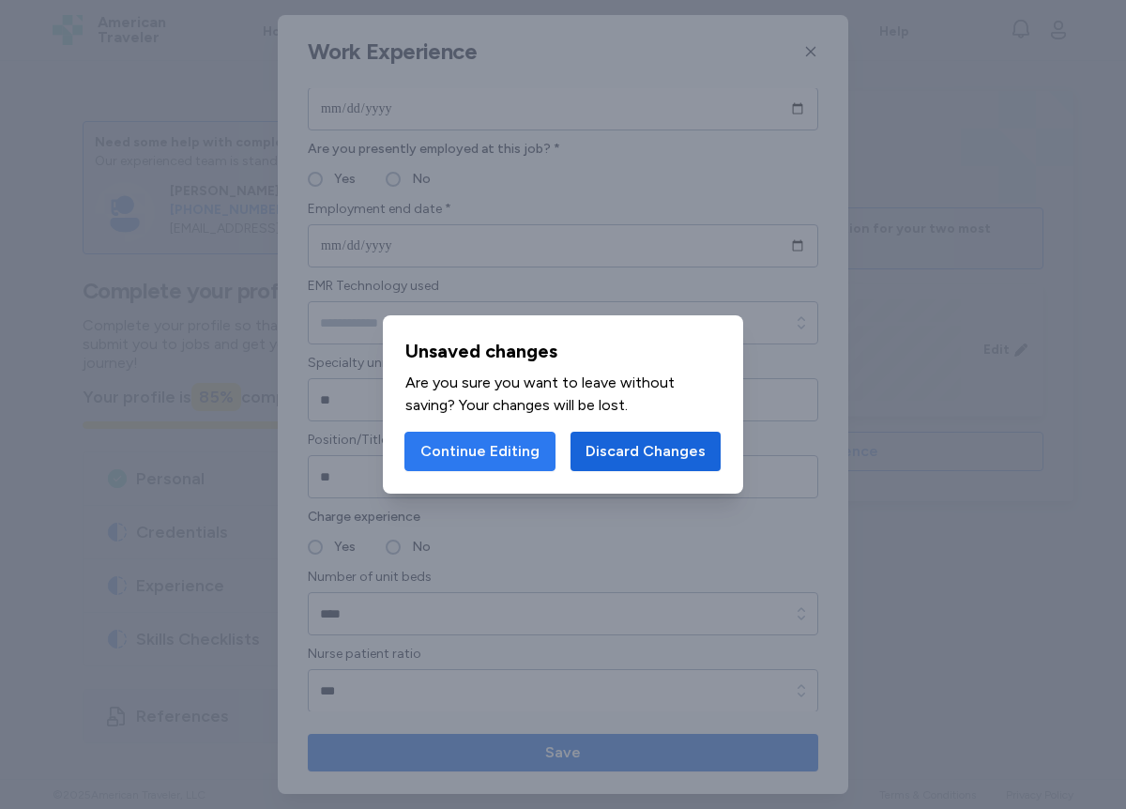
click at [473, 452] on span "Continue Editing" at bounding box center [480, 451] width 119 height 23
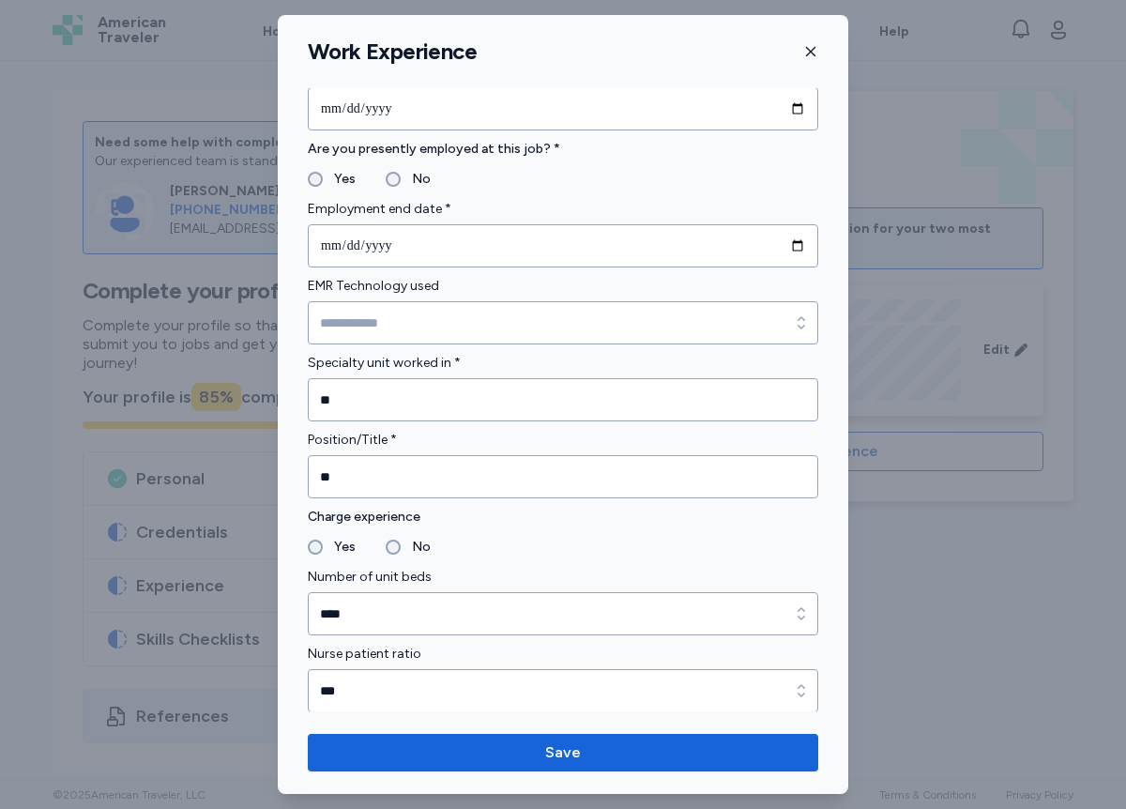
click at [785, 75] on div "**********" at bounding box center [563, 404] width 571 height 779
click at [818, 53] on icon "button" at bounding box center [811, 51] width 15 height 15
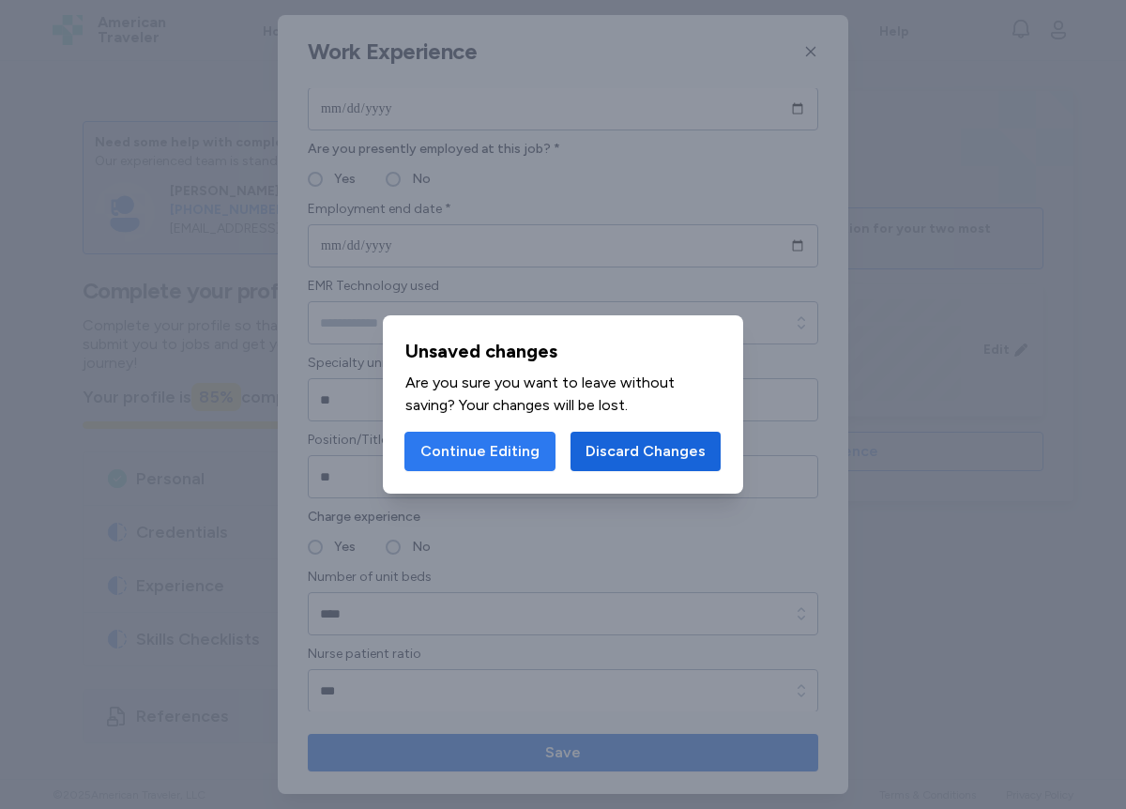
click at [468, 459] on span "Continue Editing" at bounding box center [480, 451] width 119 height 23
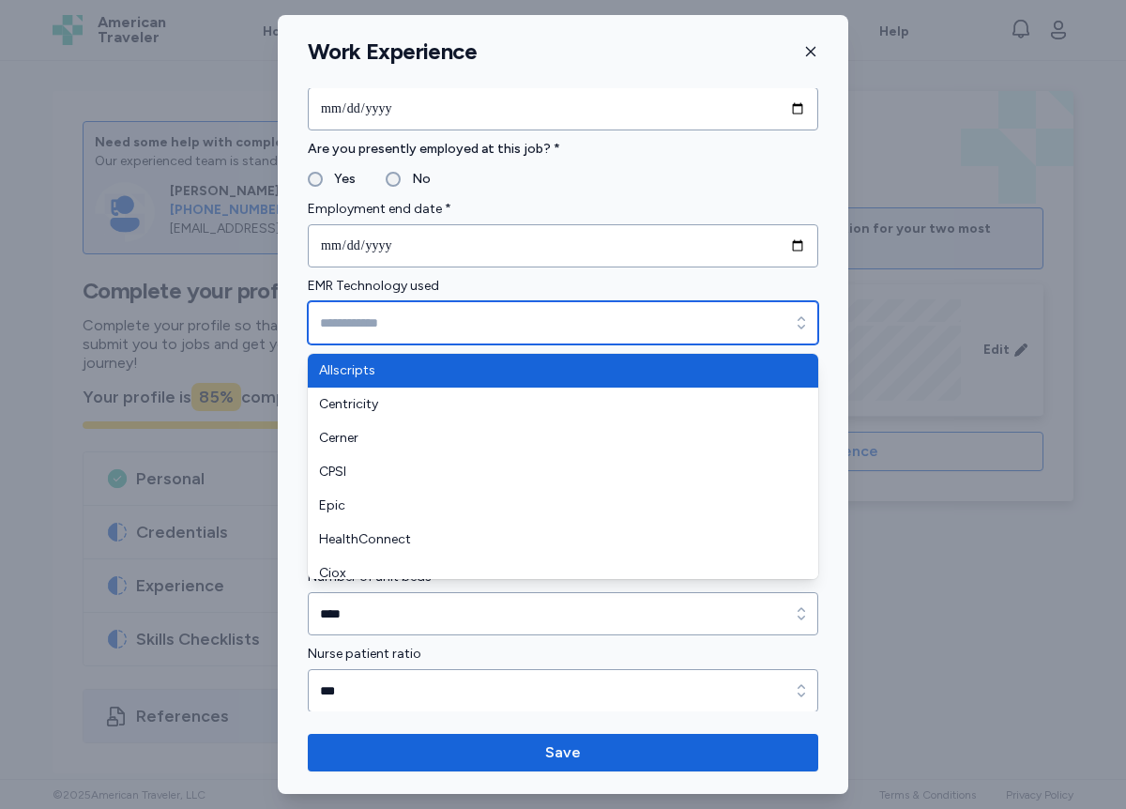
click at [378, 329] on input "EMR Technology used" at bounding box center [563, 322] width 511 height 43
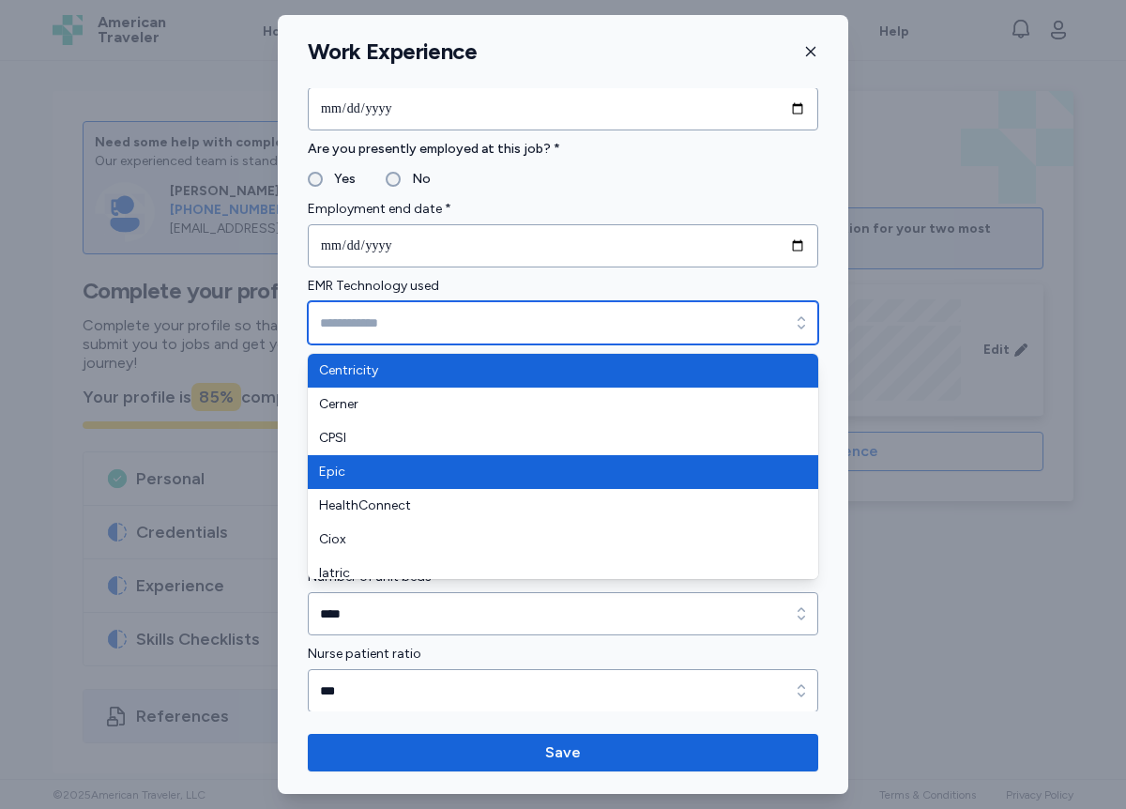
scroll to position [0, 0]
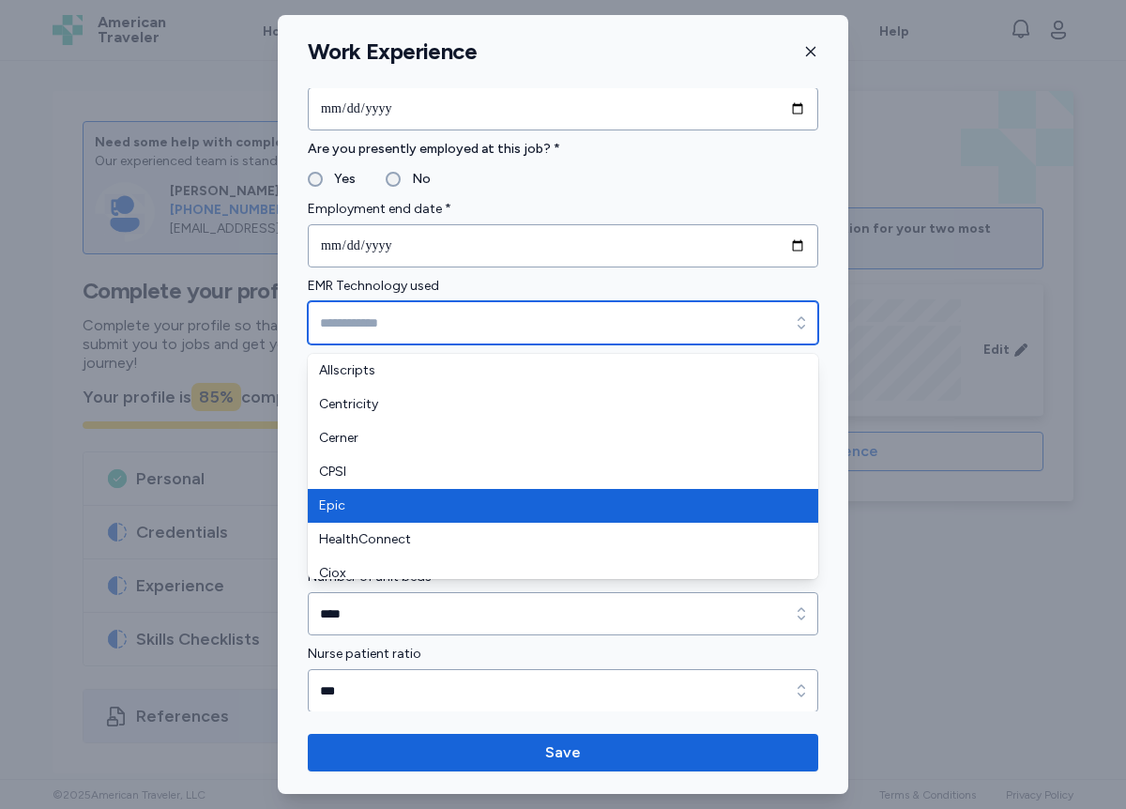
type input "****"
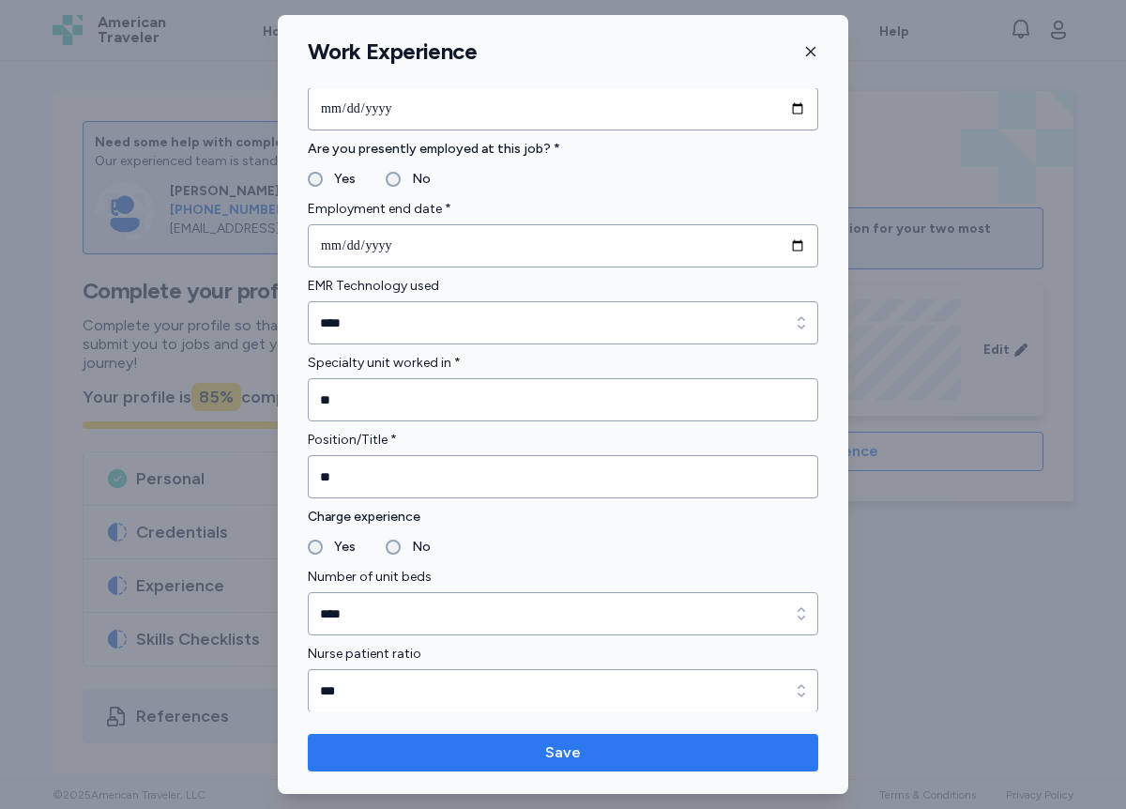
click at [559, 745] on span "Save" at bounding box center [563, 753] width 36 height 23
click at [543, 762] on span "Save" at bounding box center [563, 753] width 481 height 23
click at [597, 758] on span "Save" at bounding box center [563, 753] width 481 height 23
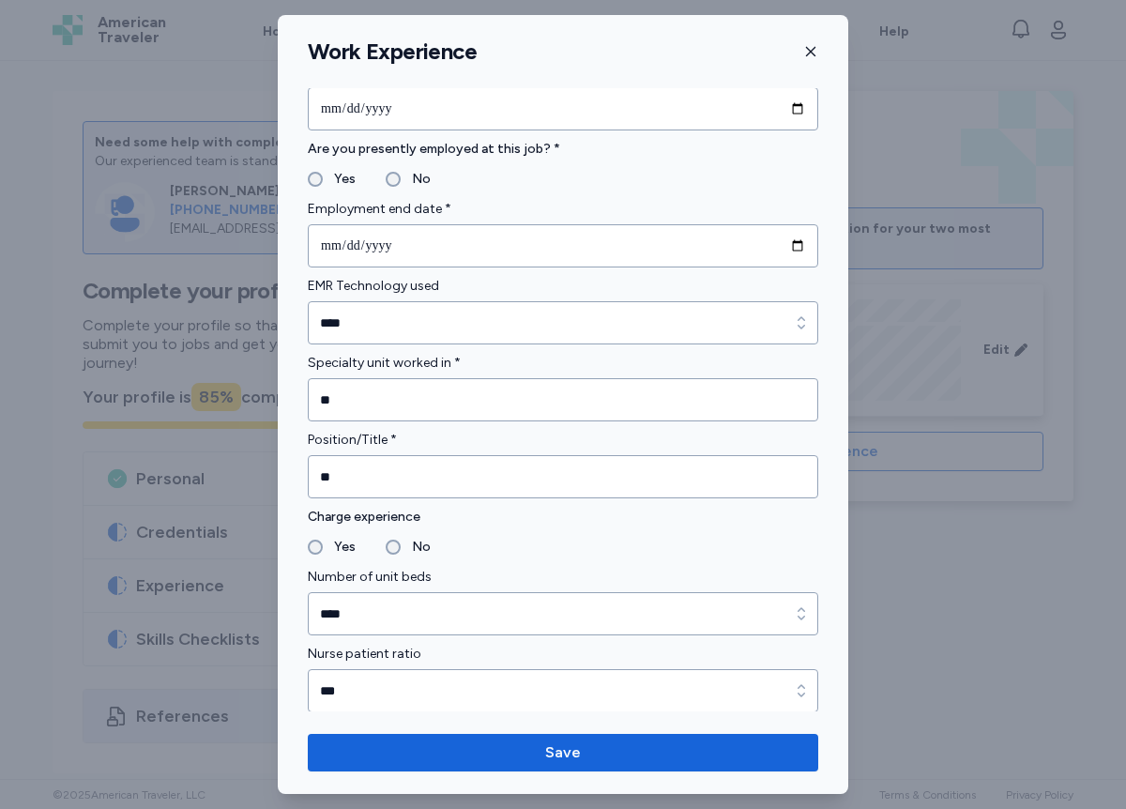
click at [812, 49] on icon "button" at bounding box center [811, 51] width 15 height 15
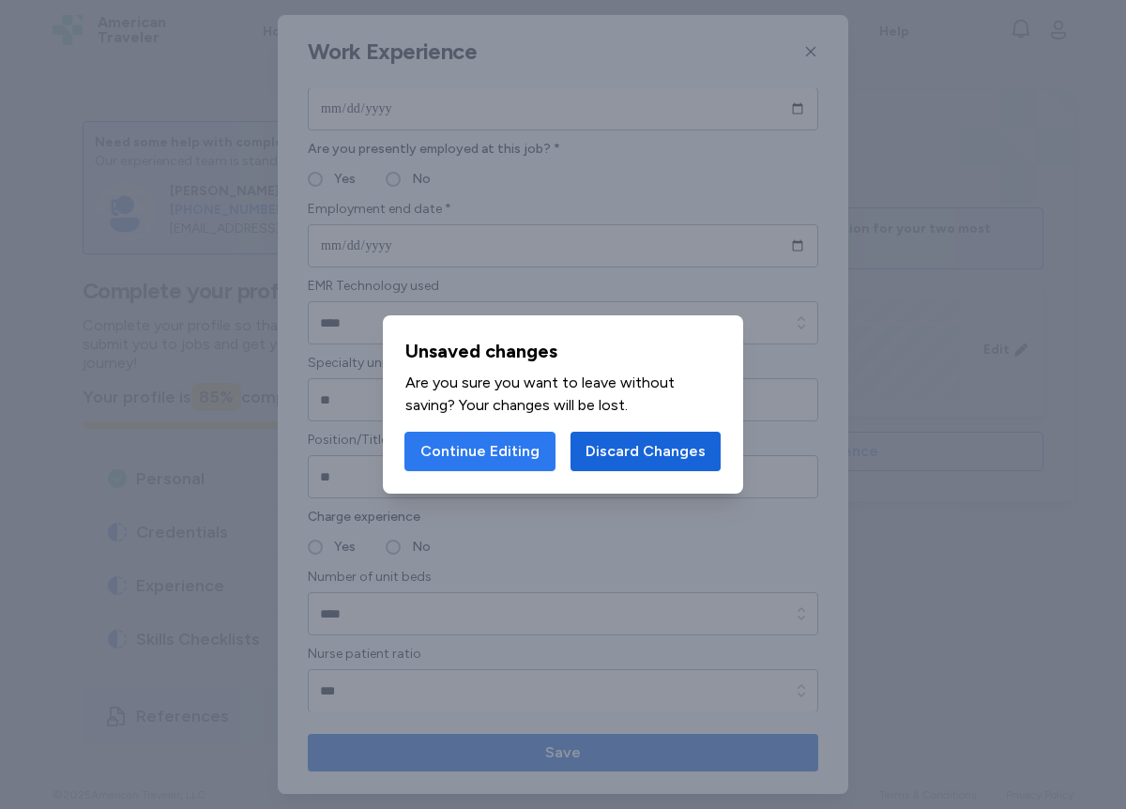
click at [502, 467] on button "Continue Editing" at bounding box center [480, 451] width 151 height 39
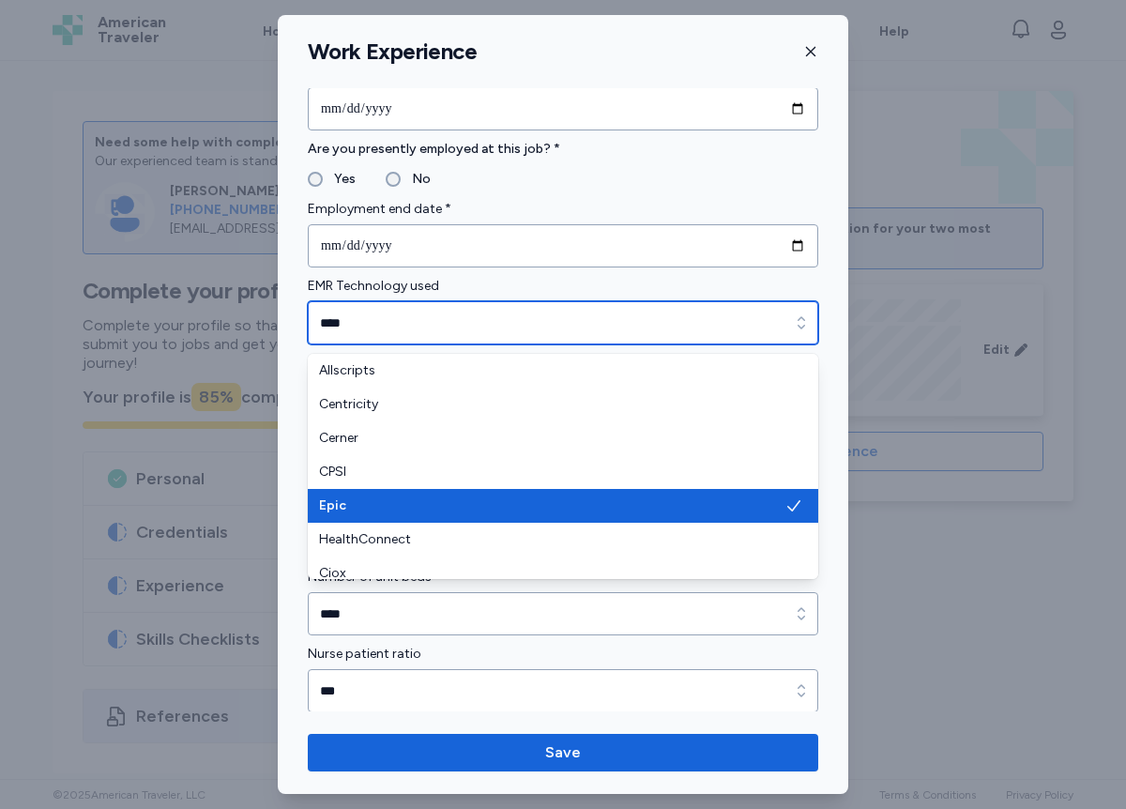
click at [406, 328] on input "****" at bounding box center [563, 322] width 511 height 43
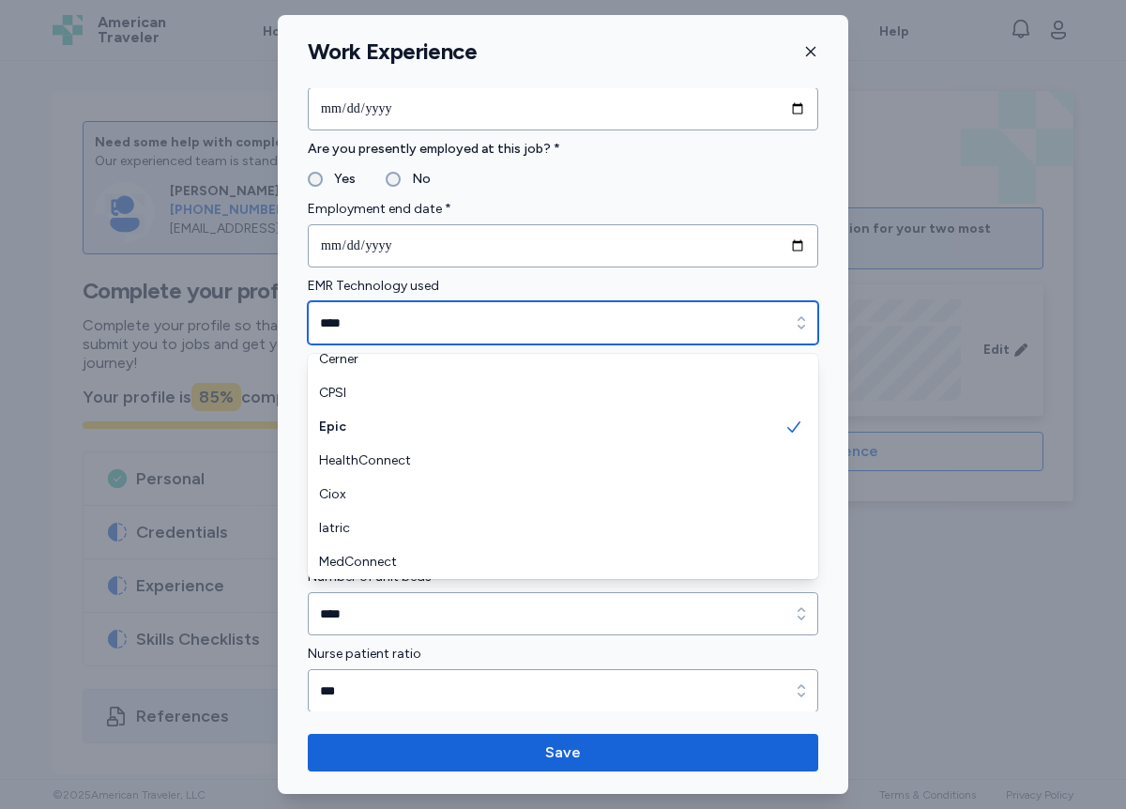
scroll to position [113, 0]
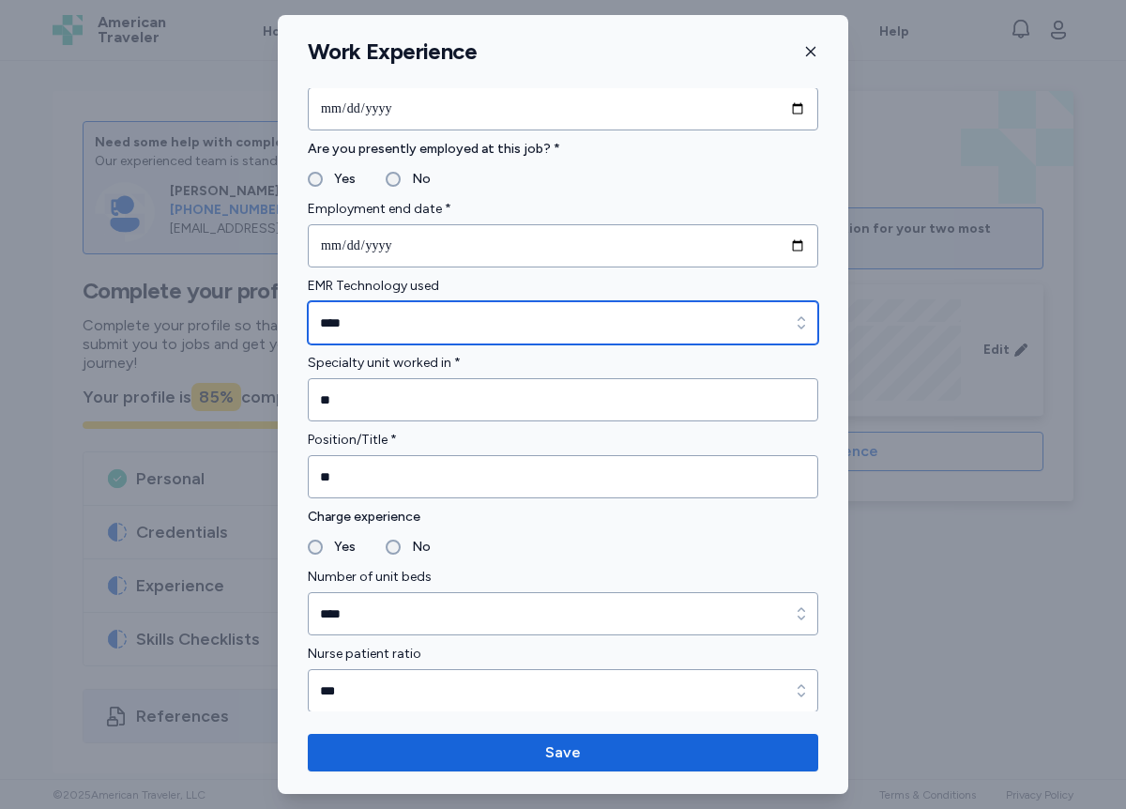
click at [361, 314] on input "****" at bounding box center [563, 322] width 511 height 43
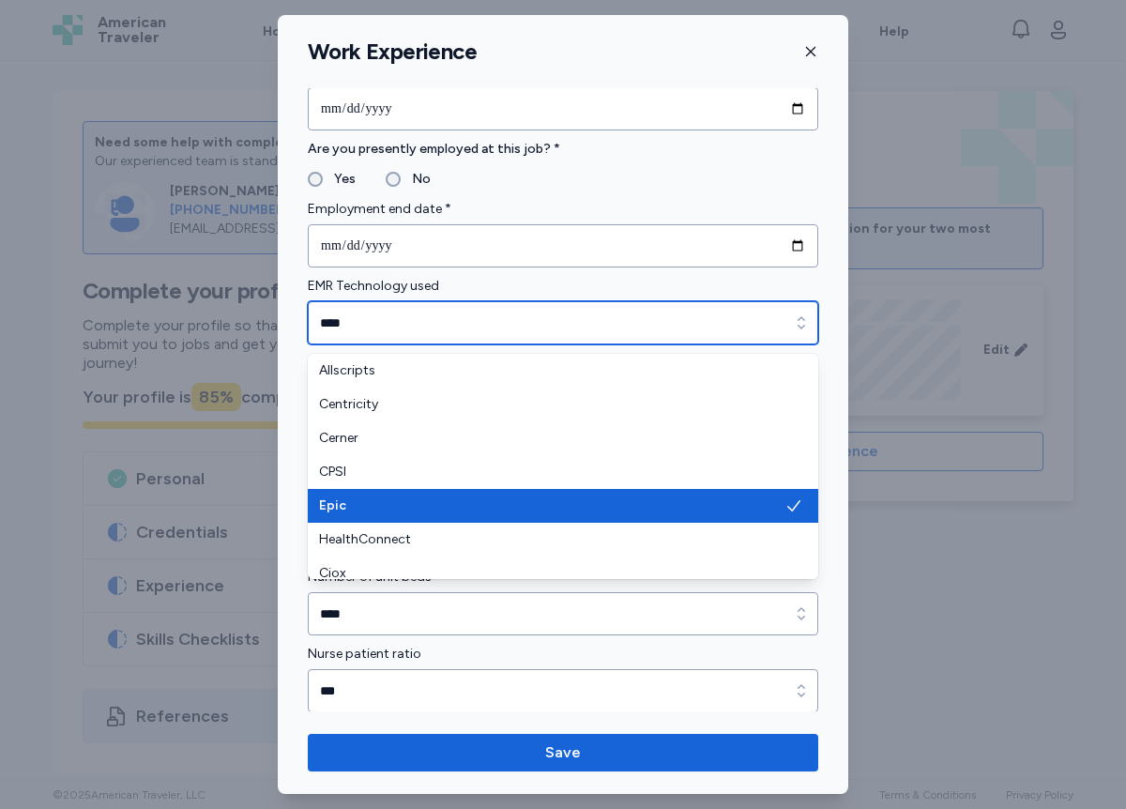
click at [804, 324] on icon "button" at bounding box center [801, 323] width 19 height 19
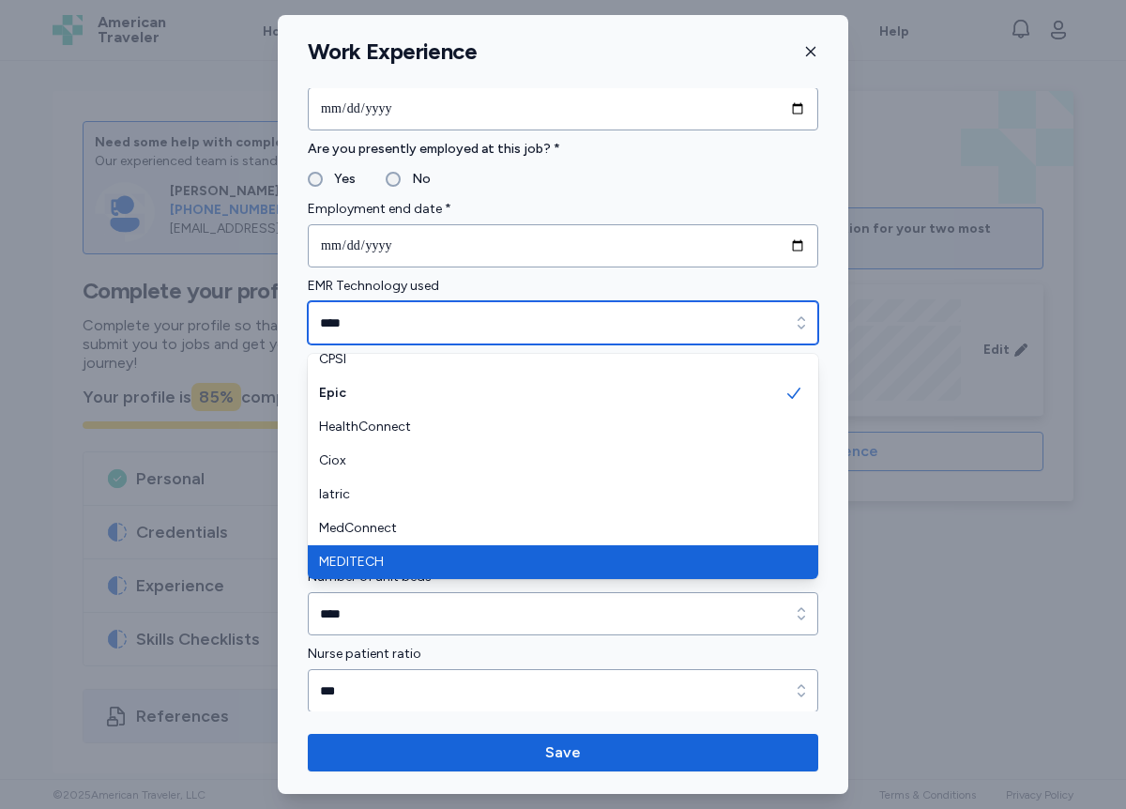
type input "********"
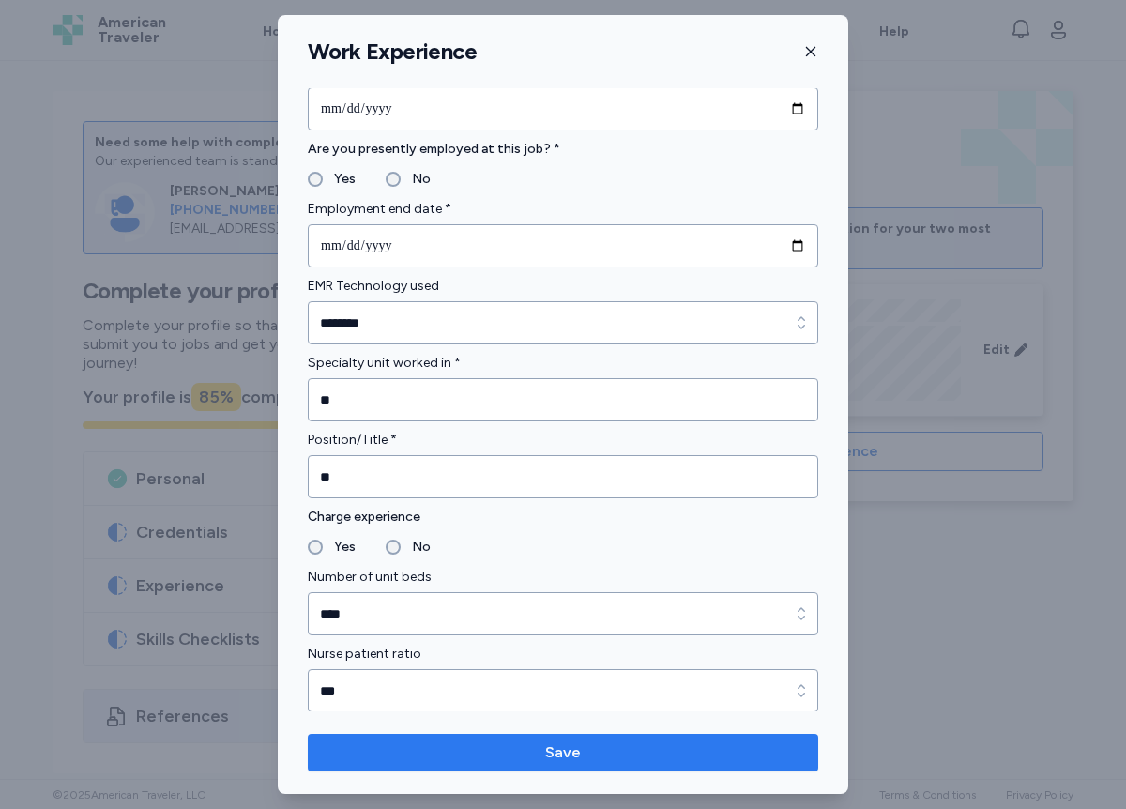
click at [579, 754] on span "Save" at bounding box center [563, 753] width 36 height 23
click at [573, 757] on span "Save" at bounding box center [563, 753] width 36 height 23
click at [549, 750] on span "Save" at bounding box center [563, 753] width 36 height 23
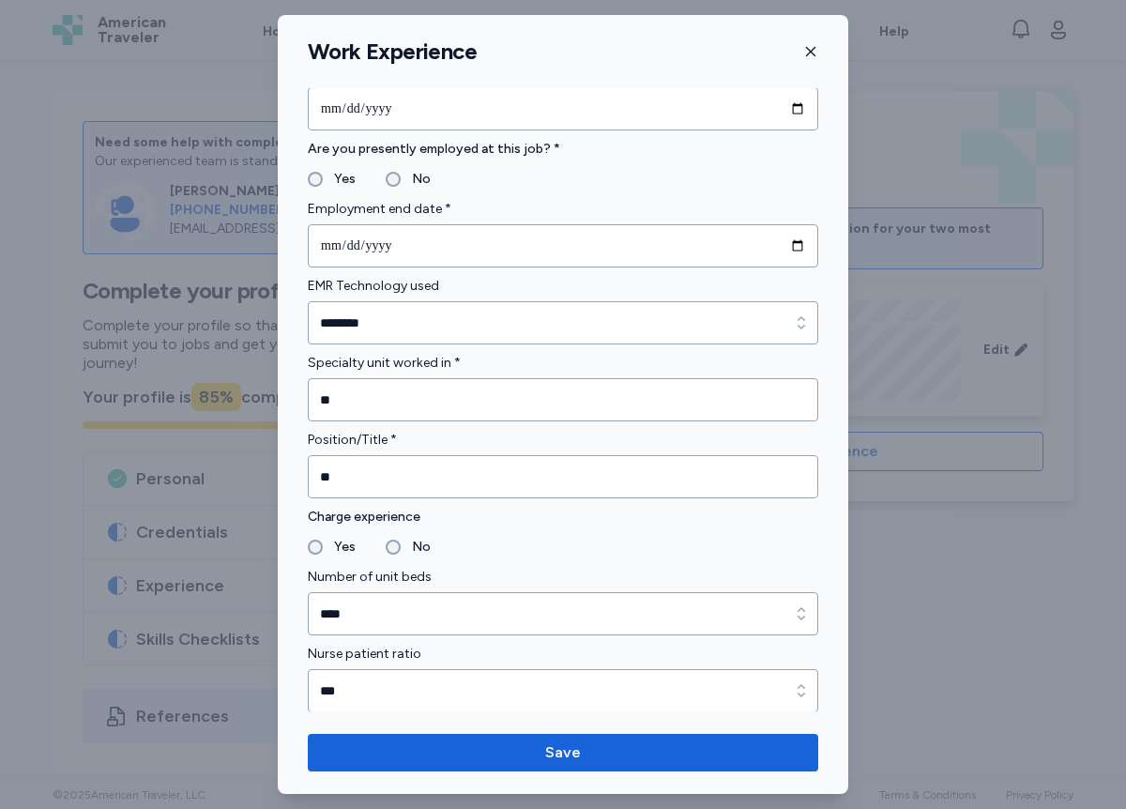
click at [811, 55] on icon "button" at bounding box center [811, 51] width 15 height 15
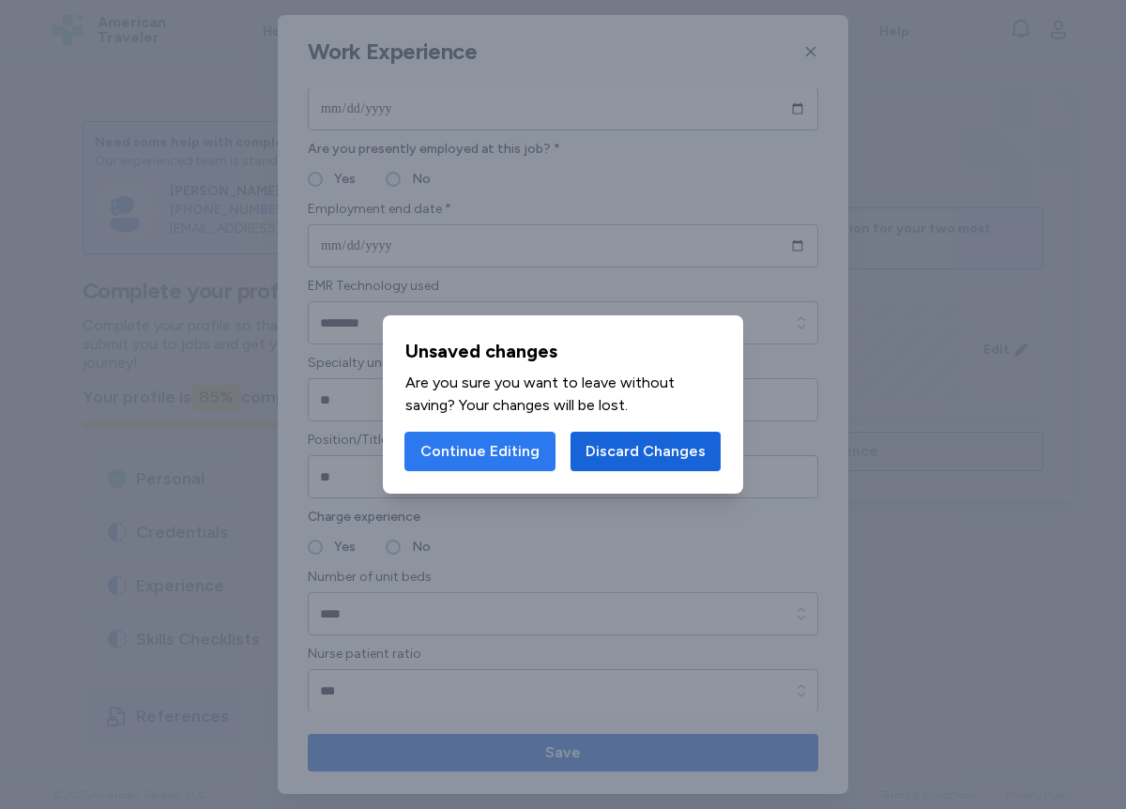
click at [448, 457] on span "Continue Editing" at bounding box center [480, 451] width 119 height 23
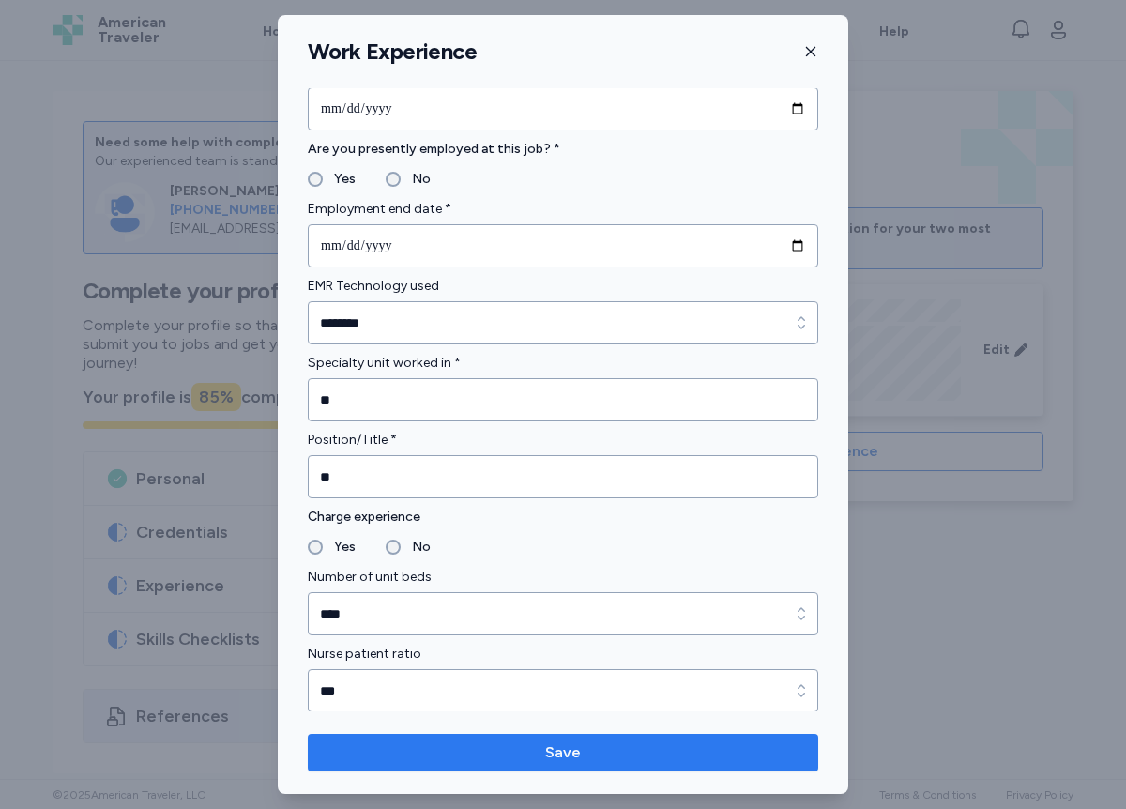
click at [557, 753] on span "Save" at bounding box center [563, 753] width 36 height 23
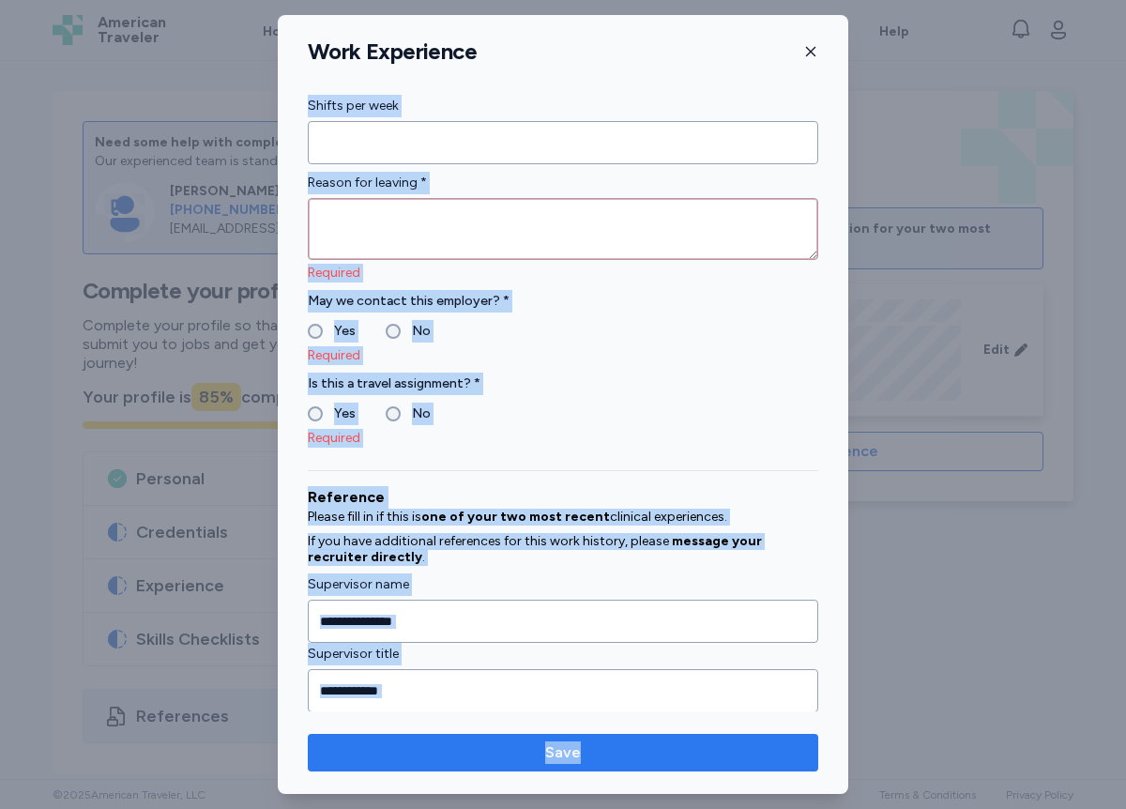
scroll to position [1884, 0]
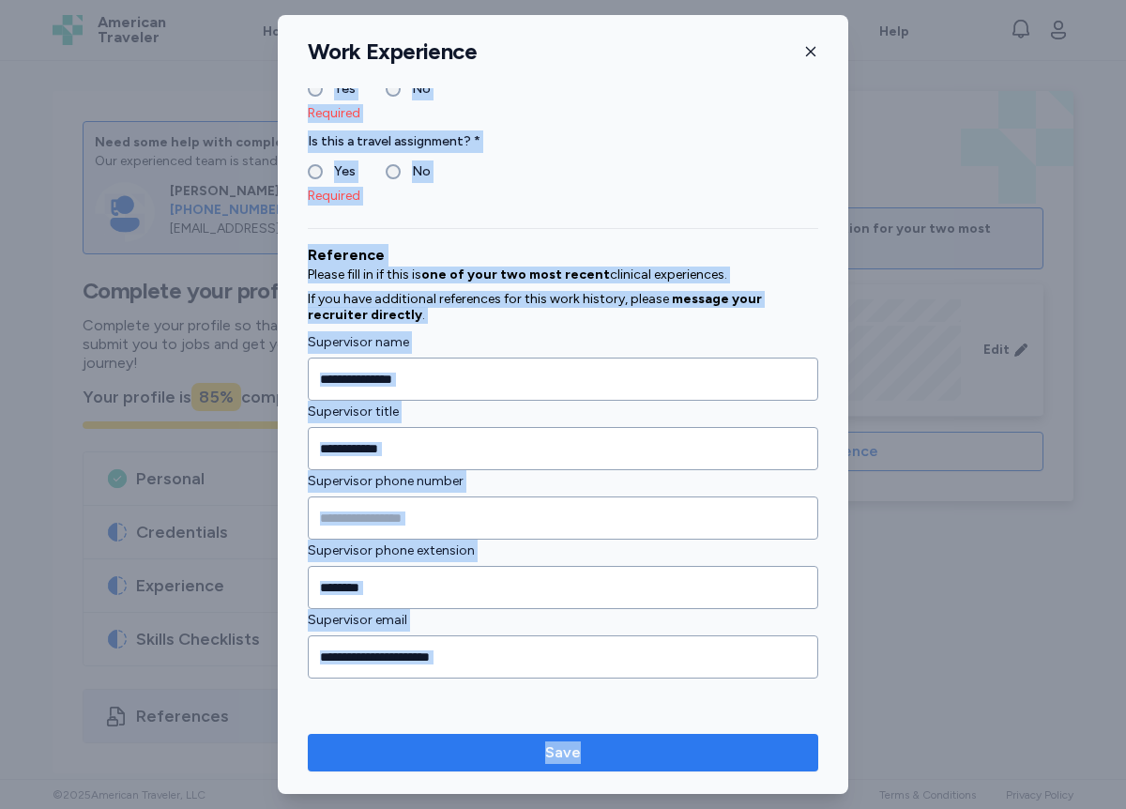
drag, startPoint x: 620, startPoint y: 533, endPoint x: 783, endPoint y: 769, distance: 286.7
click at [783, 769] on div "**********" at bounding box center [563, 404] width 571 height 779
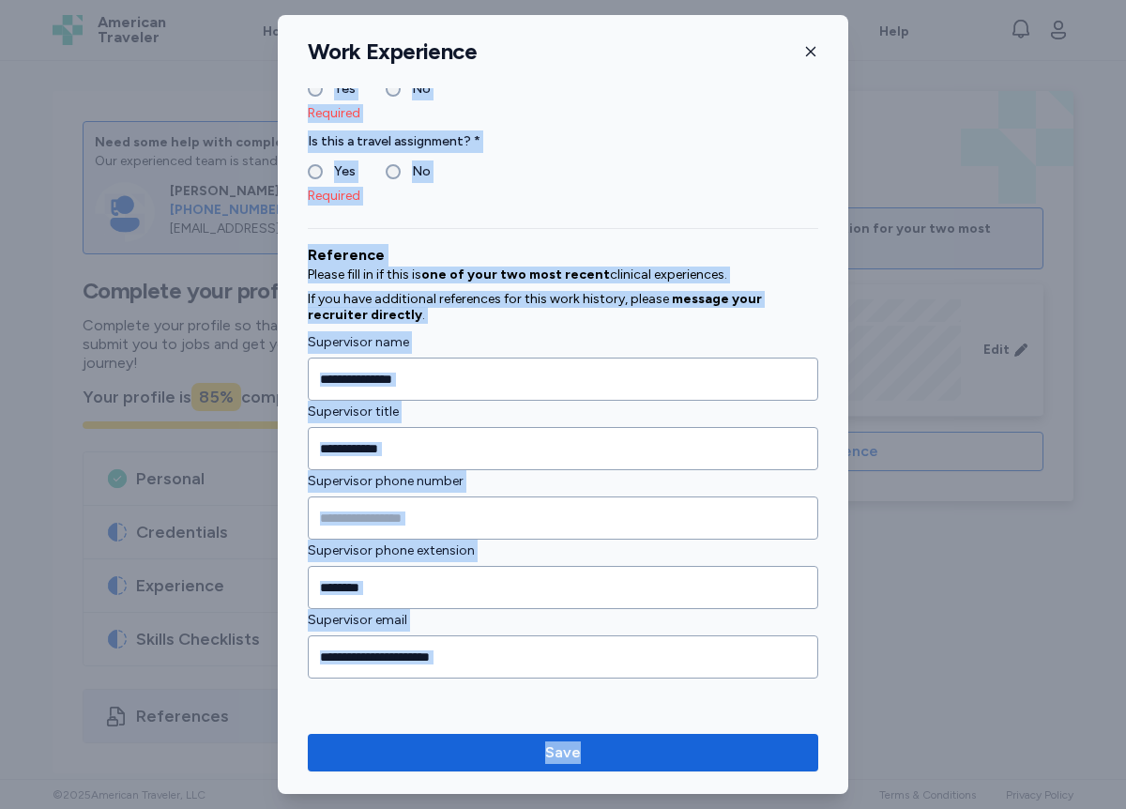
click at [775, 325] on div "Reference Please fill in if this is one of your two most recent clinical experi…" at bounding box center [563, 461] width 511 height 466
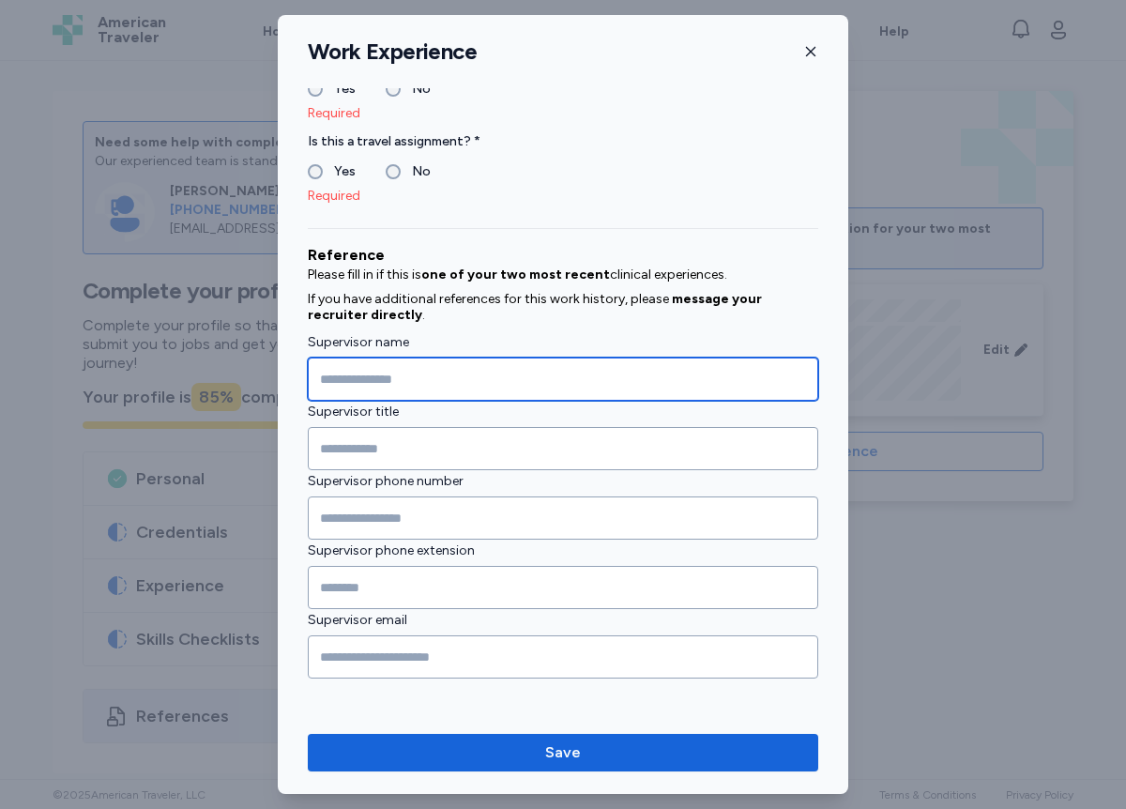
click at [584, 382] on input "Supervisor name" at bounding box center [563, 379] width 511 height 43
click at [494, 134] on label "Is this a travel assignment? *" at bounding box center [563, 141] width 511 height 23
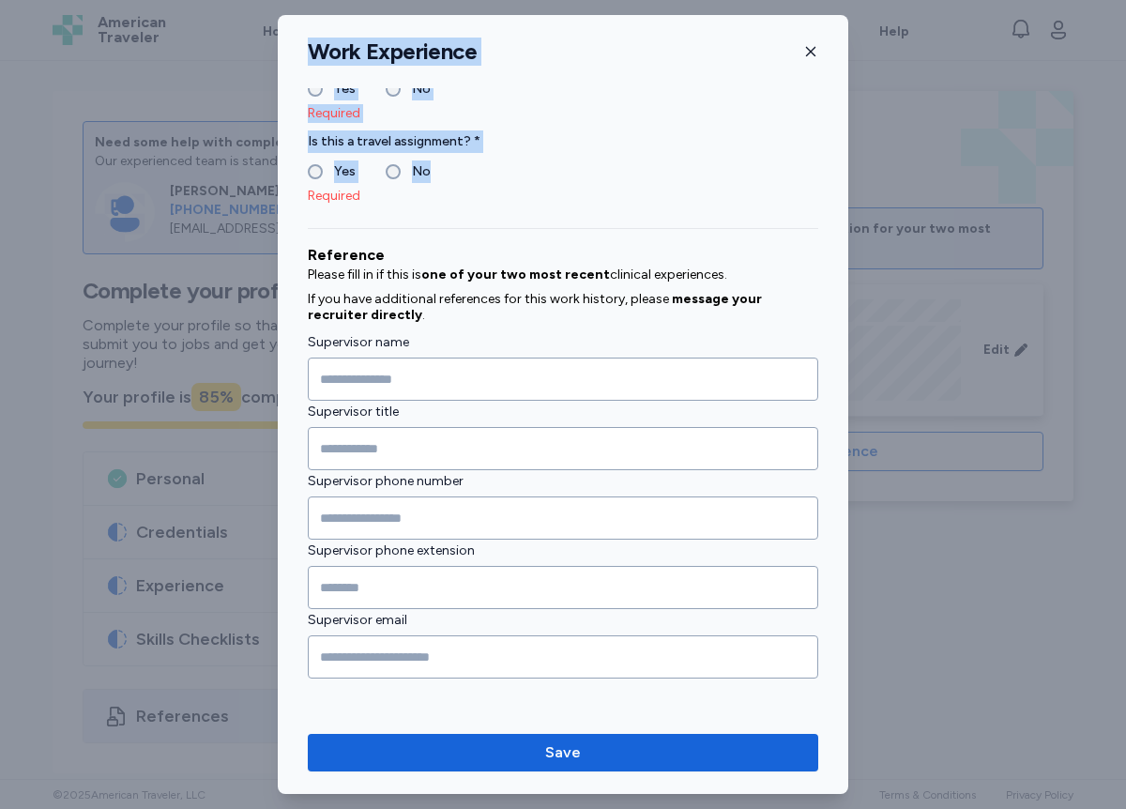
drag, startPoint x: 228, startPoint y: 219, endPoint x: 771, endPoint y: 168, distance: 544.9
click at [771, 168] on div "**********" at bounding box center [563, 404] width 1126 height 809
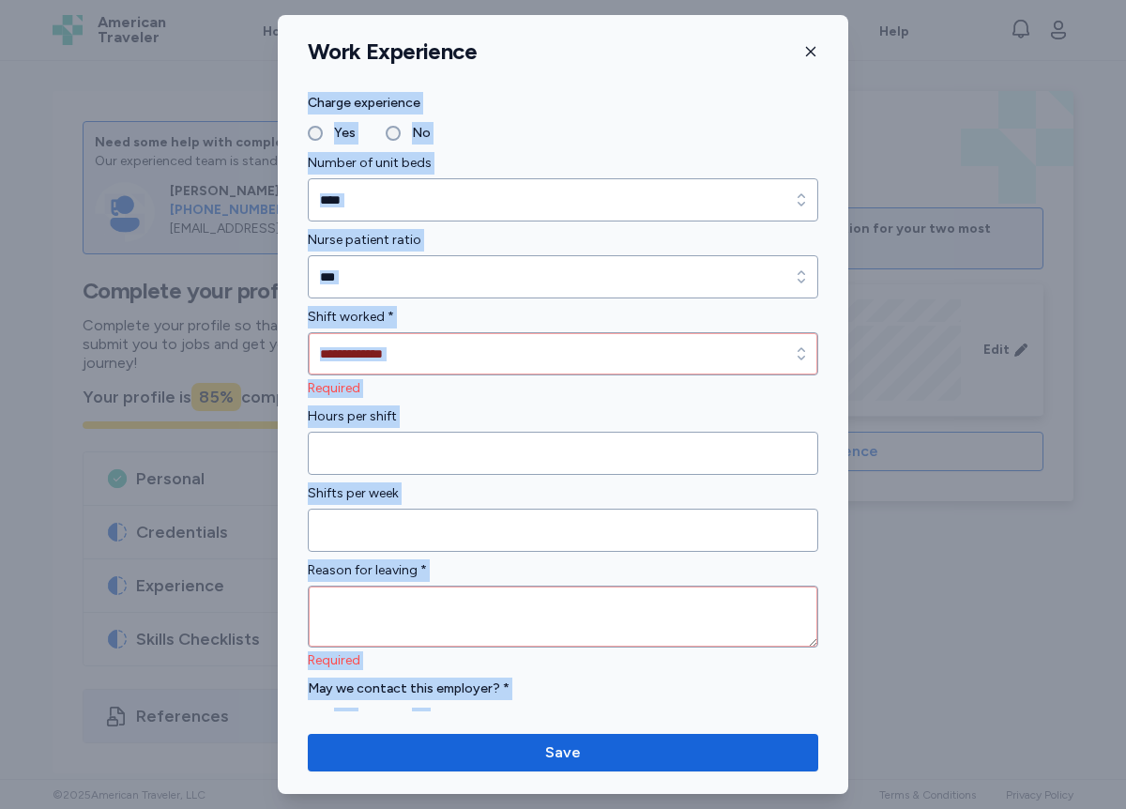
drag, startPoint x: 682, startPoint y: 87, endPoint x: 710, endPoint y: 76, distance: 29.5
click at [710, 76] on div "**********" at bounding box center [563, 404] width 571 height 779
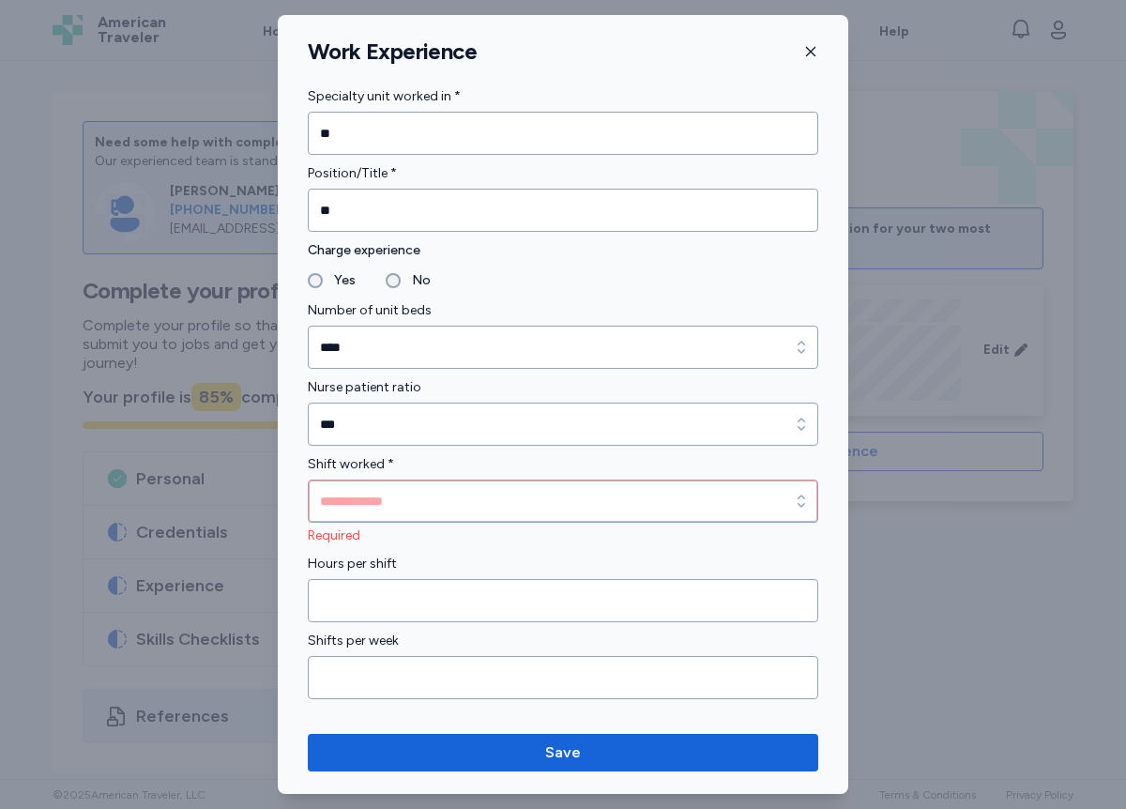
click at [630, 178] on label "Position/Title *" at bounding box center [563, 173] width 511 height 23
click at [632, 182] on label "Position/Title *" at bounding box center [563, 173] width 511 height 23
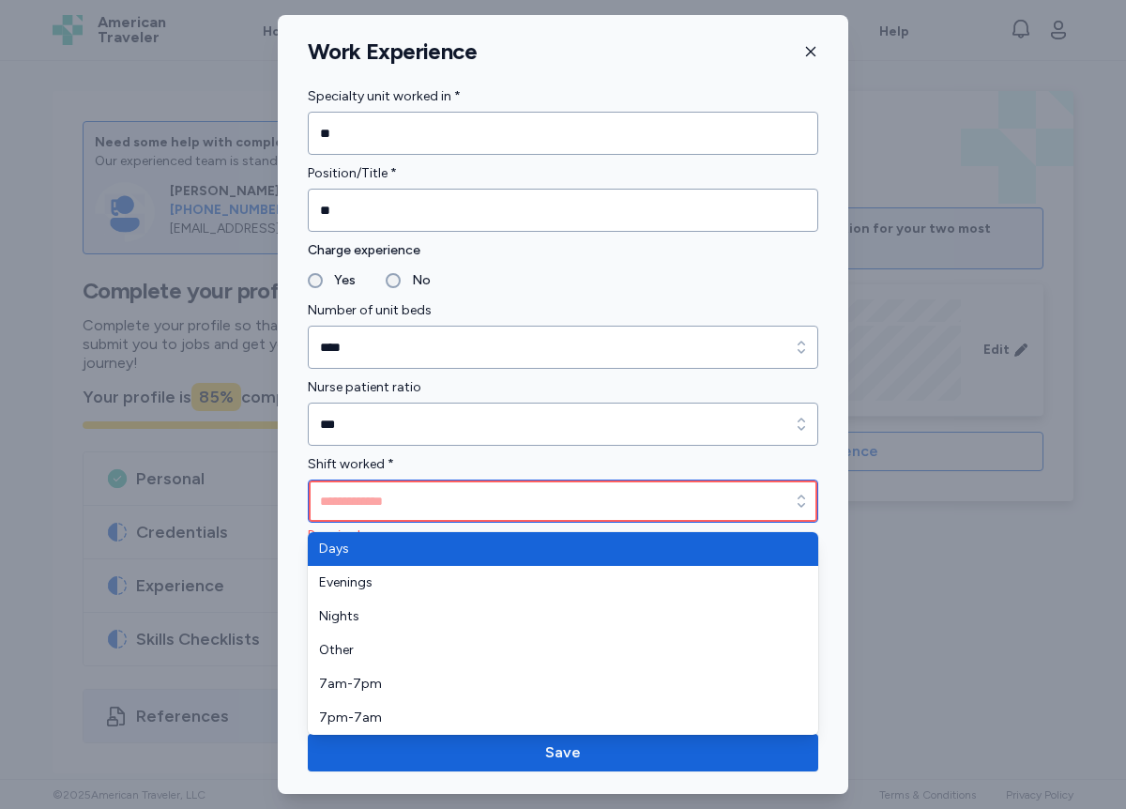
click at [398, 498] on input "Shift worked *" at bounding box center [563, 501] width 511 height 43
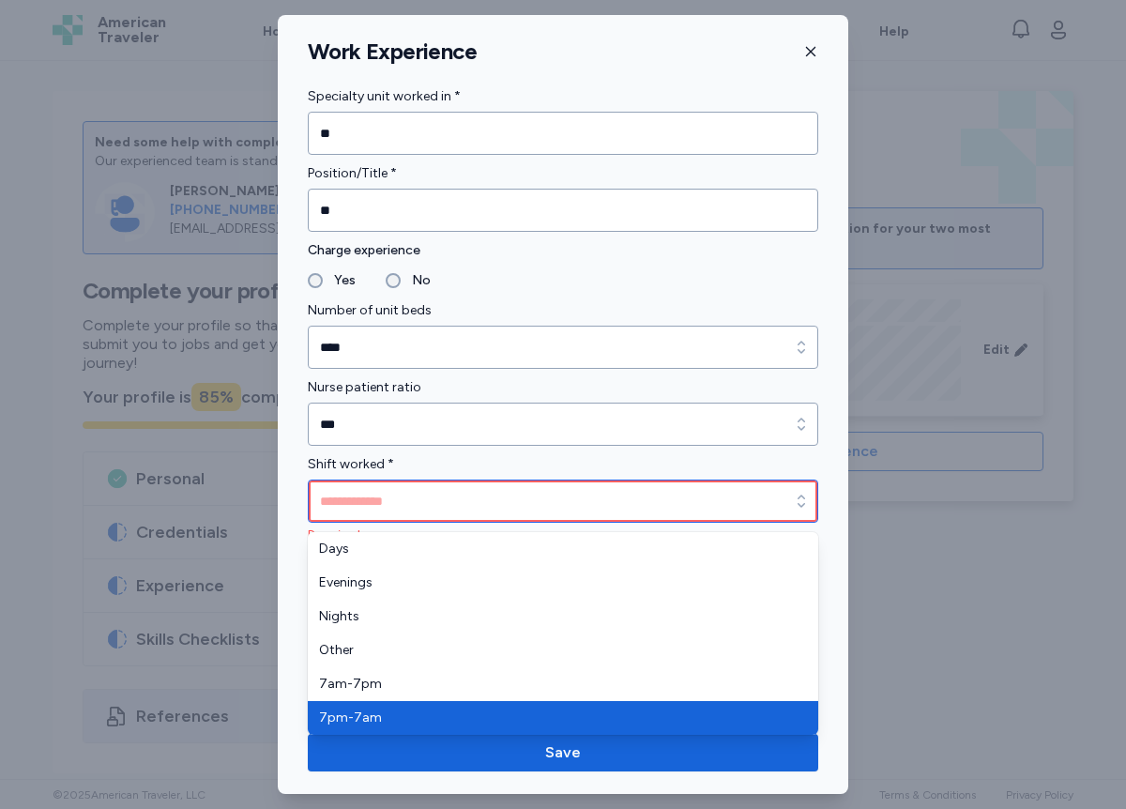
type input "*******"
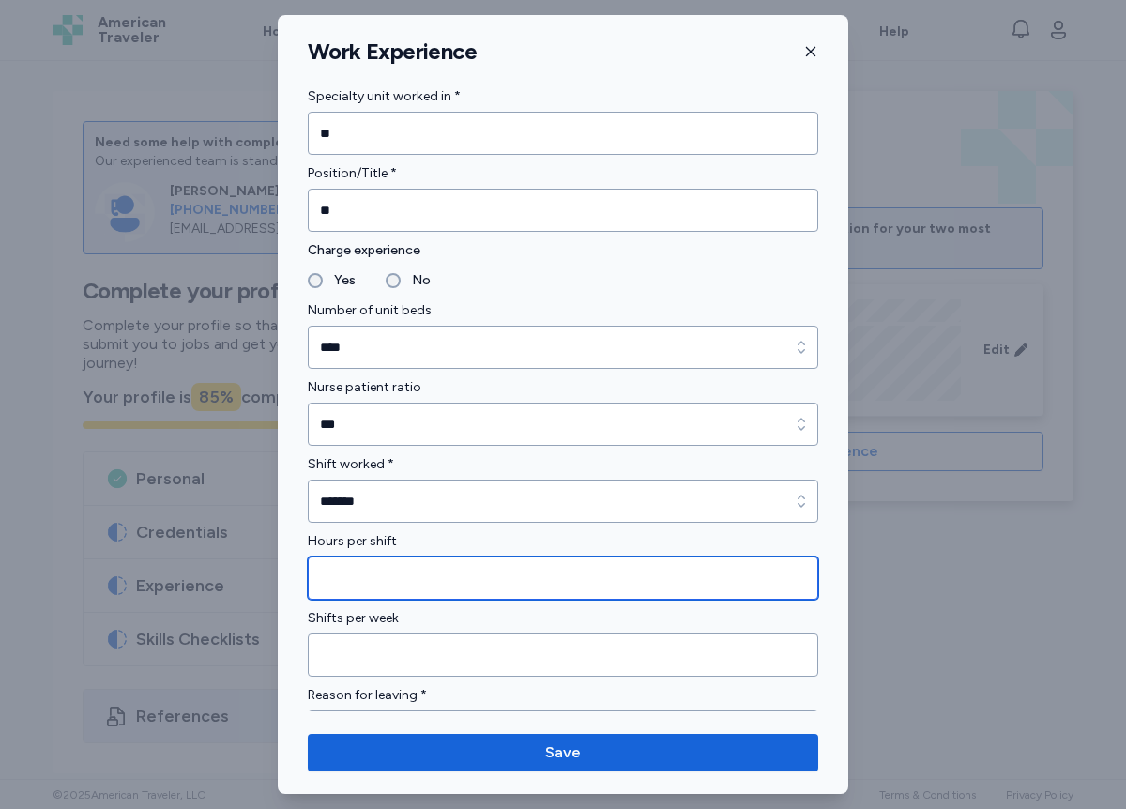
click at [356, 593] on input "Hours per shift" at bounding box center [563, 578] width 511 height 43
type input "****"
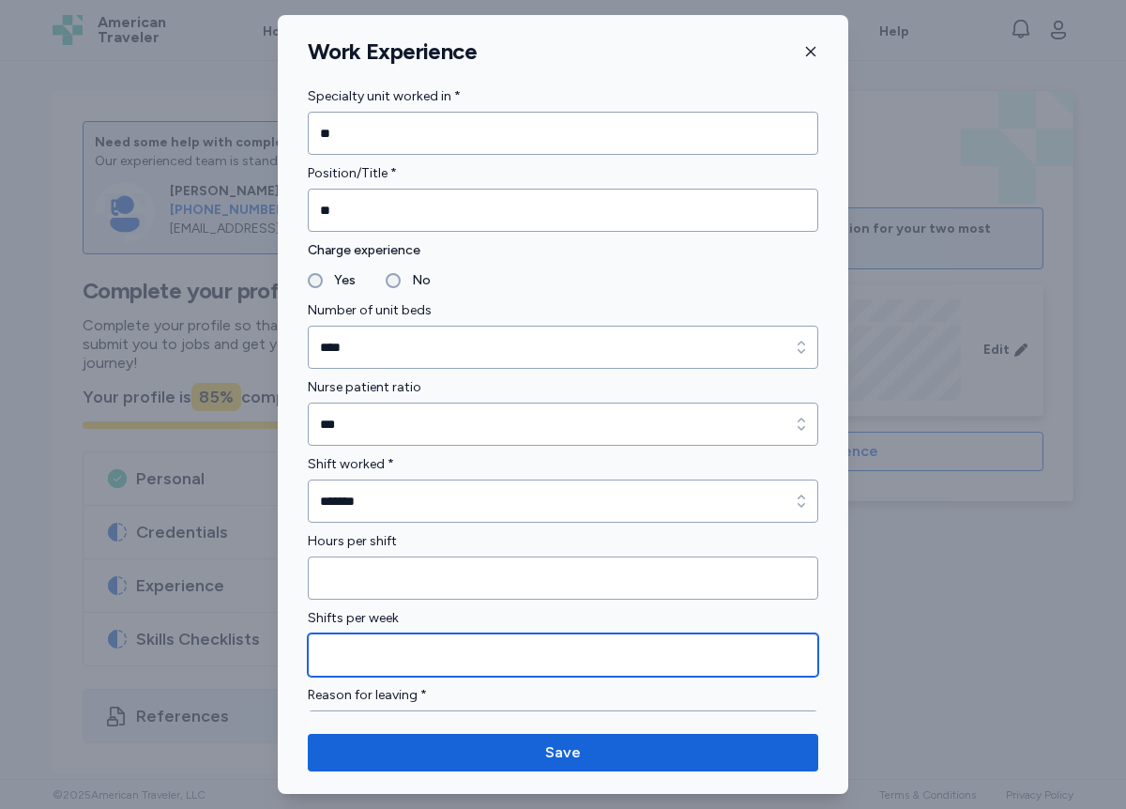
click at [355, 670] on input "Shifts per week" at bounding box center [563, 655] width 511 height 43
type input "*"
type input "**"
type input "*"
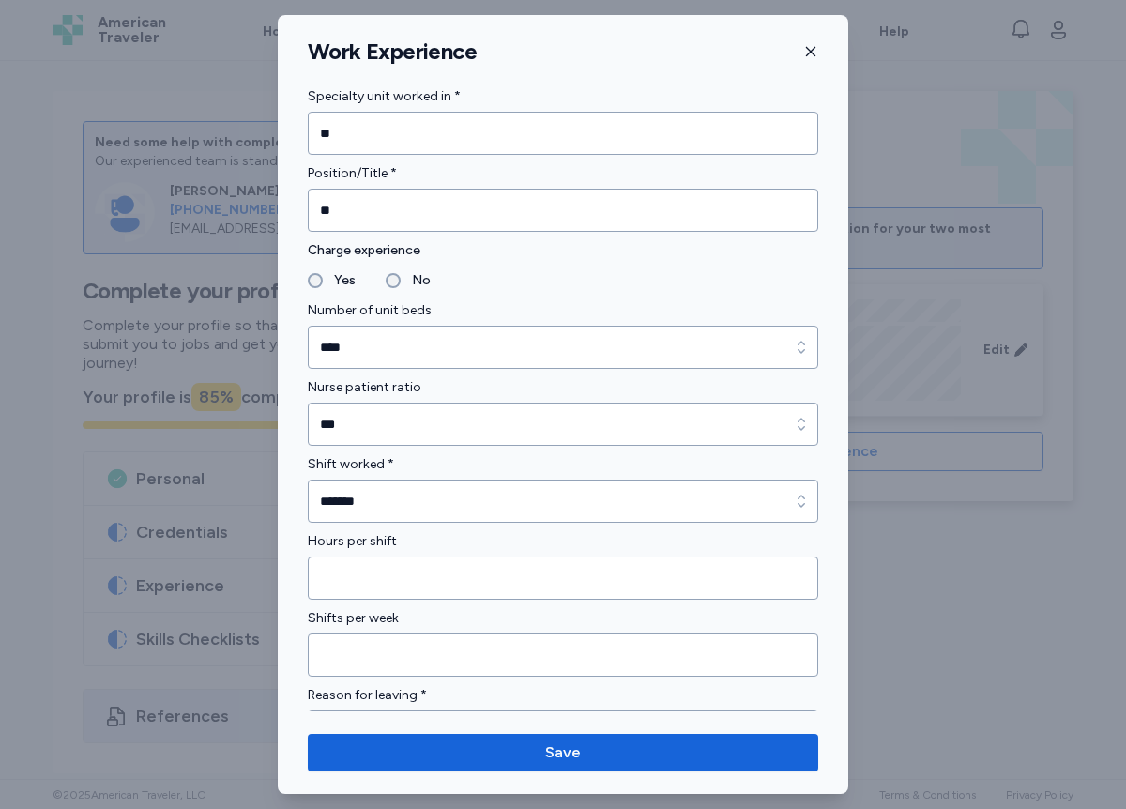
click at [319, 718] on div "**********" at bounding box center [563, 404] width 571 height 779
click at [825, 711] on div "**********" at bounding box center [563, 225] width 571 height 2486
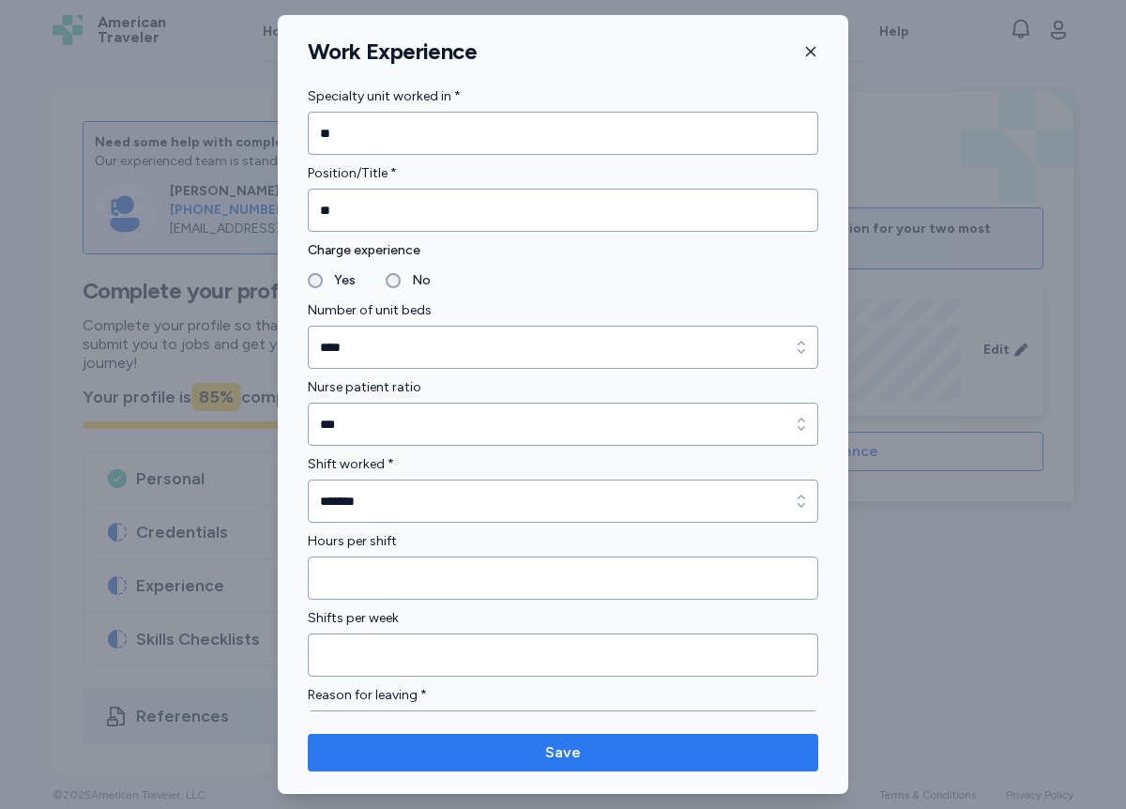
click at [617, 755] on span "Save" at bounding box center [563, 753] width 481 height 23
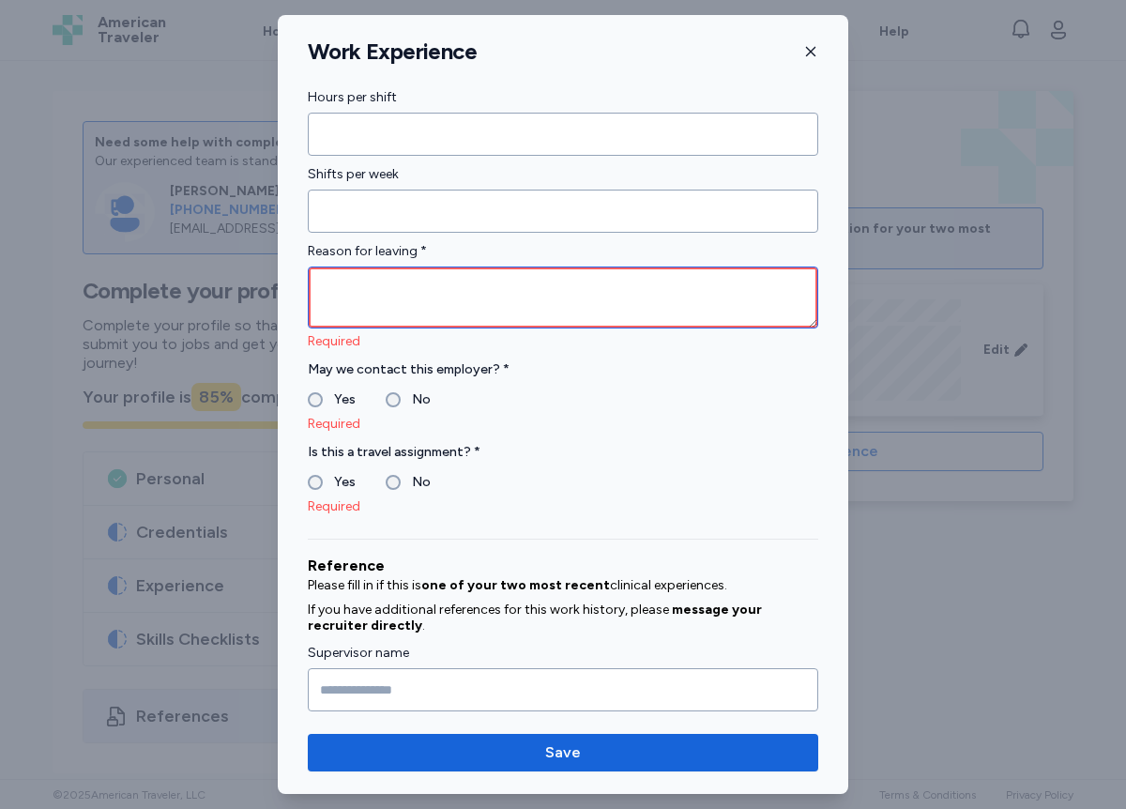
click at [345, 307] on textarea at bounding box center [563, 298] width 511 height 62
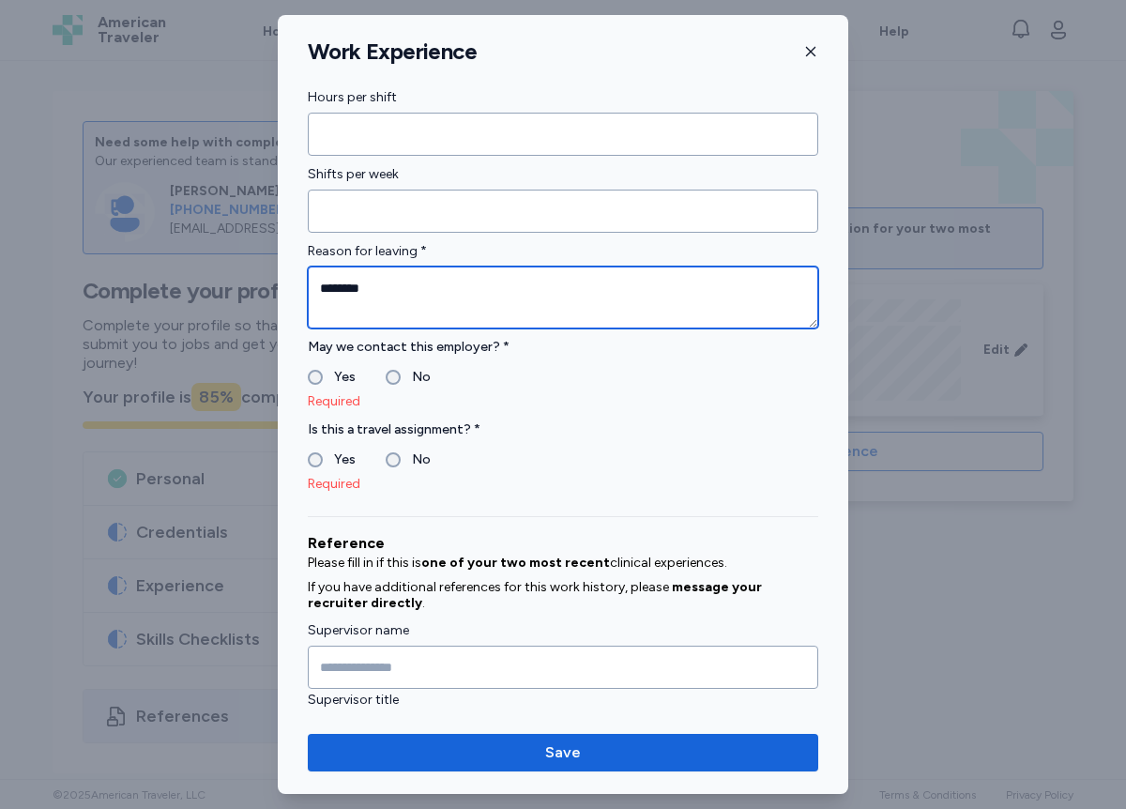
type textarea "********"
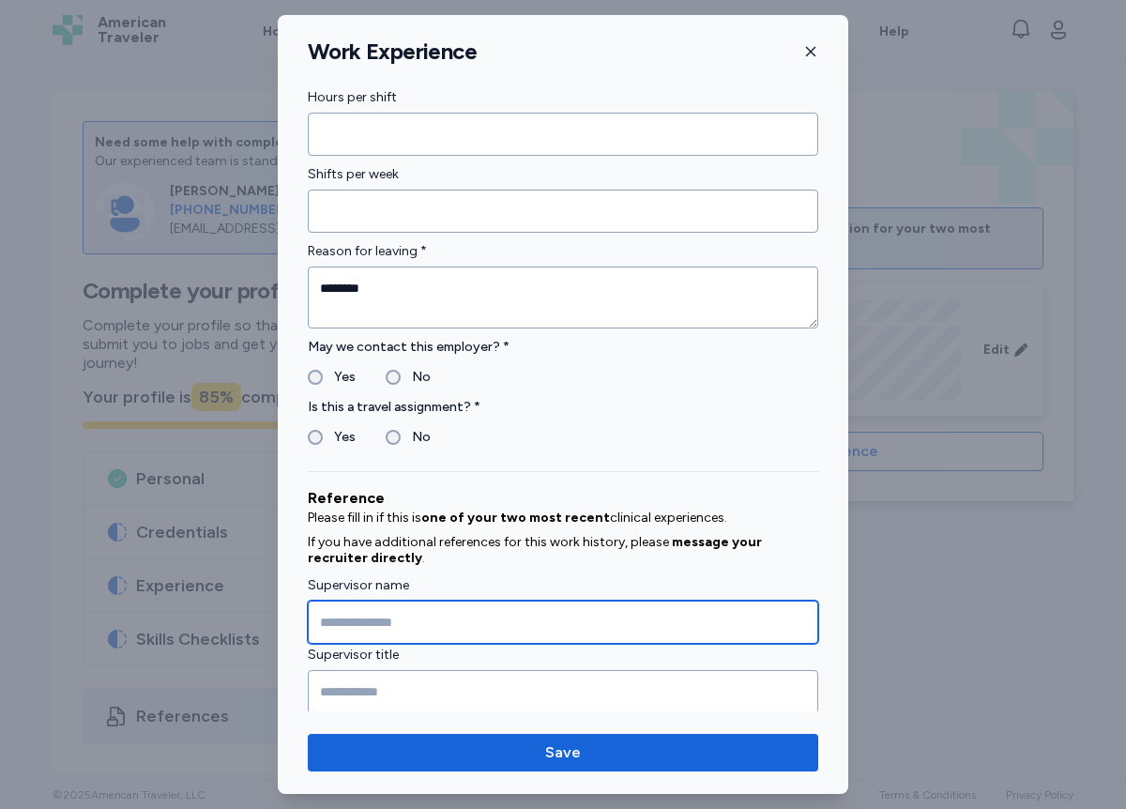
click at [325, 626] on input "Supervisor name" at bounding box center [563, 622] width 511 height 43
type input "**********"
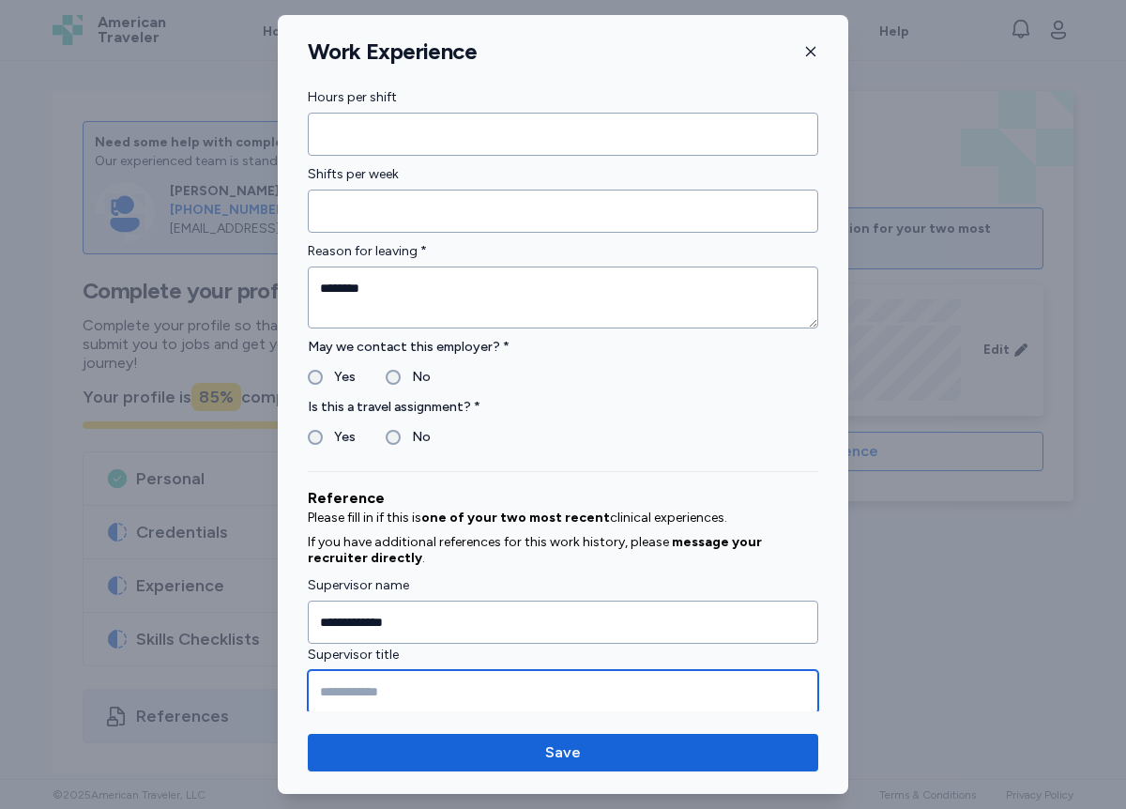
click at [359, 699] on input "Supervisor title" at bounding box center [563, 691] width 511 height 43
type input "*"
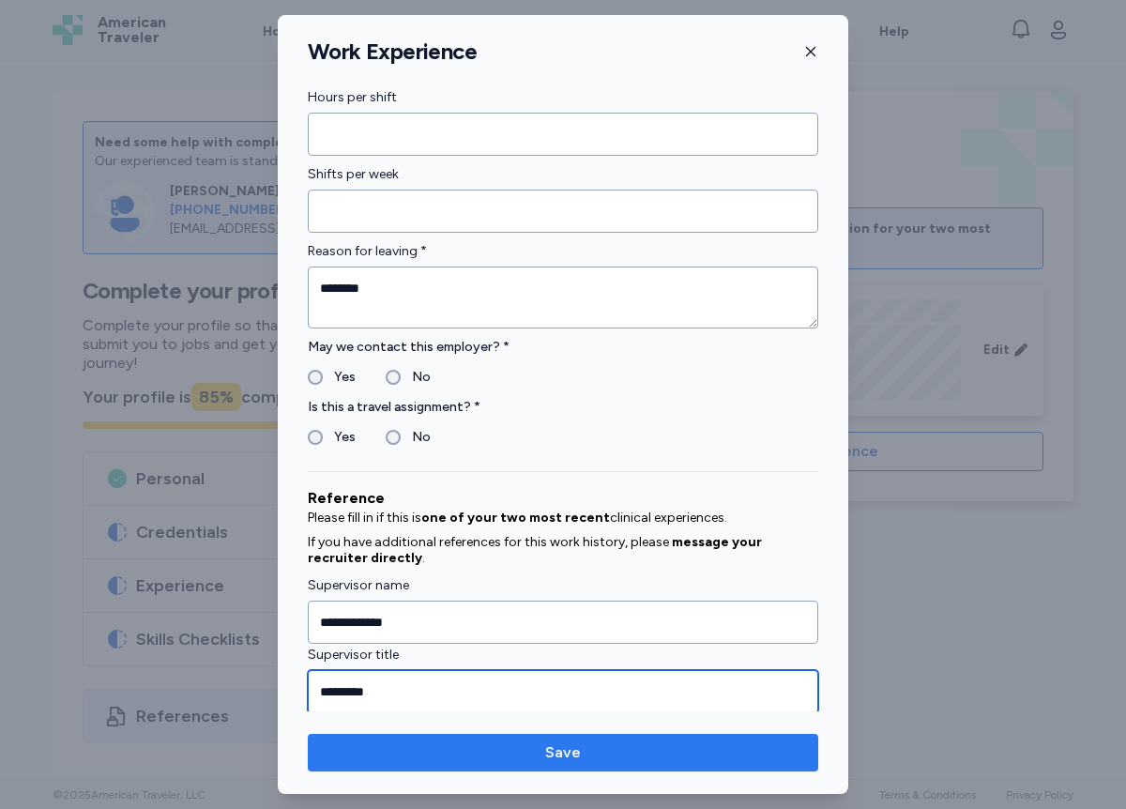
type input "*********"
click at [546, 758] on span "Save" at bounding box center [563, 753] width 36 height 23
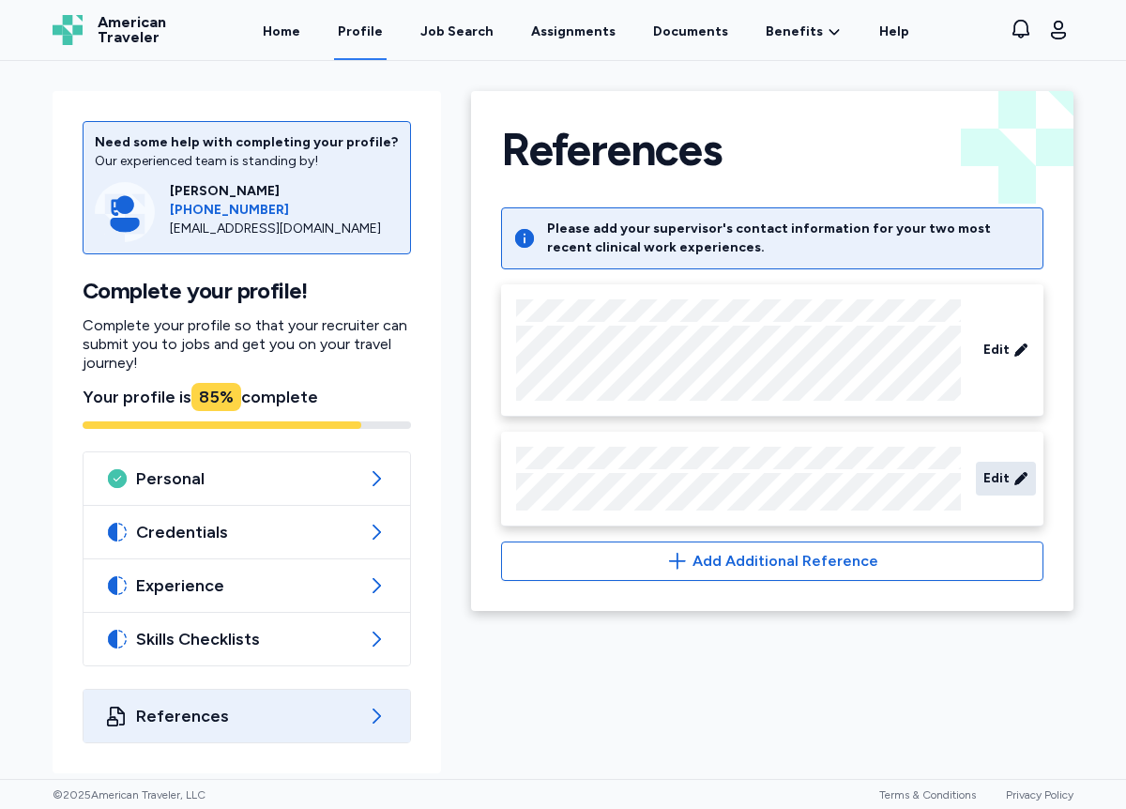
click at [998, 477] on span "Edit" at bounding box center [997, 478] width 26 height 19
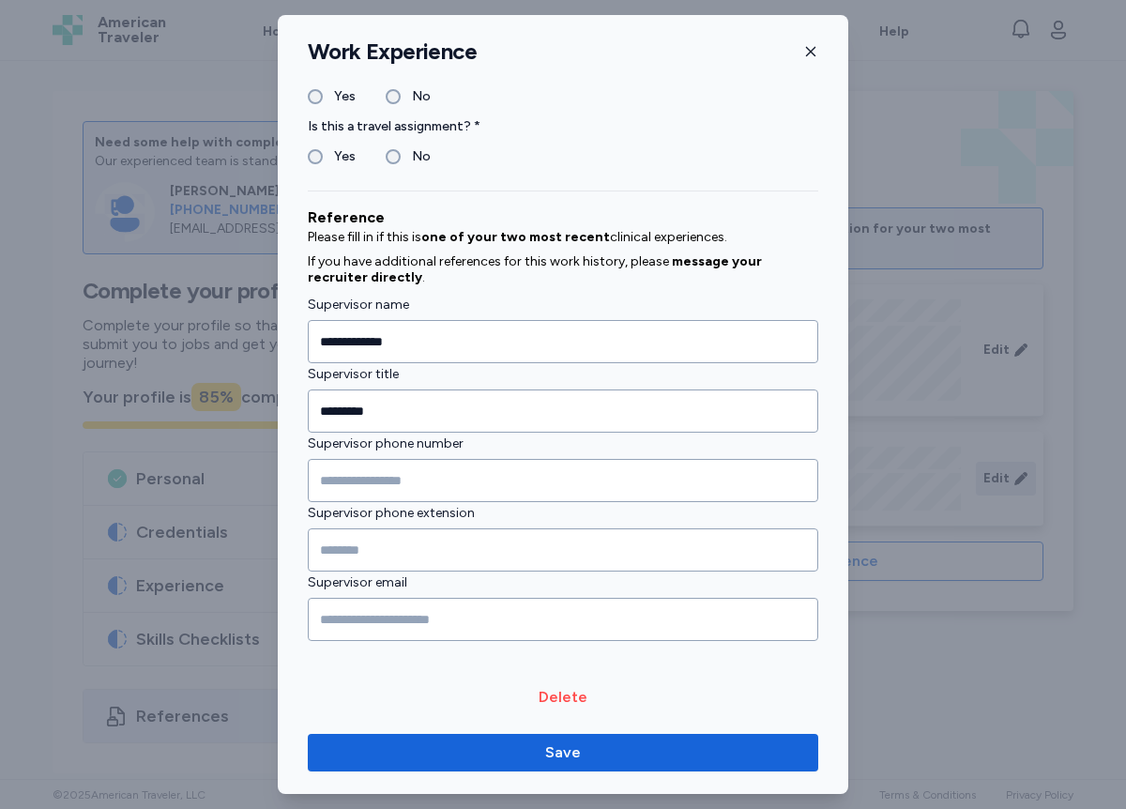
scroll to position [1831, 0]
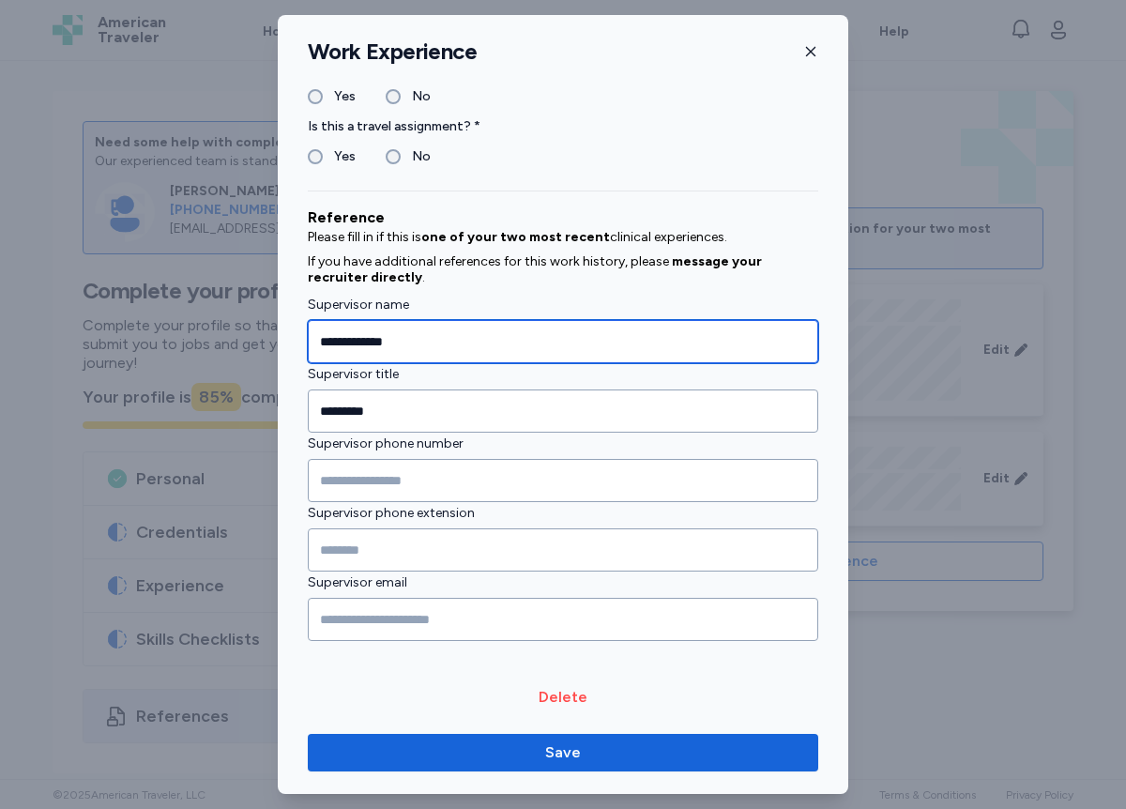
click at [410, 342] on input "**********" at bounding box center [563, 341] width 511 height 43
click at [383, 338] on input "**********" at bounding box center [563, 341] width 511 height 43
type input "**********"
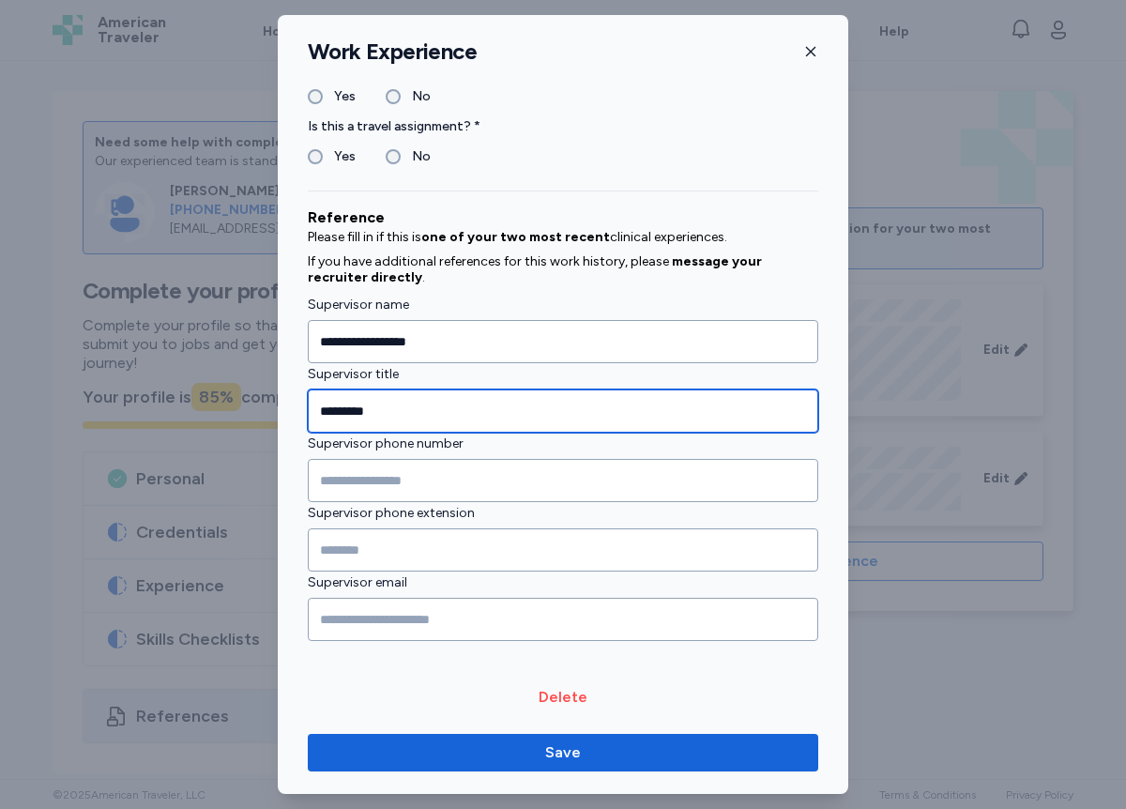
click at [388, 418] on input "*********" at bounding box center [563, 411] width 511 height 43
type input "**********"
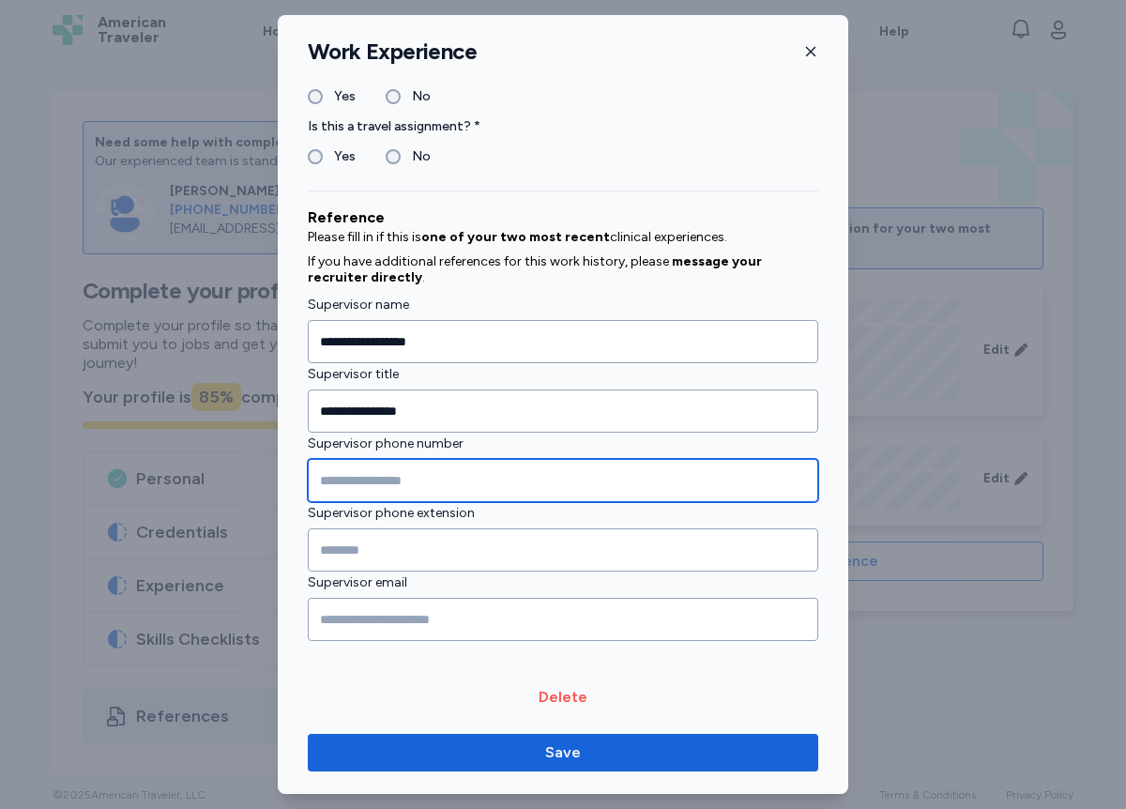
click at [350, 483] on input "Supervisor phone number" at bounding box center [563, 480] width 511 height 43
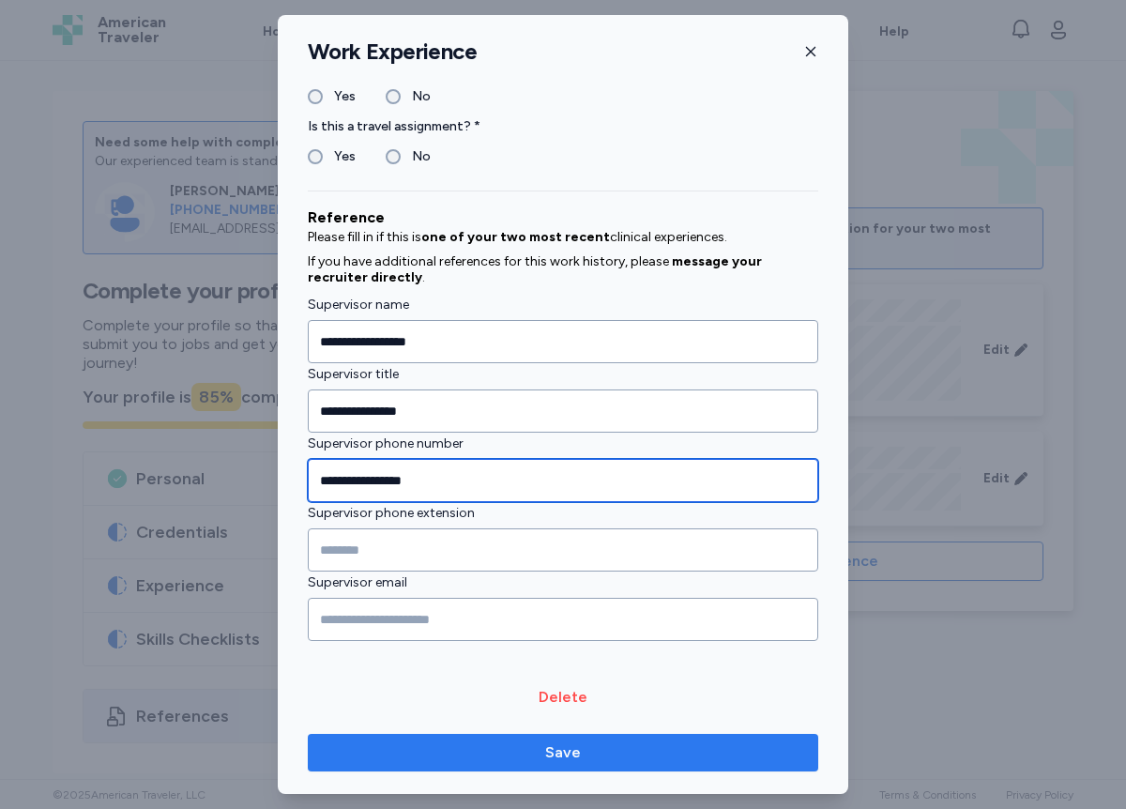
type input "**********"
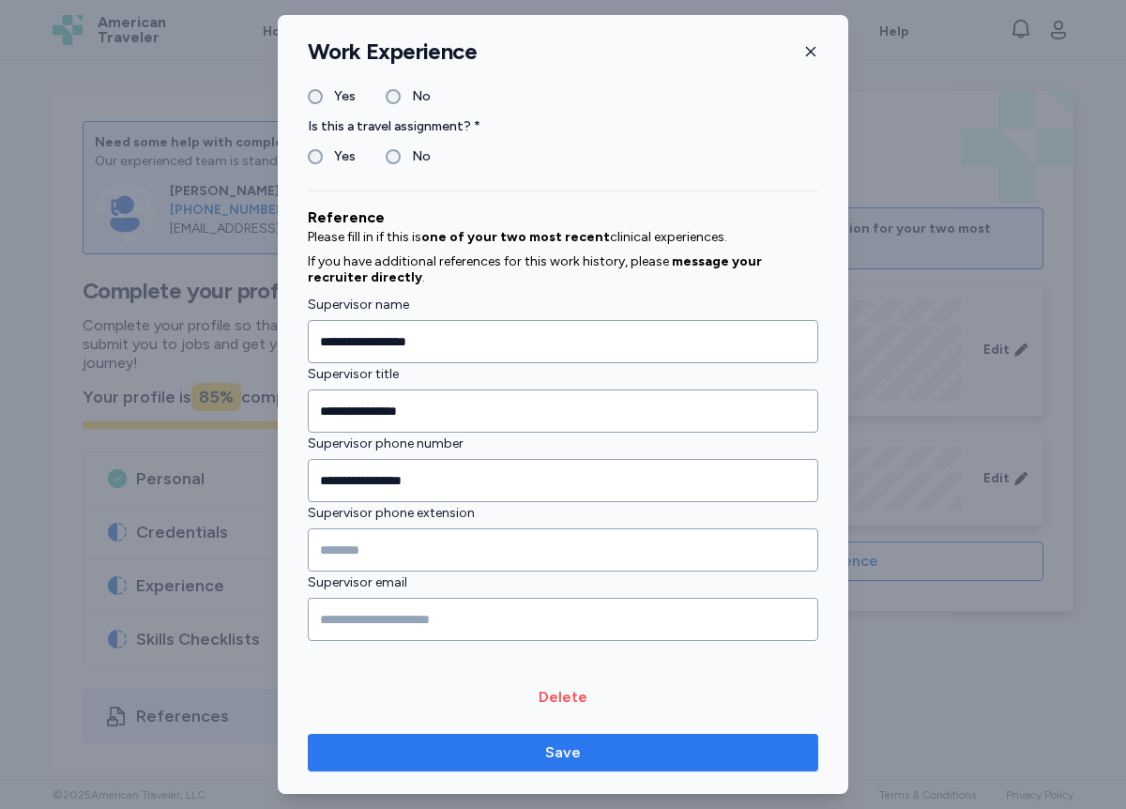
click at [611, 754] on span "Save" at bounding box center [563, 753] width 481 height 23
